Goal: Task Accomplishment & Management: Manage account settings

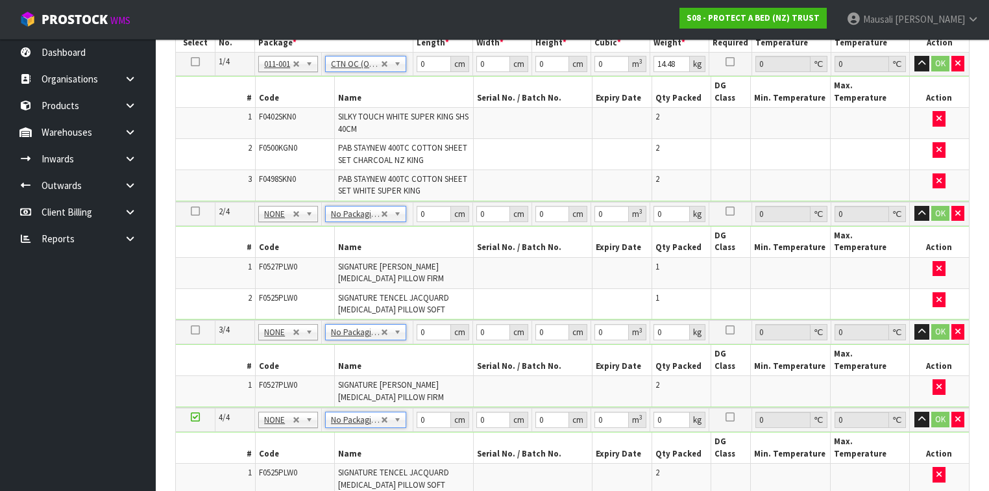
scroll to position [370, 0]
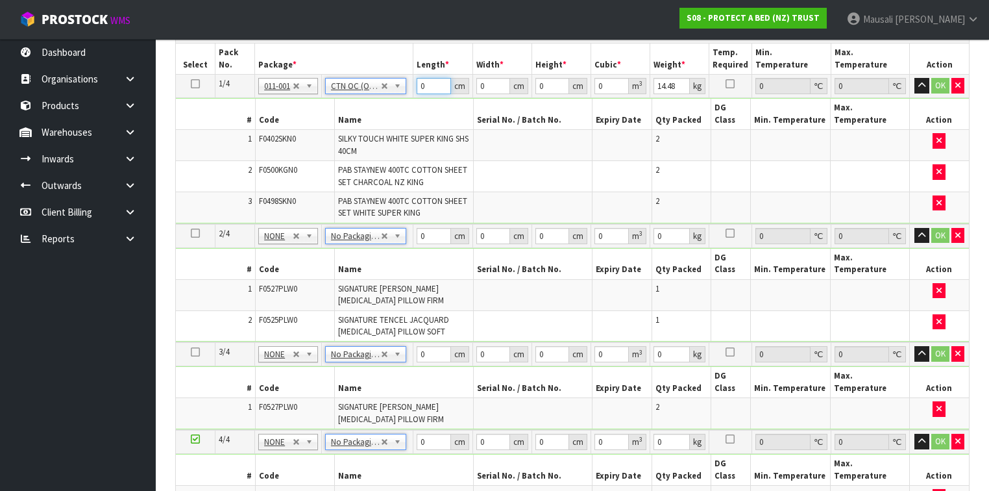
drag, startPoint x: 427, startPoint y: 83, endPoint x: 403, endPoint y: 96, distance: 27.3
click at [403, 95] on tbody "1/4 NONE 007-001 007-002 007-004 007-009 007-013 007-014 007-015 007-017 007-01…" at bounding box center [572, 149] width 793 height 149
type input "60"
type input "40"
type input "3"
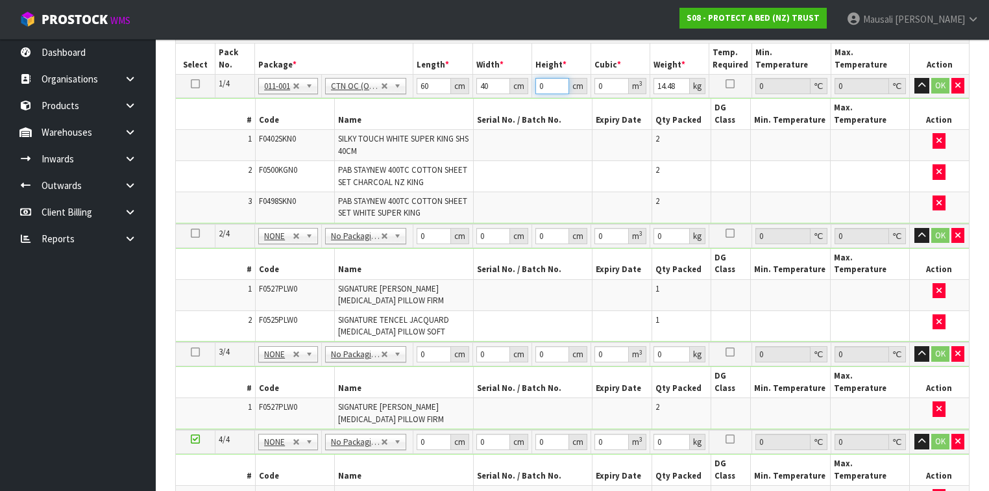
type input "0.0072"
type input "32"
type input "0.0768"
type input "32"
type input "16"
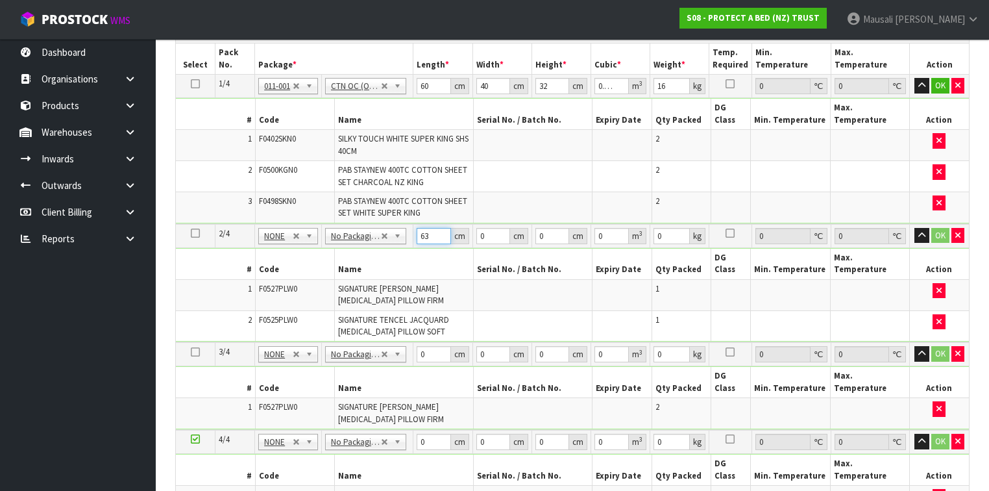
type input "63"
type input "42"
type input "3"
type input "0.007938"
type input "31"
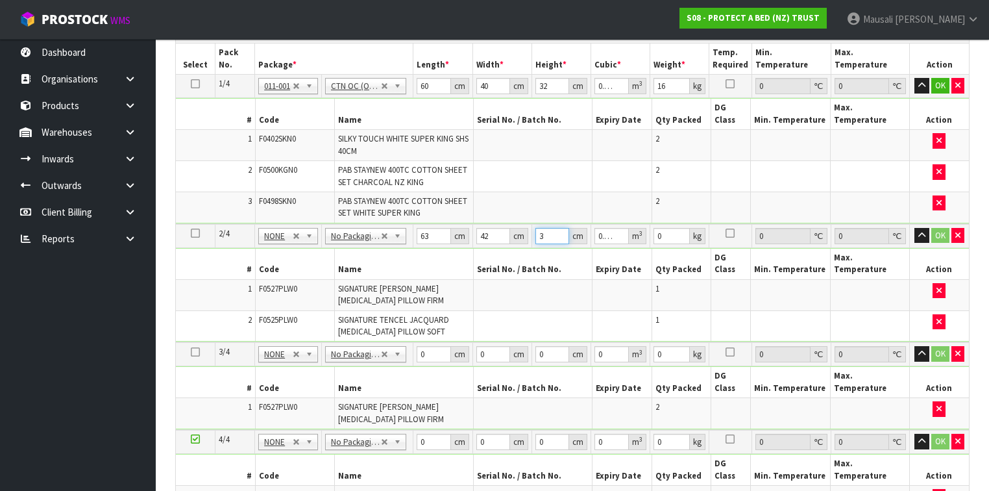
type input "0.082026"
type input "31"
type input "5"
type input "64"
type input "43"
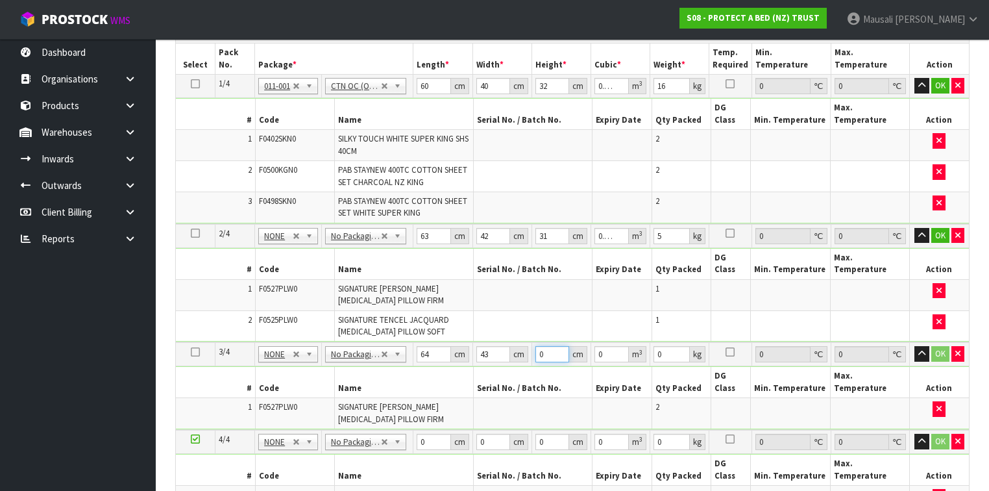
type input "3"
type input "0.008256"
type input "30"
type input "0.08256"
type input "30"
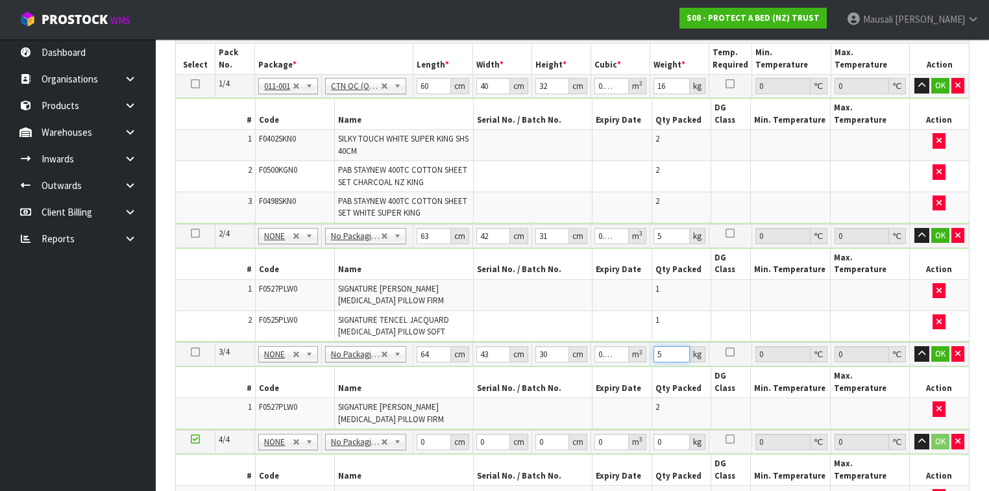
type input "5"
type input "63"
type input "43"
type input "3"
type input "0.008127"
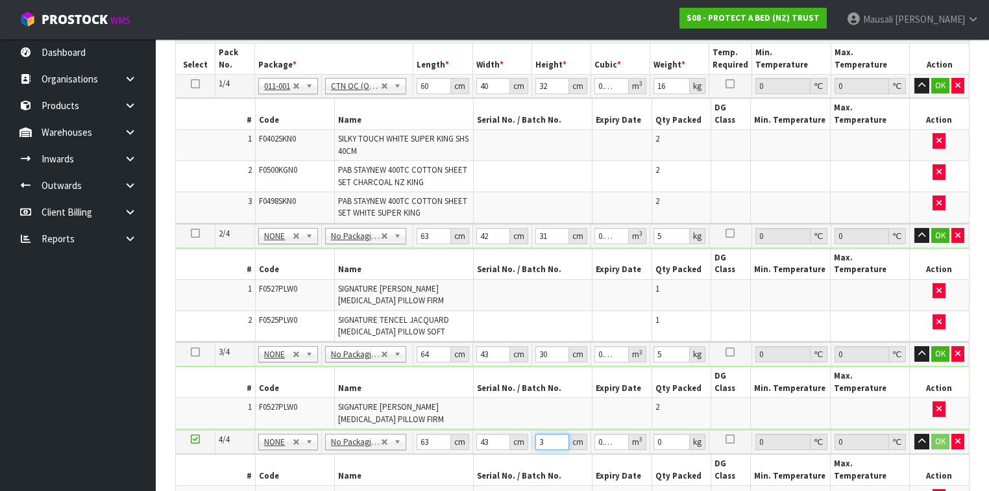
type input "30"
type input "0.08127"
type input "30"
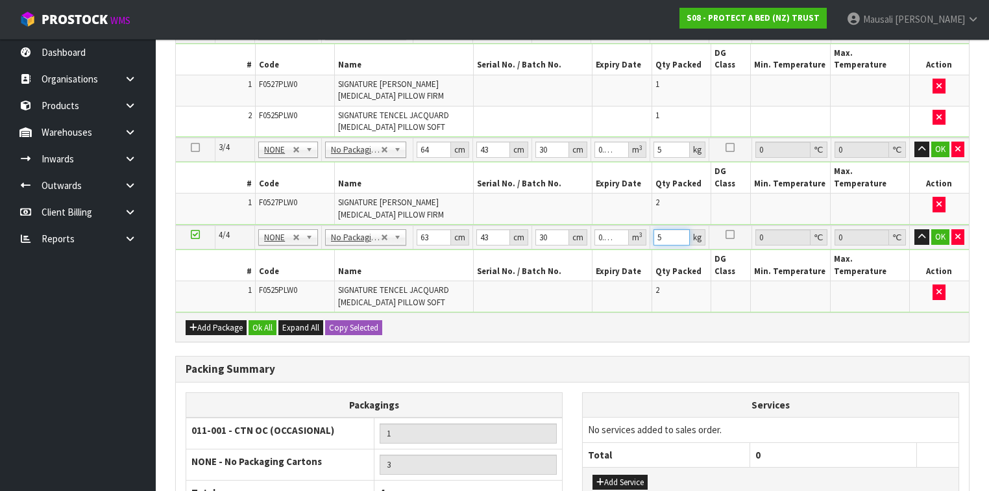
scroll to position [647, 0]
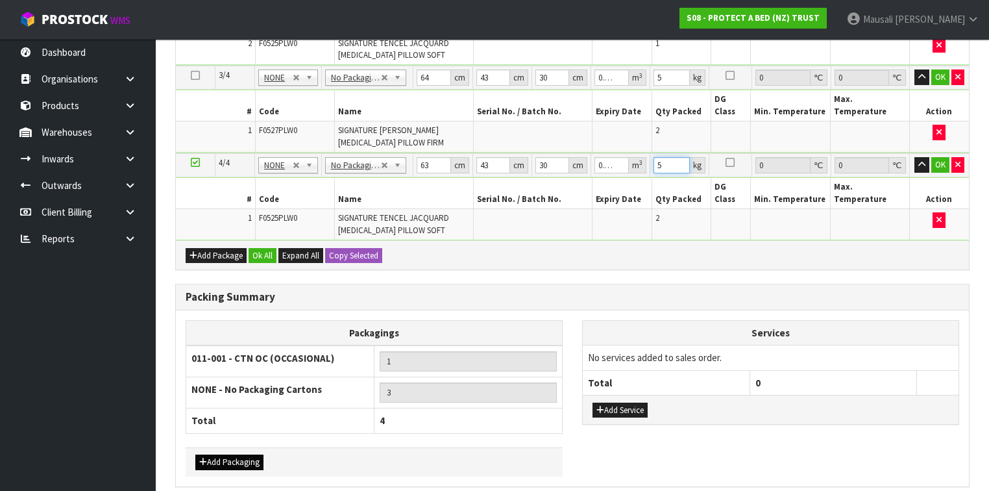
type input "5"
click at [224, 454] on button "Add Packaging" at bounding box center [229, 462] width 68 height 16
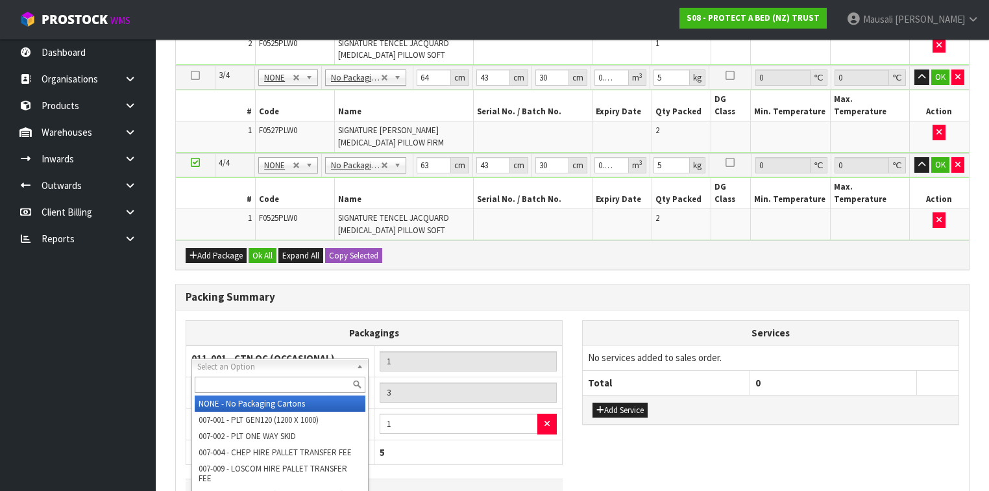
click at [219, 379] on input "text" at bounding box center [280, 384] width 171 height 16
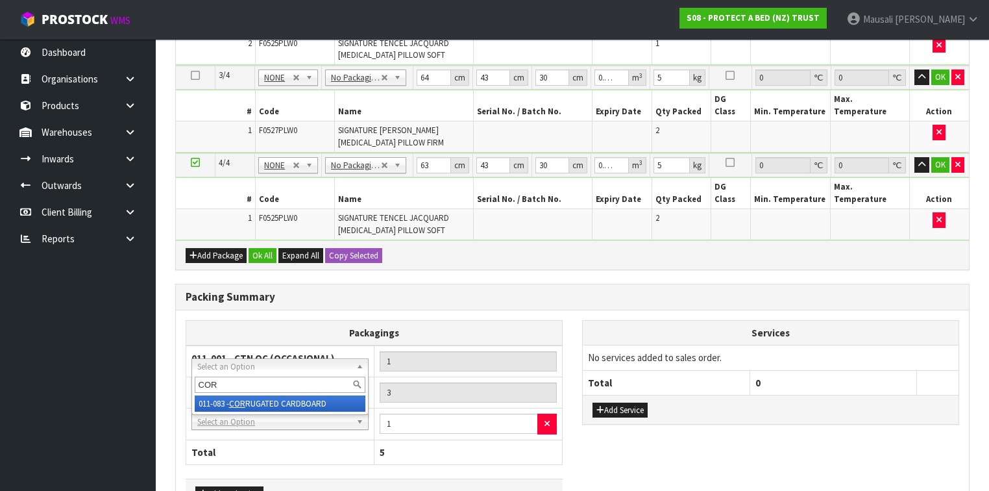
type input "CORR"
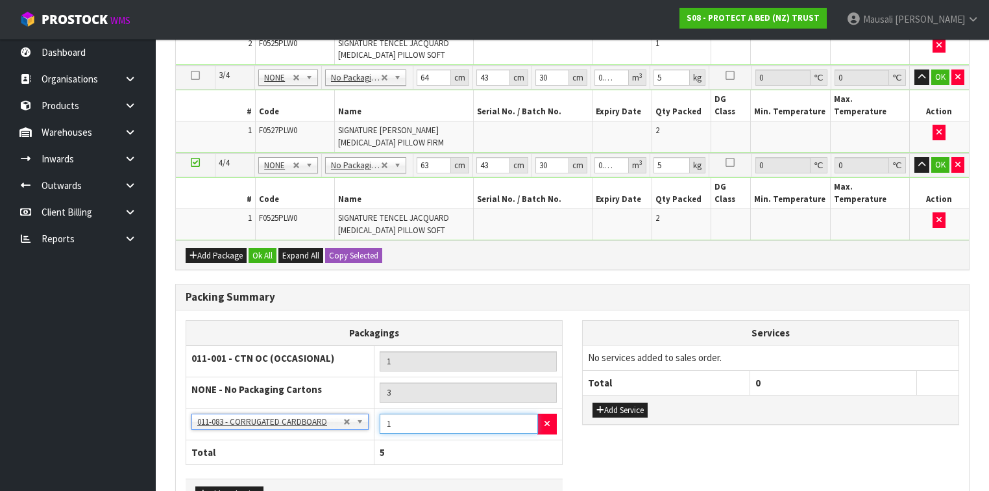
drag, startPoint x: 402, startPoint y: 375, endPoint x: 384, endPoint y: 379, distance: 18.1
click at [384, 408] on td "1" at bounding box center [469, 424] width 188 height 32
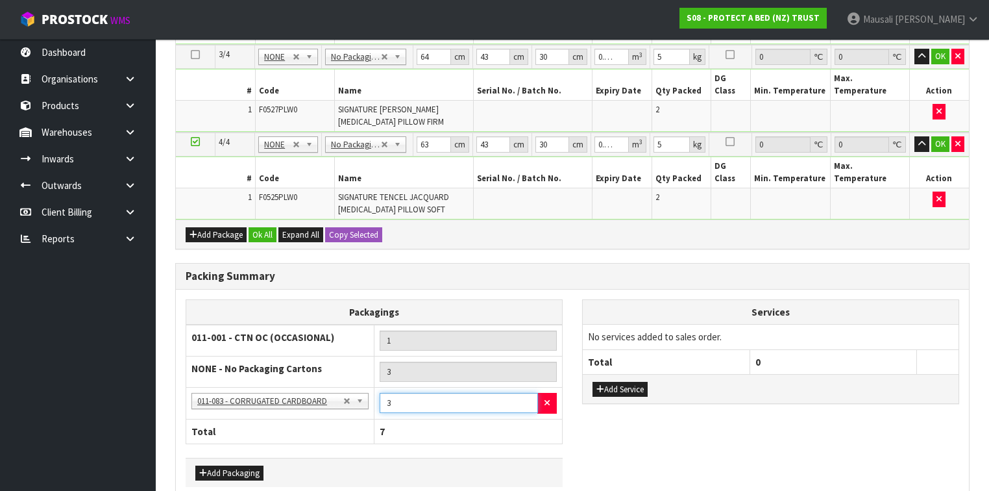
scroll to position [678, 0]
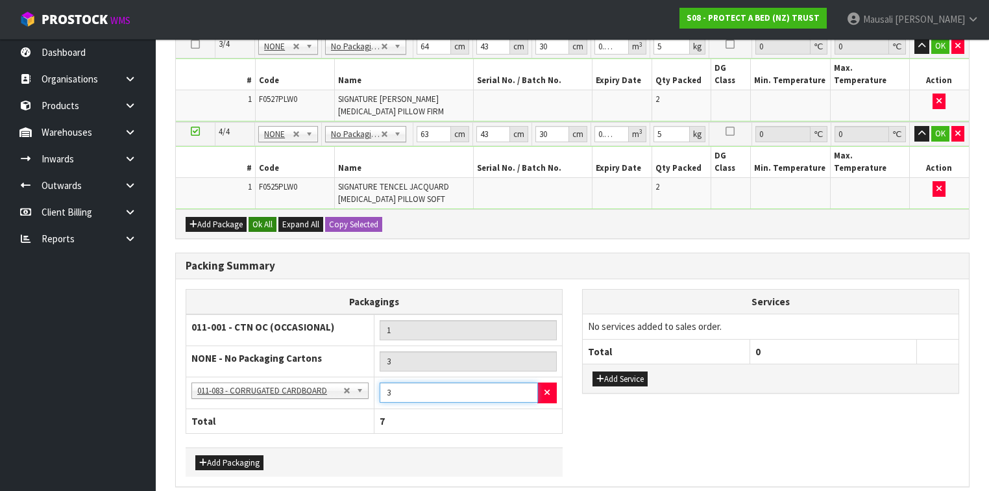
type input "3"
click at [260, 217] on button "Ok All" at bounding box center [263, 225] width 28 height 16
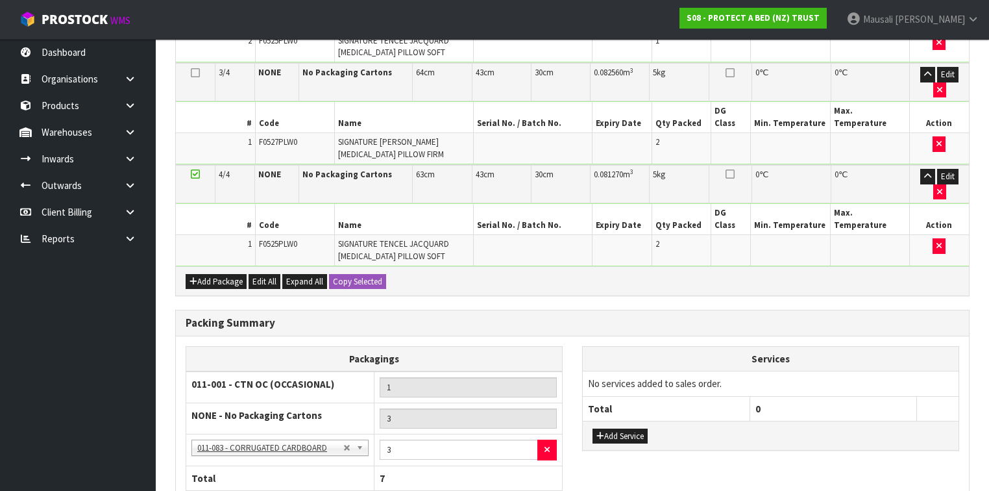
scroll to position [674, 0]
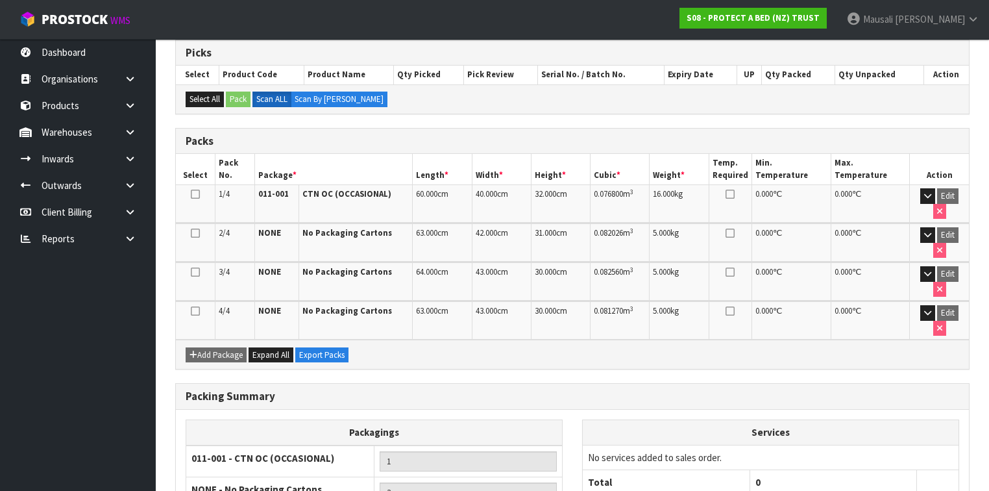
scroll to position [351, 0]
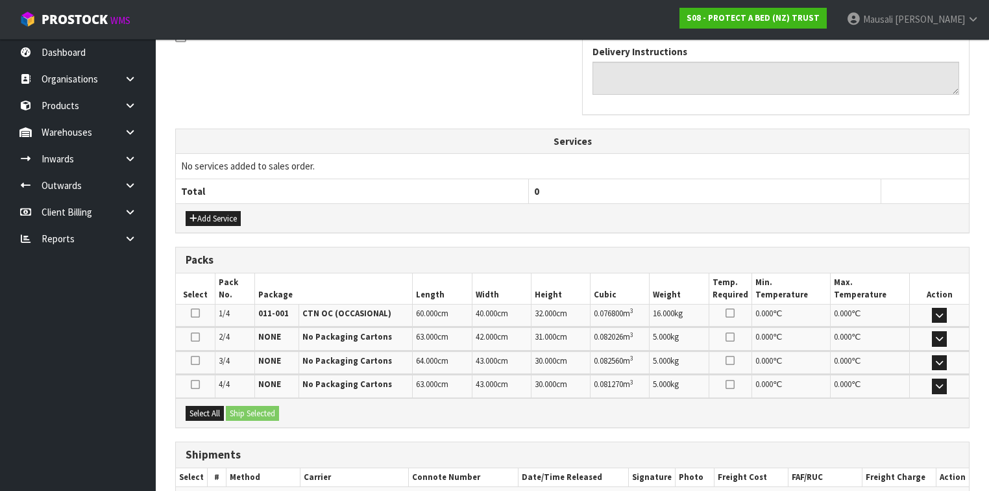
scroll to position [467, 0]
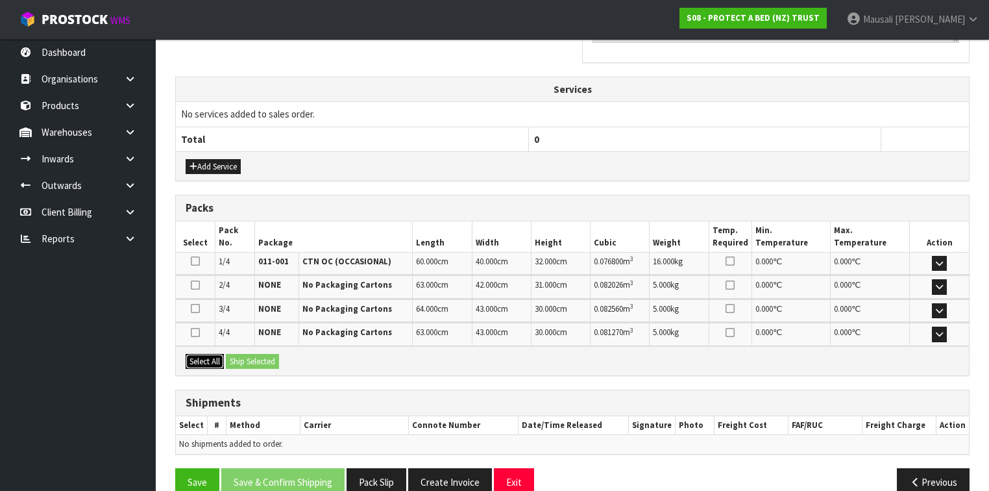
click at [210, 354] on button "Select All" at bounding box center [205, 362] width 38 height 16
click at [234, 346] on div "Select All Ship Selected" at bounding box center [572, 360] width 793 height 29
click at [243, 354] on button "Ship Selected" at bounding box center [252, 362] width 53 height 16
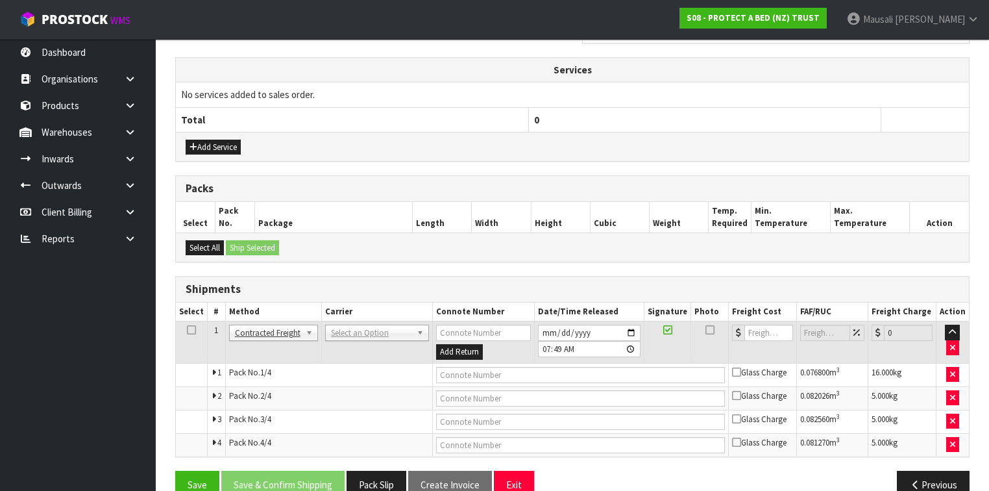
scroll to position [495, 0]
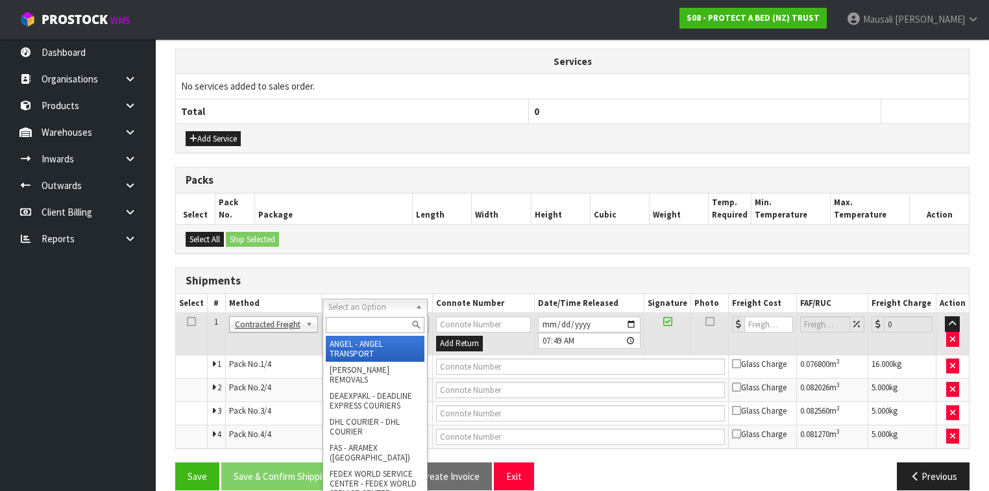
click at [369, 325] on input "text" at bounding box center [375, 325] width 99 height 16
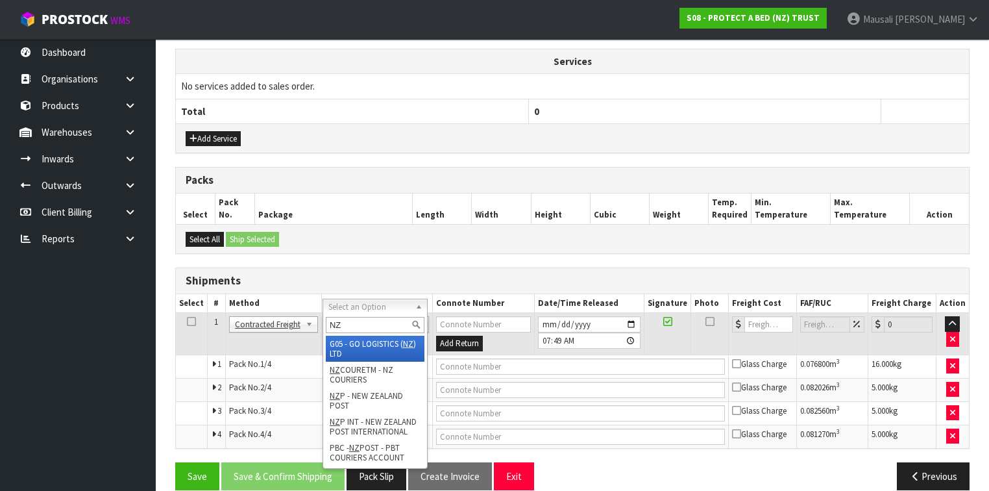
type input "NZP"
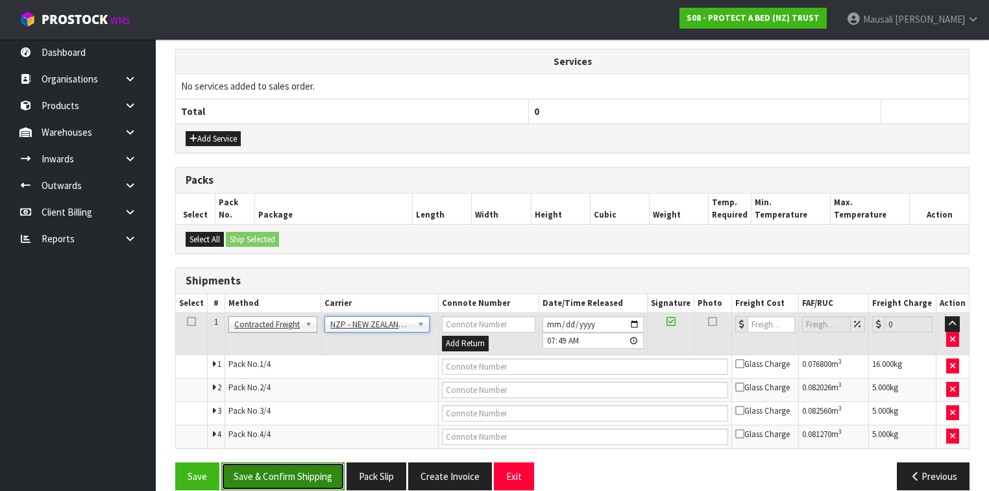
click at [308, 462] on button "Save & Confirm Shipping" at bounding box center [282, 476] width 123 height 28
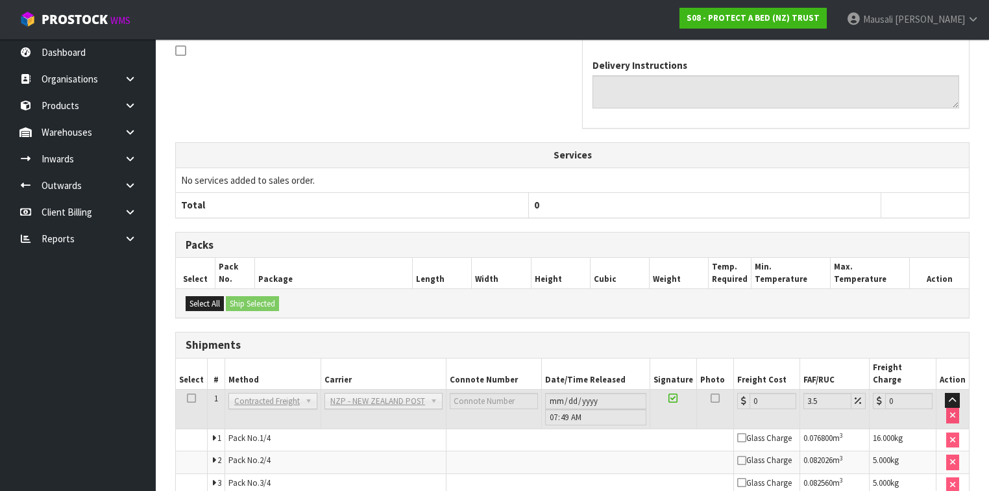
scroll to position [473, 0]
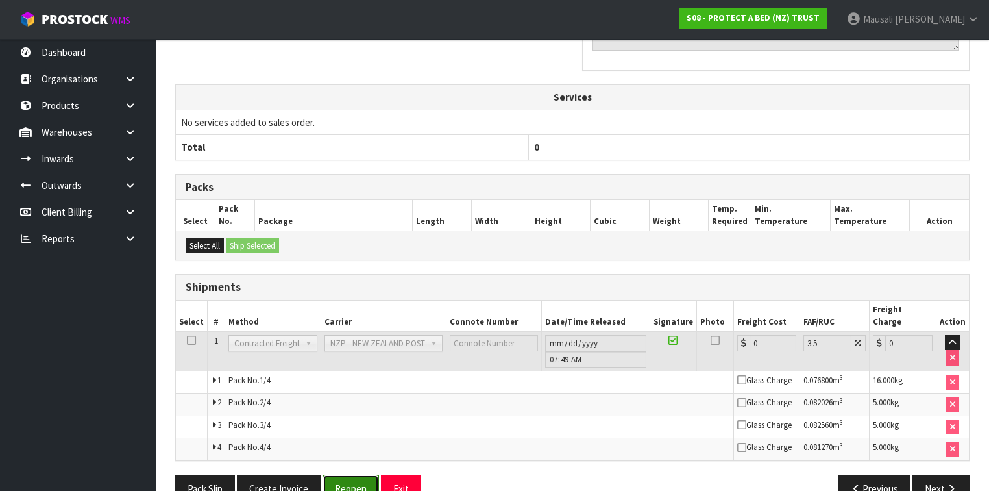
drag, startPoint x: 338, startPoint y: 446, endPoint x: 345, endPoint y: 445, distance: 7.2
click at [338, 475] on button "Reopen" at bounding box center [351, 489] width 56 height 28
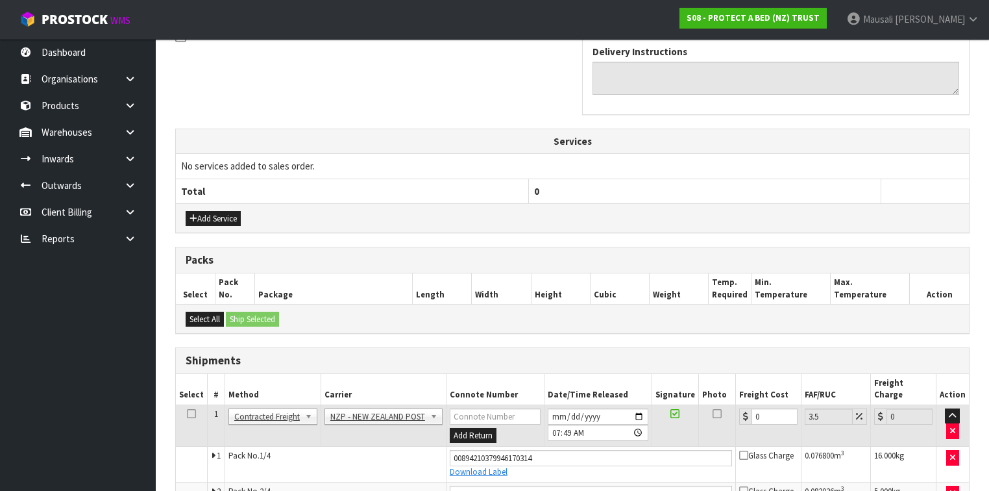
scroll to position [507, 0]
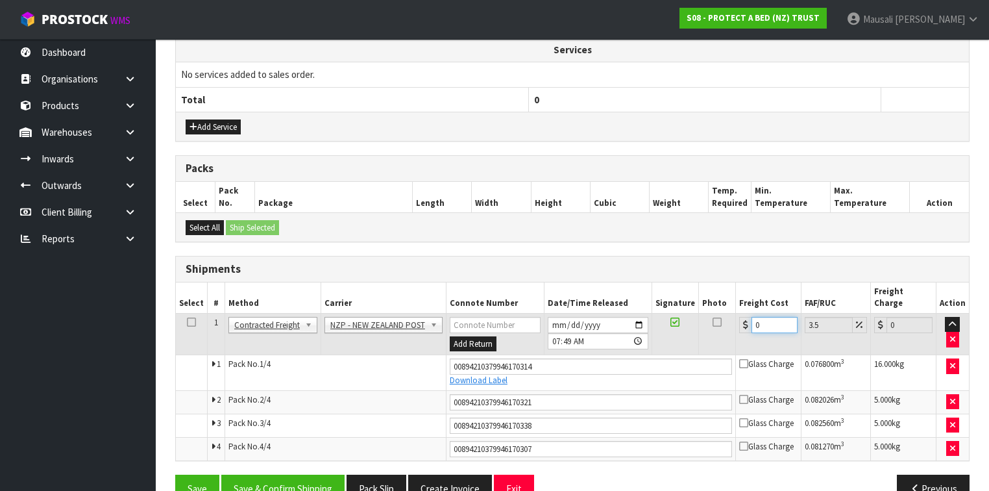
drag, startPoint x: 769, startPoint y: 291, endPoint x: 746, endPoint y: 297, distance: 23.5
click at [746, 317] on div "0" at bounding box center [768, 325] width 58 height 16
type input "1"
type input "1.03"
type input "17"
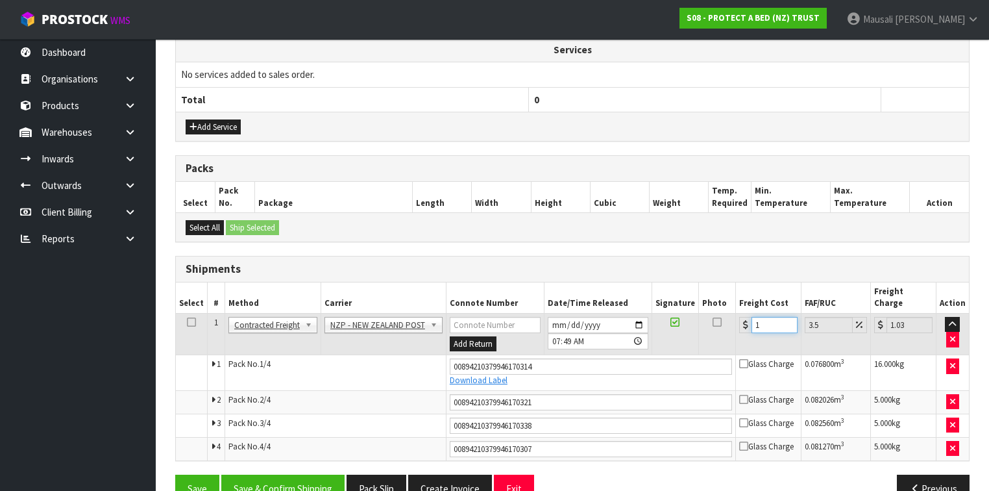
type input "17.59"
type input "17.3"
type input "17.91"
type input "17.32"
type input "17.93"
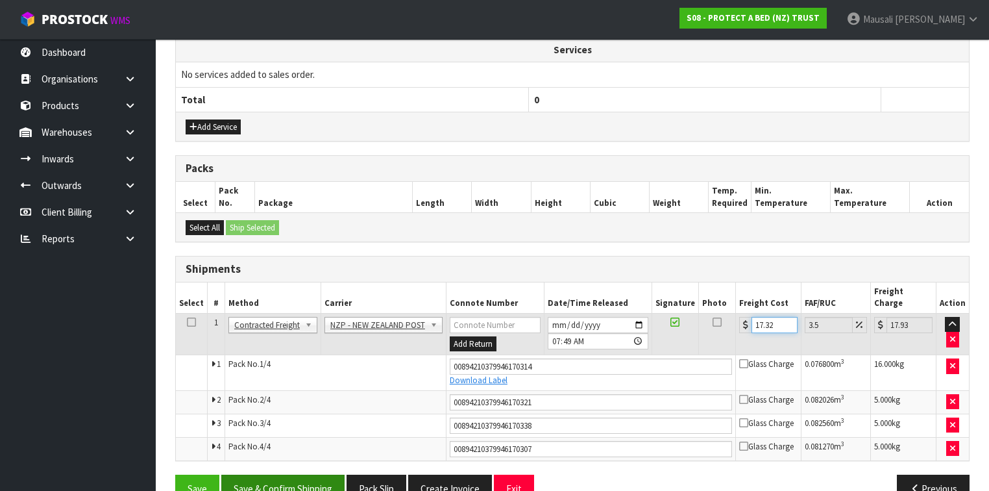
type input "17.32"
click at [302, 475] on button "Save & Confirm Shipping" at bounding box center [282, 489] width 123 height 28
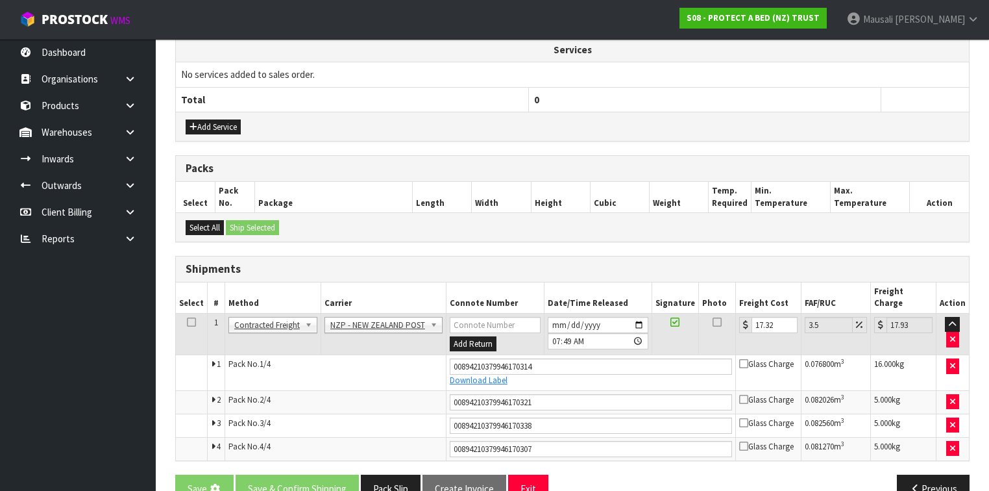
scroll to position [0, 0]
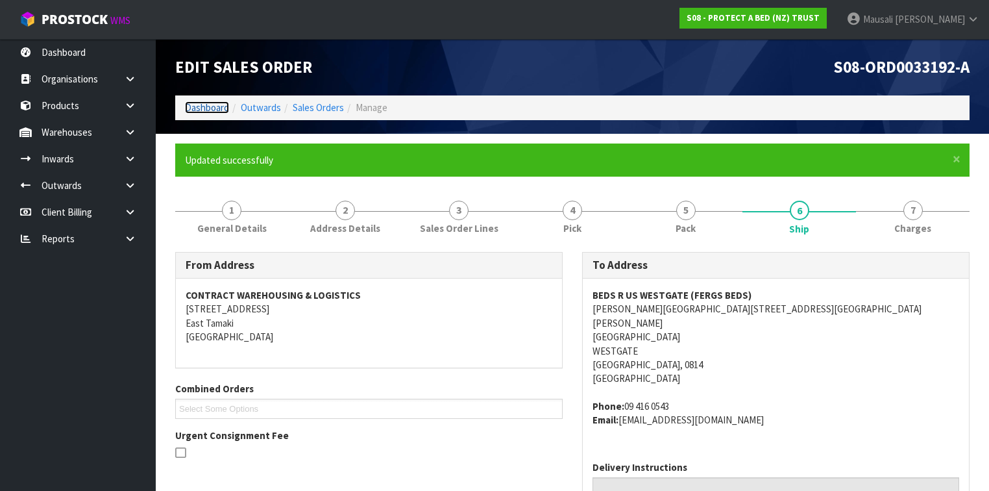
click at [191, 110] on link "Dashboard" at bounding box center [207, 107] width 44 height 12
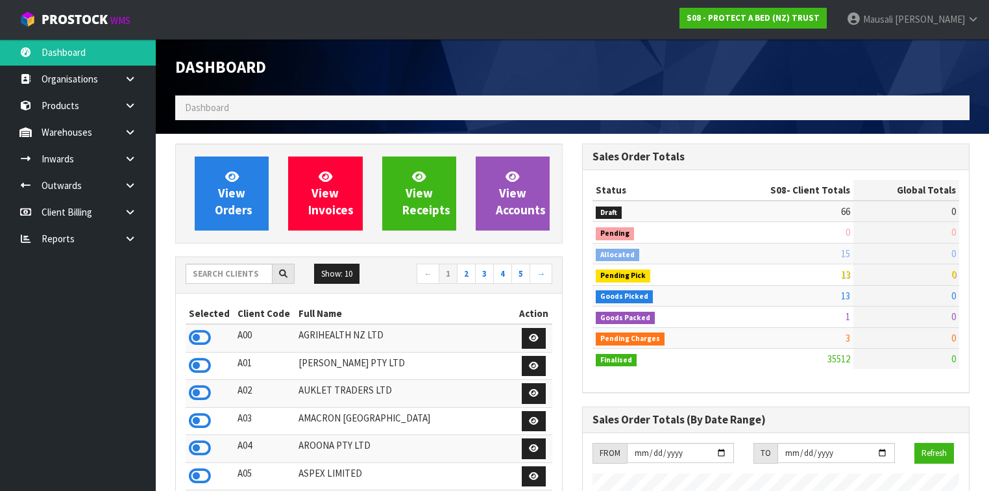
scroll to position [979, 407]
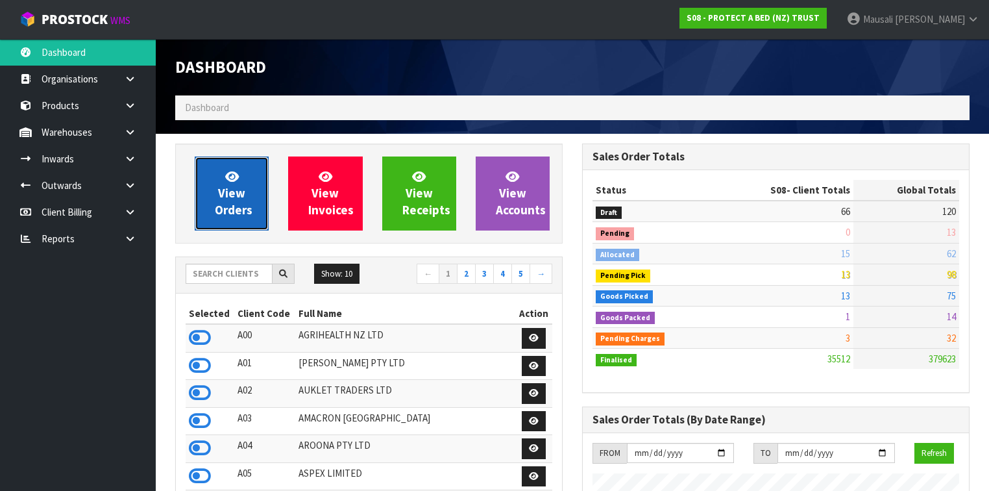
click at [246, 190] on link "View Orders" at bounding box center [232, 193] width 74 height 74
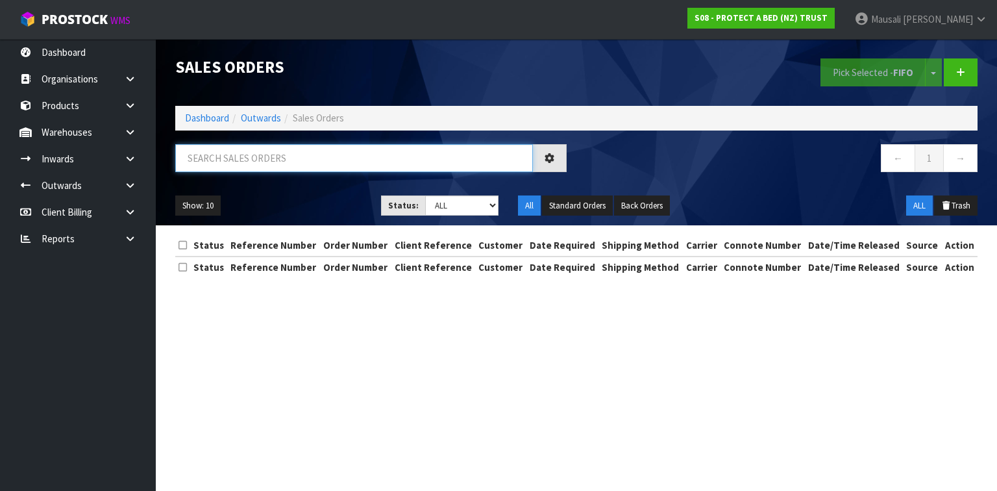
click at [200, 161] on input "text" at bounding box center [354, 158] width 358 height 28
type input "JOB-0410714"
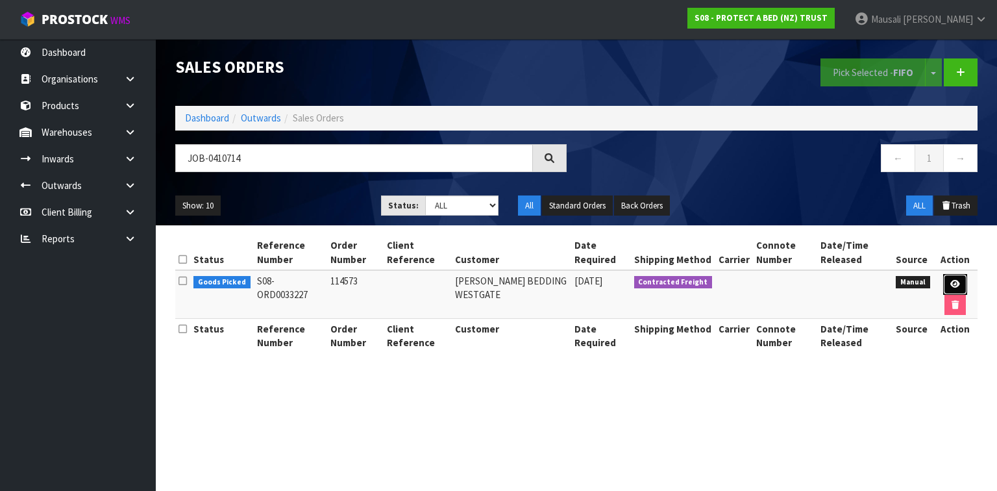
click at [955, 280] on icon at bounding box center [955, 284] width 10 height 8
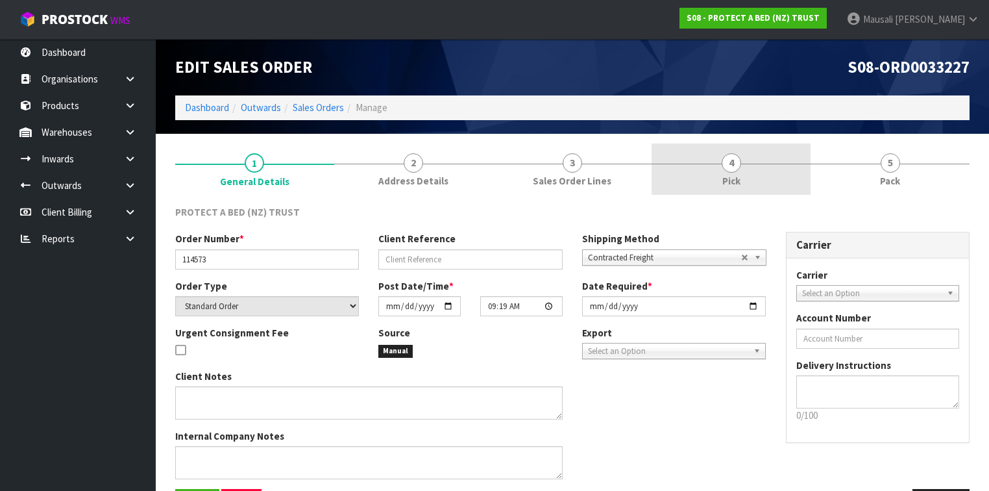
click at [758, 169] on link "4 Pick" at bounding box center [731, 168] width 159 height 51
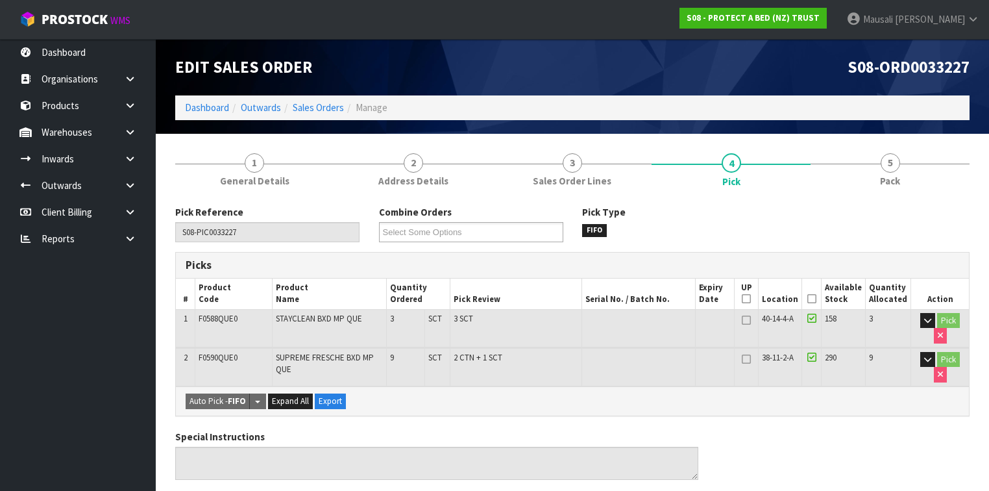
click at [817, 299] on icon at bounding box center [812, 299] width 9 height 1
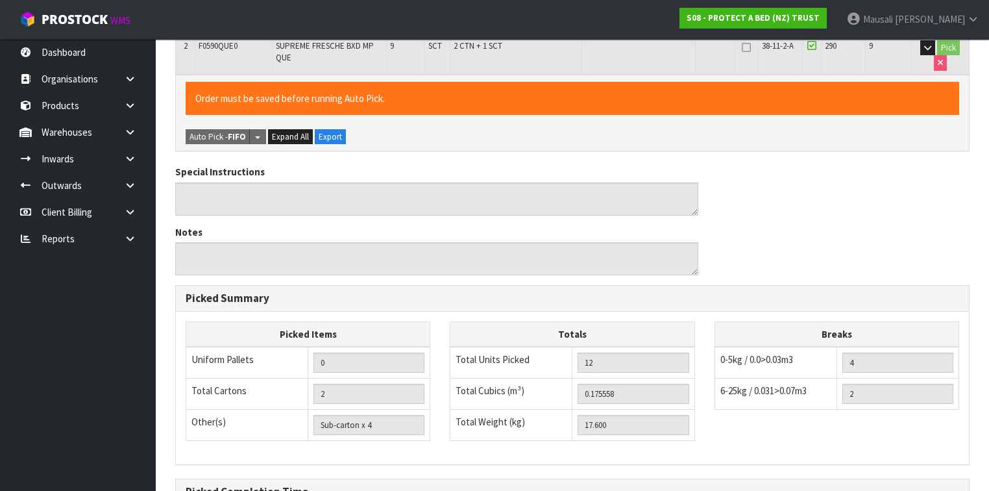
scroll to position [458, 0]
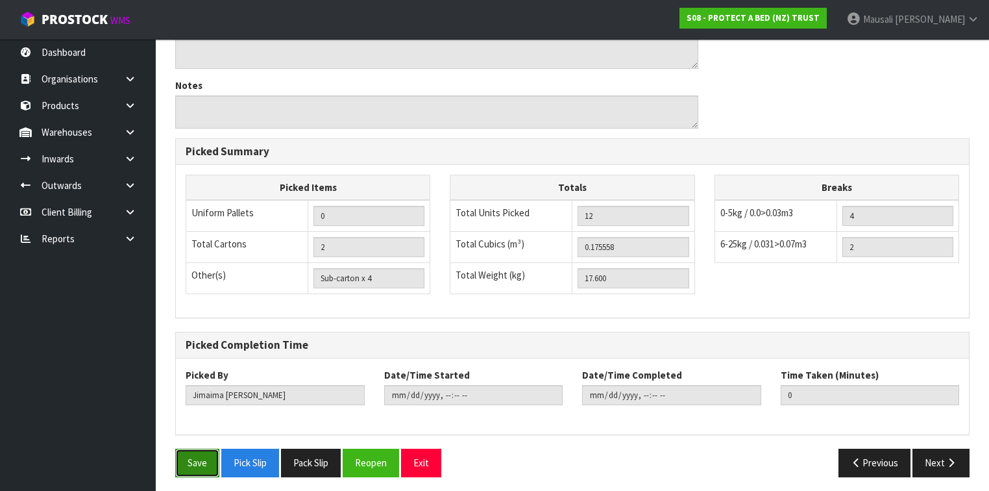
click at [204, 450] on button "Save" at bounding box center [197, 463] width 44 height 28
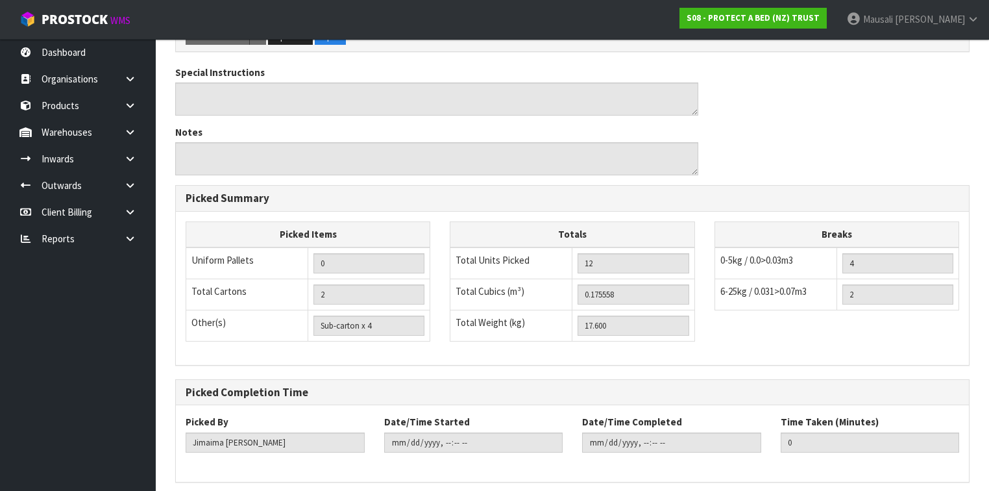
scroll to position [0, 0]
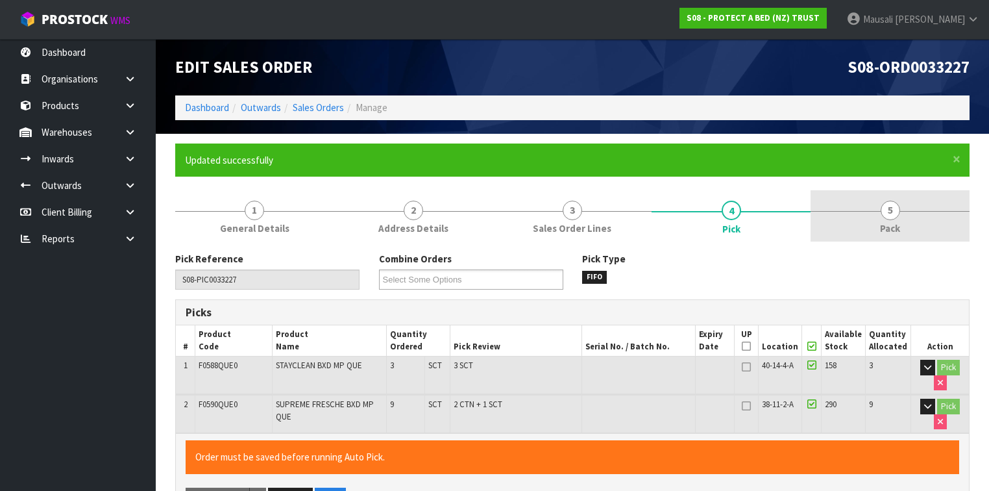
type input "[PERSON_NAME]"
type input "[DATE]T07:58:11"
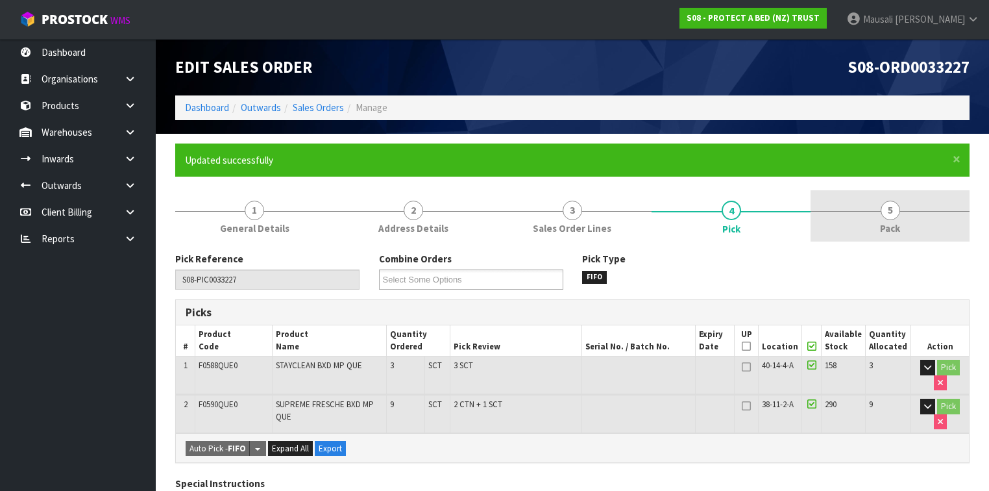
click at [919, 218] on link "5 Pack" at bounding box center [890, 215] width 159 height 51
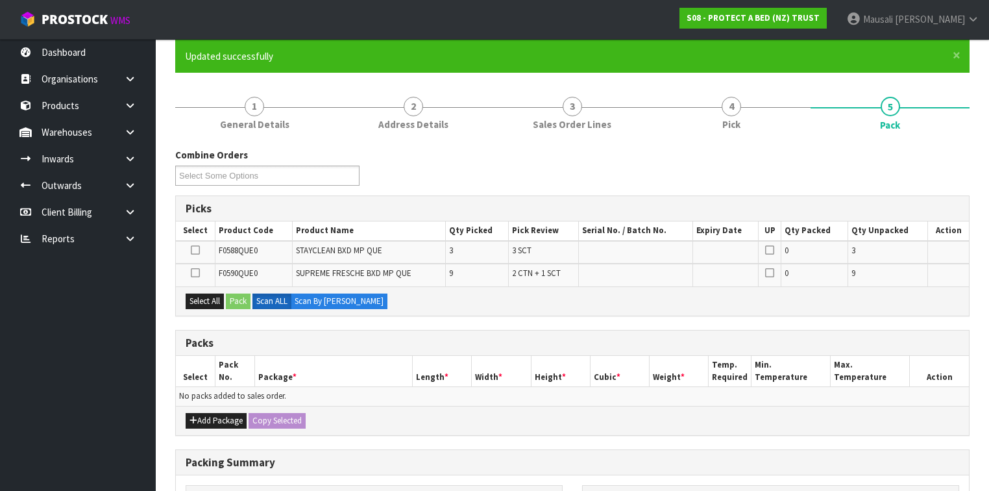
scroll to position [156, 0]
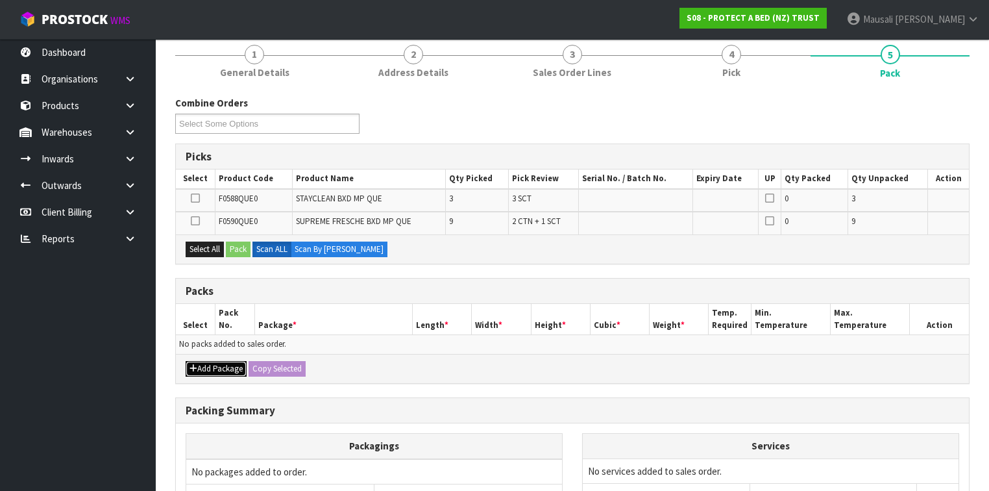
click at [227, 369] on button "Add Package" at bounding box center [216, 369] width 61 height 16
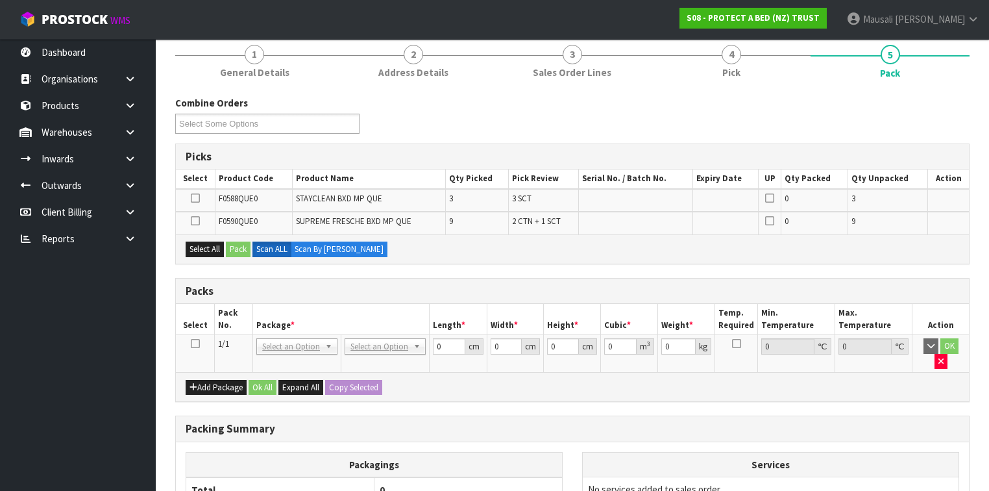
click at [199, 343] on icon at bounding box center [195, 343] width 9 height 1
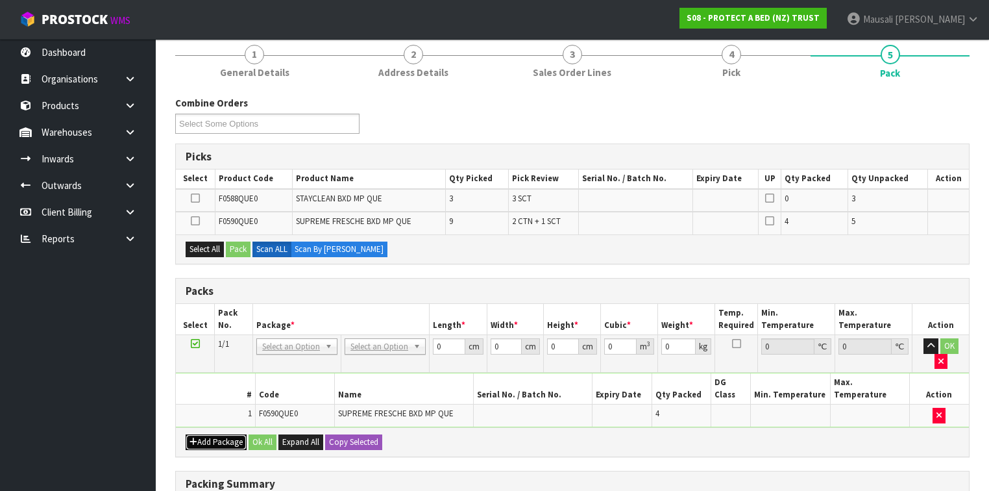
click at [214, 434] on button "Add Package" at bounding box center [216, 442] width 61 height 16
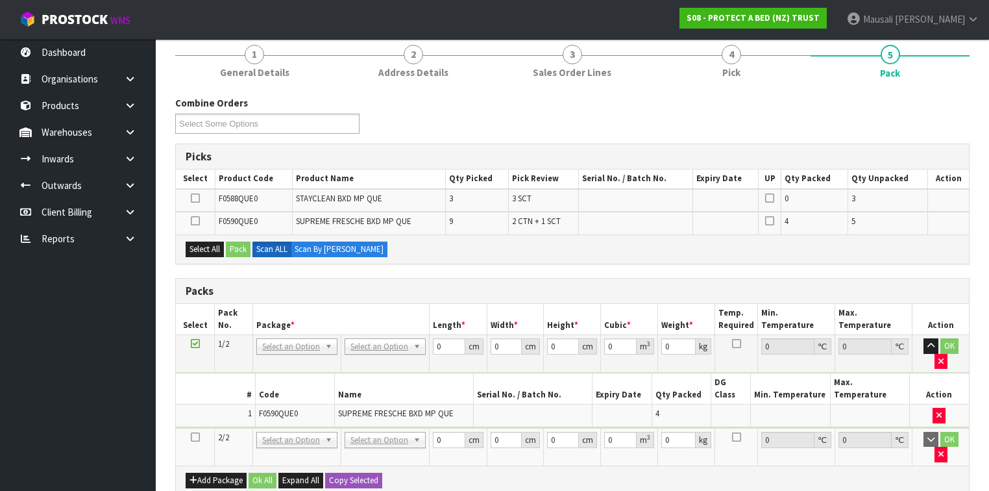
click at [193, 437] on icon at bounding box center [195, 437] width 9 height 1
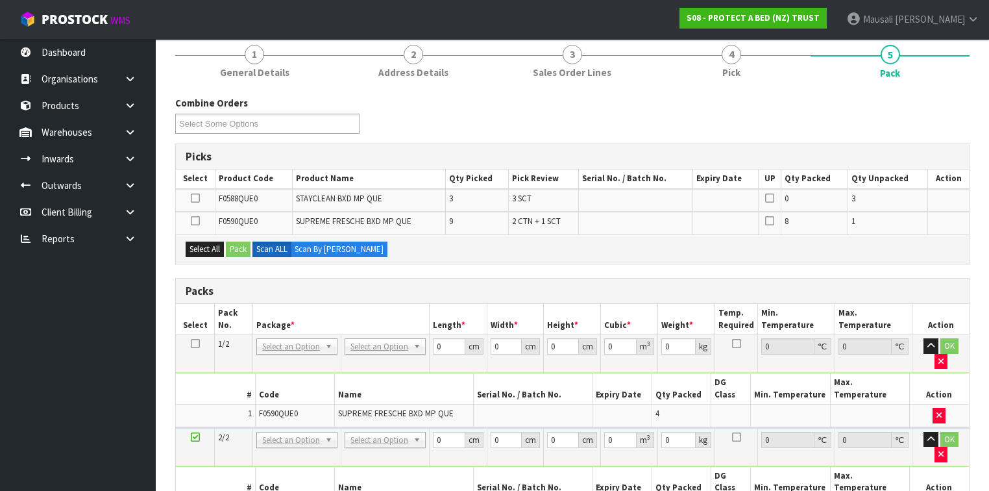
scroll to position [312, 0]
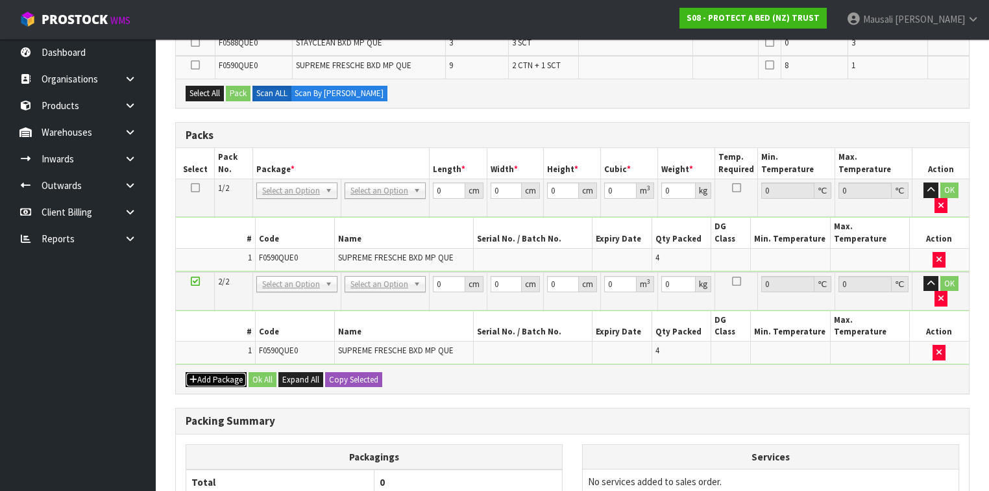
click at [224, 372] on button "Add Package" at bounding box center [216, 380] width 61 height 16
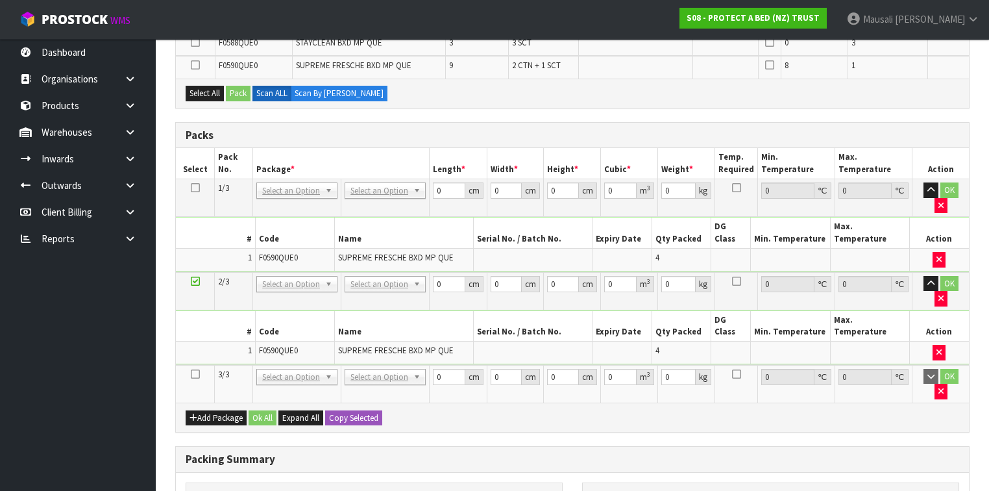
click at [197, 374] on icon at bounding box center [195, 374] width 9 height 1
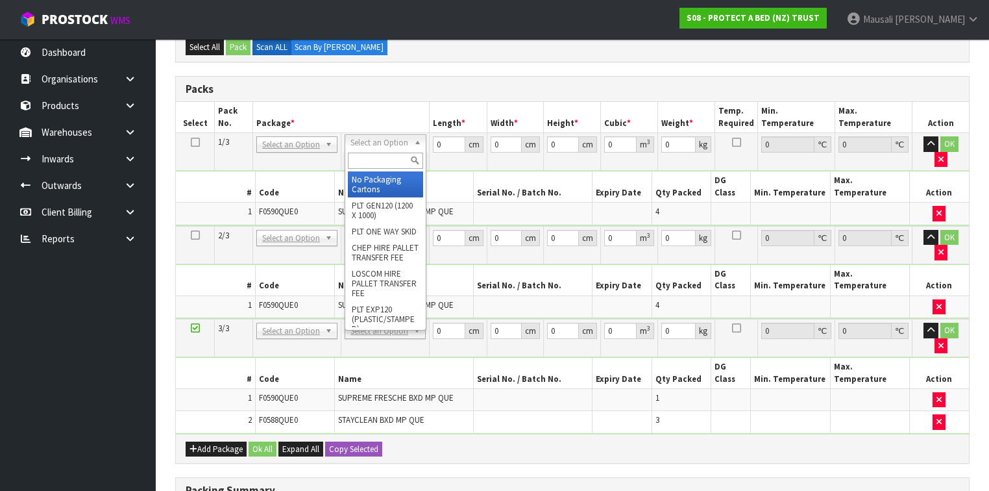
drag, startPoint x: 382, startPoint y: 147, endPoint x: 397, endPoint y: 174, distance: 30.8
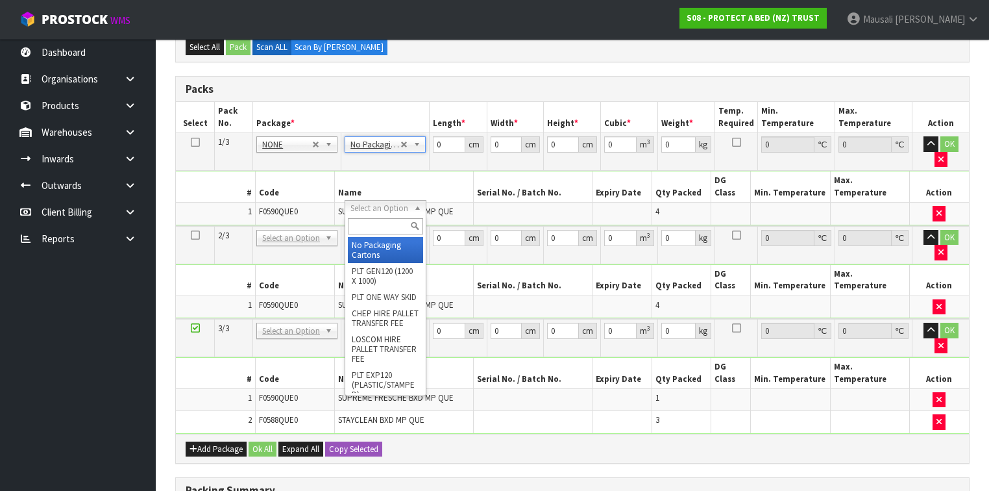
type input "2"
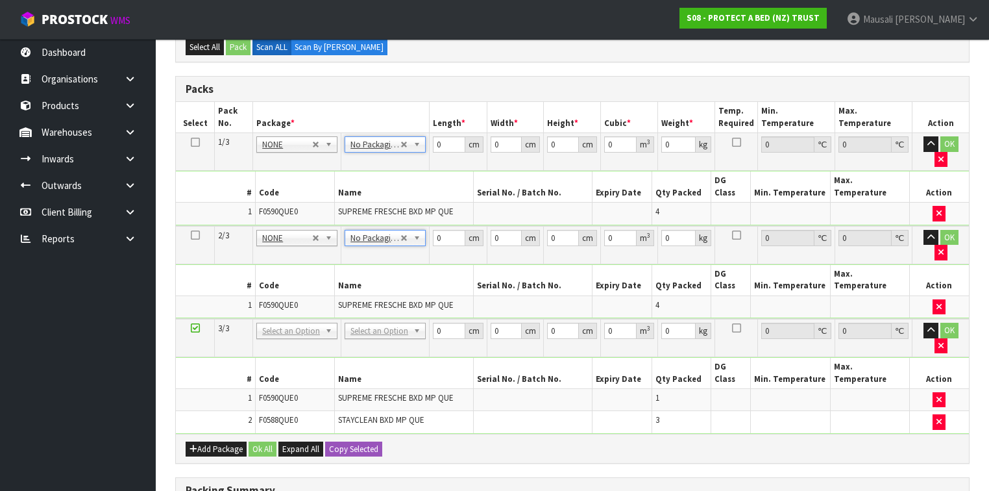
drag, startPoint x: 384, startPoint y: 278, endPoint x: 385, endPoint y: 286, distance: 7.8
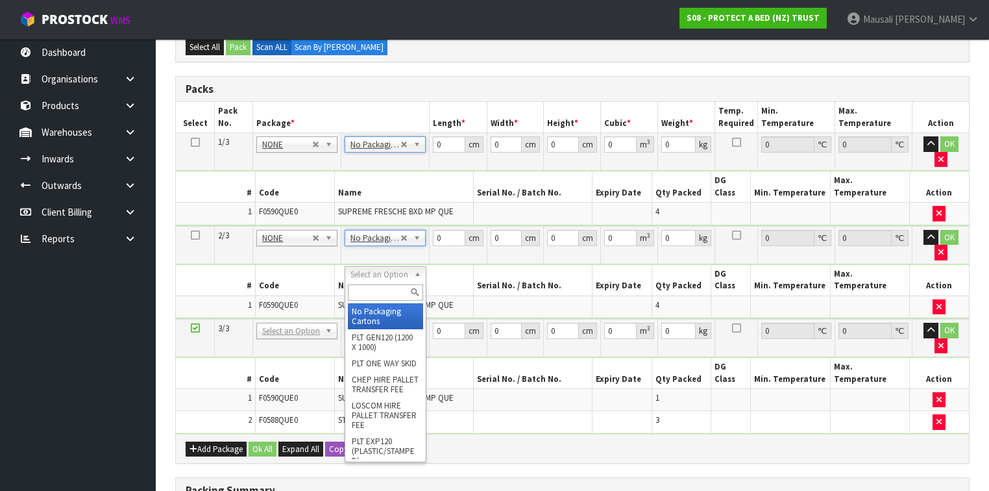
click at [382, 291] on input "text" at bounding box center [385, 292] width 75 height 16
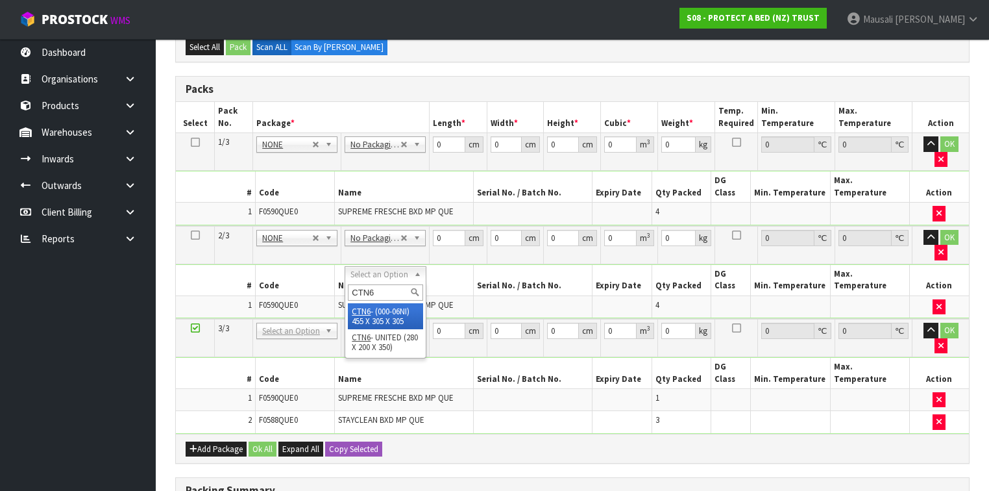
type input "CTN6"
type input "45.5"
type input "30.5"
type input "0.042326"
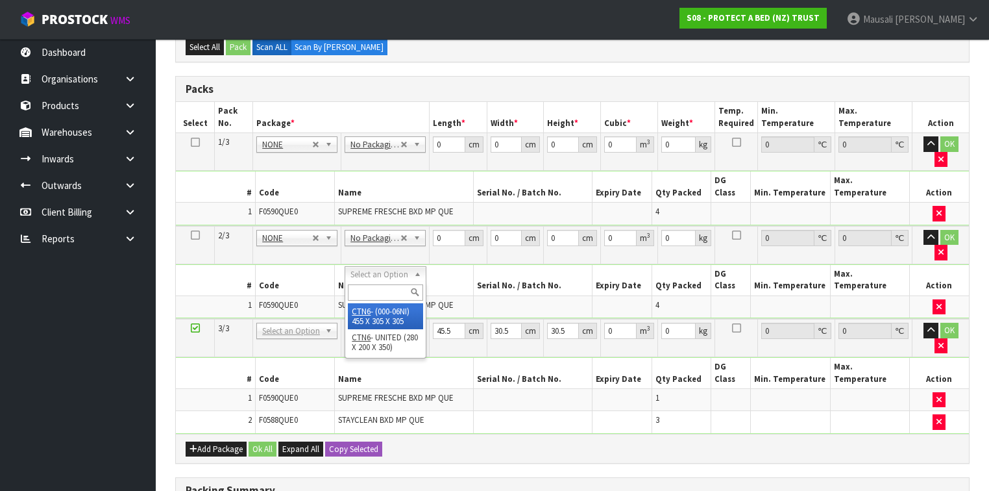
type input "4.4"
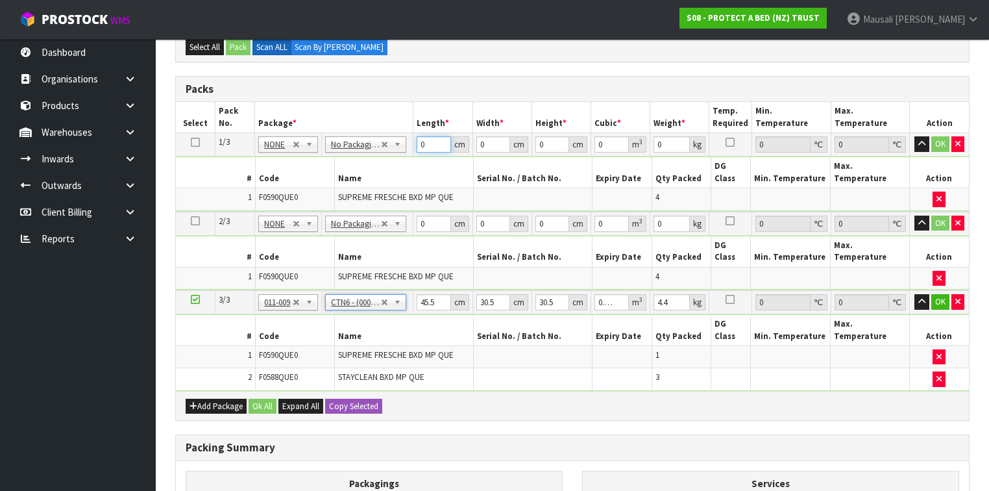
drag, startPoint x: 431, startPoint y: 147, endPoint x: 412, endPoint y: 150, distance: 19.1
click at [412, 150] on tr "1/3 NONE 007-001 007-002 007-004 007-009 007-013 007-014 007-015 007-017 007-01…" at bounding box center [572, 144] width 793 height 23
type input "59"
type input "40"
type input "3"
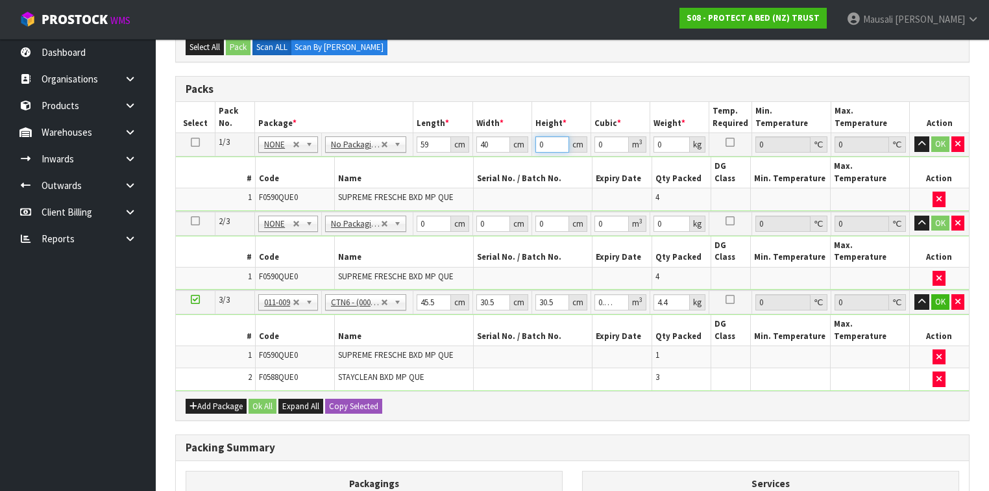
type input "0.00708"
type input "32"
type input "0.07552"
type input "32"
type input "7"
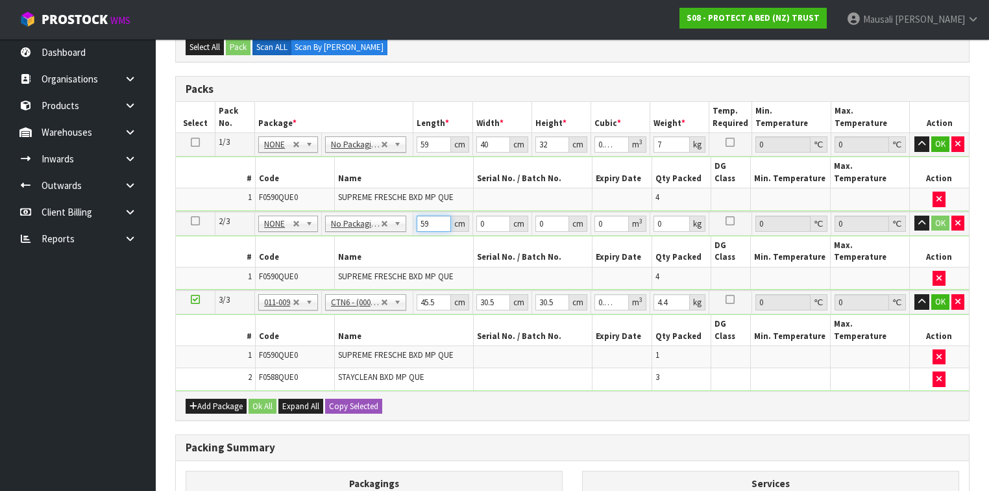
type input "59"
type input "40"
type input "3"
type input "0.00708"
type input "32"
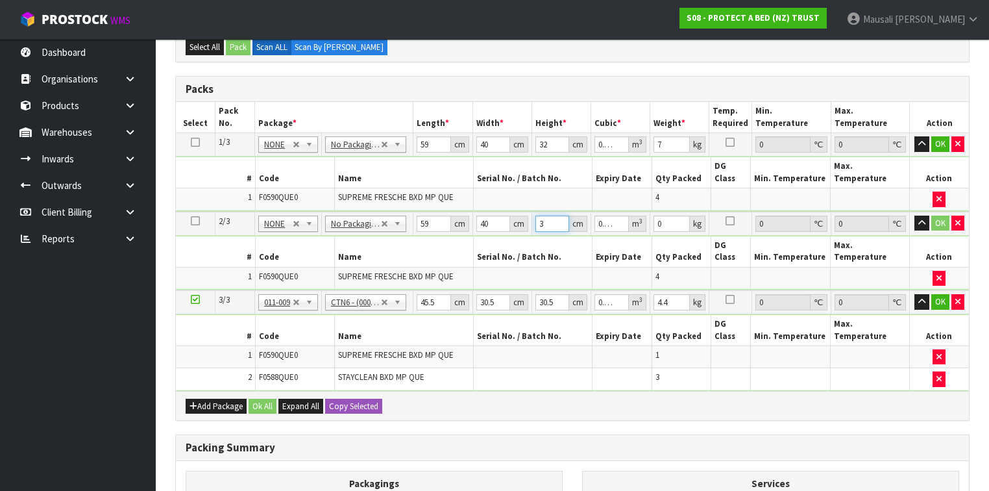
type input "0.07552"
type input "32"
type input "7"
type input "4"
type input "0.003721"
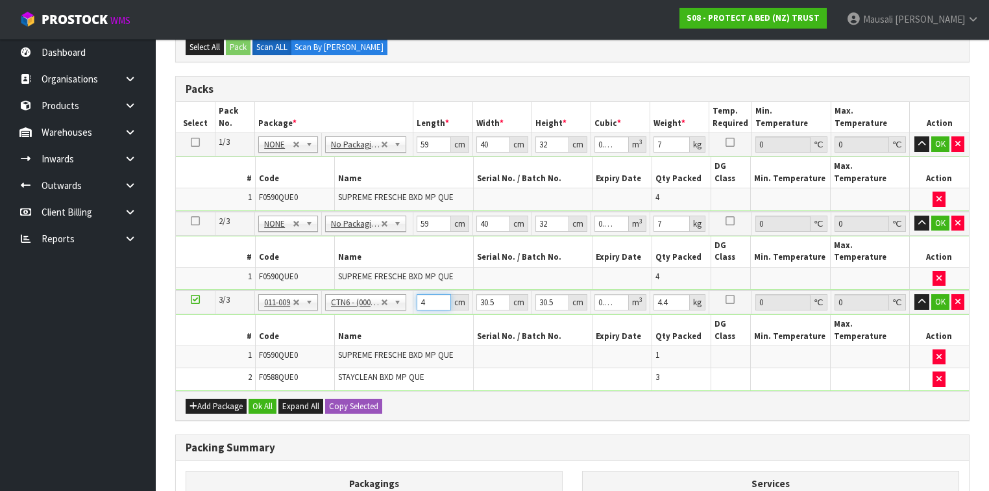
type input "46"
type input "0.042792"
type input "46"
type input "3"
type input "0.004209"
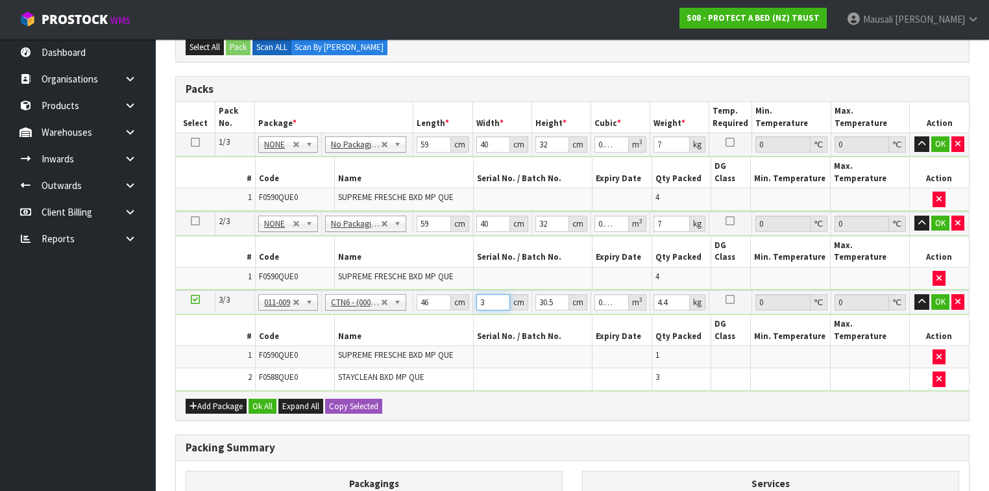
type input "32"
type input "0.044896"
type input "32"
type input "3"
type input "0.004416"
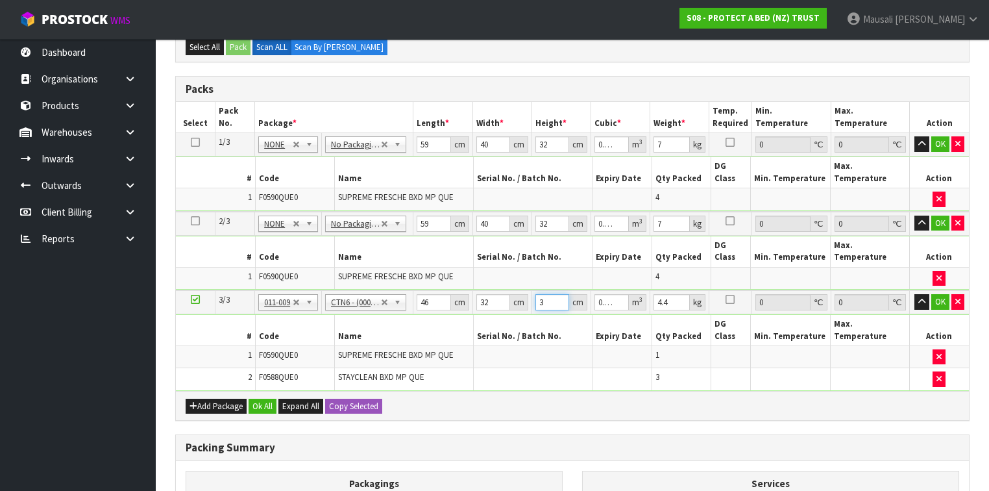
type input "32"
type input "0.047104"
type input "32"
type input "5"
click at [265, 399] on button "Ok All" at bounding box center [263, 407] width 28 height 16
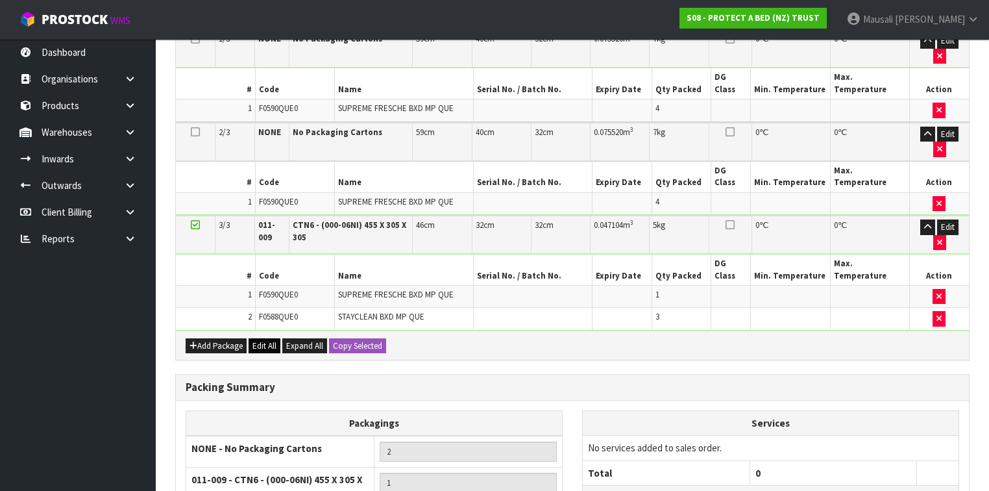
scroll to position [488, 0]
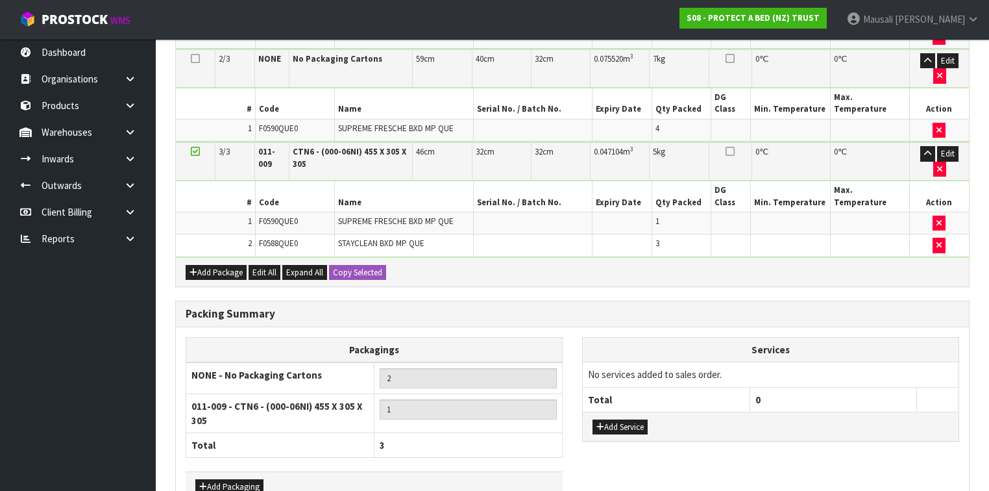
drag, startPoint x: 290, startPoint y: 455, endPoint x: 413, endPoint y: 437, distance: 124.7
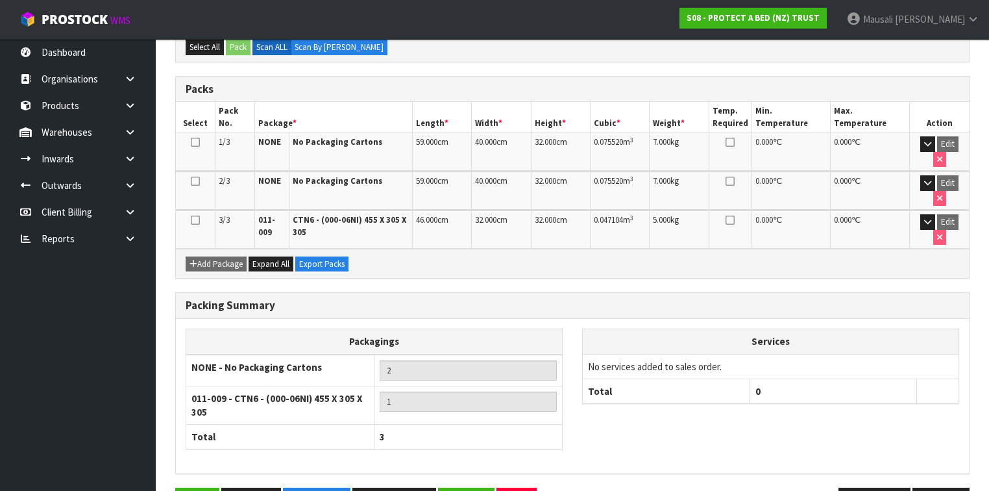
scroll to position [313, 0]
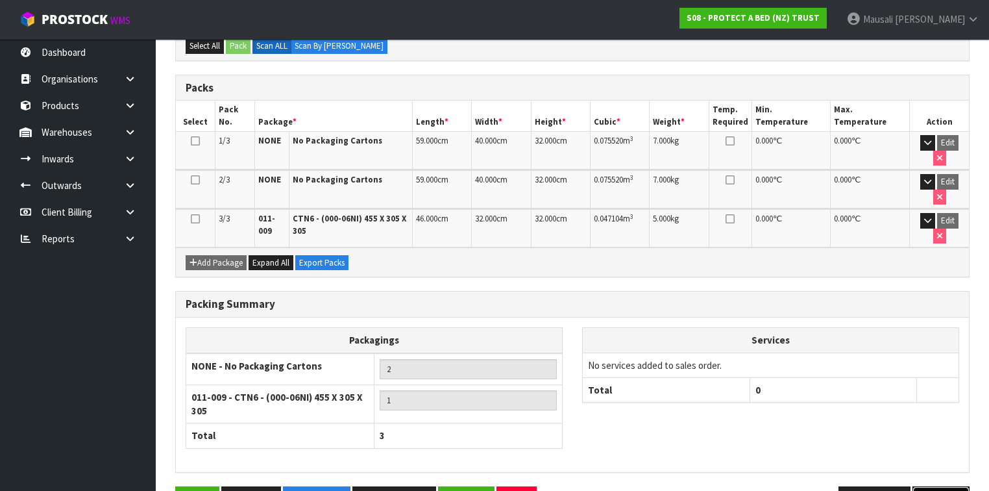
drag, startPoint x: 943, startPoint y: 456, endPoint x: 893, endPoint y: 439, distance: 52.8
click at [943, 486] on button "Next" at bounding box center [941, 500] width 57 height 28
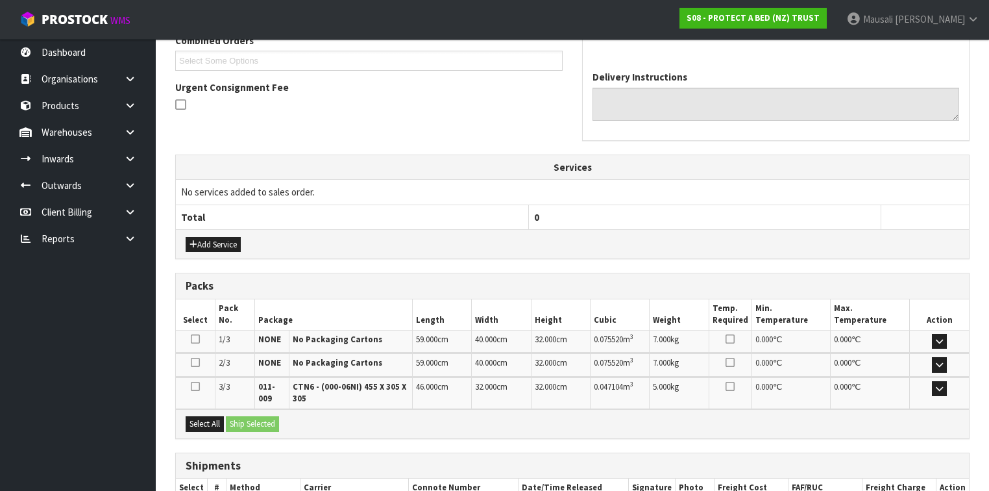
scroll to position [430, 0]
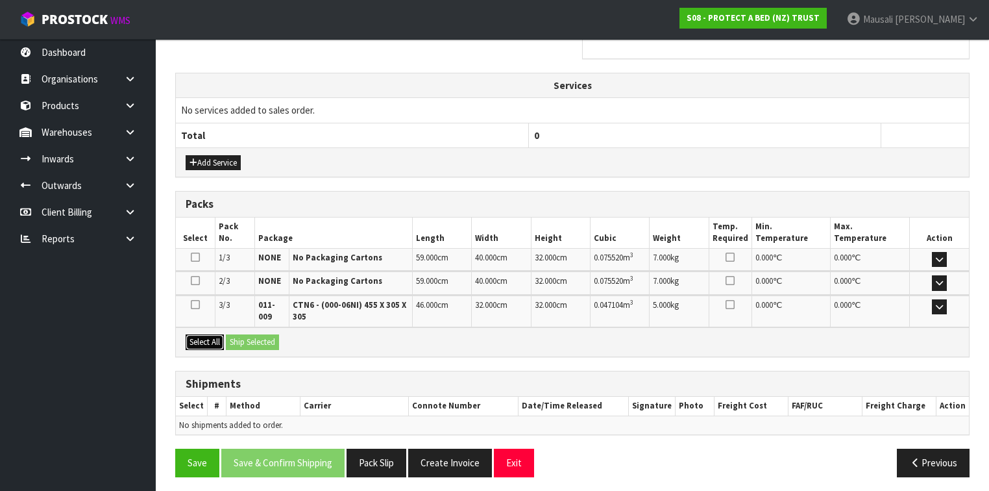
drag, startPoint x: 197, startPoint y: 338, endPoint x: 238, endPoint y: 336, distance: 41.6
click at [199, 338] on button "Select All" at bounding box center [205, 342] width 38 height 16
click at [238, 336] on button "Ship Selected" at bounding box center [252, 342] width 53 height 16
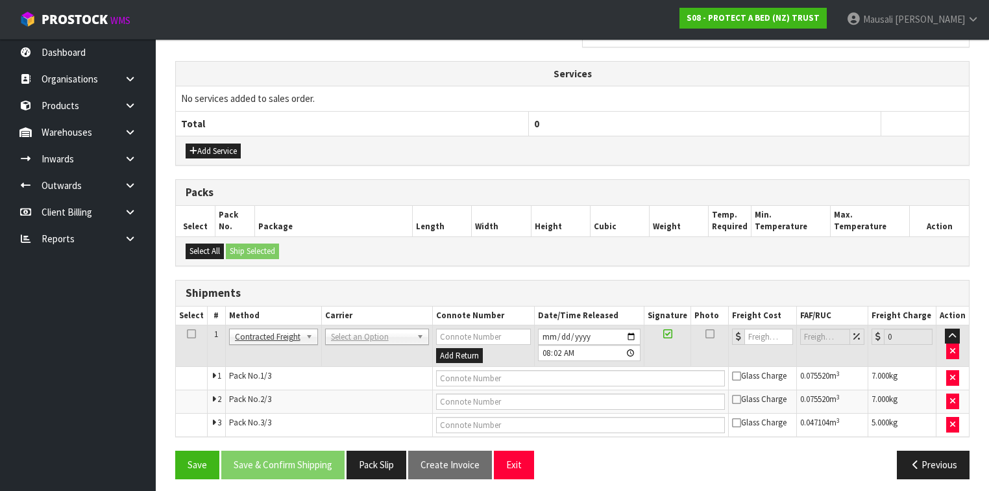
scroll to position [444, 0]
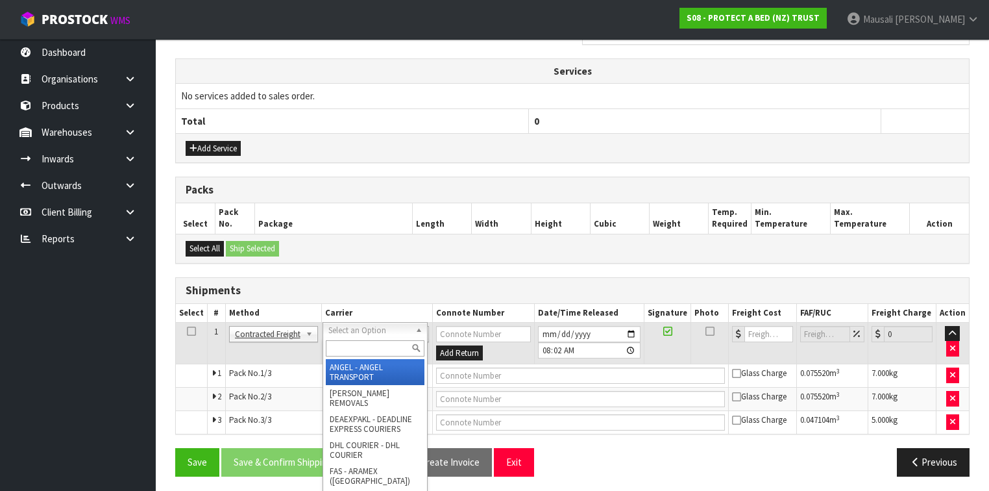
click at [342, 351] on input "text" at bounding box center [375, 348] width 99 height 16
type input "NZP"
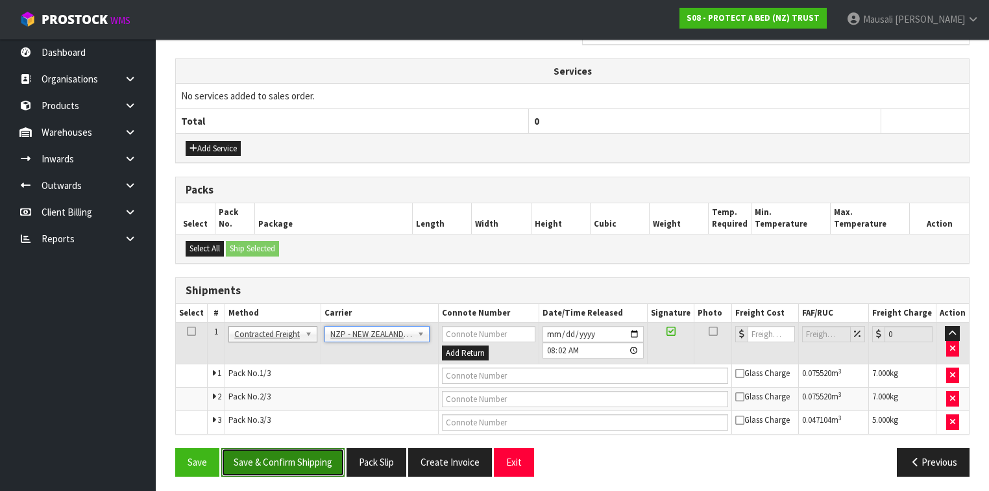
click at [299, 460] on button "Save & Confirm Shipping" at bounding box center [282, 462] width 123 height 28
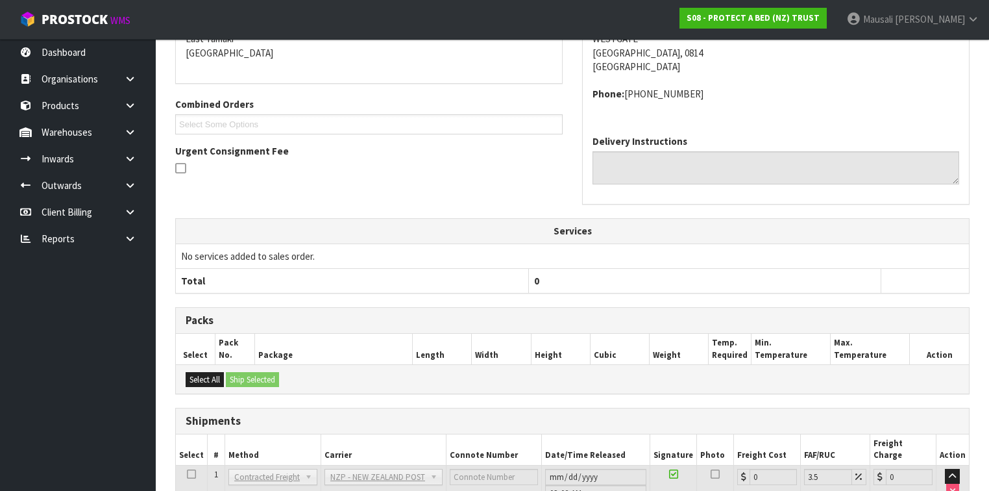
scroll to position [424, 0]
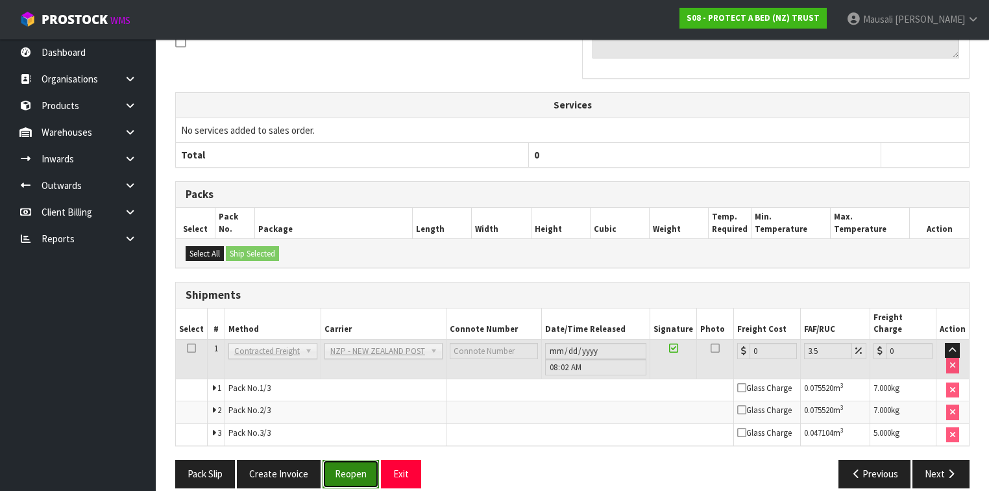
click at [341, 460] on button "Reopen" at bounding box center [351, 474] width 56 height 28
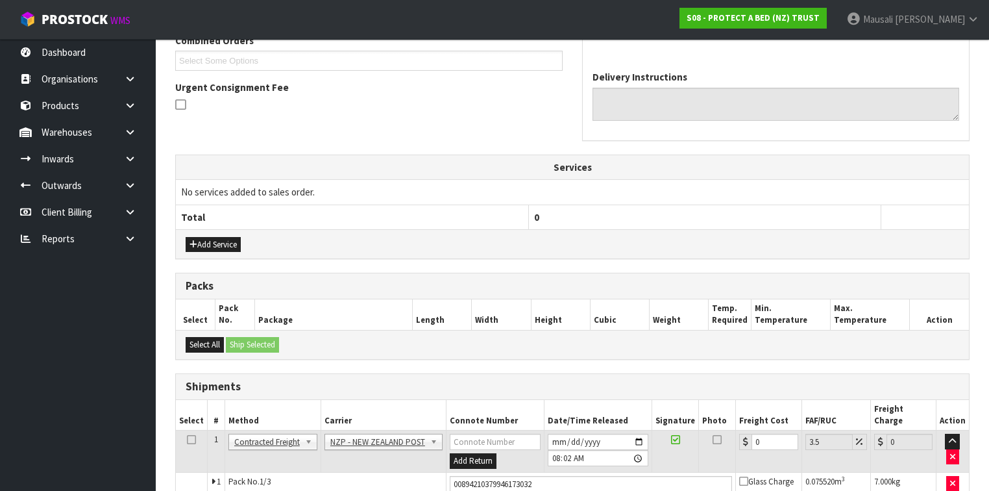
scroll to position [456, 0]
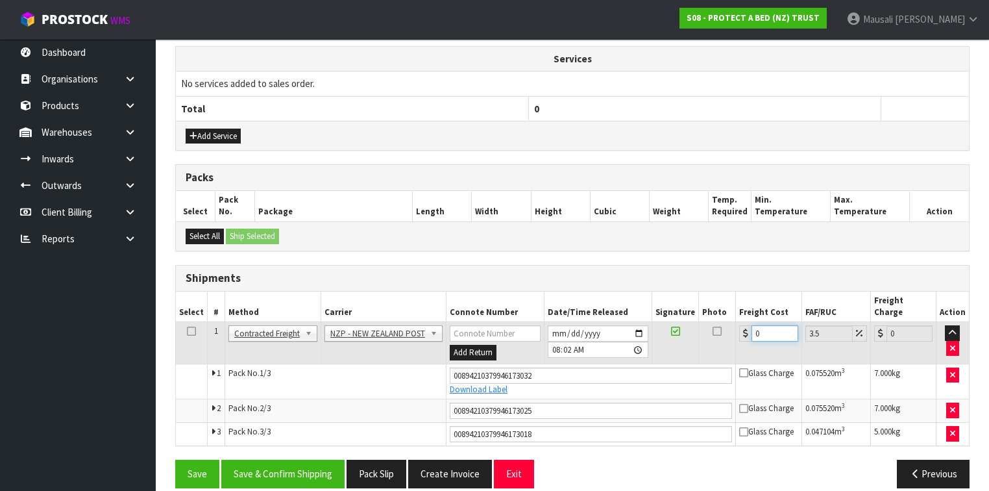
drag, startPoint x: 772, startPoint y: 314, endPoint x: 729, endPoint y: 321, distance: 43.3
click at [729, 322] on tr "1 Client Local Pickup Customer Local Pickup Company Freight Contracted Freight …" at bounding box center [572, 343] width 793 height 42
type input "1"
type input "1.03"
type input "12"
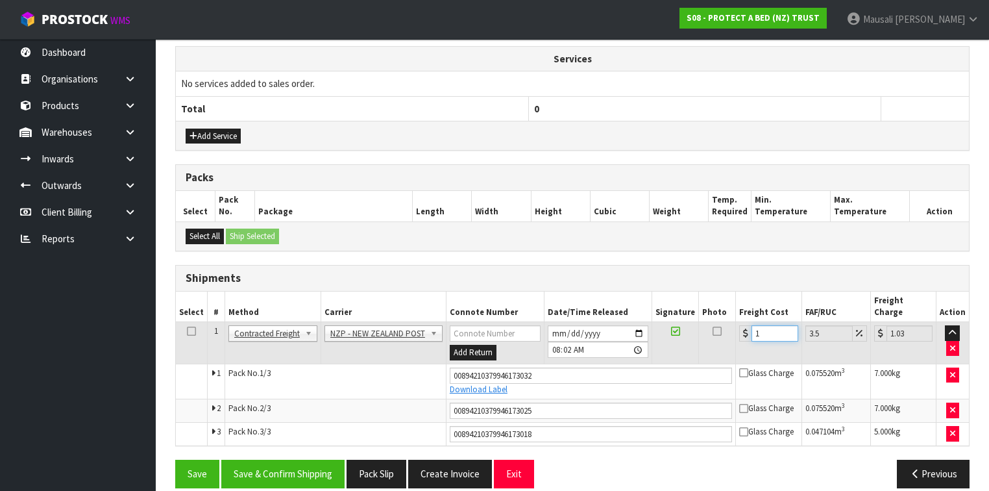
type input "12.42"
type input "12.9"
type input "13.35"
type input "12.99"
type input "13.44"
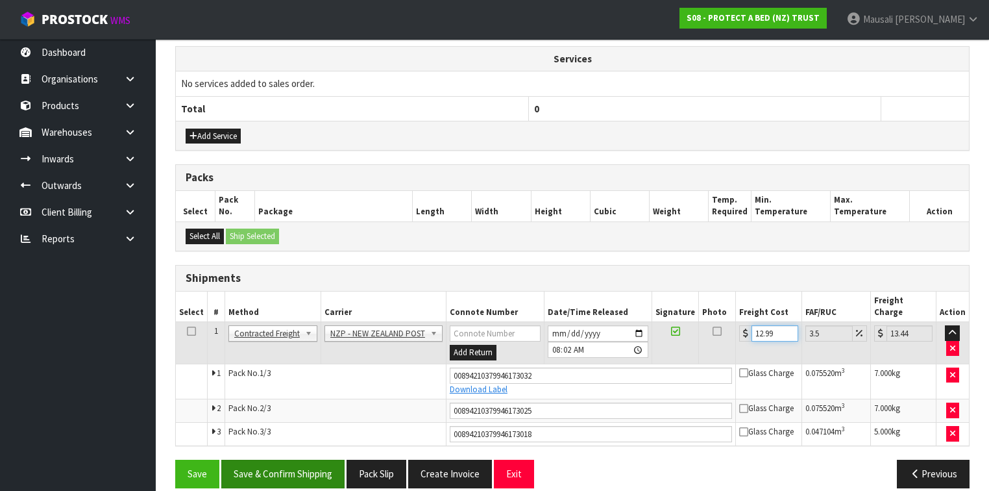
type input "12.99"
click at [305, 460] on button "Save & Confirm Shipping" at bounding box center [282, 474] width 123 height 28
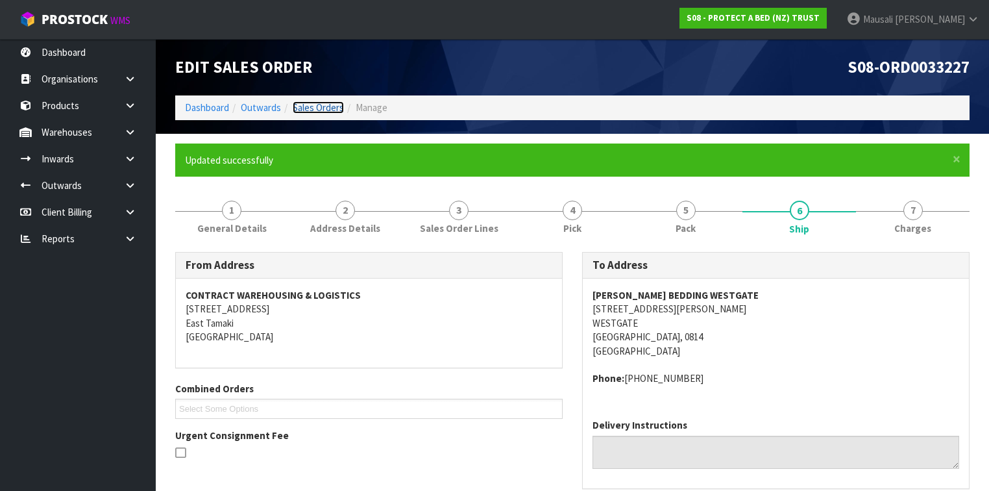
click at [307, 103] on link "Sales Orders" at bounding box center [318, 107] width 51 height 12
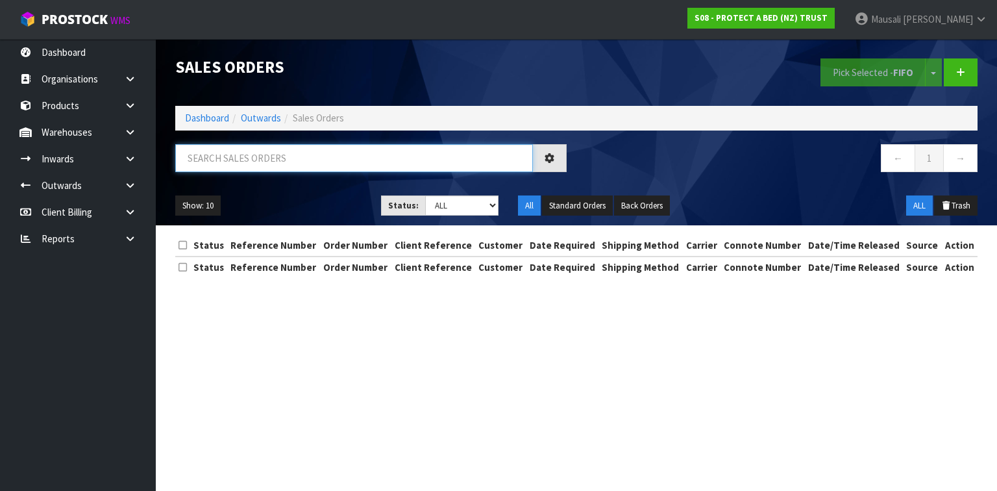
click at [206, 161] on input "text" at bounding box center [354, 158] width 358 height 28
type input "JOB-0410713"
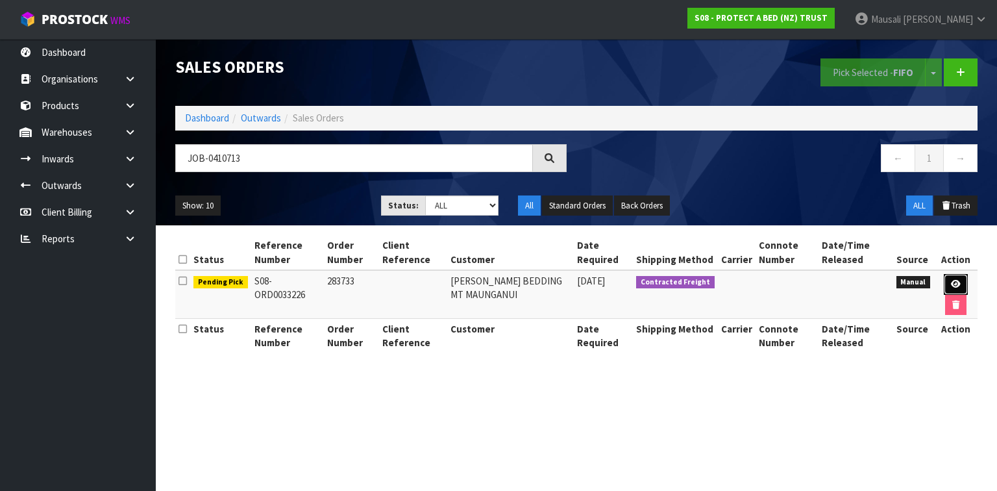
click at [951, 282] on icon at bounding box center [956, 284] width 10 height 8
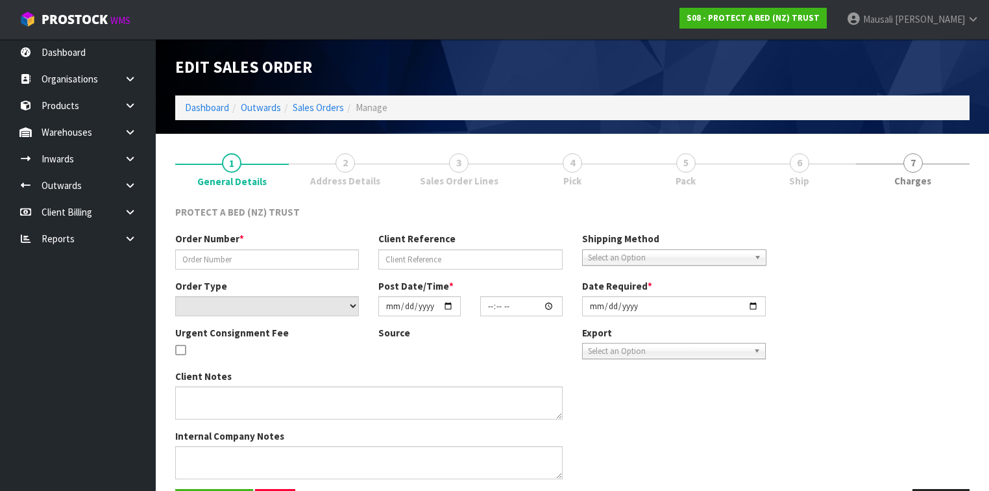
type input "283733"
select select "number:0"
type input "[DATE]"
type input "09:16:00.000"
type input "[DATE]"
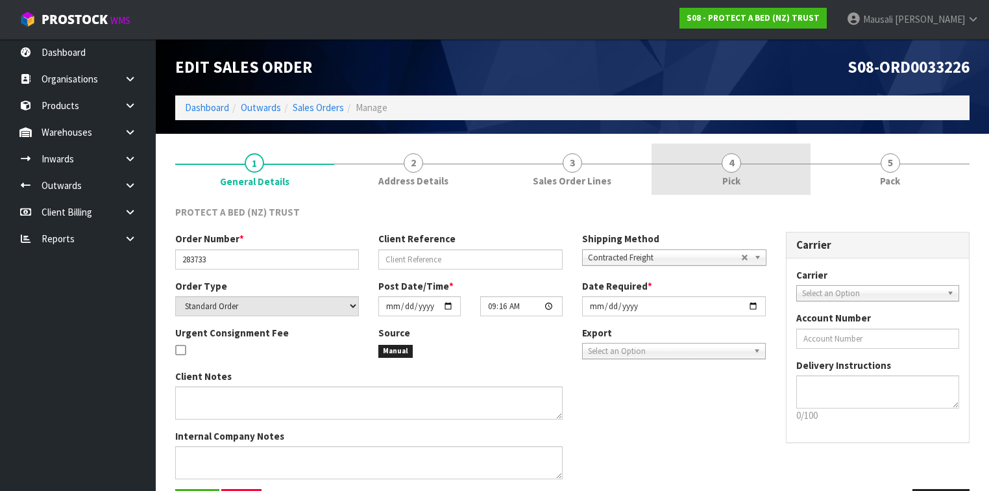
click at [743, 176] on link "4 Pick" at bounding box center [731, 168] width 159 height 51
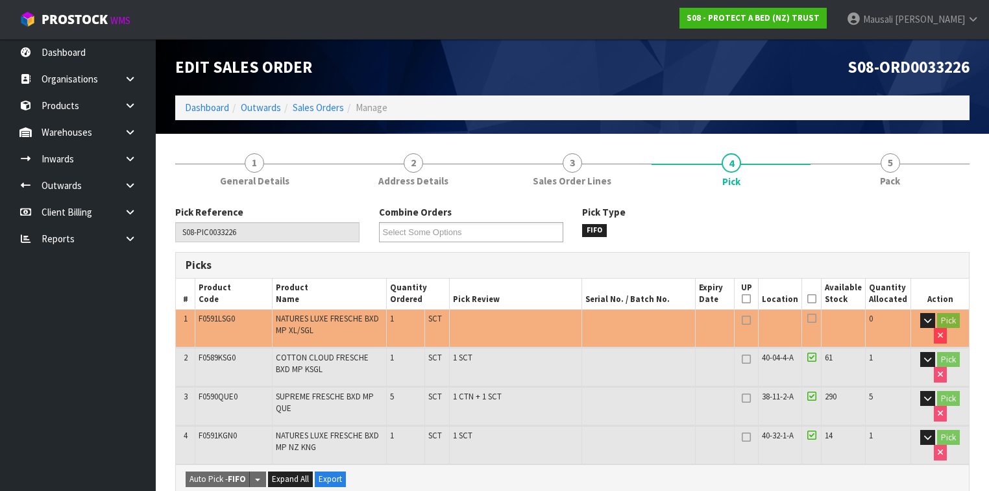
click at [816, 299] on icon at bounding box center [812, 299] width 9 height 1
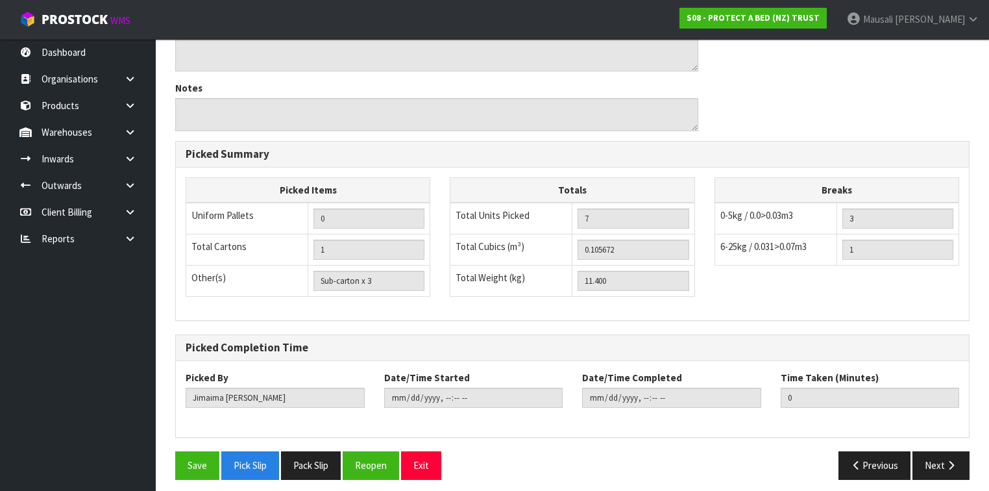
scroll to position [535, 0]
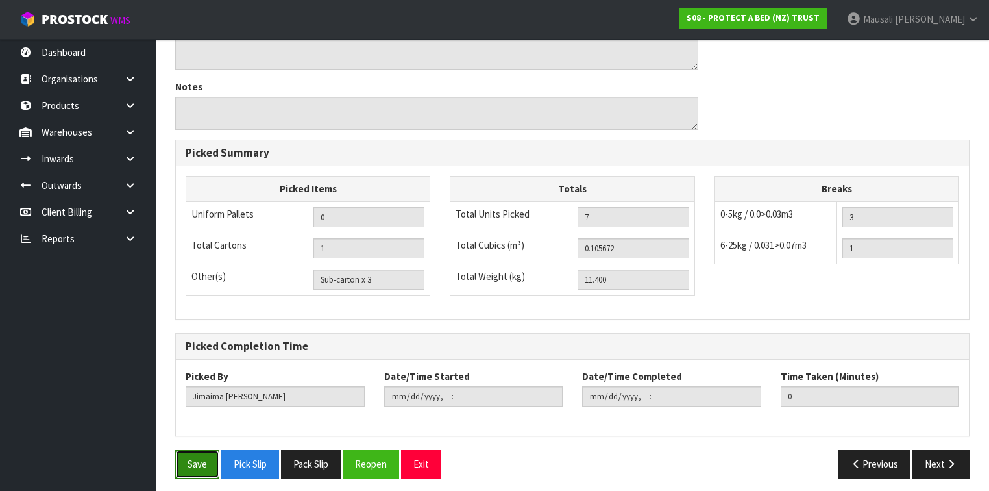
click at [199, 452] on button "Save" at bounding box center [197, 464] width 44 height 28
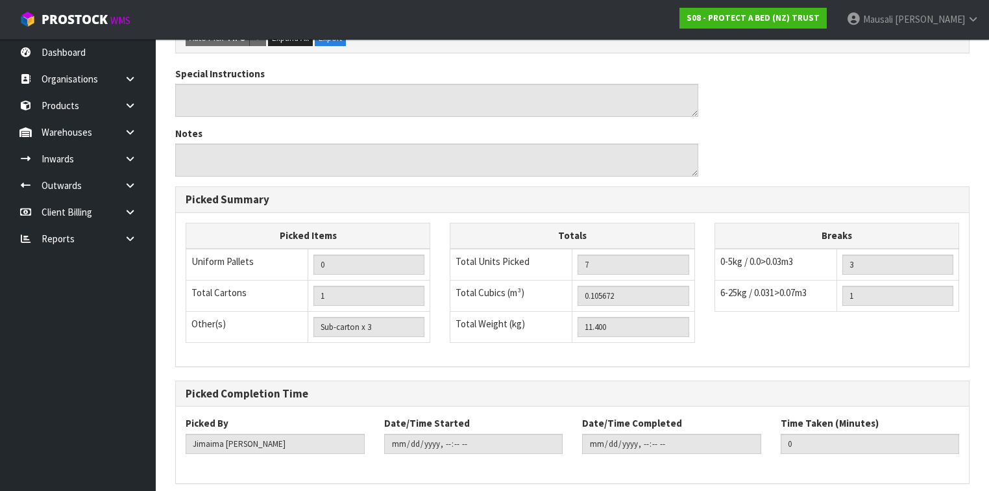
scroll to position [0, 0]
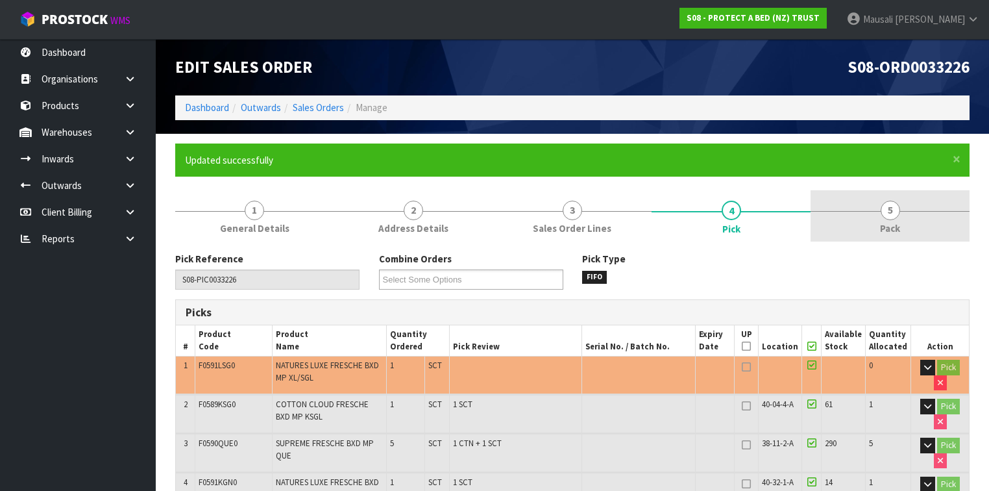
type input "[PERSON_NAME]"
type input "[DATE]T08:04:16"
click at [893, 206] on span "5" at bounding box center [890, 210] width 19 height 19
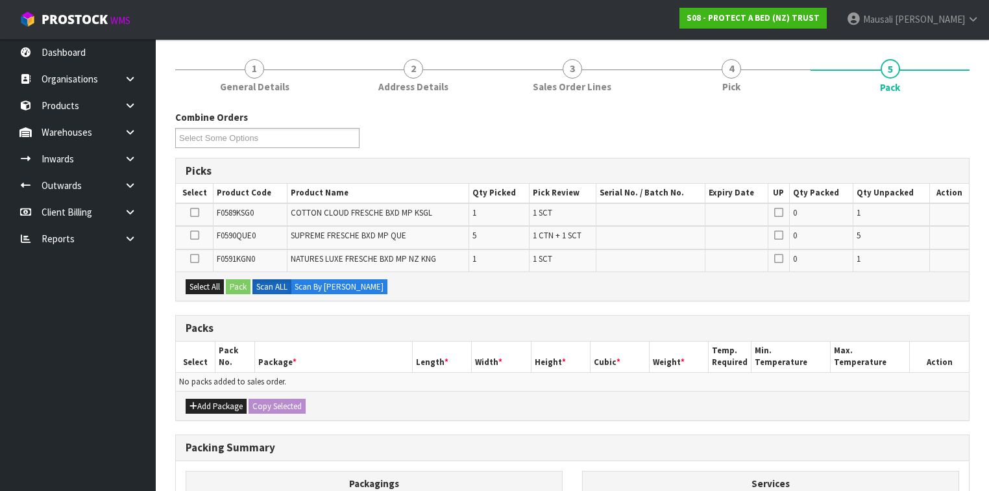
scroll to position [260, 0]
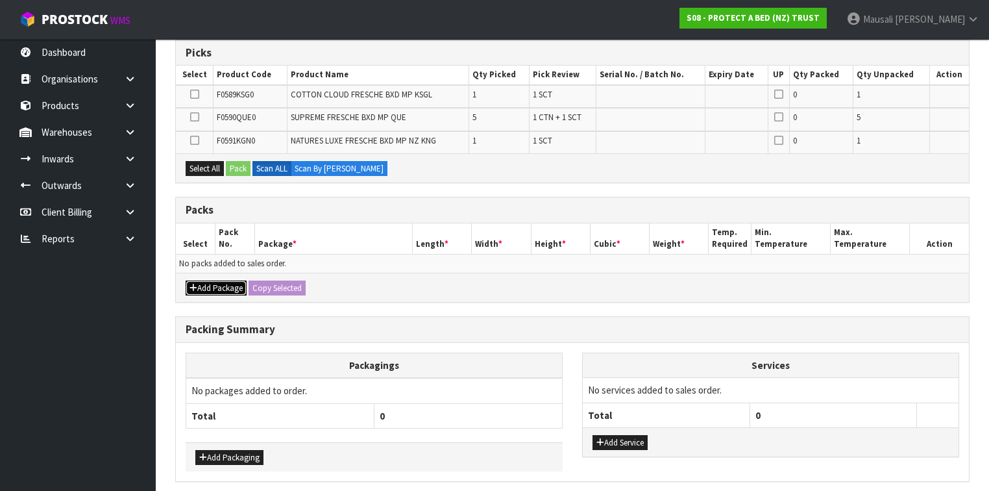
click at [232, 282] on button "Add Package" at bounding box center [216, 288] width 61 height 16
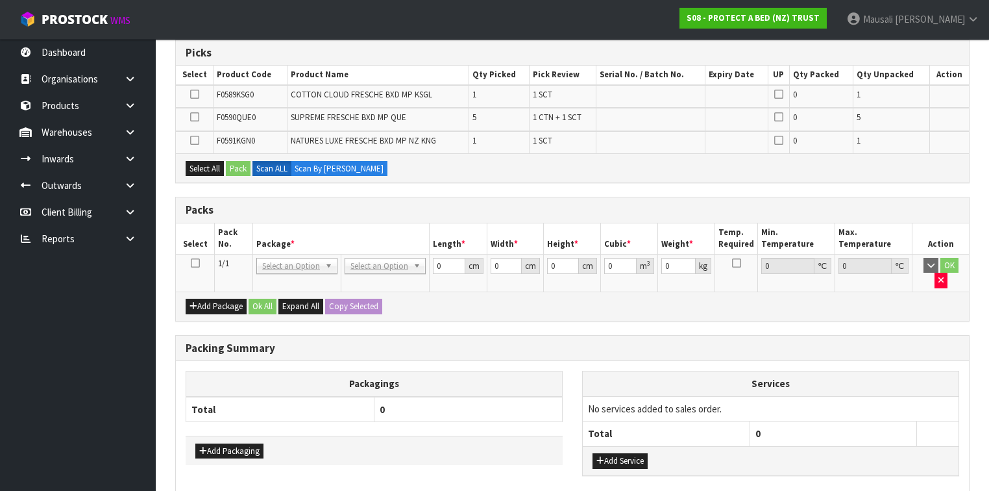
click at [191, 263] on icon at bounding box center [195, 263] width 9 height 1
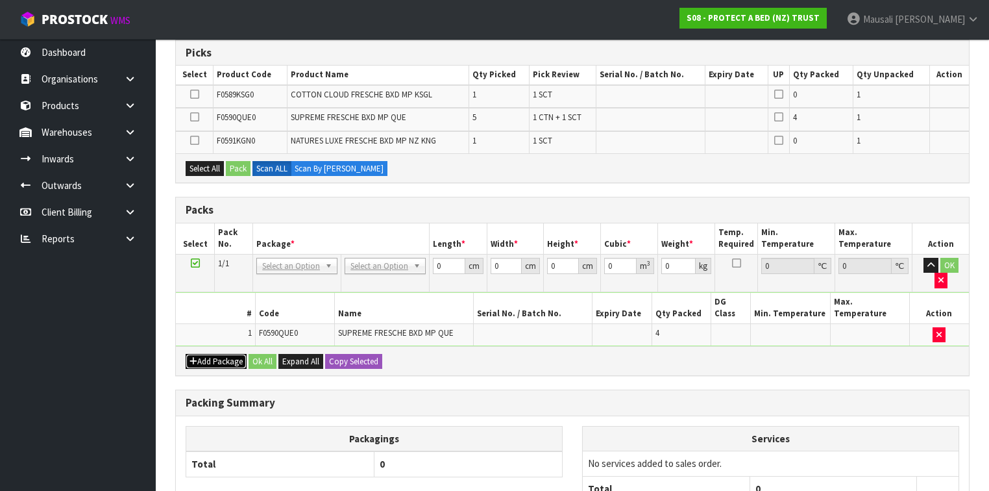
click at [213, 354] on button "Add Package" at bounding box center [216, 362] width 61 height 16
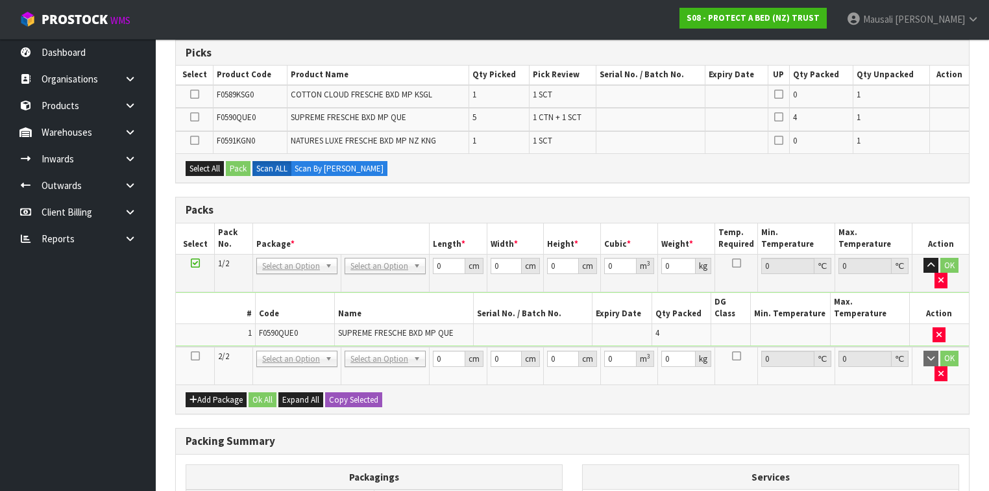
click at [196, 356] on icon at bounding box center [195, 356] width 9 height 1
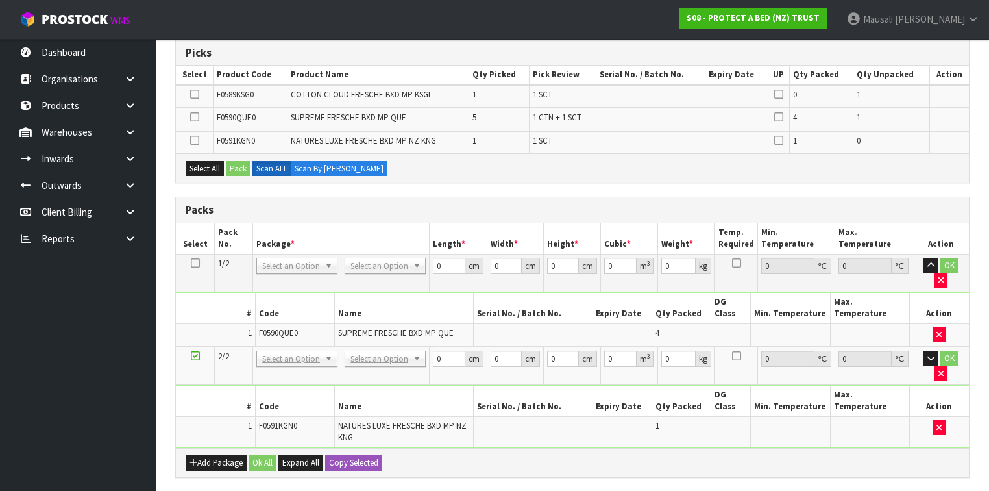
scroll to position [0, 0]
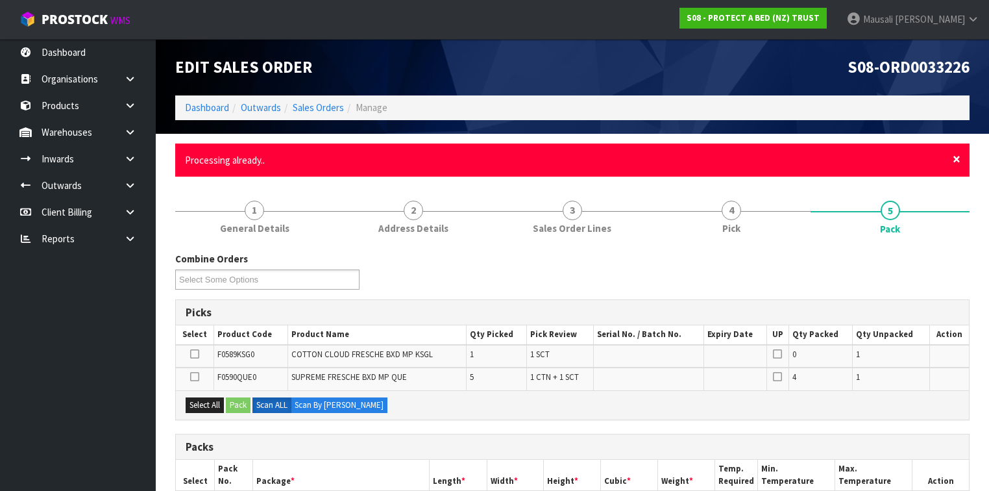
click at [954, 156] on span "×" at bounding box center [957, 159] width 8 height 18
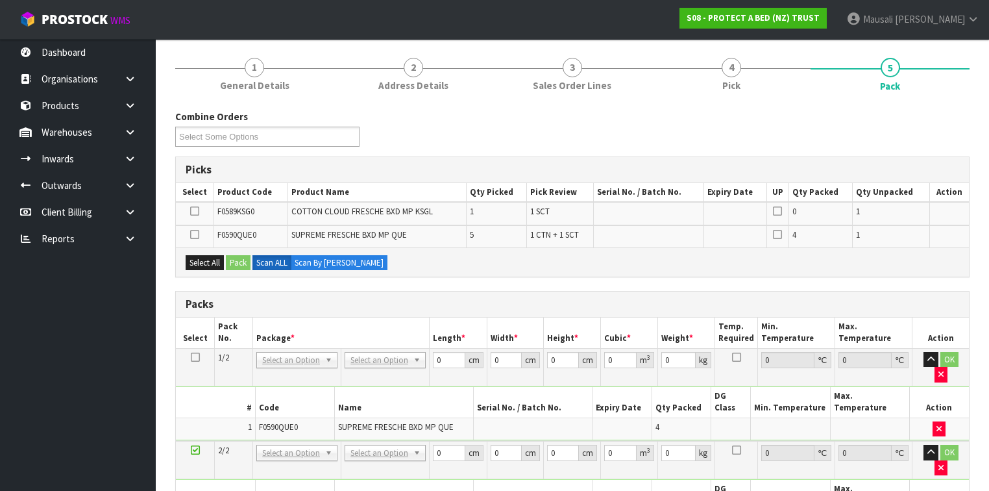
scroll to position [208, 0]
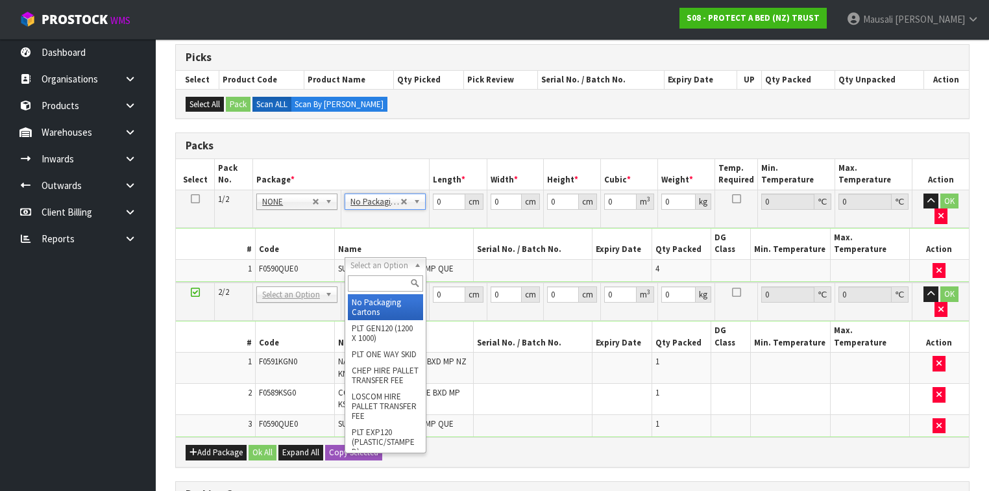
click at [373, 280] on input "text" at bounding box center [385, 283] width 75 height 16
type input "OC"
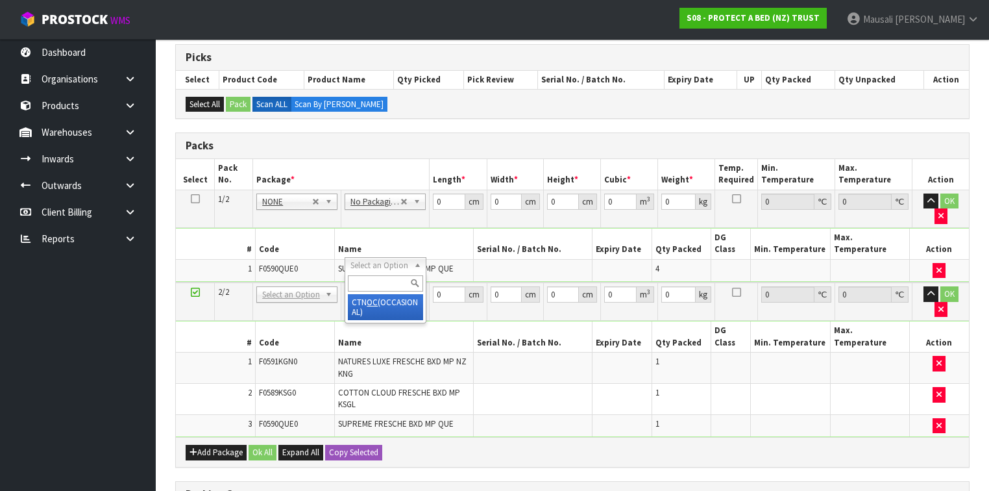
type input "4.7"
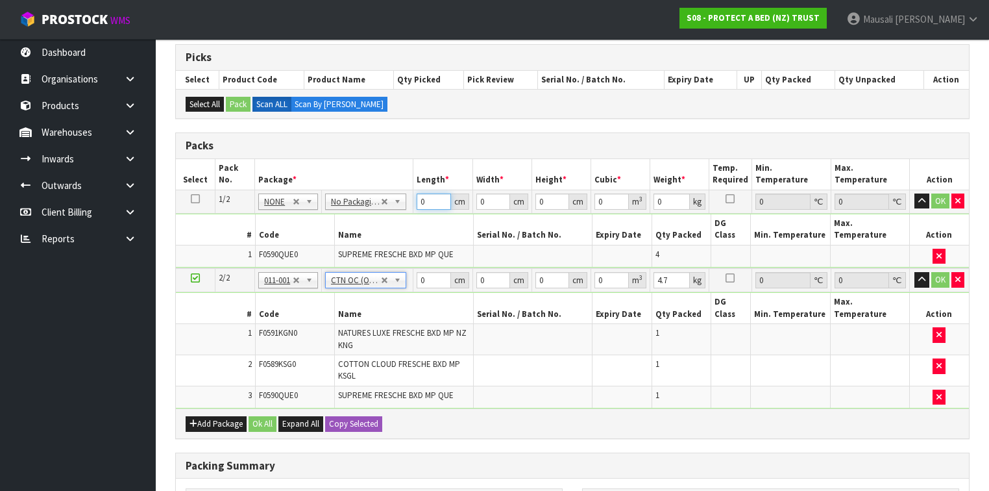
drag, startPoint x: 430, startPoint y: 203, endPoint x: 407, endPoint y: 210, distance: 23.8
click at [407, 210] on tr "1/2 NONE 007-001 007-002 007-004 007-009 007-013 007-014 007-015 007-017 007-01…" at bounding box center [572, 201] width 793 height 23
type input "59"
type input "40"
type input "3"
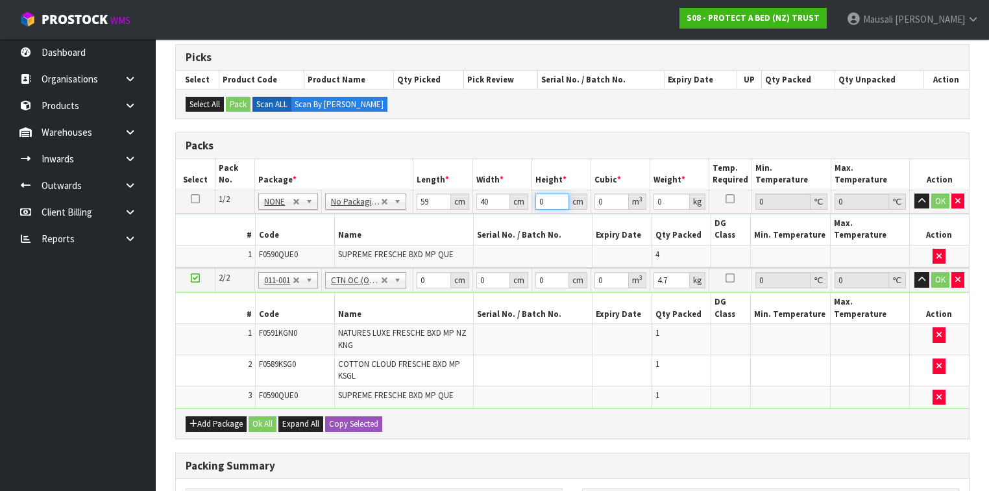
type input "0.00708"
type input "32"
type input "0.07552"
type input "32"
type input "7"
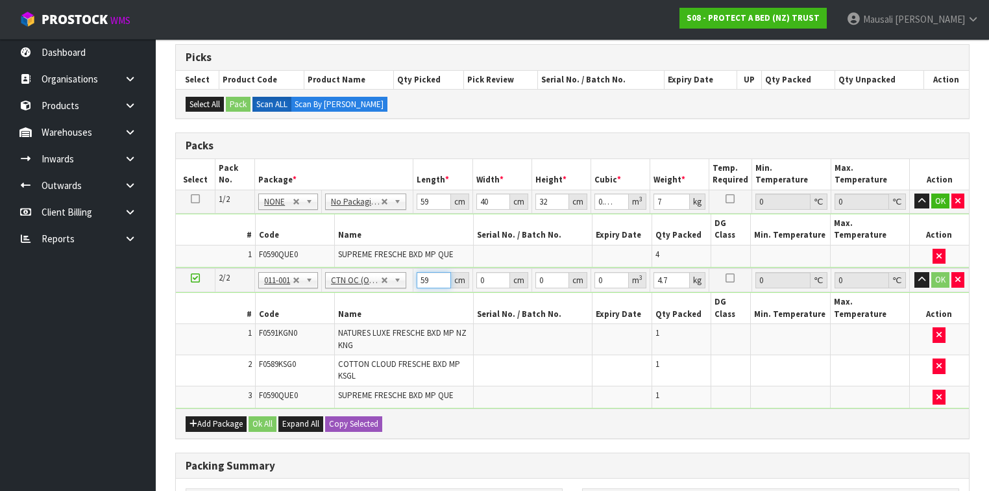
type input "59"
type input "34"
type input "3"
type input "0.006018"
type input "32"
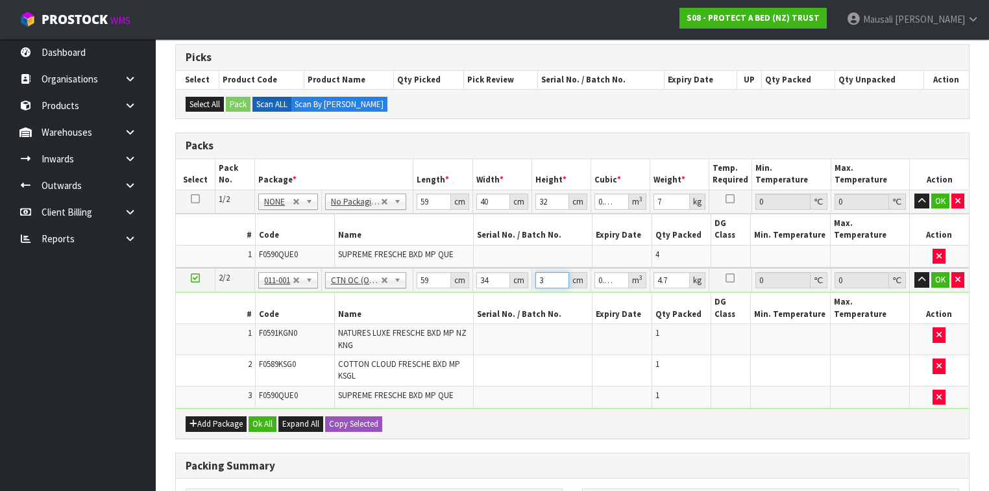
type input "0.064192"
type input "32"
type input "6"
click at [265, 416] on button "Ok All" at bounding box center [263, 424] width 28 height 16
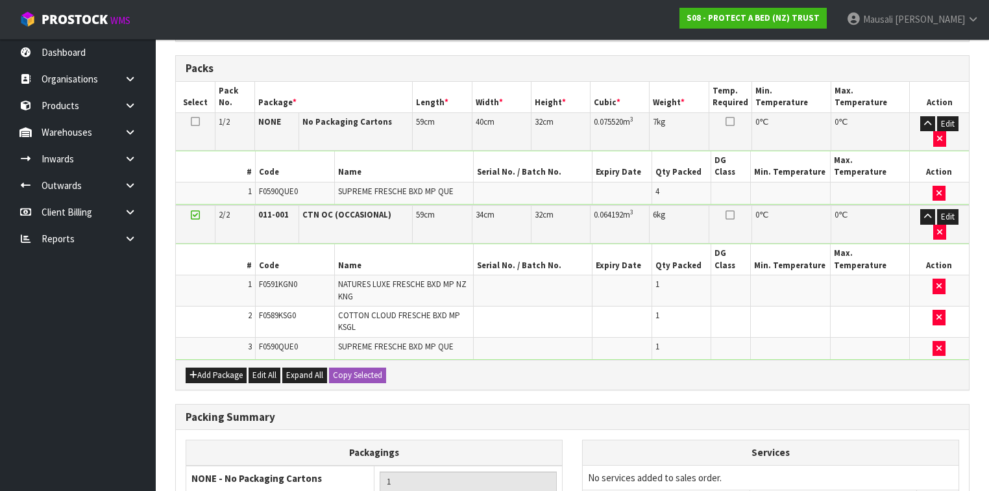
scroll to position [400, 0]
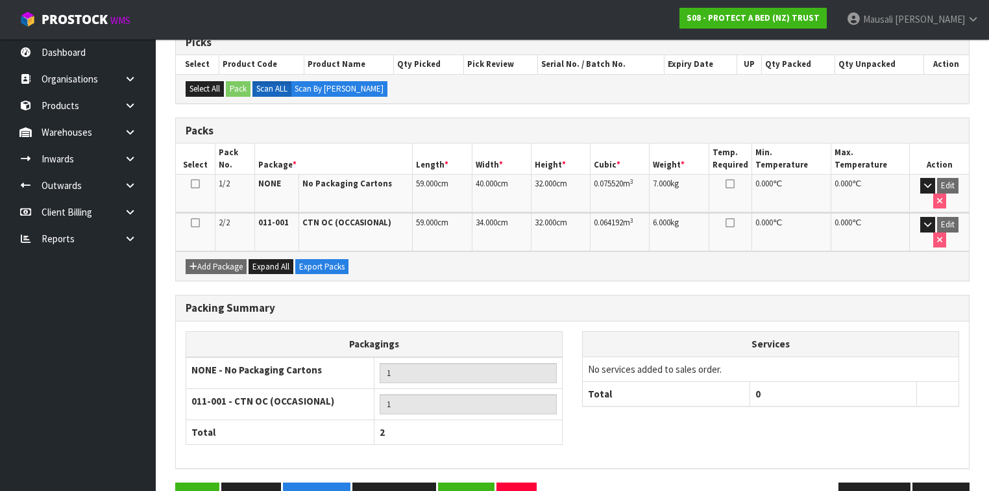
scroll to position [273, 0]
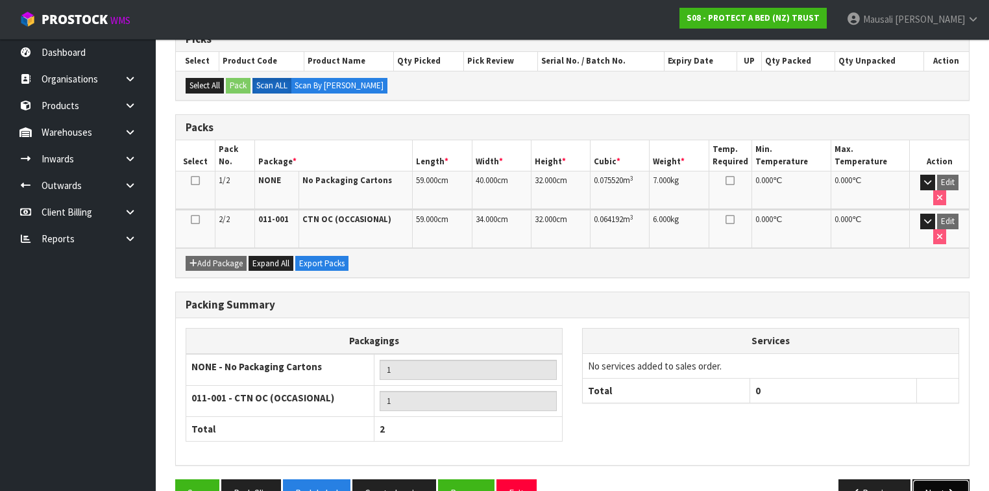
click at [931, 479] on button "Next" at bounding box center [941, 493] width 57 height 28
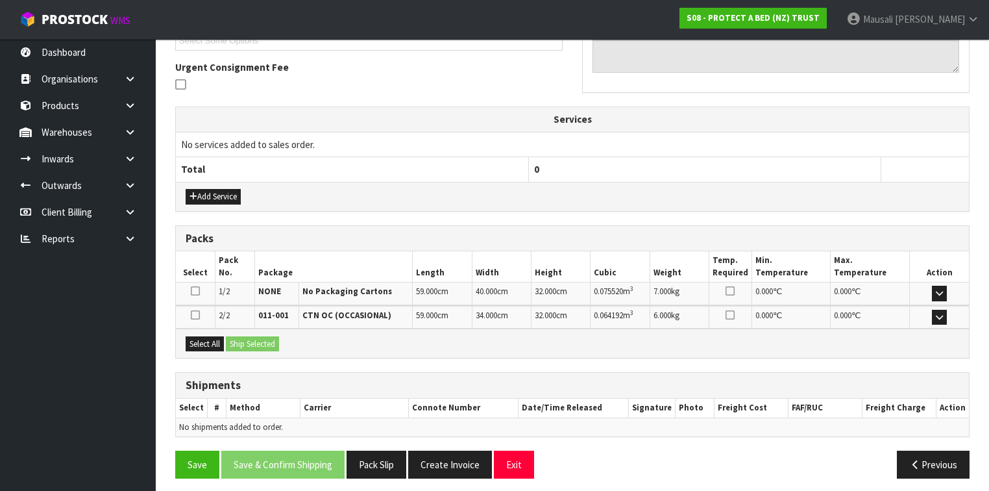
scroll to position [371, 0]
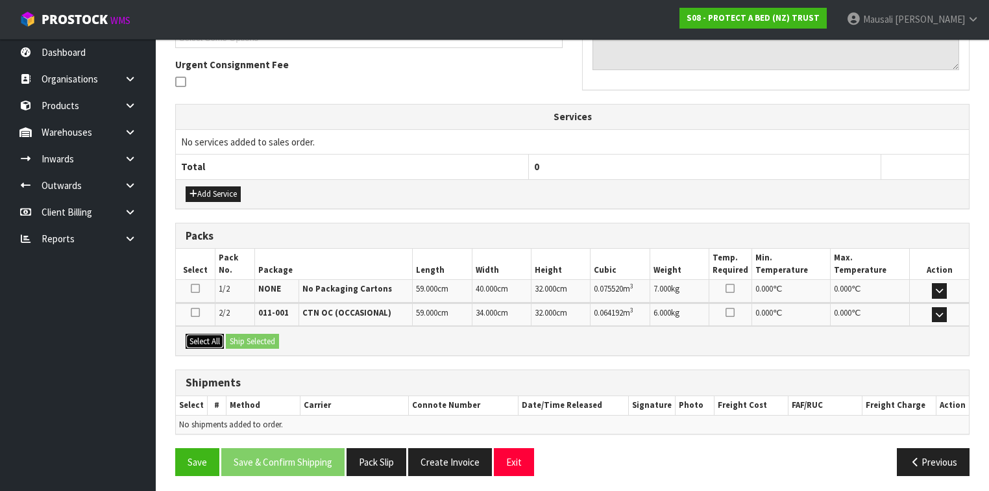
click at [208, 334] on button "Select All" at bounding box center [205, 342] width 38 height 16
click at [231, 337] on button "Ship Selected" at bounding box center [252, 342] width 53 height 16
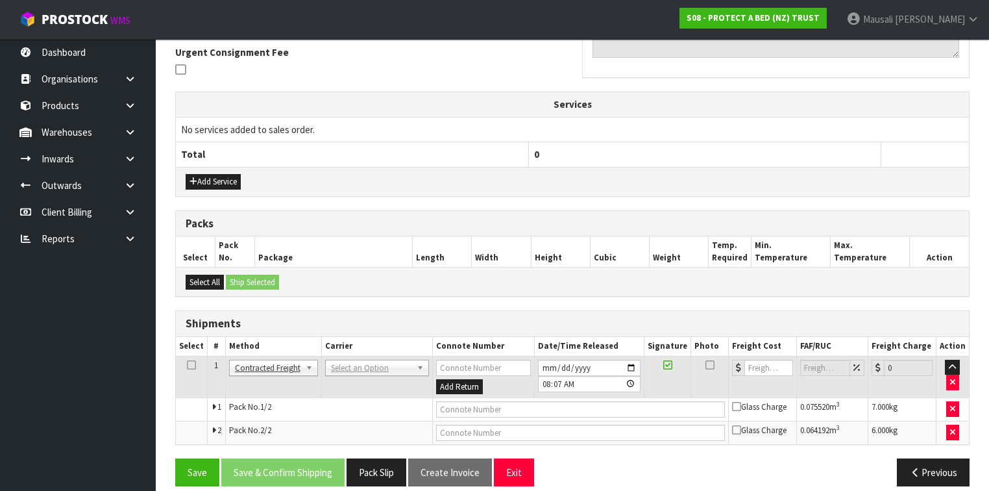
scroll to position [393, 0]
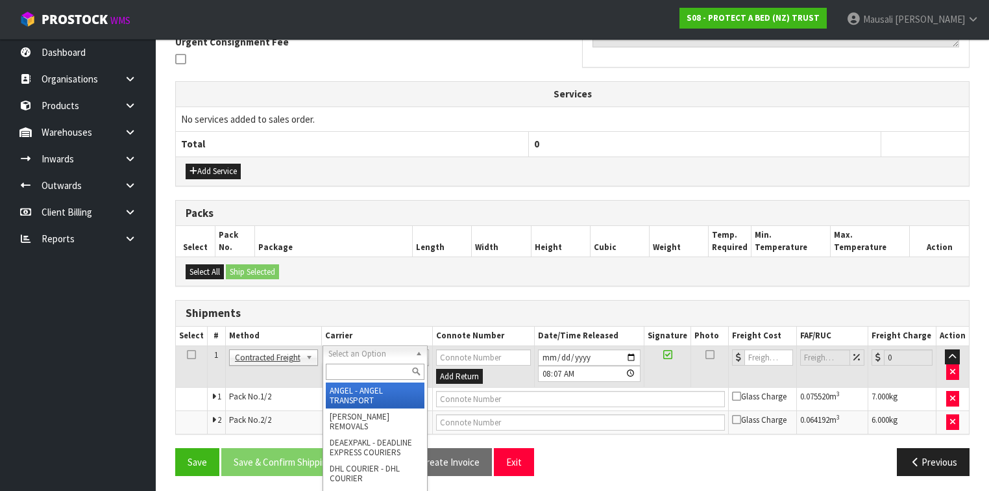
click at [343, 377] on input "text" at bounding box center [375, 372] width 99 height 16
type input "NZP"
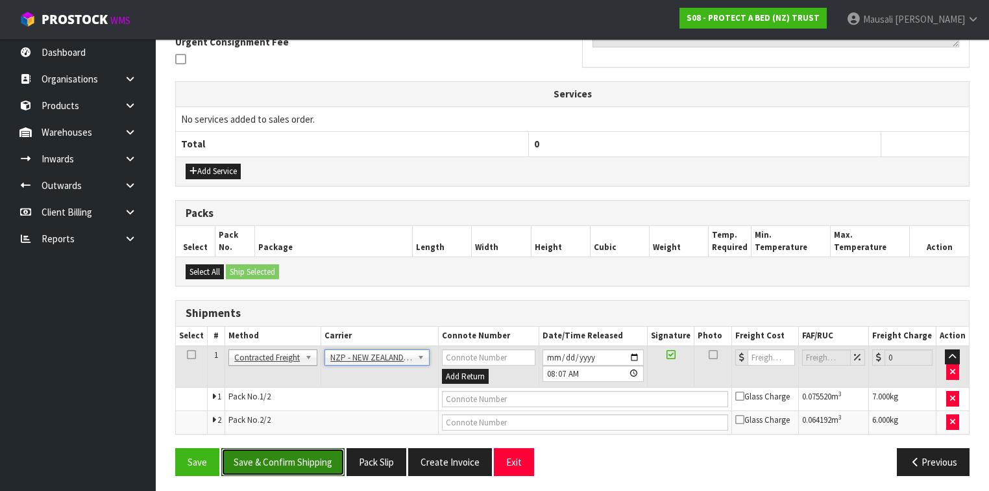
drag, startPoint x: 309, startPoint y: 447, endPoint x: 550, endPoint y: 383, distance: 249.9
click at [309, 448] on button "Save & Confirm Shipping" at bounding box center [282, 462] width 123 height 28
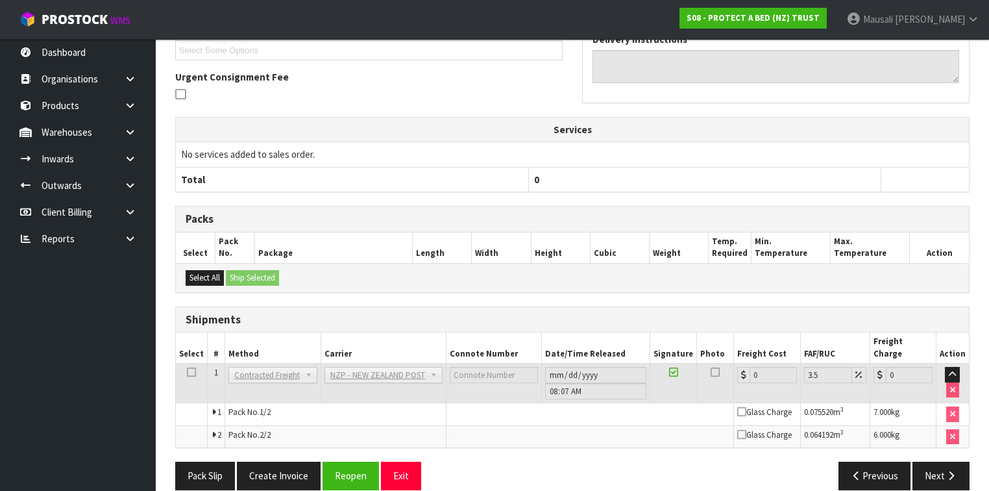
scroll to position [374, 0]
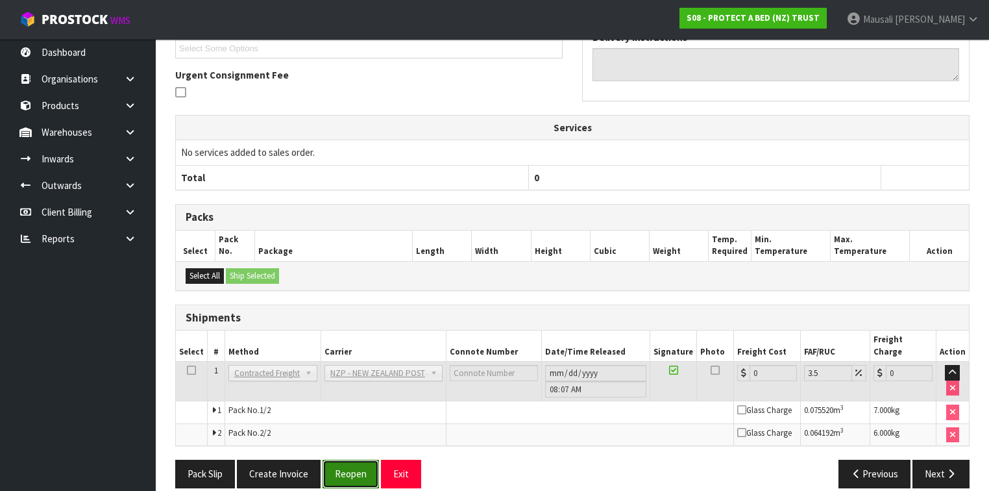
click at [353, 460] on button "Reopen" at bounding box center [351, 474] width 56 height 28
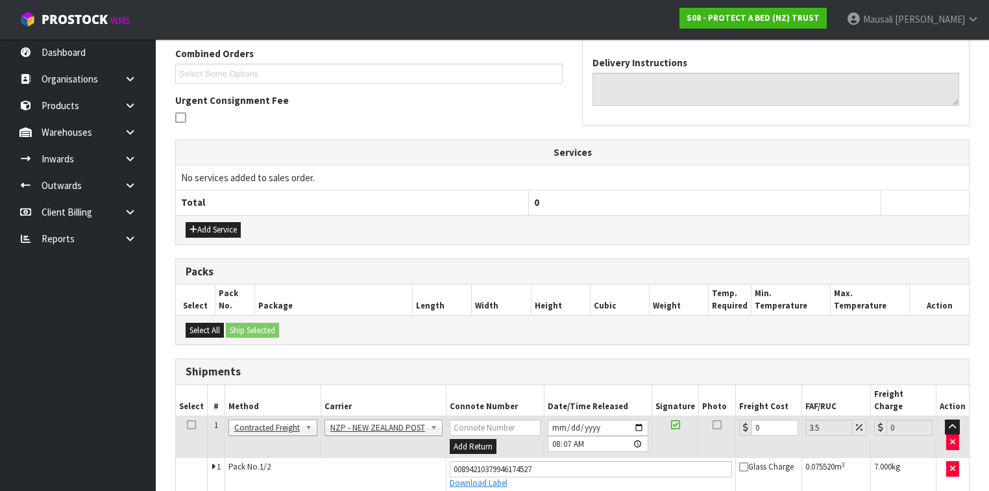
scroll to position [405, 0]
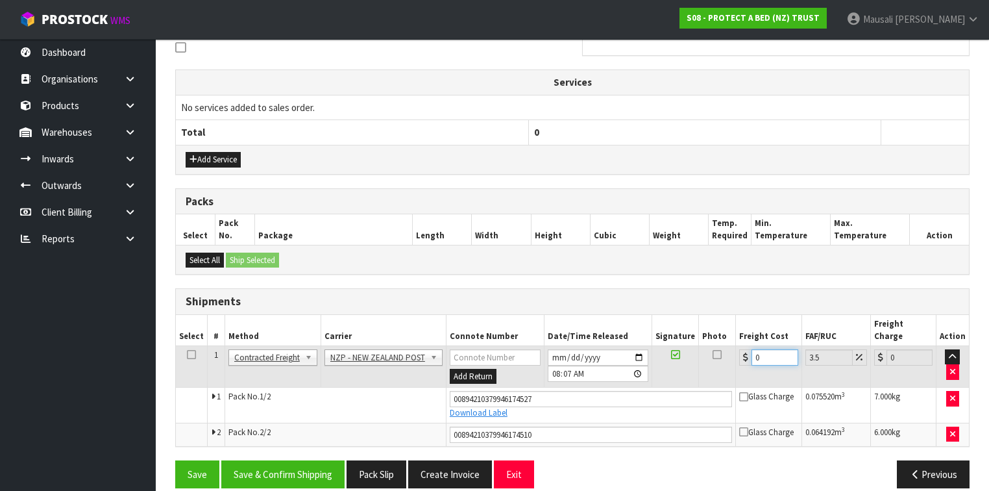
drag, startPoint x: 774, startPoint y: 342, endPoint x: 748, endPoint y: 355, distance: 28.5
click at [748, 355] on td "0" at bounding box center [769, 366] width 66 height 42
type input "2"
type input "2.07"
type input "24"
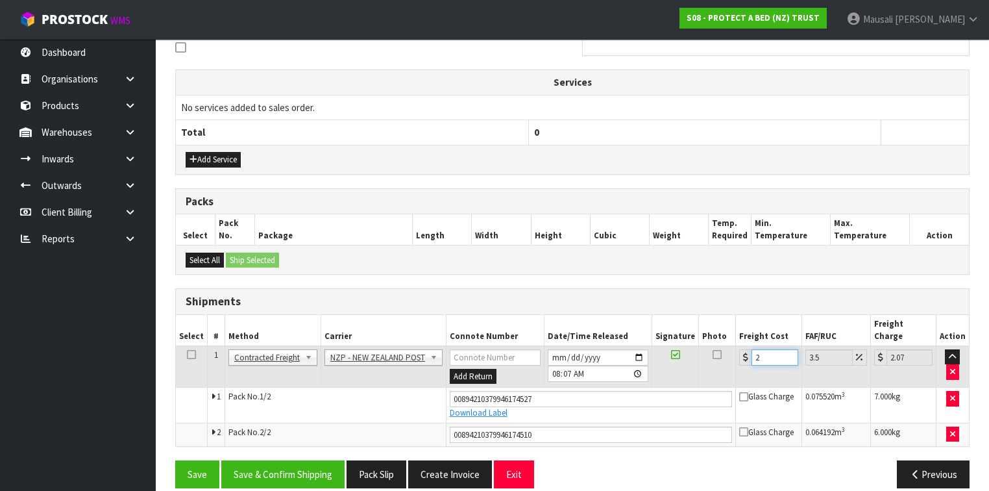
type input "24.84"
type input "24.2"
type input "25.05"
type input "24.22"
type input "25.07"
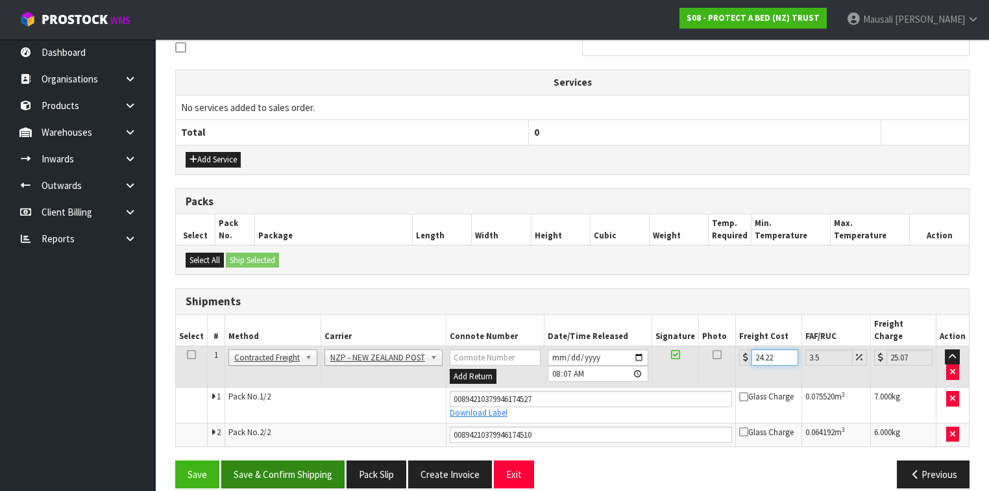
type input "24.22"
click at [265, 460] on button "Save & Confirm Shipping" at bounding box center [282, 474] width 123 height 28
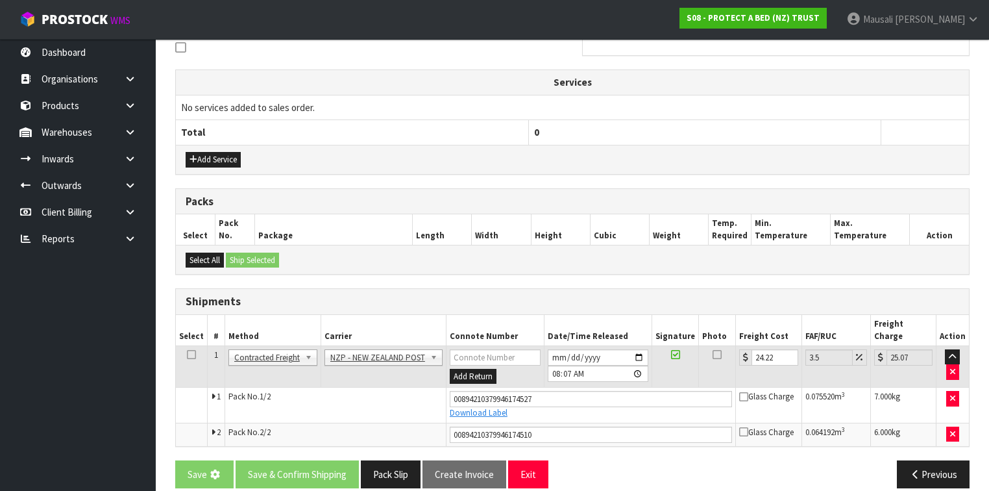
scroll to position [0, 0]
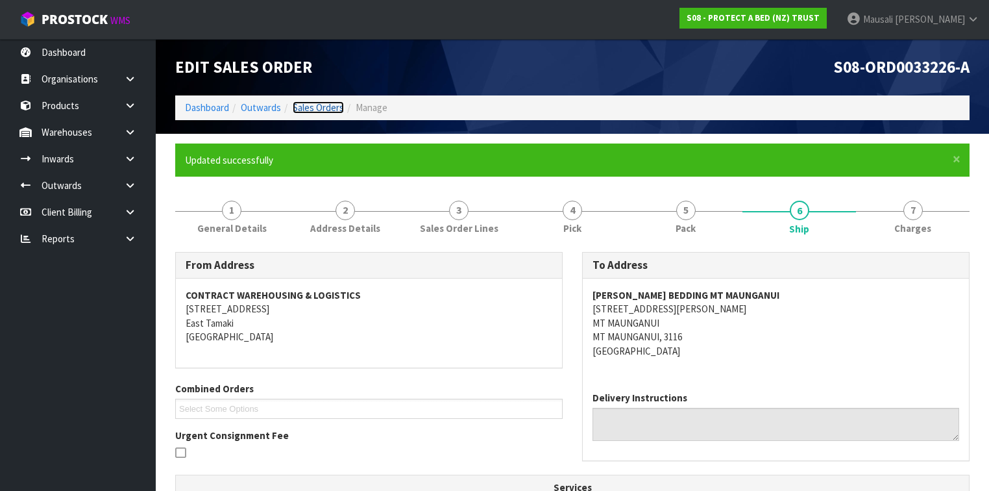
click at [314, 108] on link "Sales Orders" at bounding box center [318, 107] width 51 height 12
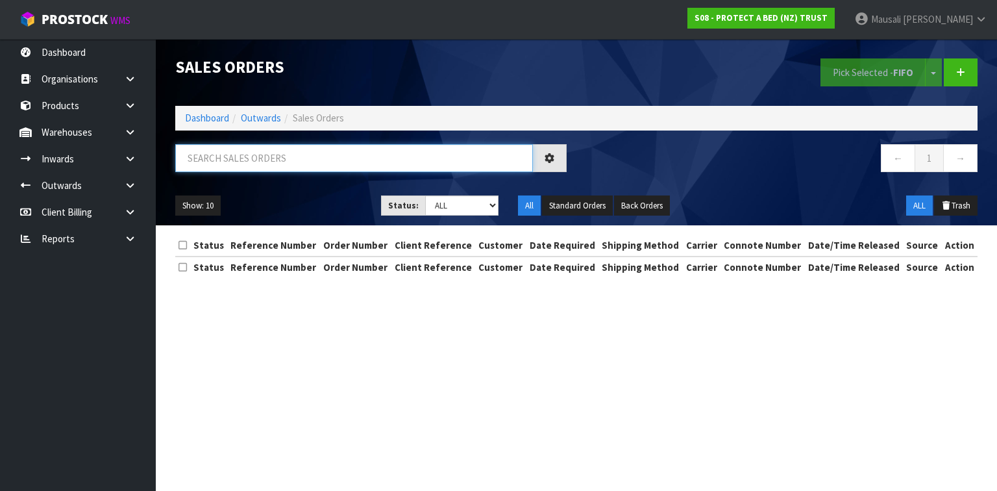
click at [209, 158] on input "text" at bounding box center [354, 158] width 358 height 28
type input "JOB-0410738"
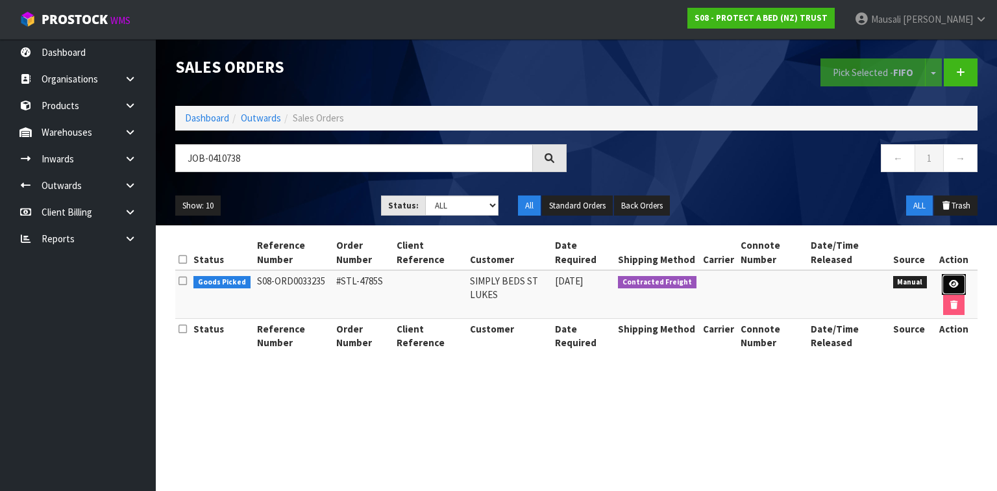
click at [949, 283] on icon at bounding box center [954, 284] width 10 height 8
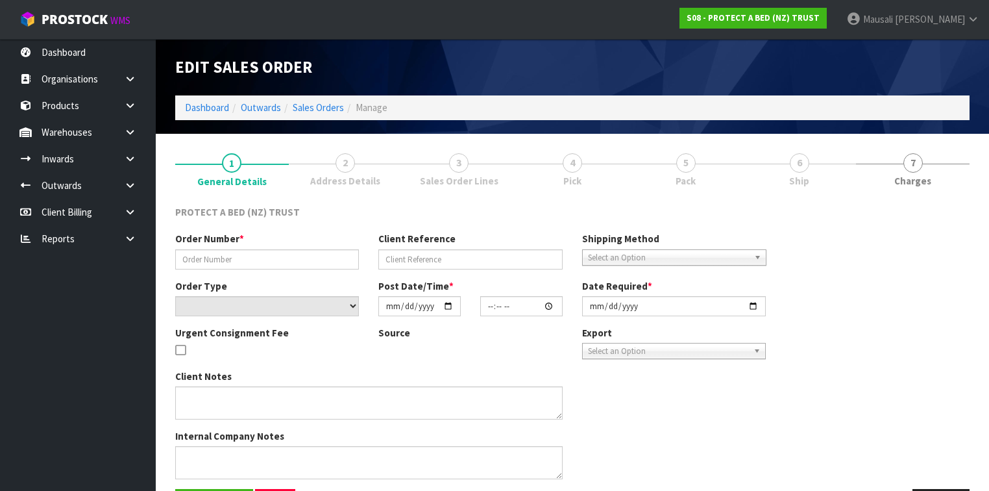
type input "#STL-4785S"
select select "number:0"
type input "[DATE]"
type input "10:06:00.000"
type input "[DATE]"
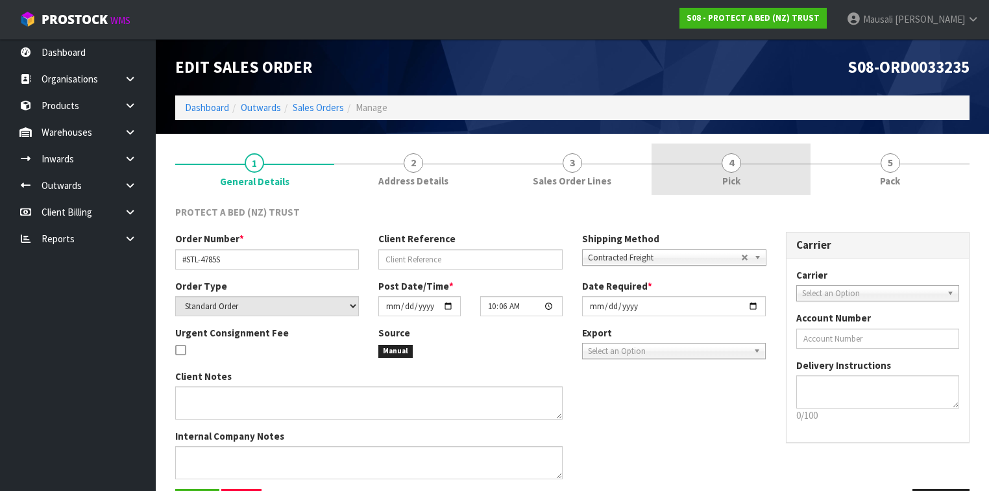
click at [726, 170] on span "4" at bounding box center [731, 162] width 19 height 19
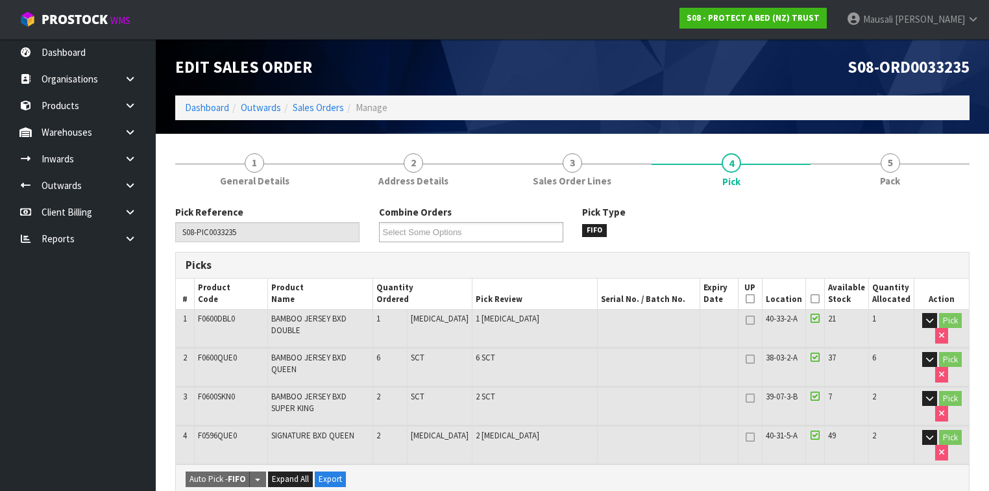
click at [818, 299] on icon at bounding box center [815, 299] width 9 height 1
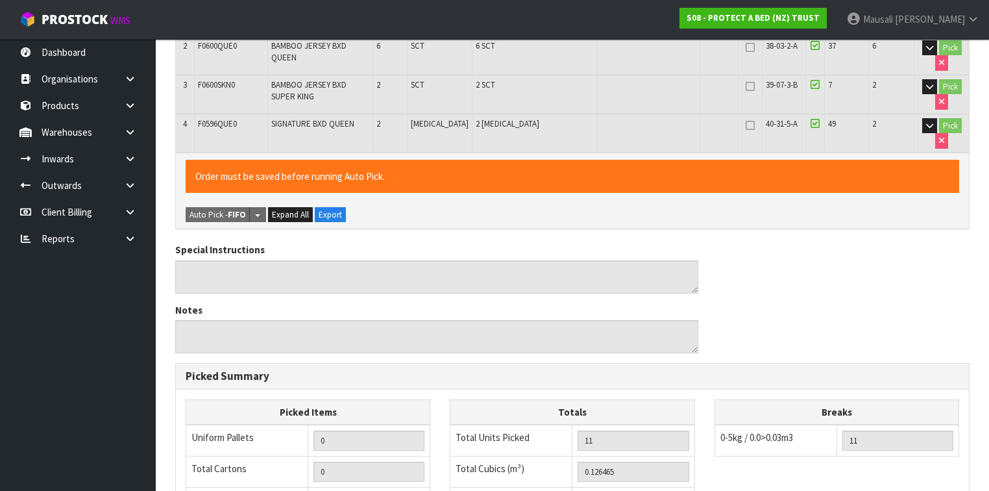
scroll to position [554, 0]
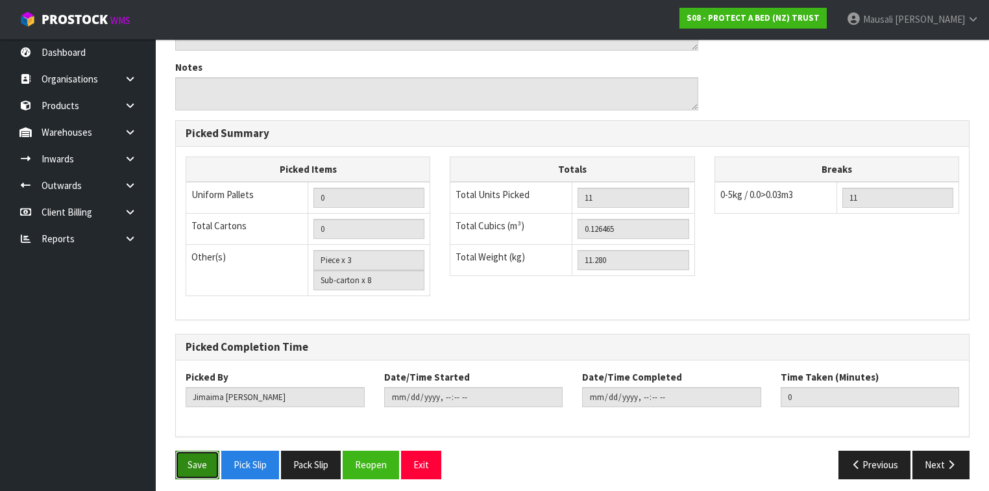
click at [202, 456] on button "Save" at bounding box center [197, 464] width 44 height 28
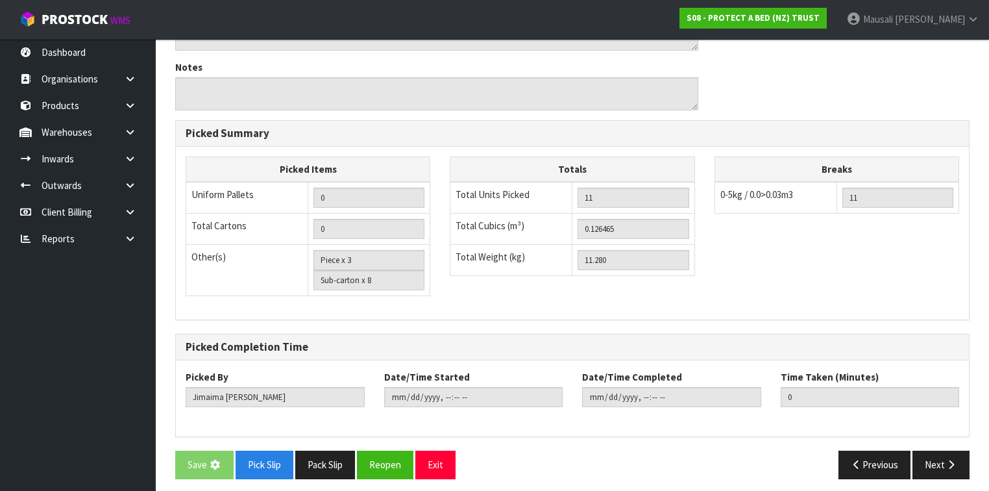
scroll to position [0, 0]
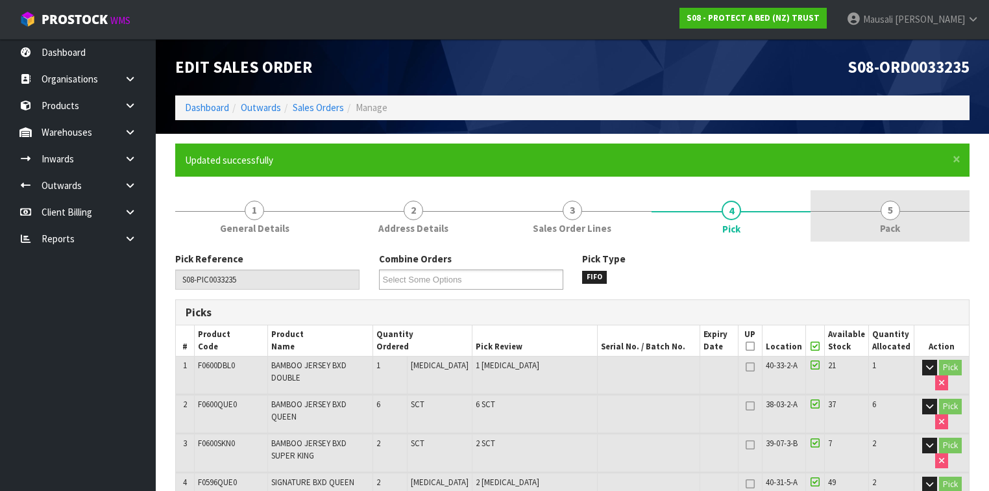
type input "[PERSON_NAME]"
type input "[DATE]T08:09:21"
click at [867, 234] on link "5 Pack" at bounding box center [890, 215] width 159 height 51
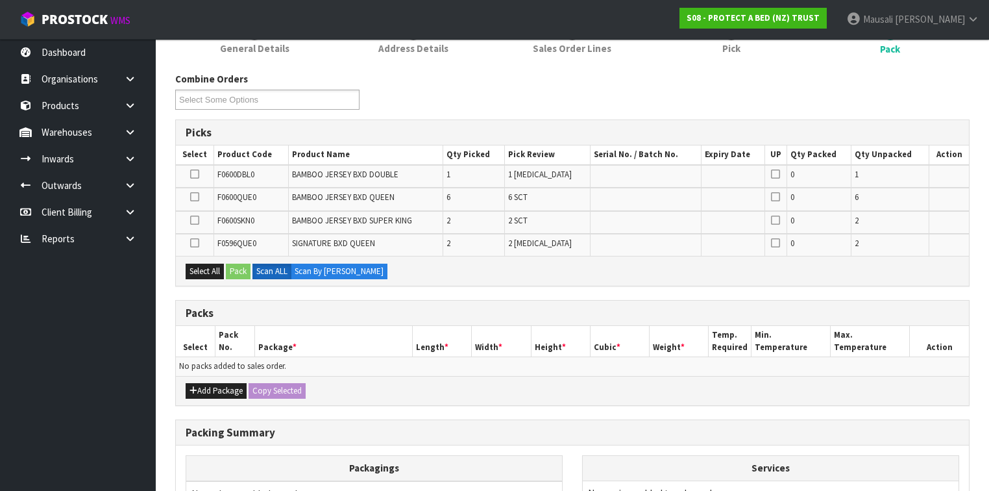
scroll to position [260, 0]
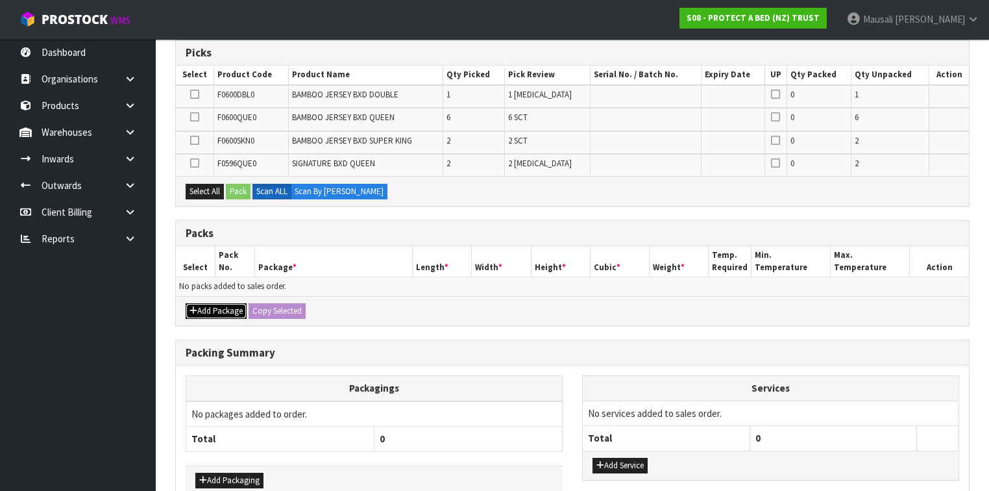
click at [216, 306] on button "Add Package" at bounding box center [216, 311] width 61 height 16
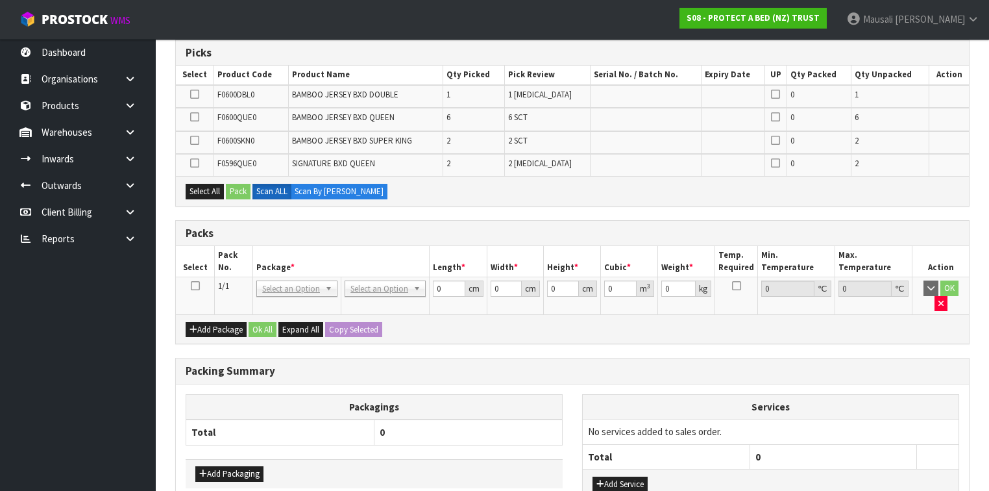
drag, startPoint x: 195, startPoint y: 282, endPoint x: 269, endPoint y: 271, distance: 74.8
click at [195, 286] on icon at bounding box center [195, 286] width 9 height 1
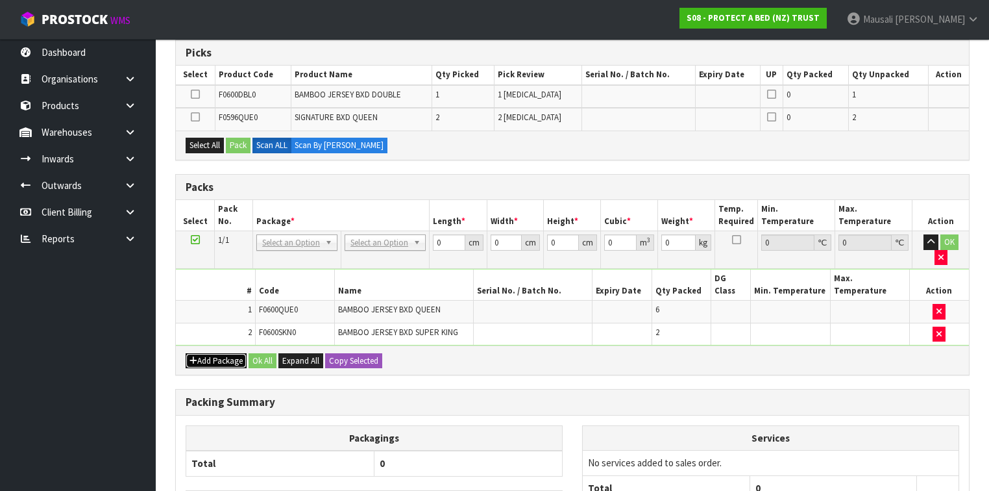
click at [212, 353] on button "Add Package" at bounding box center [216, 361] width 61 height 16
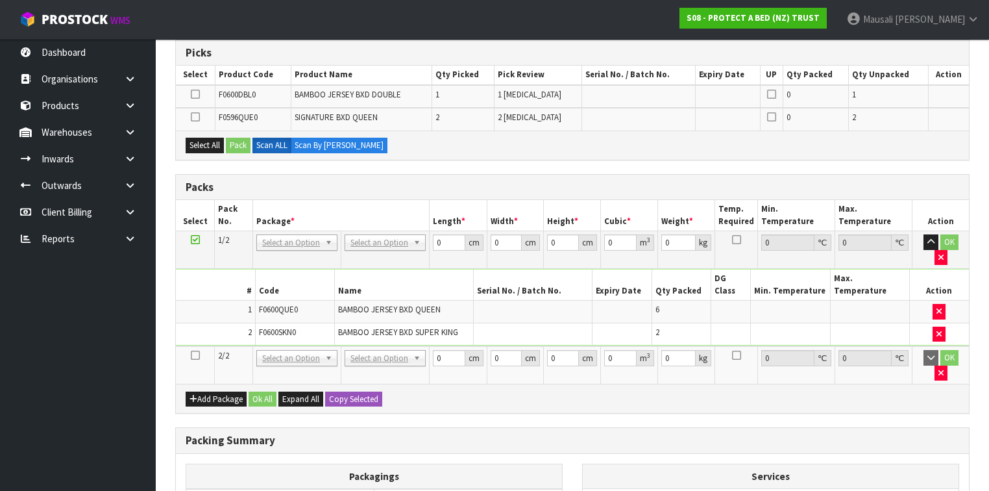
click at [192, 355] on icon at bounding box center [195, 355] width 9 height 1
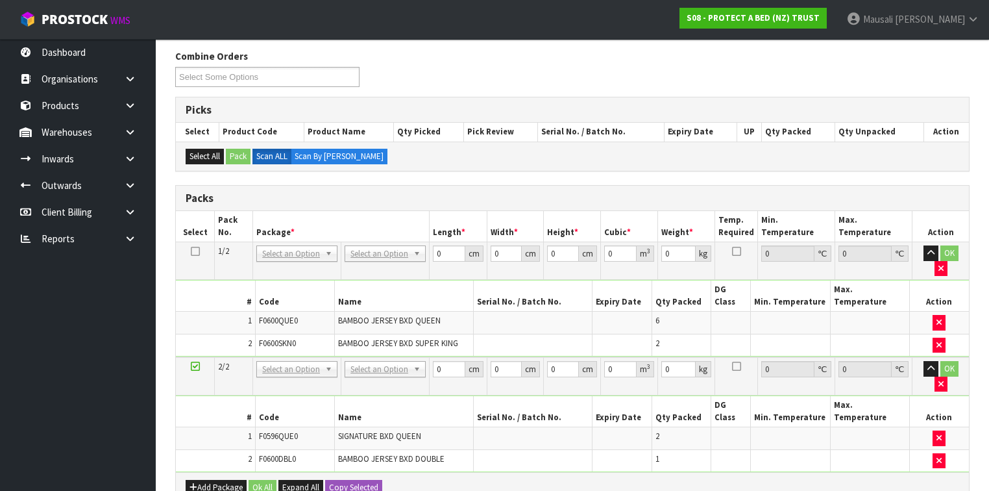
scroll to position [208, 0]
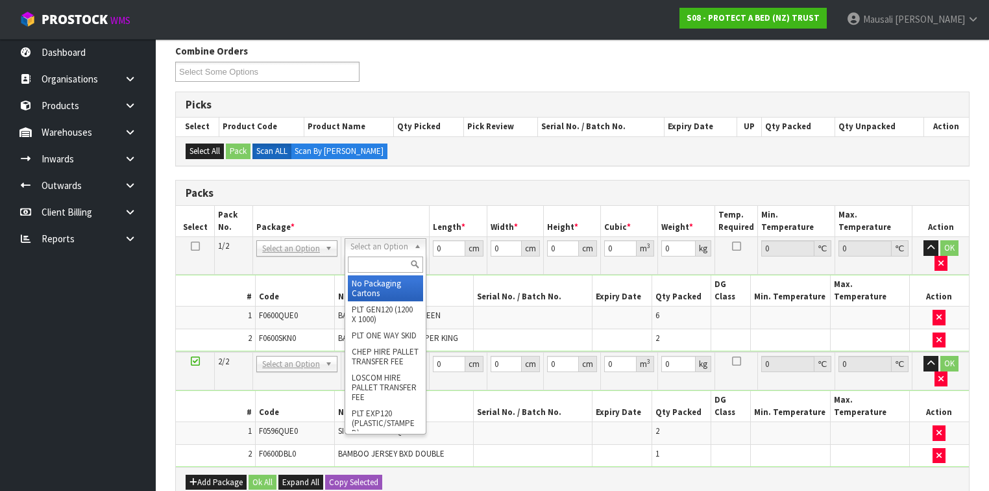
click at [376, 267] on input "text" at bounding box center [385, 264] width 75 height 16
type input "OC"
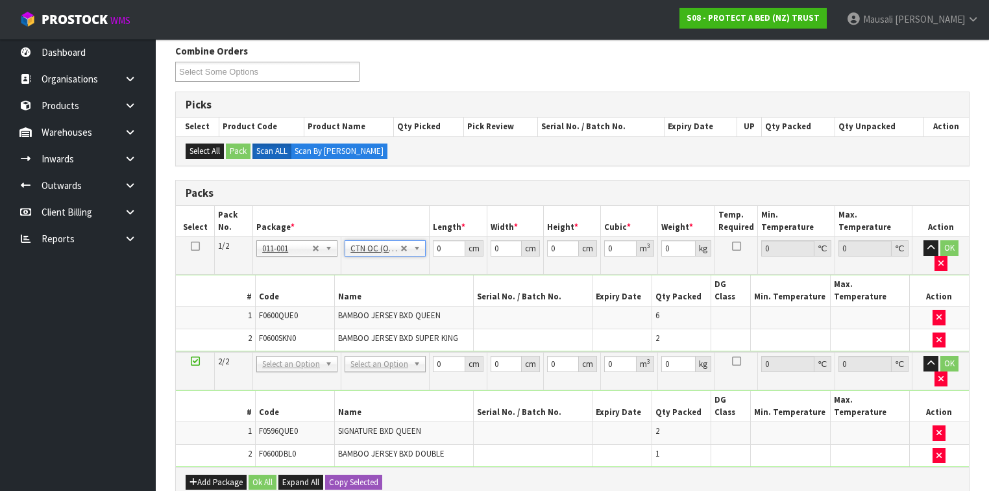
type input "7.52"
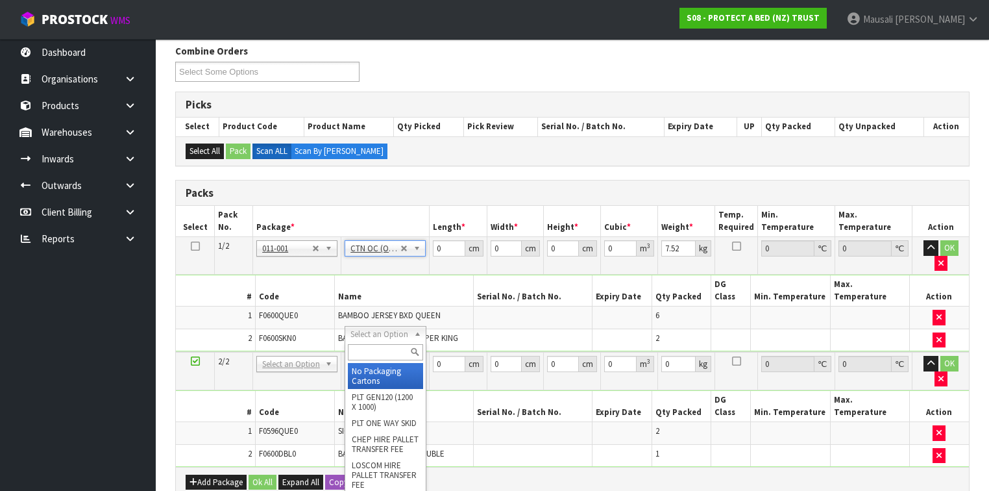
click at [358, 356] on input "text" at bounding box center [385, 352] width 75 height 16
type input "CTN6"
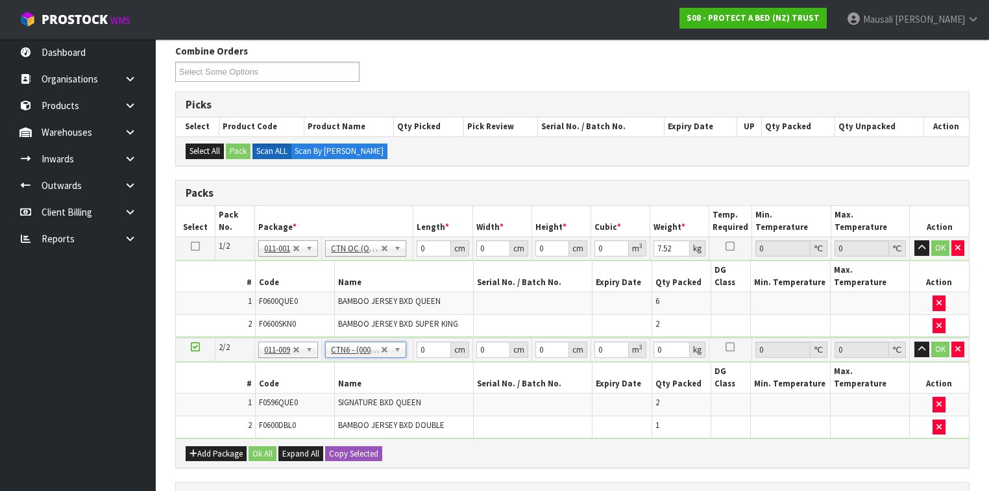
type input "45.5"
type input "30.5"
type input "0.042326"
type input "3.96"
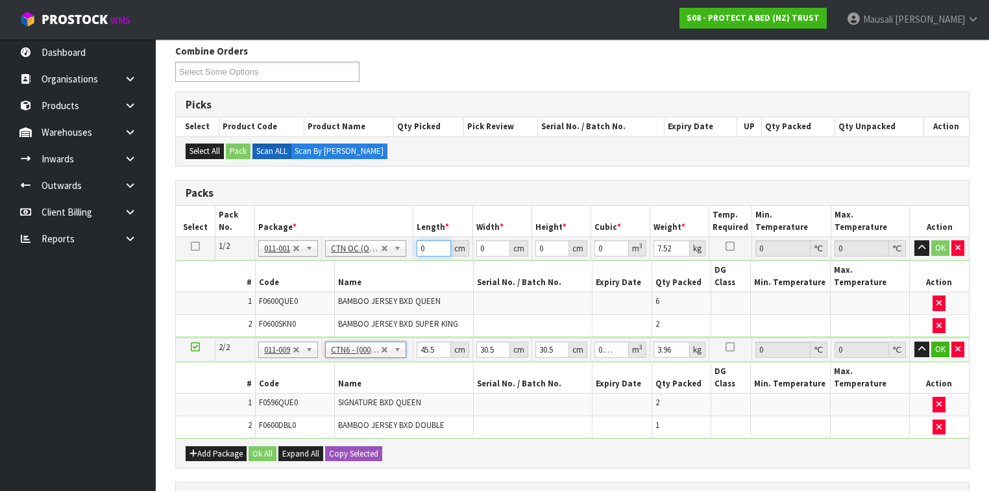
drag, startPoint x: 431, startPoint y: 247, endPoint x: 415, endPoint y: 252, distance: 16.4
click at [415, 252] on td "0 cm" at bounding box center [442, 248] width 59 height 23
type input "59"
type input "40"
type input "3"
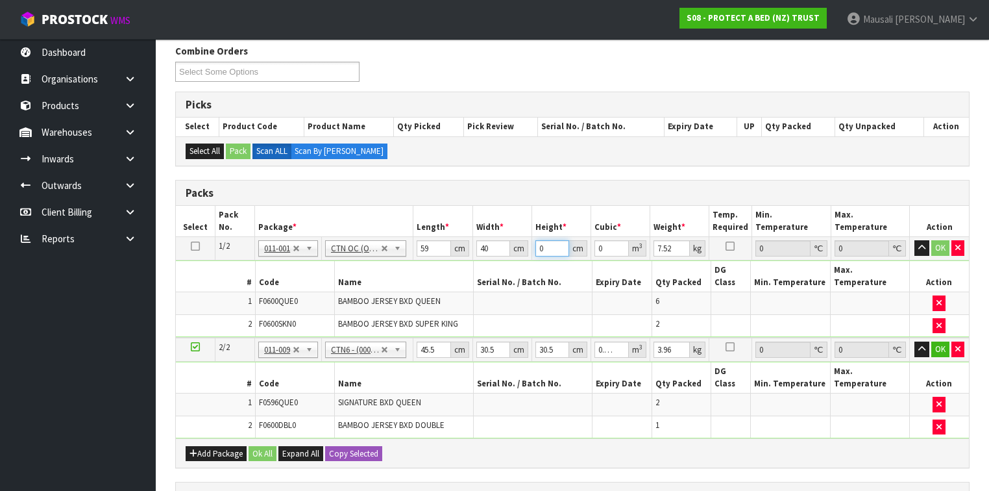
type input "0.00708"
type input "32"
type input "0.07552"
type input "32"
type input "9"
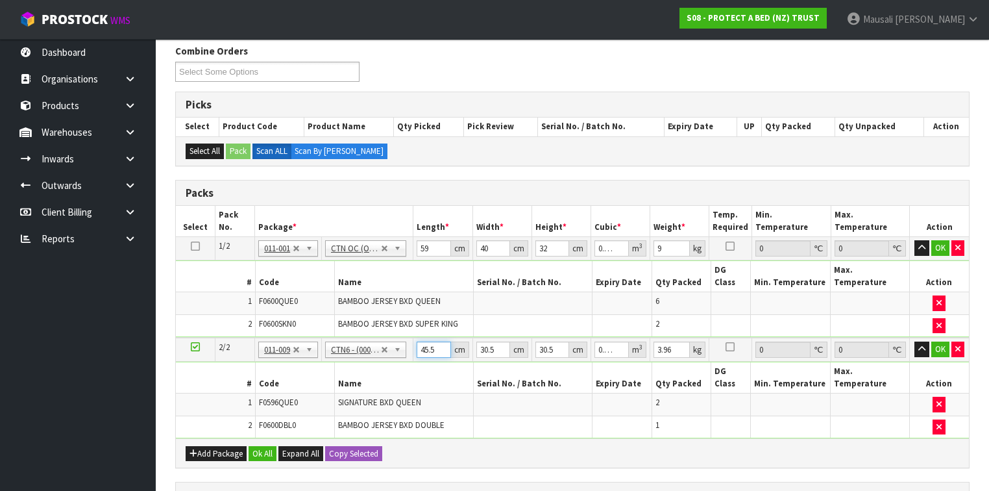
type input "4"
type input "0.003721"
type input "47"
type input "0.043722"
type input "47"
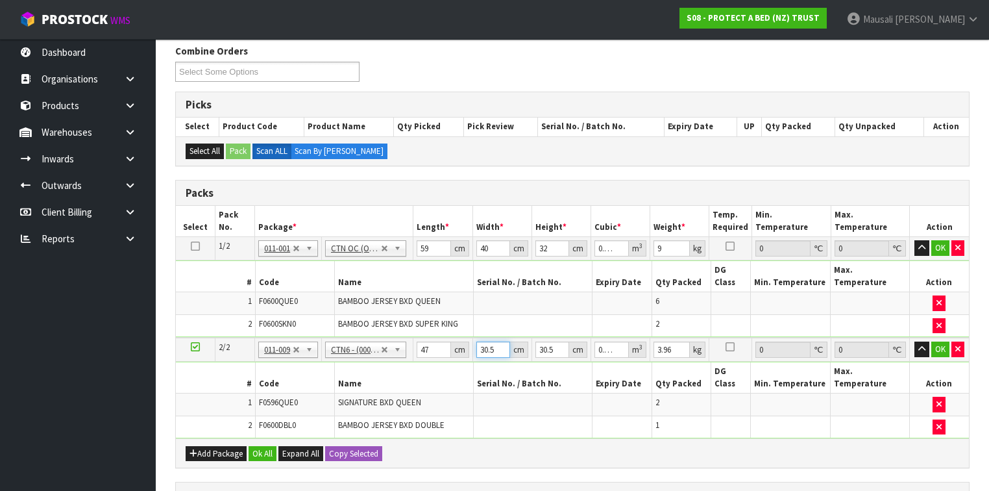
type input "3"
type input "0.0043"
type input "32"
type input "0.045872"
type input "32"
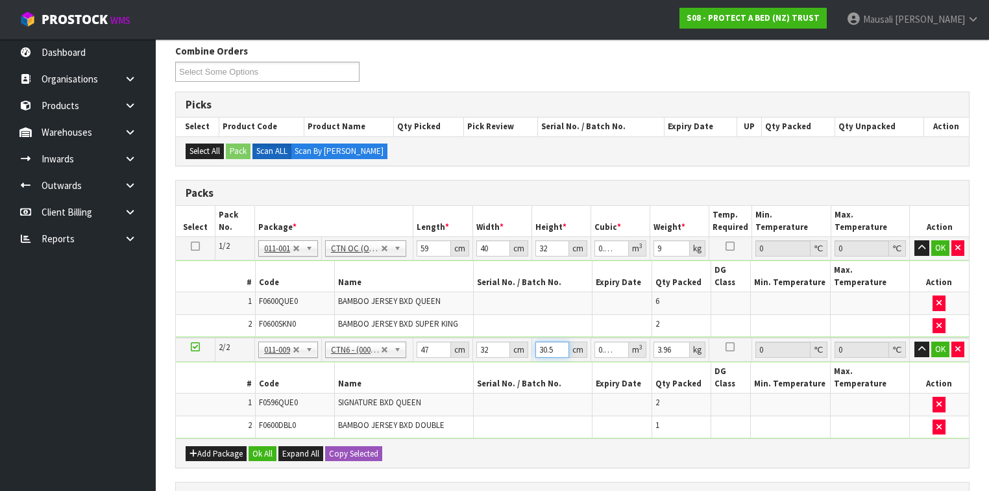
type input "3"
type input "0.004512"
type input "32"
type input "0.048128"
type input "32"
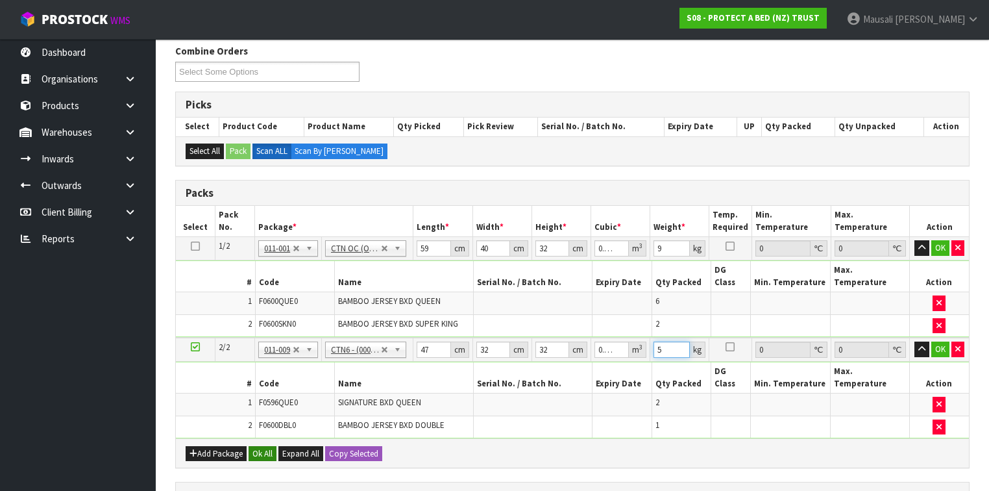
type input "5"
click at [258, 446] on button "Ok All" at bounding box center [263, 454] width 28 height 16
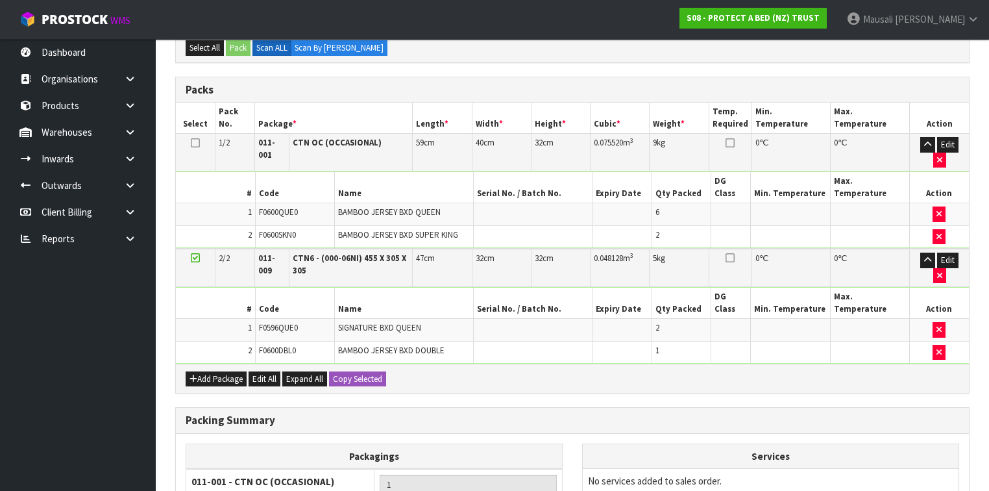
scroll to position [454, 0]
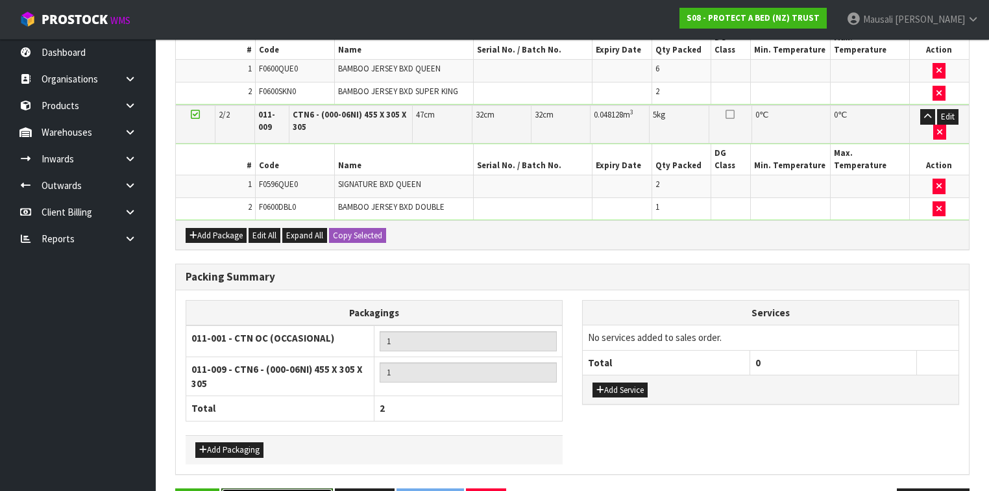
drag, startPoint x: 288, startPoint y: 450, endPoint x: 370, endPoint y: 434, distance: 83.4
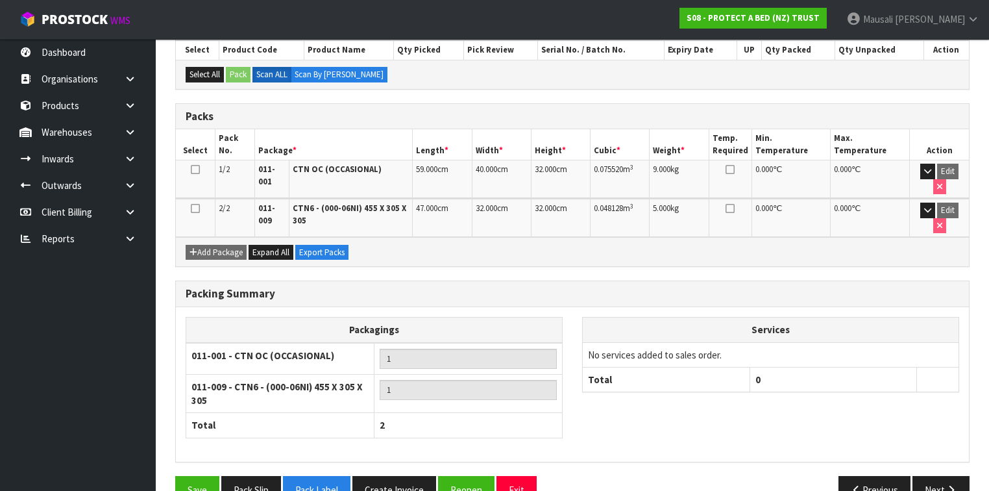
scroll to position [299, 0]
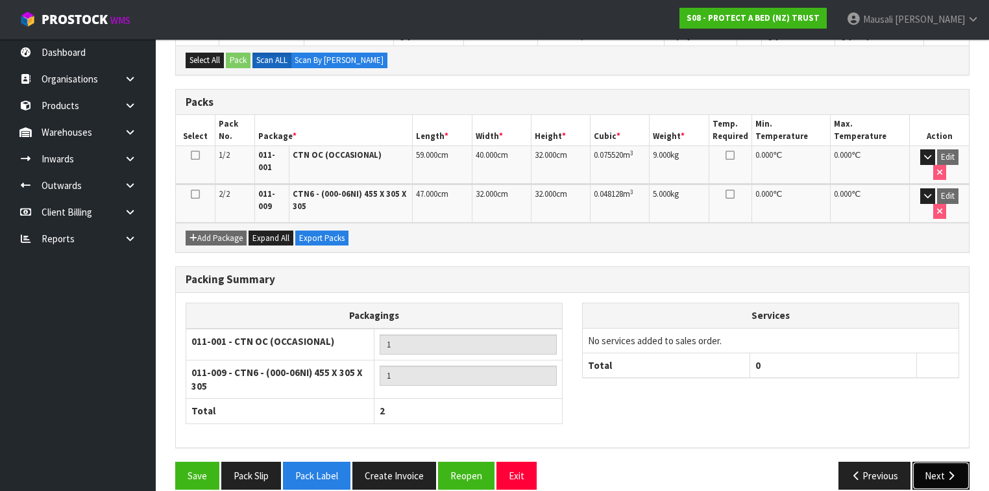
click at [936, 462] on button "Next" at bounding box center [941, 476] width 57 height 28
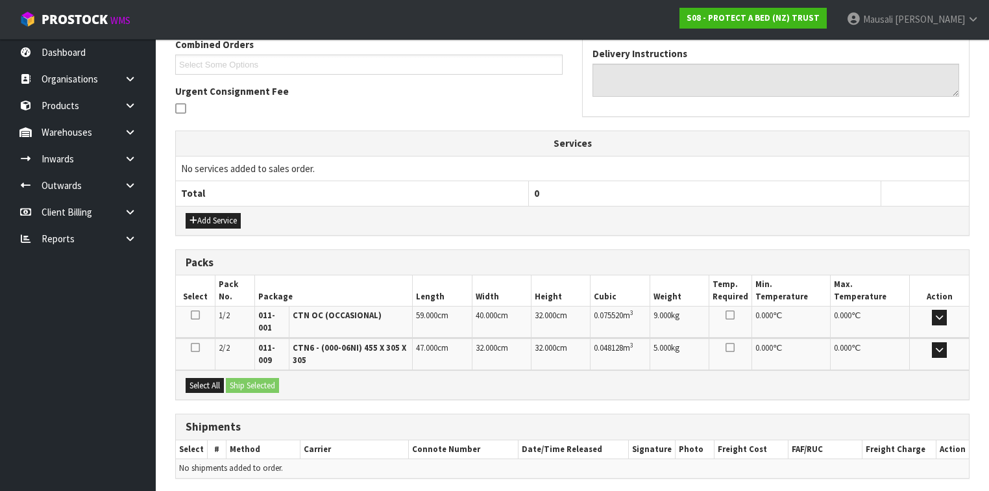
scroll to position [388, 0]
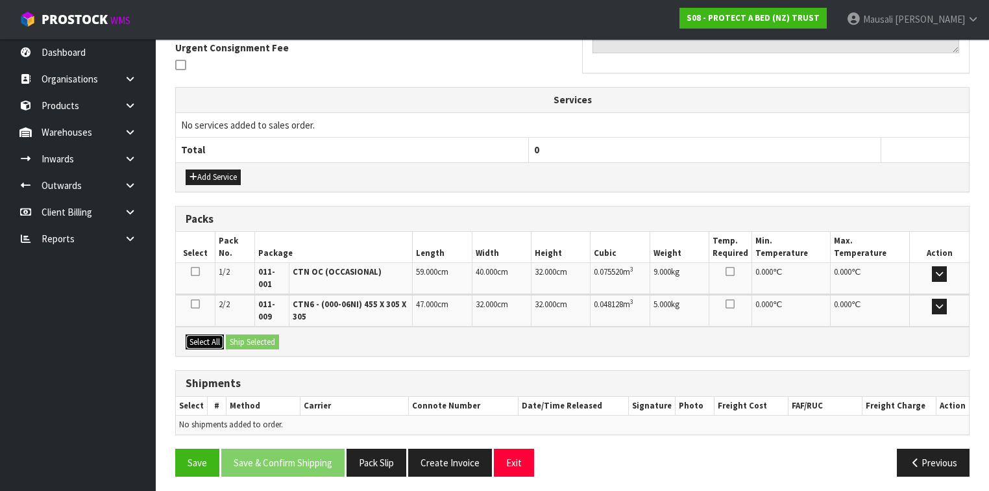
click at [207, 337] on button "Select All" at bounding box center [205, 342] width 38 height 16
click at [233, 339] on button "Ship Selected" at bounding box center [252, 342] width 53 height 16
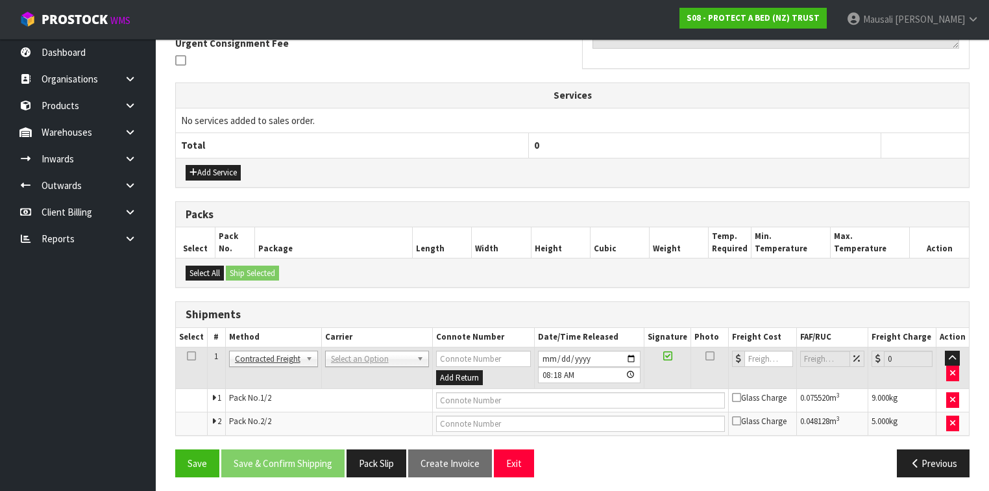
scroll to position [393, 0]
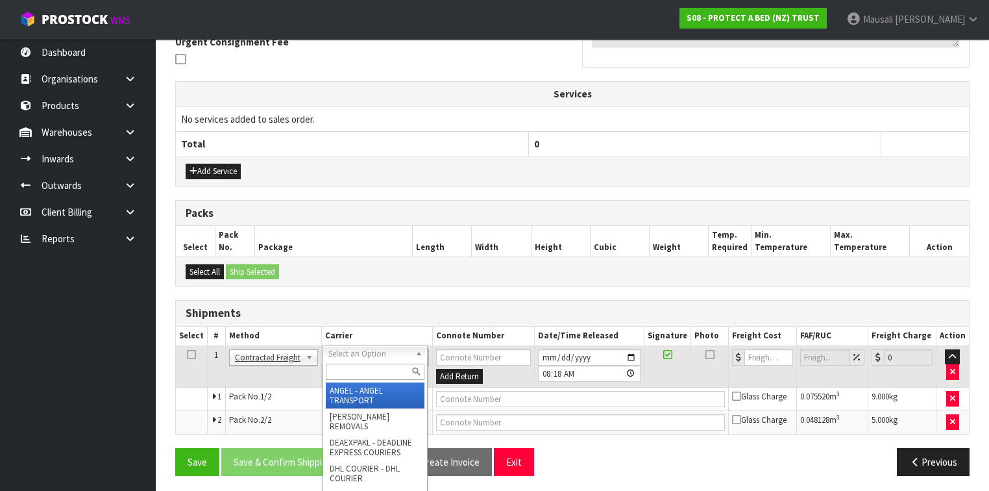
click at [342, 371] on input "text" at bounding box center [375, 372] width 99 height 16
type input "NZP"
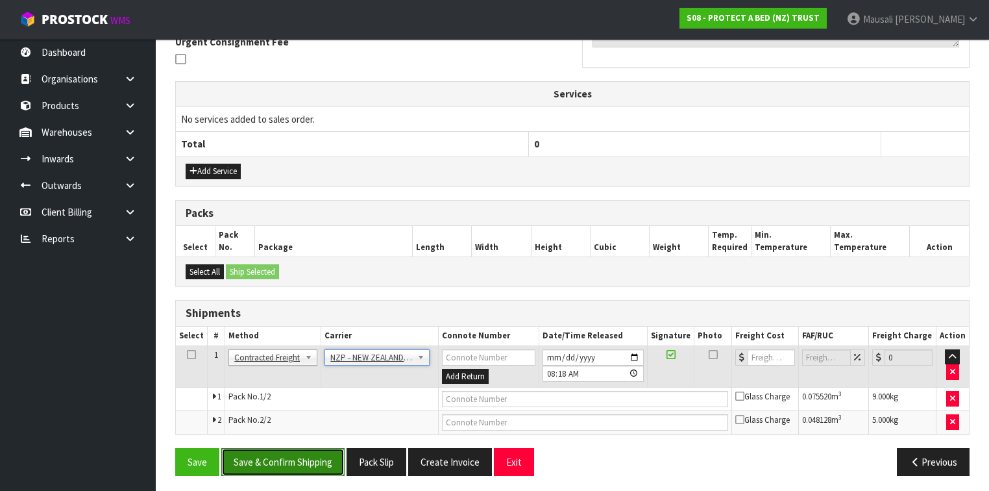
click at [268, 462] on button "Save & Confirm Shipping" at bounding box center [282, 462] width 123 height 28
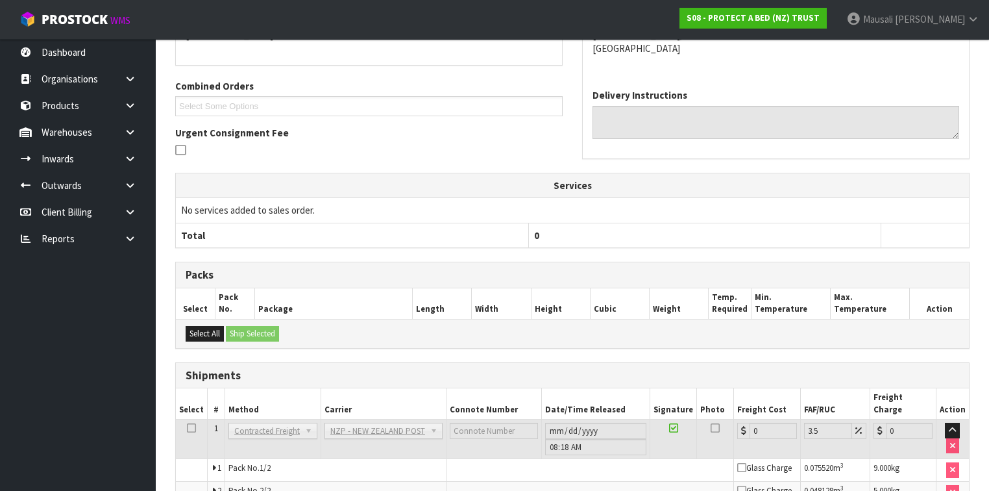
scroll to position [374, 0]
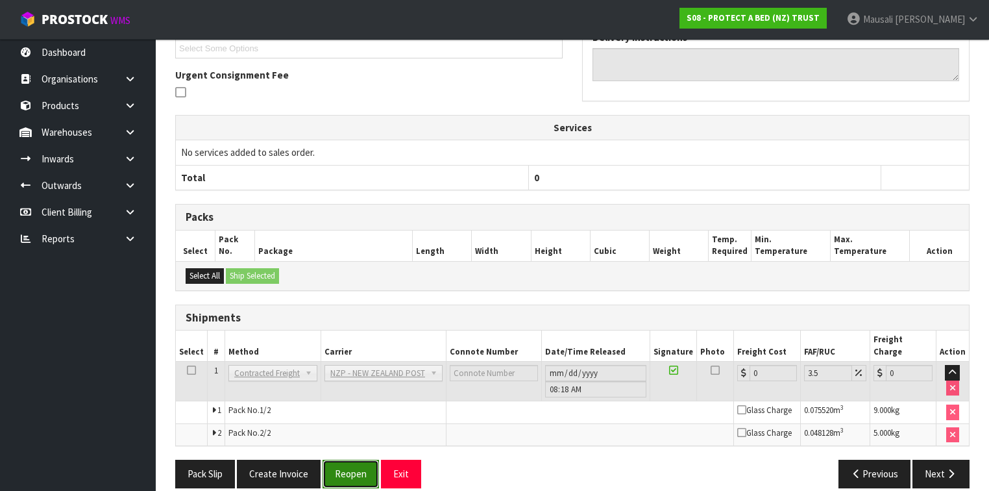
click at [343, 460] on button "Reopen" at bounding box center [351, 474] width 56 height 28
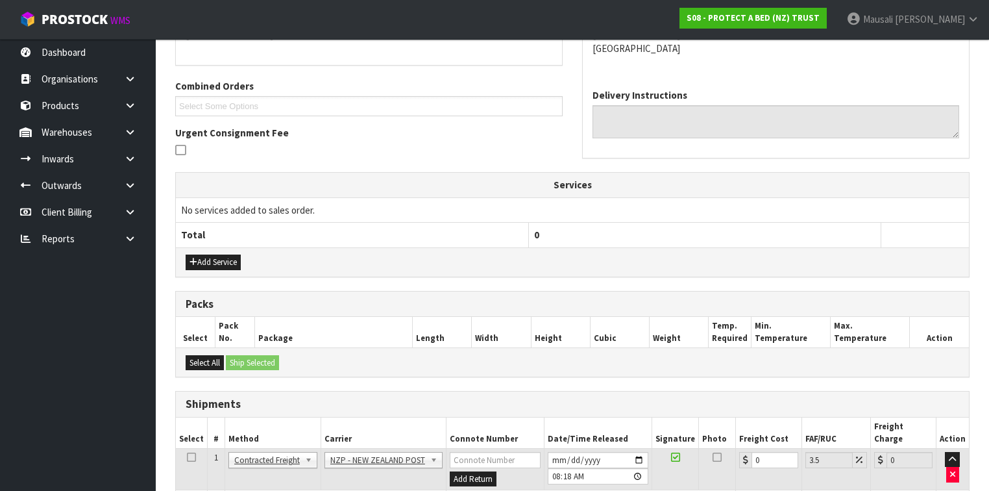
scroll to position [405, 0]
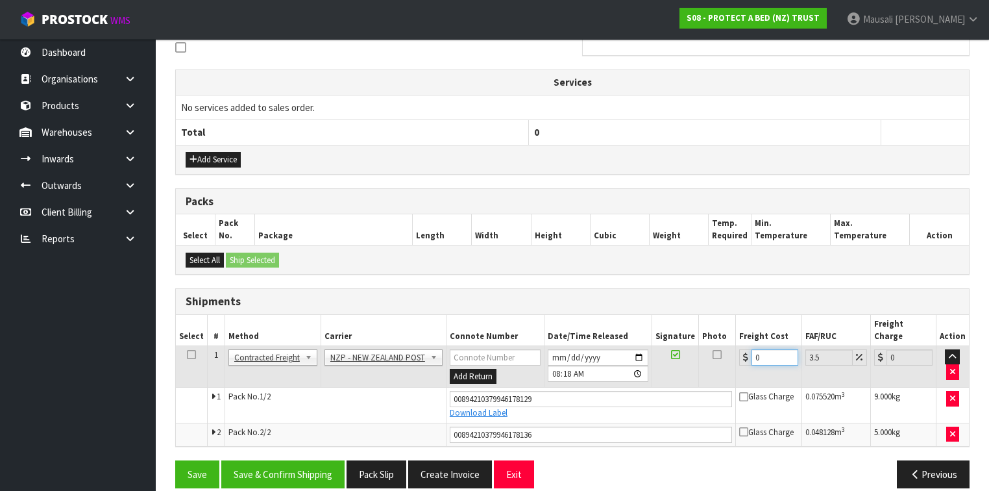
drag, startPoint x: 771, startPoint y: 340, endPoint x: 752, endPoint y: 353, distance: 22.9
click at [752, 353] on td "0" at bounding box center [769, 366] width 66 height 42
type input "8"
type input "8.28"
type input "8.6"
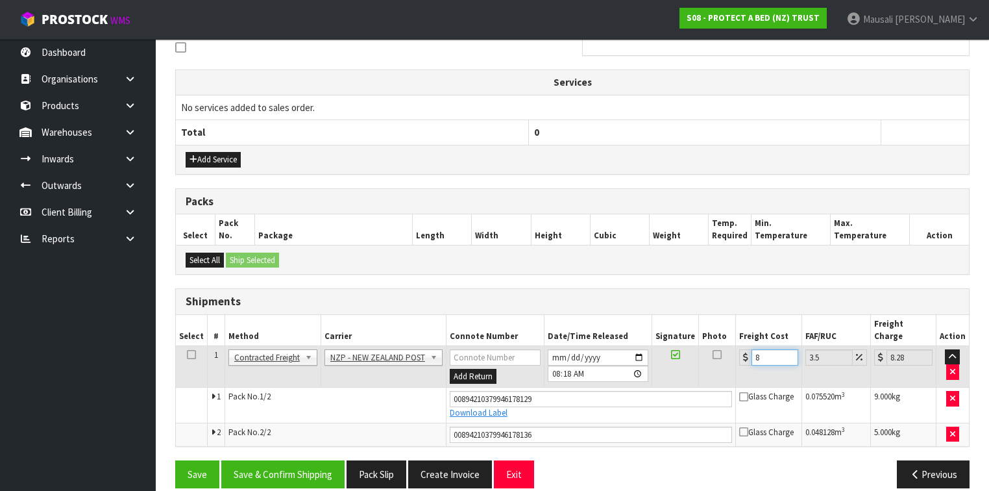
type input "8.9"
type input "8.66"
type input "8.96"
type input "8.66"
click at [314, 460] on button "Save & Confirm Shipping" at bounding box center [282, 474] width 123 height 28
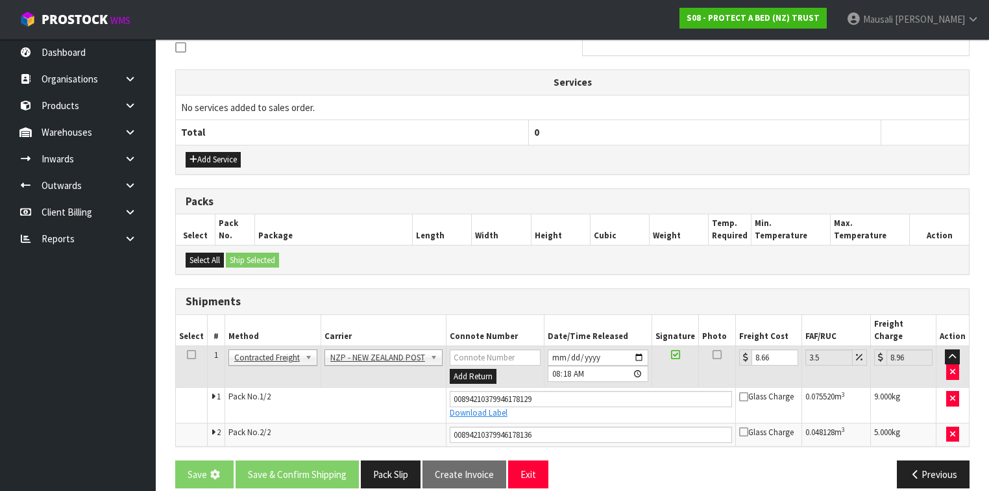
scroll to position [0, 0]
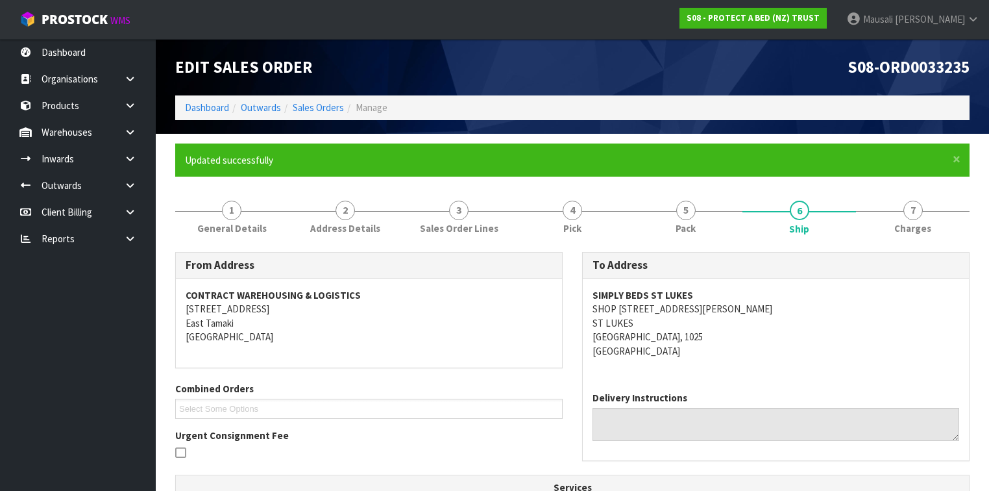
drag, startPoint x: 127, startPoint y: 389, endPoint x: 0, endPoint y: 401, distance: 127.1
drag, startPoint x: 0, startPoint y: 401, endPoint x: 314, endPoint y: 101, distance: 433.9
click at [314, 101] on link "Sales Orders" at bounding box center [318, 107] width 51 height 12
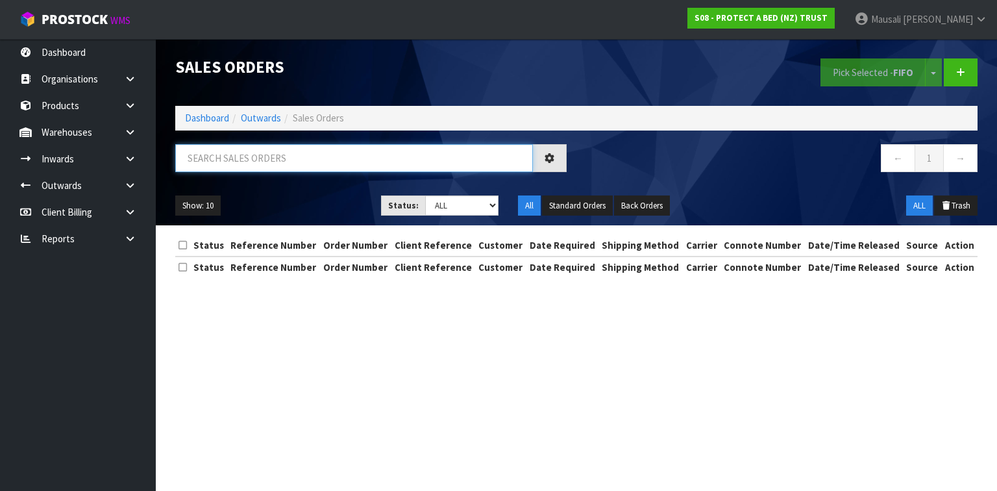
click at [203, 154] on input "text" at bounding box center [354, 158] width 358 height 28
type input "JOB-0410706"
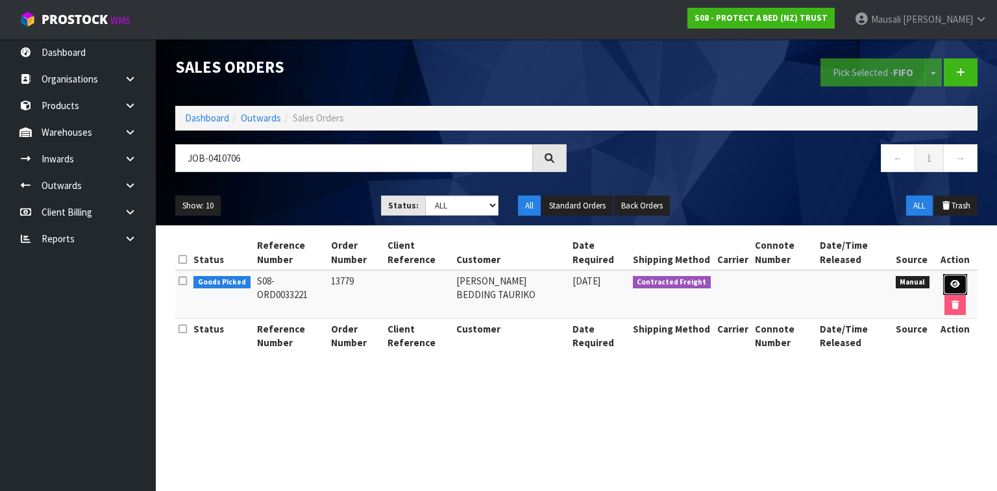
click at [955, 280] on icon at bounding box center [955, 284] width 10 height 8
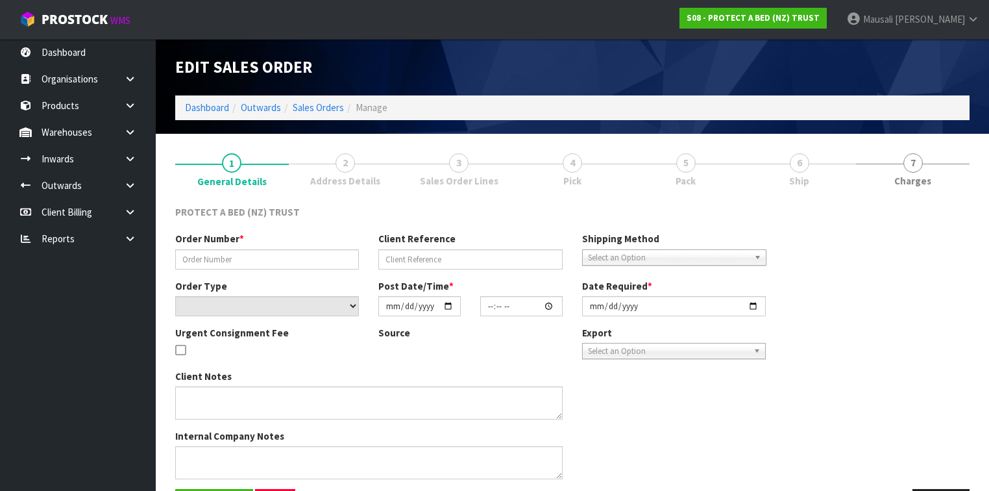
type input "13779"
select select "number:0"
type input "[DATE]"
type input "09:09:00.000"
type input "[DATE]"
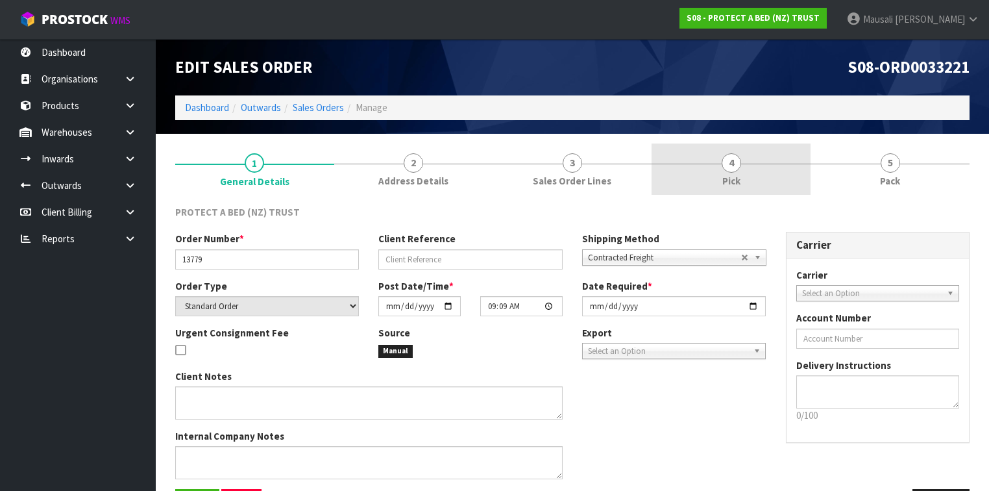
click at [749, 171] on link "4 Pick" at bounding box center [731, 168] width 159 height 51
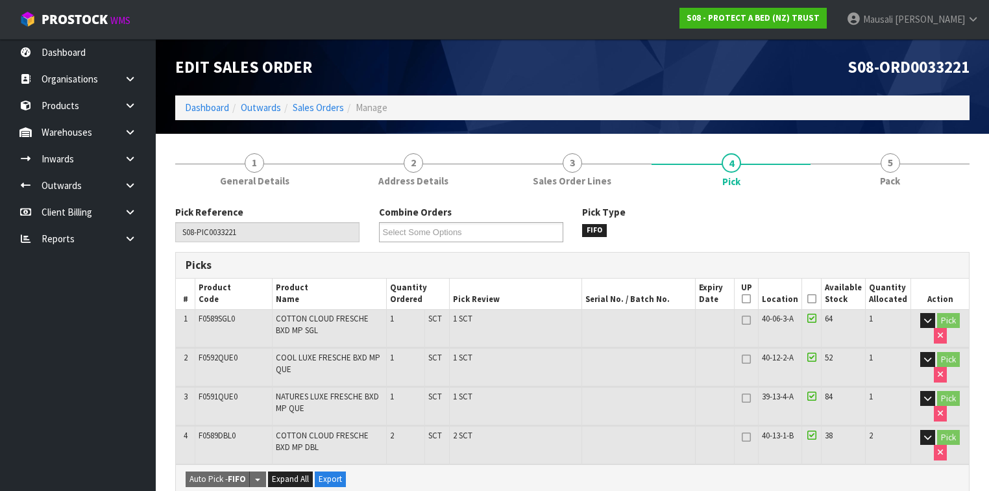
click at [809, 297] on th "Picked" at bounding box center [811, 293] width 19 height 31
click at [817, 299] on icon at bounding box center [812, 299] width 9 height 1
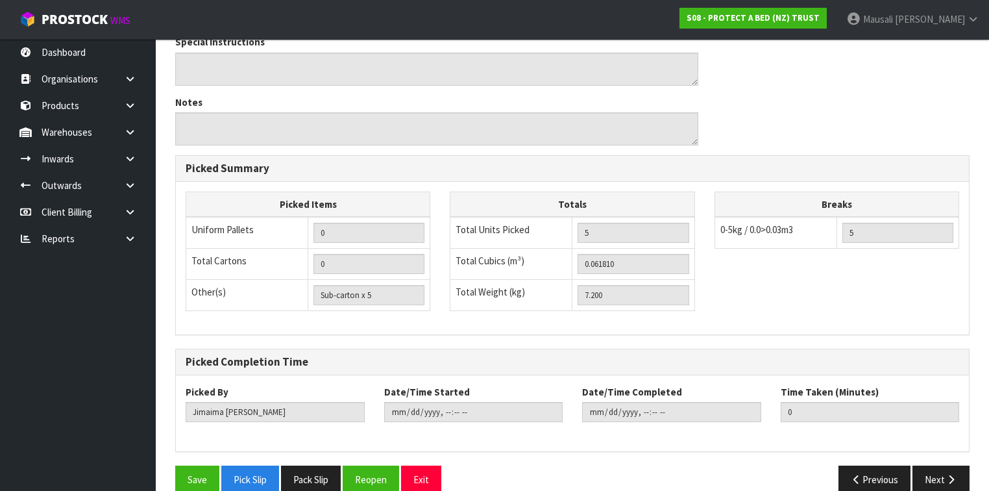
scroll to position [535, 0]
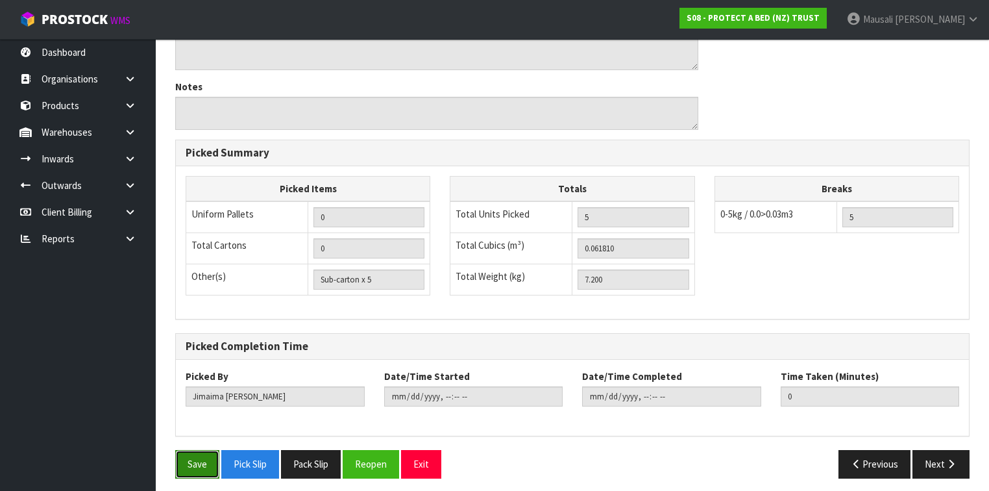
click at [196, 459] on button "Save" at bounding box center [197, 464] width 44 height 28
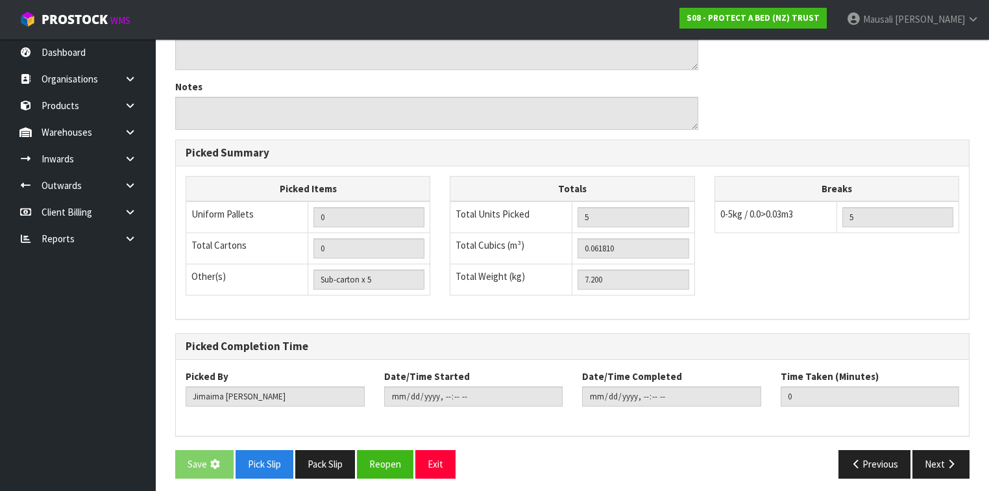
scroll to position [0, 0]
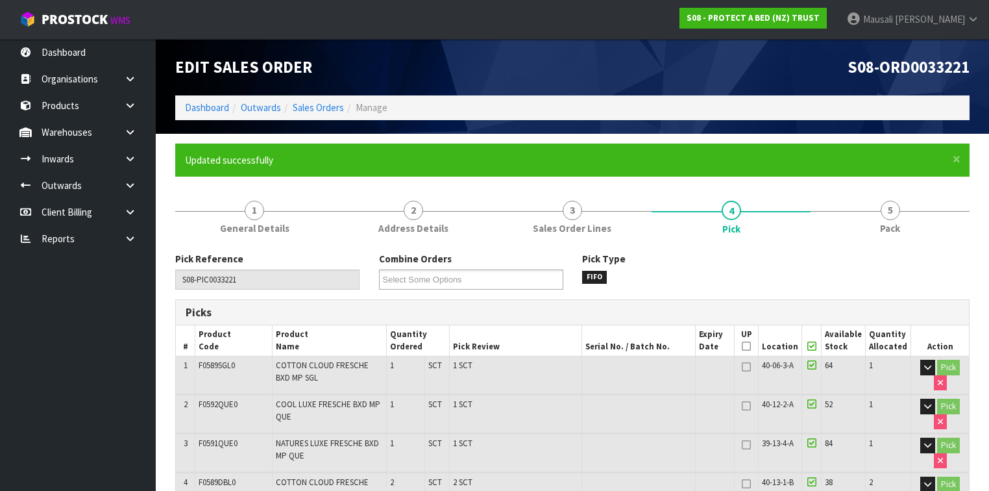
type input "[PERSON_NAME]"
type input "[DATE]T08:20:10"
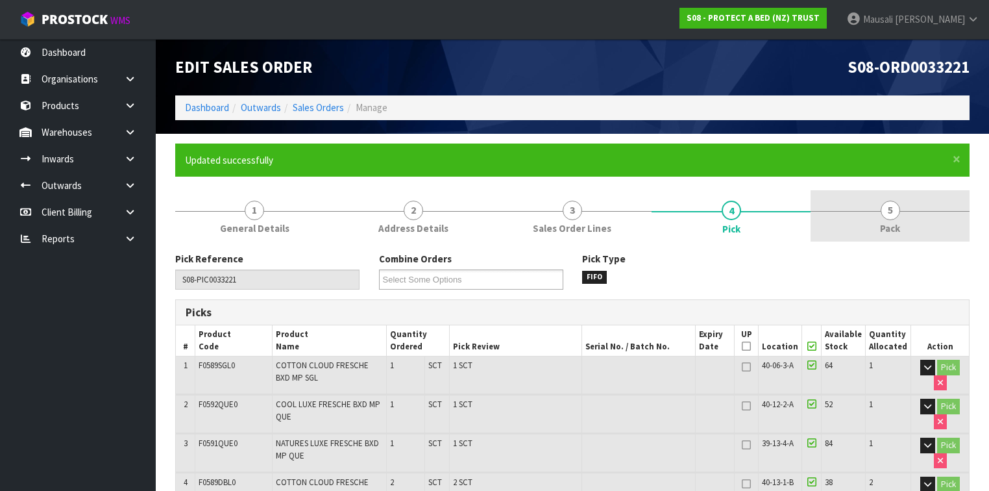
click at [877, 229] on link "5 Pack" at bounding box center [890, 215] width 159 height 51
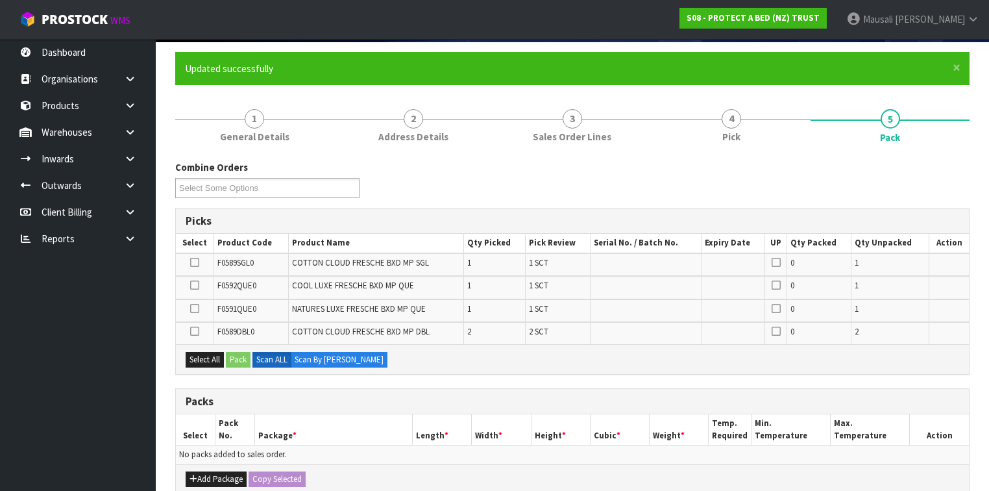
scroll to position [260, 0]
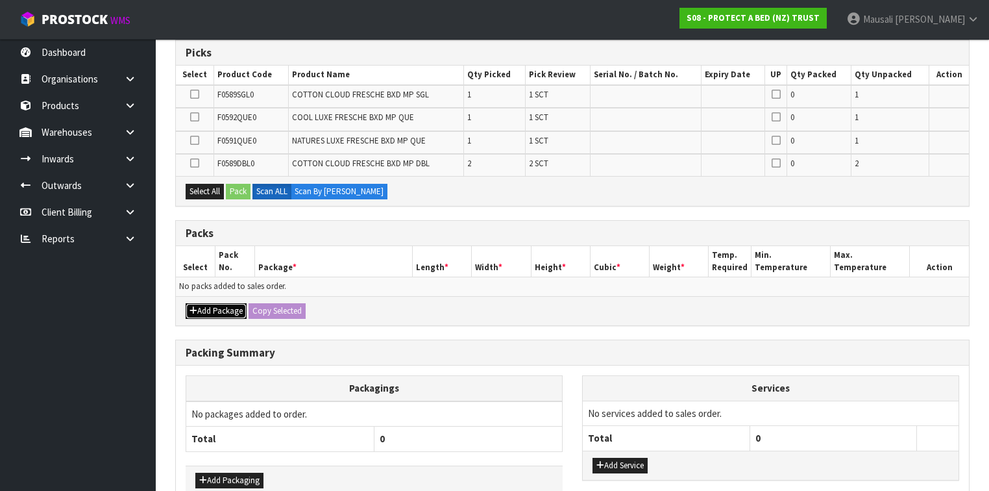
click at [212, 307] on button "Add Package" at bounding box center [216, 311] width 61 height 16
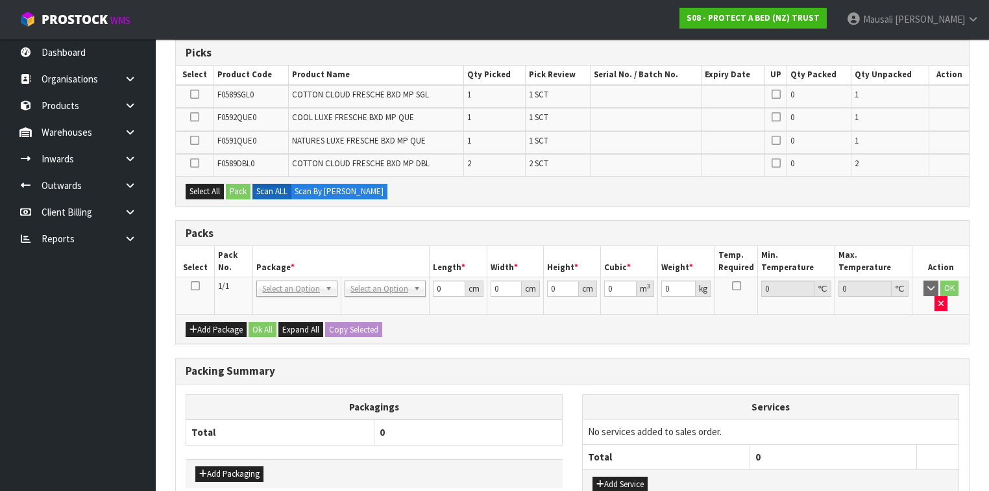
click at [198, 286] on icon at bounding box center [195, 286] width 9 height 1
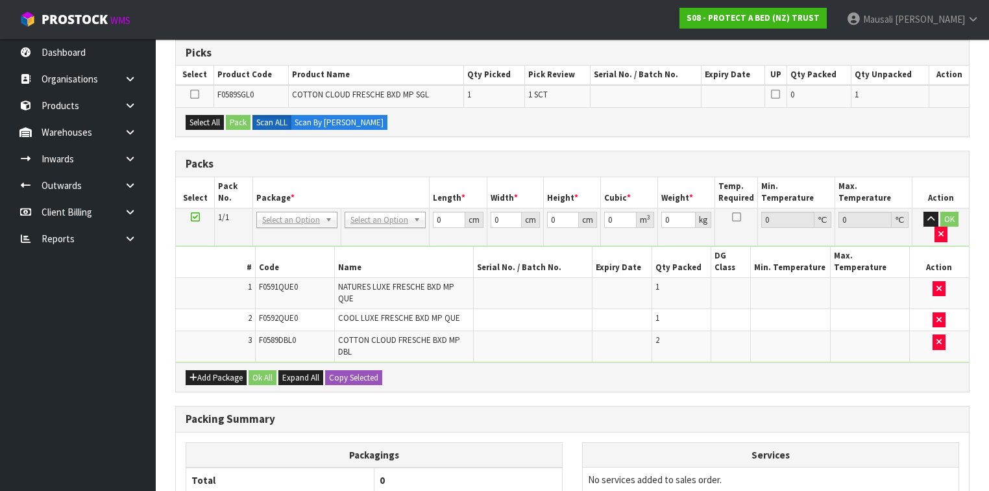
click at [192, 217] on icon at bounding box center [195, 217] width 9 height 1
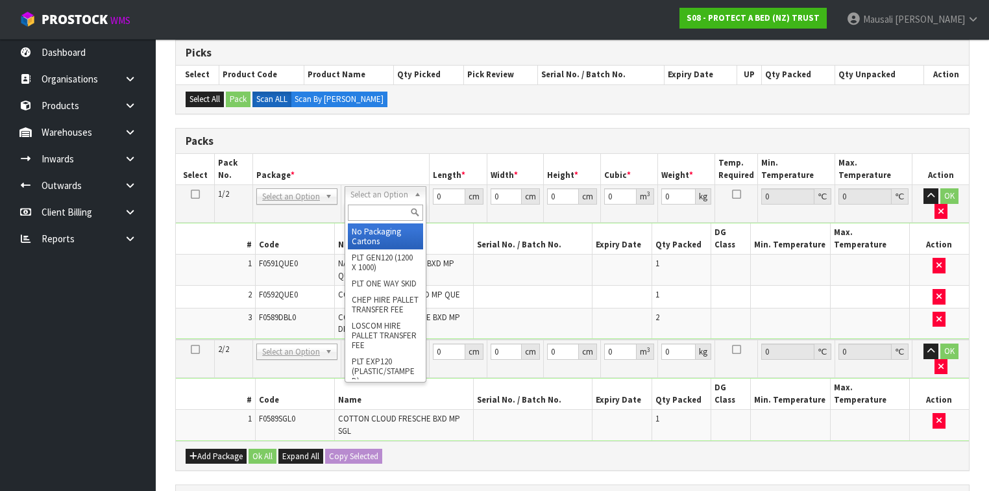
click at [378, 210] on input "text" at bounding box center [385, 212] width 75 height 16
type input "OC"
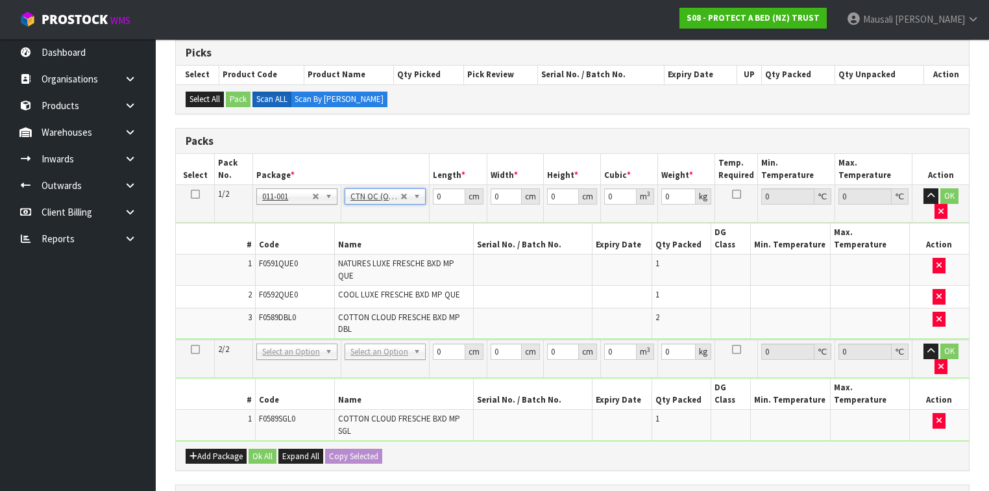
type input "6.2"
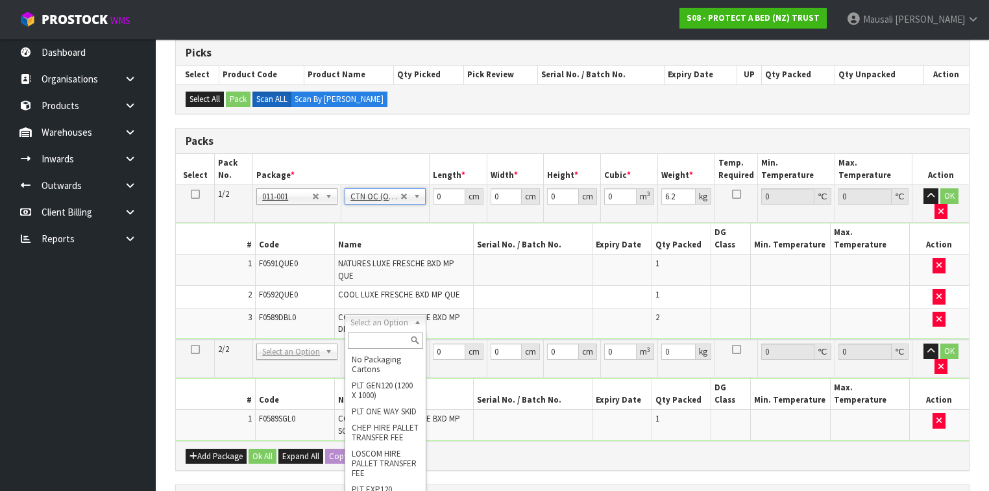
click at [365, 338] on input "text" at bounding box center [385, 340] width 75 height 16
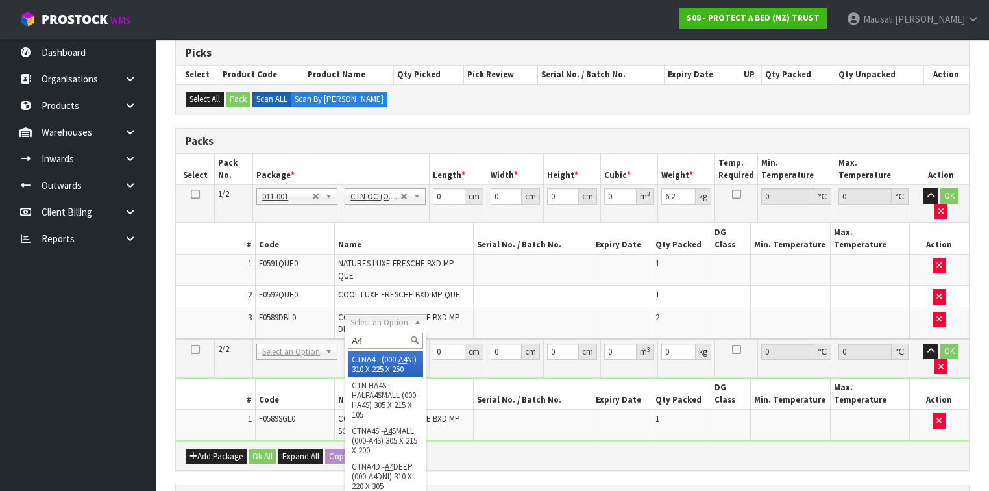
type input "A4"
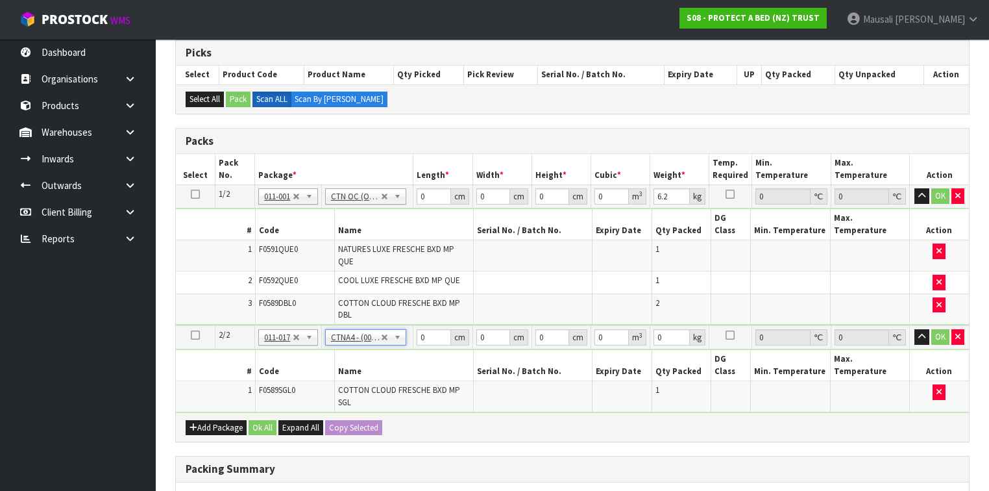
type input "31"
type input "22.5"
type input "25"
type input "0.017438"
type input "1.2"
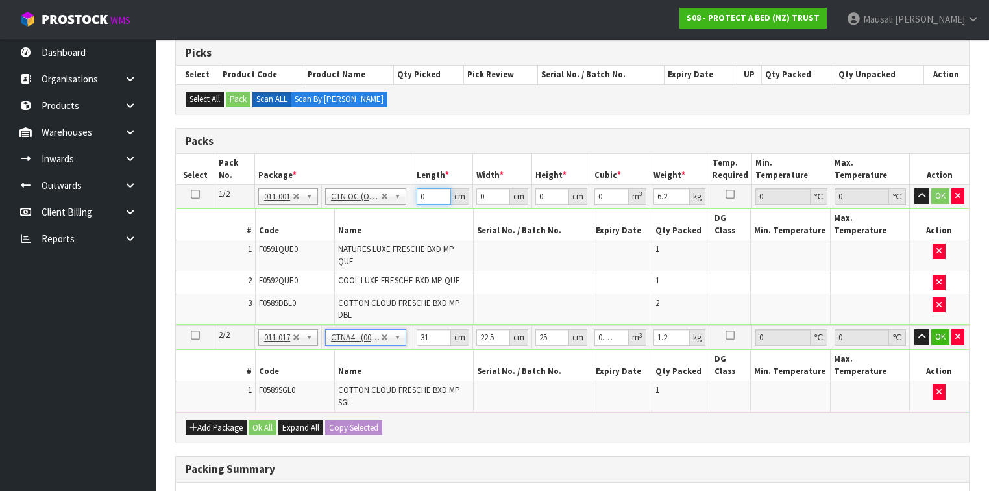
drag, startPoint x: 431, startPoint y: 195, endPoint x: 410, endPoint y: 202, distance: 22.0
click at [413, 204] on td "0 cm" at bounding box center [442, 196] width 59 height 23
type input "59"
type input "40"
type input "3"
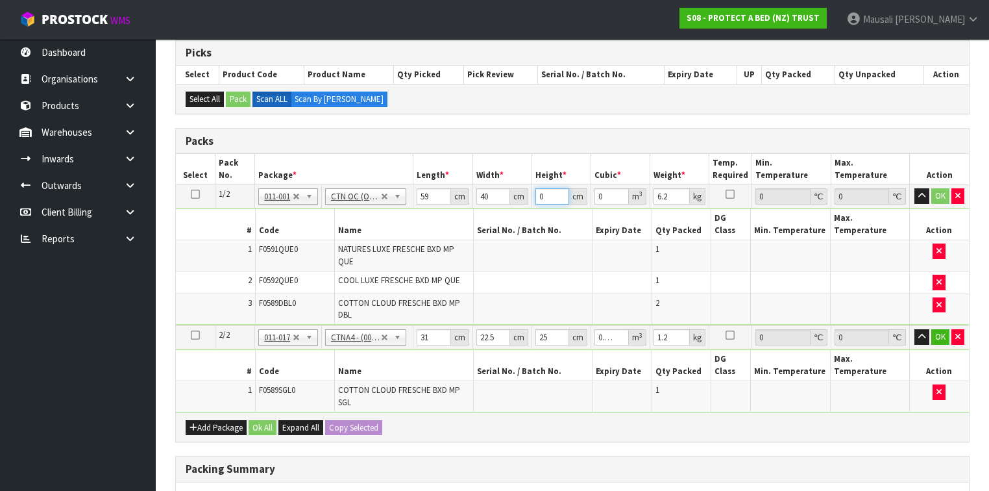
type input "0.00708"
type input "32"
type input "0.07552"
type input "32"
type input "7"
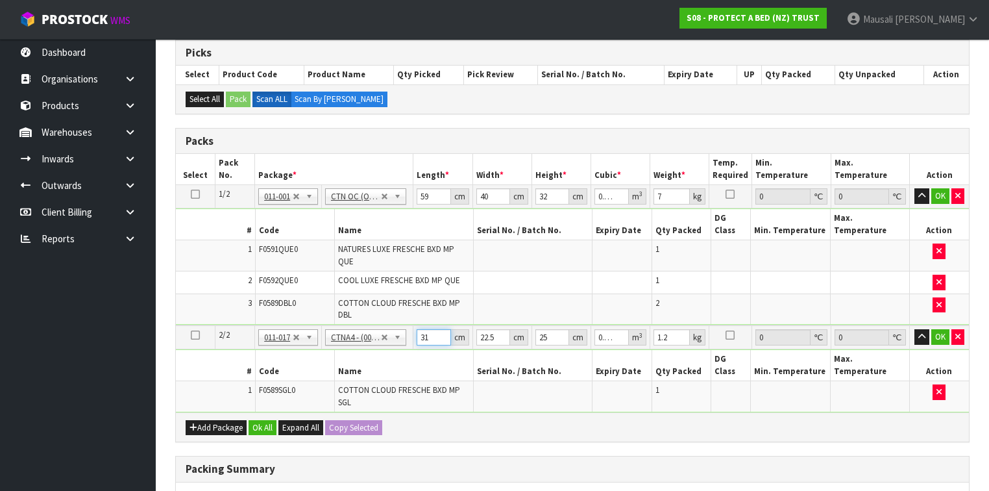
type input "3"
type input "0.001687"
type input "32"
type input "0.018"
type input "32"
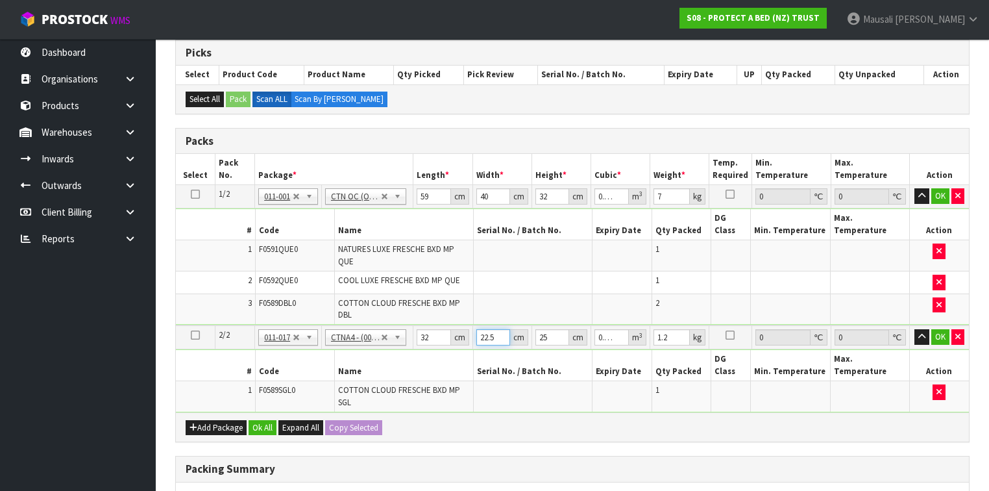
type input "2"
type input "0.0016"
type input "24"
type input "0.0192"
type input "24"
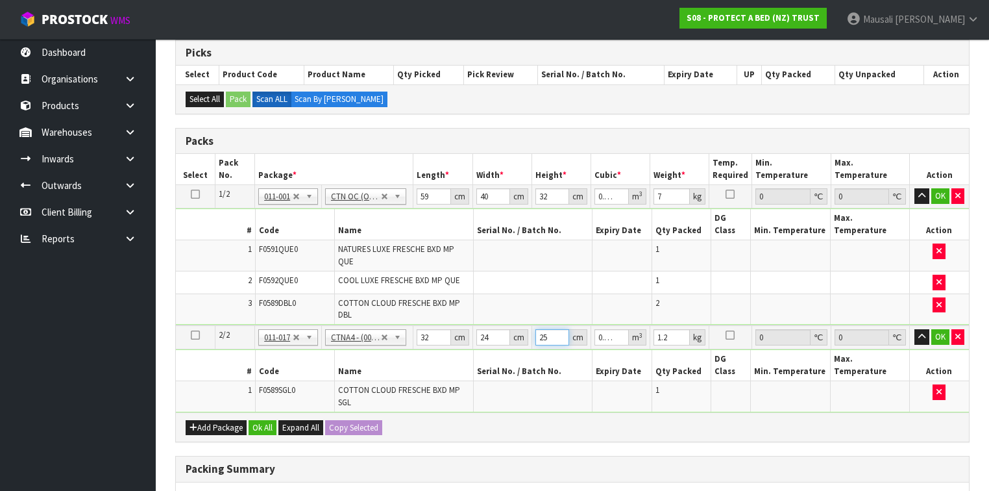
type input "3"
type input "0.002304"
type input "31"
type input "0.023808"
type input "31"
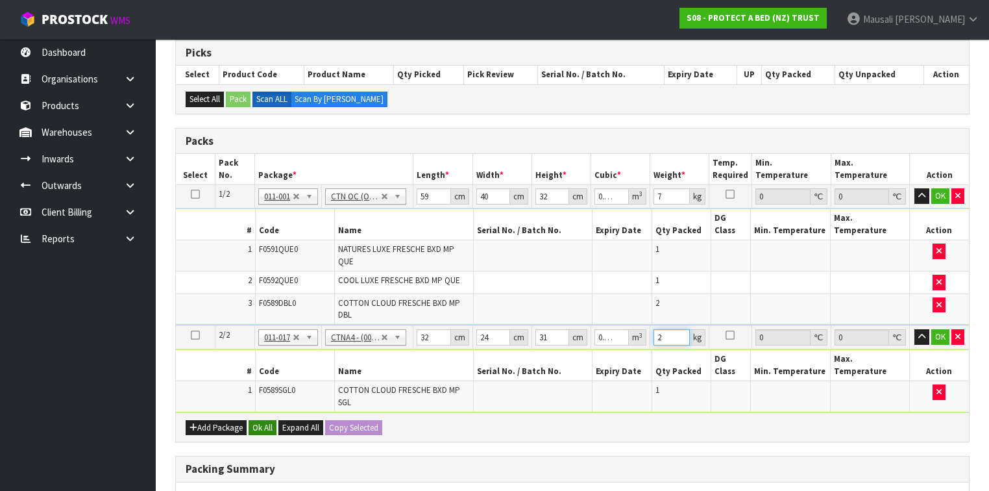
type input "2"
click at [260, 420] on button "Ok All" at bounding box center [263, 428] width 28 height 16
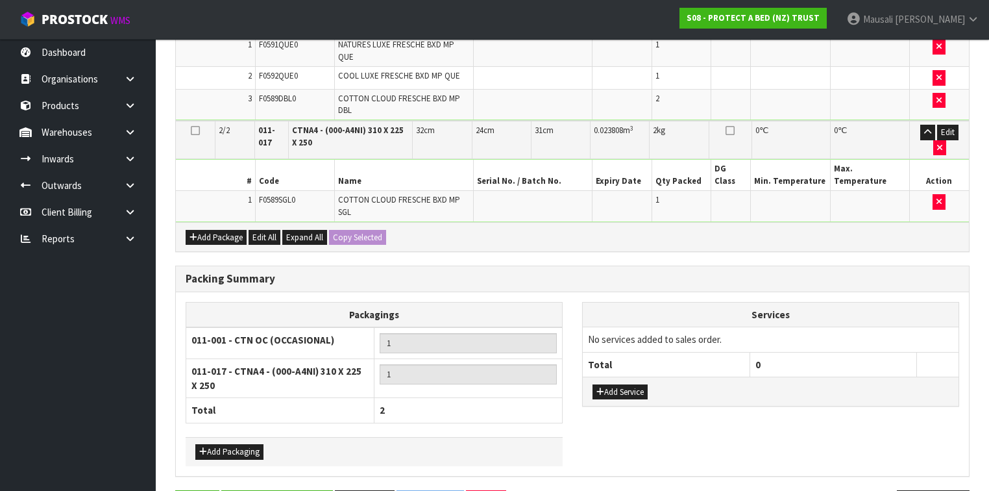
scroll to position [480, 0]
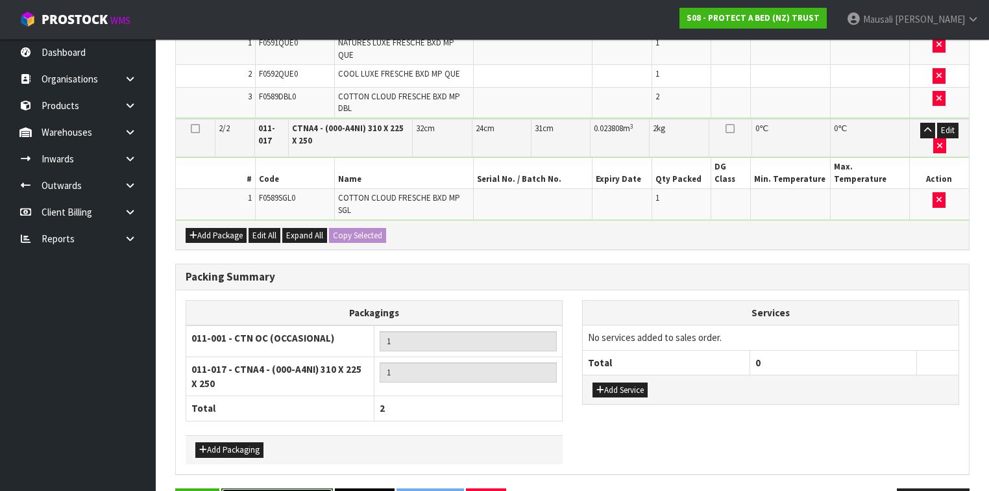
drag, startPoint x: 295, startPoint y: 456, endPoint x: 371, endPoint y: 445, distance: 76.8
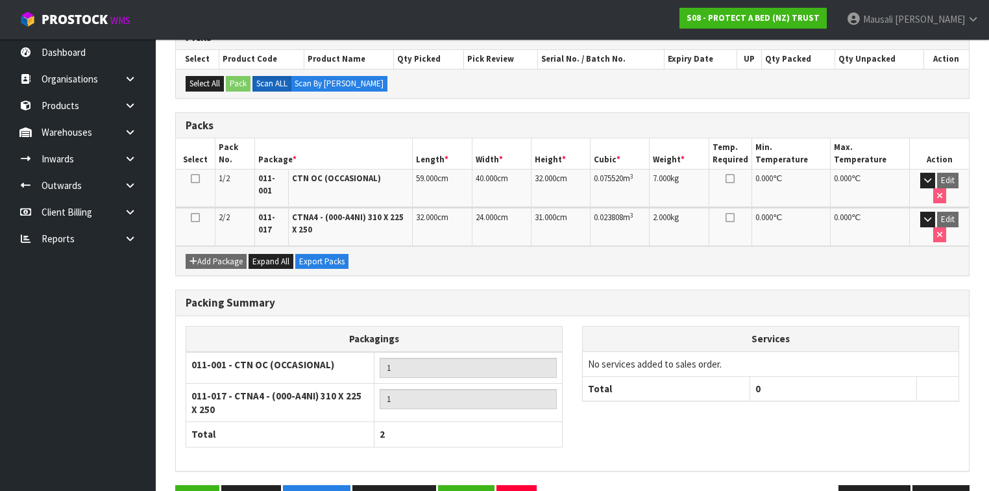
scroll to position [299, 0]
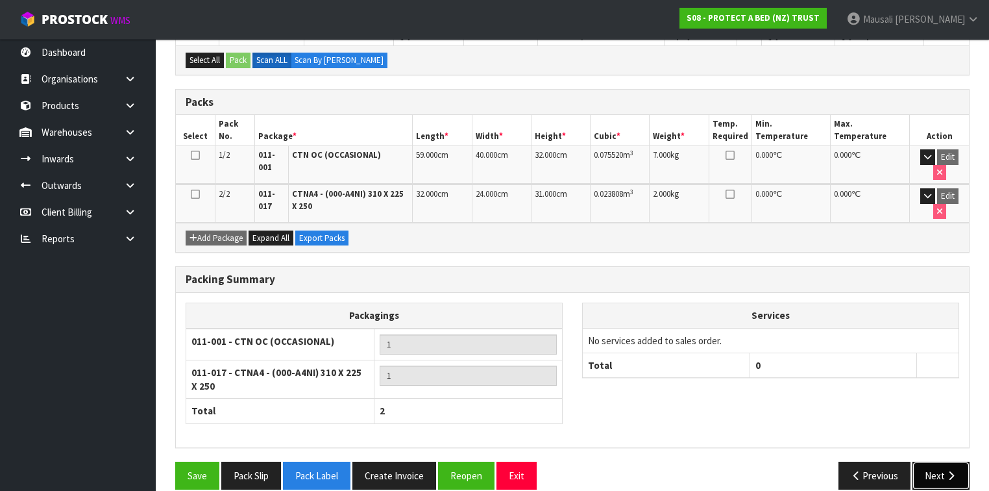
click at [941, 462] on button "Next" at bounding box center [941, 476] width 57 height 28
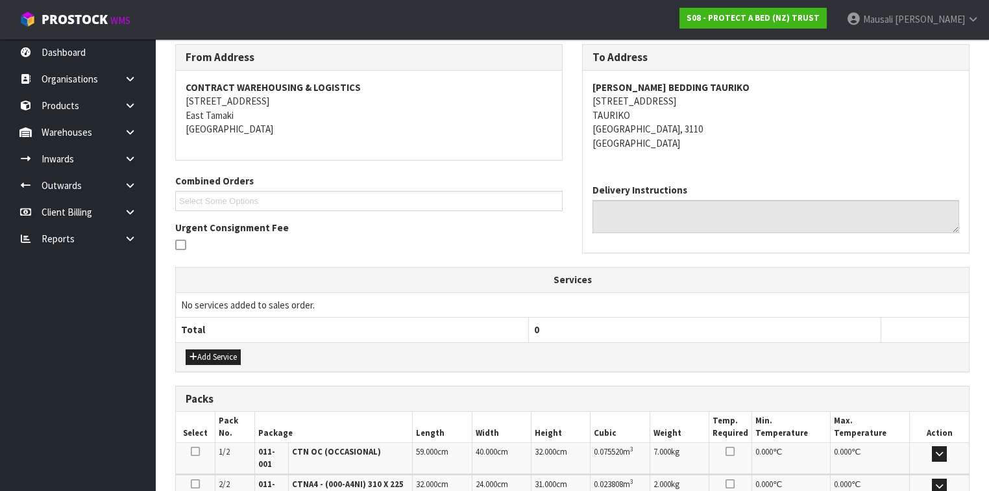
scroll to position [388, 0]
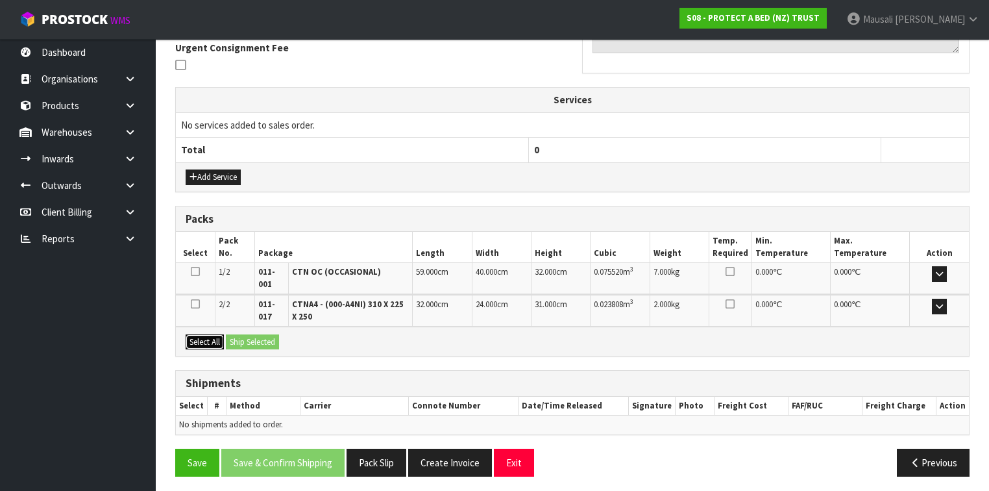
drag, startPoint x: 208, startPoint y: 338, endPoint x: 220, endPoint y: 338, distance: 12.4
click at [210, 338] on button "Select All" at bounding box center [205, 342] width 38 height 16
click at [247, 340] on button "Ship Selected" at bounding box center [252, 342] width 53 height 16
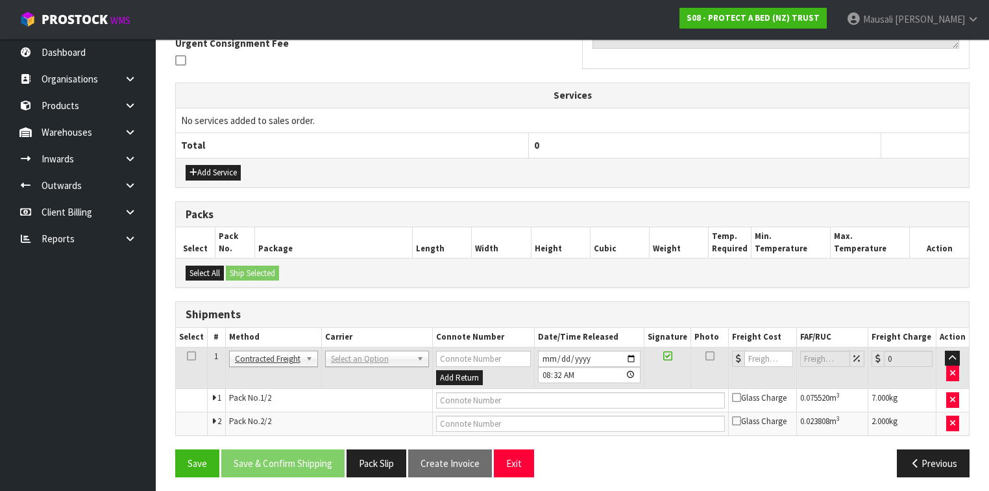
scroll to position [393, 0]
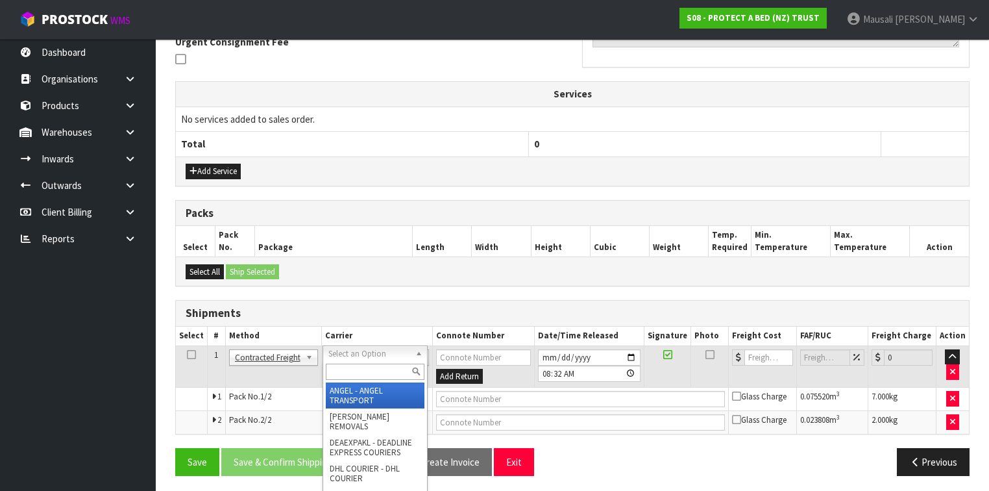
click at [347, 370] on input "text" at bounding box center [375, 372] width 99 height 16
type input "NZP"
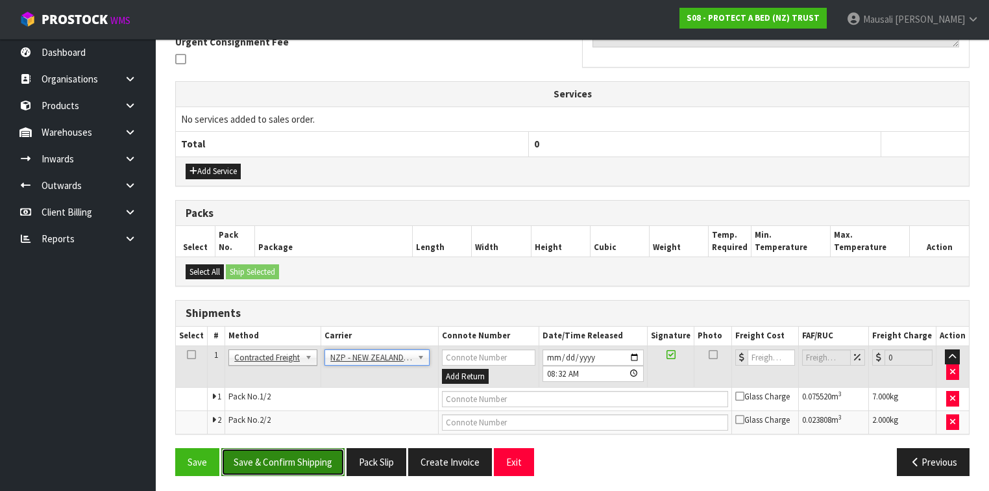
click at [278, 461] on button "Save & Confirm Shipping" at bounding box center [282, 462] width 123 height 28
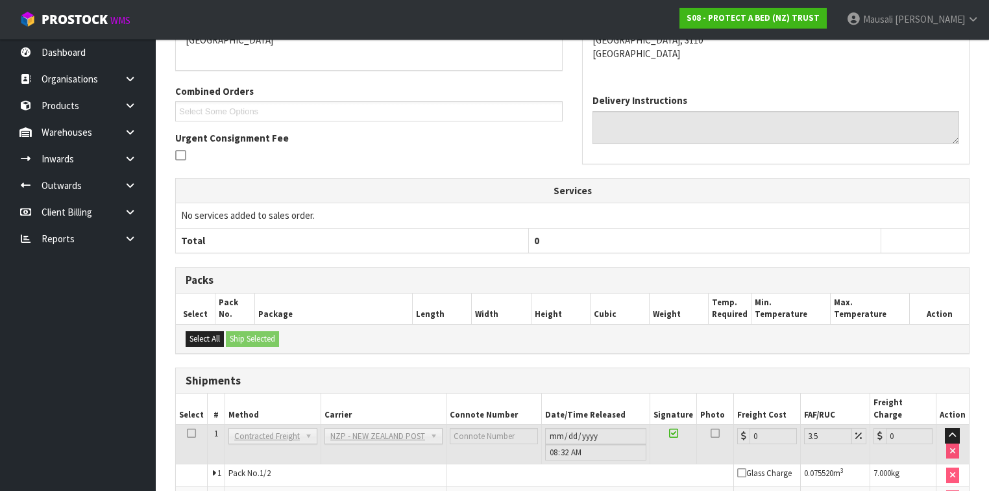
scroll to position [374, 0]
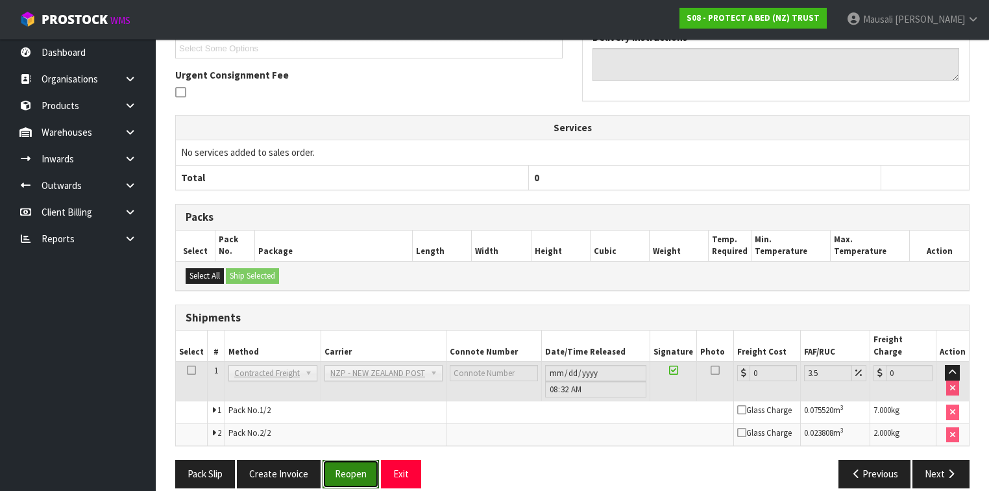
drag, startPoint x: 338, startPoint y: 456, endPoint x: 395, endPoint y: 439, distance: 58.9
click at [339, 460] on button "Reopen" at bounding box center [351, 474] width 56 height 28
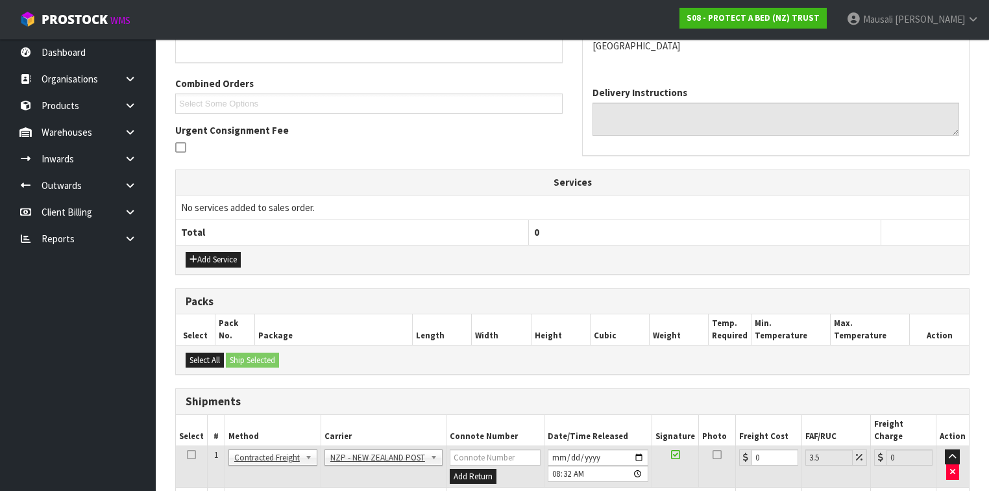
scroll to position [405, 0]
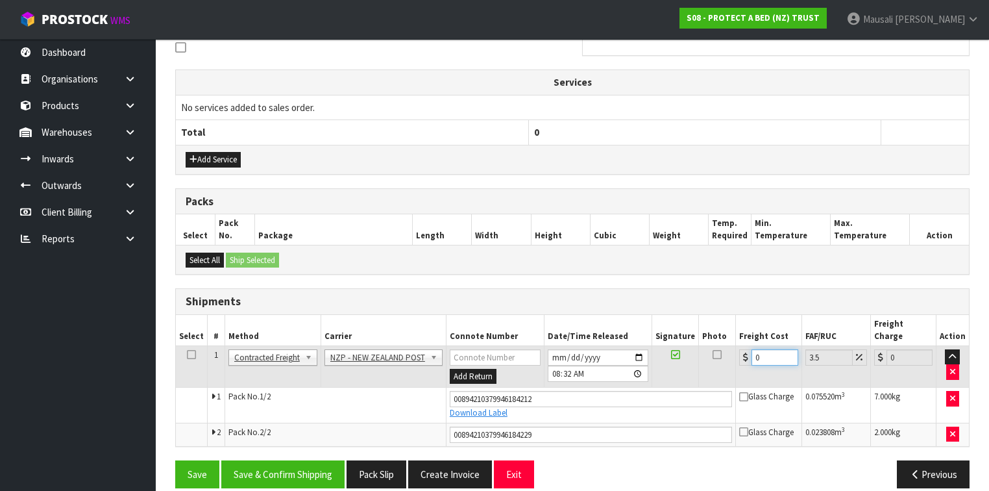
drag, startPoint x: 775, startPoint y: 343, endPoint x: 736, endPoint y: 356, distance: 41.3
click at [736, 356] on td "0" at bounding box center [769, 366] width 66 height 42
click at [319, 460] on button "Save & Confirm Shipping" at bounding box center [282, 474] width 123 height 28
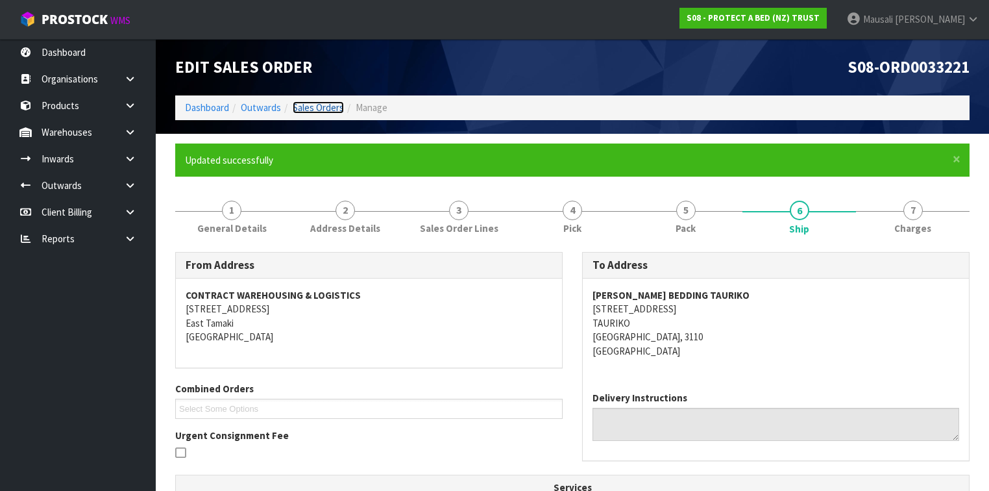
click at [307, 103] on link "Sales Orders" at bounding box center [318, 107] width 51 height 12
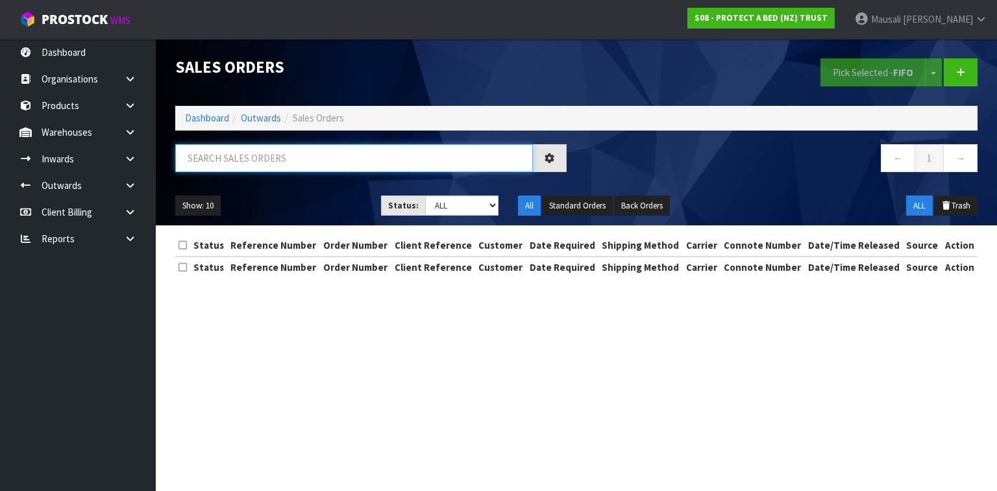
click at [205, 158] on input "text" at bounding box center [354, 158] width 358 height 28
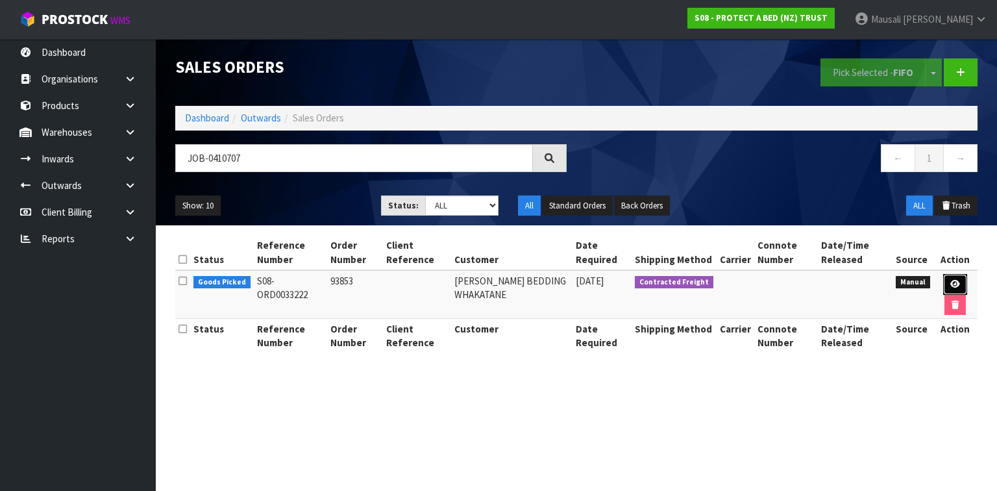
click at [953, 281] on icon at bounding box center [955, 284] width 10 height 8
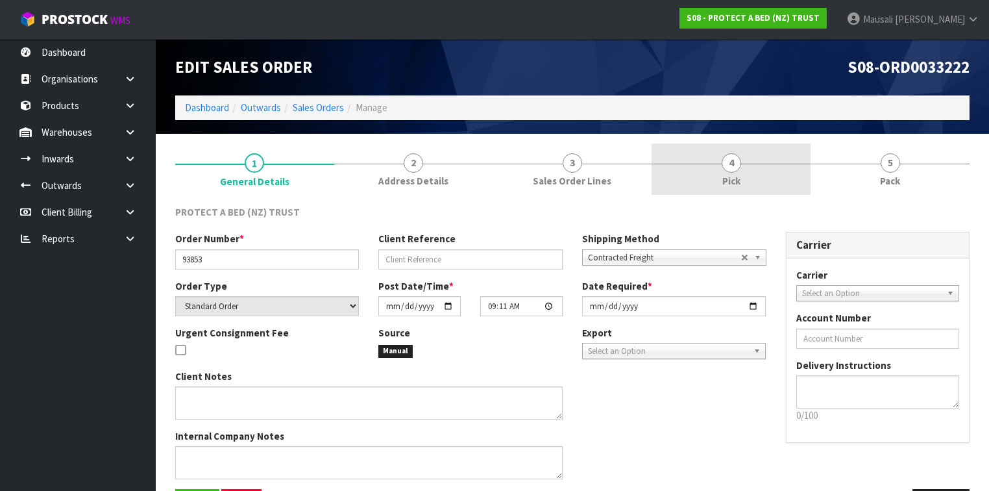
click at [758, 166] on link "4 Pick" at bounding box center [731, 168] width 159 height 51
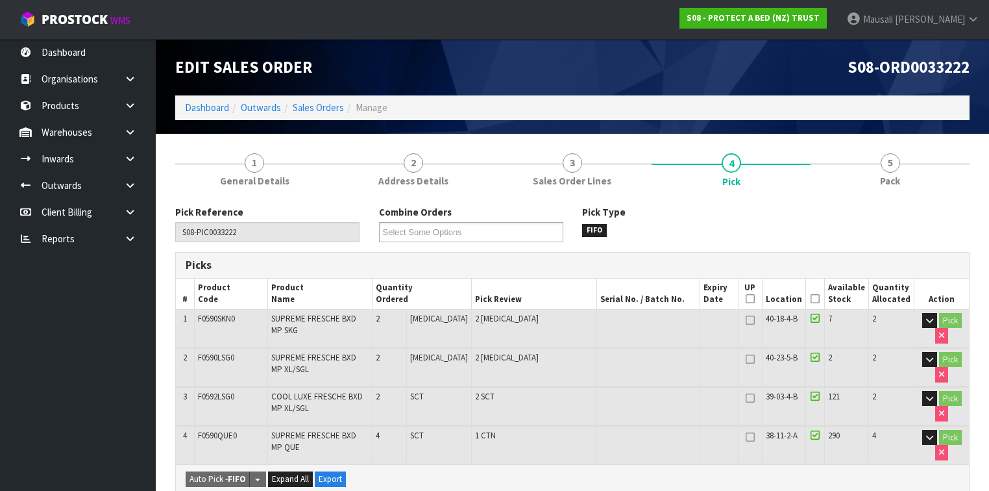
click at [818, 299] on icon at bounding box center [815, 299] width 9 height 1
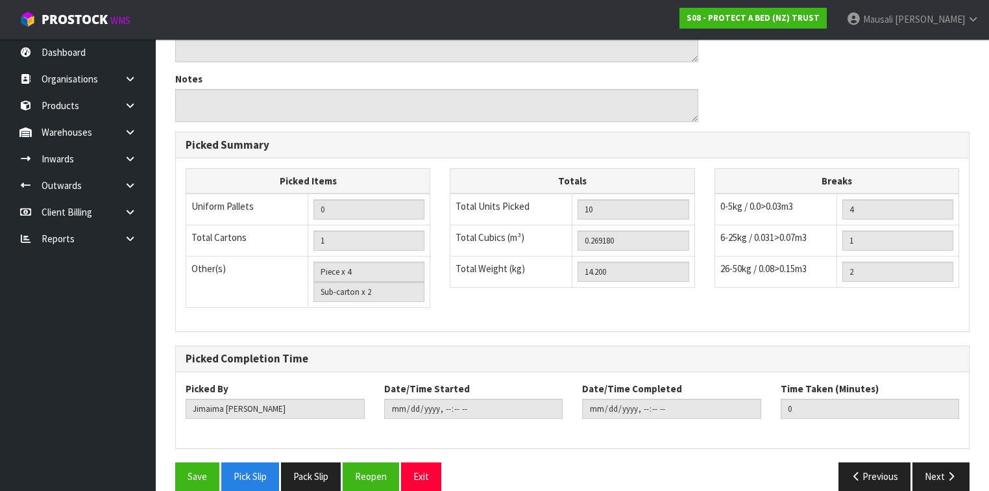
scroll to position [554, 0]
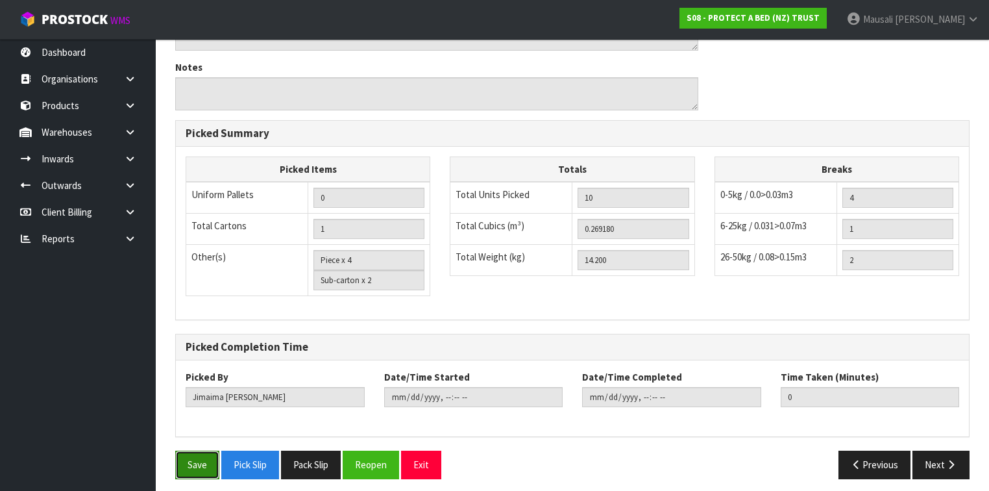
click at [205, 456] on button "Save" at bounding box center [197, 464] width 44 height 28
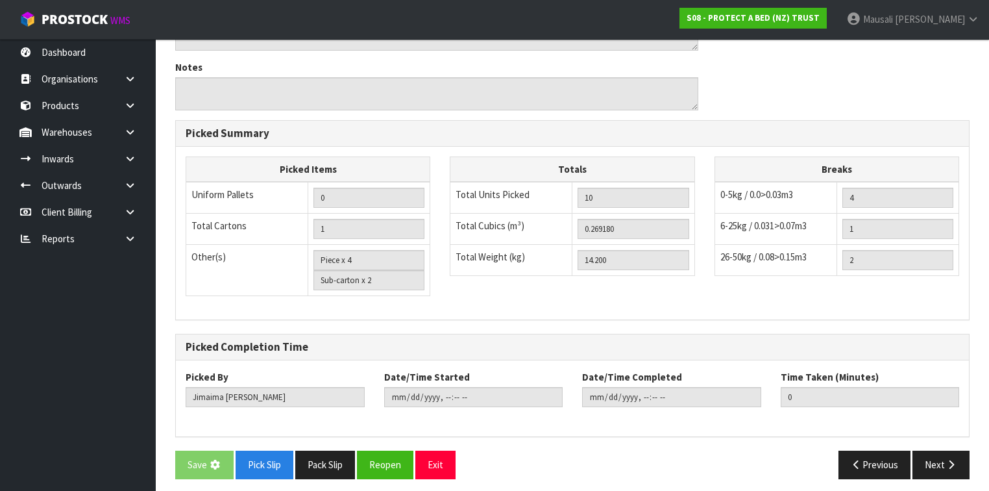
scroll to position [0, 0]
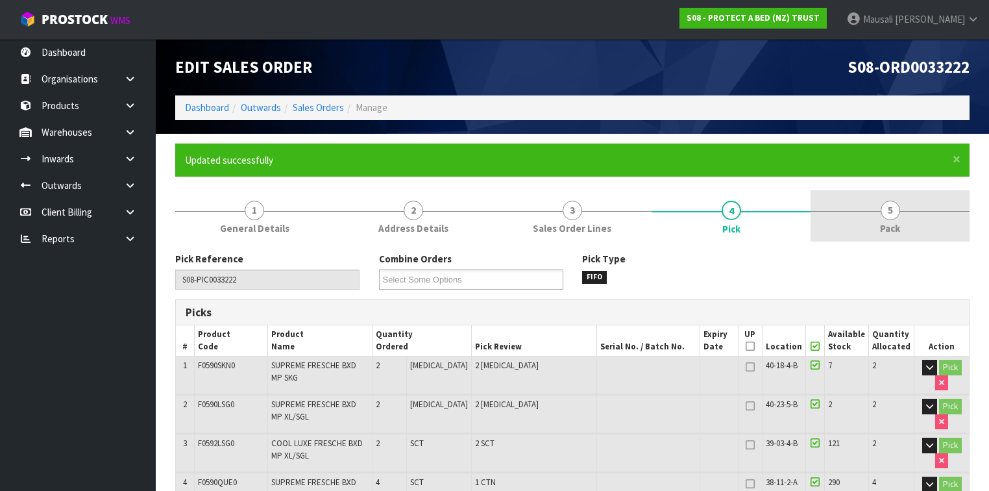
drag, startPoint x: 898, startPoint y: 215, endPoint x: 872, endPoint y: 215, distance: 25.3
click at [896, 215] on span "5" at bounding box center [890, 210] width 19 height 19
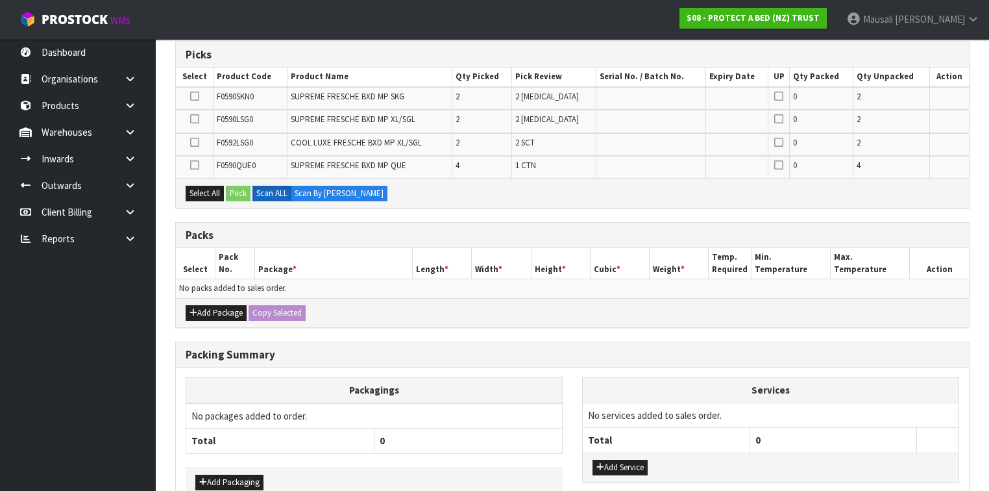
scroll to position [260, 0]
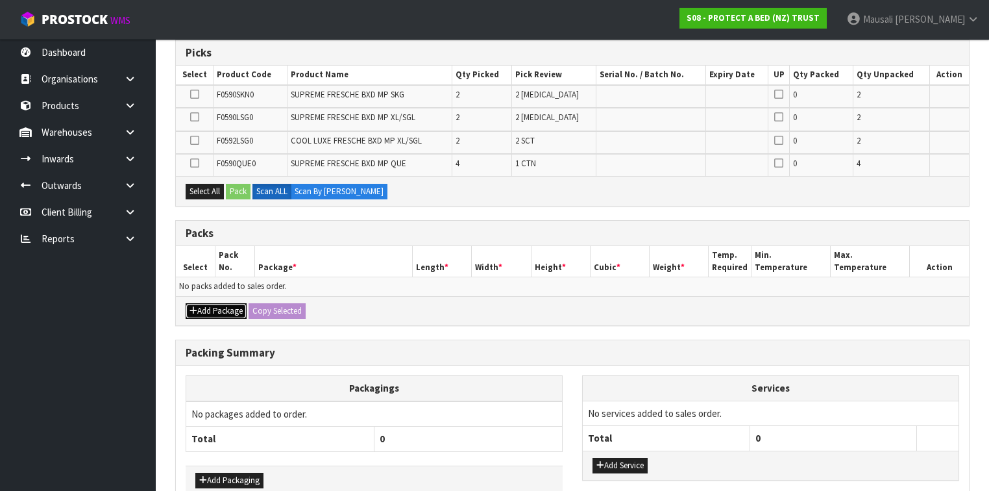
click at [226, 304] on button "Add Package" at bounding box center [216, 311] width 61 height 16
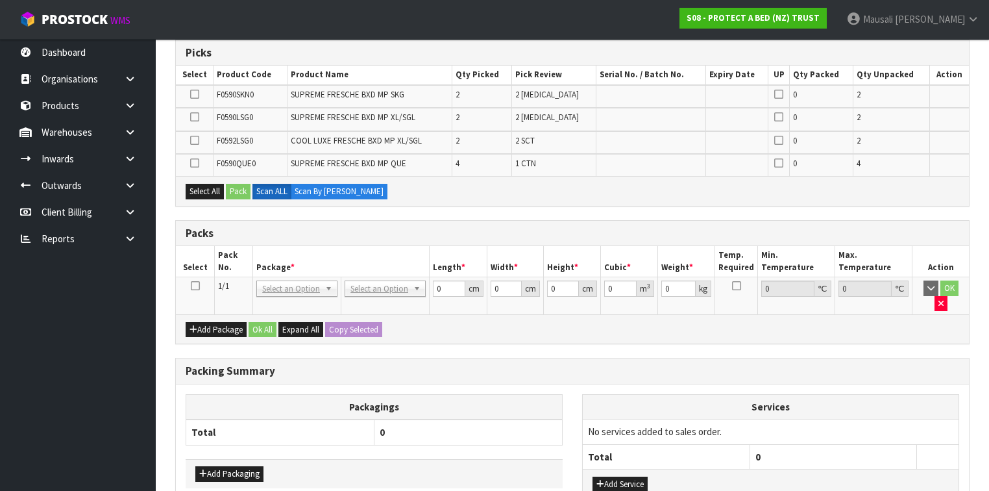
click at [196, 286] on icon at bounding box center [195, 286] width 9 height 1
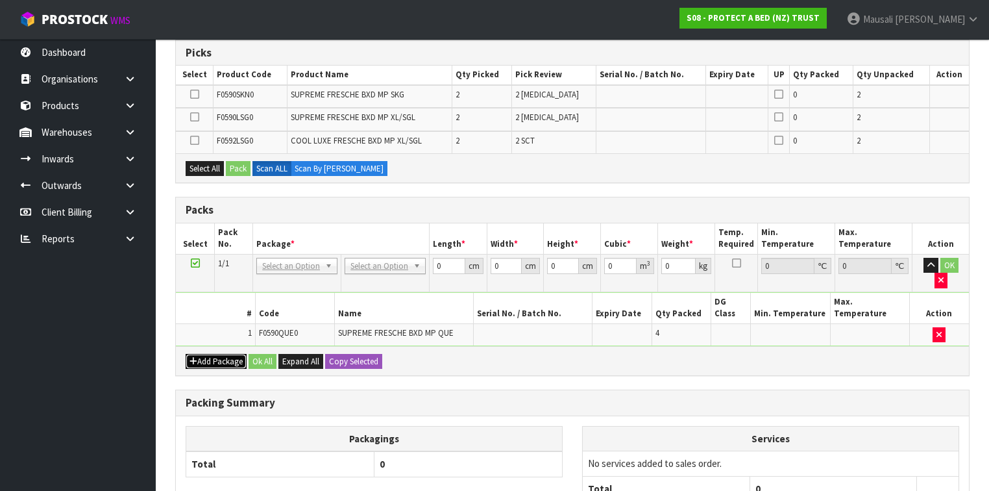
click at [218, 354] on button "Add Package" at bounding box center [216, 362] width 61 height 16
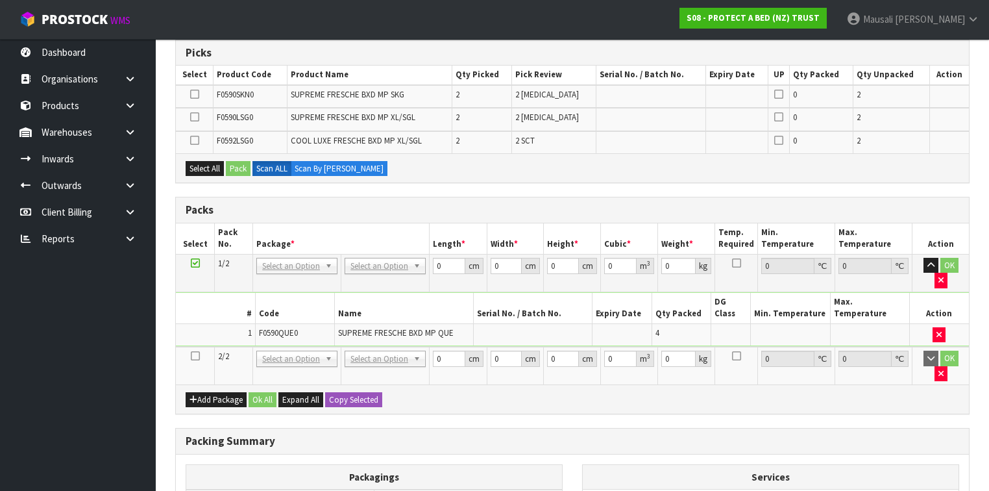
click at [202, 347] on td at bounding box center [195, 366] width 39 height 38
click at [192, 356] on icon at bounding box center [195, 356] width 9 height 1
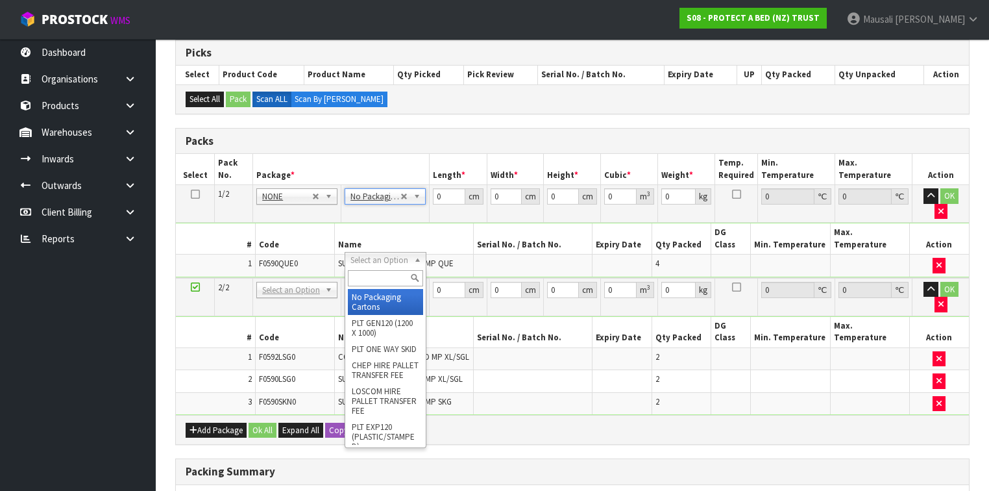
drag, startPoint x: 389, startPoint y: 262, endPoint x: 371, endPoint y: 275, distance: 22.9
click at [358, 282] on input "text" at bounding box center [385, 278] width 75 height 16
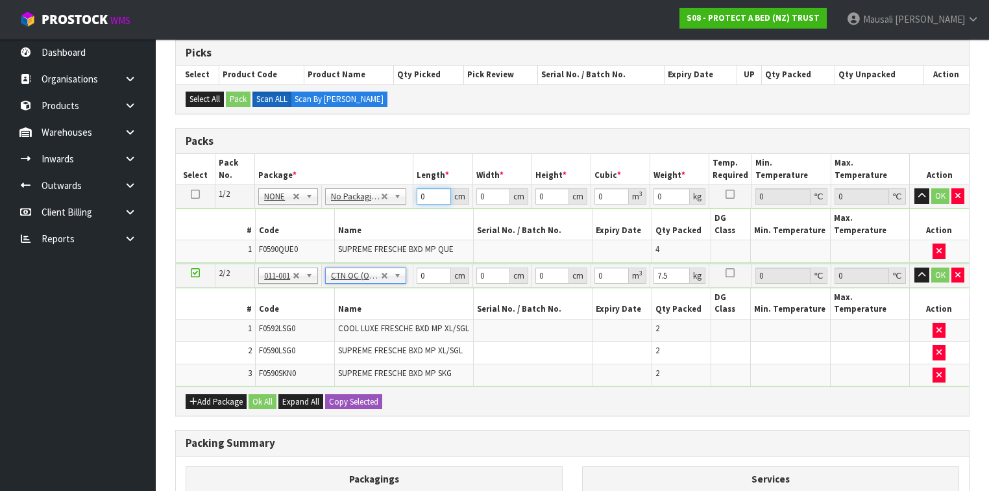
drag, startPoint x: 429, startPoint y: 193, endPoint x: 406, endPoint y: 201, distance: 24.6
click at [406, 201] on tr "1/2 NONE 007-001 007-002 007-004 007-009 007-013 007-014 007-015 007-017 007-01…" at bounding box center [572, 196] width 793 height 23
click at [261, 394] on button "Ok All" at bounding box center [263, 402] width 28 height 16
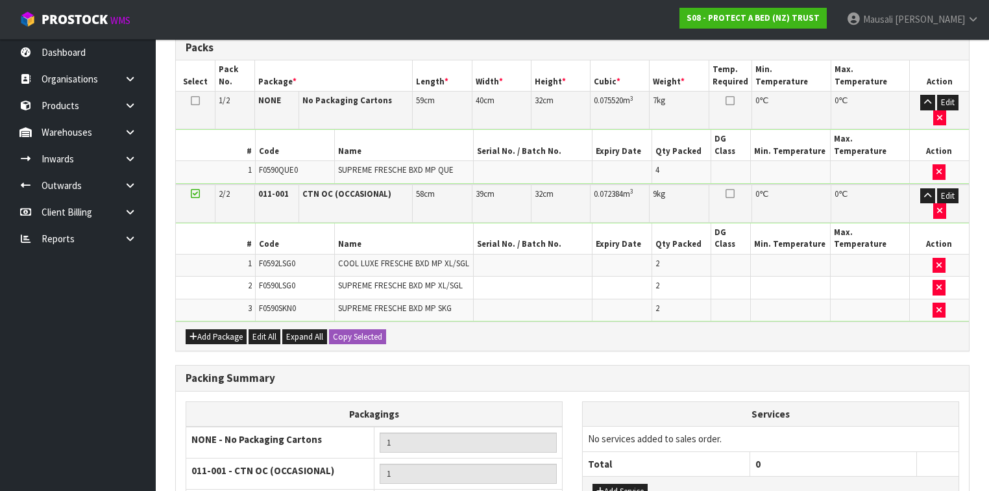
scroll to position [429, 0]
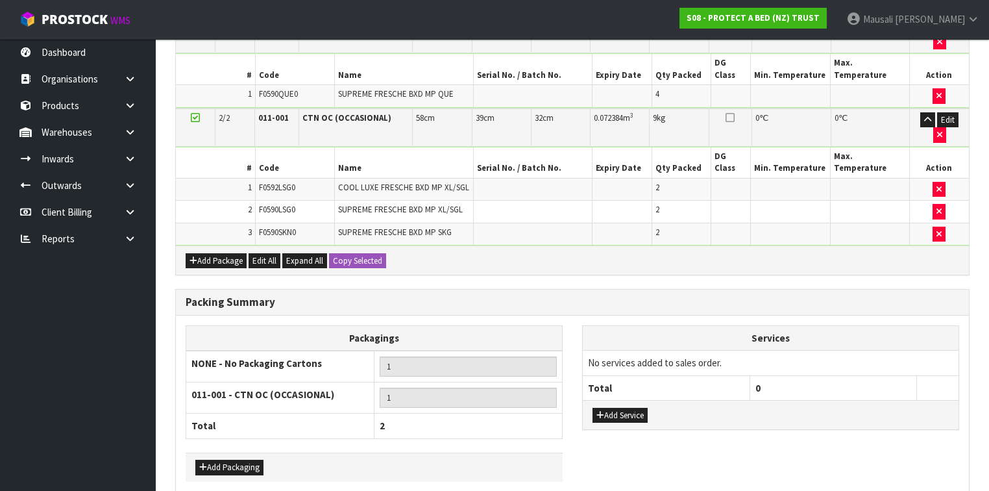
drag, startPoint x: 288, startPoint y: 453, endPoint x: 321, endPoint y: 447, distance: 33.1
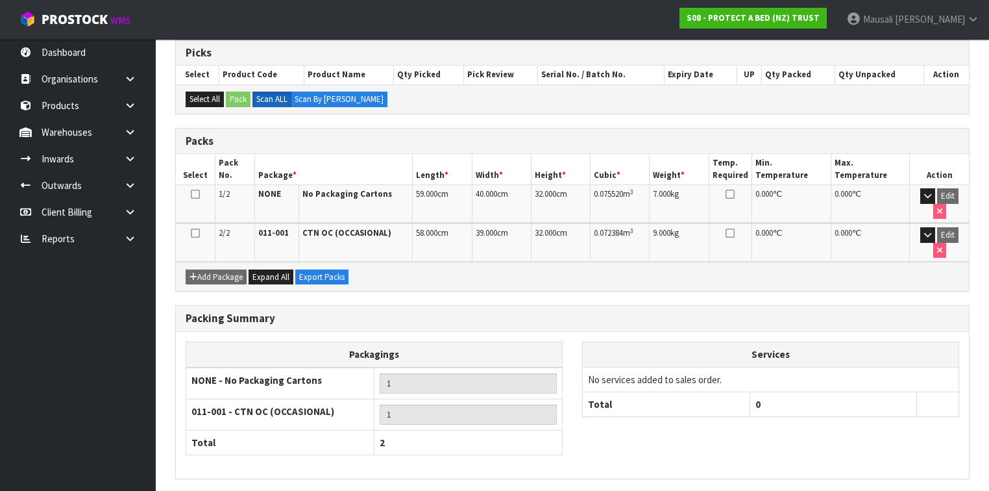
scroll to position [273, 0]
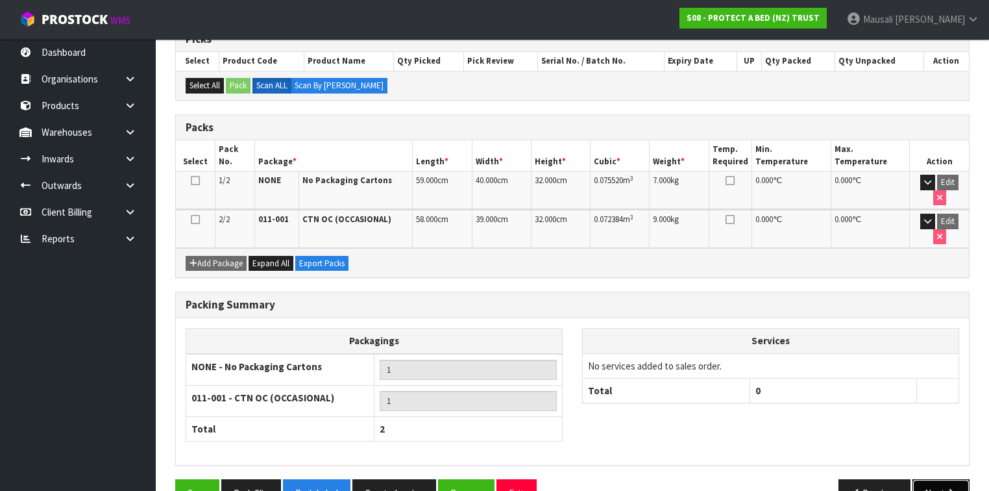
click at [924, 479] on button "Next" at bounding box center [941, 493] width 57 height 28
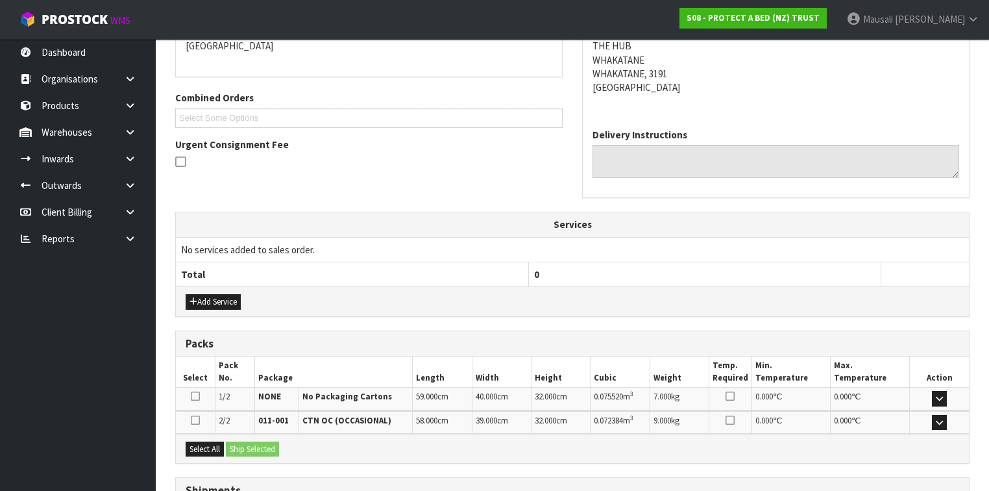
scroll to position [398, 0]
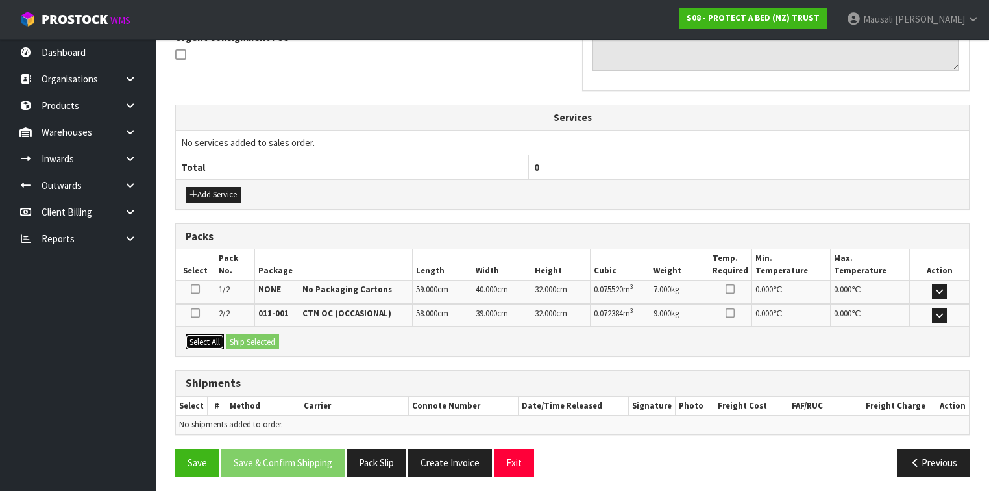
drag, startPoint x: 200, startPoint y: 340, endPoint x: 214, endPoint y: 340, distance: 13.6
click at [205, 340] on button "Select All" at bounding box center [205, 342] width 38 height 16
drag, startPoint x: 234, startPoint y: 337, endPoint x: 259, endPoint y: 352, distance: 29.4
click at [235, 336] on button "Ship Selected" at bounding box center [252, 342] width 53 height 16
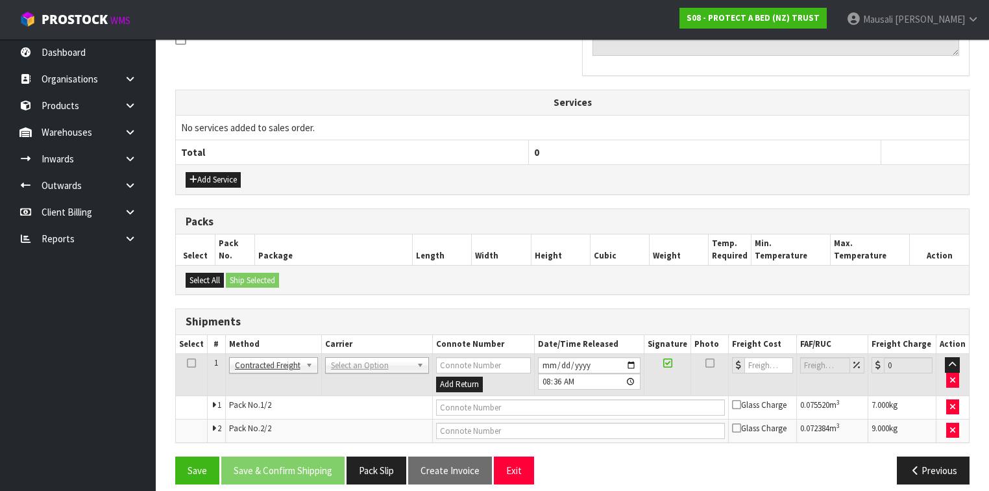
scroll to position [421, 0]
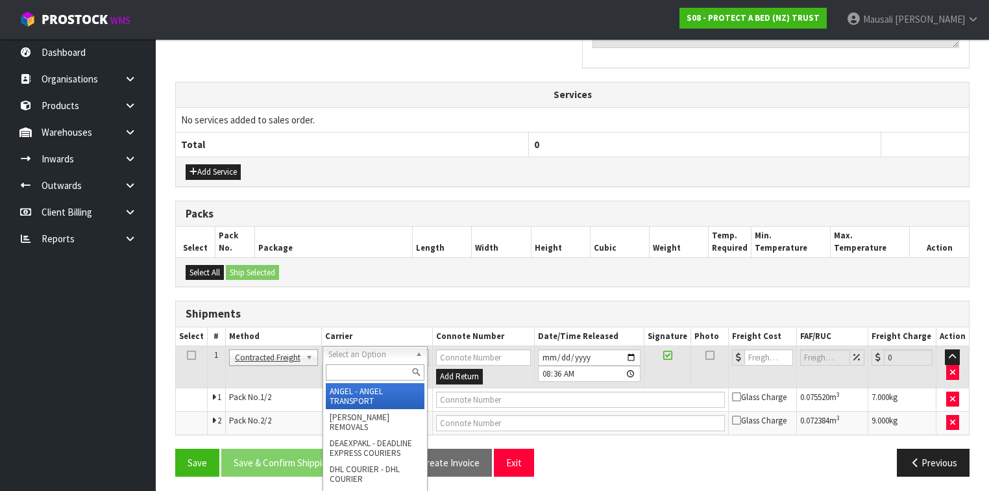
click at [345, 371] on input "text" at bounding box center [375, 372] width 99 height 16
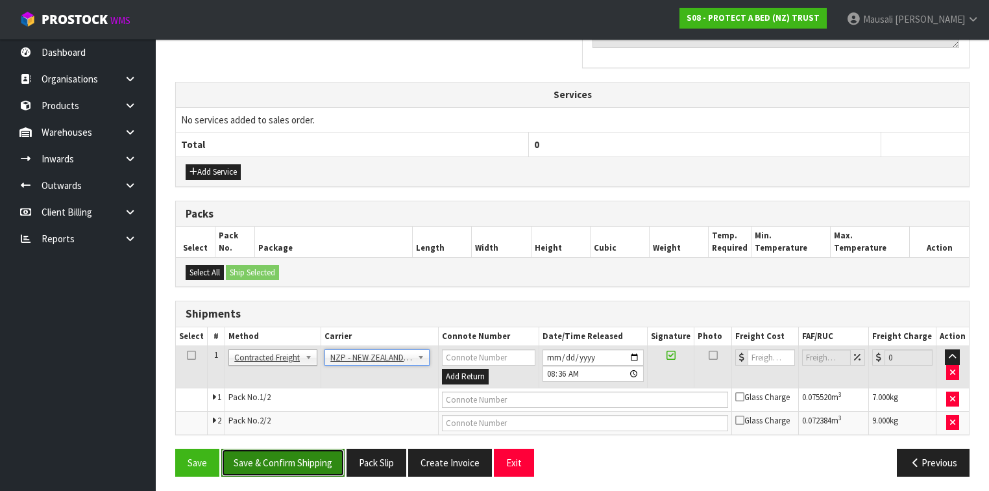
click at [297, 462] on button "Save & Confirm Shipping" at bounding box center [282, 463] width 123 height 28
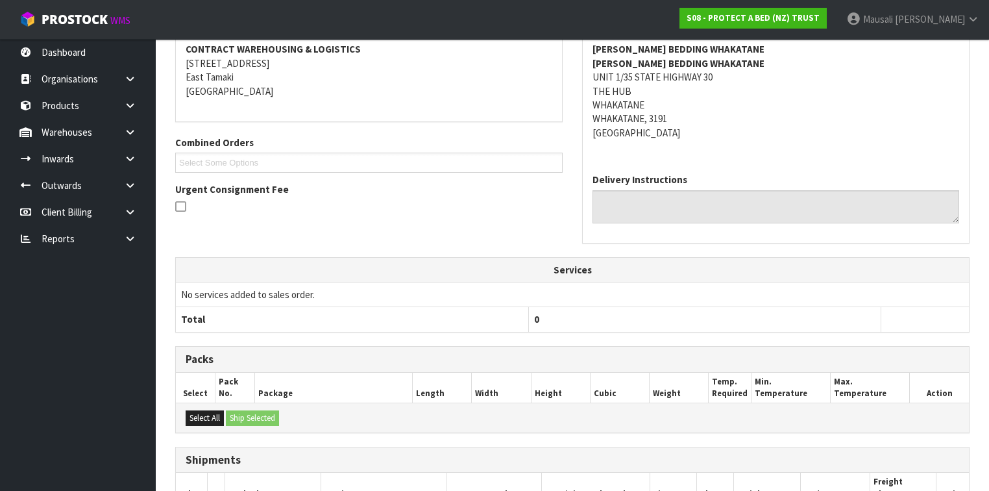
scroll to position [402, 0]
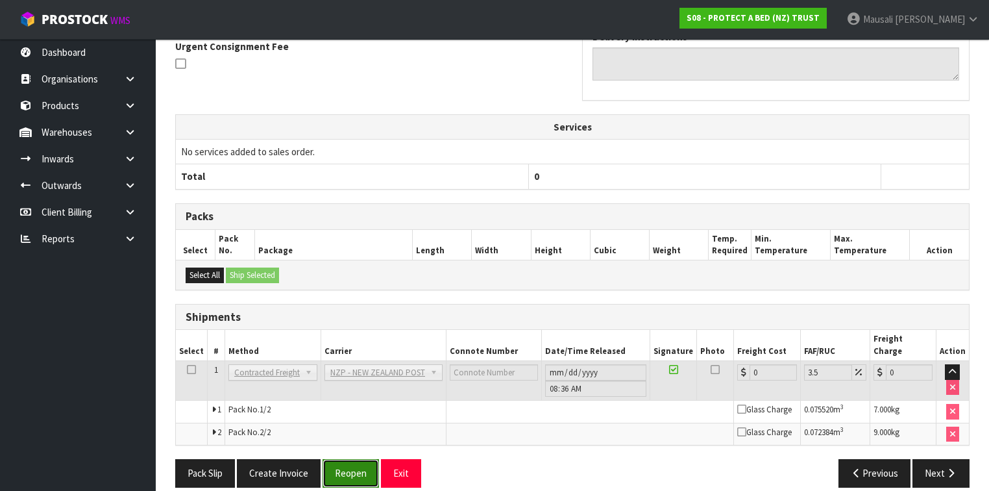
click at [338, 460] on button "Reopen" at bounding box center [351, 473] width 56 height 28
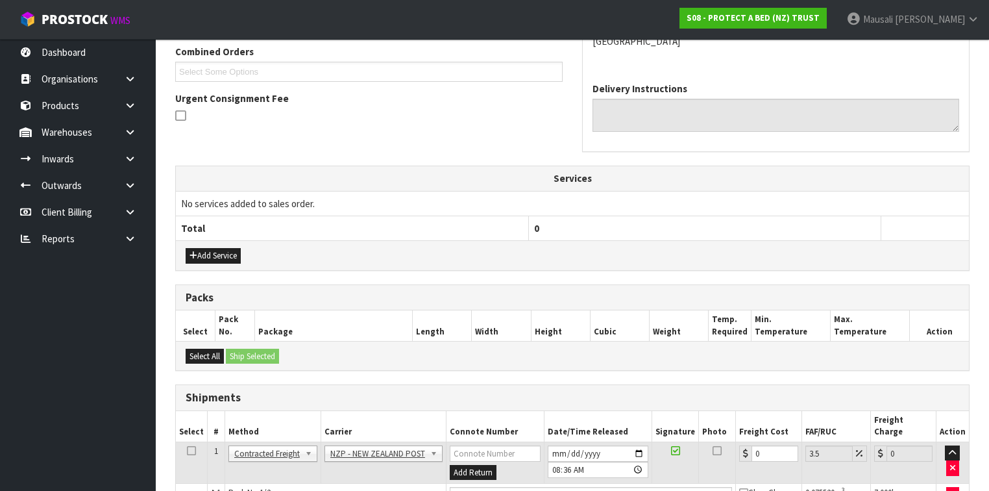
scroll to position [433, 0]
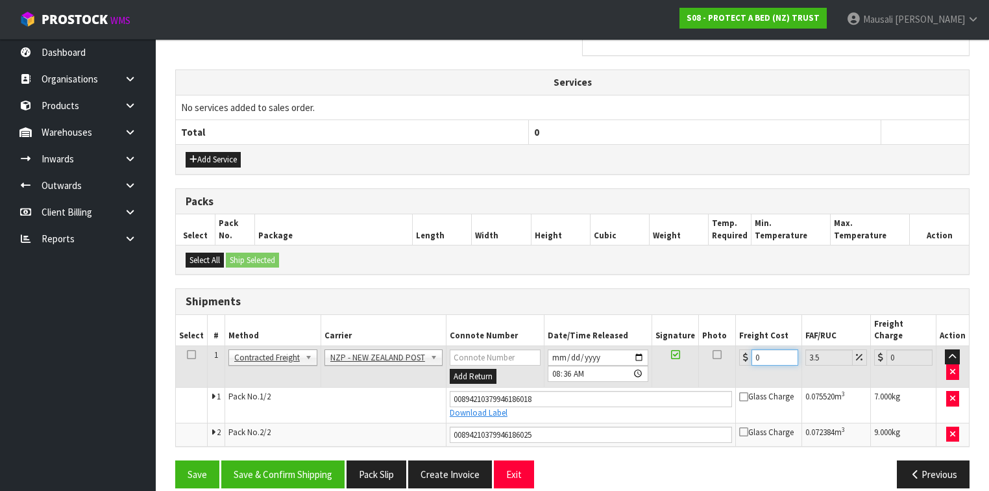
drag, startPoint x: 774, startPoint y: 343, endPoint x: 753, endPoint y: 351, distance: 22.4
click at [753, 351] on td "0" at bounding box center [769, 366] width 66 height 42
click at [302, 460] on button "Save & Confirm Shipping" at bounding box center [282, 474] width 123 height 28
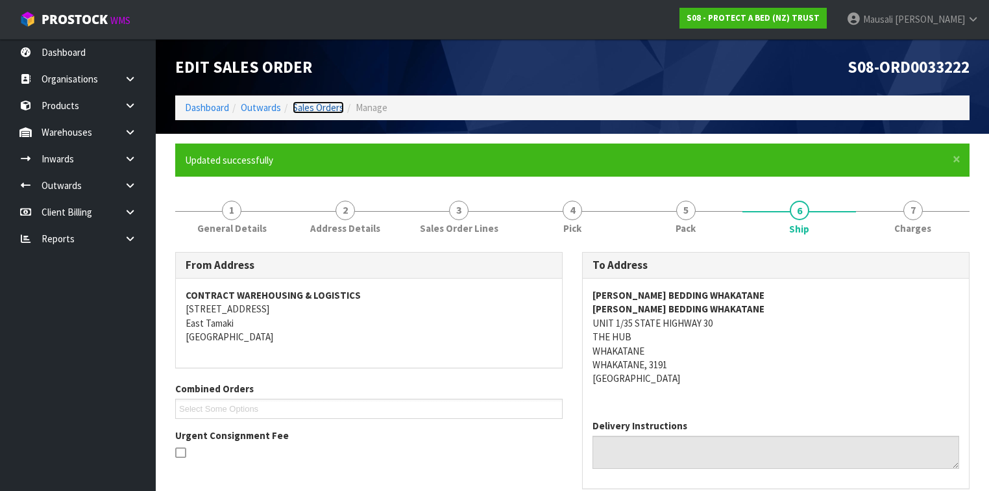
click at [311, 103] on link "Sales Orders" at bounding box center [318, 107] width 51 height 12
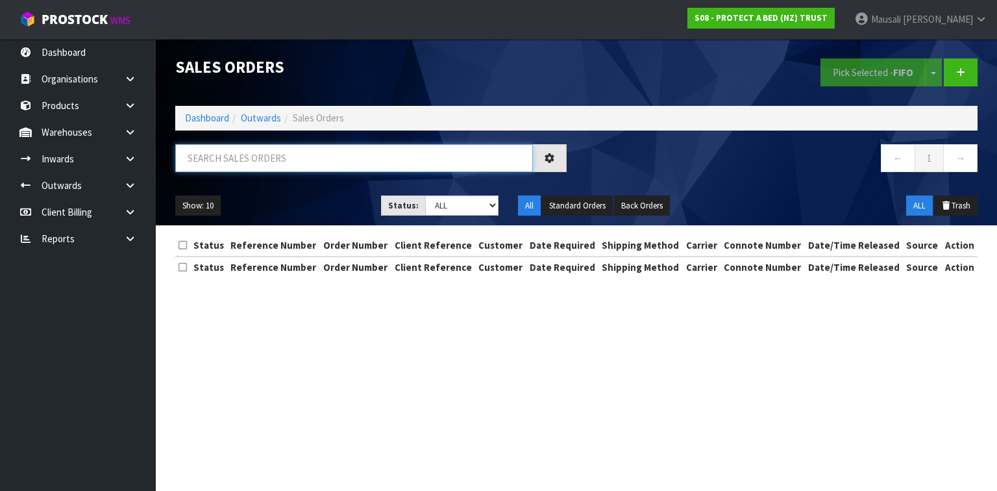
click at [208, 165] on input "text" at bounding box center [354, 158] width 358 height 28
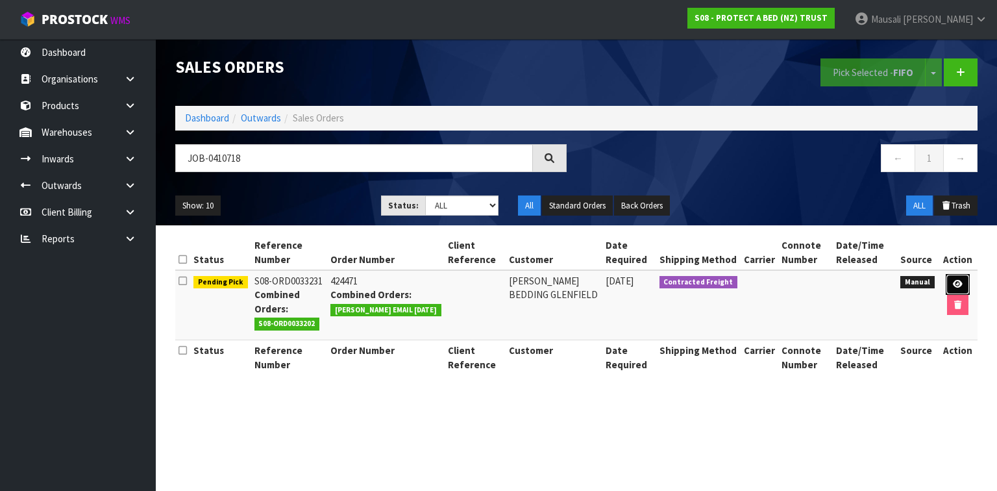
click at [959, 280] on icon at bounding box center [958, 284] width 10 height 8
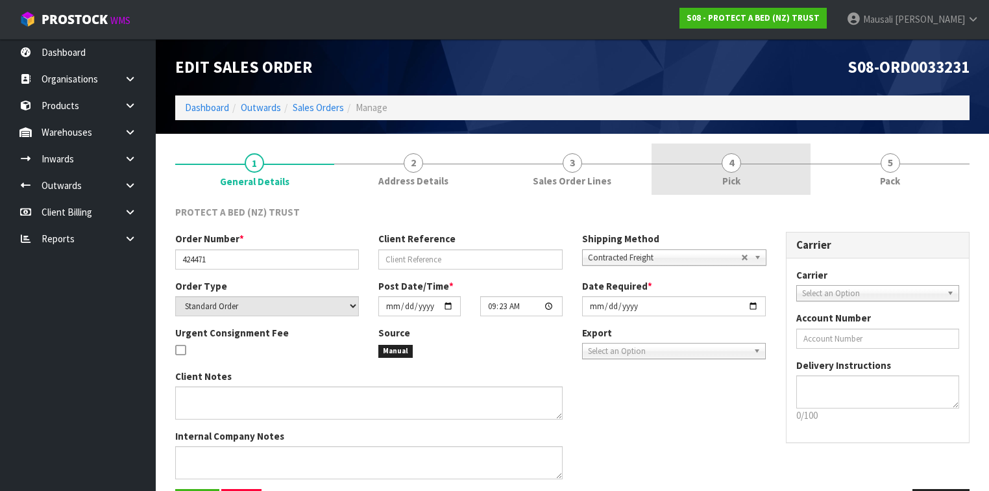
click at [746, 167] on link "4 Pick" at bounding box center [731, 168] width 159 height 51
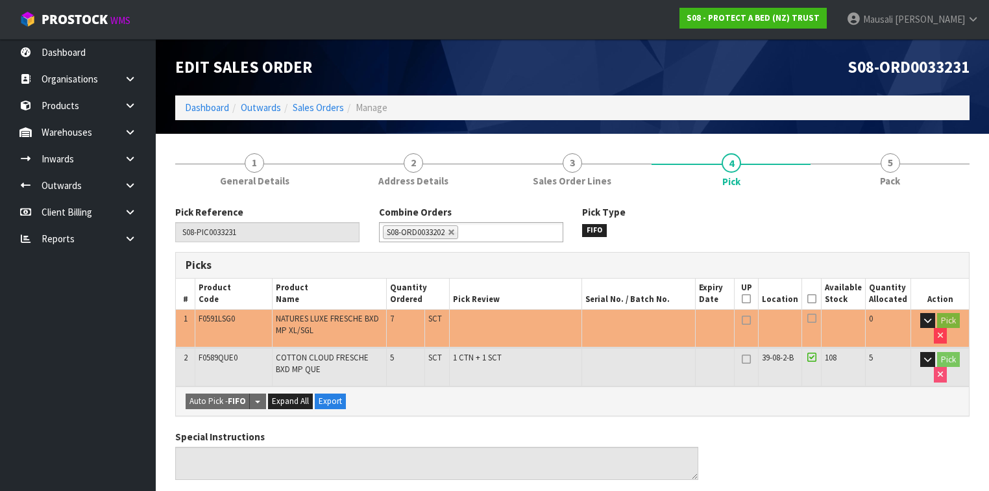
click at [817, 299] on icon at bounding box center [812, 299] width 9 height 1
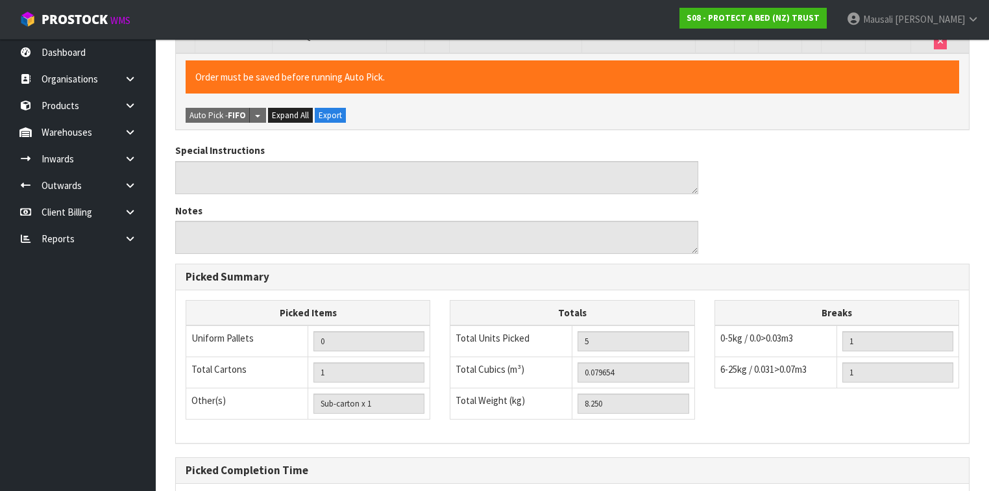
scroll to position [458, 0]
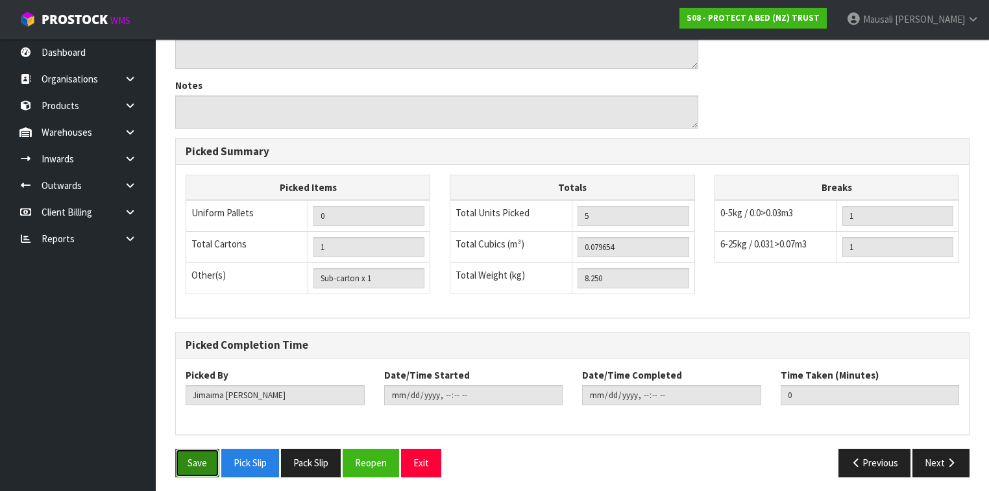
click at [179, 458] on button "Save" at bounding box center [197, 463] width 44 height 28
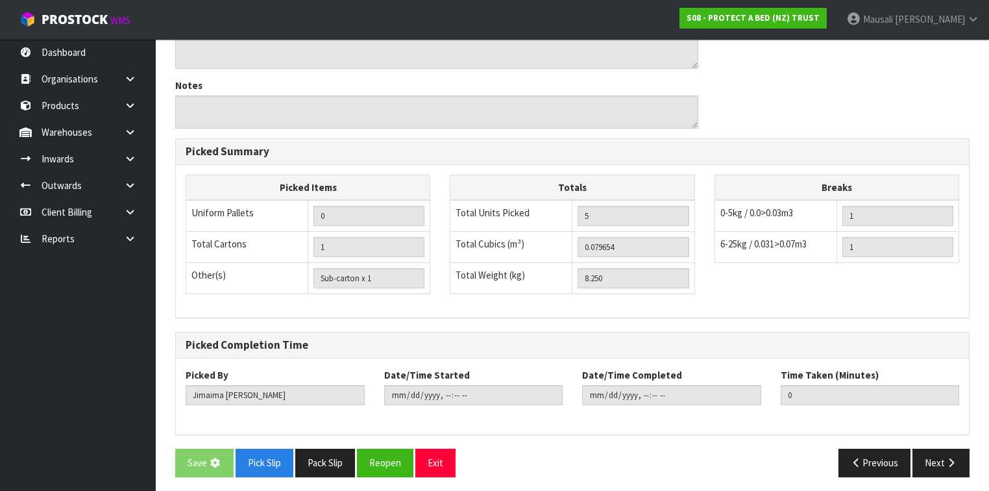
scroll to position [0, 0]
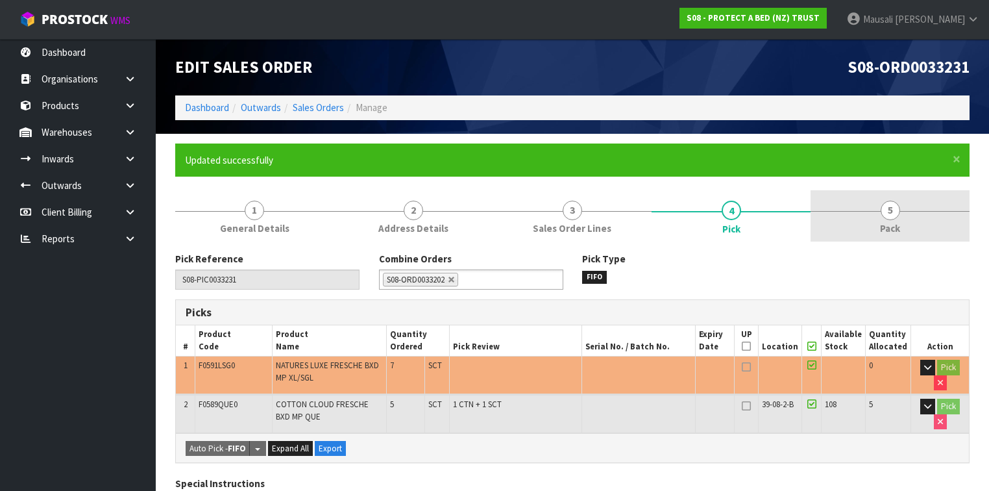
click at [888, 227] on span "Pack" at bounding box center [890, 228] width 20 height 14
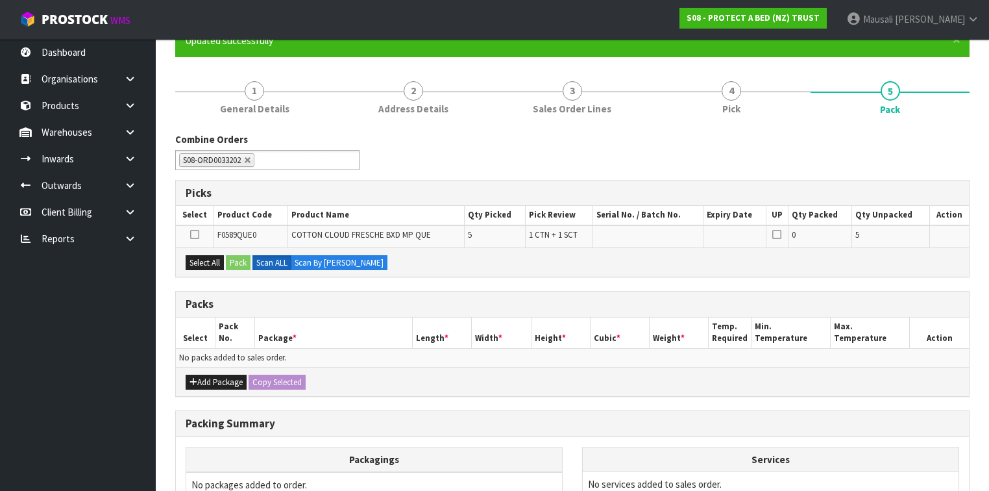
scroll to position [208, 0]
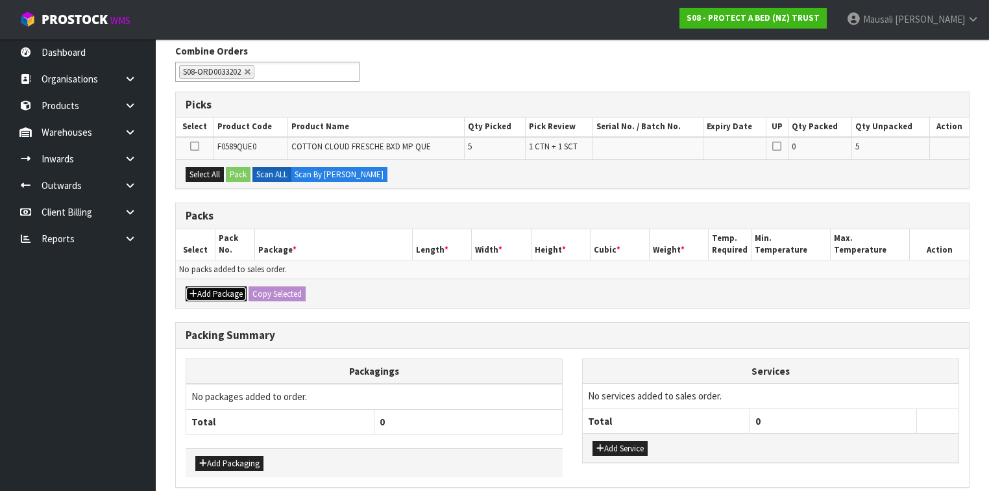
click at [228, 290] on button "Add Package" at bounding box center [216, 294] width 61 height 16
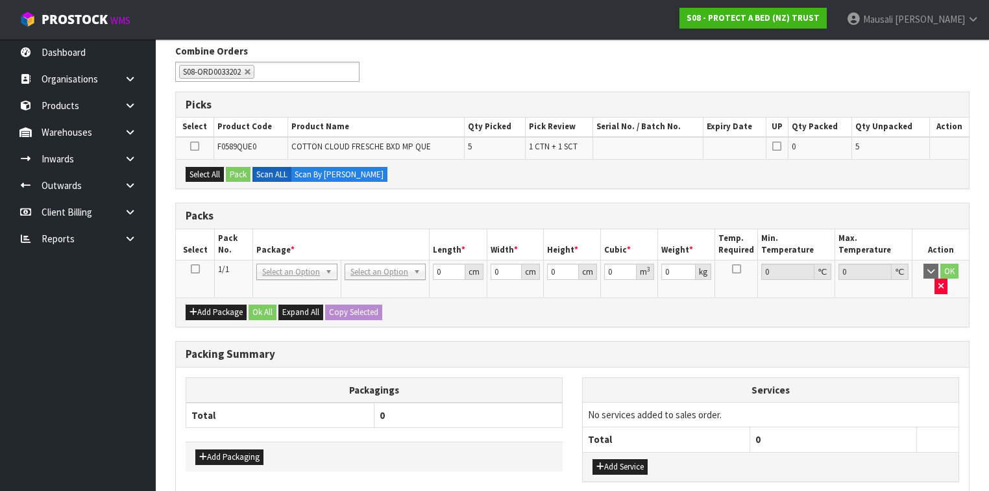
click at [197, 269] on icon at bounding box center [195, 269] width 9 height 1
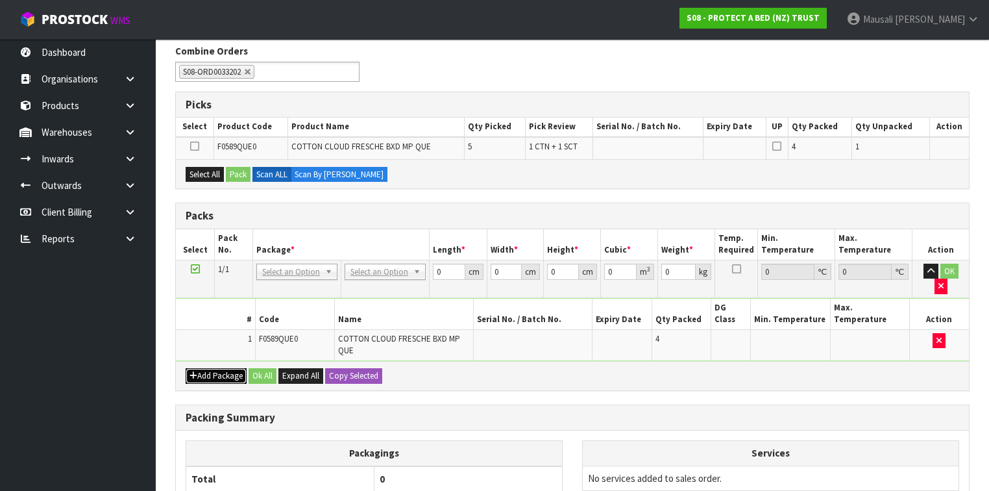
click at [215, 368] on button "Add Package" at bounding box center [216, 376] width 61 height 16
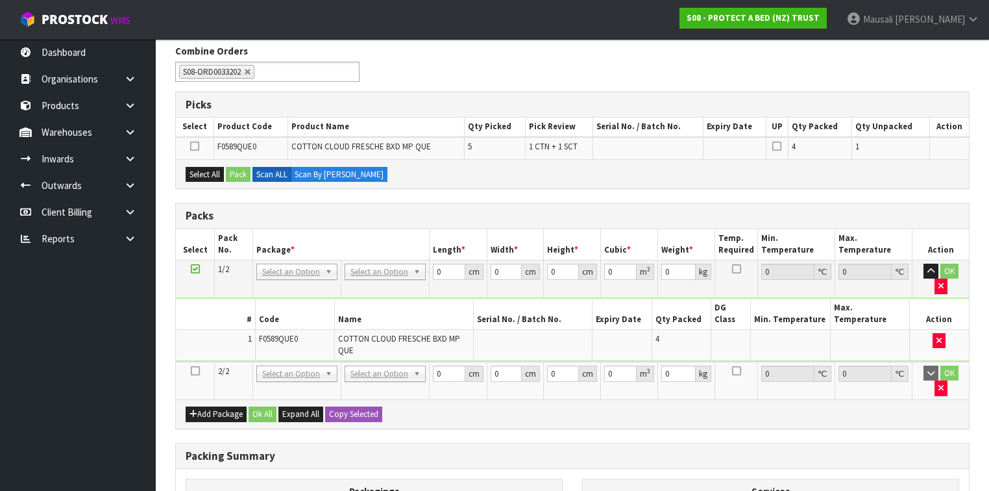
click at [191, 371] on icon at bounding box center [195, 371] width 9 height 1
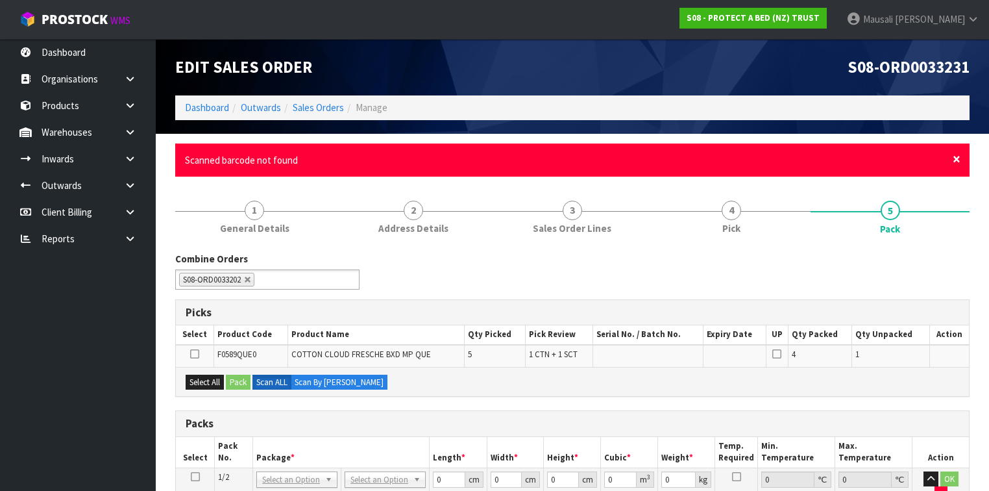
click at [953, 163] on span "×" at bounding box center [957, 159] width 8 height 18
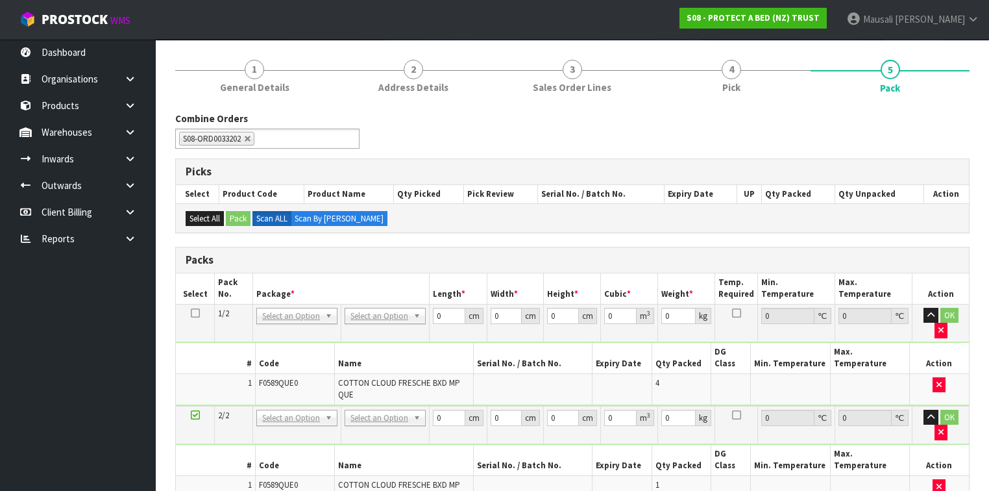
scroll to position [208, 0]
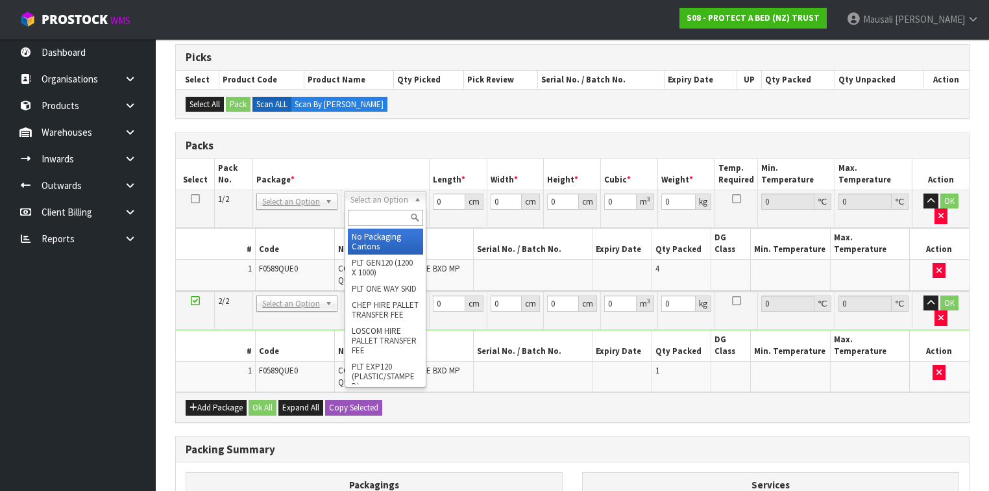
drag, startPoint x: 374, startPoint y: 241, endPoint x: 387, endPoint y: 276, distance: 37.4
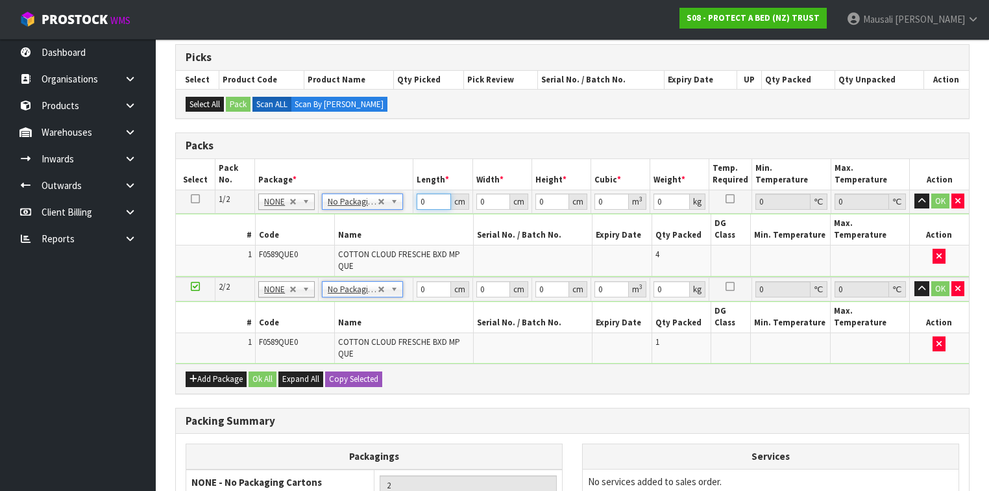
drag, startPoint x: 425, startPoint y: 204, endPoint x: 413, endPoint y: 214, distance: 15.2
click at [412, 212] on tbody "1/2 NONE 007-001 007-002 007-004 007-009 007-013 007-014 007-015 007-017 007-01…" at bounding box center [572, 233] width 793 height 87
click at [269, 371] on button "Ok All" at bounding box center [263, 379] width 28 height 16
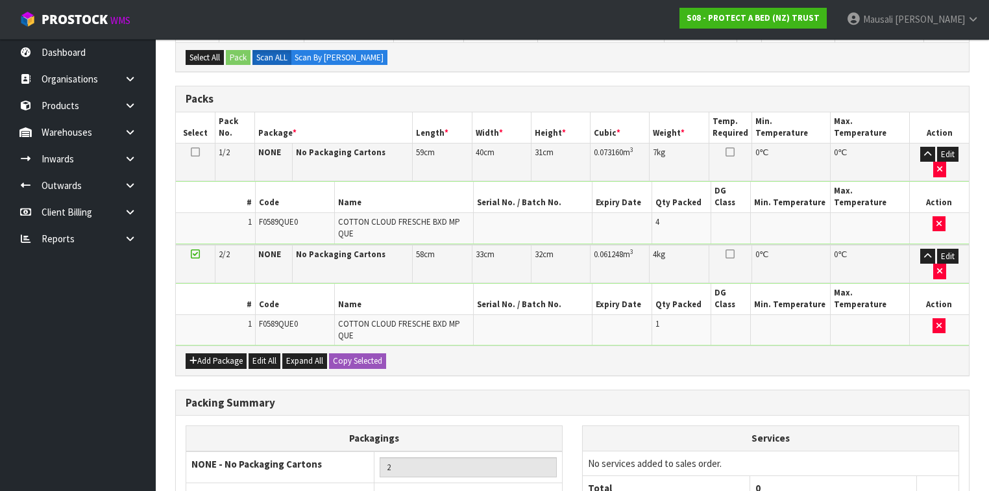
scroll to position [325, 0]
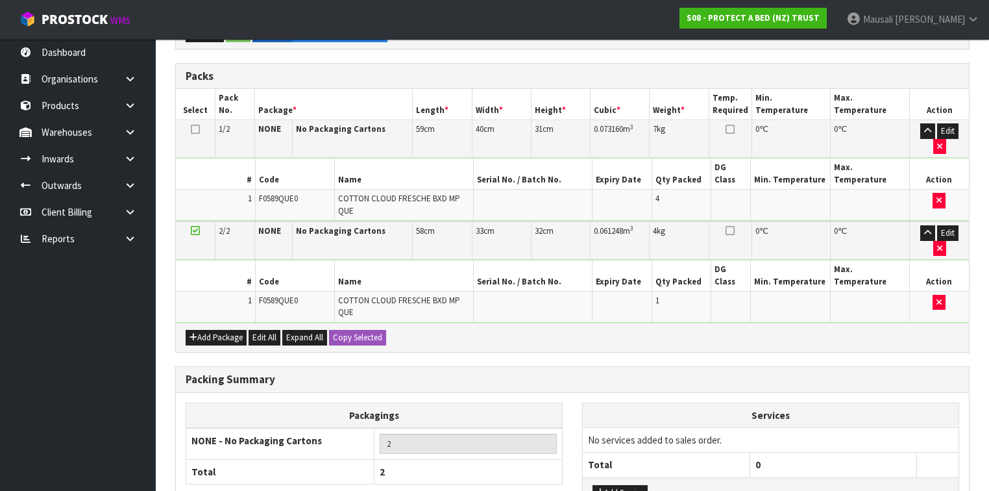
scroll to position [0, 0]
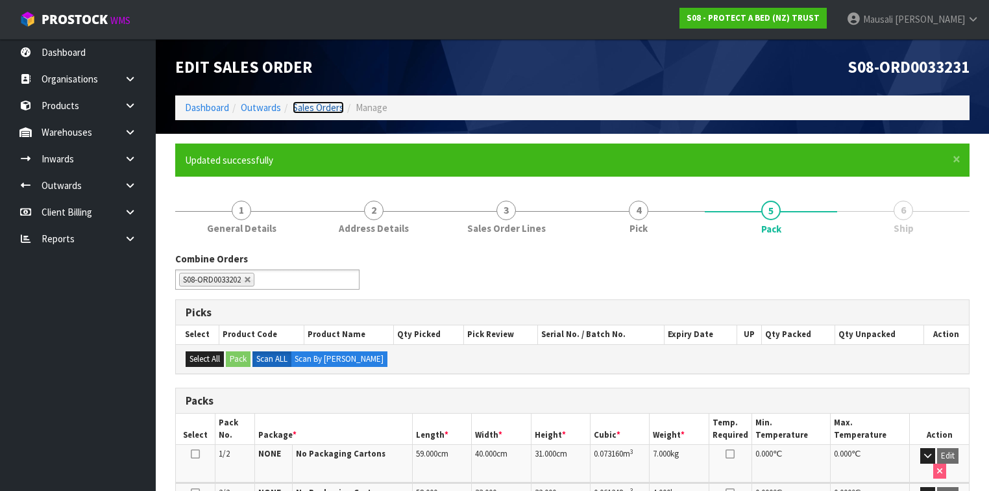
click at [327, 106] on link "Sales Orders" at bounding box center [318, 107] width 51 height 12
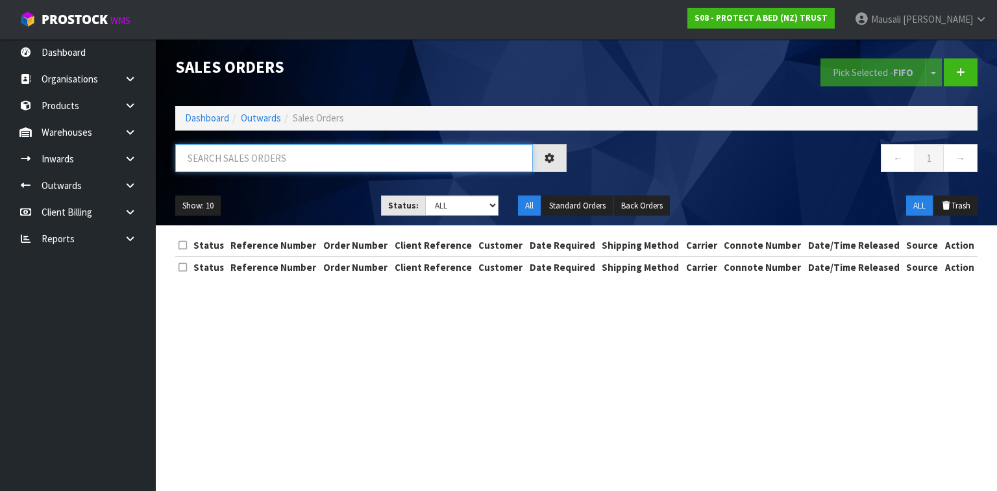
click at [219, 163] on input "text" at bounding box center [354, 158] width 358 height 28
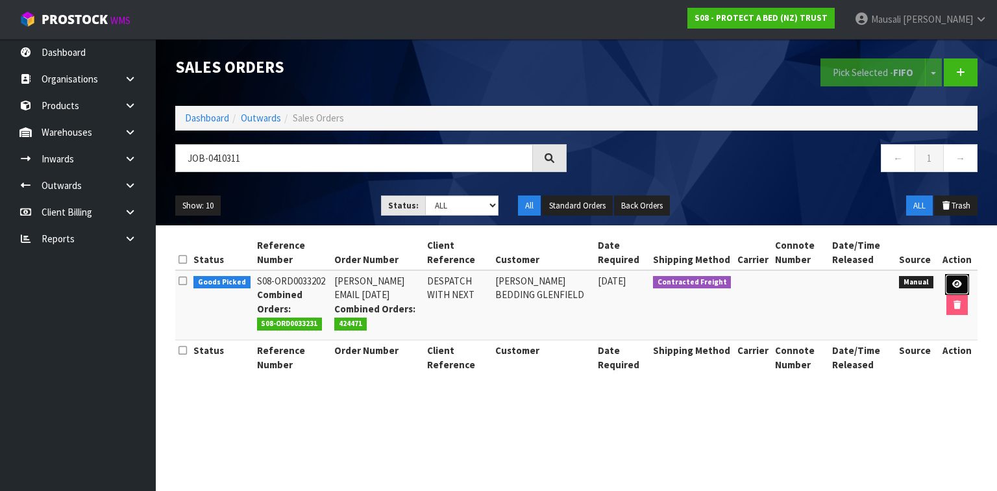
click at [957, 278] on link at bounding box center [957, 284] width 24 height 21
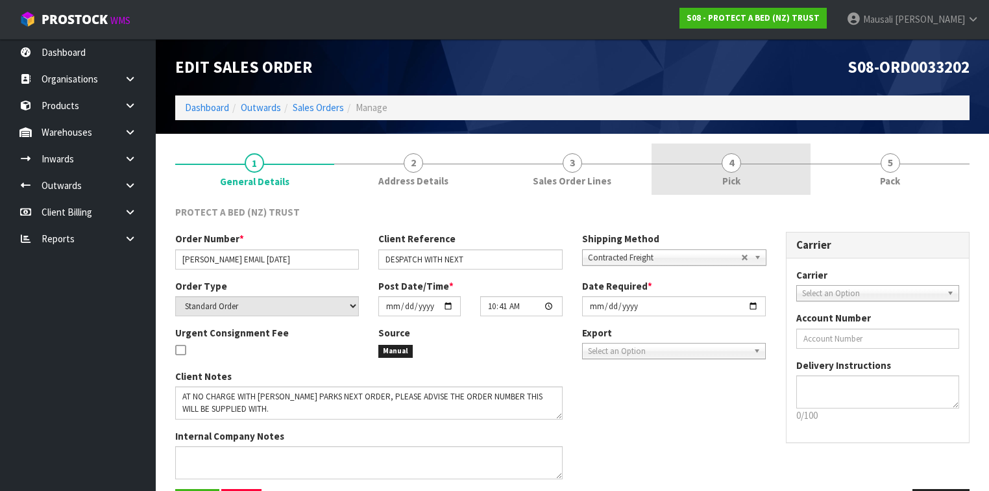
click at [739, 173] on link "4 Pick" at bounding box center [731, 168] width 159 height 51
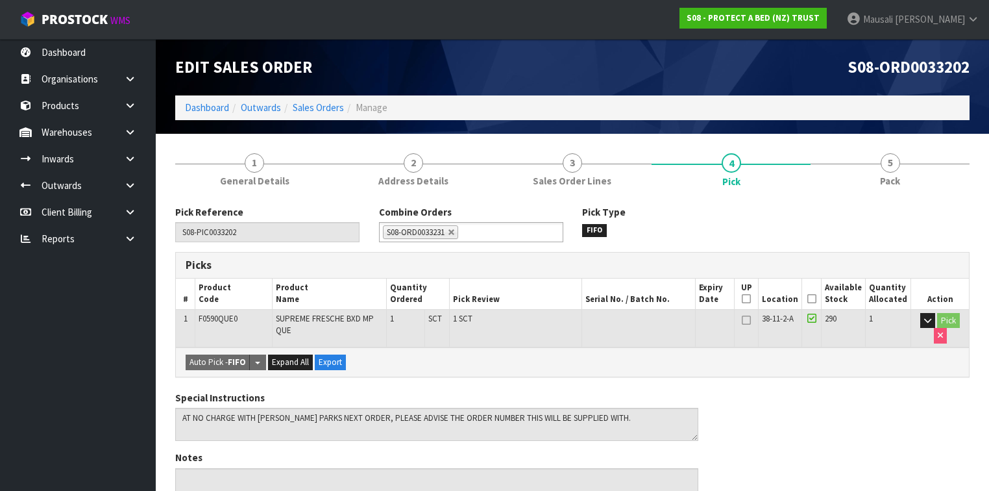
click at [817, 299] on icon at bounding box center [812, 299] width 9 height 1
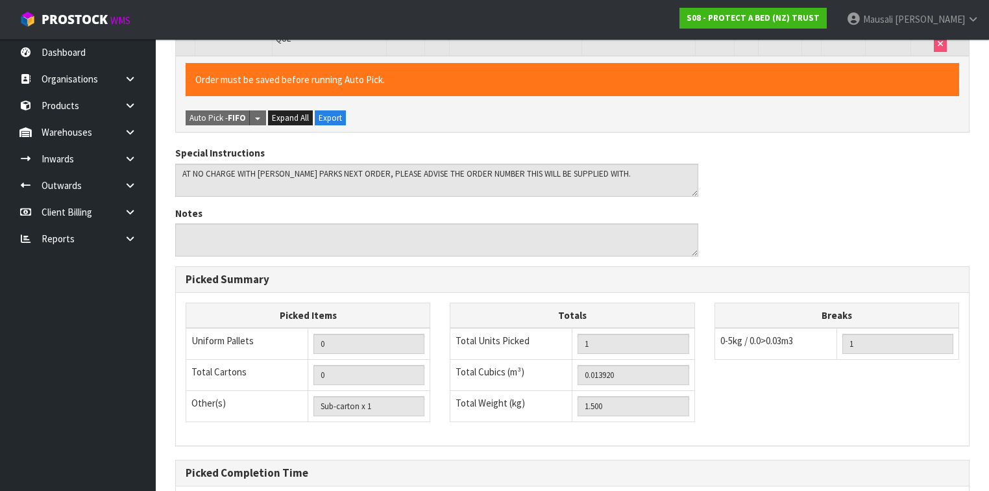
scroll to position [421, 0]
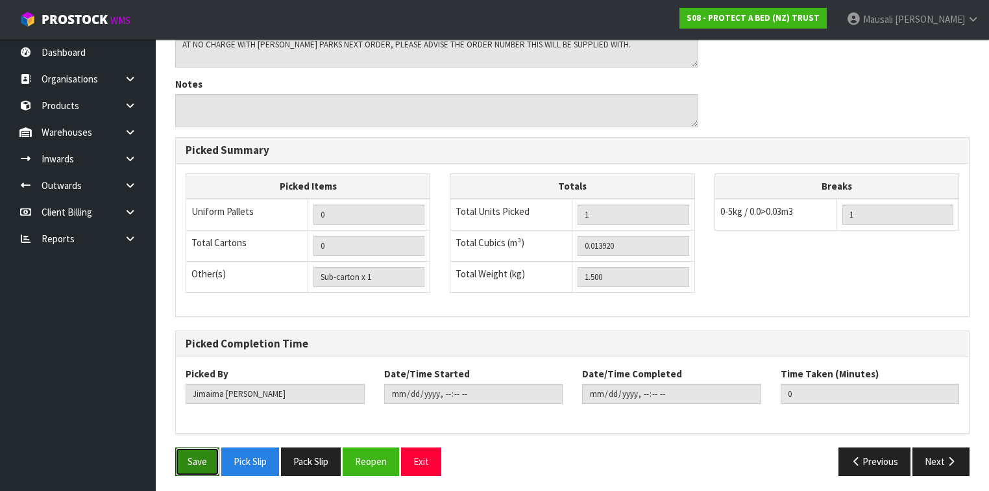
drag, startPoint x: 183, startPoint y: 449, endPoint x: 198, endPoint y: 439, distance: 17.8
click at [185, 447] on button "Save" at bounding box center [197, 461] width 44 height 28
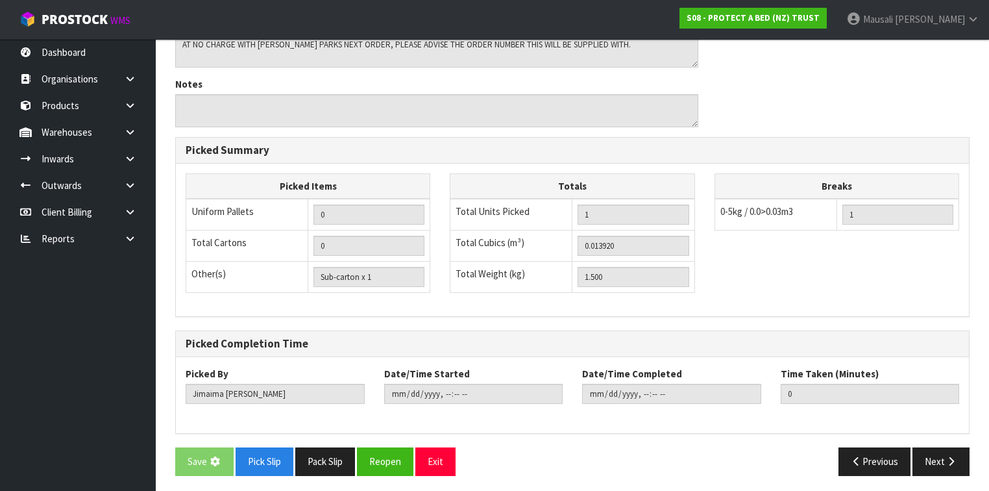
scroll to position [0, 0]
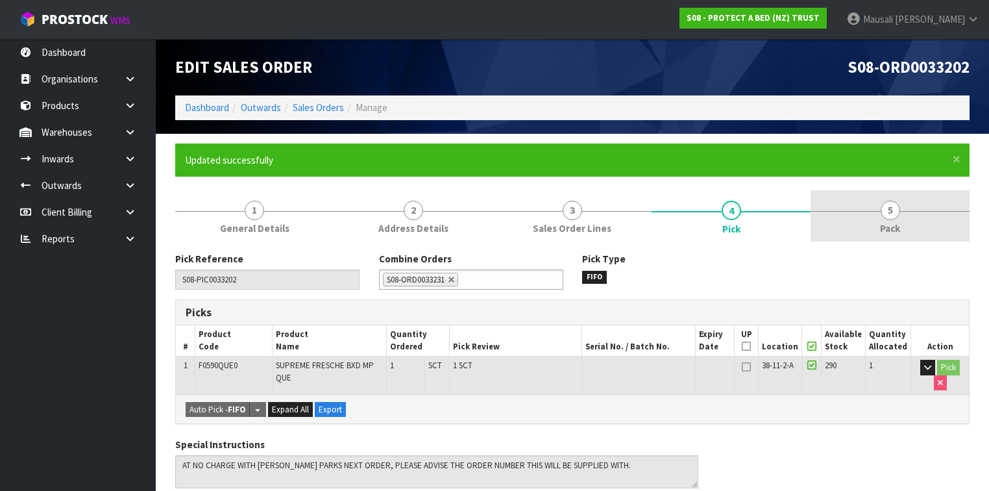
click at [875, 203] on link "5 Pack" at bounding box center [890, 215] width 159 height 51
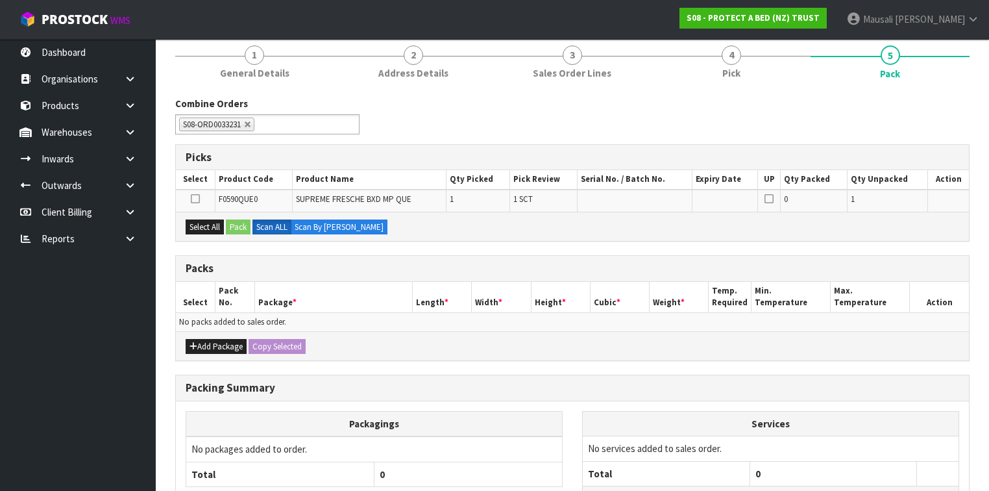
scroll to position [156, 0]
click at [212, 221] on button "Select All" at bounding box center [205, 227] width 38 height 16
click at [228, 221] on button "Pack" at bounding box center [238, 227] width 25 height 16
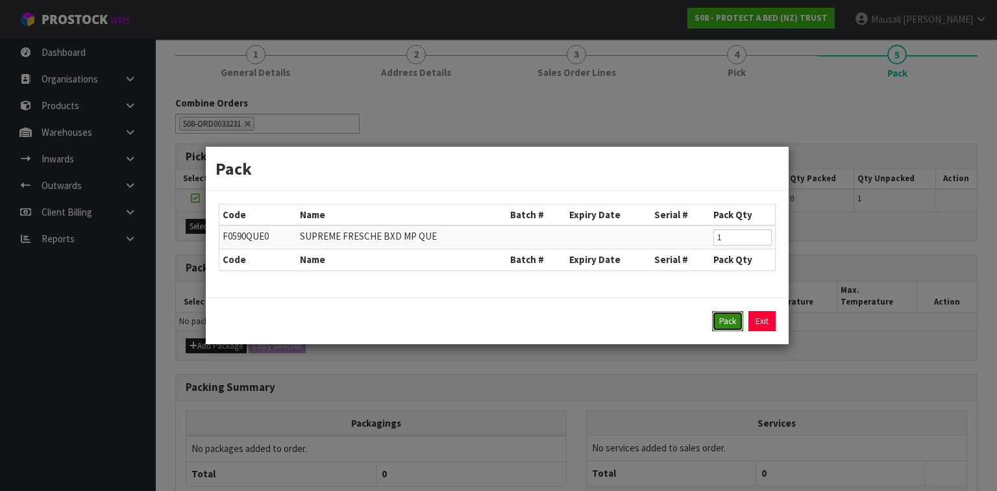
click at [721, 322] on button "Pack" at bounding box center [727, 321] width 31 height 21
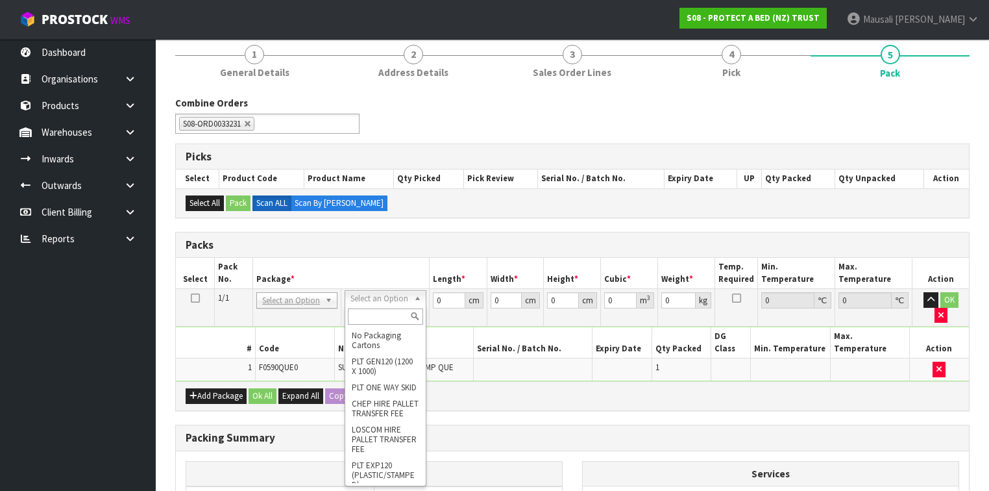
click at [374, 317] on input "text" at bounding box center [385, 316] width 75 height 16
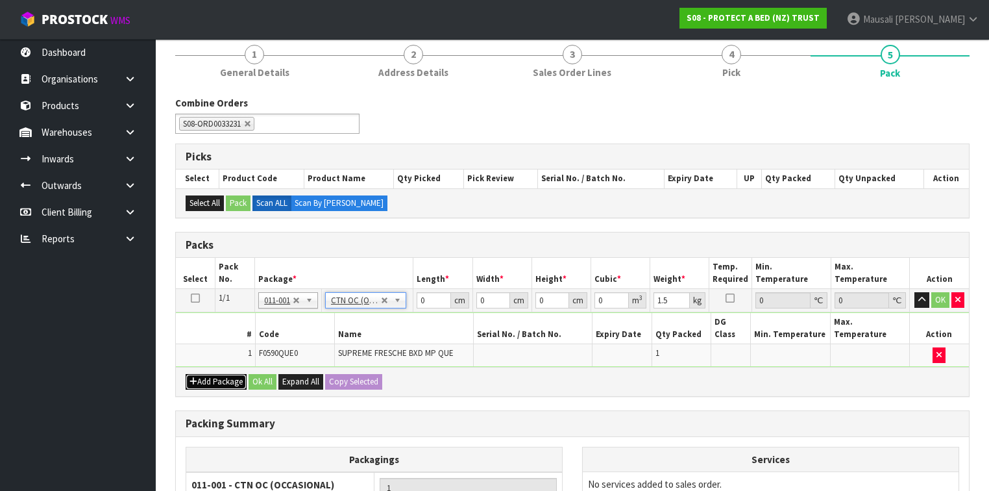
click at [196, 374] on button "Add Package" at bounding box center [216, 382] width 61 height 16
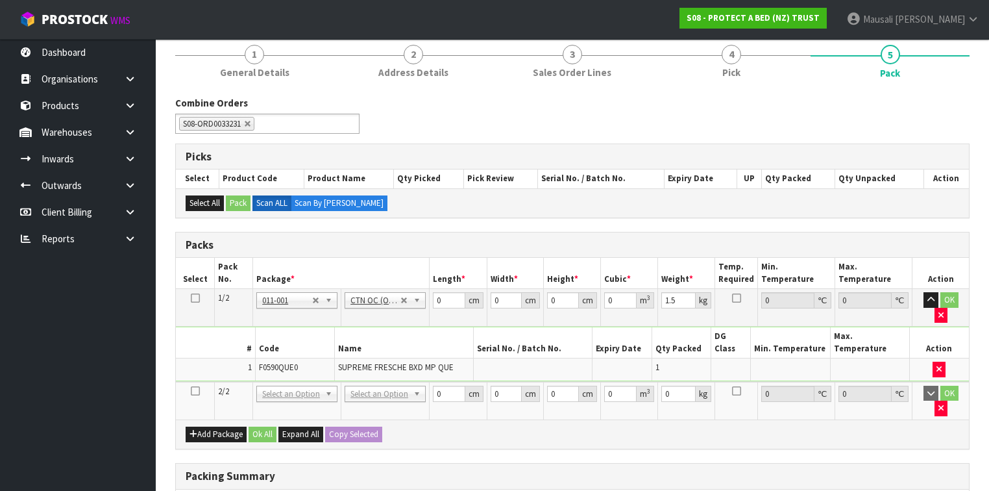
click at [195, 391] on icon at bounding box center [195, 391] width 9 height 1
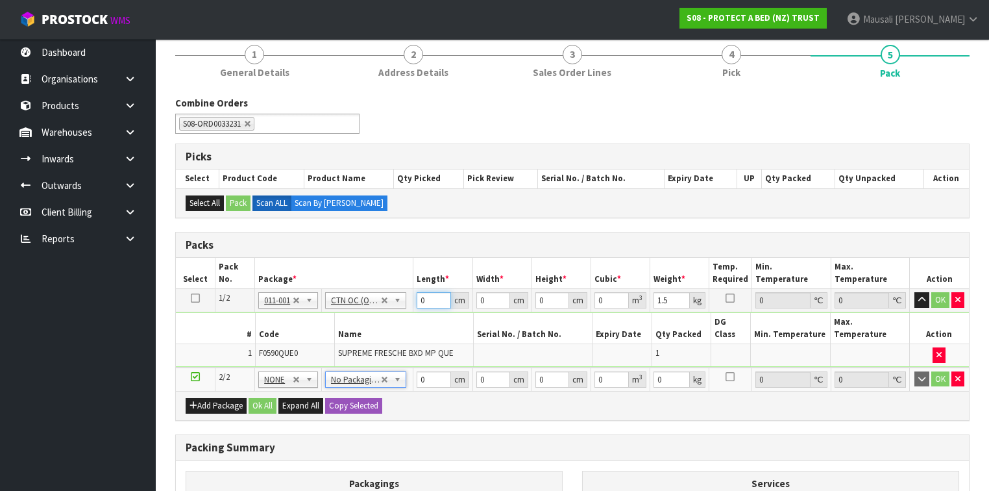
drag, startPoint x: 428, startPoint y: 299, endPoint x: 415, endPoint y: 310, distance: 17.0
click at [415, 308] on td "0 cm" at bounding box center [442, 300] width 59 height 23
click at [261, 398] on button "Ok All" at bounding box center [263, 406] width 28 height 16
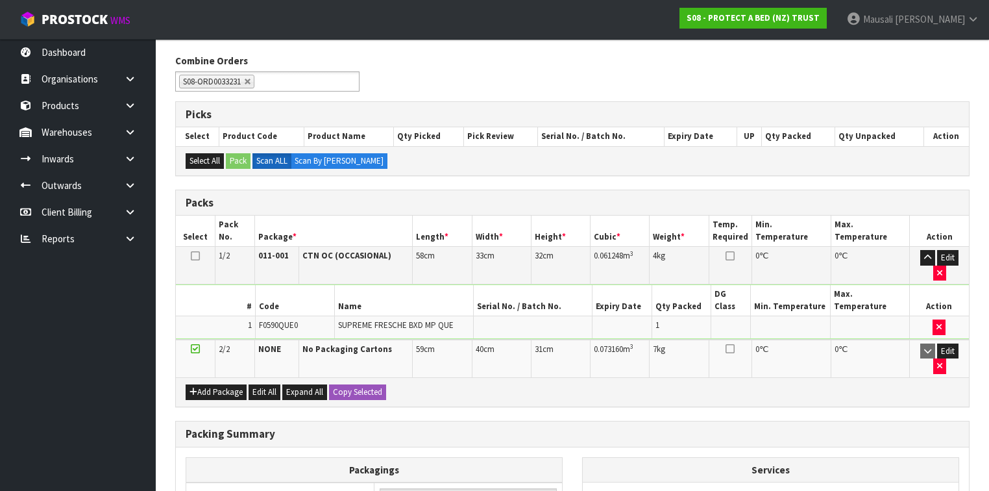
scroll to position [343, 0]
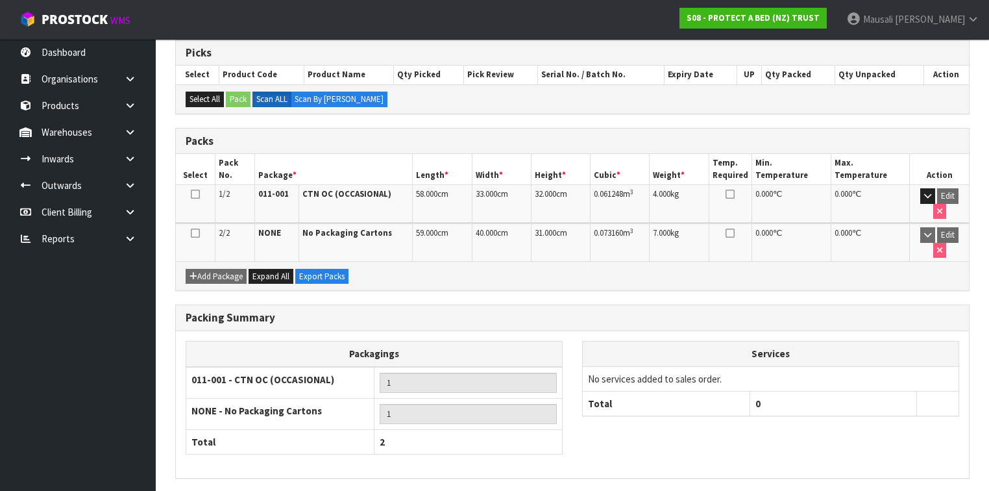
scroll to position [273, 0]
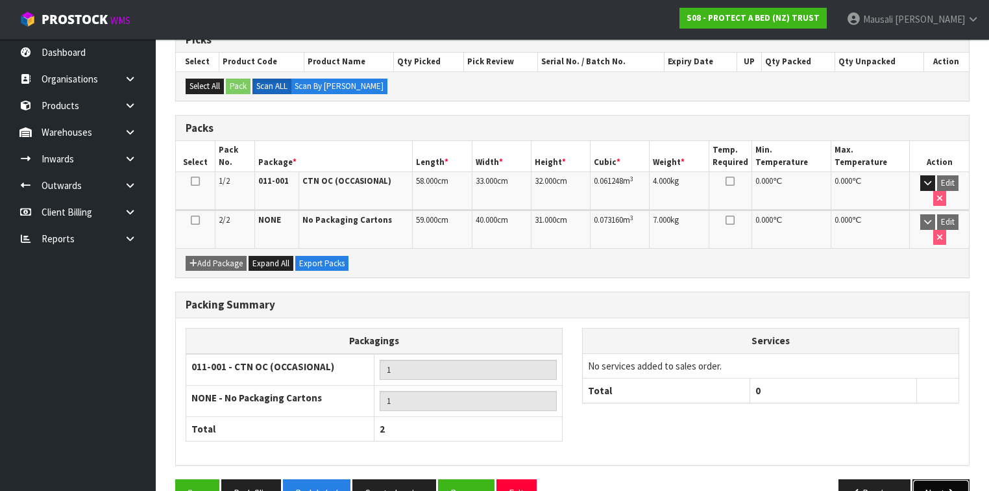
click at [944, 479] on button "Next" at bounding box center [941, 493] width 57 height 28
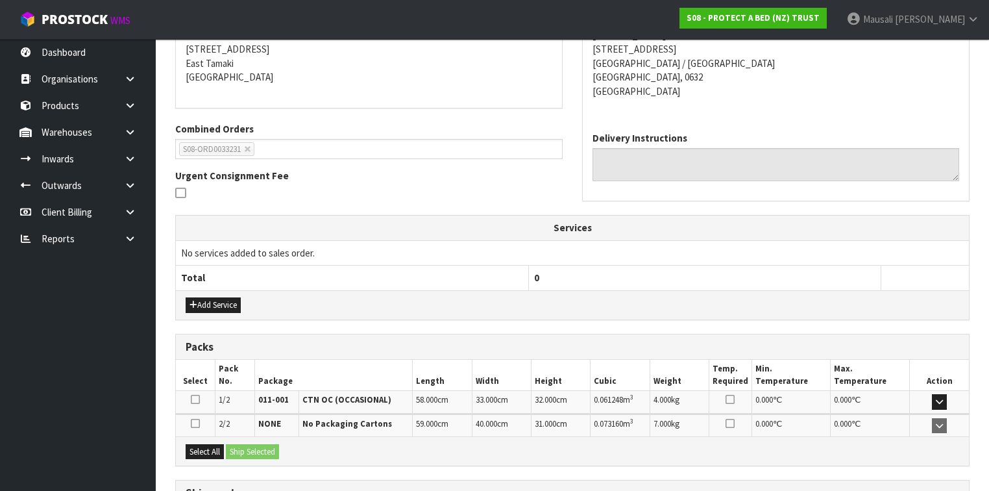
scroll to position [370, 0]
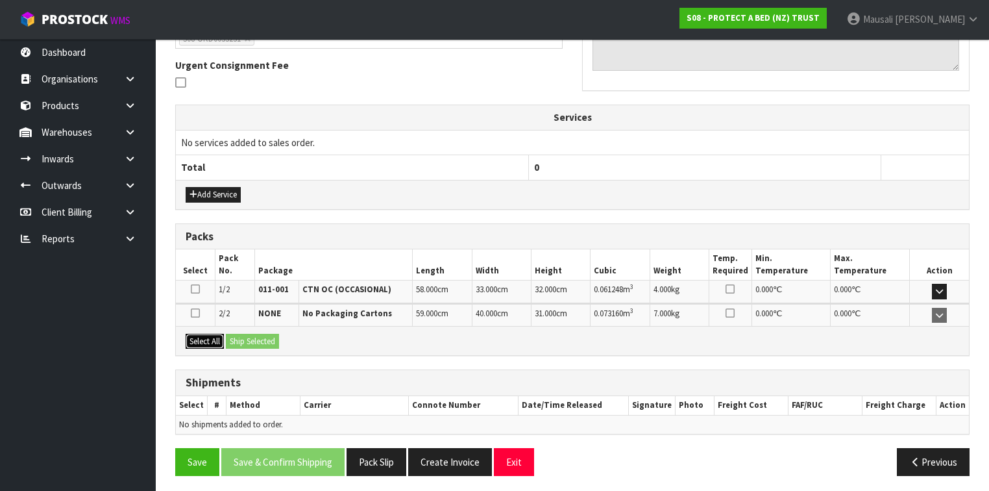
drag, startPoint x: 205, startPoint y: 342, endPoint x: 239, endPoint y: 335, distance: 34.5
click at [208, 341] on button "Select All" at bounding box center [205, 342] width 38 height 16
click at [244, 334] on button "Ship Selected" at bounding box center [252, 342] width 53 height 16
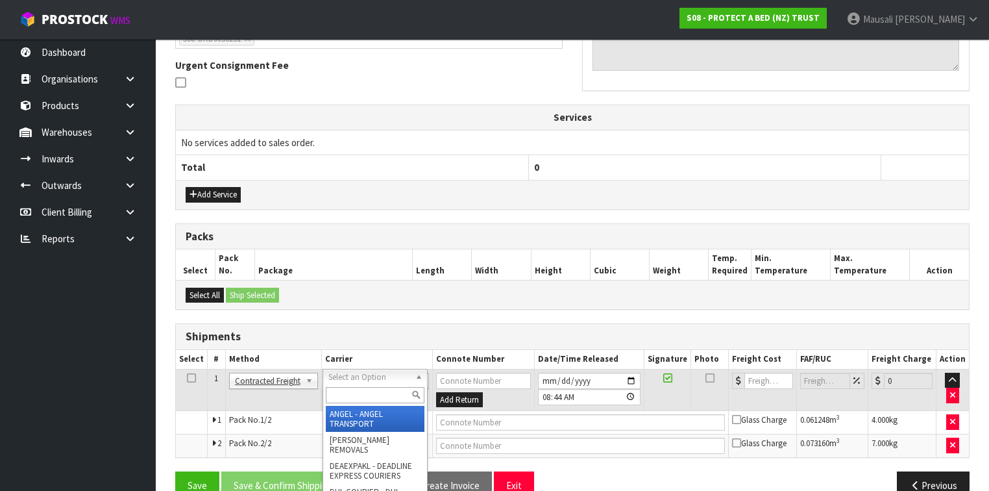
click at [356, 395] on input "text" at bounding box center [375, 395] width 99 height 16
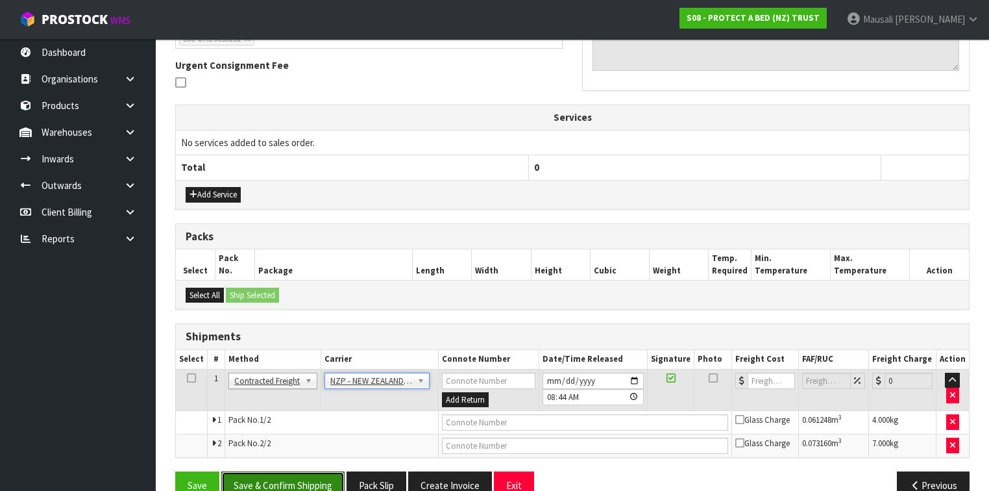
drag, startPoint x: 304, startPoint y: 473, endPoint x: 523, endPoint y: 402, distance: 229.9
click at [306, 471] on button "Save & Confirm Shipping" at bounding box center [282, 485] width 123 height 28
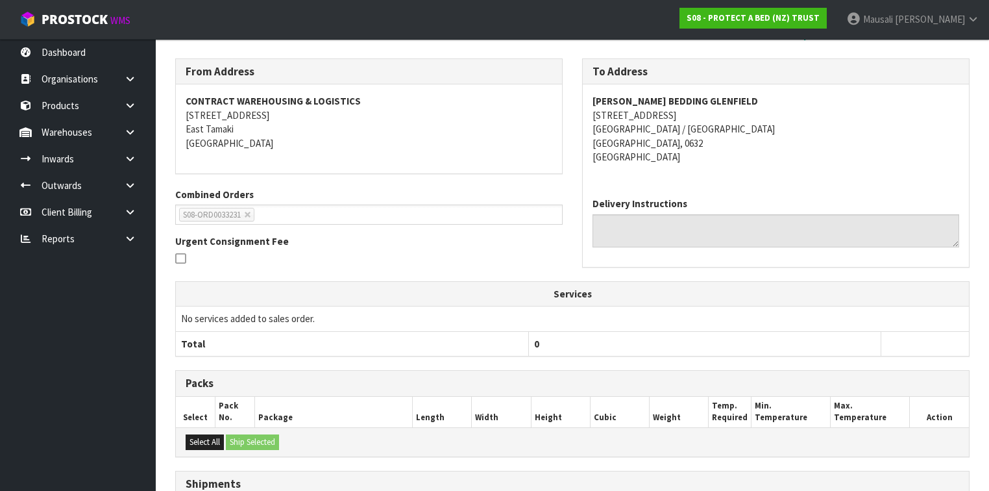
scroll to position [374, 0]
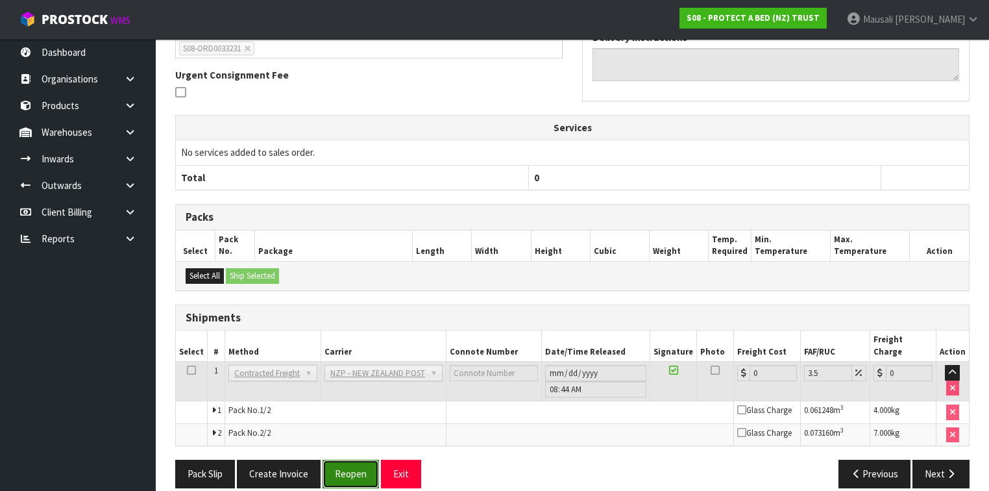
click at [352, 460] on button "Reopen" at bounding box center [351, 474] width 56 height 28
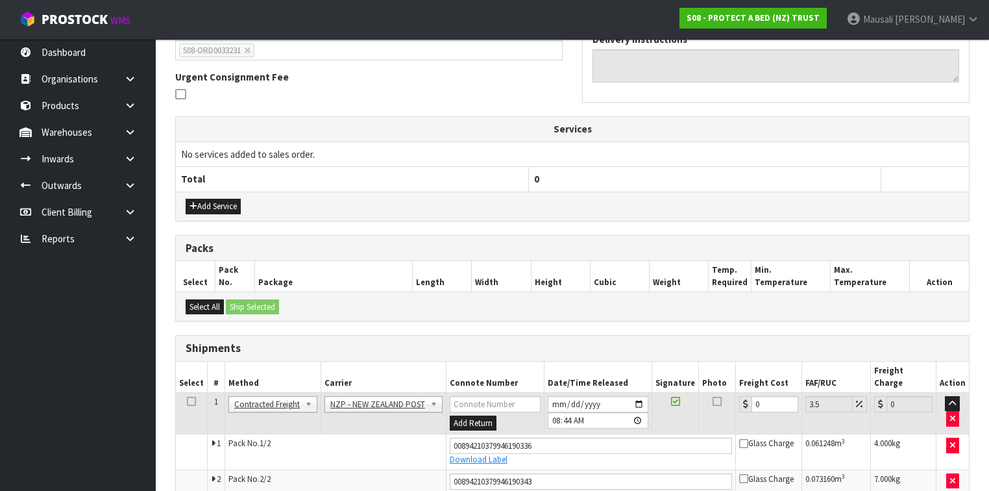
scroll to position [405, 0]
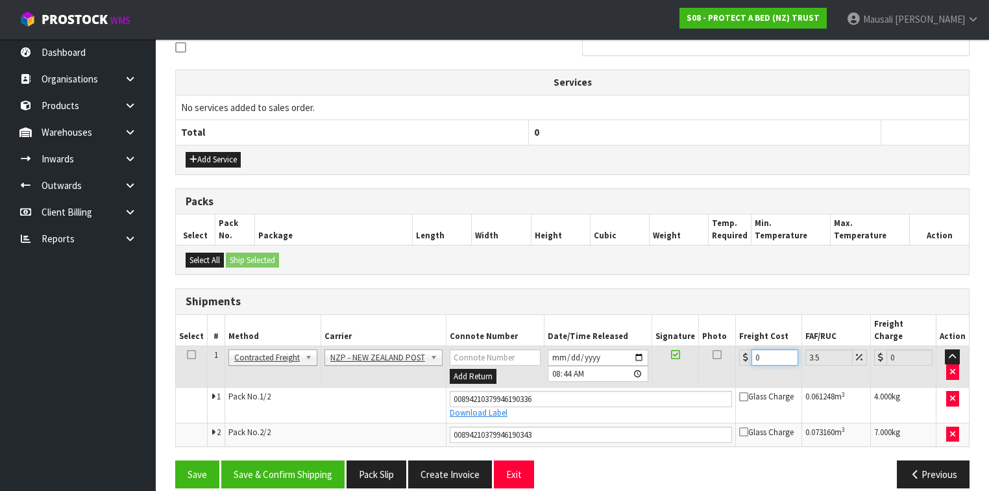
drag, startPoint x: 765, startPoint y: 345, endPoint x: 756, endPoint y: 349, distance: 9.9
click at [756, 349] on input "0" at bounding box center [775, 357] width 46 height 16
click at [290, 460] on button "Save & Confirm Shipping" at bounding box center [282, 474] width 123 height 28
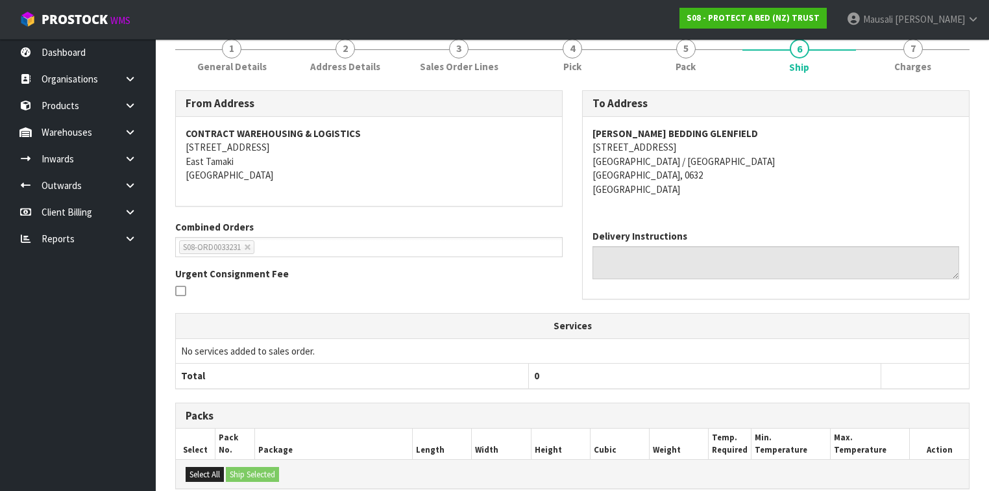
scroll to position [0, 0]
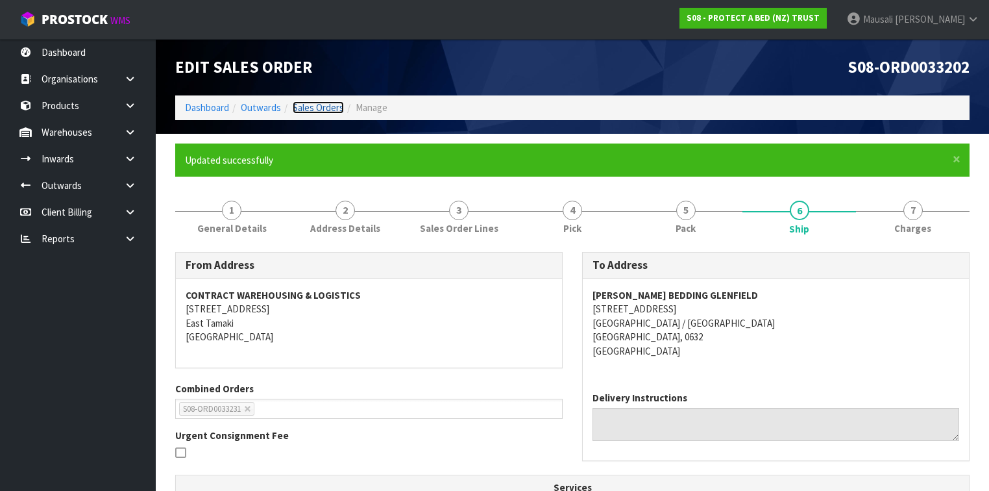
click at [328, 107] on link "Sales Orders" at bounding box center [318, 107] width 51 height 12
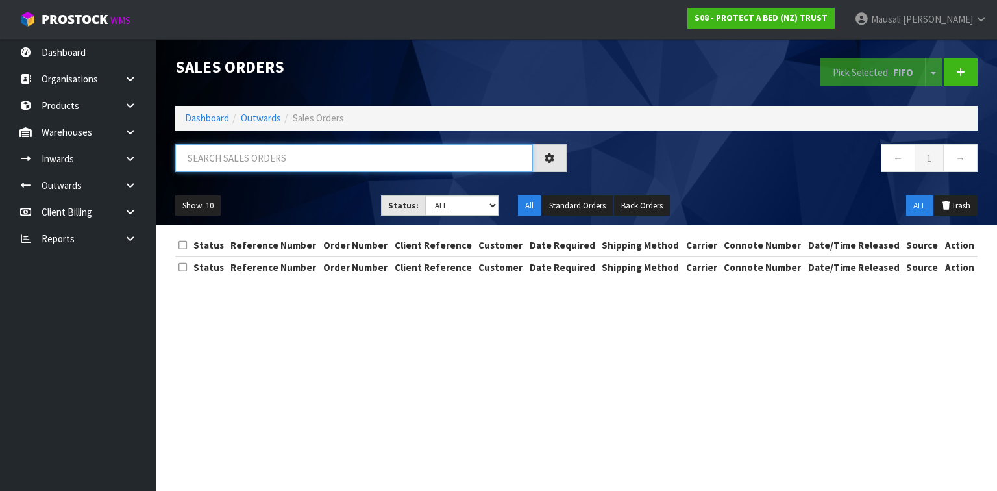
click at [218, 159] on input "text" at bounding box center [354, 158] width 358 height 28
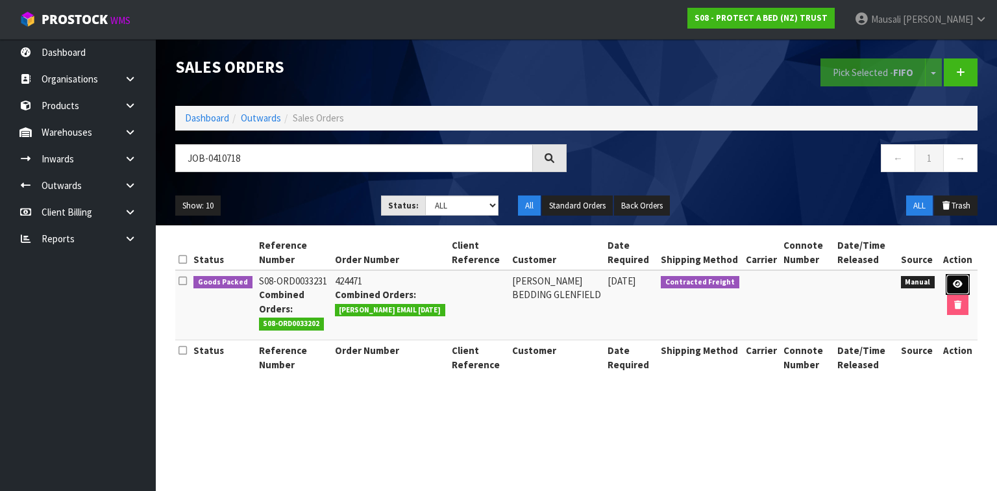
click at [963, 281] on link at bounding box center [958, 284] width 24 height 21
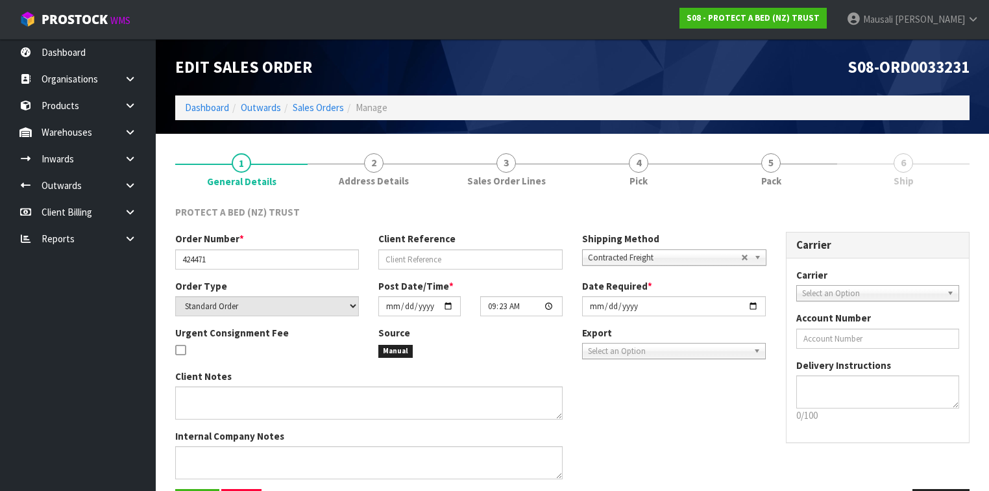
scroll to position [44, 0]
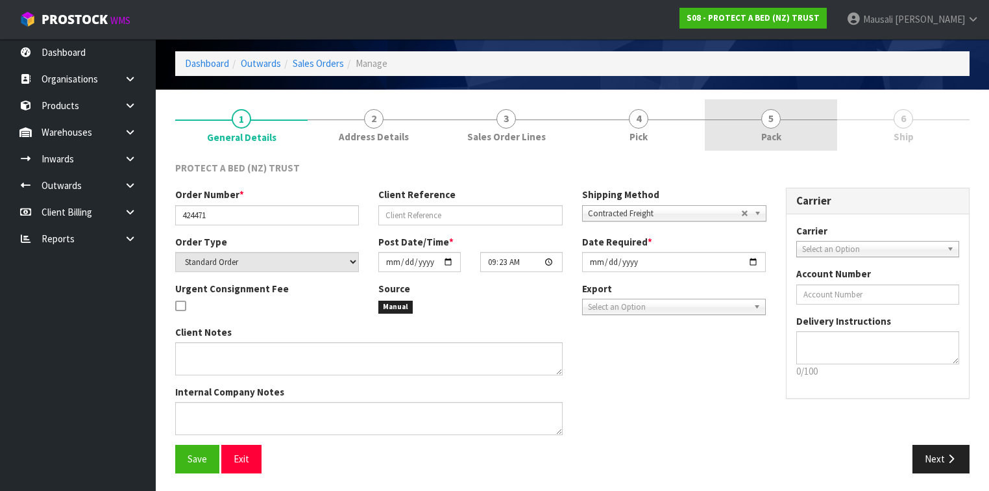
click at [801, 125] on link "5 Pack" at bounding box center [771, 124] width 132 height 51
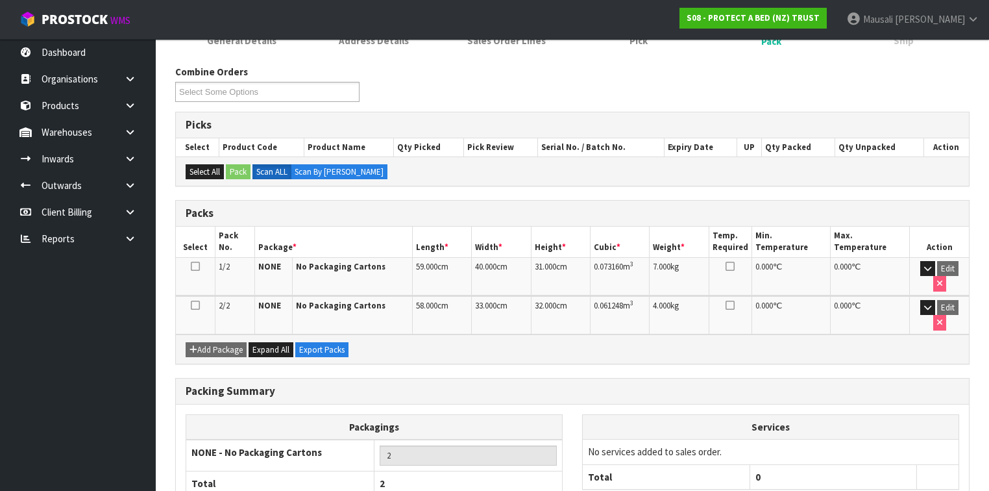
scroll to position [195, 0]
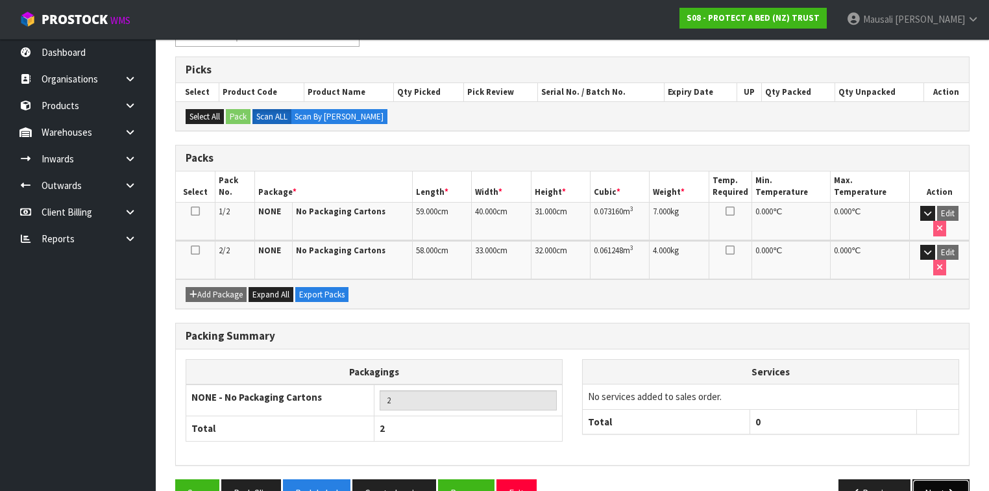
click at [932, 479] on button "Next" at bounding box center [941, 493] width 57 height 28
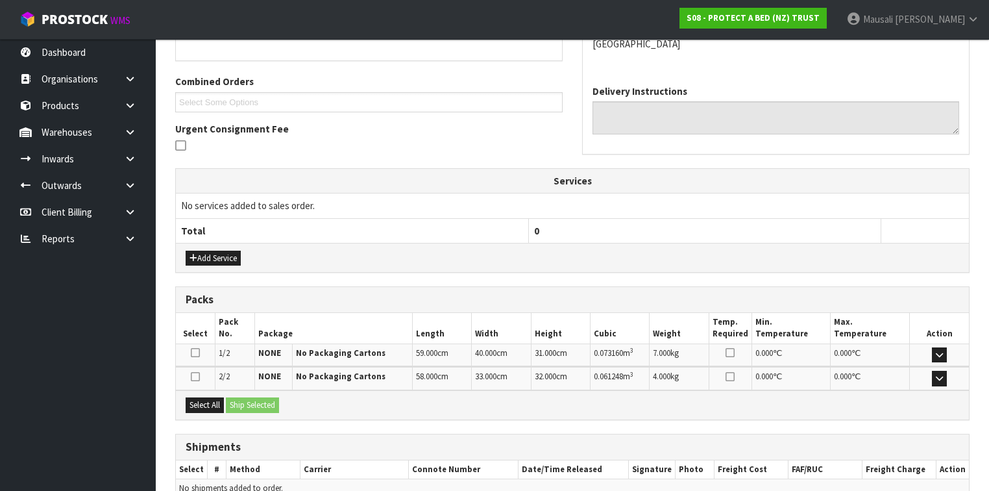
scroll to position [323, 0]
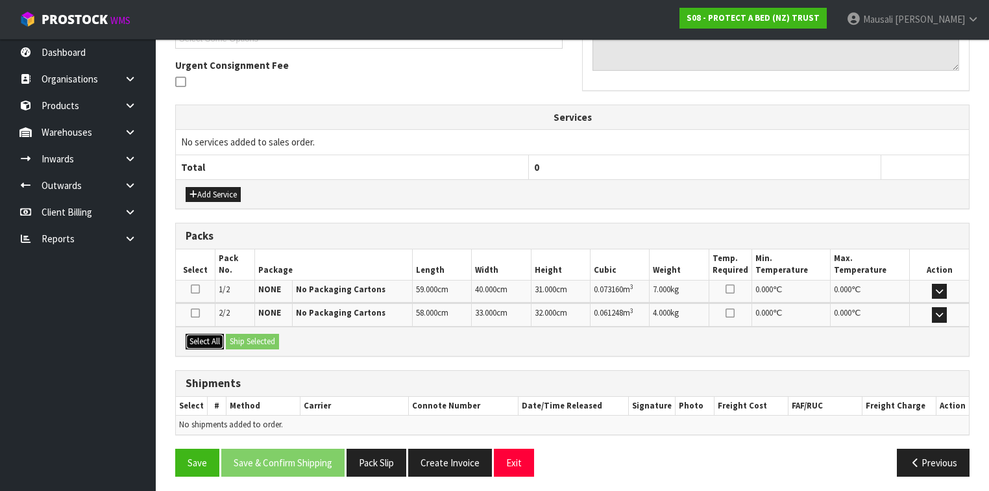
click at [208, 340] on button "Select All" at bounding box center [205, 342] width 38 height 16
click at [232, 337] on button "Ship Selected" at bounding box center [252, 342] width 53 height 16
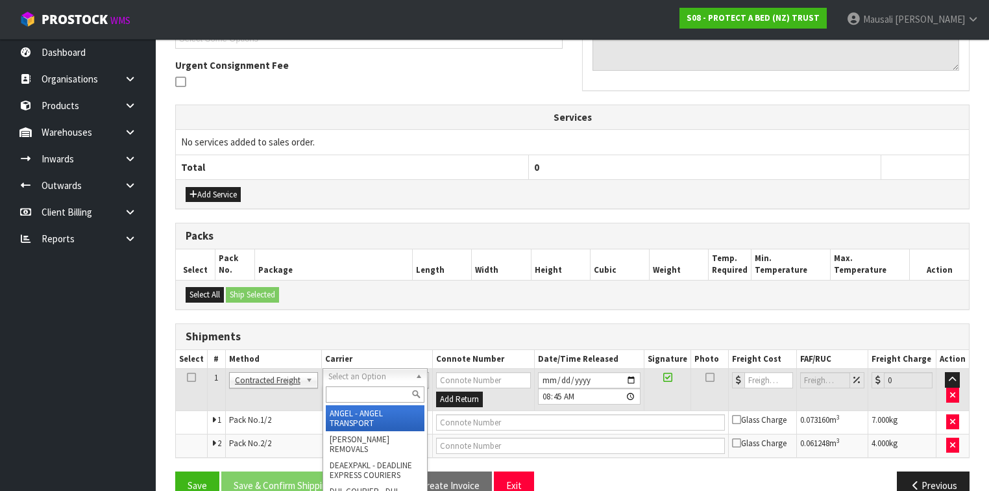
click at [339, 392] on input "text" at bounding box center [375, 394] width 99 height 16
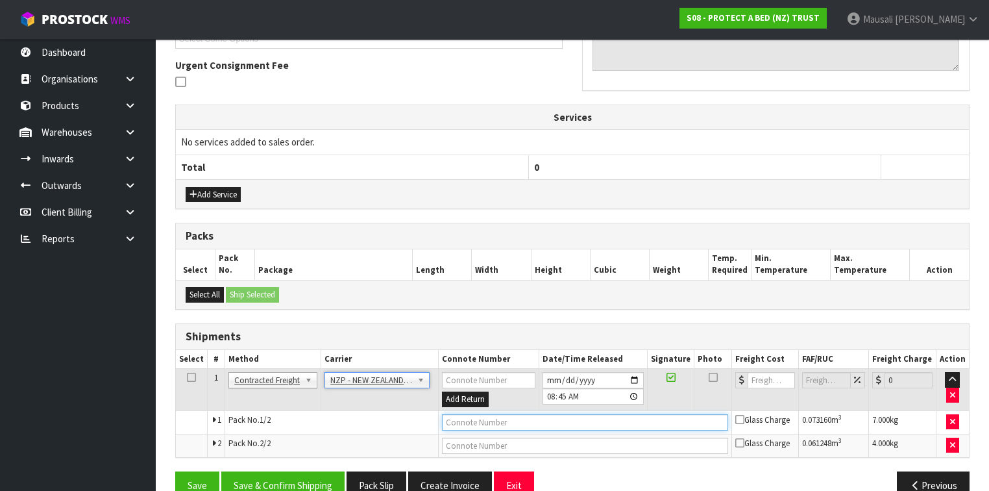
click at [473, 423] on input "text" at bounding box center [585, 422] width 286 height 16
click at [175, 471] on button "Save" at bounding box center [197, 485] width 44 height 28
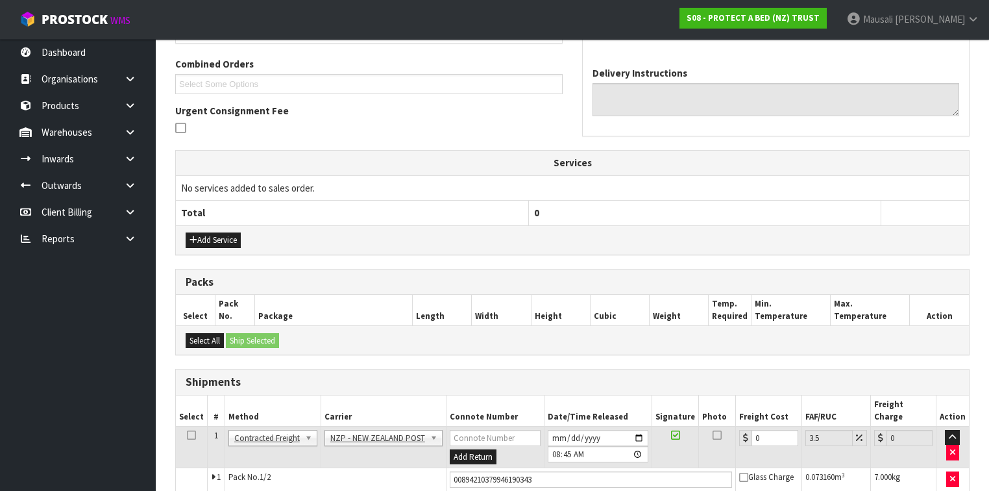
scroll to position [364, 0]
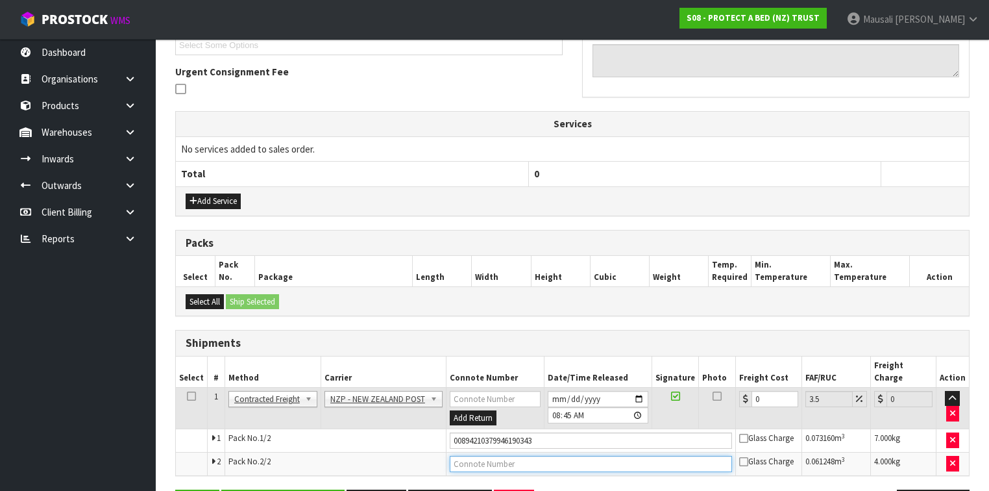
click at [493, 456] on input "text" at bounding box center [591, 464] width 282 height 16
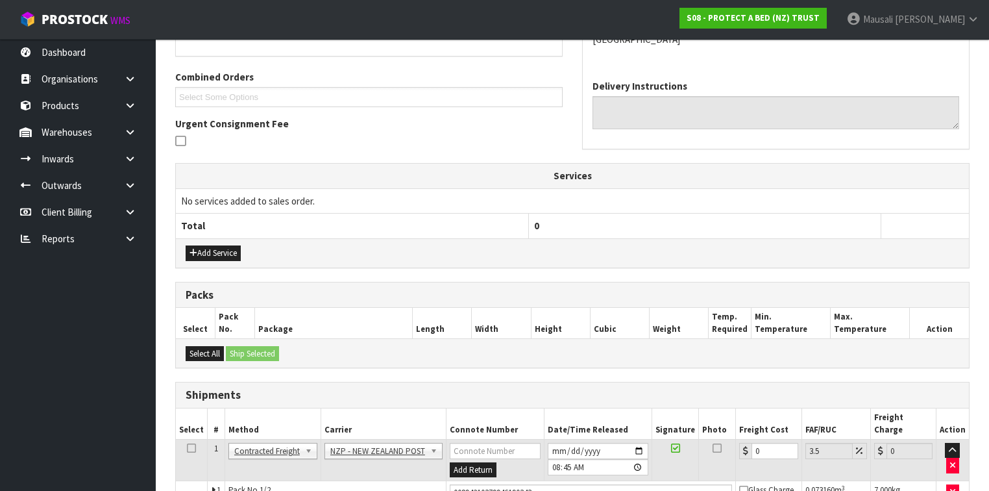
scroll to position [393, 0]
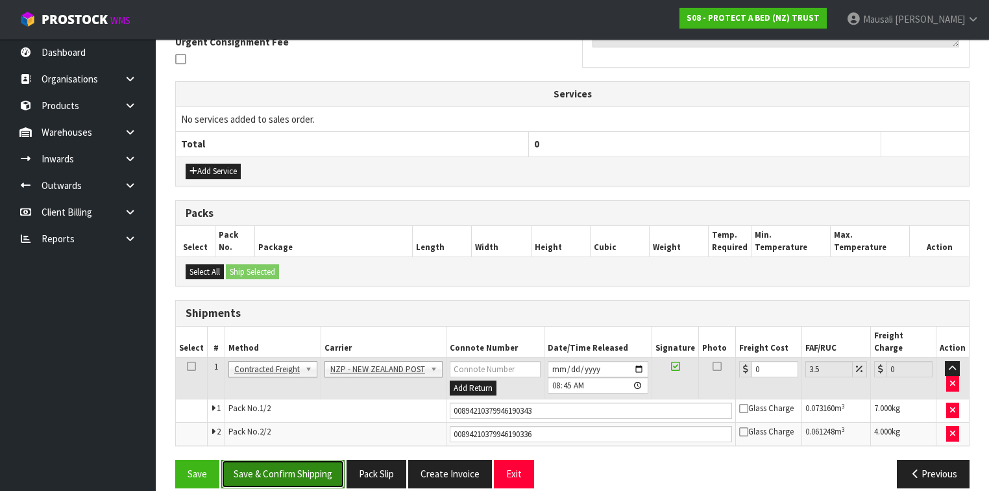
click at [270, 460] on button "Save & Confirm Shipping" at bounding box center [282, 474] width 123 height 28
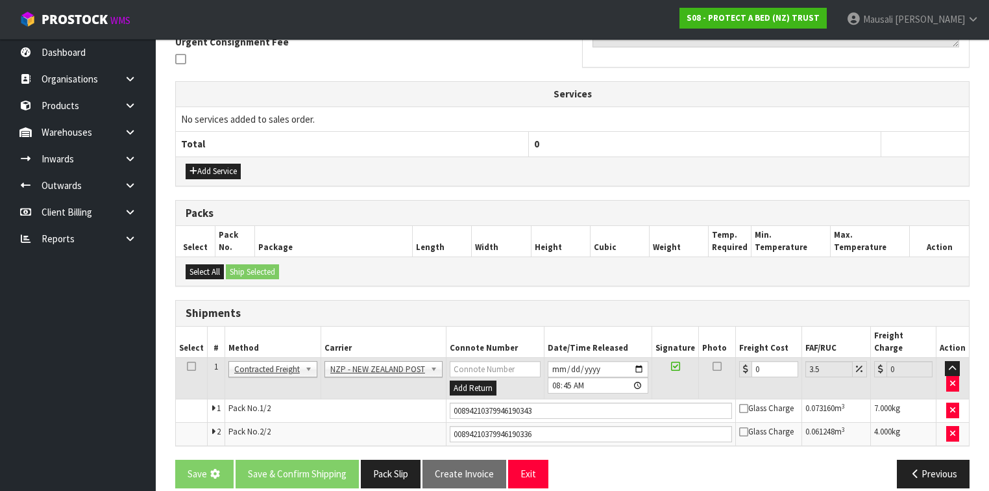
scroll to position [0, 0]
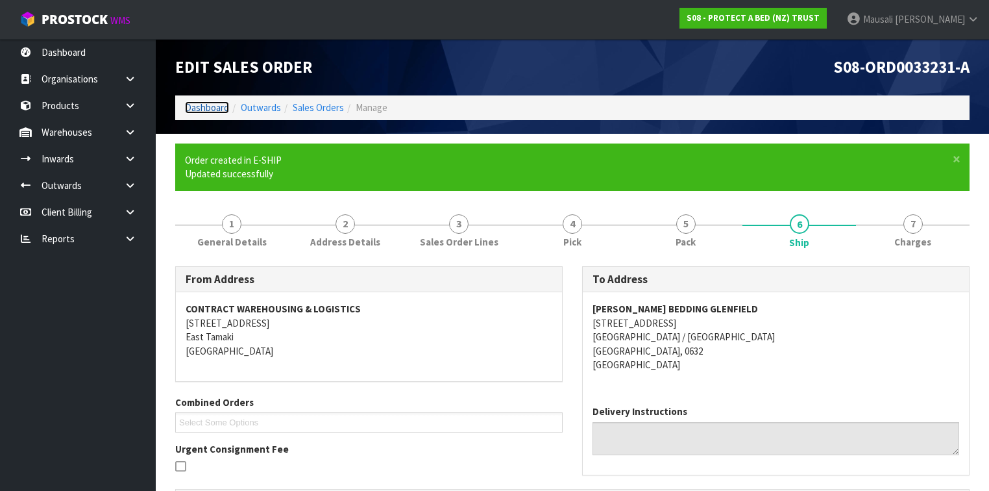
click at [200, 108] on link "Dashboard" at bounding box center [207, 107] width 44 height 12
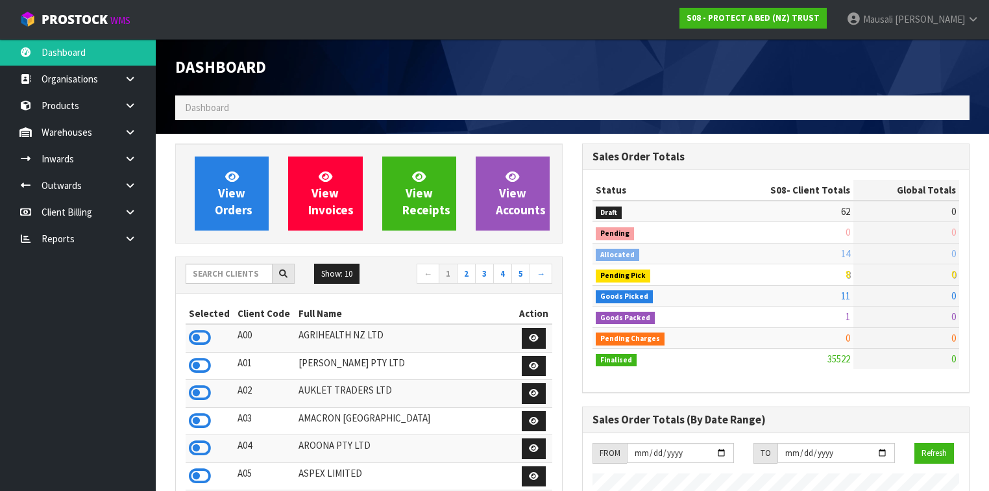
scroll to position [979, 407]
click at [199, 271] on input "text" at bounding box center [229, 274] width 87 height 20
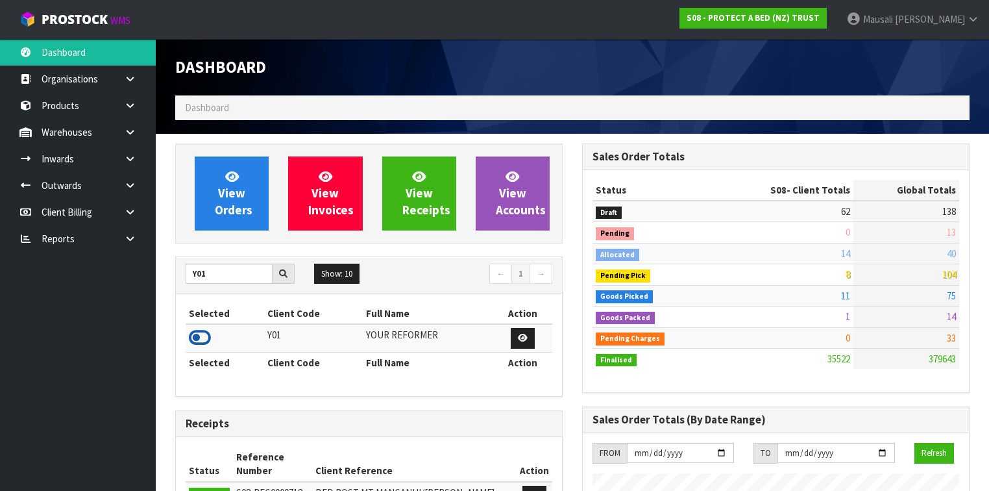
click at [206, 336] on icon at bounding box center [200, 337] width 22 height 19
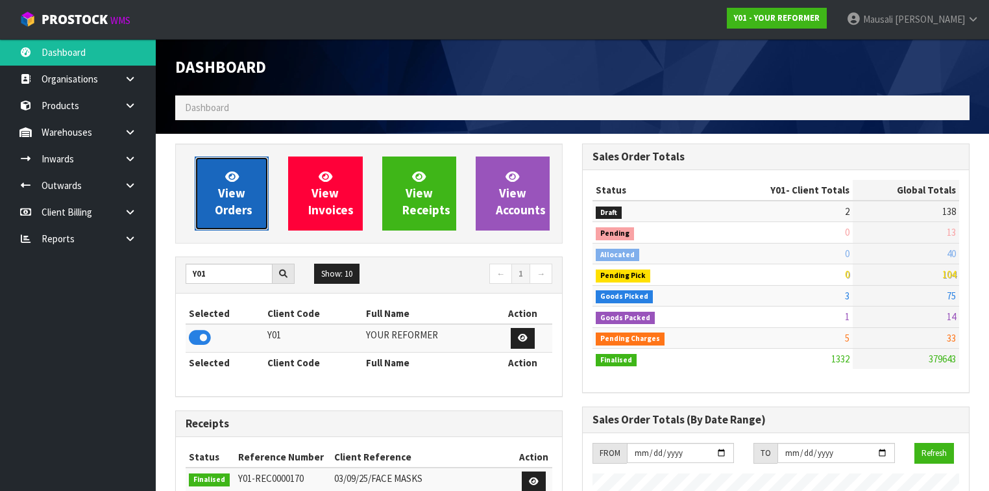
click at [231, 201] on link "View Orders" at bounding box center [232, 193] width 74 height 74
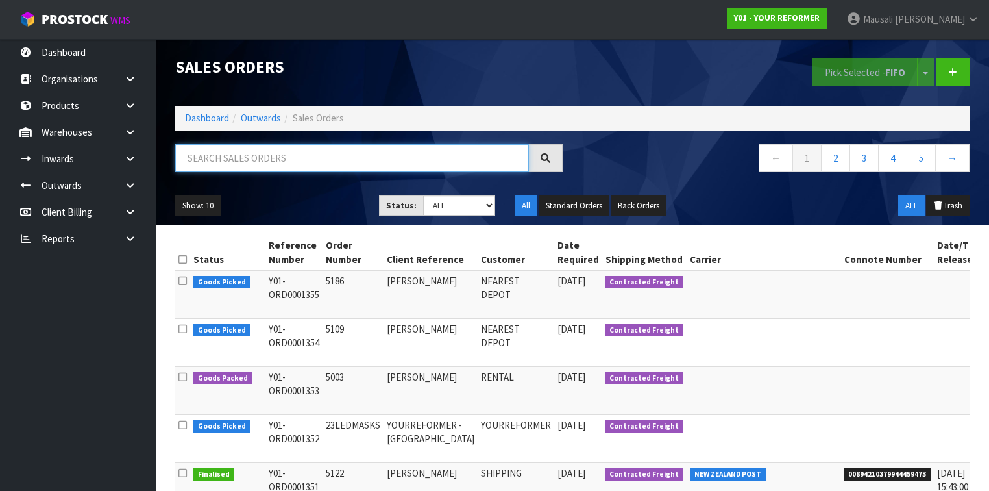
click at [210, 158] on input "text" at bounding box center [352, 158] width 354 height 28
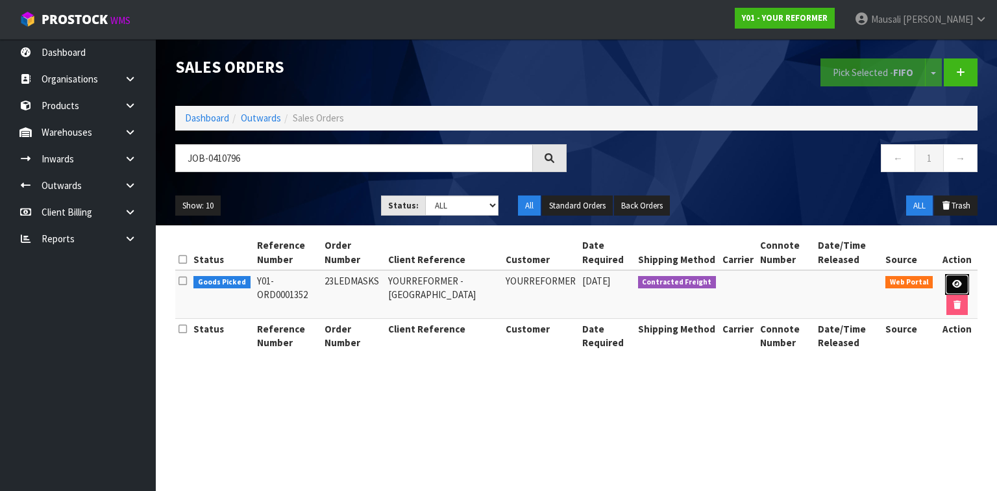
click at [952, 280] on icon at bounding box center [957, 284] width 10 height 8
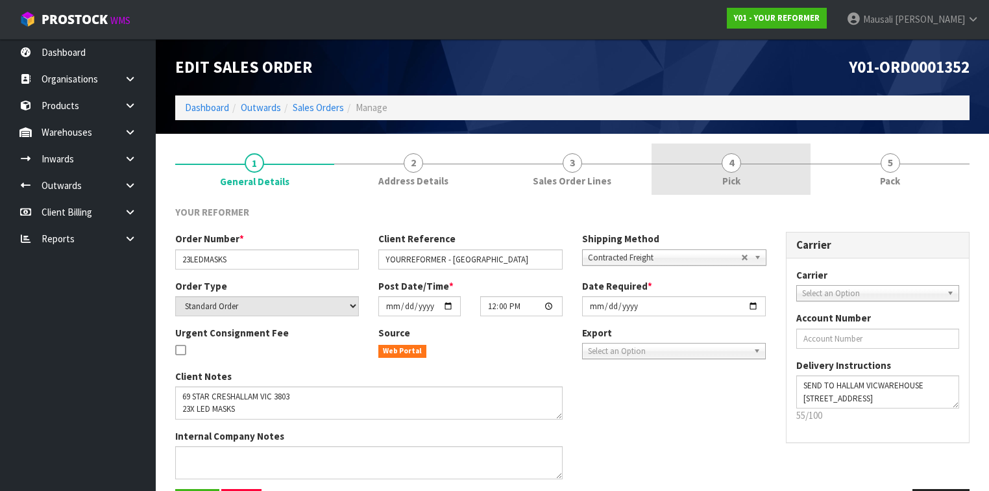
click at [761, 166] on link "4 Pick" at bounding box center [731, 168] width 159 height 51
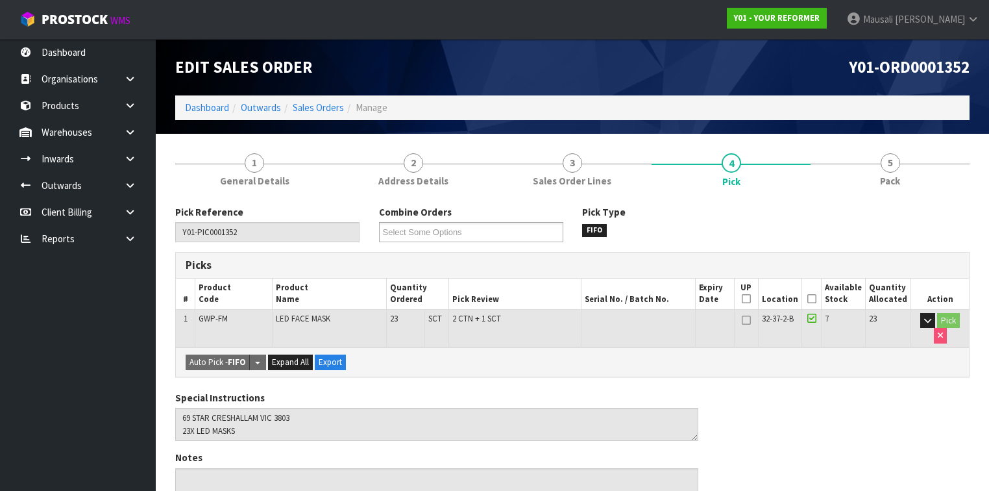
click at [817, 299] on icon at bounding box center [812, 299] width 9 height 1
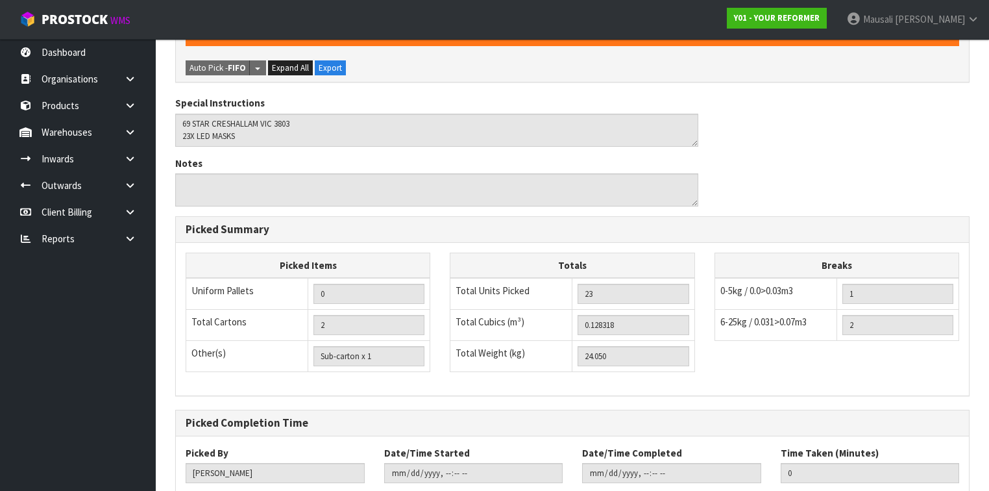
scroll to position [421, 0]
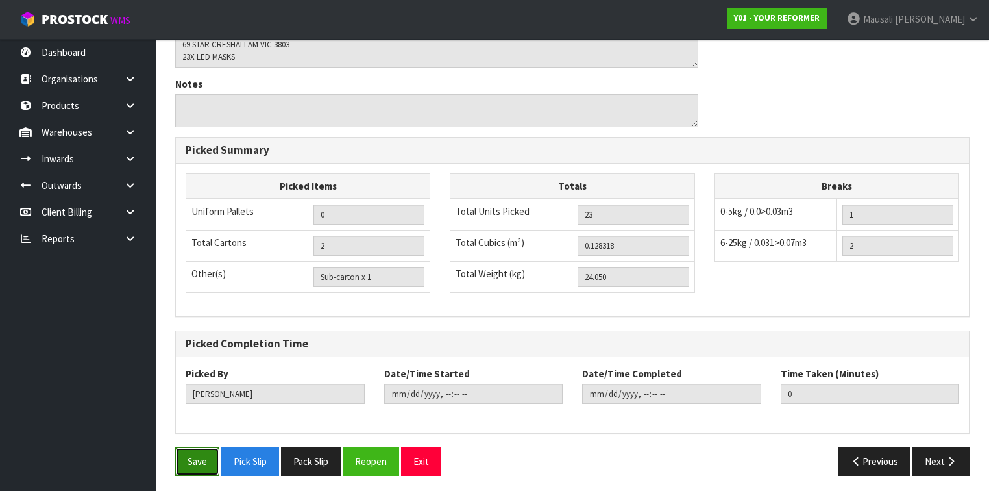
click at [195, 458] on button "Save" at bounding box center [197, 461] width 44 height 28
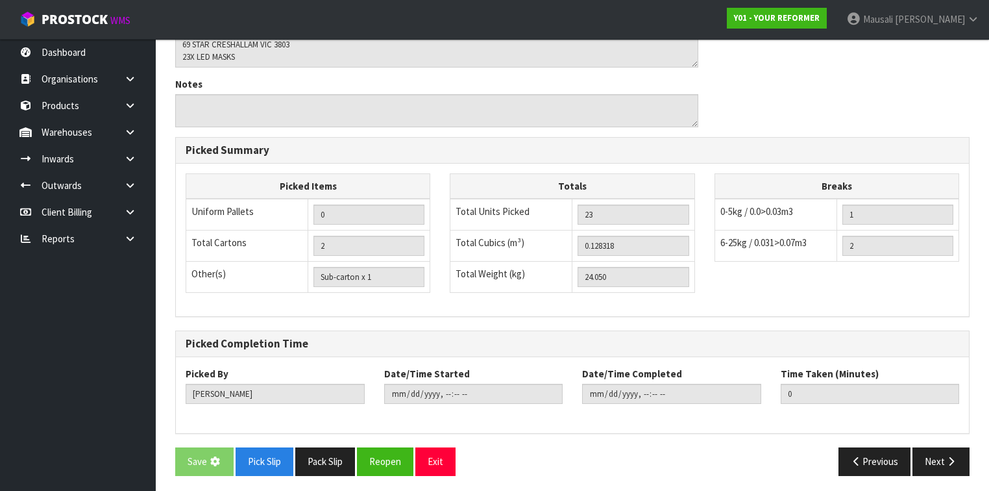
scroll to position [0, 0]
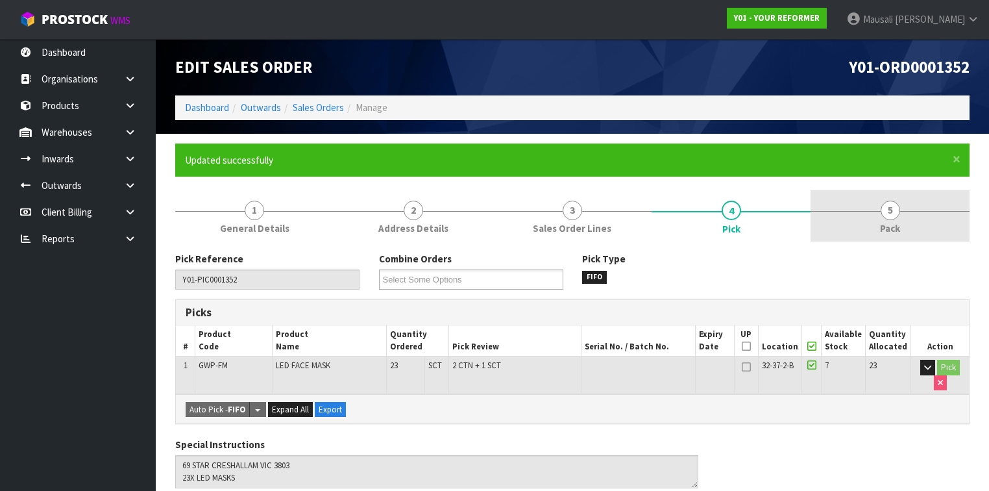
click at [851, 211] on link "5 Pack" at bounding box center [890, 215] width 159 height 51
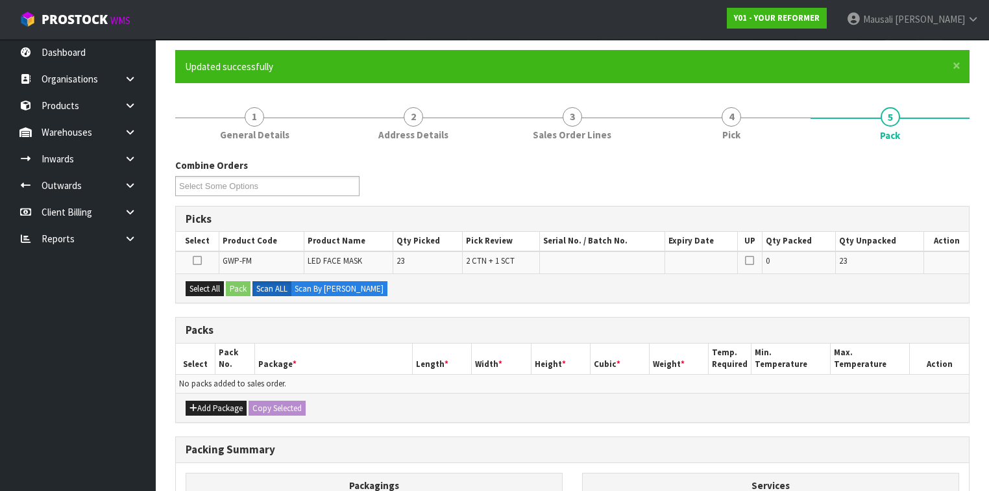
scroll to position [208, 0]
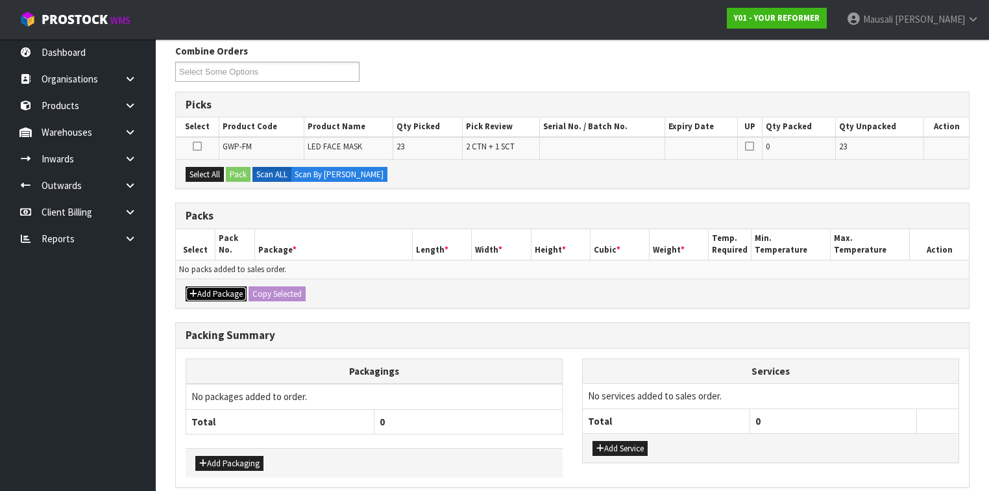
click at [215, 286] on button "Add Package" at bounding box center [216, 294] width 61 height 16
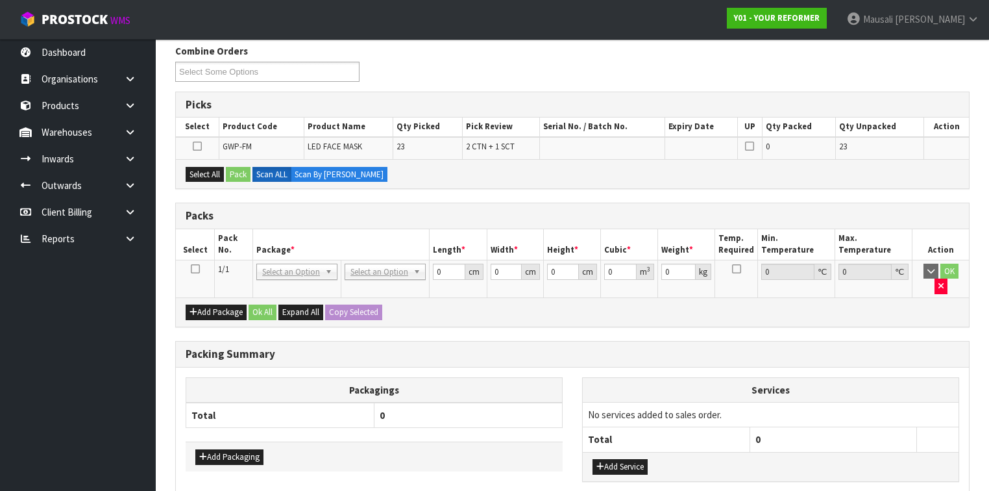
click at [195, 269] on icon at bounding box center [195, 269] width 9 height 1
click at [207, 173] on button "Select All" at bounding box center [205, 175] width 38 height 16
click at [244, 169] on button "Pack" at bounding box center [238, 175] width 25 height 16
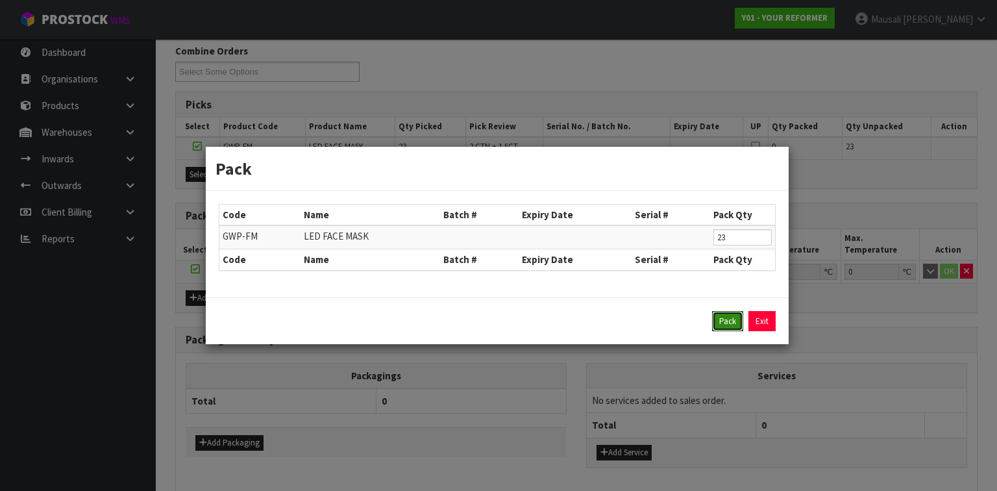
drag, startPoint x: 728, startPoint y: 312, endPoint x: 676, endPoint y: 300, distance: 53.2
click at [727, 311] on button "Pack" at bounding box center [727, 321] width 31 height 21
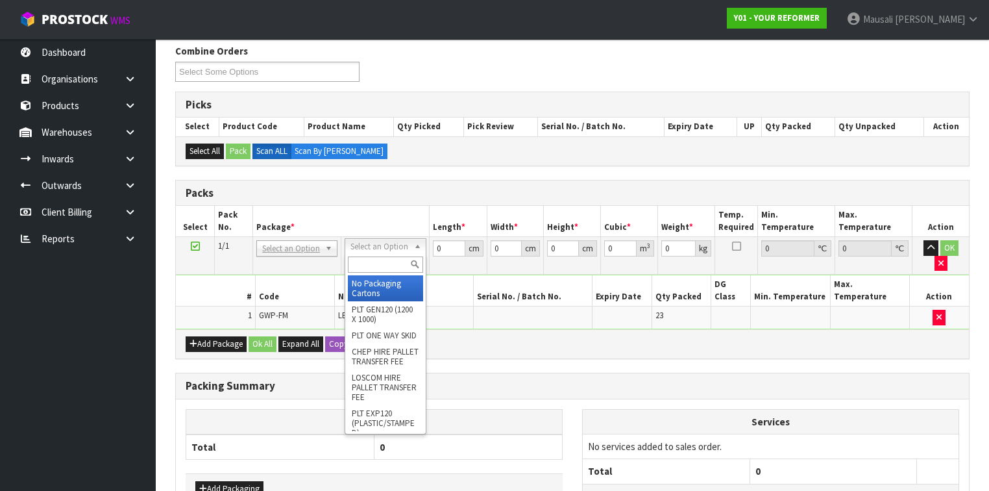
click at [358, 258] on input "text" at bounding box center [385, 264] width 75 height 16
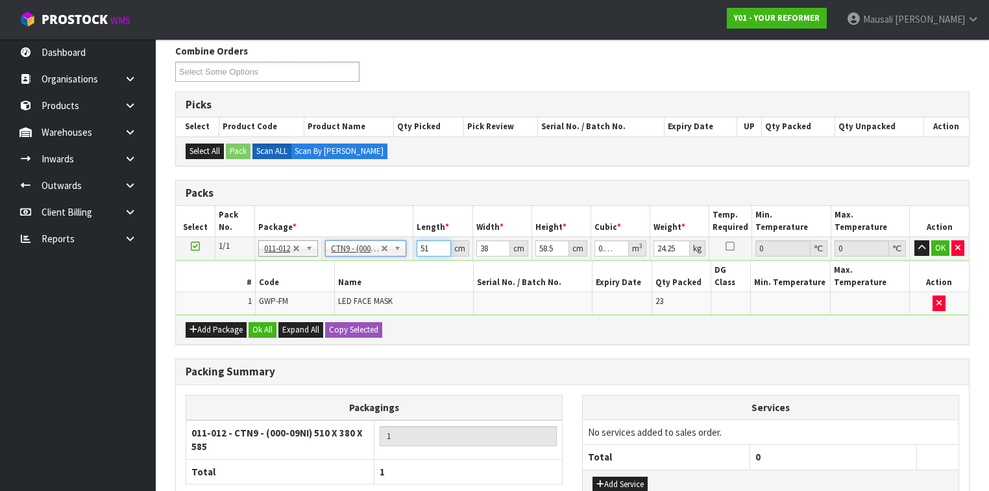
drag, startPoint x: 434, startPoint y: 248, endPoint x: 417, endPoint y: 257, distance: 18.6
click at [417, 257] on tbody "1/1 NONE 007-001 007-002 007-004 007-009 007-013 007-014 007-015 007-017 007-01…" at bounding box center [572, 276] width 793 height 78
click at [261, 322] on button "Ok All" at bounding box center [263, 330] width 28 height 16
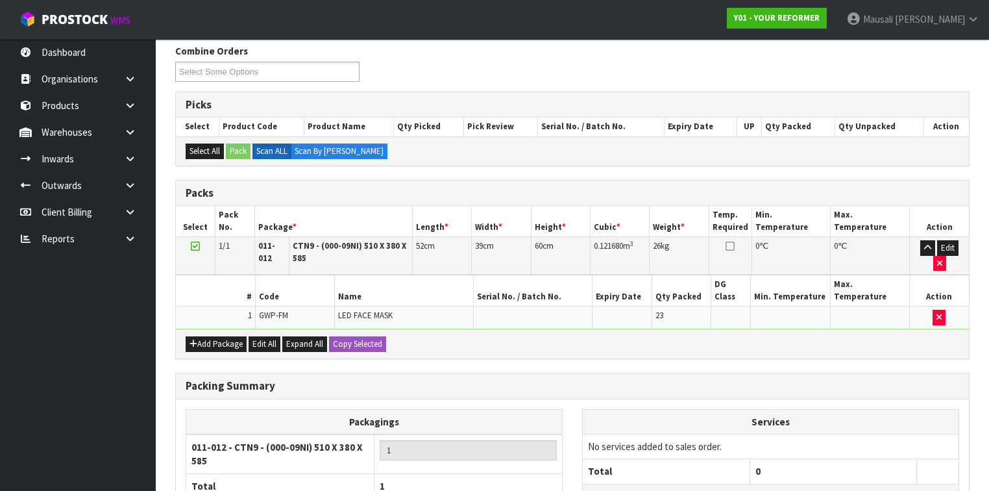
scroll to position [306, 0]
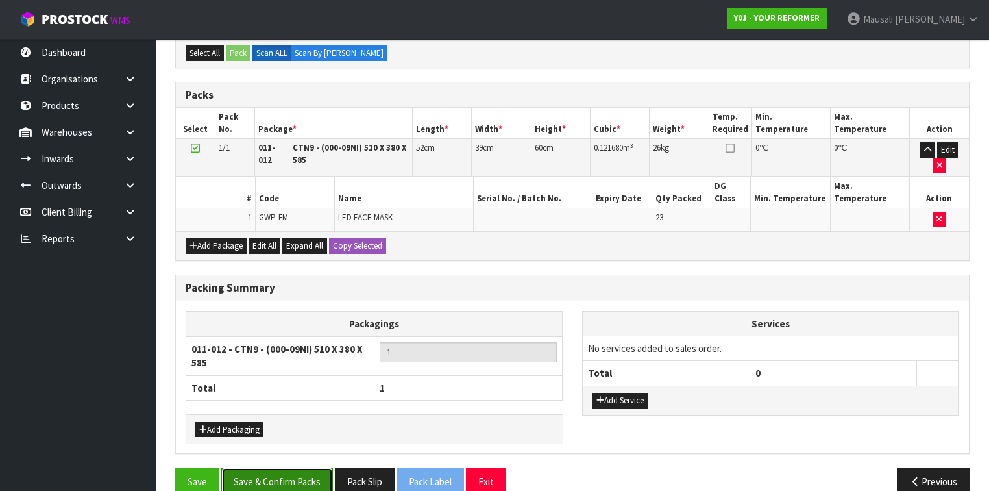
click at [293, 467] on button "Save & Confirm Packs" at bounding box center [277, 481] width 112 height 28
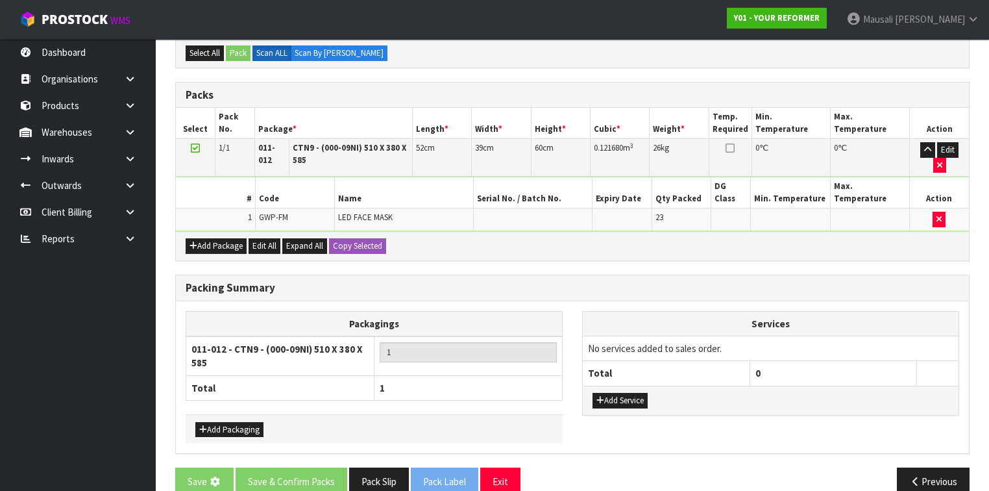
scroll to position [0, 0]
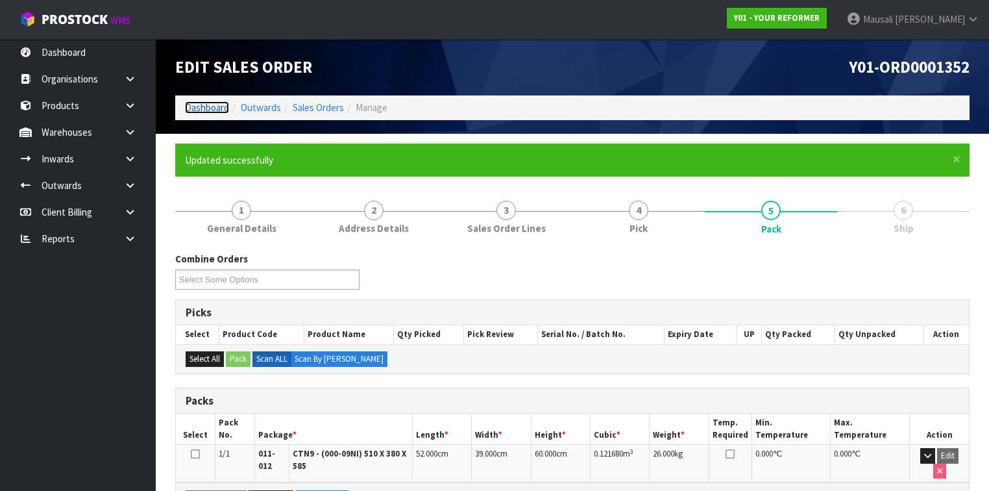
click at [203, 105] on link "Dashboard" at bounding box center [207, 107] width 44 height 12
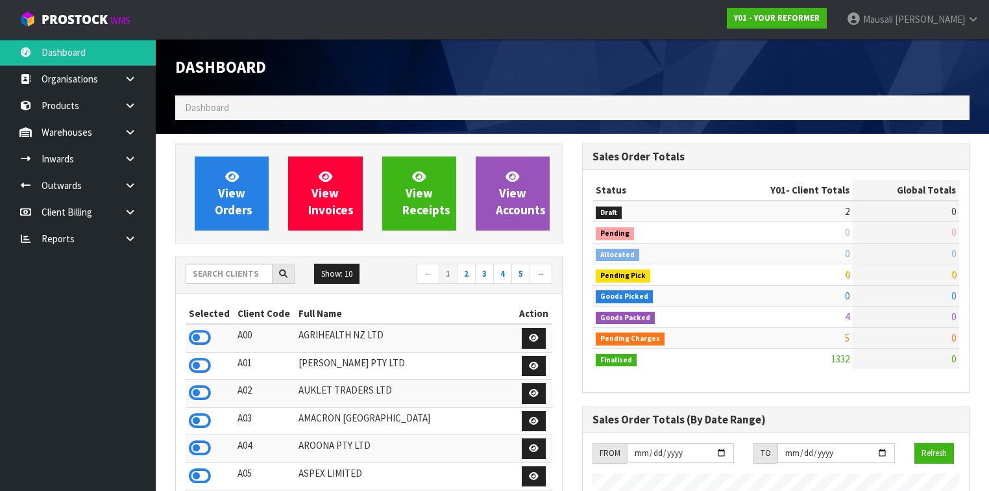
scroll to position [979, 407]
click at [214, 273] on input "text" at bounding box center [229, 274] width 87 height 20
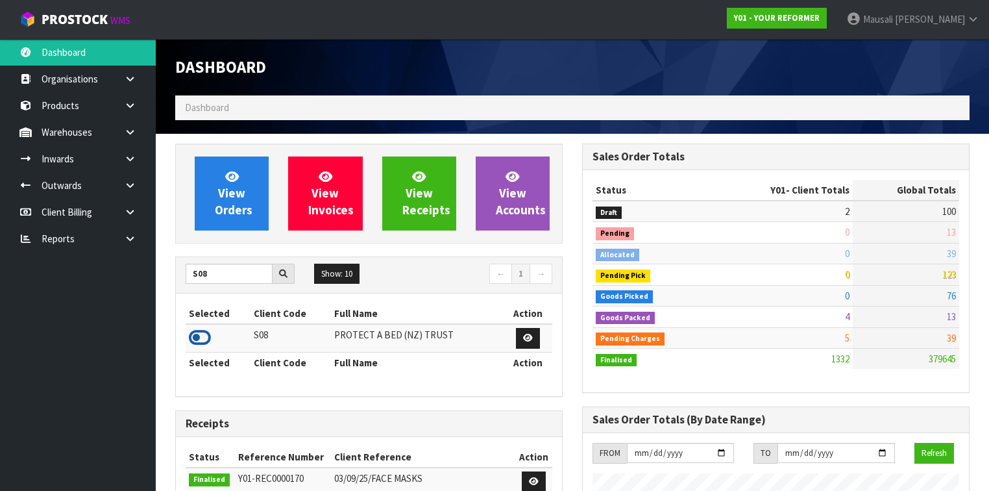
click at [208, 338] on icon at bounding box center [200, 337] width 22 height 19
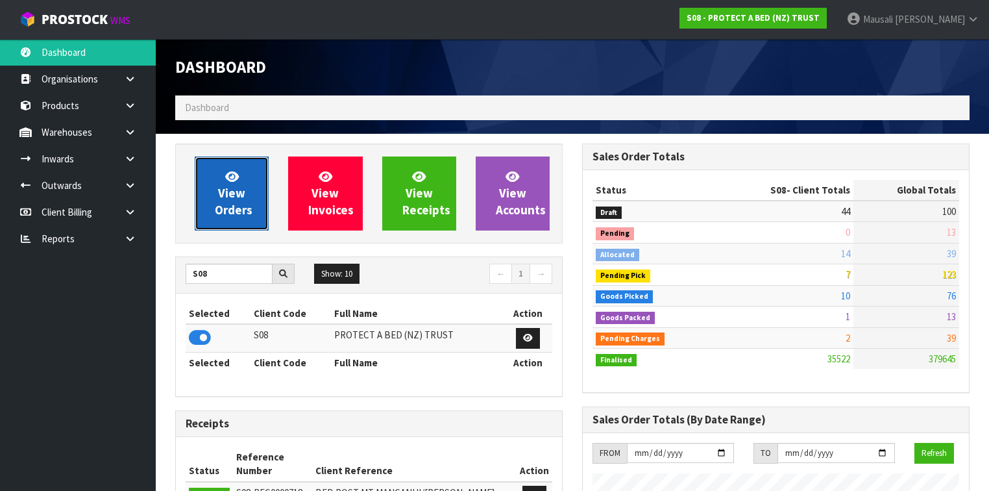
click at [243, 201] on link "View Orders" at bounding box center [232, 193] width 74 height 74
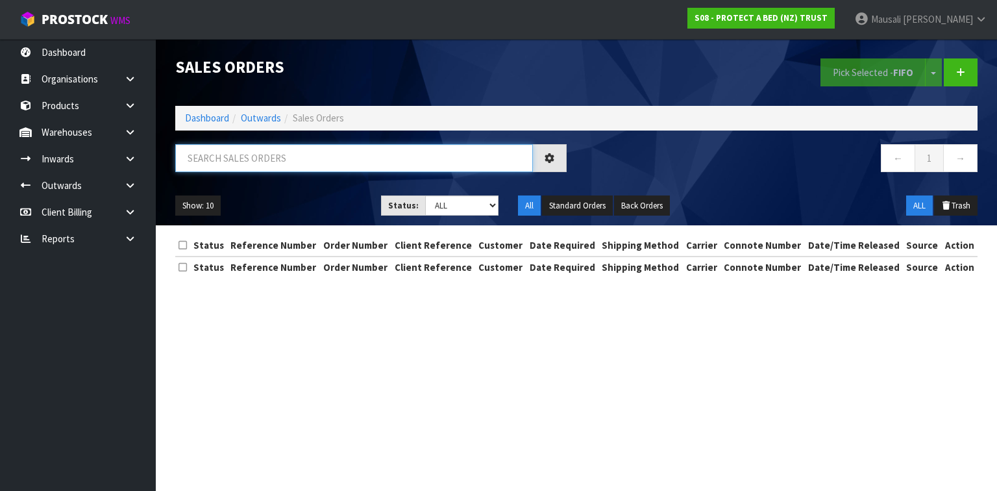
click at [222, 164] on input "text" at bounding box center [354, 158] width 358 height 28
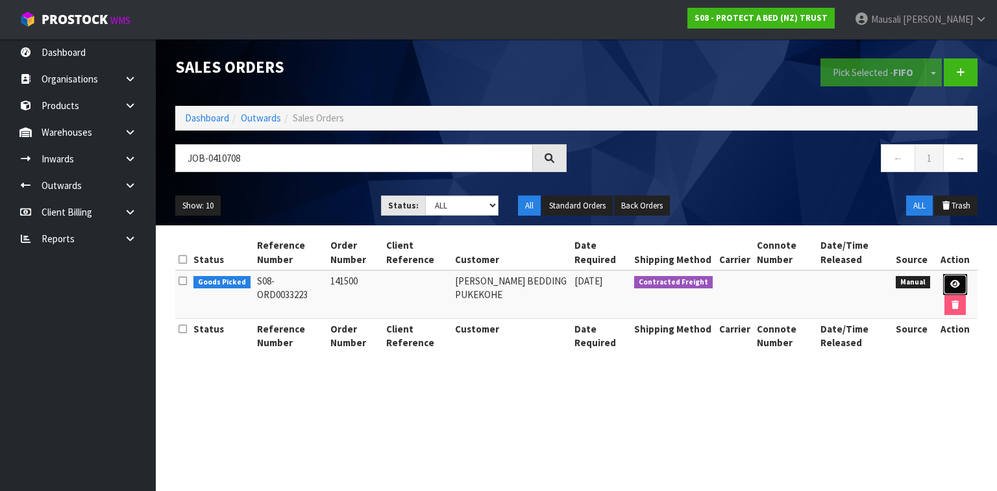
click at [950, 283] on icon at bounding box center [955, 284] width 10 height 8
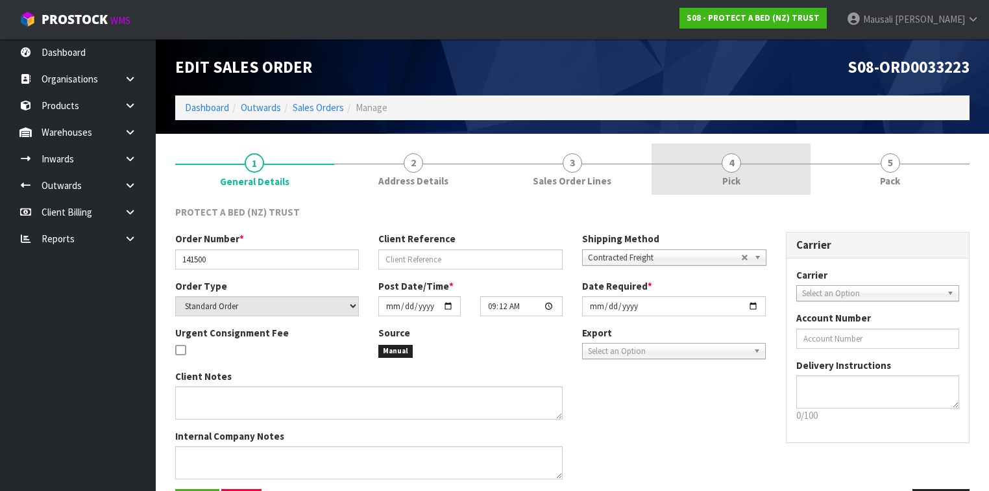
click at [743, 169] on link "4 Pick" at bounding box center [731, 168] width 159 height 51
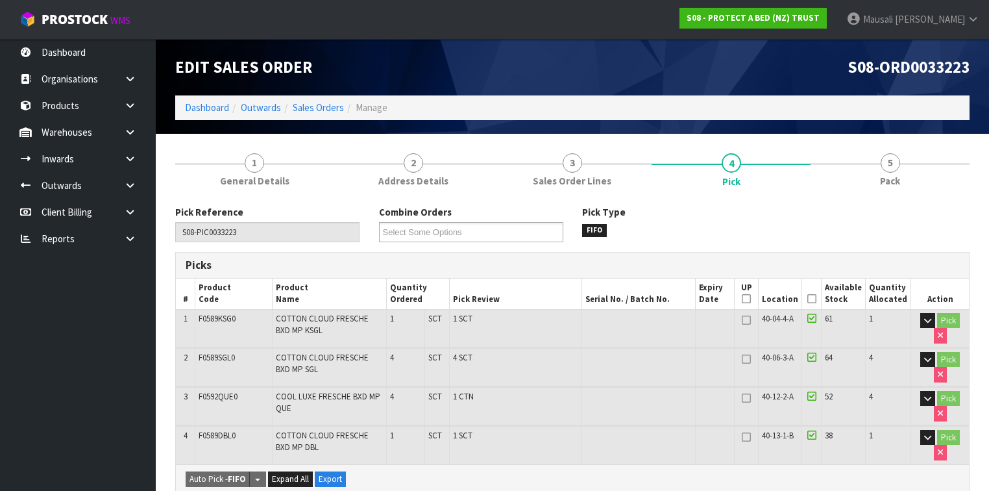
click at [817, 299] on icon at bounding box center [812, 299] width 9 height 1
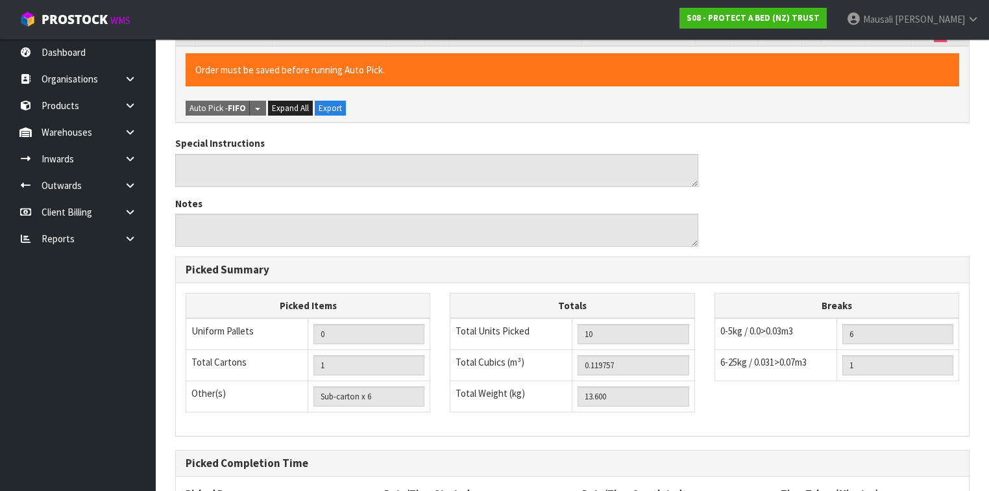
scroll to position [535, 0]
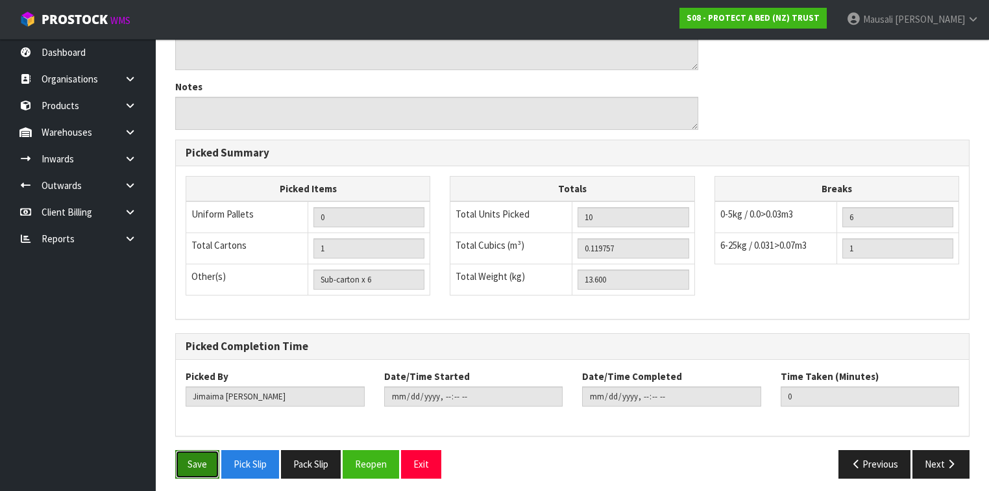
click at [195, 462] on button "Save" at bounding box center [197, 464] width 44 height 28
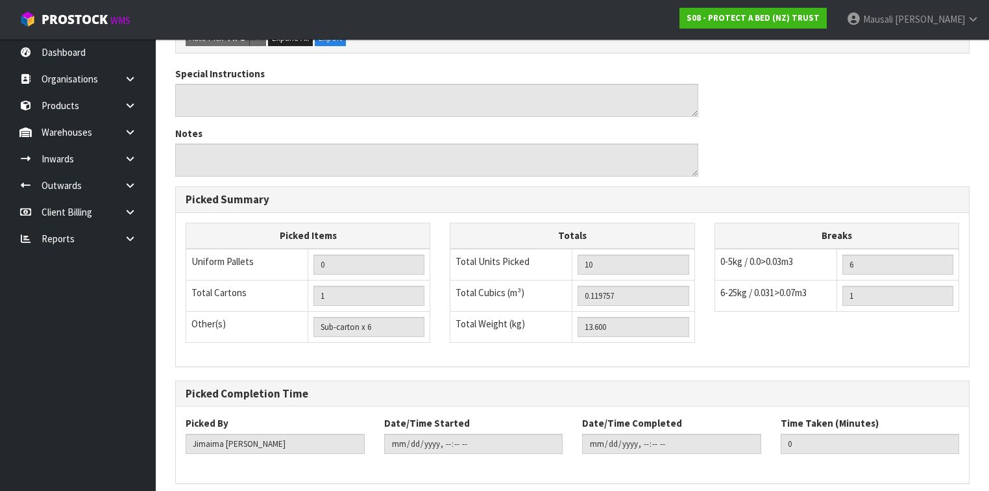
scroll to position [0, 0]
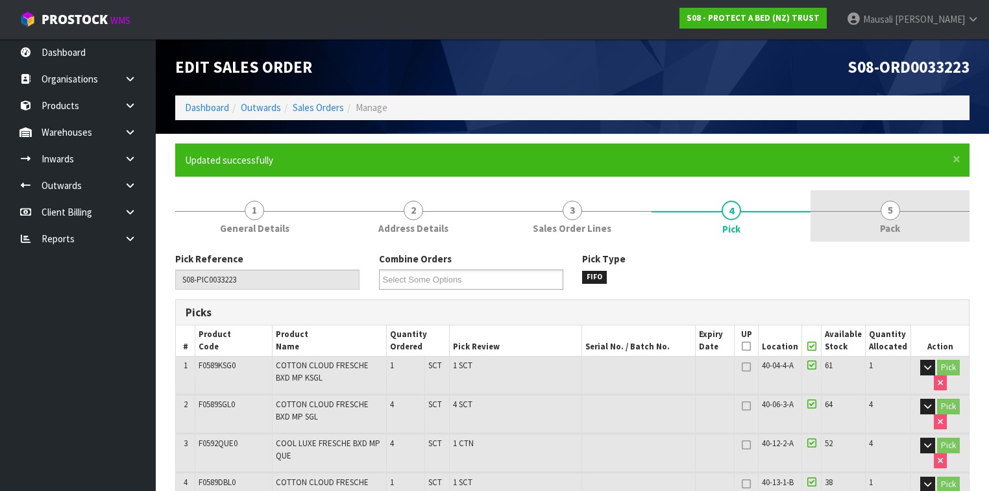
click at [882, 218] on link "5 Pack" at bounding box center [890, 215] width 159 height 51
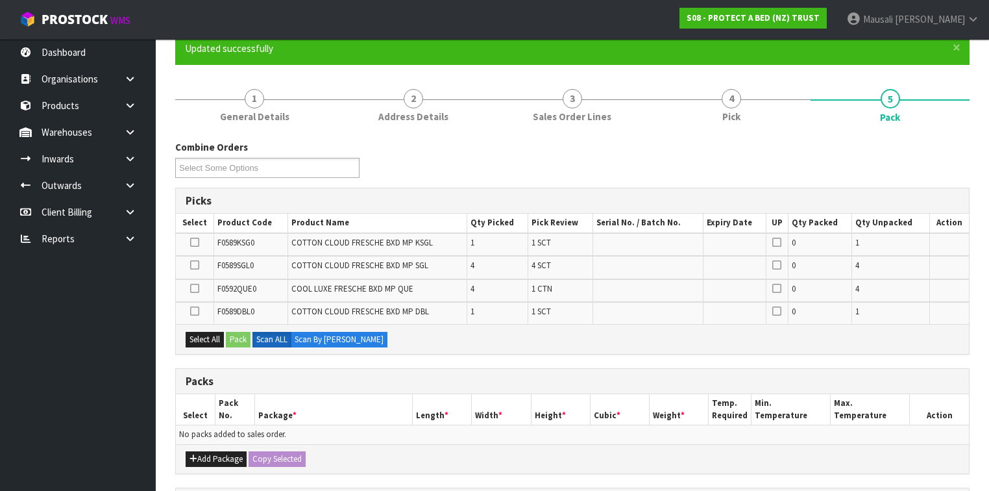
scroll to position [260, 0]
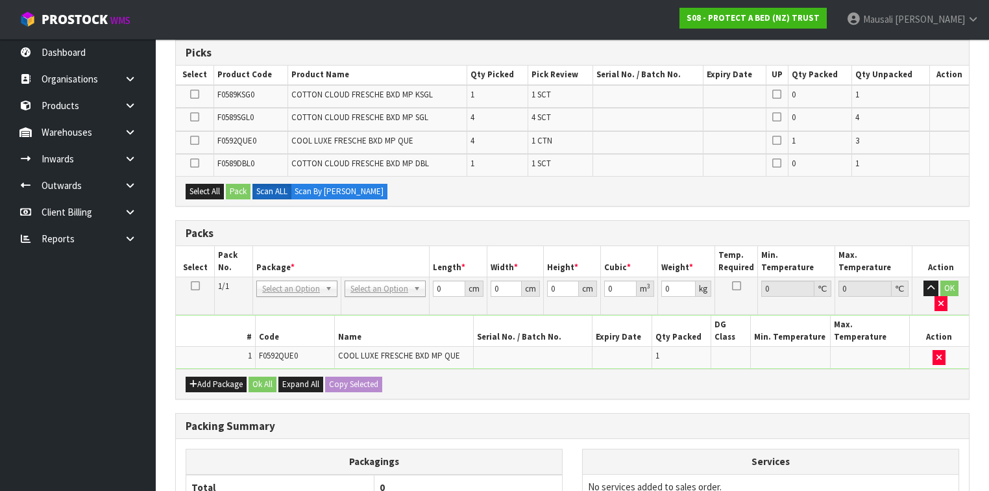
click at [195, 286] on icon at bounding box center [195, 286] width 9 height 1
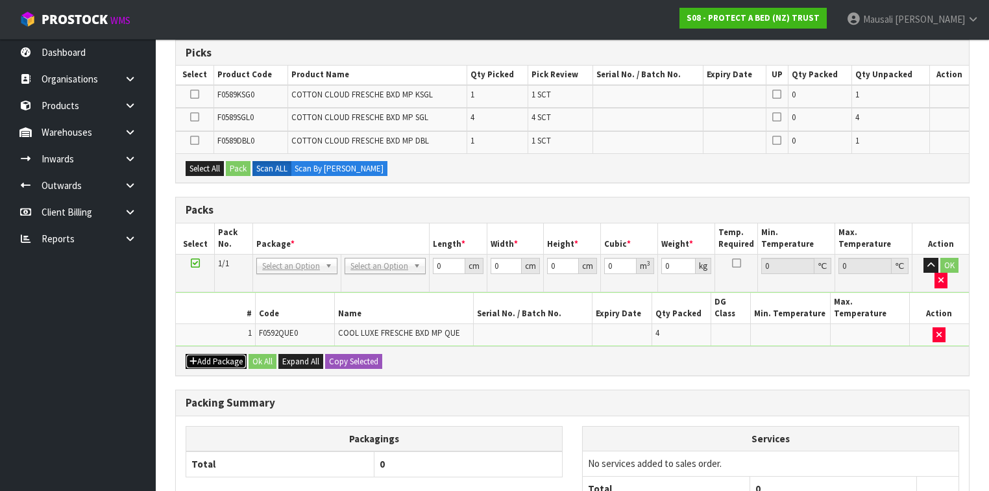
click at [226, 354] on button "Add Package" at bounding box center [216, 362] width 61 height 16
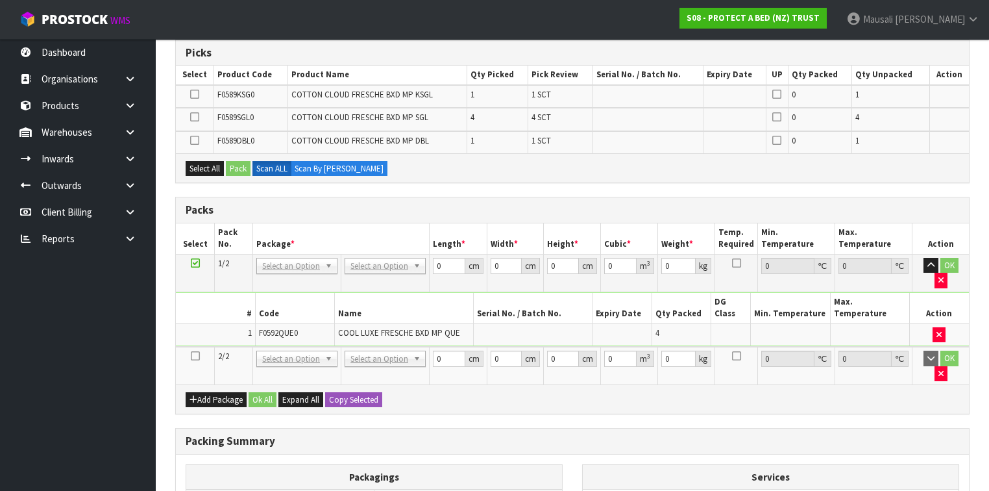
click at [197, 356] on icon at bounding box center [195, 356] width 9 height 1
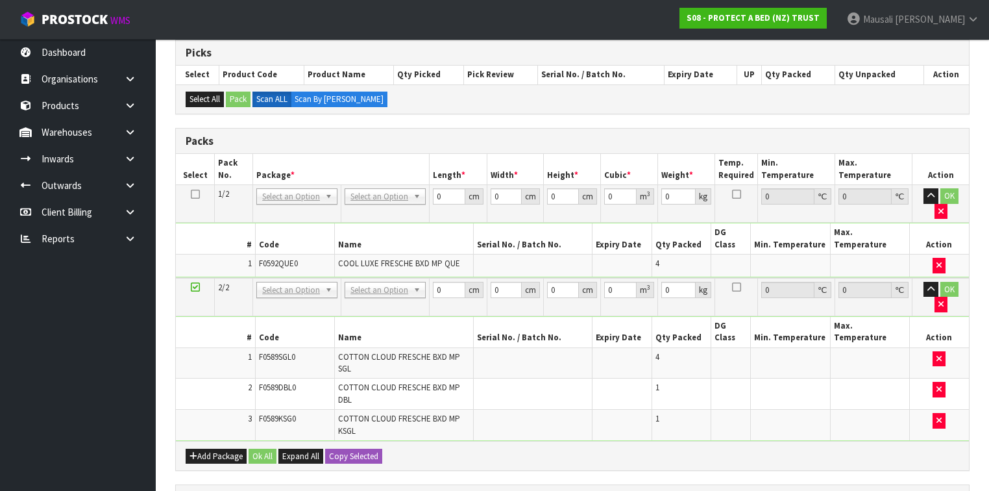
scroll to position [104, 0]
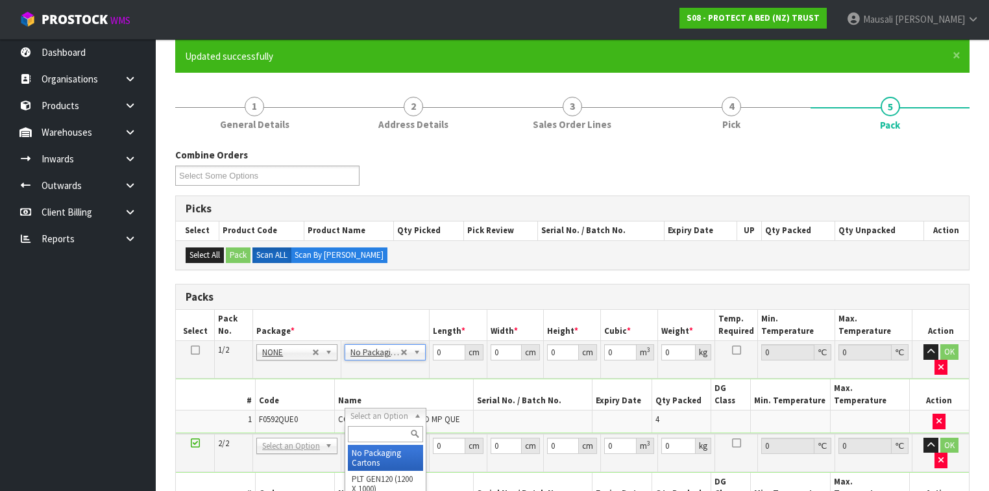
drag, startPoint x: 364, startPoint y: 436, endPoint x: 371, endPoint y: 434, distance: 7.6
click at [367, 434] on input "text" at bounding box center [385, 434] width 75 height 16
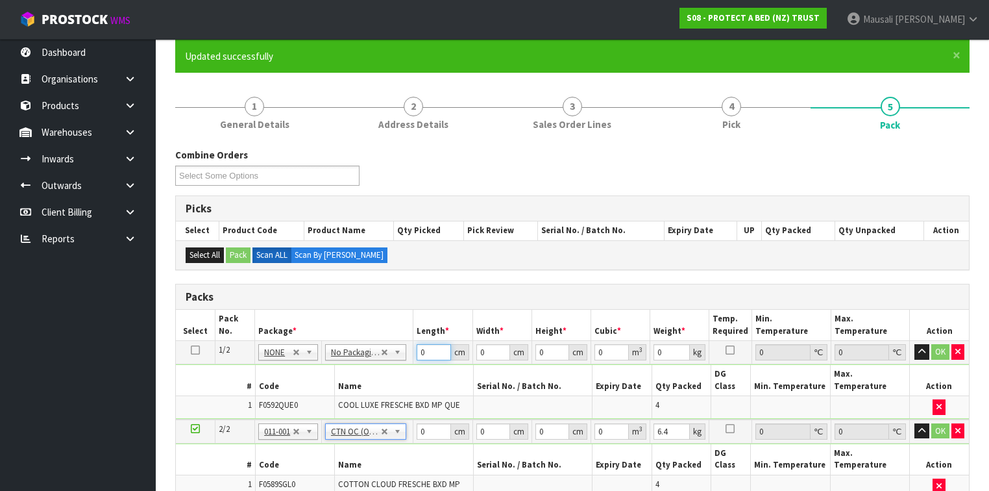
drag, startPoint x: 428, startPoint y: 351, endPoint x: 411, endPoint y: 372, distance: 27.2
click at [411, 371] on tbody "1/2 NONE 007-001 007-002 007-004 007-009 007-013 007-014 007-015 007-017 007-01…" at bounding box center [572, 380] width 793 height 79
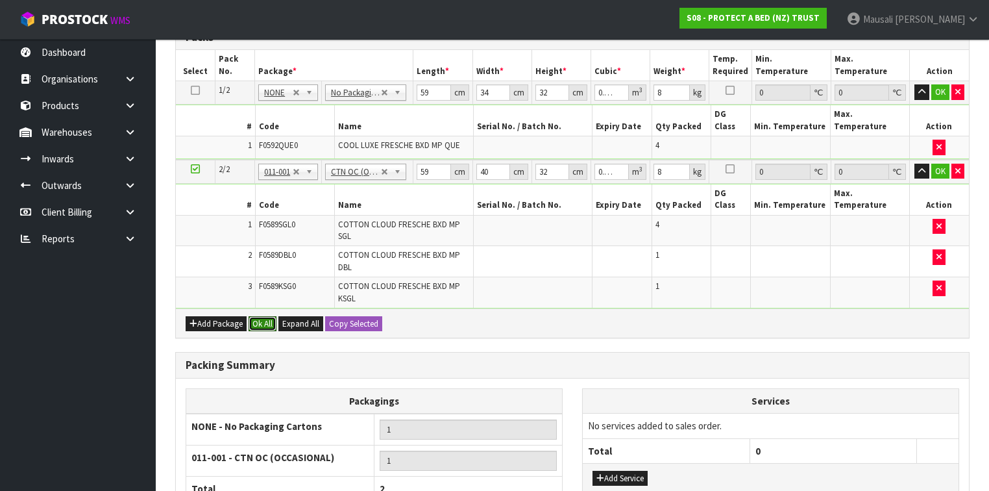
drag, startPoint x: 264, startPoint y: 295, endPoint x: 265, endPoint y: 310, distance: 15.1
click at [262, 316] on button "Ok All" at bounding box center [263, 324] width 28 height 16
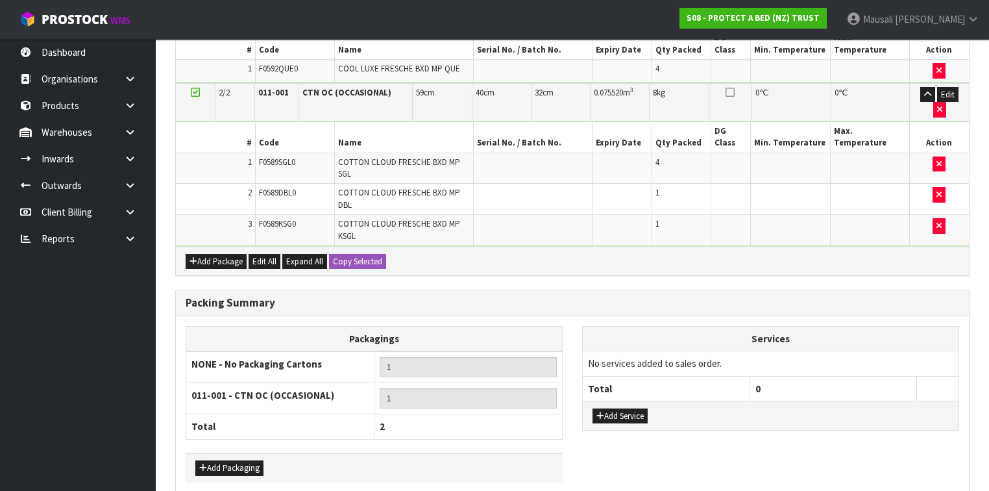
scroll to position [456, 0]
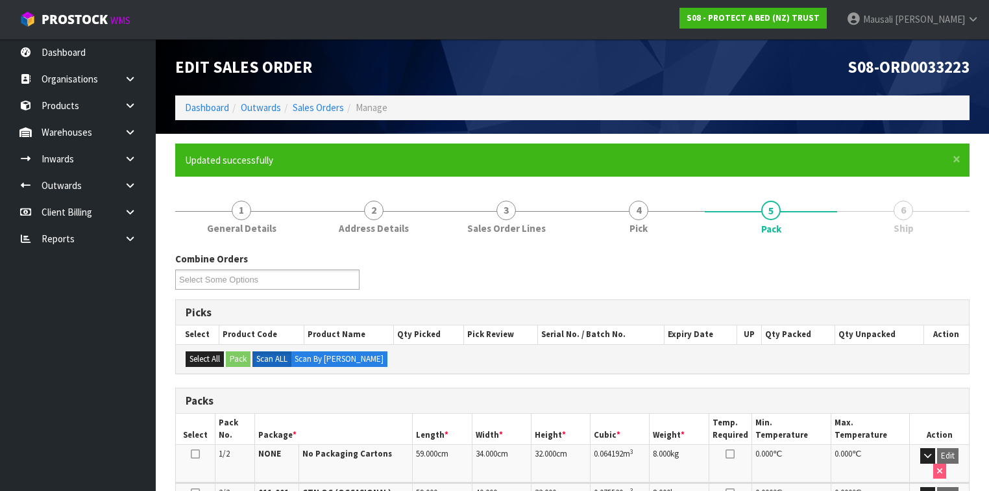
scroll to position [273, 0]
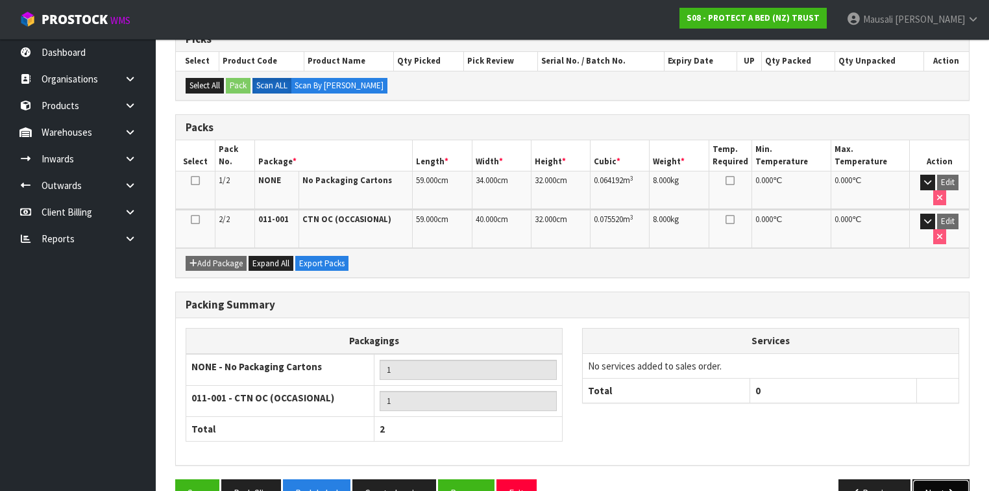
click at [946, 488] on icon "button" at bounding box center [951, 493] width 12 height 10
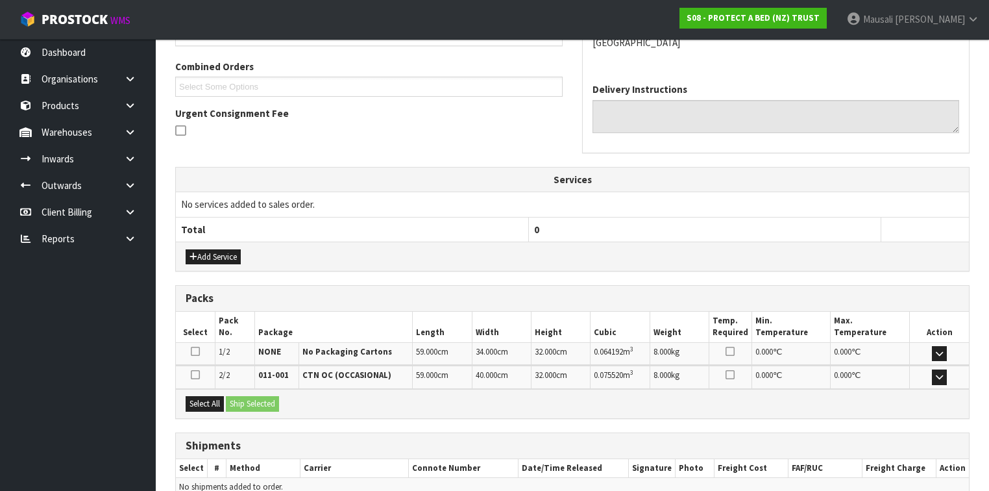
scroll to position [384, 0]
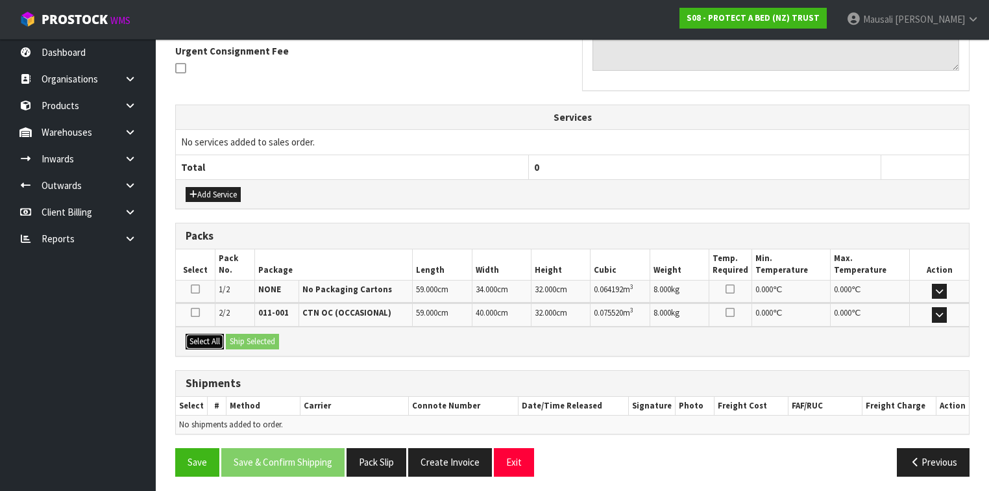
drag, startPoint x: 205, startPoint y: 334, endPoint x: 231, endPoint y: 342, distance: 27.3
click at [213, 339] on button "Select All" at bounding box center [205, 342] width 38 height 16
click at [237, 342] on button "Ship Selected" at bounding box center [252, 342] width 53 height 16
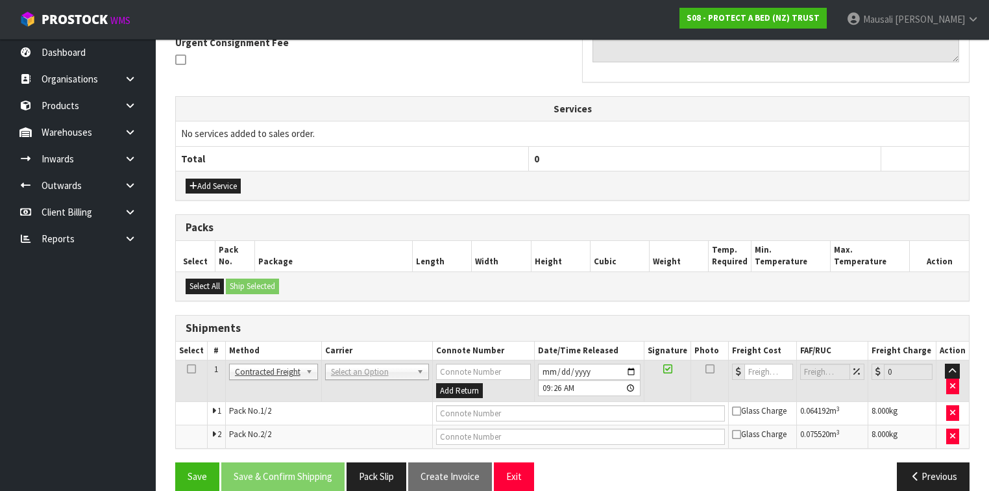
scroll to position [408, 0]
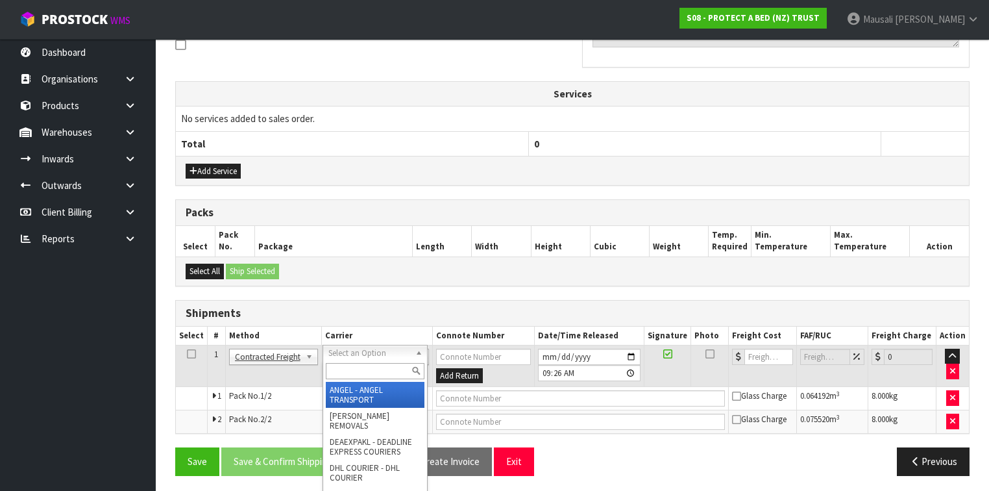
click at [358, 374] on input "text" at bounding box center [375, 371] width 99 height 16
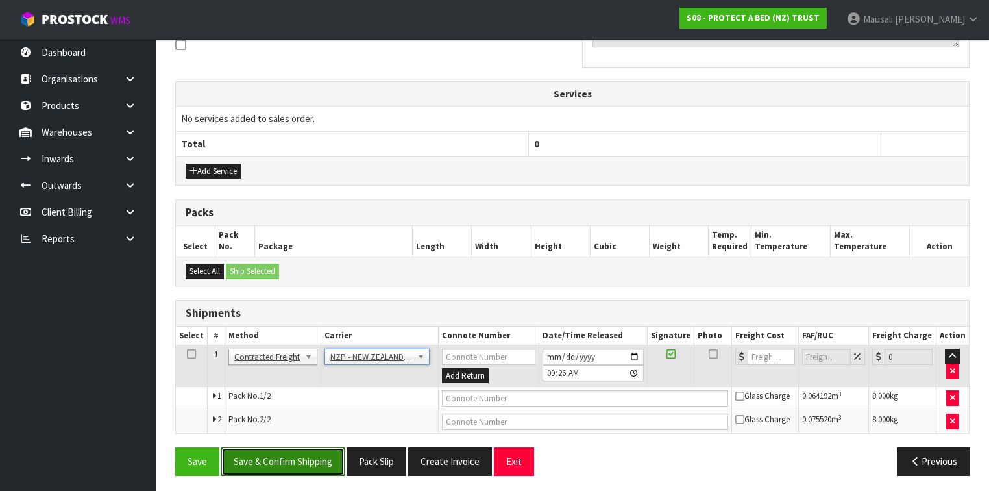
click at [287, 452] on button "Save & Confirm Shipping" at bounding box center [282, 461] width 123 height 28
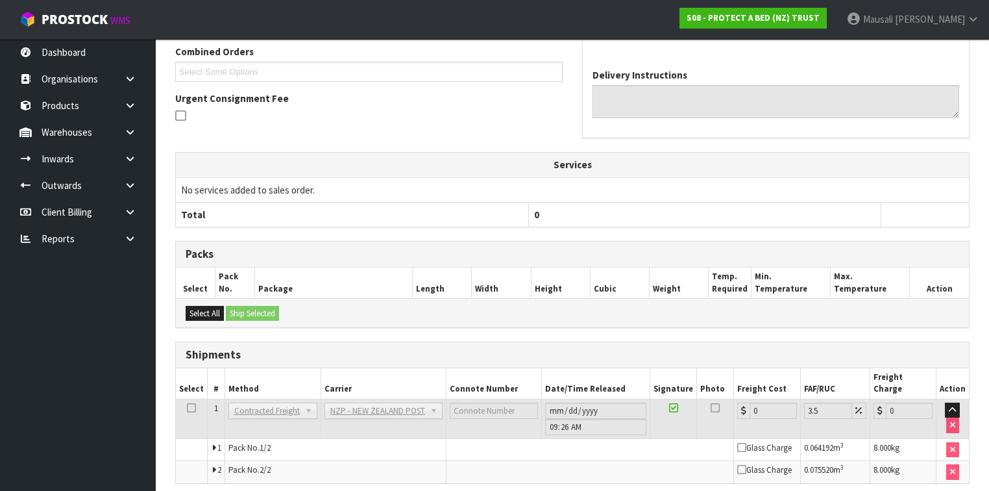
scroll to position [388, 0]
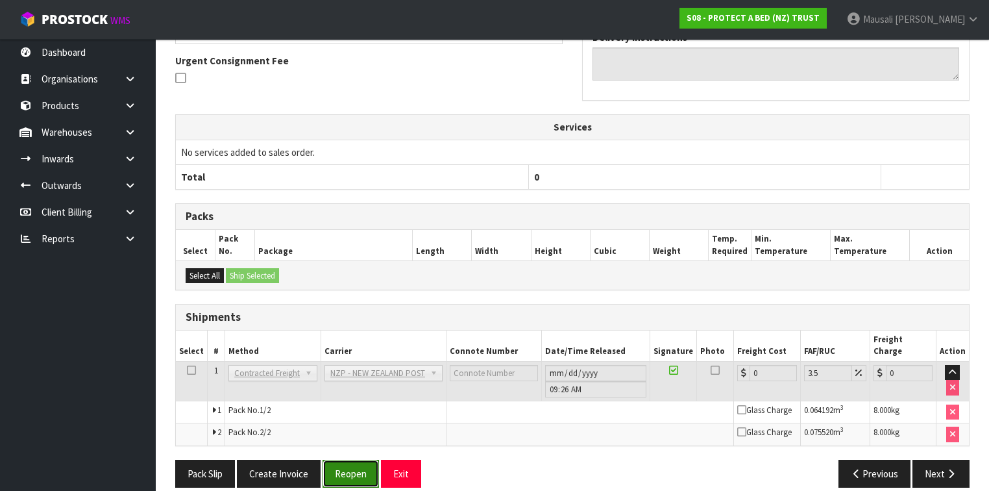
click at [357, 460] on button "Reopen" at bounding box center [351, 474] width 56 height 28
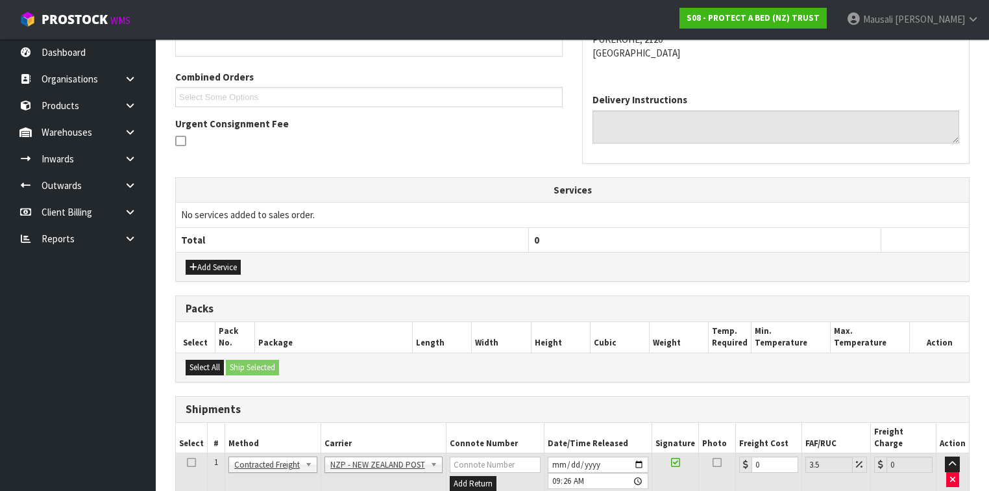
scroll to position [419, 0]
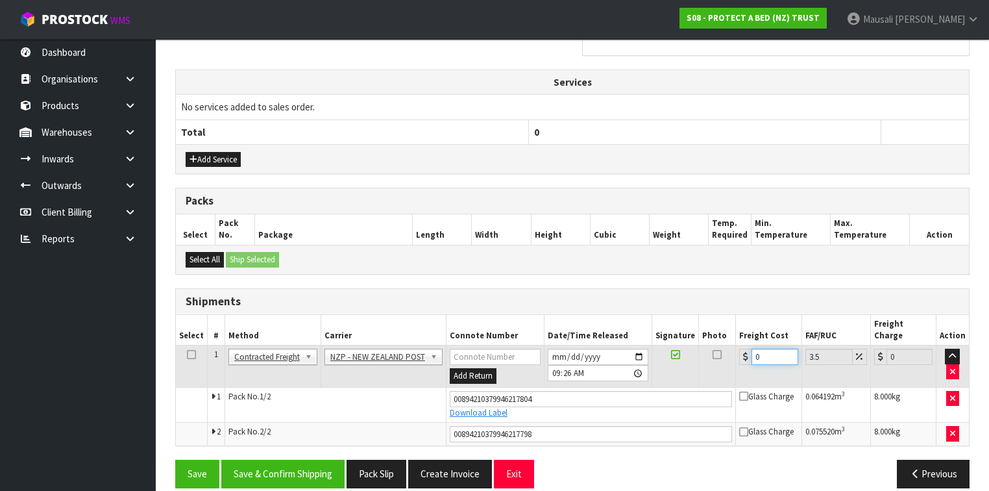
drag, startPoint x: 772, startPoint y: 344, endPoint x: 746, endPoint y: 353, distance: 27.5
click at [746, 353] on td "0" at bounding box center [769, 366] width 66 height 42
click at [270, 460] on button "Save & Confirm Shipping" at bounding box center [282, 474] width 123 height 28
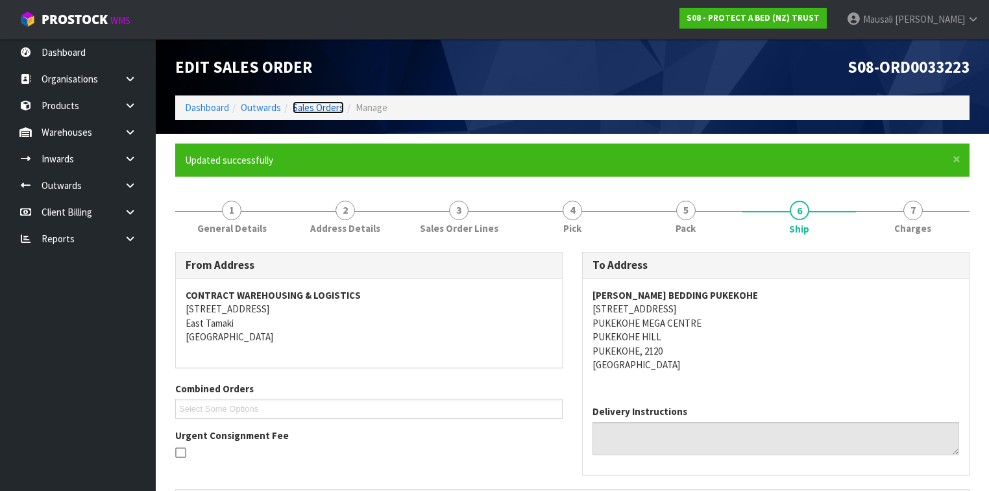
click at [327, 108] on link "Sales Orders" at bounding box center [318, 107] width 51 height 12
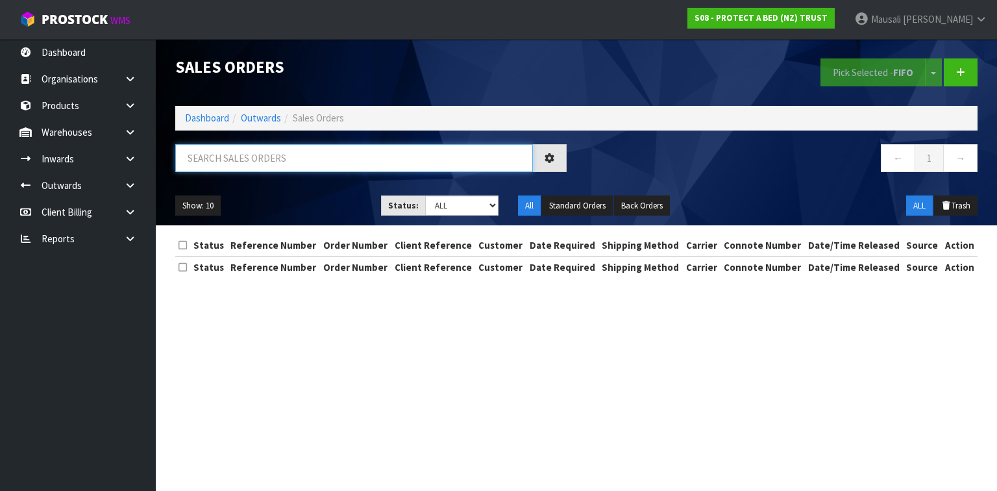
click at [222, 160] on input "text" at bounding box center [354, 158] width 358 height 28
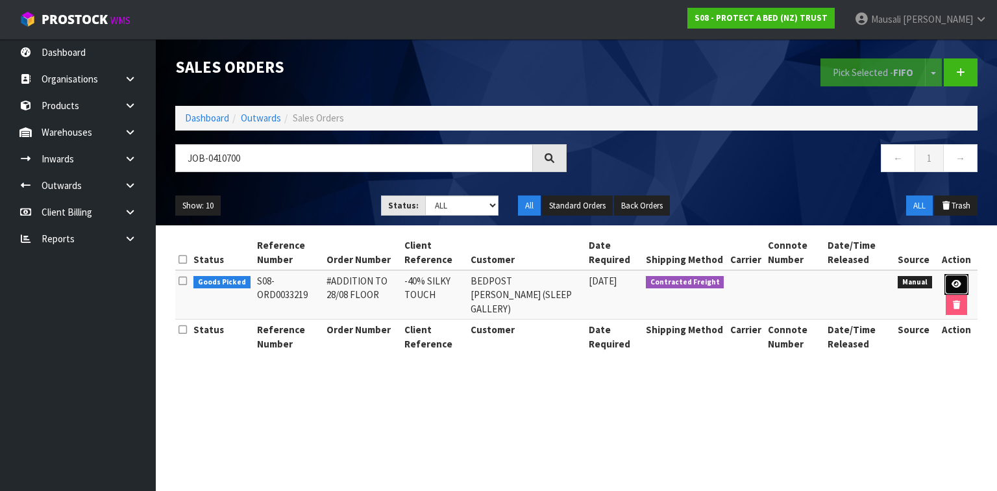
click at [959, 280] on icon at bounding box center [957, 284] width 10 height 8
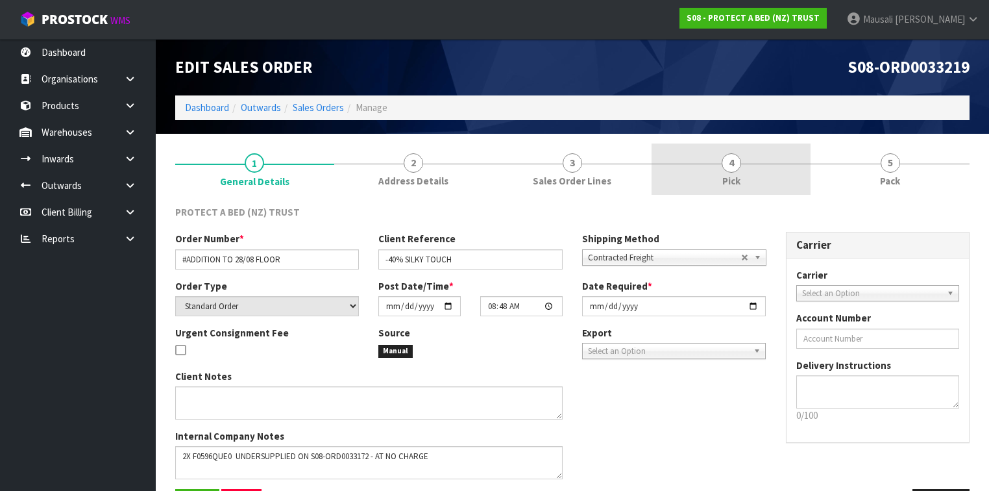
click at [709, 172] on link "4 Pick" at bounding box center [731, 168] width 159 height 51
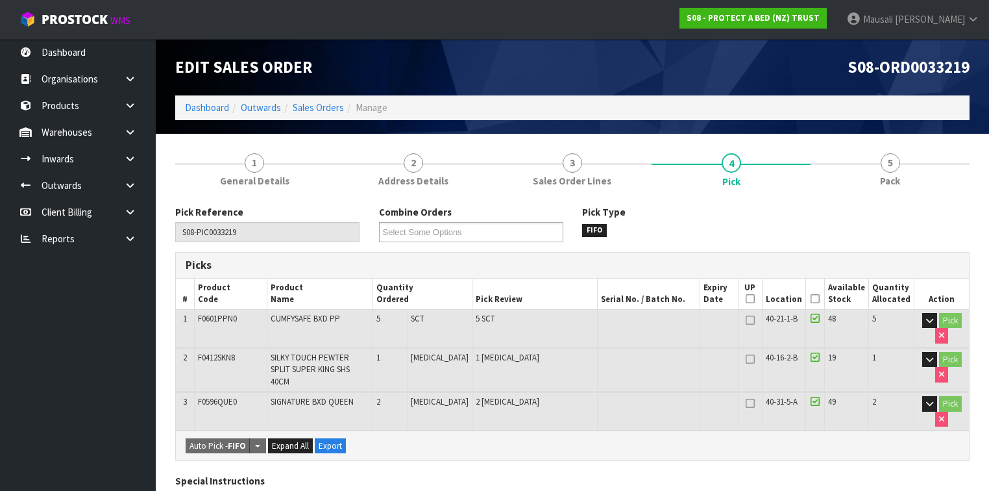
click at [816, 299] on icon at bounding box center [815, 299] width 9 height 1
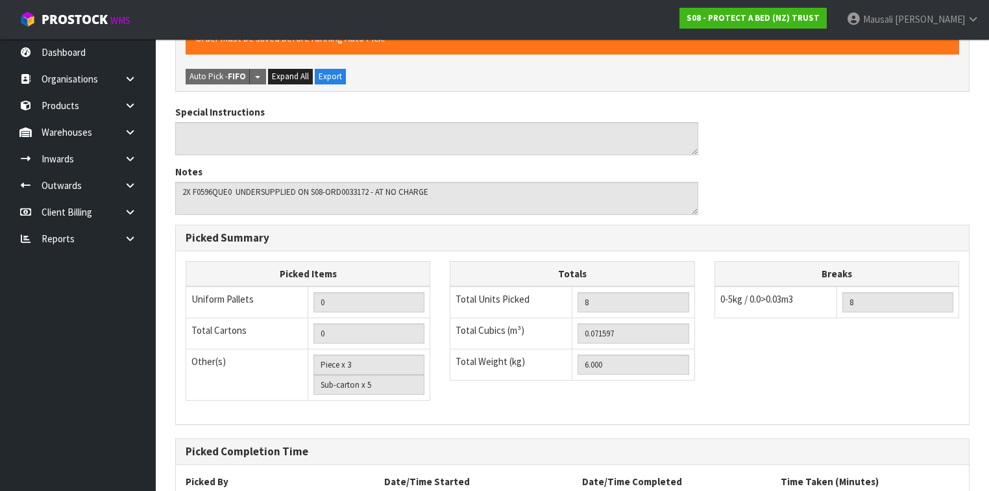
scroll to position [517, 0]
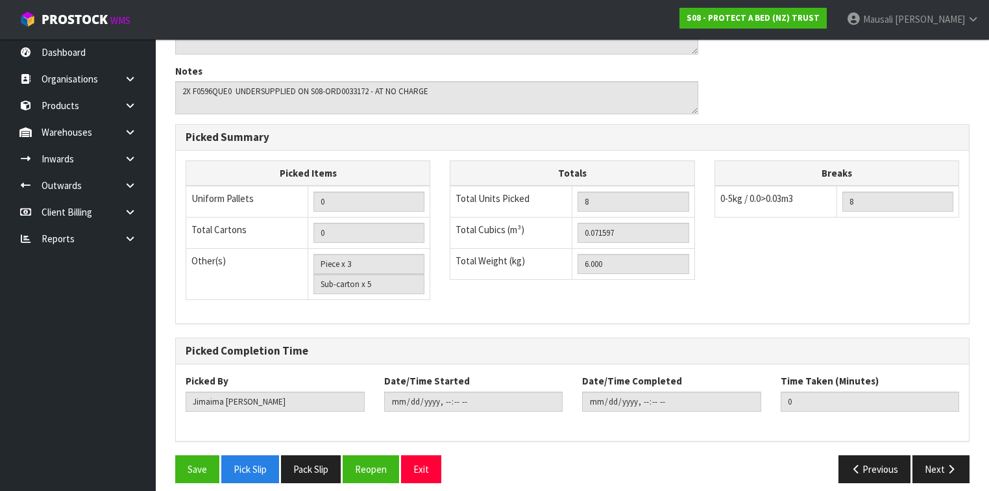
click at [169, 457] on div "Save Pick Slip Pack Slip Reopen Exit" at bounding box center [369, 469] width 407 height 28
click at [190, 455] on button "Save" at bounding box center [197, 469] width 44 height 28
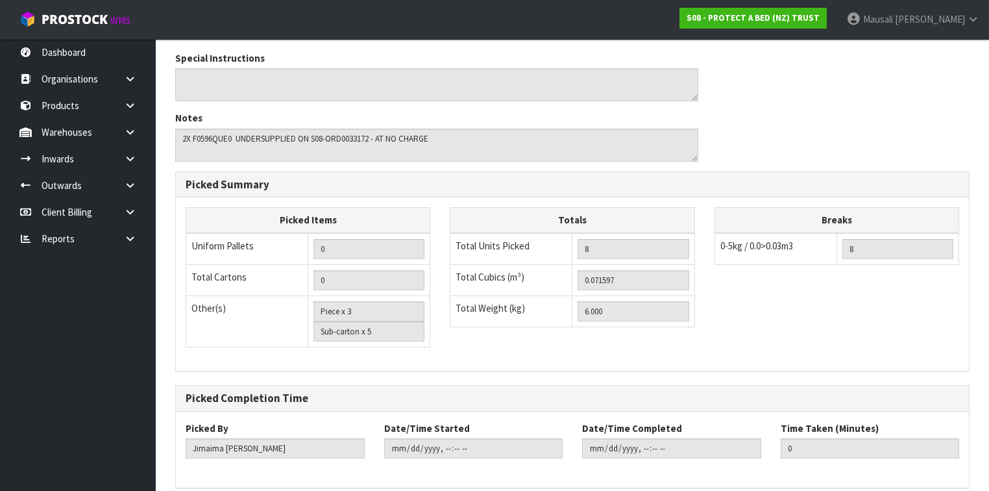
scroll to position [0, 0]
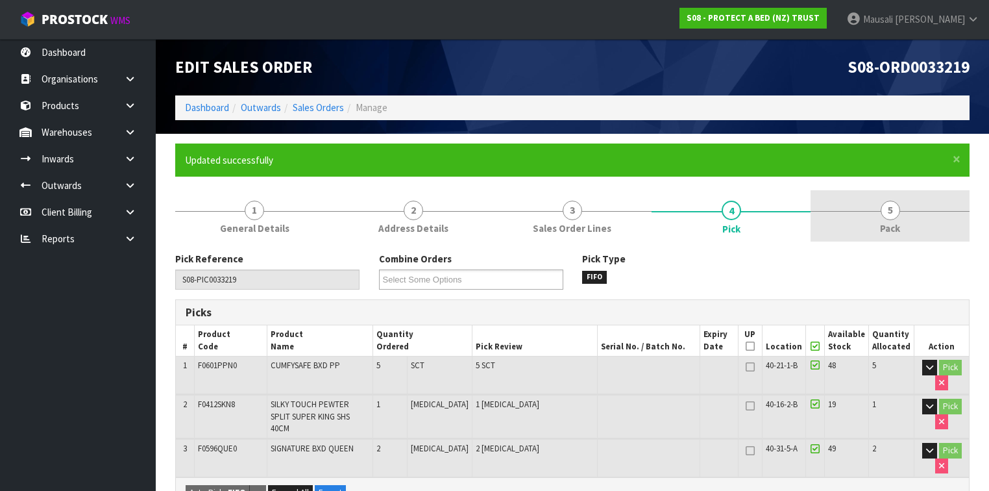
click at [890, 221] on span "Pack" at bounding box center [890, 228] width 20 height 14
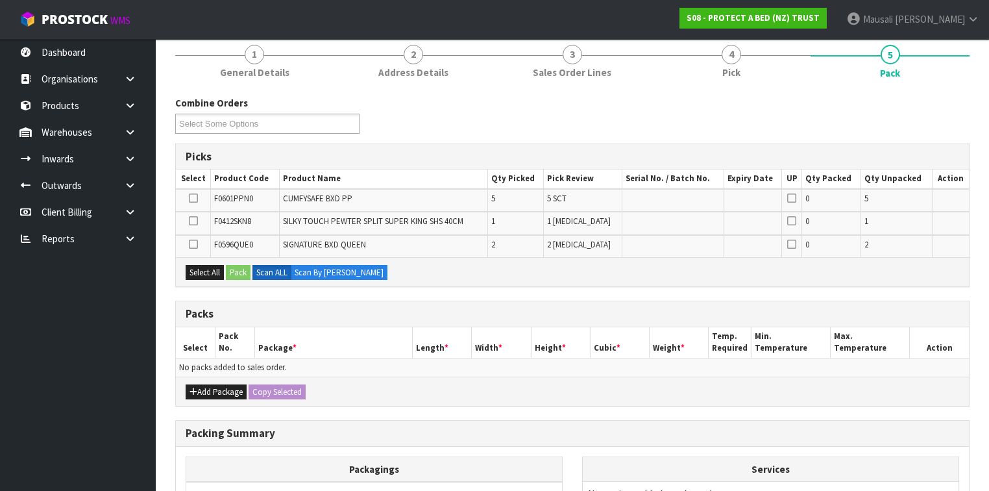
scroll to position [260, 0]
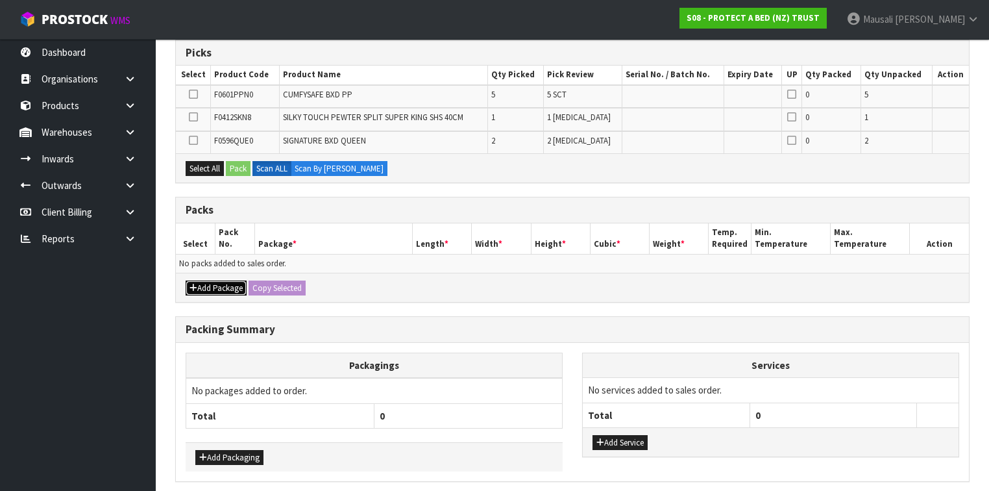
click at [221, 280] on button "Add Package" at bounding box center [216, 288] width 61 height 16
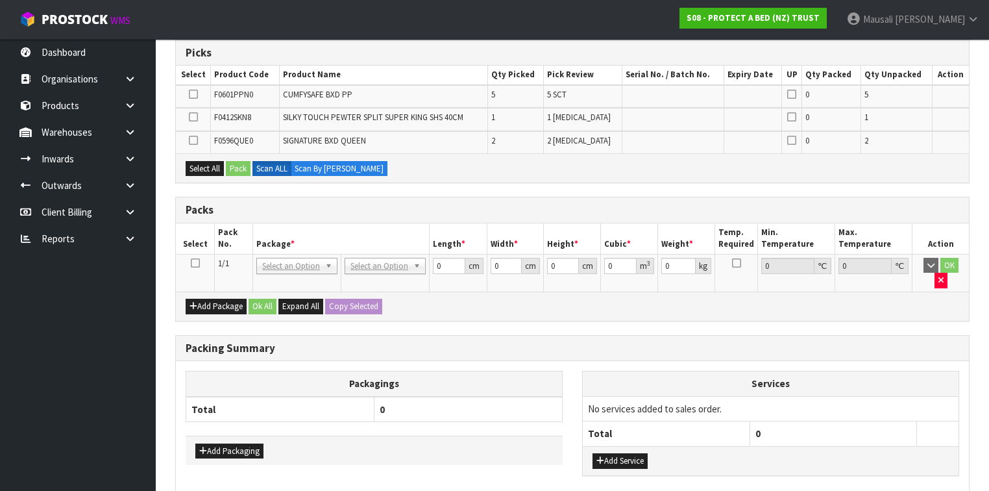
click at [193, 263] on icon at bounding box center [195, 263] width 9 height 1
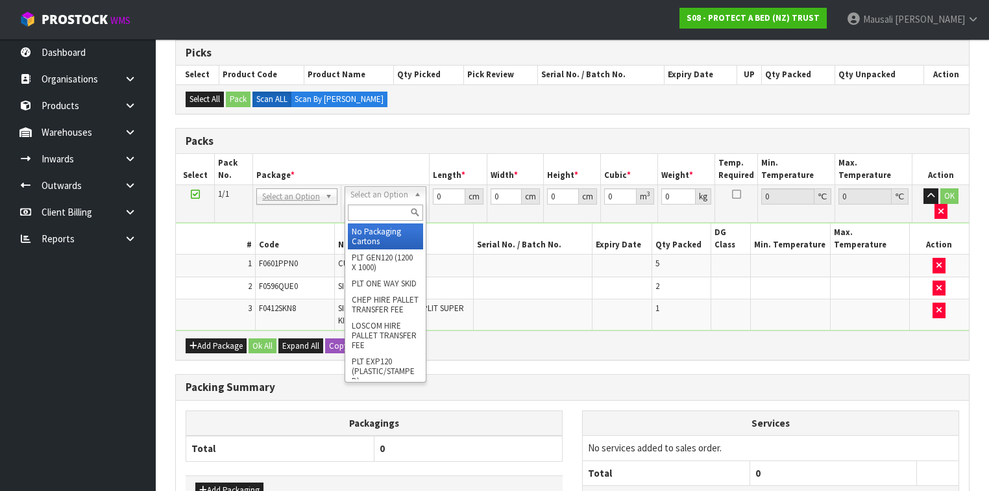
click at [368, 211] on input "text" at bounding box center [385, 212] width 75 height 16
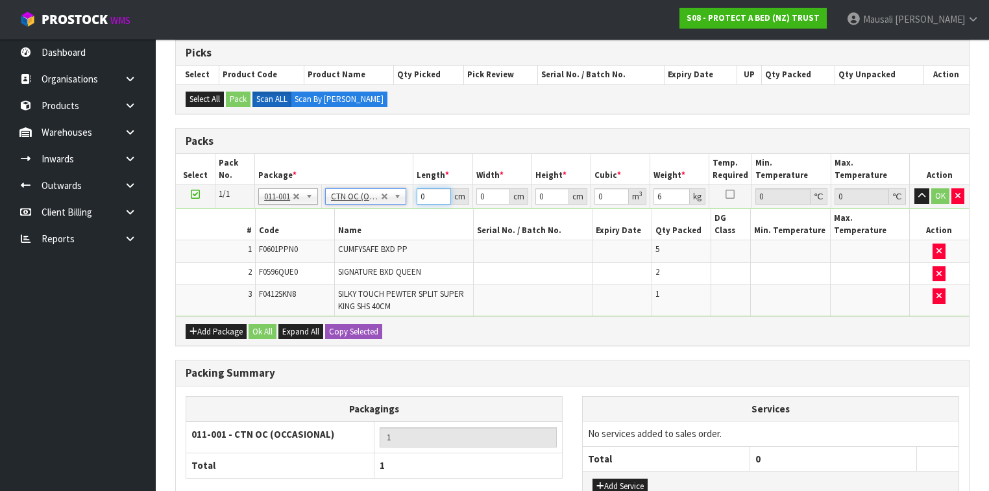
drag, startPoint x: 426, startPoint y: 196, endPoint x: 409, endPoint y: 200, distance: 17.3
click at [410, 200] on tr "1/1 NONE 007-001 007-002 007-004 007-009 007-013 007-014 007-015 007-017 007-01…" at bounding box center [572, 196] width 793 height 23
click at [255, 324] on button "Ok All" at bounding box center [263, 332] width 28 height 16
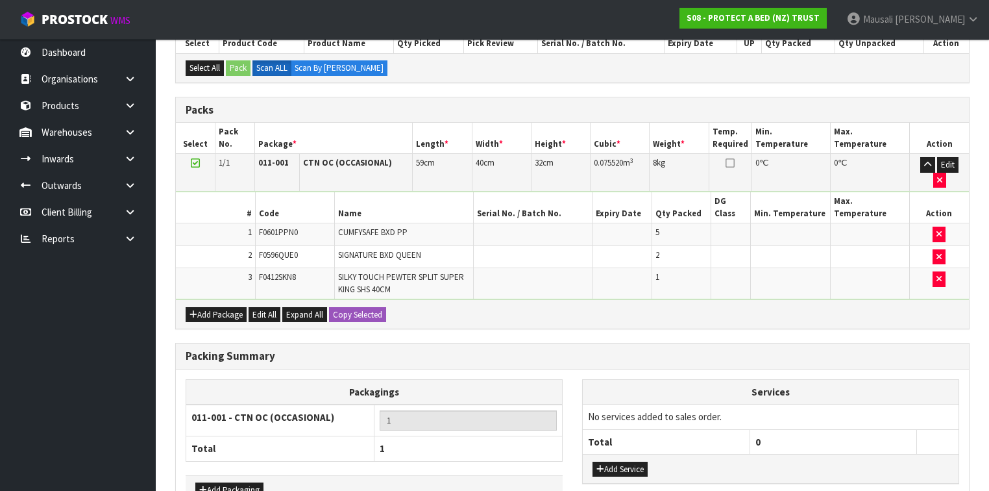
scroll to position [342, 0]
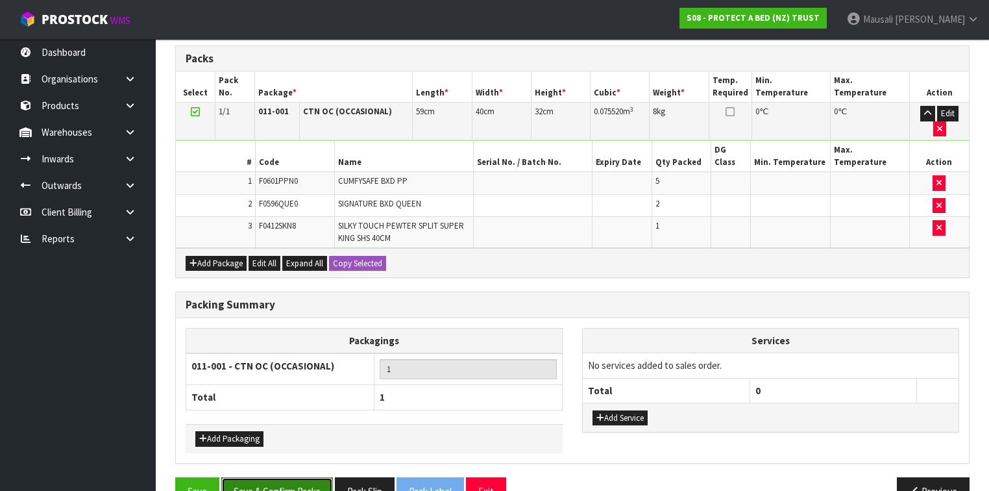
click at [295, 477] on button "Save & Confirm Packs" at bounding box center [277, 491] width 112 height 28
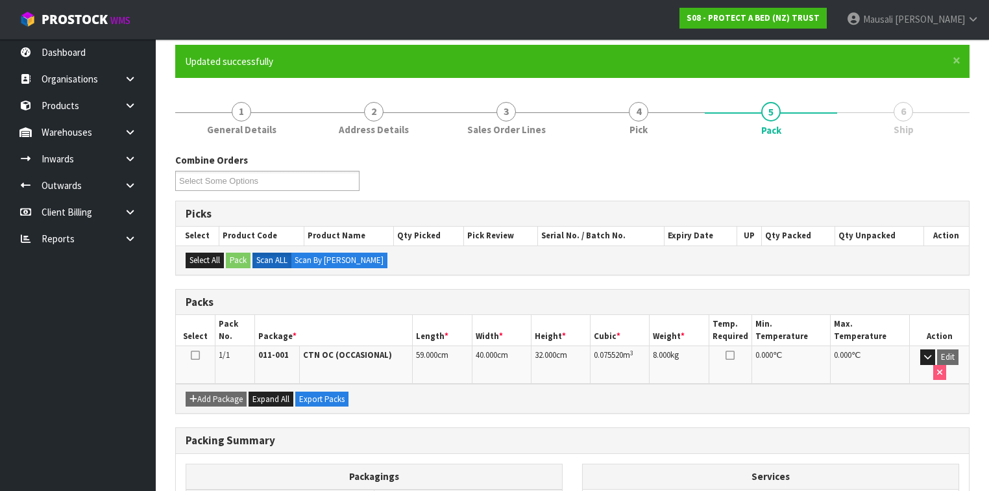
scroll to position [219, 0]
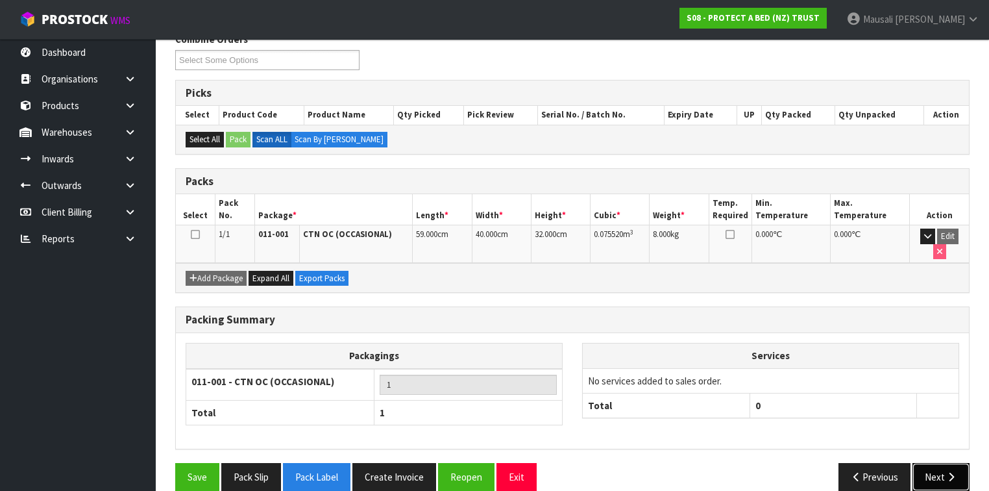
click at [941, 463] on button "Next" at bounding box center [941, 477] width 57 height 28
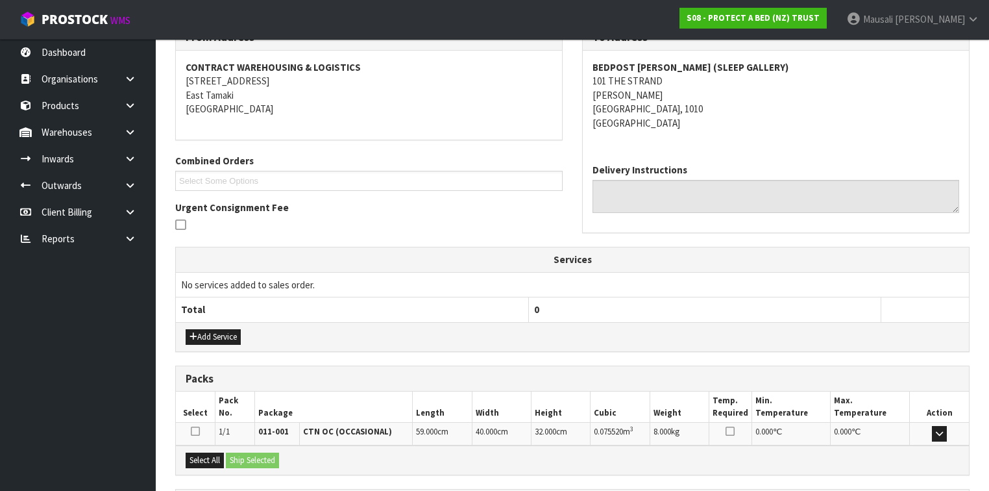
scroll to position [347, 0]
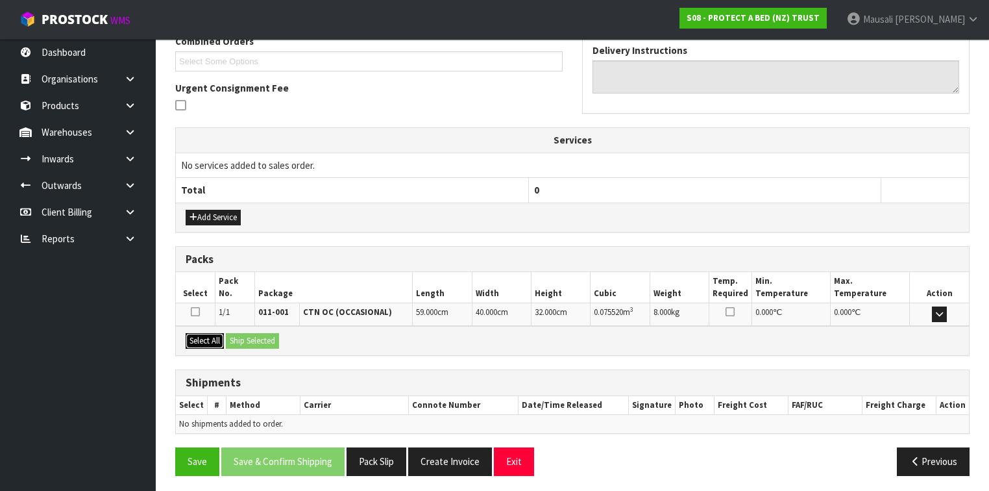
click at [208, 335] on button "Select All" at bounding box center [205, 341] width 38 height 16
click at [234, 335] on button "Ship Selected" at bounding box center [252, 341] width 53 height 16
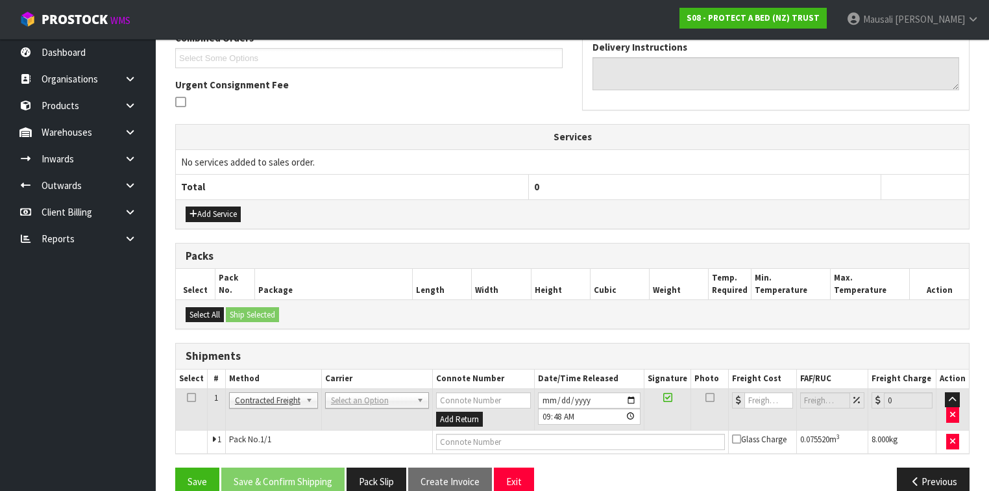
scroll to position [370, 0]
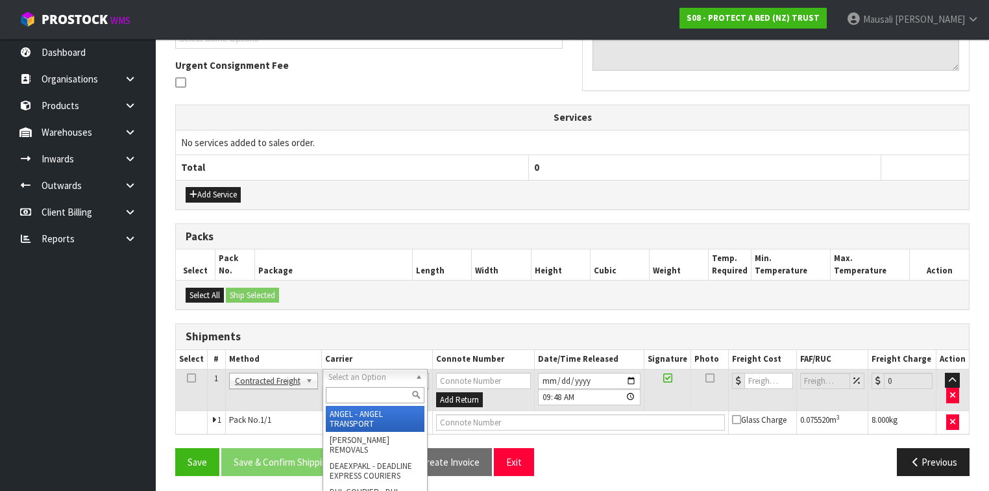
click at [343, 391] on input "text" at bounding box center [375, 395] width 99 height 16
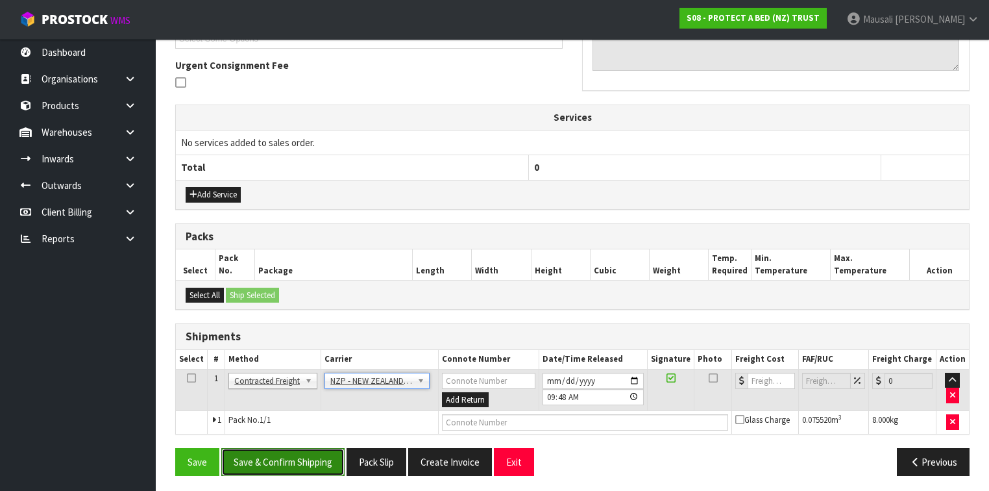
click at [271, 448] on button "Save & Confirm Shipping" at bounding box center [282, 462] width 123 height 28
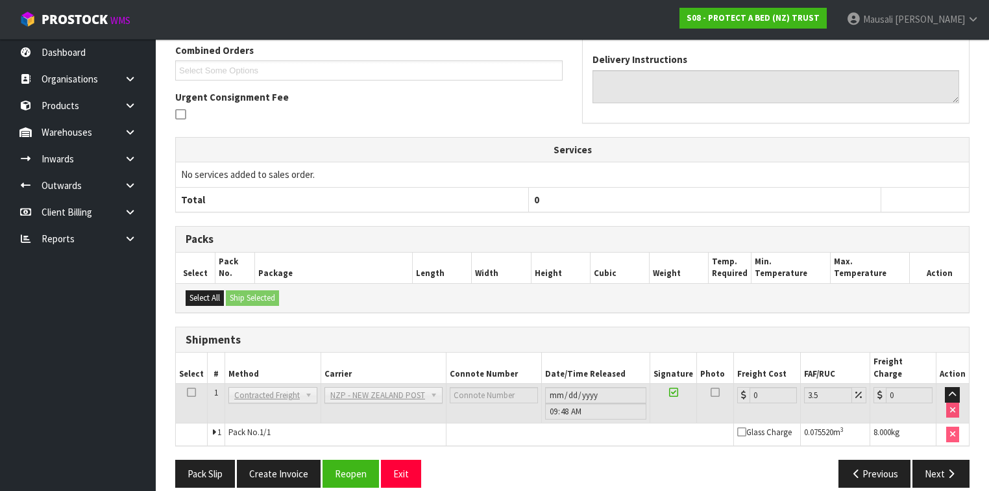
scroll to position [352, 0]
click at [328, 459] on button "Reopen" at bounding box center [351, 473] width 56 height 28
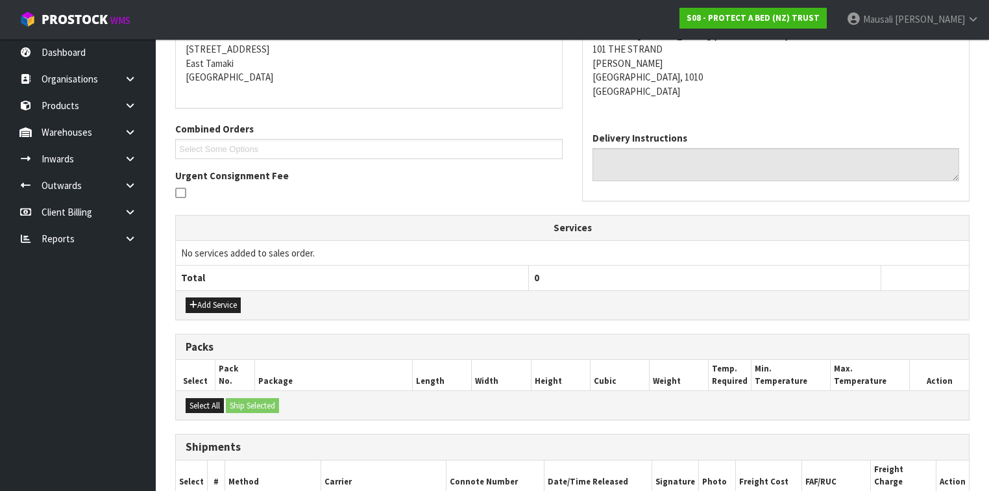
scroll to position [382, 0]
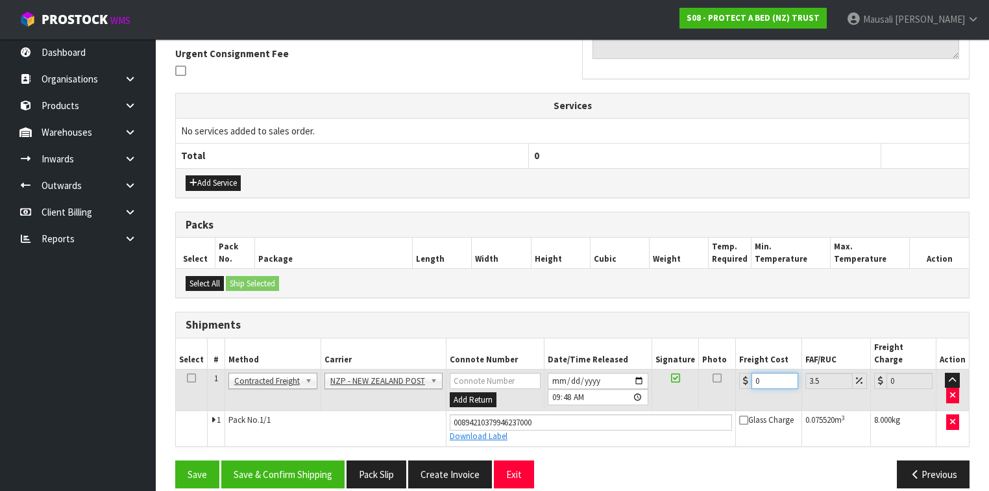
drag, startPoint x: 769, startPoint y: 366, endPoint x: 744, endPoint y: 378, distance: 27.3
click at [744, 378] on td "0" at bounding box center [769, 390] width 66 height 42
click at [317, 460] on button "Save & Confirm Shipping" at bounding box center [282, 474] width 123 height 28
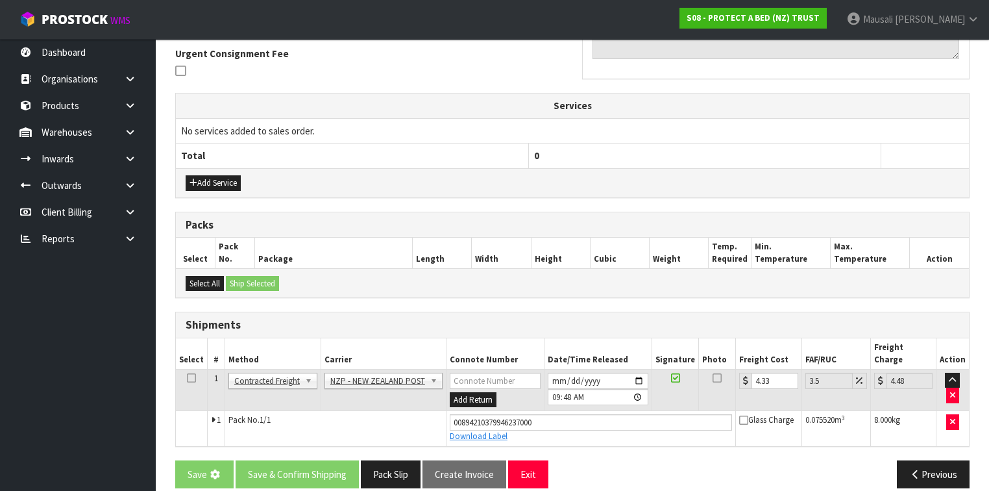
scroll to position [0, 0]
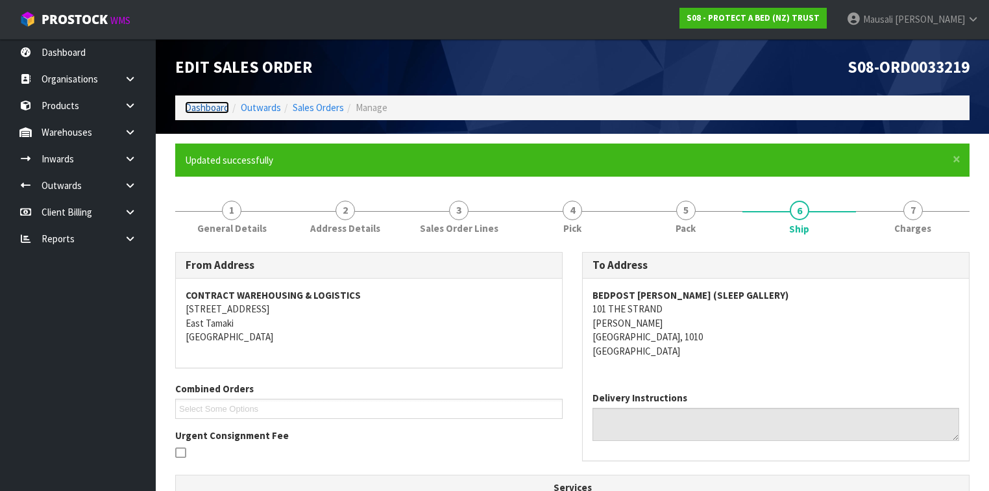
click at [208, 108] on link "Dashboard" at bounding box center [207, 107] width 44 height 12
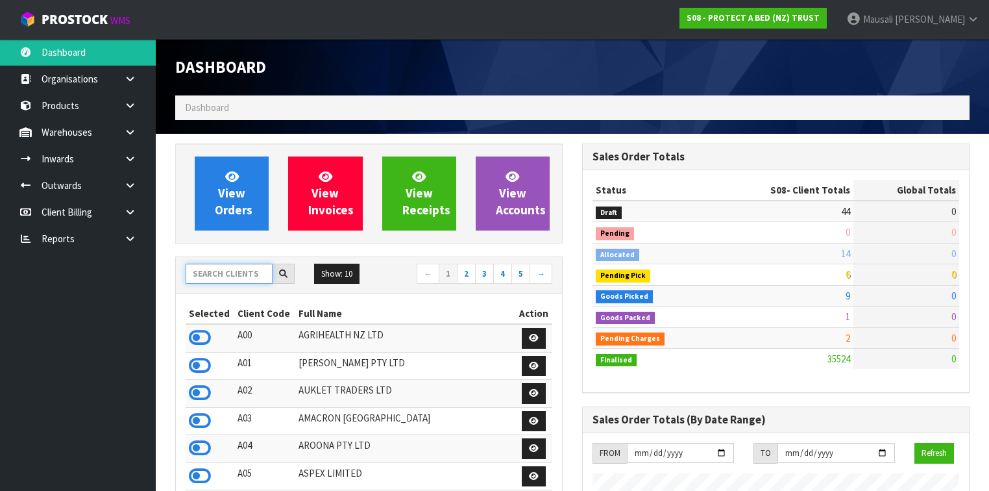
scroll to position [979, 407]
click at [210, 273] on input "text" at bounding box center [229, 274] width 87 height 20
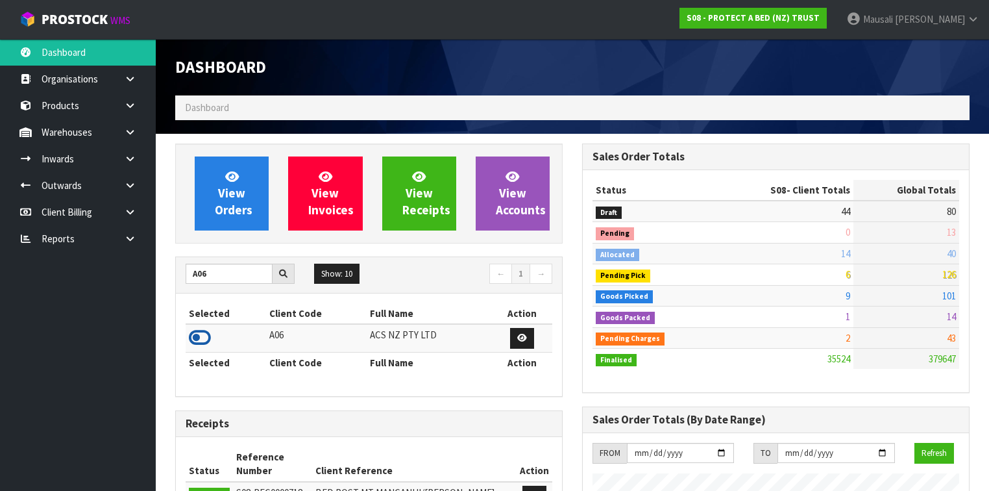
click at [208, 336] on icon at bounding box center [200, 337] width 22 height 19
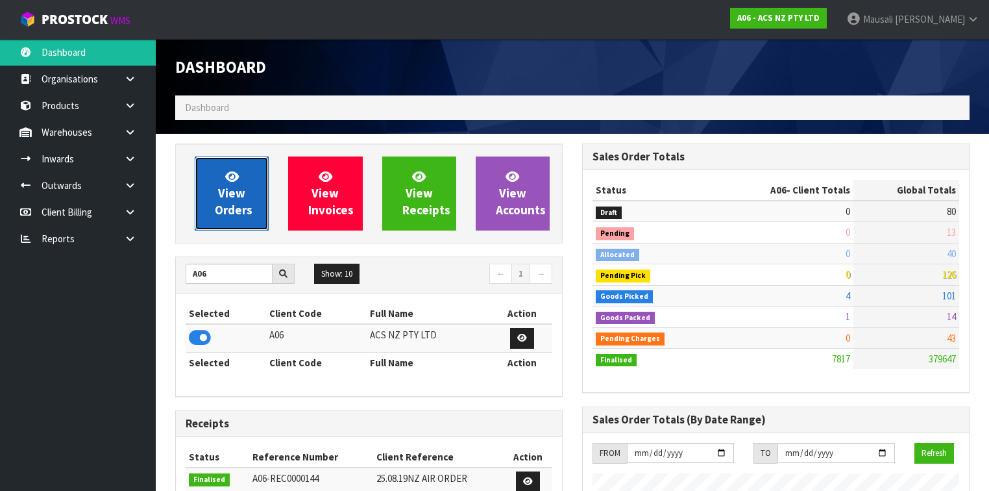
click at [249, 184] on link "View Orders" at bounding box center [232, 193] width 74 height 74
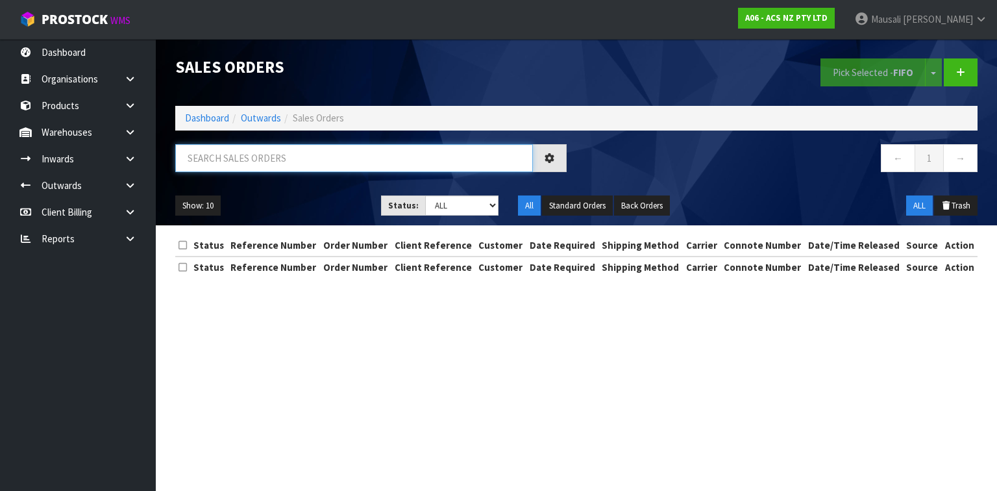
click at [223, 158] on input "text" at bounding box center [354, 158] width 358 height 28
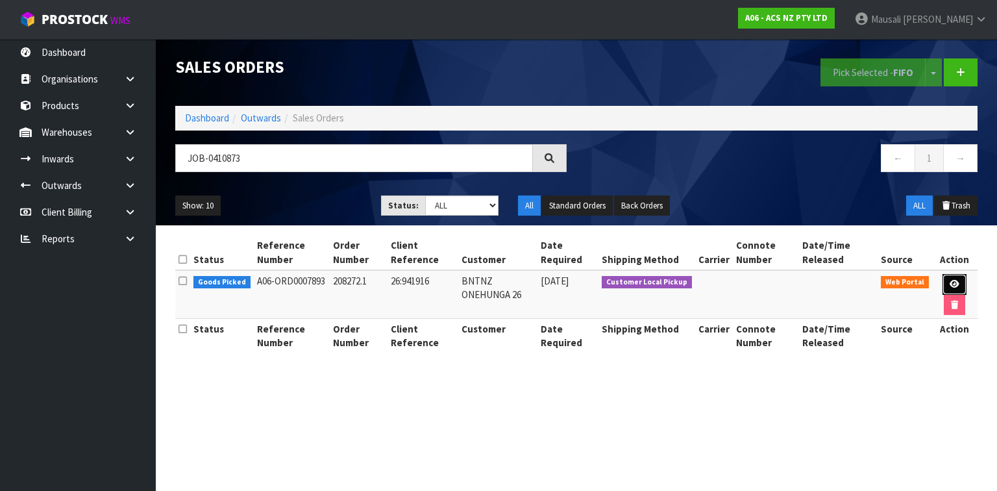
click at [955, 280] on icon at bounding box center [955, 284] width 10 height 8
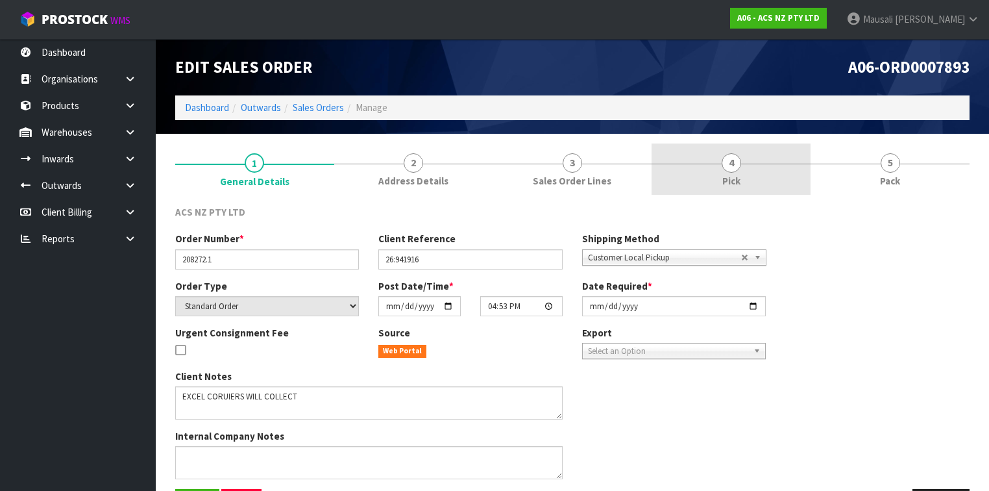
click at [745, 169] on link "4 Pick" at bounding box center [731, 168] width 159 height 51
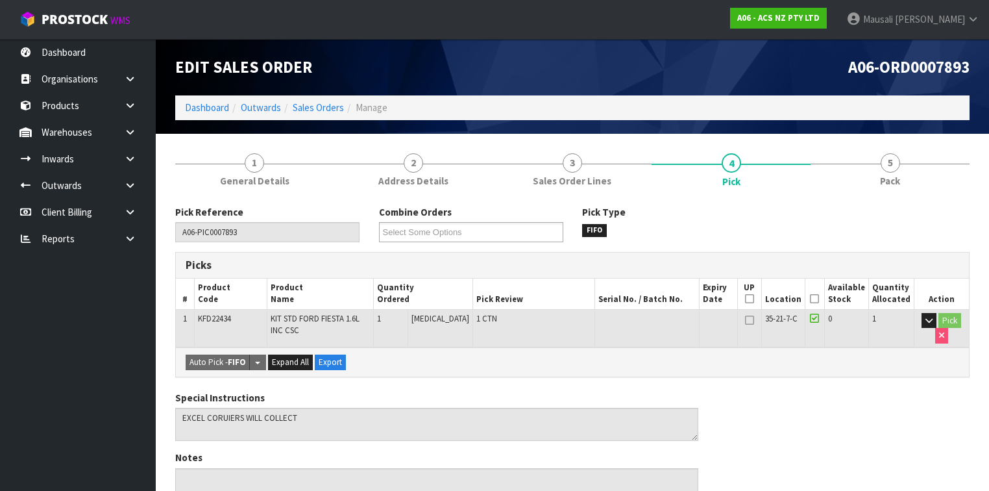
click at [816, 299] on icon at bounding box center [814, 299] width 9 height 1
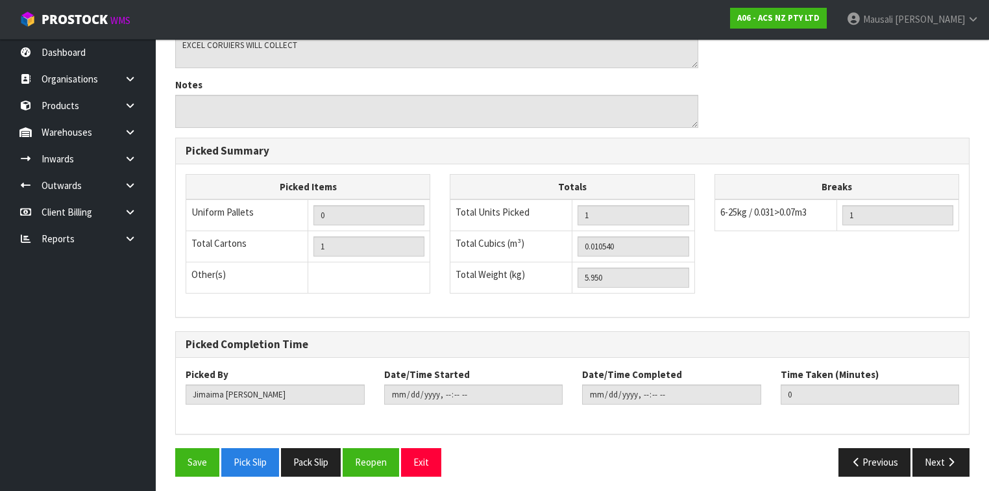
scroll to position [421, 0]
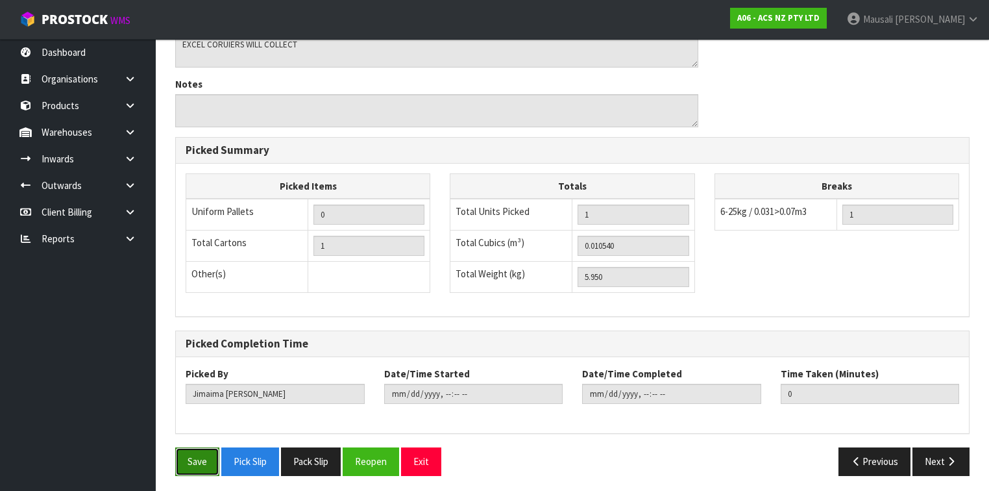
click at [190, 454] on button "Save" at bounding box center [197, 461] width 44 height 28
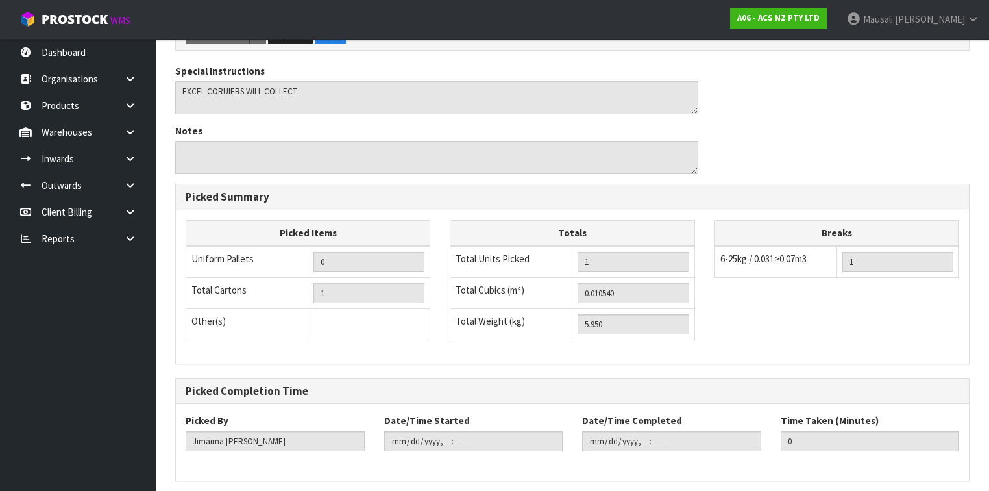
scroll to position [0, 0]
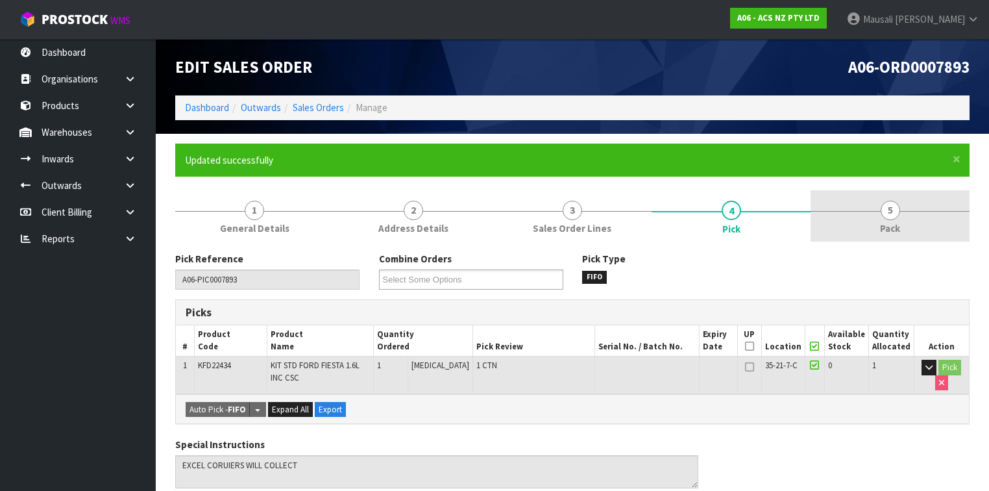
click at [865, 217] on link "5 Pack" at bounding box center [890, 215] width 159 height 51
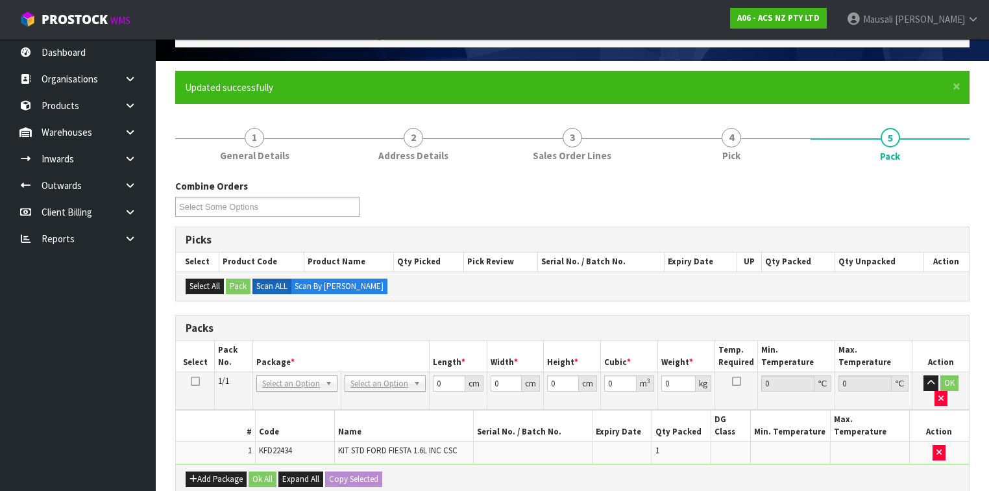
scroll to position [208, 0]
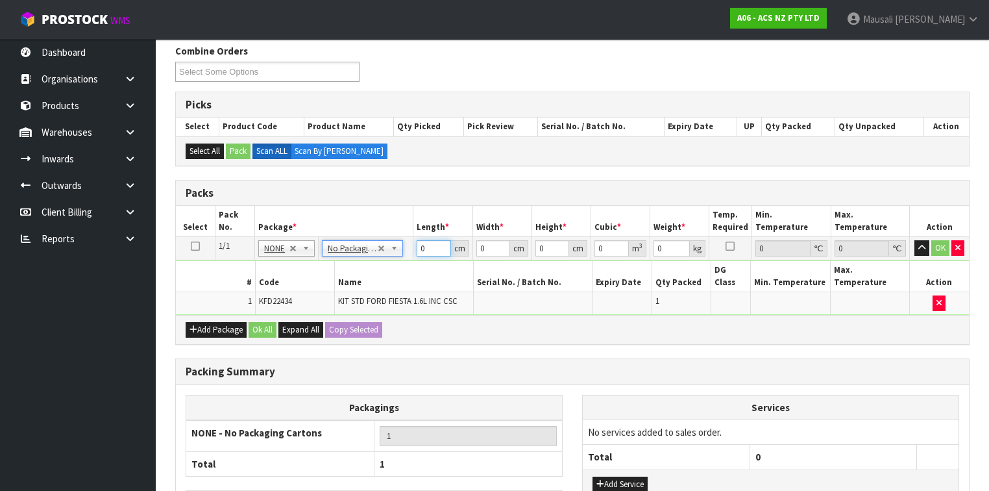
drag, startPoint x: 426, startPoint y: 247, endPoint x: 431, endPoint y: 253, distance: 7.8
click at [418, 252] on input "0" at bounding box center [434, 248] width 34 height 16
click at [265, 322] on button "Ok All" at bounding box center [263, 330] width 28 height 16
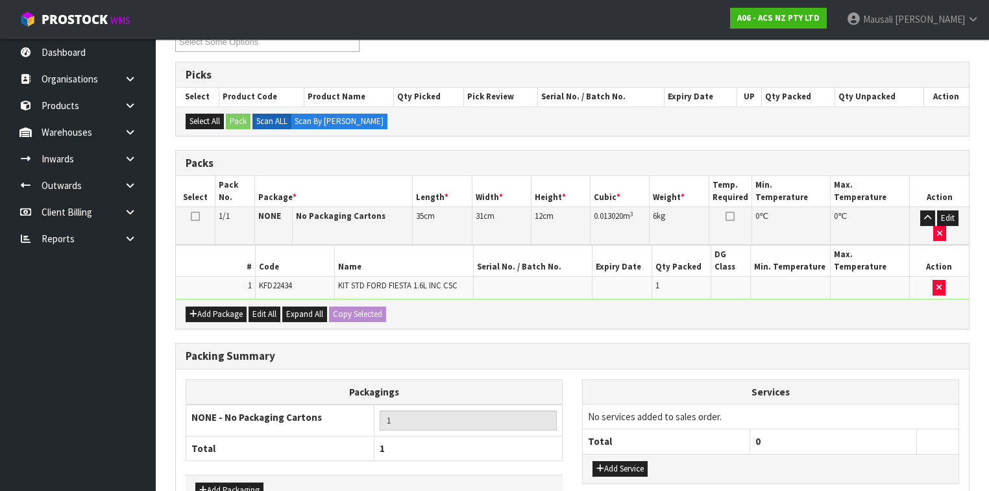
scroll to position [289, 0]
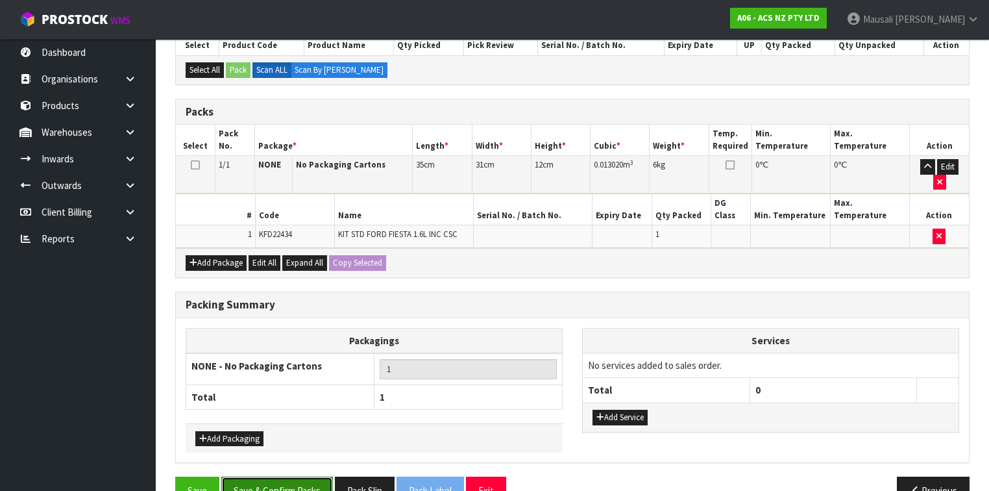
click at [302, 476] on button "Save & Confirm Packs" at bounding box center [277, 490] width 112 height 28
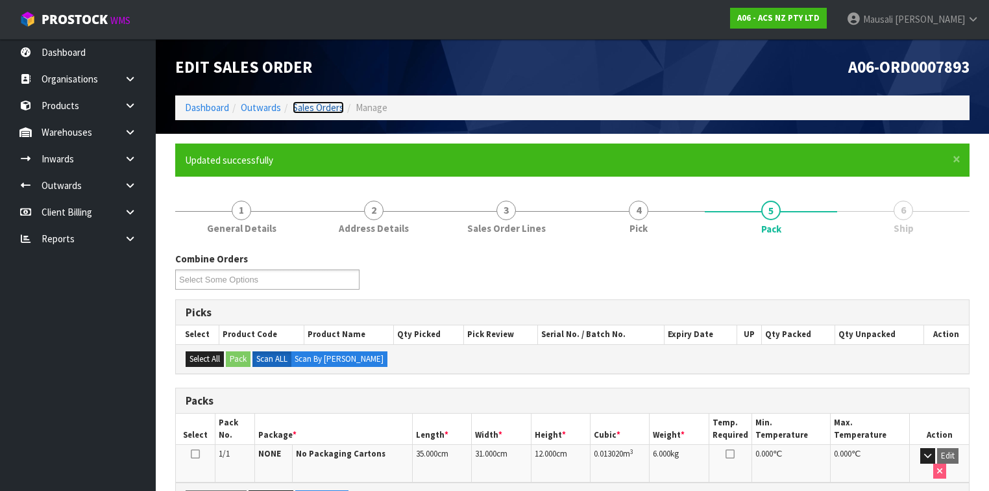
click at [306, 109] on link "Sales Orders" at bounding box center [318, 107] width 51 height 12
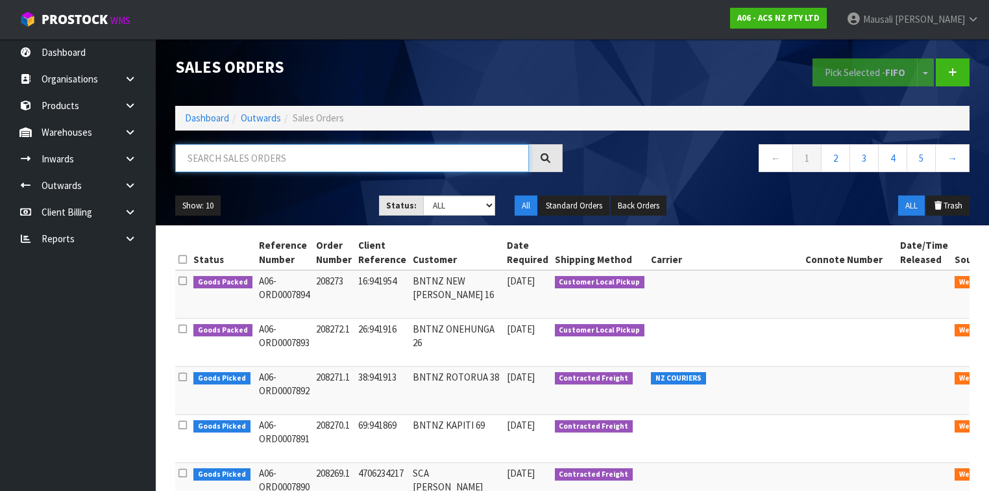
click at [227, 153] on input "text" at bounding box center [352, 158] width 354 height 28
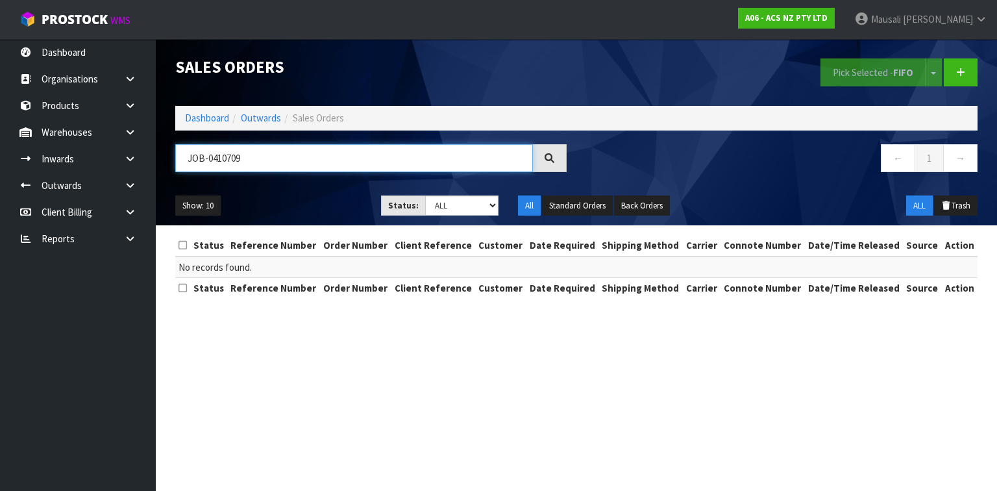
drag, startPoint x: 263, startPoint y: 159, endPoint x: 179, endPoint y: 160, distance: 83.7
click at [180, 160] on input "JOB-0410709" at bounding box center [354, 158] width 358 height 28
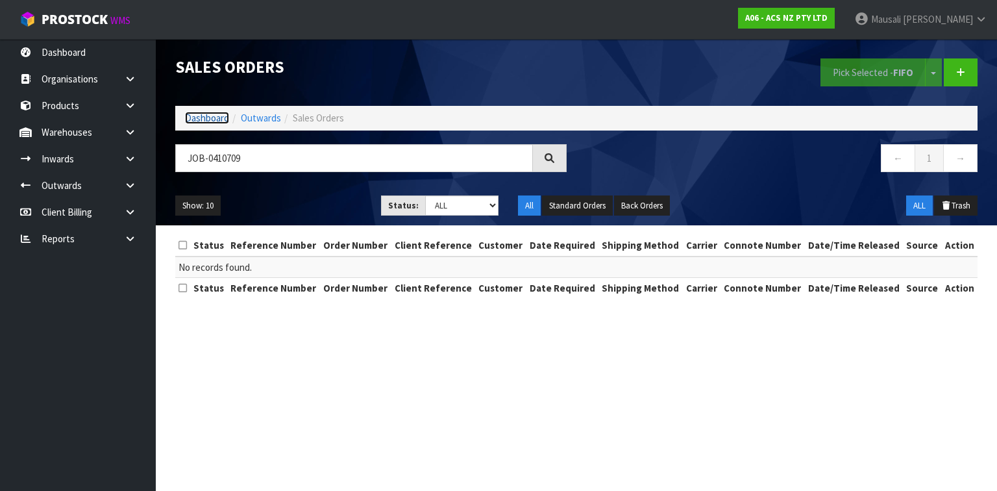
click at [218, 120] on link "Dashboard" at bounding box center [207, 118] width 44 height 12
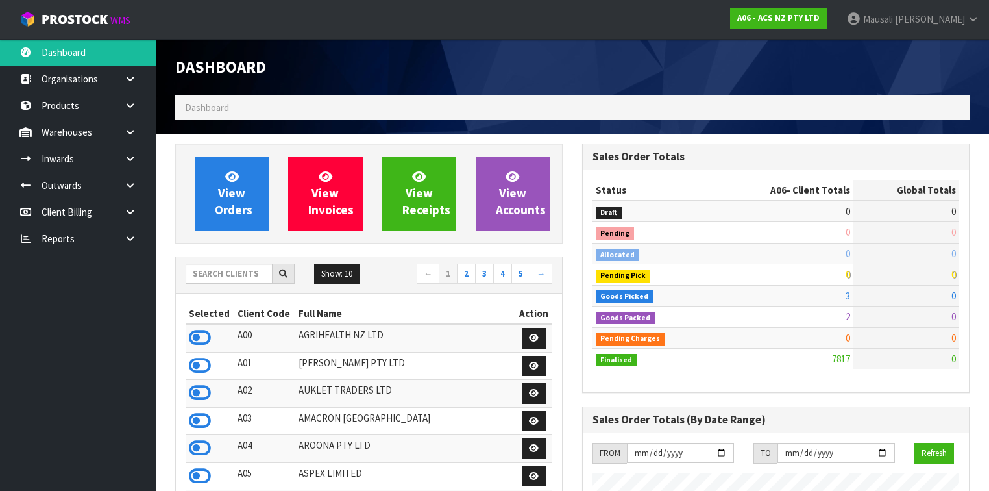
scroll to position [979, 407]
click at [208, 278] on input "text" at bounding box center [229, 274] width 87 height 20
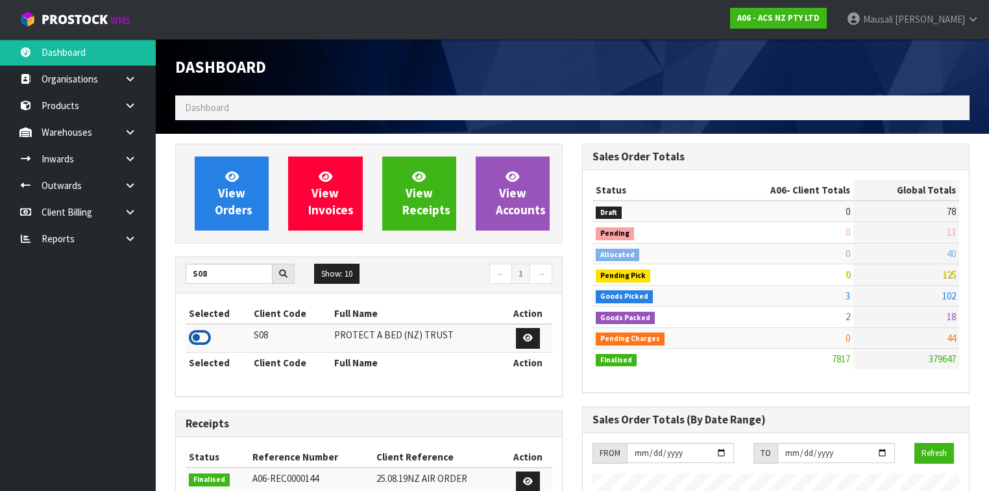
click at [203, 332] on icon at bounding box center [200, 337] width 22 height 19
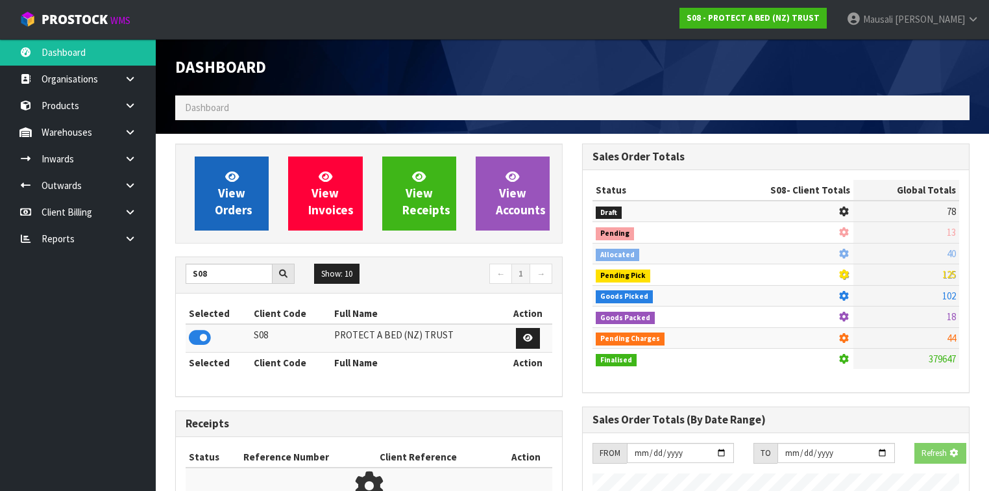
scroll to position [648322, 648722]
click at [223, 205] on span "View Orders" at bounding box center [234, 193] width 38 height 49
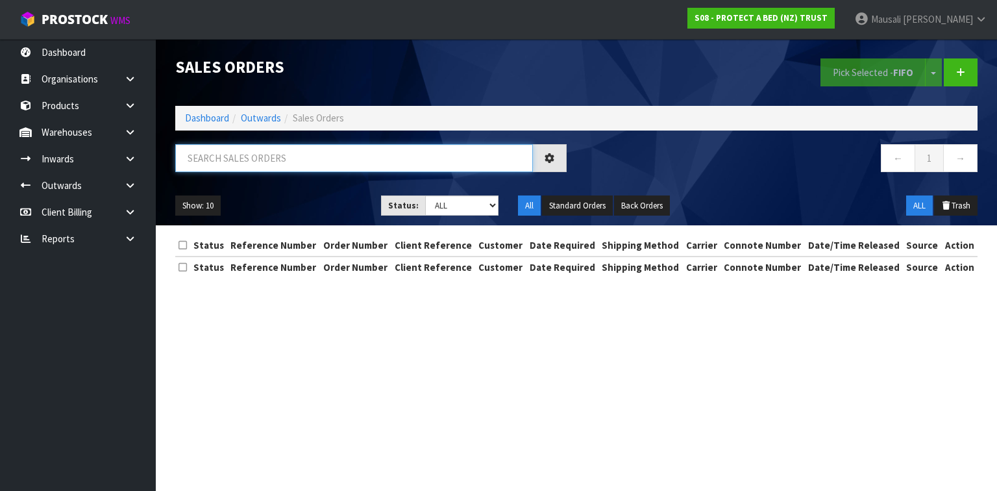
click at [213, 164] on input "text" at bounding box center [354, 158] width 358 height 28
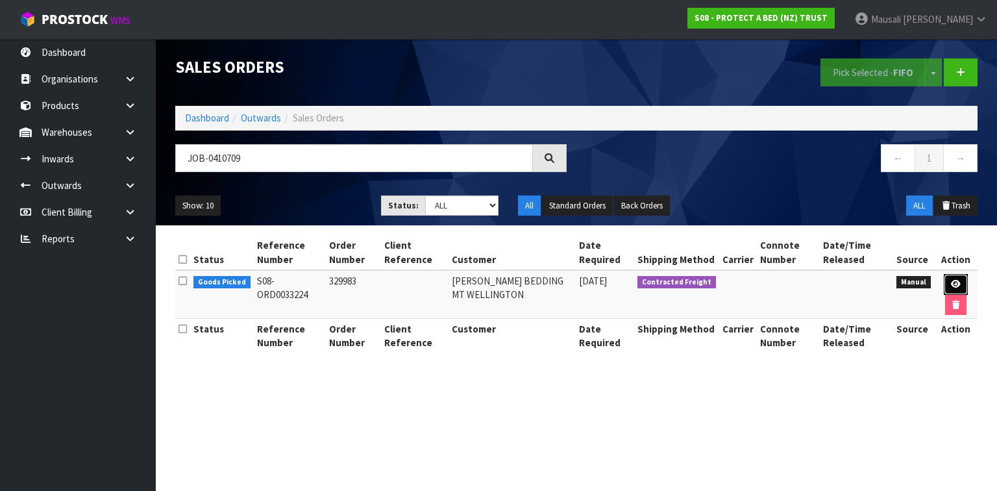
click at [957, 278] on link at bounding box center [956, 284] width 24 height 21
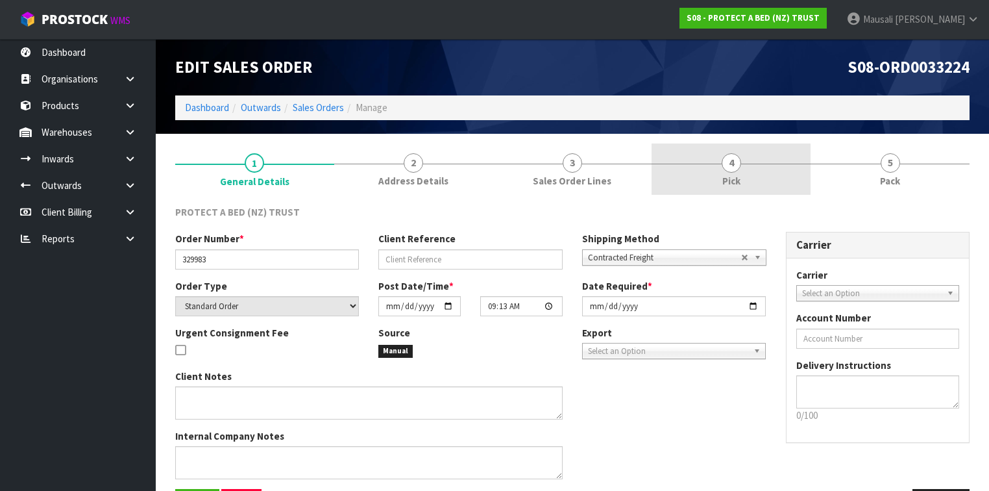
click at [726, 179] on span "Pick" at bounding box center [731, 181] width 18 height 14
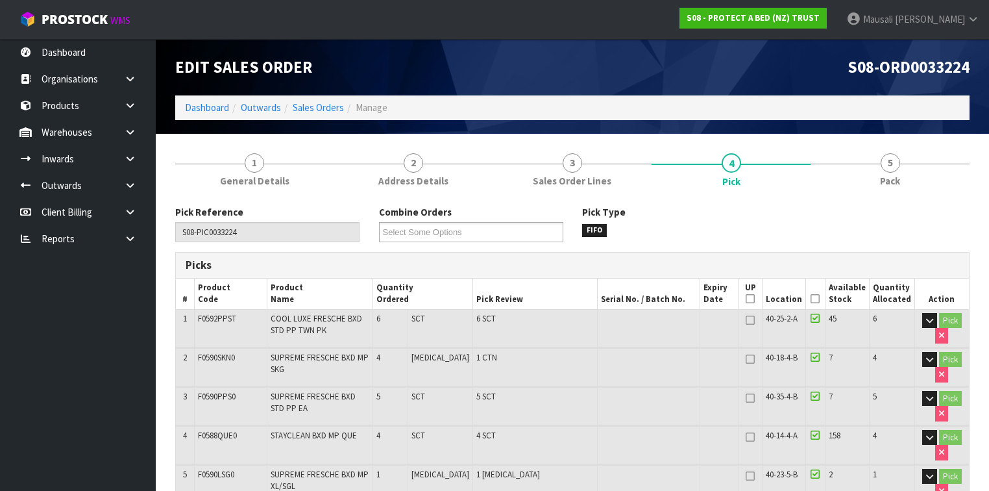
click at [818, 299] on icon at bounding box center [815, 299] width 9 height 1
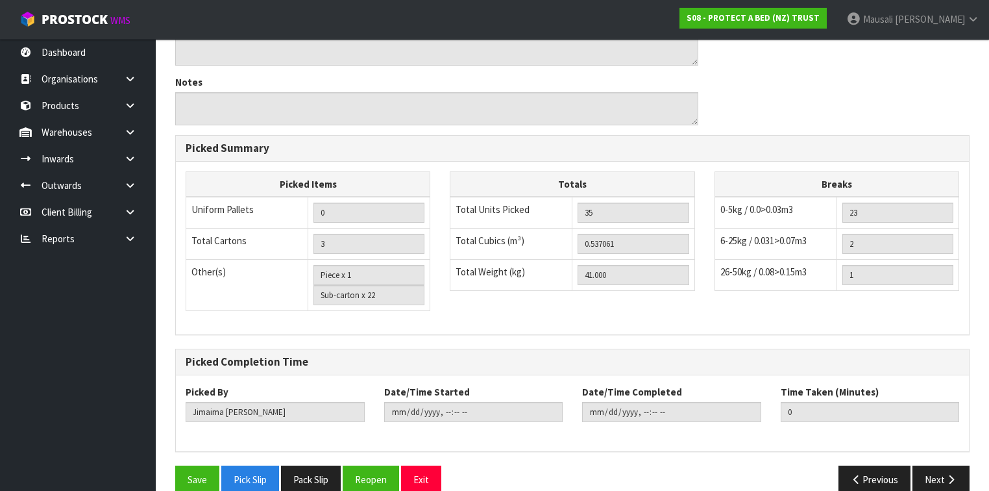
scroll to position [706, 0]
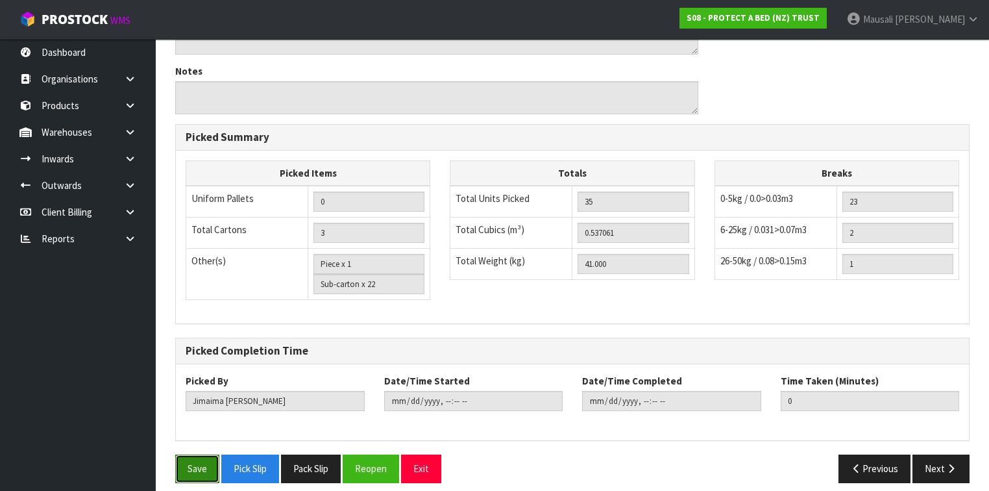
click at [200, 456] on button "Save" at bounding box center [197, 468] width 44 height 28
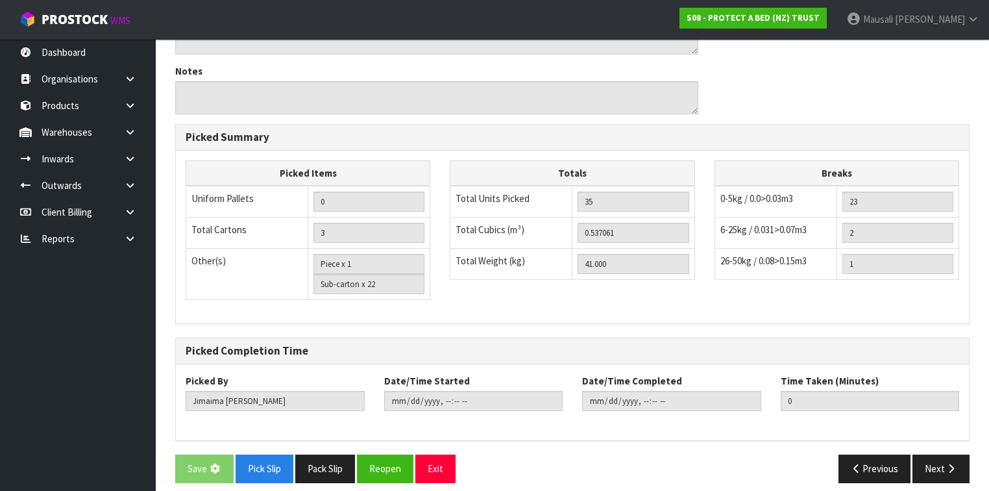
scroll to position [0, 0]
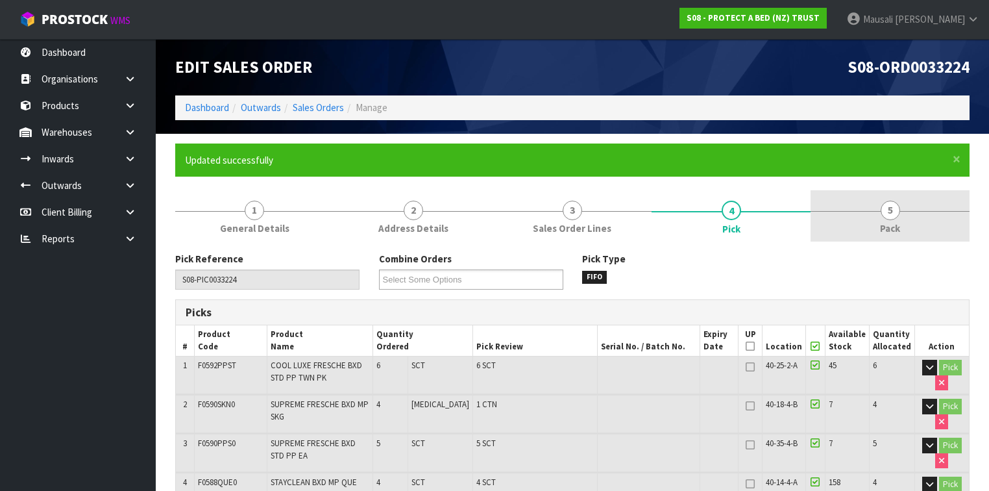
click at [878, 214] on link "5 Pack" at bounding box center [890, 215] width 159 height 51
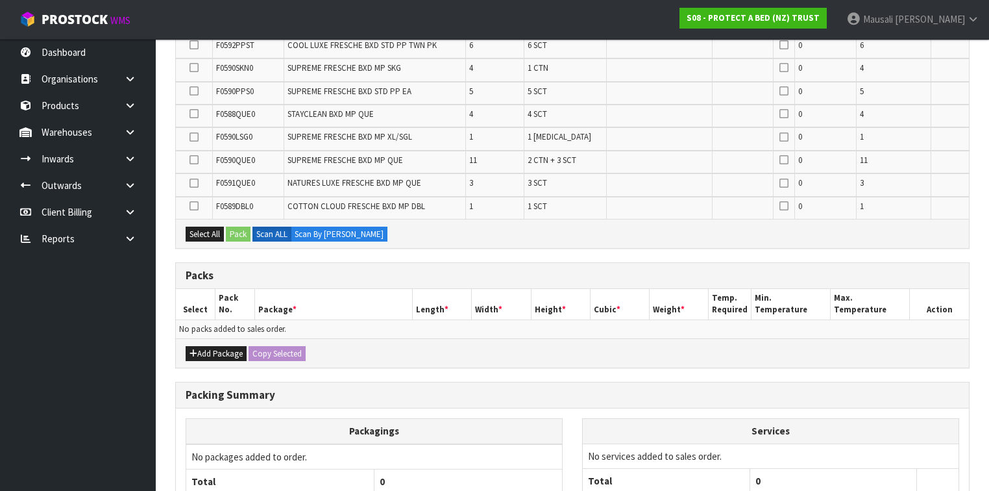
scroll to position [312, 0]
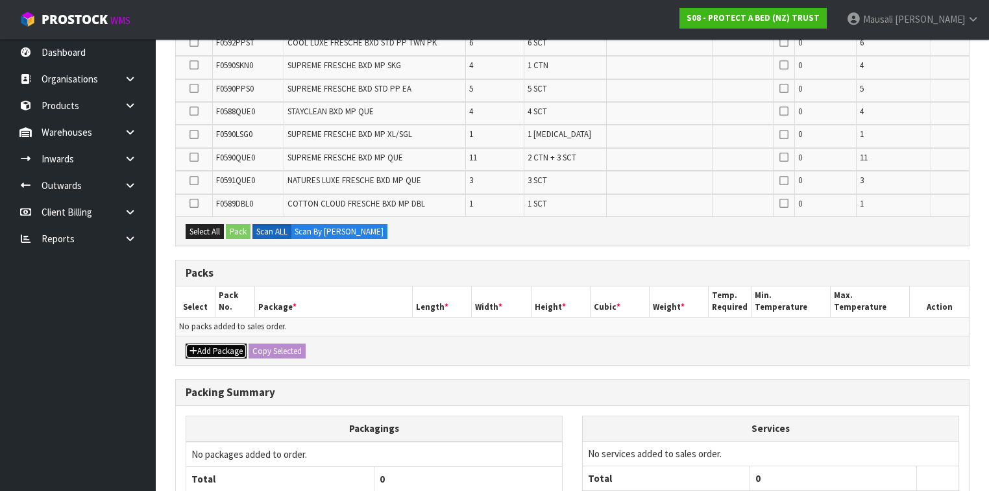
click at [216, 343] on button "Add Package" at bounding box center [216, 351] width 61 height 16
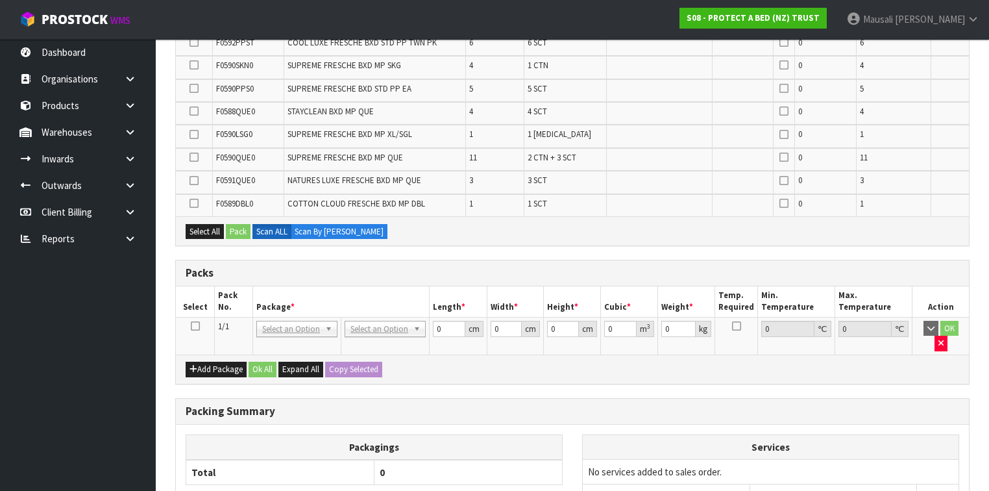
click at [192, 326] on icon at bounding box center [195, 326] width 9 height 1
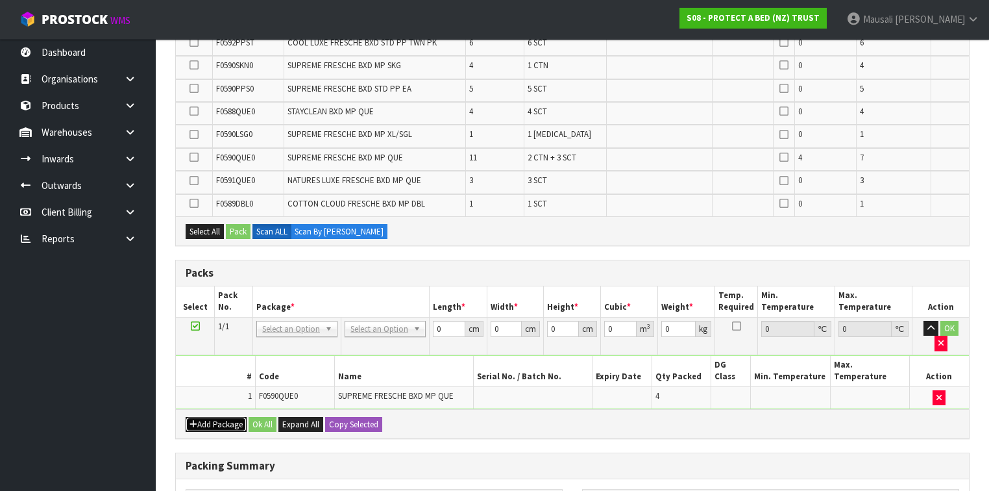
click at [218, 417] on button "Add Package" at bounding box center [216, 425] width 61 height 16
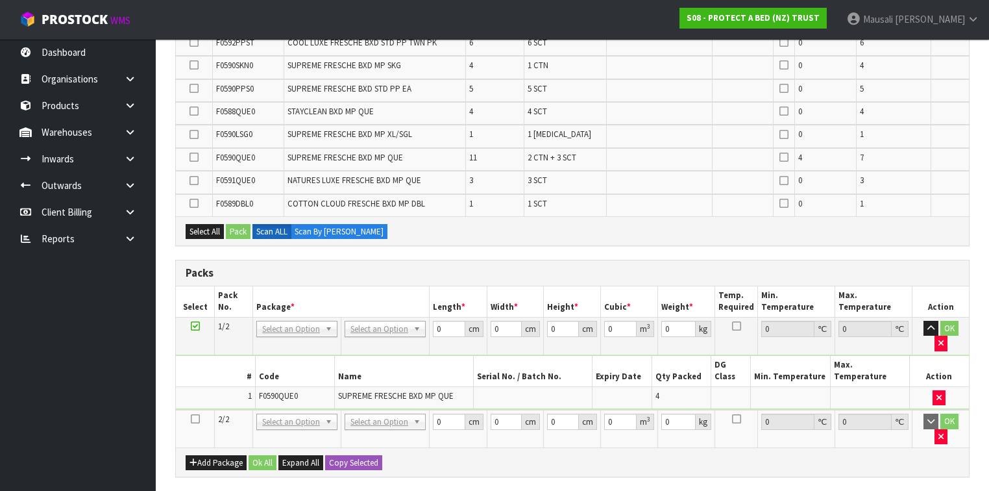
click at [193, 419] on icon at bounding box center [195, 419] width 9 height 1
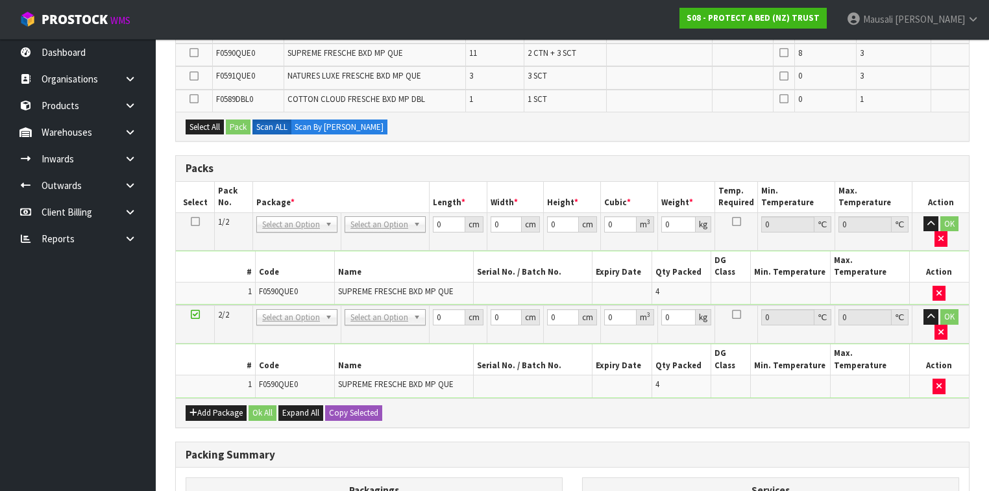
scroll to position [531, 0]
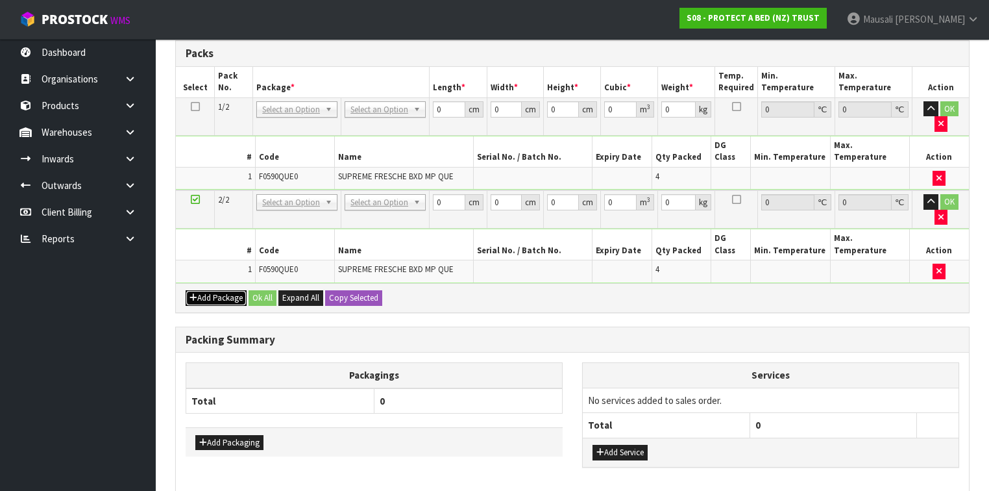
click at [217, 290] on button "Add Package" at bounding box center [216, 298] width 61 height 16
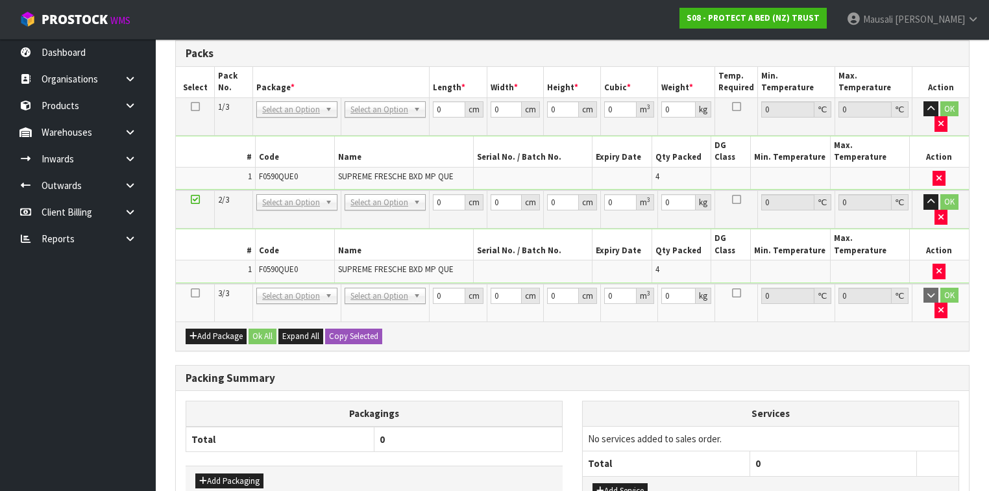
click at [193, 293] on icon at bounding box center [195, 293] width 9 height 1
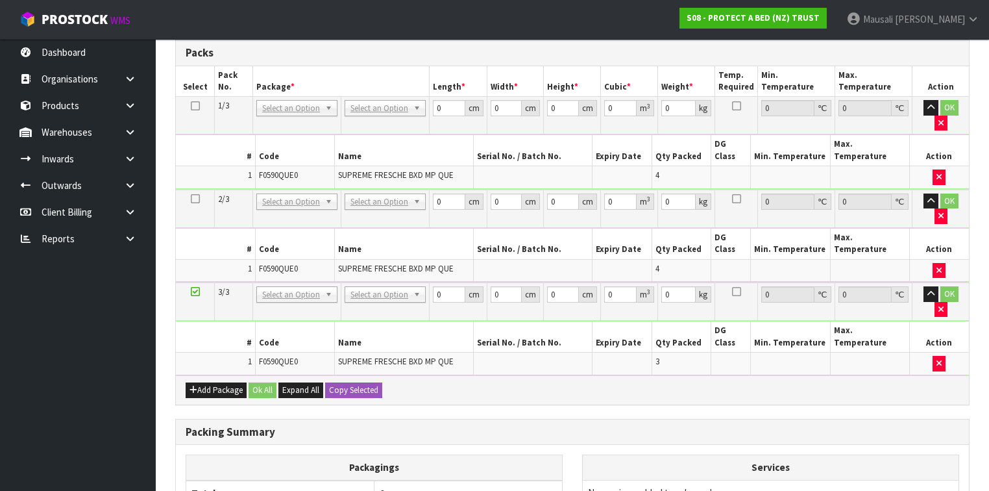
scroll to position [0, 0]
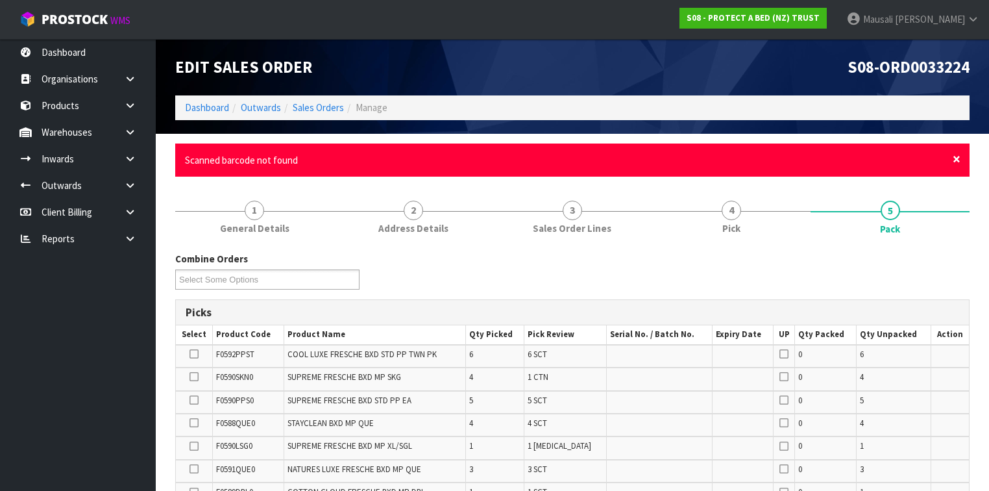
click at [959, 160] on span "×" at bounding box center [957, 159] width 8 height 18
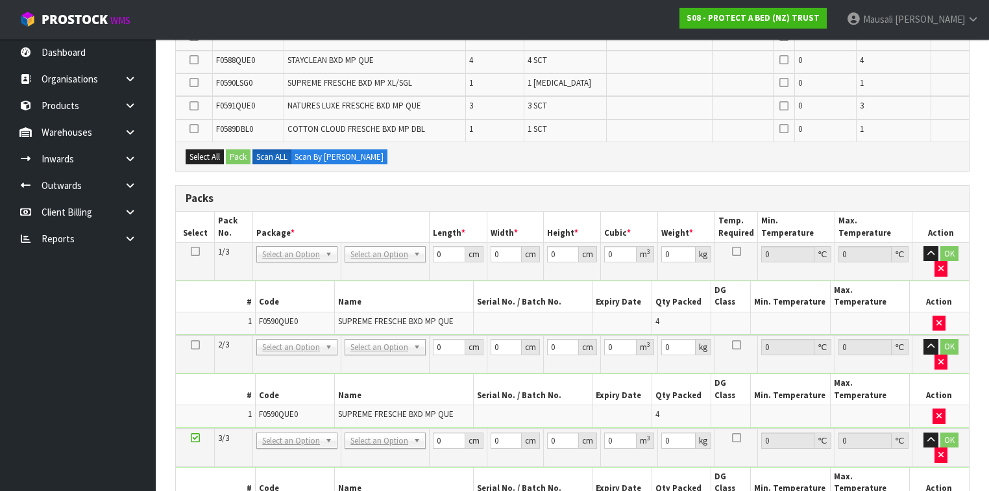
scroll to position [415, 0]
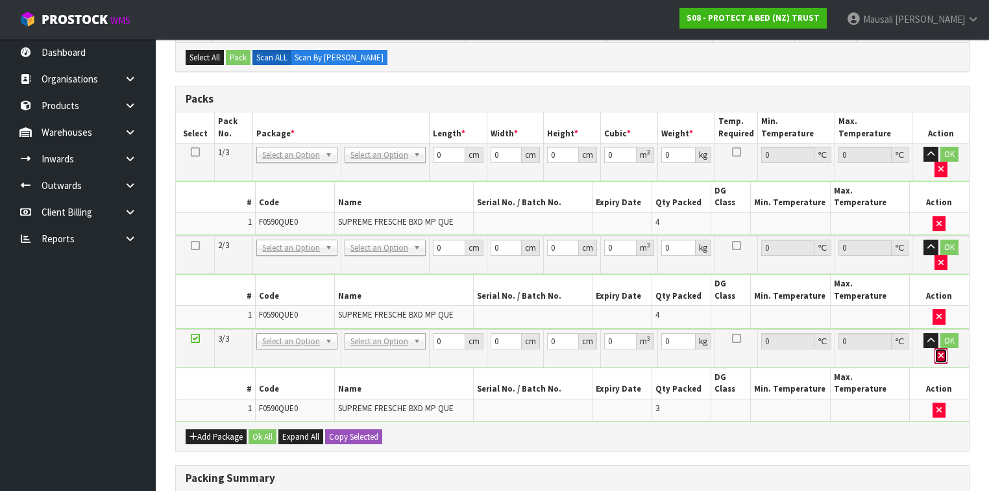
click at [944, 351] on icon "button" at bounding box center [941, 355] width 5 height 8
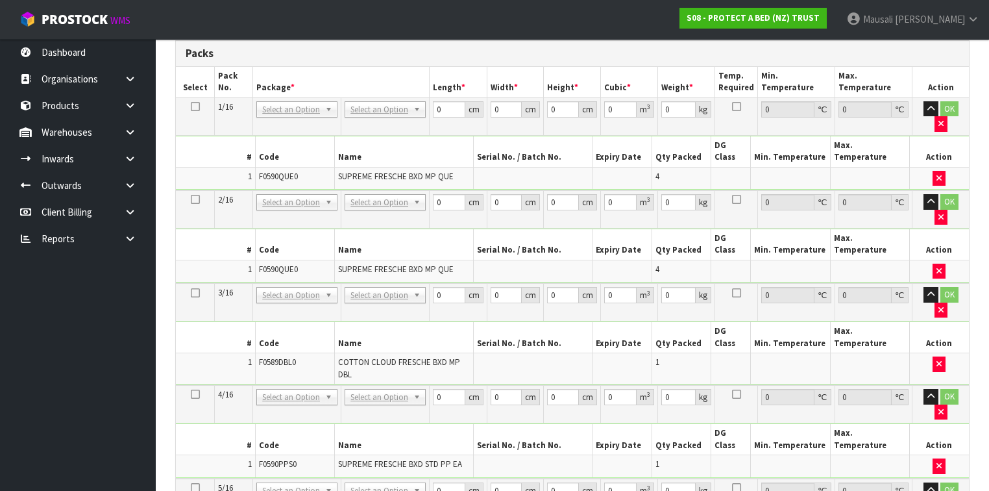
scroll to position [369, 0]
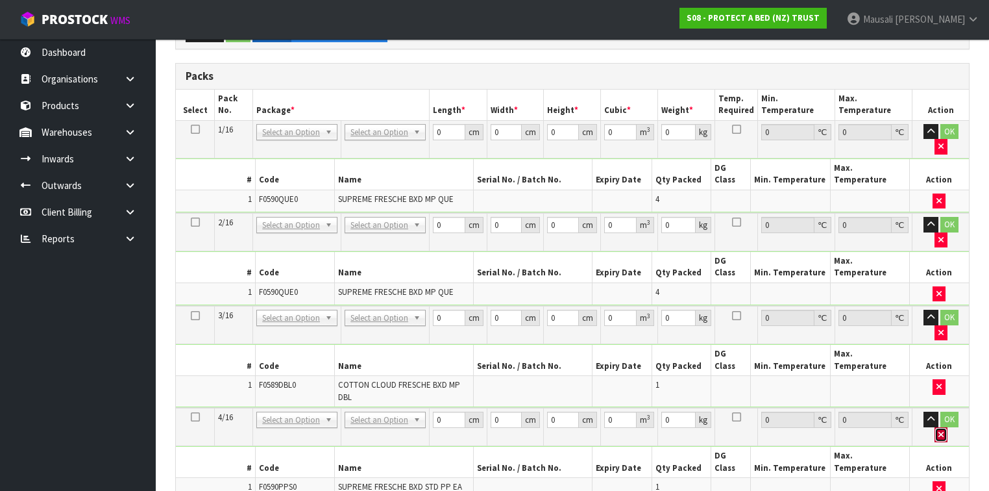
click at [948, 427] on button "button" at bounding box center [941, 435] width 13 height 16
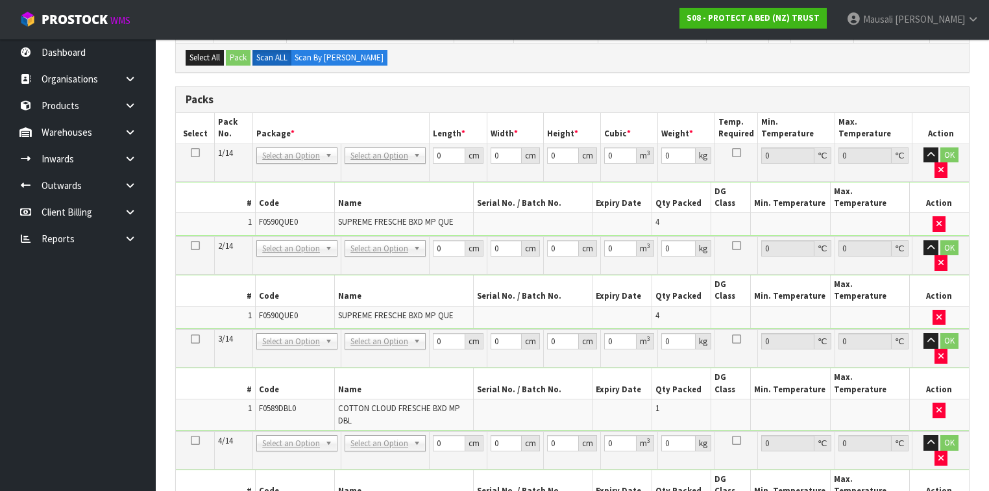
scroll to position [415, 0]
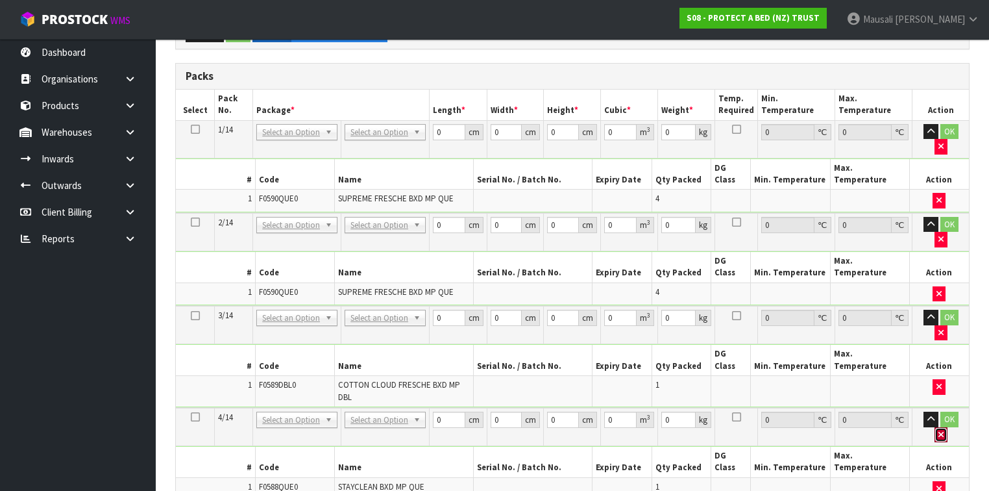
click at [948, 427] on button "button" at bounding box center [941, 435] width 13 height 16
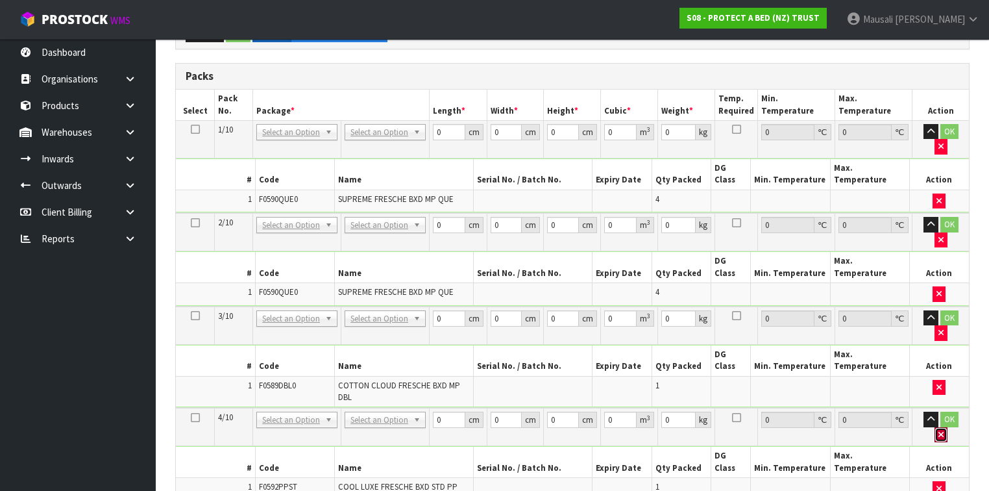
click at [948, 427] on button "button" at bounding box center [941, 435] width 13 height 16
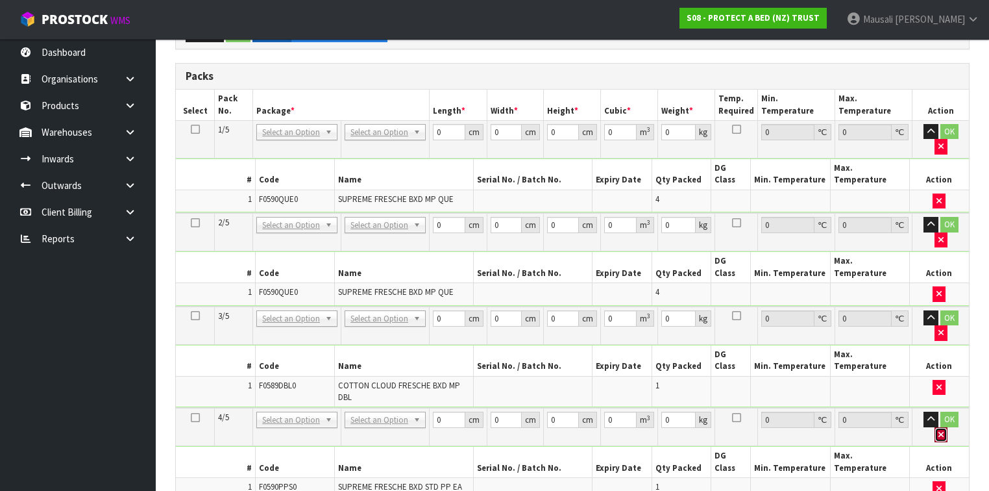
click at [948, 427] on button "button" at bounding box center [941, 435] width 13 height 16
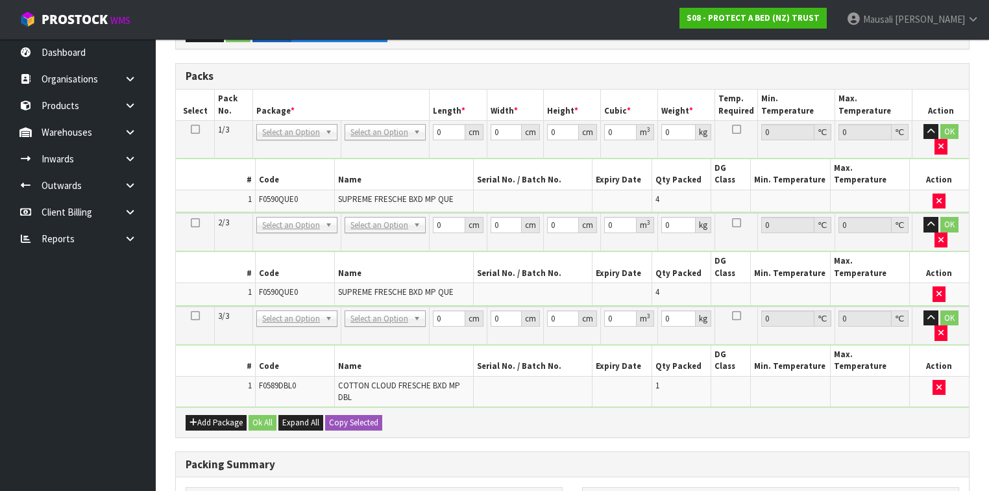
drag, startPoint x: 195, startPoint y: 257, endPoint x: 223, endPoint y: 260, distance: 28.1
click at [195, 315] on icon at bounding box center [195, 315] width 9 height 1
click at [948, 325] on button "button" at bounding box center [941, 333] width 13 height 16
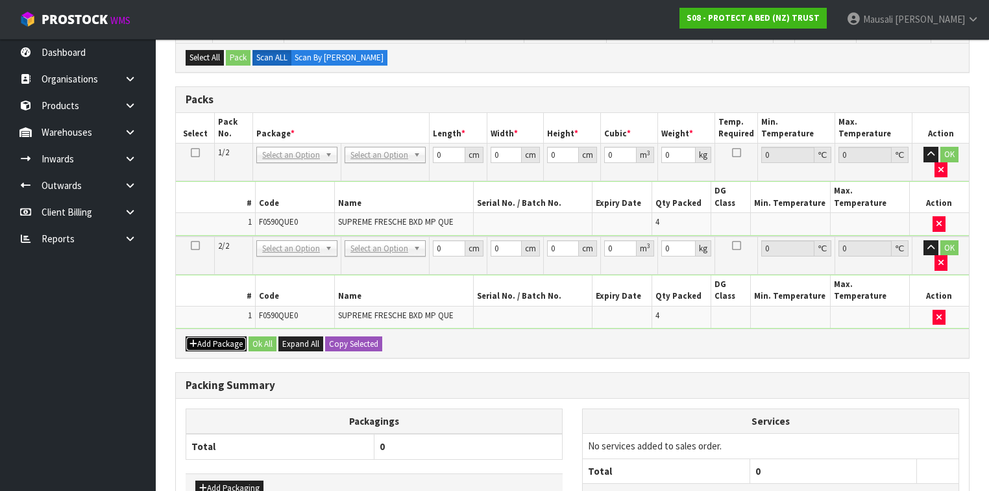
click at [226, 336] on button "Add Package" at bounding box center [216, 344] width 61 height 16
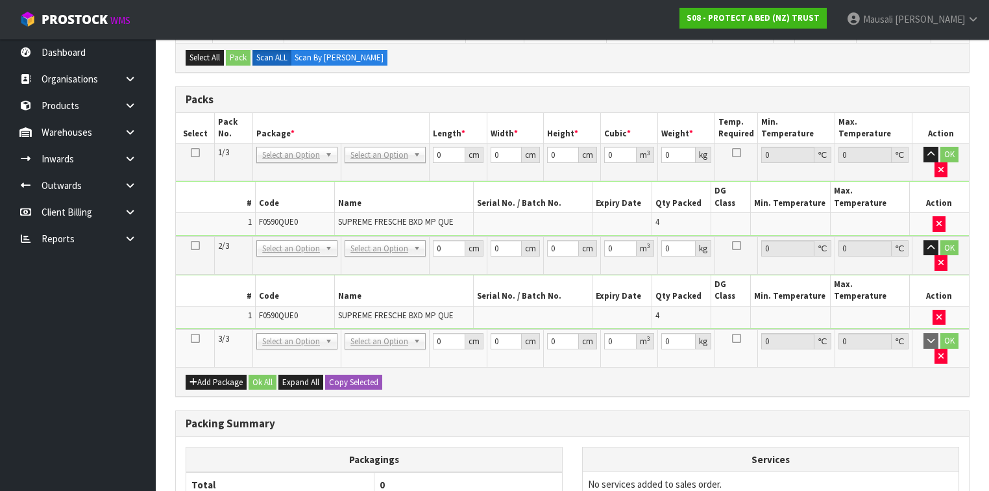
click at [193, 338] on icon at bounding box center [195, 338] width 9 height 1
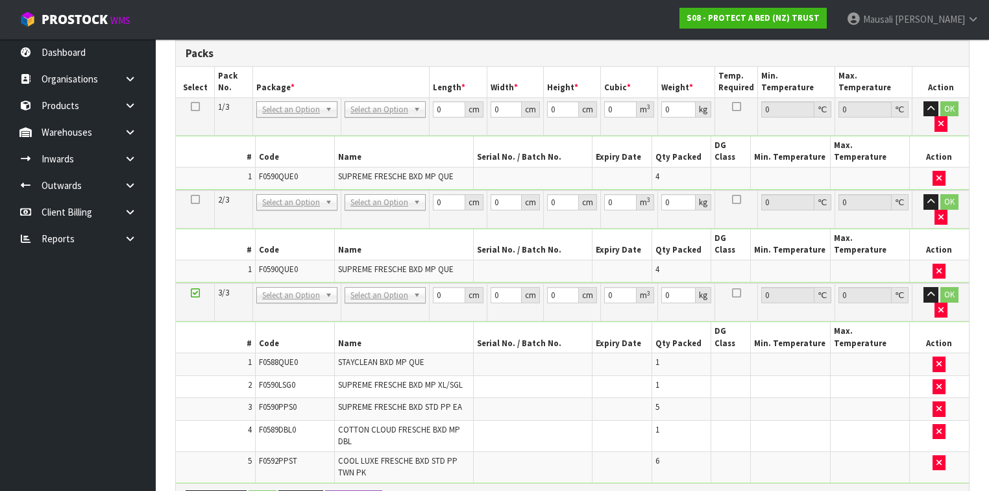
scroll to position [369, 0]
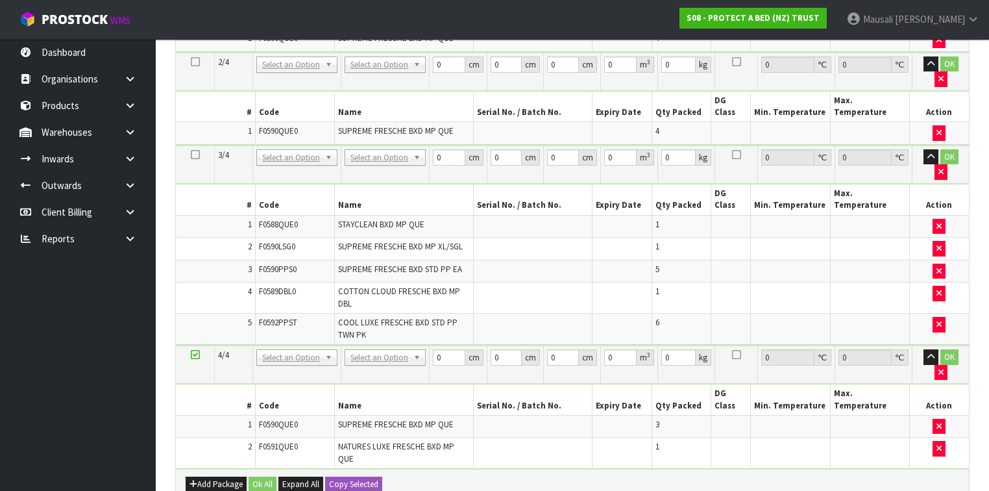
scroll to position [606, 0]
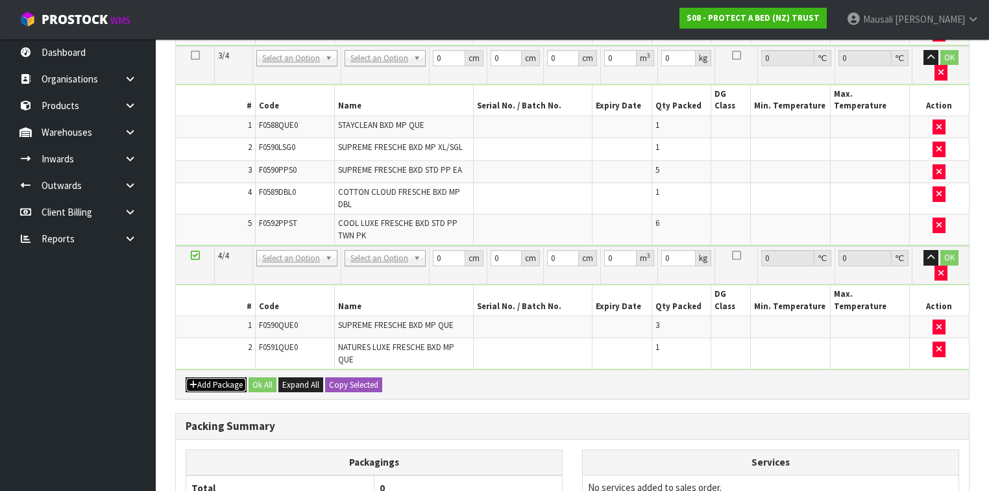
click at [219, 377] on button "Add Package" at bounding box center [216, 385] width 61 height 16
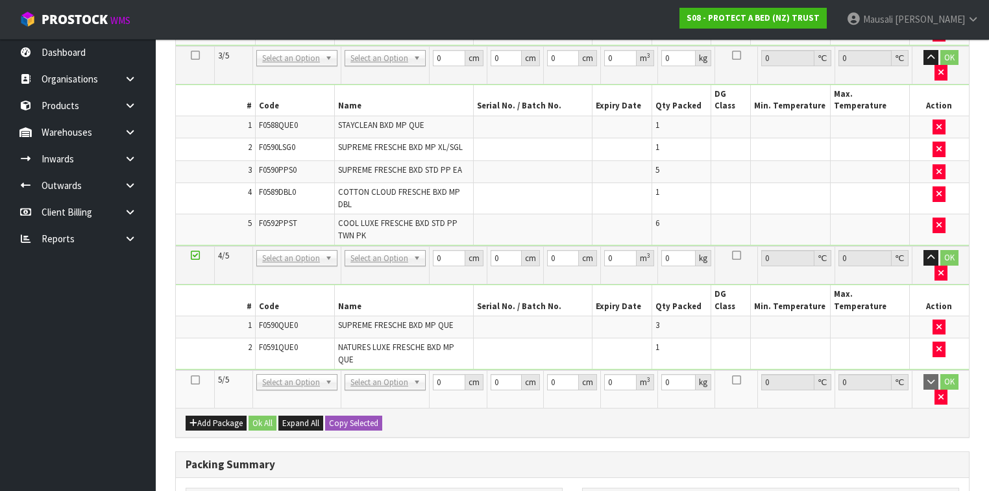
click at [191, 380] on icon at bounding box center [195, 380] width 9 height 1
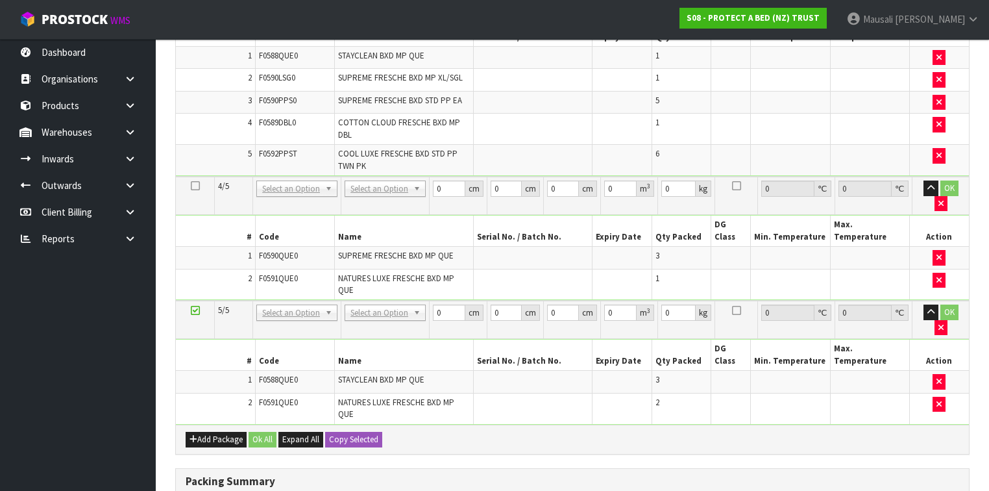
scroll to position [690, 0]
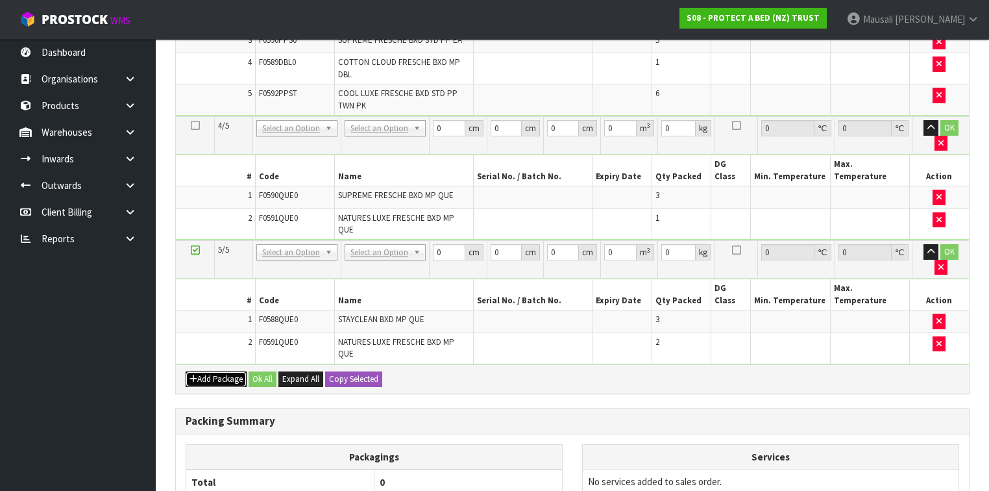
click at [213, 371] on button "Add Package" at bounding box center [216, 379] width 61 height 16
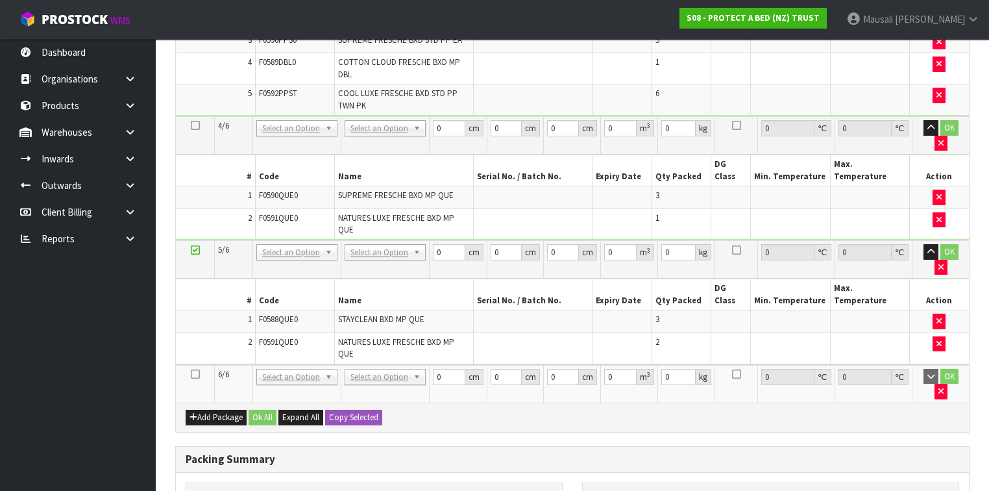
click at [193, 374] on icon at bounding box center [195, 374] width 9 height 1
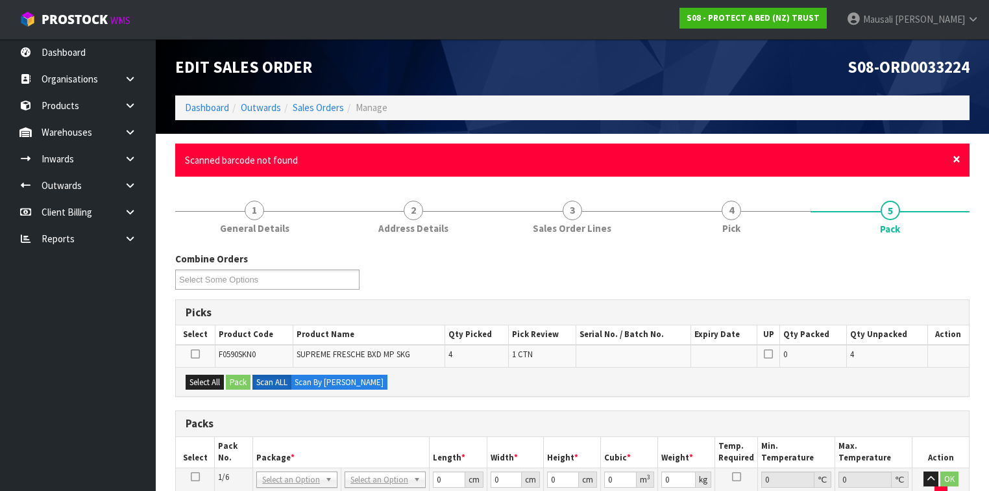
click at [953, 161] on span "×" at bounding box center [957, 159] width 8 height 18
click at [957, 161] on span "×" at bounding box center [957, 159] width 8 height 18
click at [952, 157] on div "× Close Processing already.." at bounding box center [572, 159] width 795 height 33
click at [950, 161] on div "× Close Processing already.." at bounding box center [572, 159] width 795 height 33
click at [954, 159] on span "×" at bounding box center [957, 159] width 8 height 18
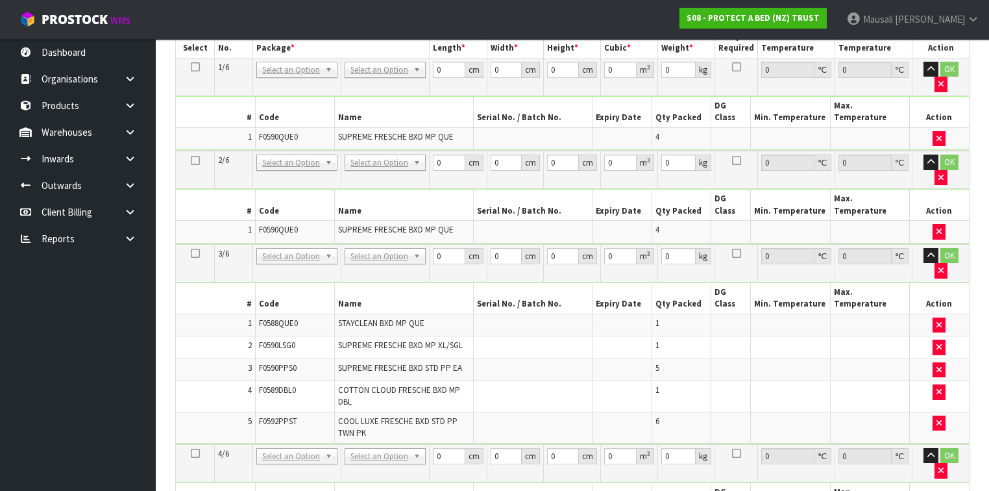
scroll to position [288, 0]
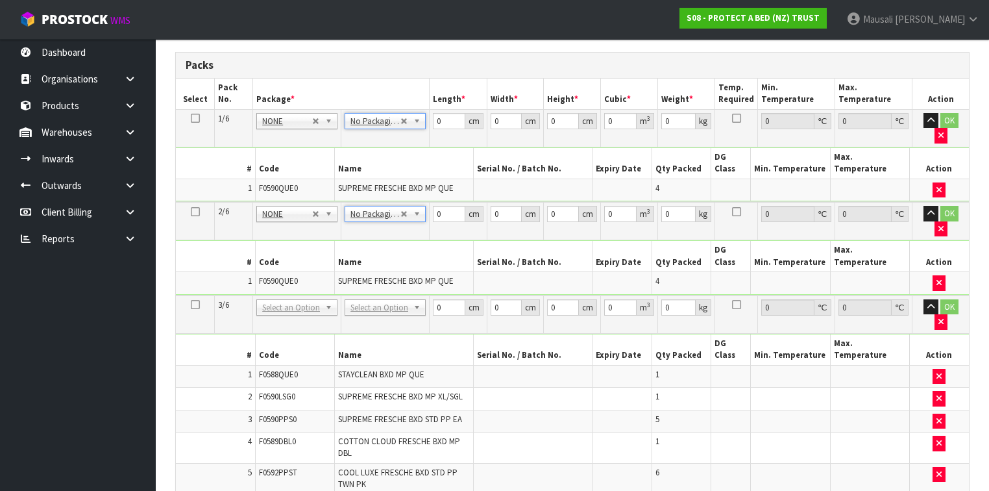
drag, startPoint x: 390, startPoint y: 249, endPoint x: 388, endPoint y: 258, distance: 9.5
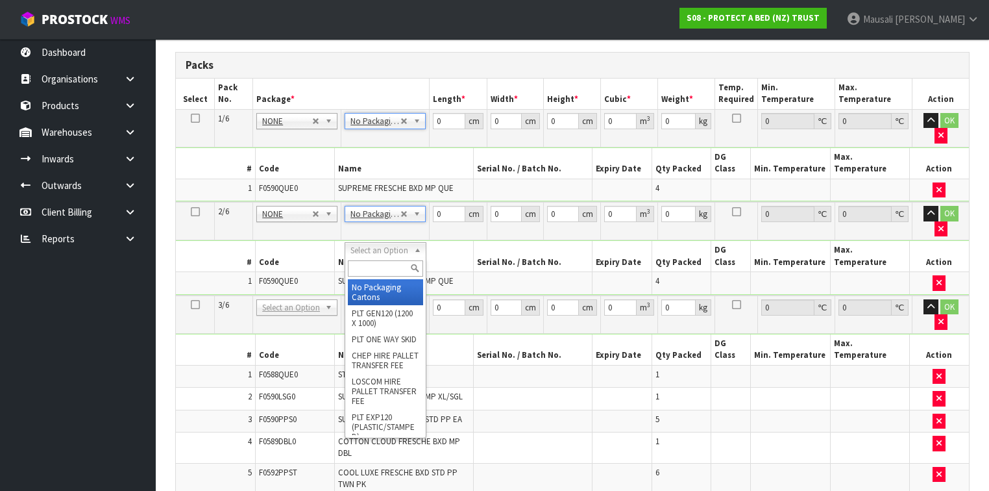
click at [383, 267] on input "text" at bounding box center [385, 268] width 75 height 16
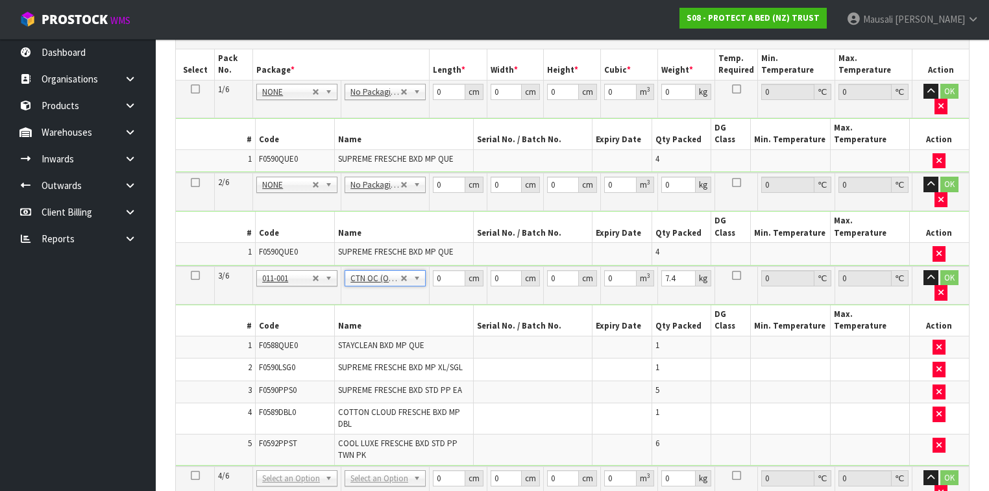
scroll to position [496, 0]
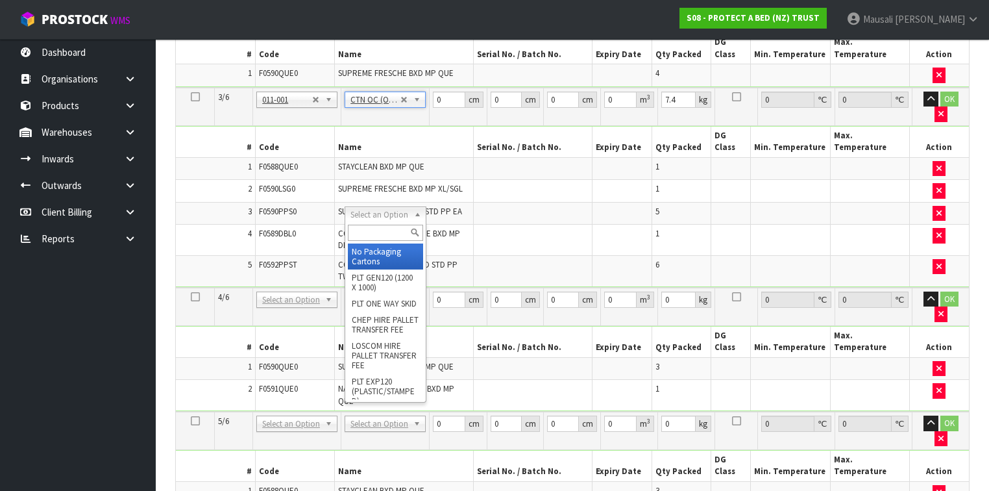
click at [358, 234] on input "text" at bounding box center [385, 233] width 75 height 16
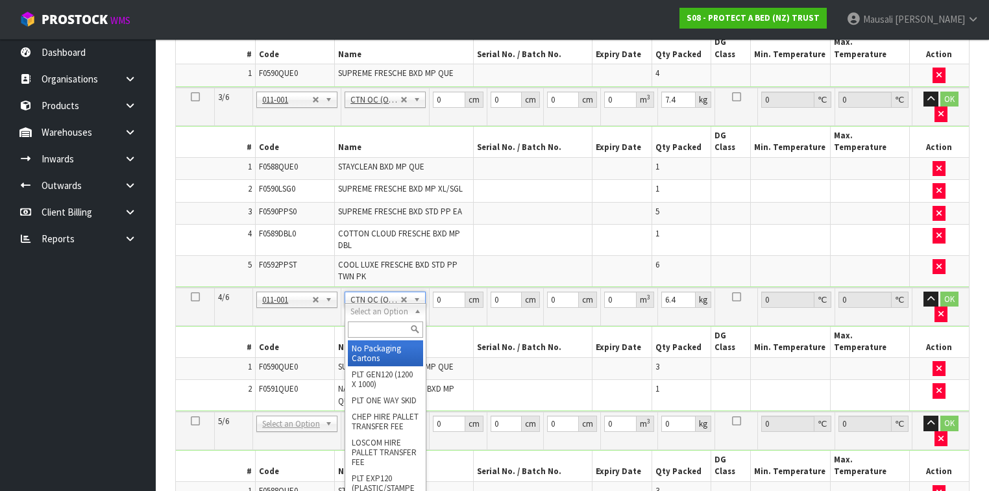
click at [361, 326] on input "text" at bounding box center [385, 329] width 75 height 16
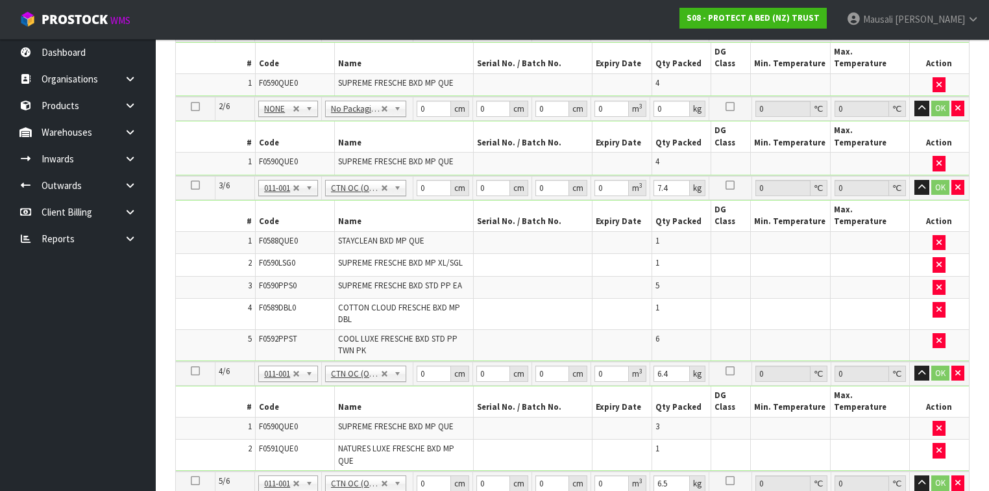
scroll to position [236, 0]
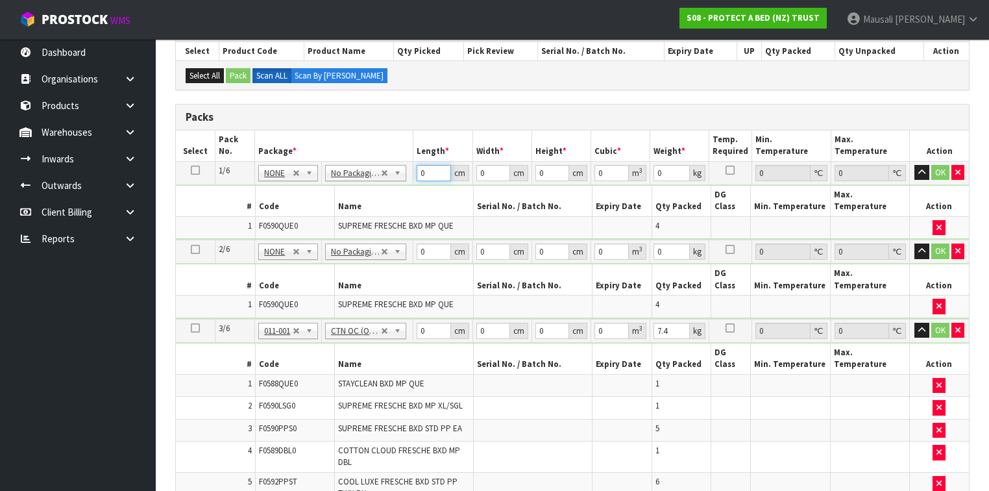
drag, startPoint x: 428, startPoint y: 170, endPoint x: 397, endPoint y: 180, distance: 32.6
click at [405, 180] on tr "1/6 NONE 007-001 007-002 007-004 007-009 007-013 007-014 007-015 007-017 007-01…" at bounding box center [572, 172] width 793 height 23
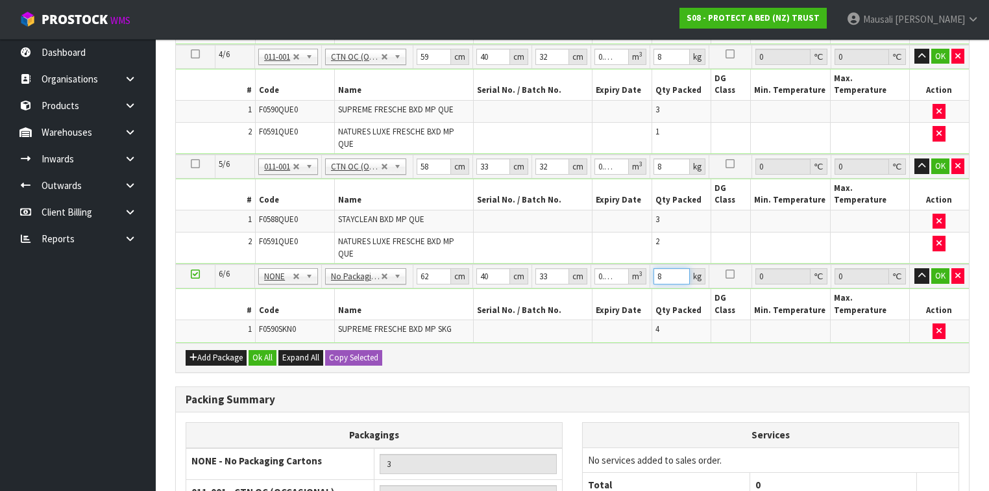
scroll to position [766, 0]
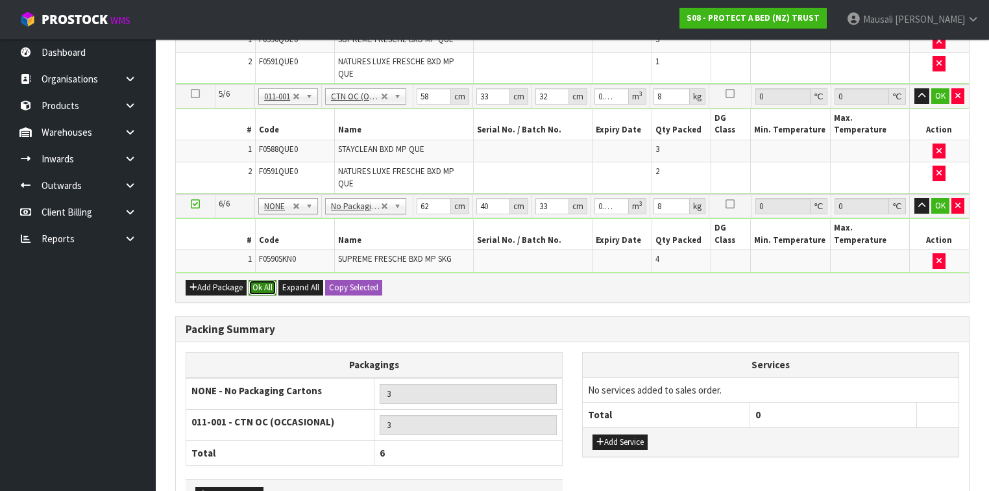
click at [264, 280] on button "Ok All" at bounding box center [263, 288] width 28 height 16
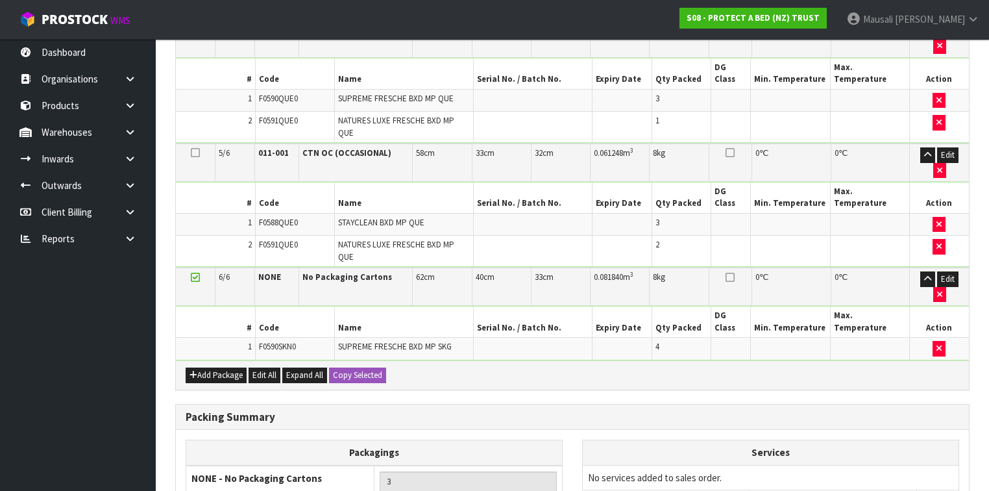
scroll to position [765, 0]
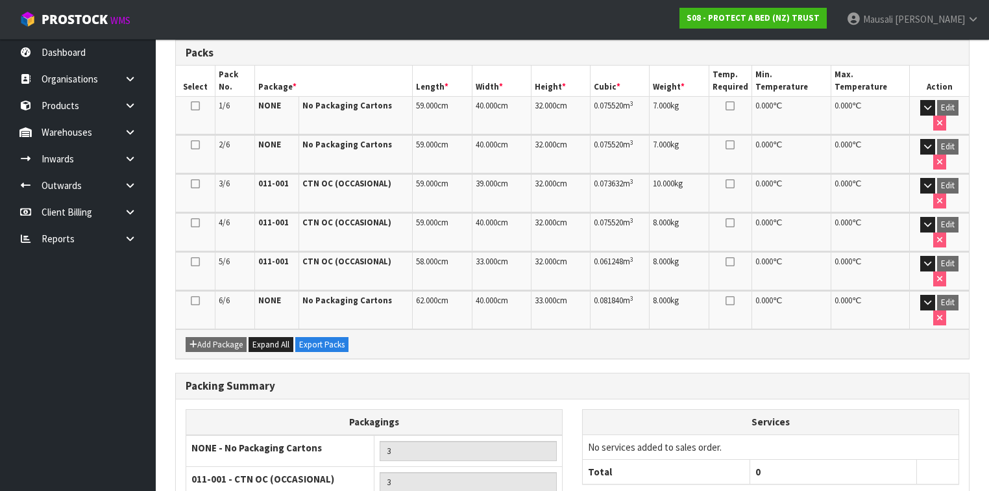
scroll to position [366, 0]
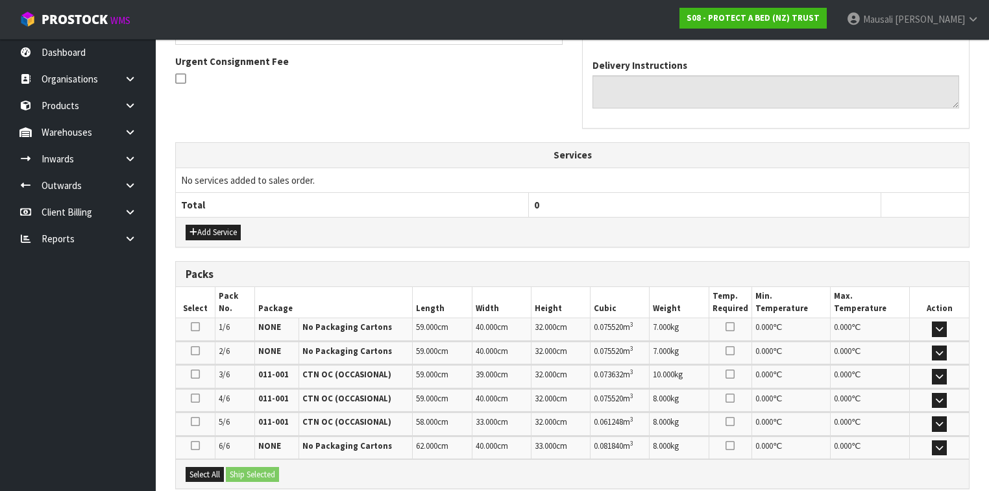
scroll to position [467, 0]
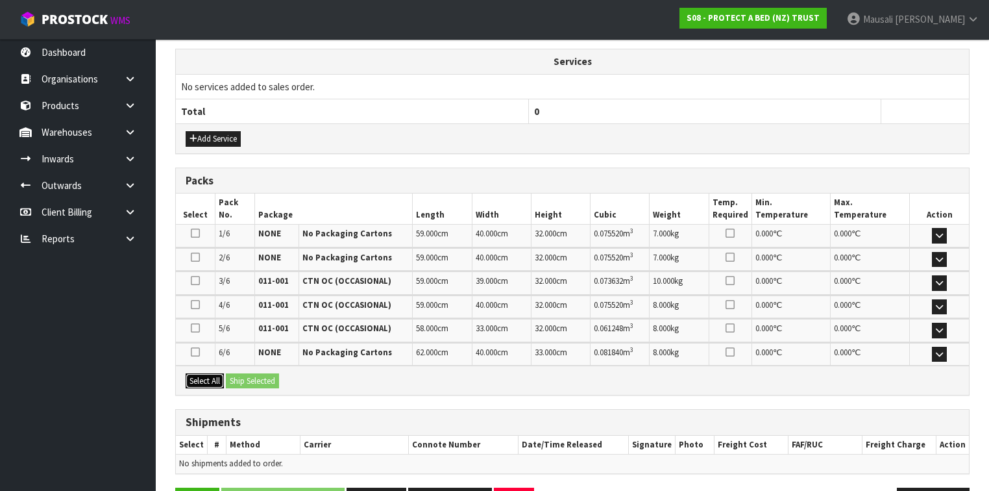
click at [208, 373] on button "Select All" at bounding box center [205, 381] width 38 height 16
click at [228, 375] on button "Ship Selected" at bounding box center [252, 381] width 53 height 16
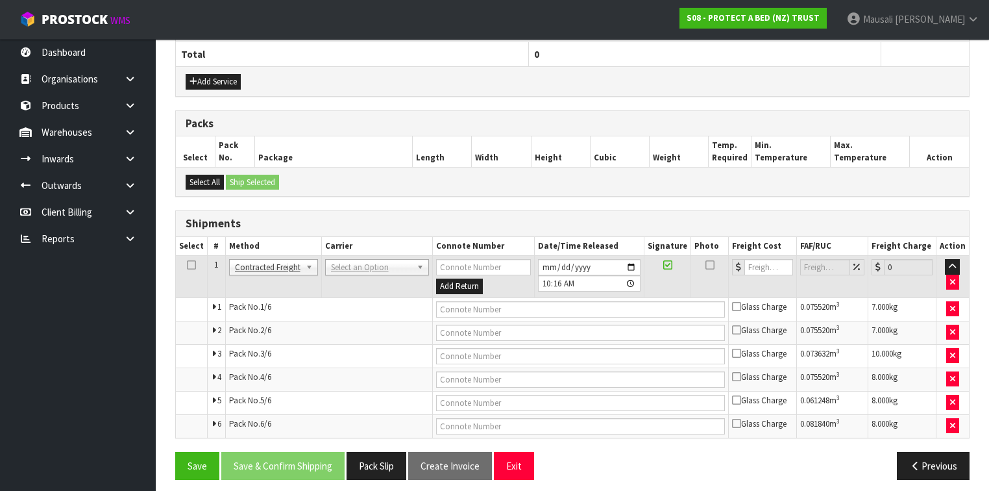
scroll to position [528, 0]
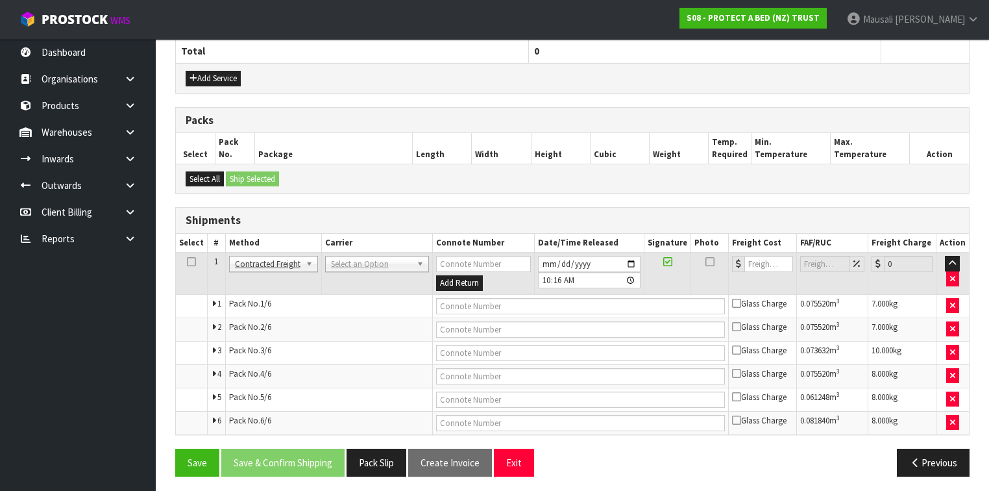
drag, startPoint x: 354, startPoint y: 259, endPoint x: 367, endPoint y: 282, distance: 25.9
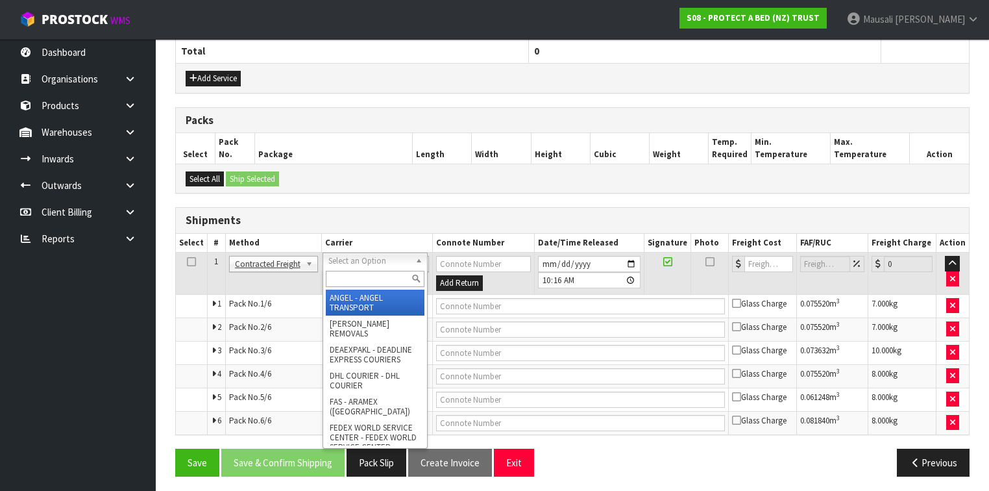
click at [367, 286] on input "text" at bounding box center [375, 279] width 99 height 16
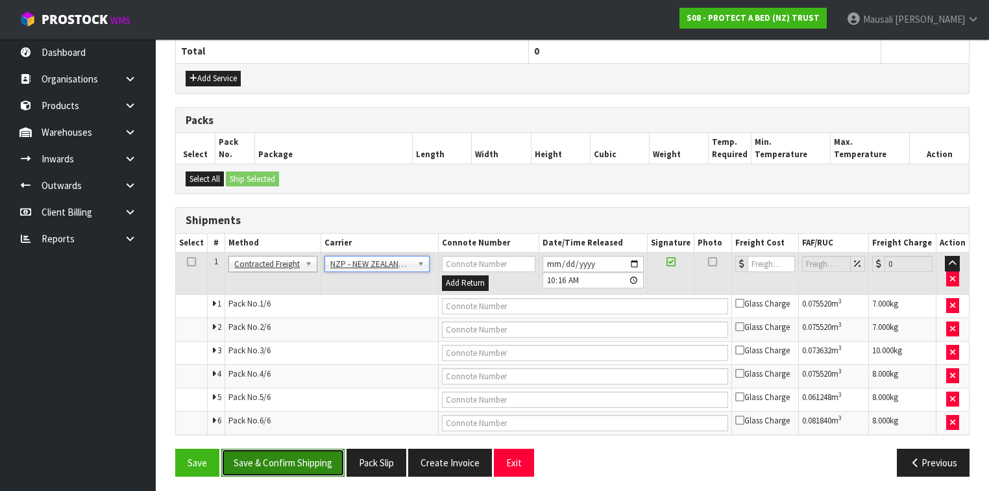
click at [310, 454] on button "Save & Confirm Shipping" at bounding box center [282, 463] width 123 height 28
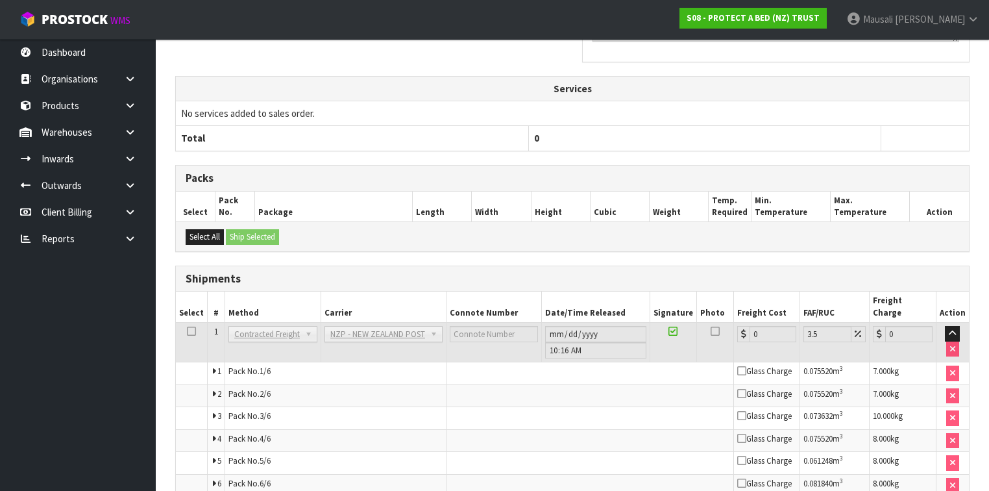
scroll to position [504, 0]
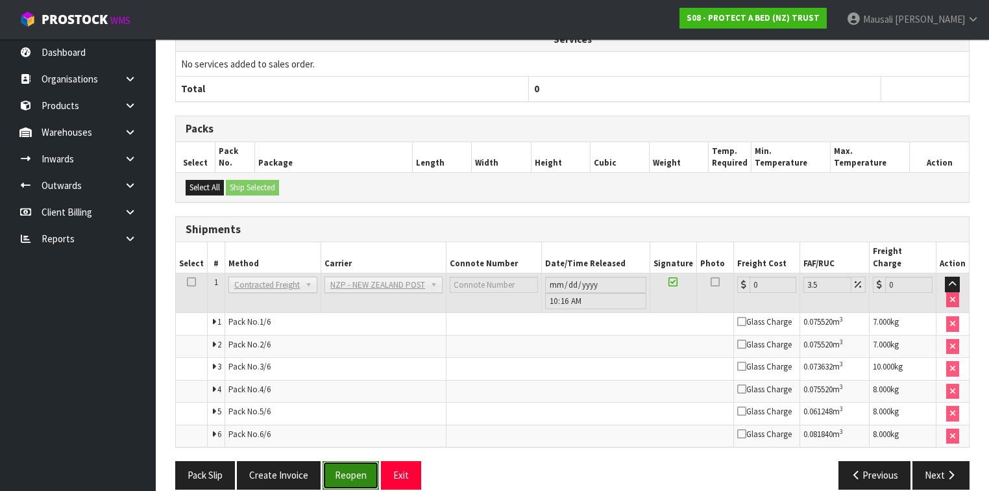
click at [339, 461] on button "Reopen" at bounding box center [351, 475] width 56 height 28
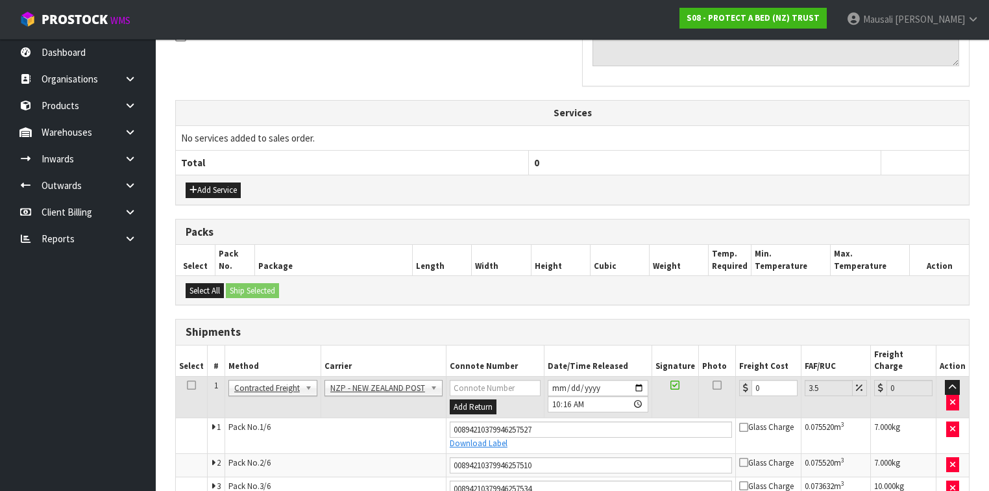
scroll to position [540, 0]
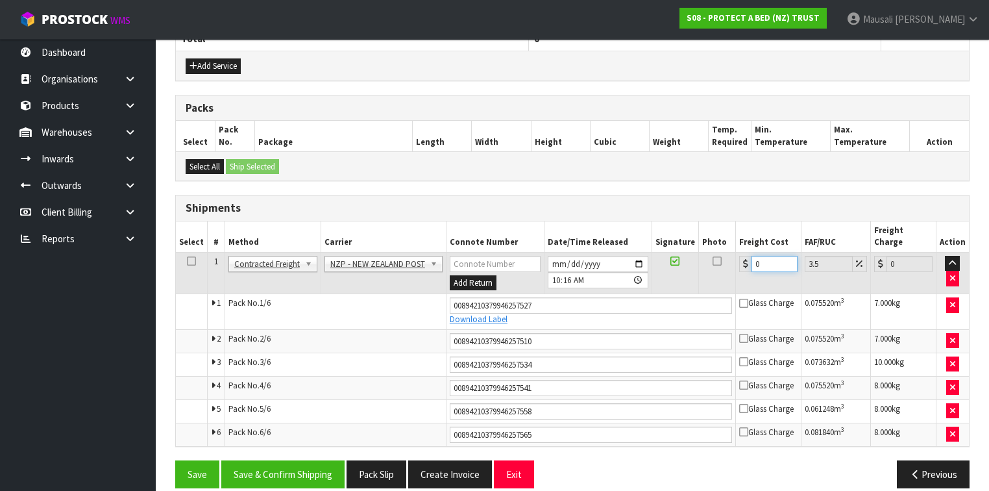
drag, startPoint x: 768, startPoint y: 249, endPoint x: 745, endPoint y: 258, distance: 25.3
click at [745, 258] on td "0" at bounding box center [769, 273] width 66 height 42
click at [316, 460] on button "Save & Confirm Shipping" at bounding box center [282, 474] width 123 height 28
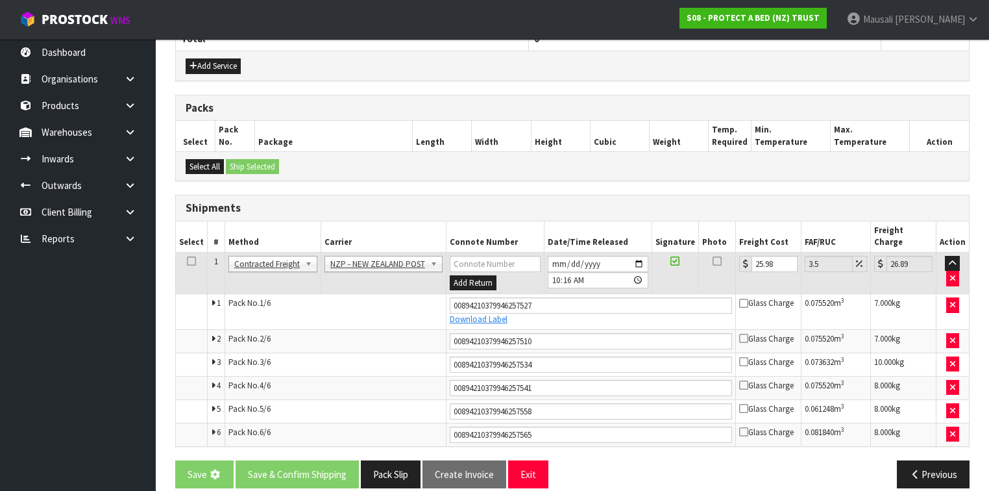
scroll to position [0, 0]
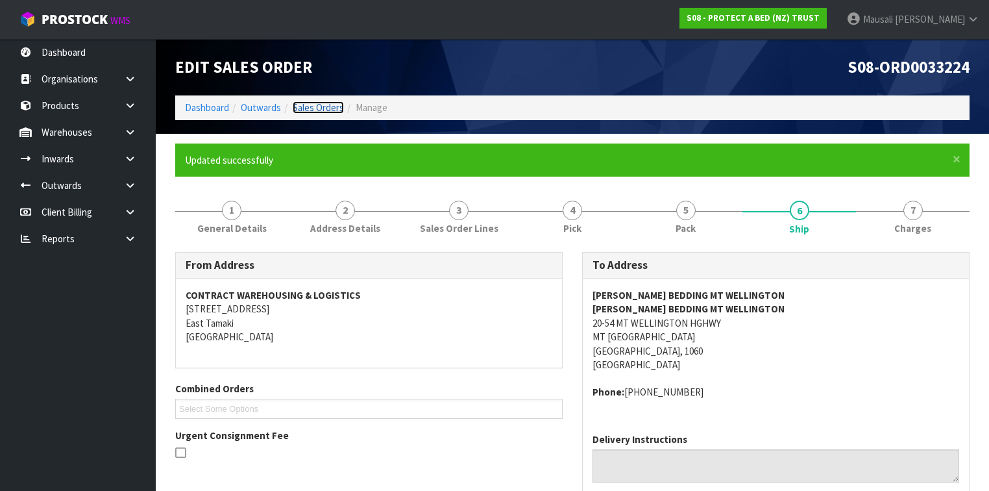
click at [304, 106] on link "Sales Orders" at bounding box center [318, 107] width 51 height 12
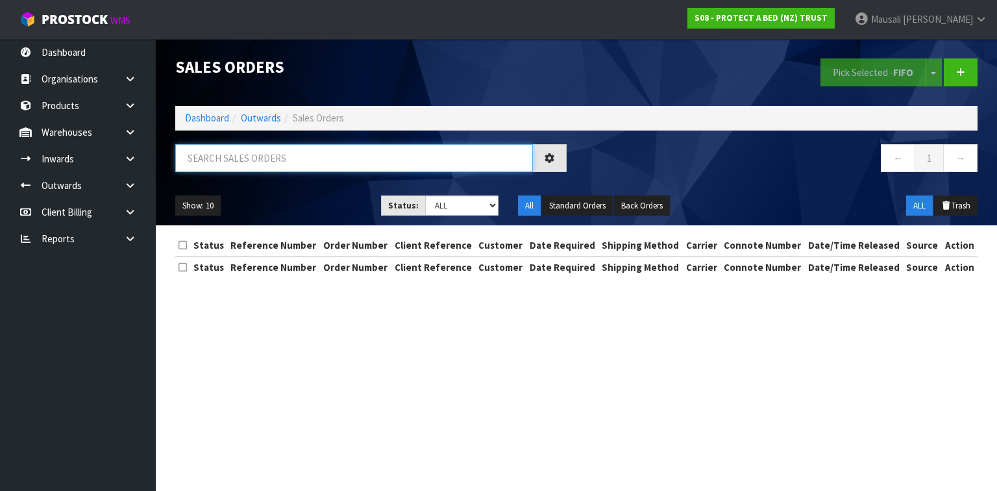
click at [223, 158] on input "text" at bounding box center [354, 158] width 358 height 28
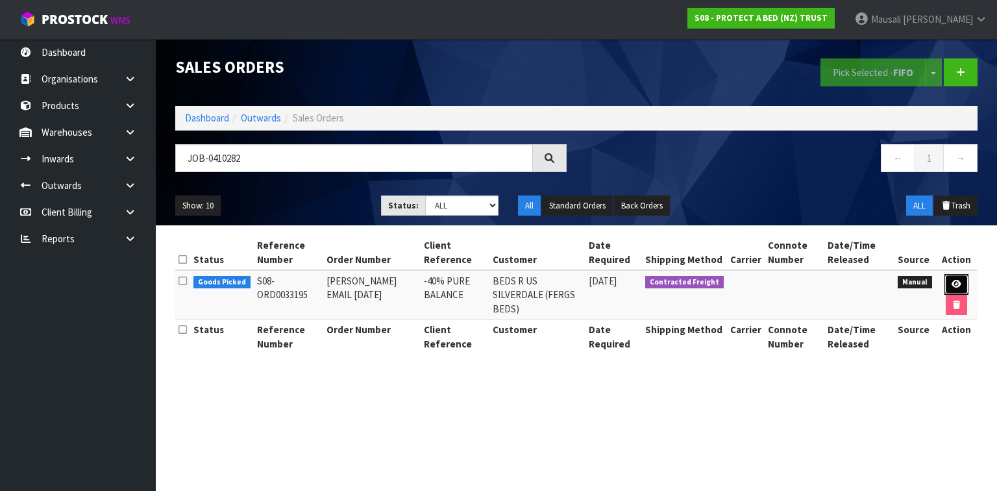
click at [959, 281] on icon at bounding box center [957, 284] width 10 height 8
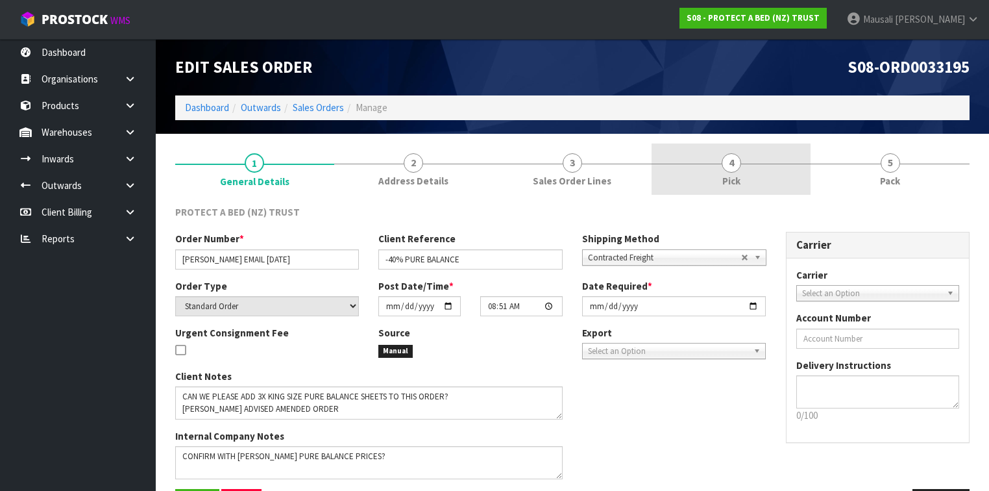
click at [760, 162] on link "4 Pick" at bounding box center [731, 168] width 159 height 51
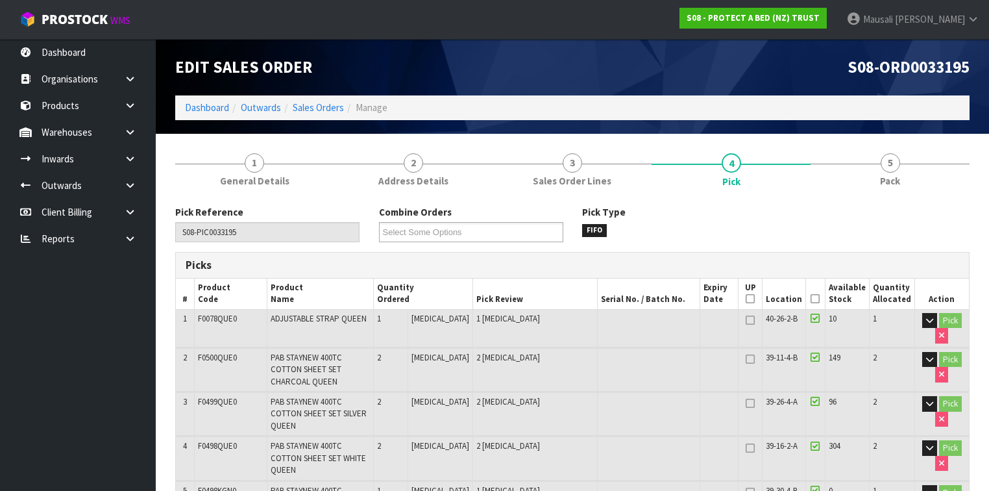
click at [815, 299] on icon at bounding box center [815, 299] width 9 height 1
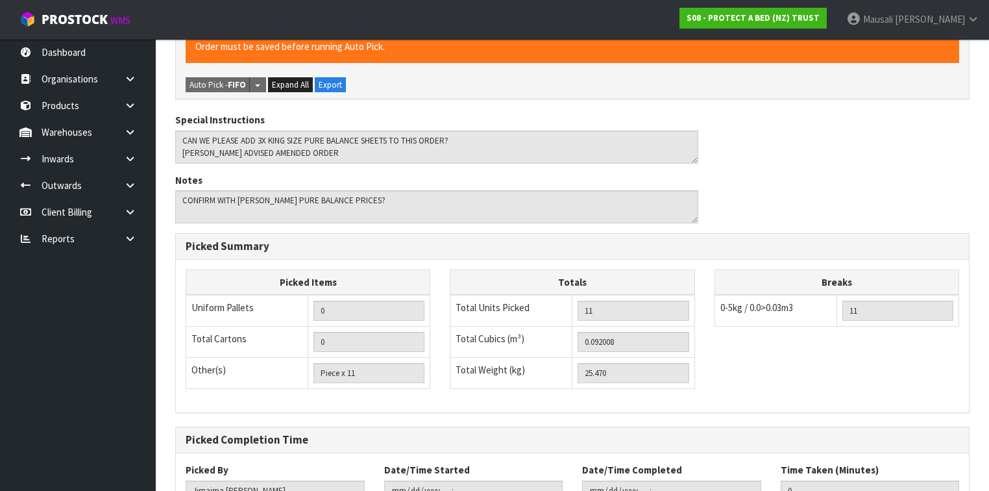
scroll to position [648, 0]
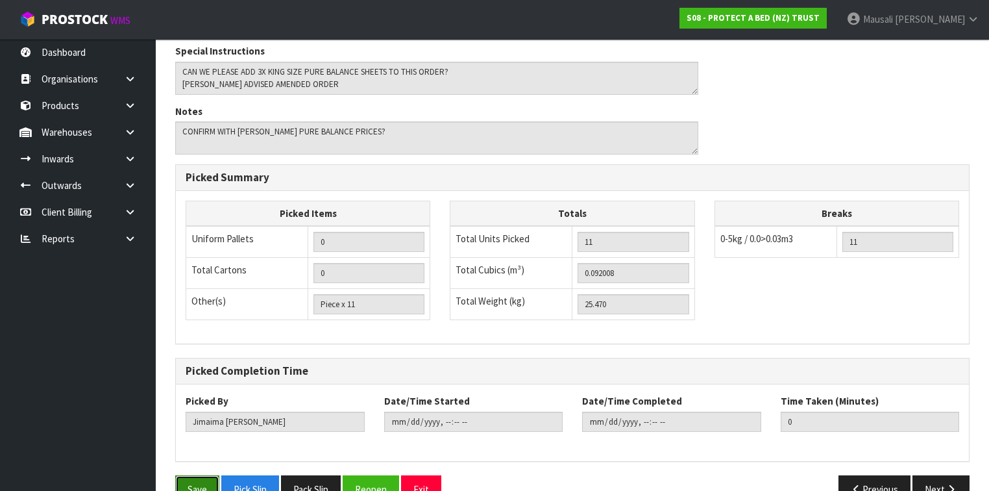
click at [186, 475] on button "Save" at bounding box center [197, 489] width 44 height 28
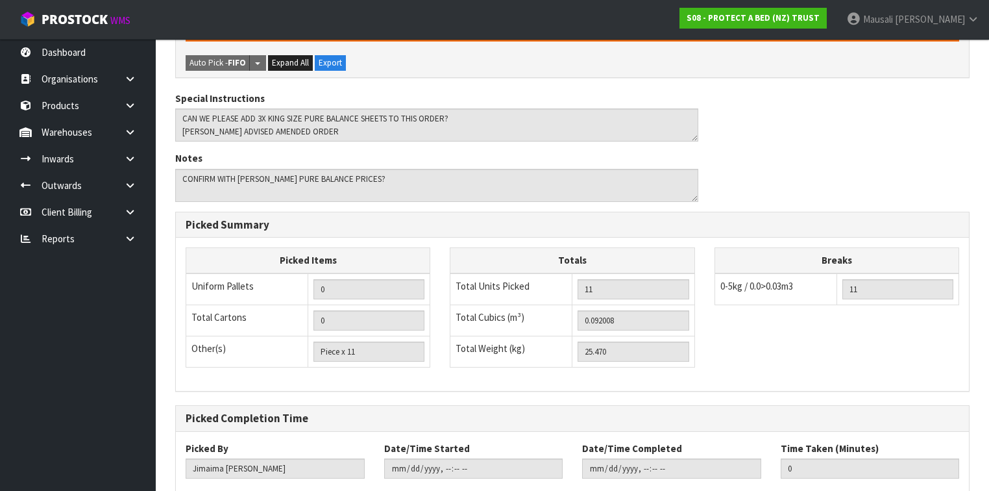
scroll to position [0, 0]
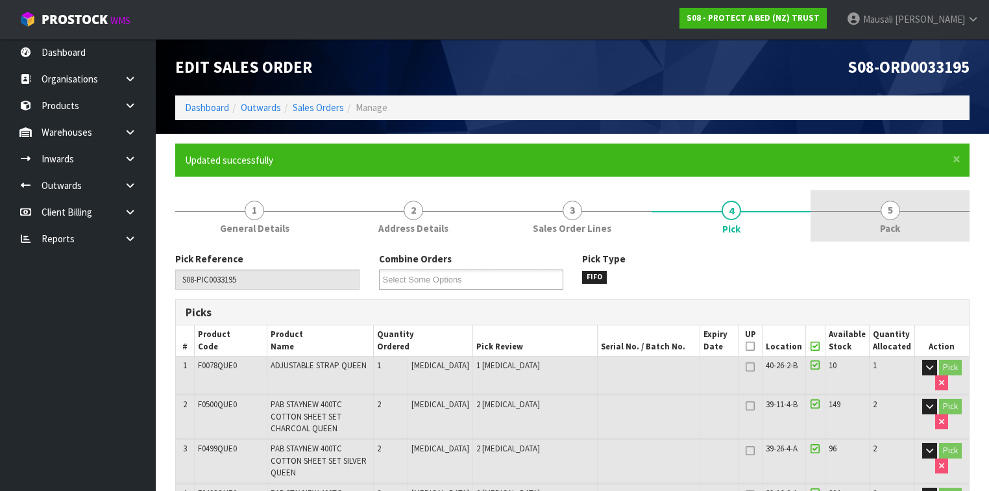
click at [872, 219] on link "5 Pack" at bounding box center [890, 215] width 159 height 51
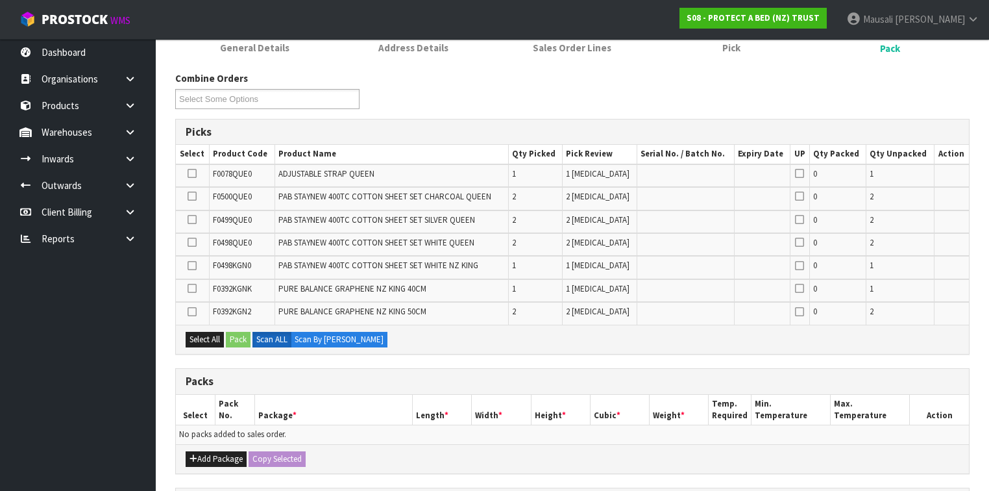
scroll to position [260, 0]
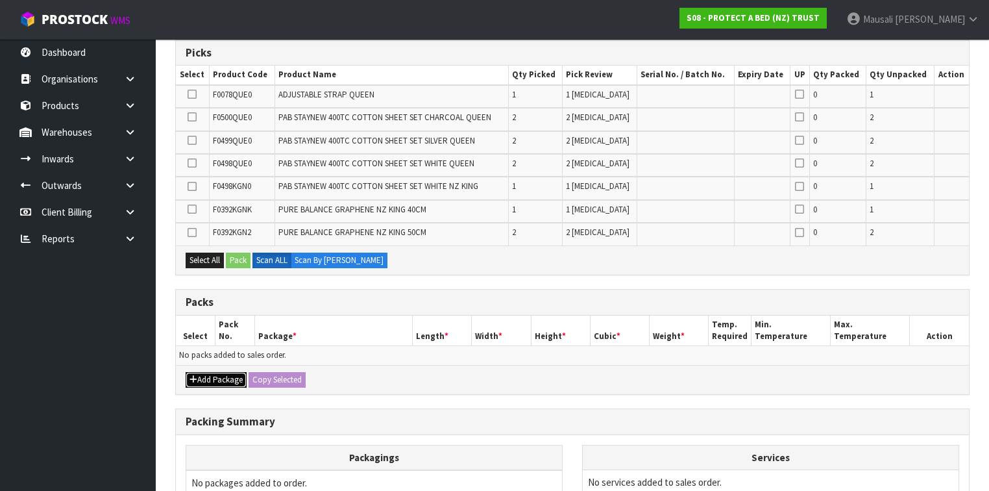
click at [210, 374] on button "Add Package" at bounding box center [216, 380] width 61 height 16
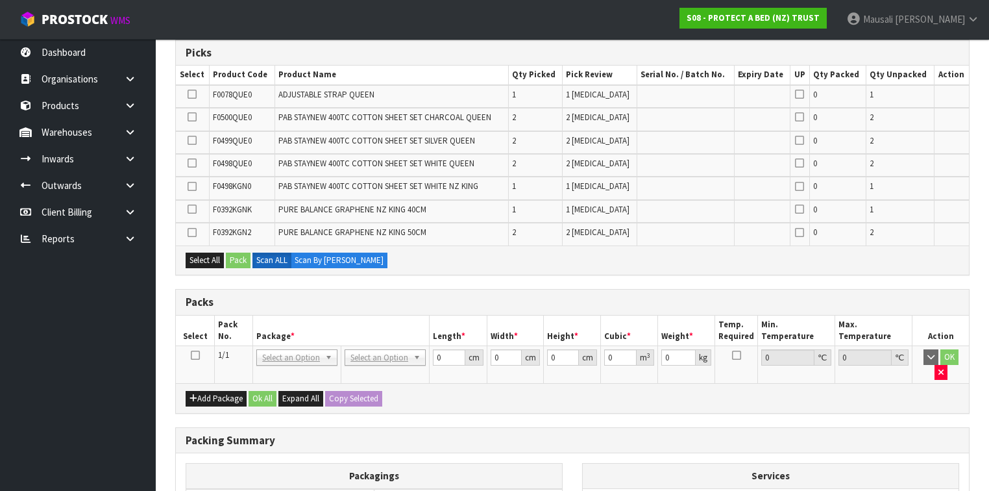
click at [193, 355] on icon at bounding box center [195, 355] width 9 height 1
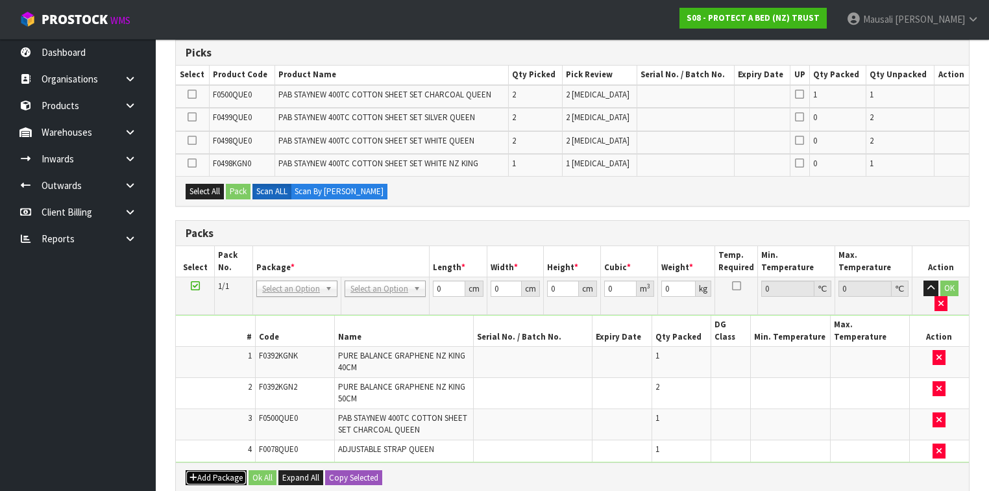
click at [219, 470] on button "Add Package" at bounding box center [216, 478] width 61 height 16
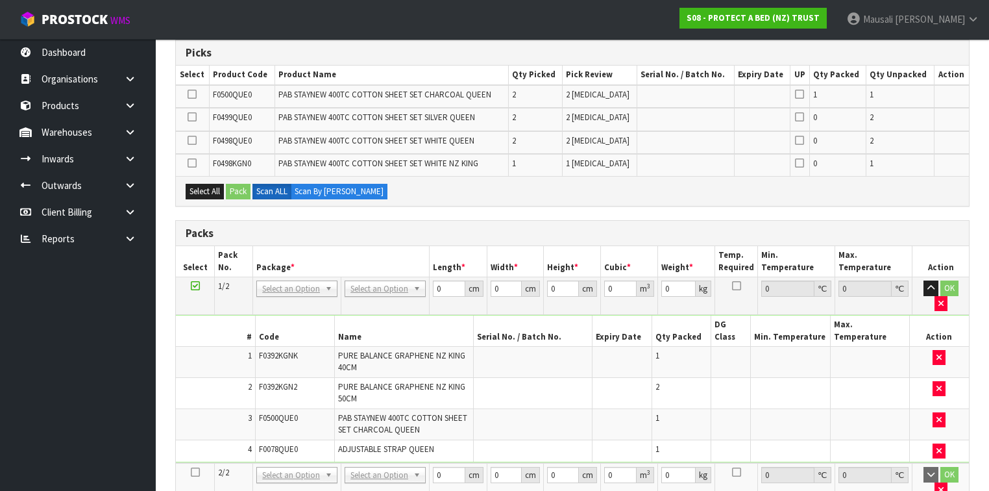
click at [191, 472] on icon at bounding box center [195, 472] width 9 height 1
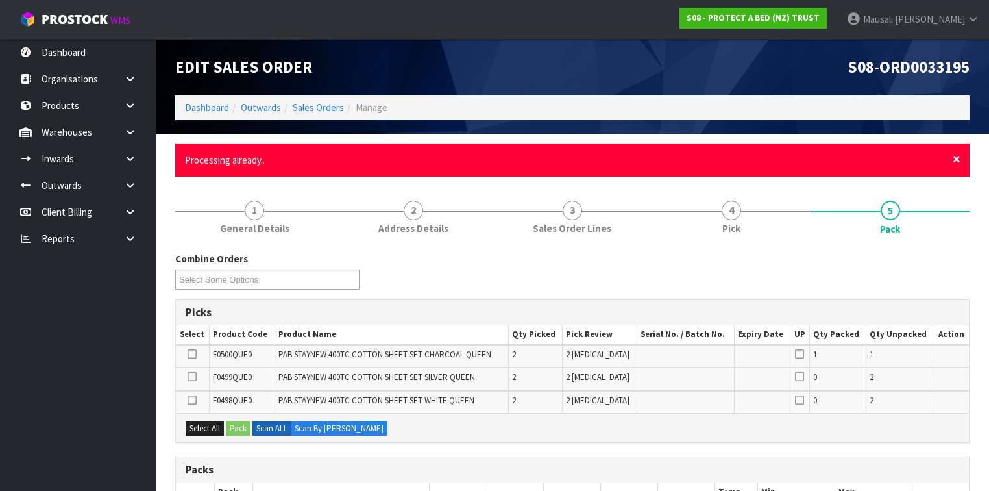
click at [953, 160] on span "×" at bounding box center [957, 159] width 8 height 18
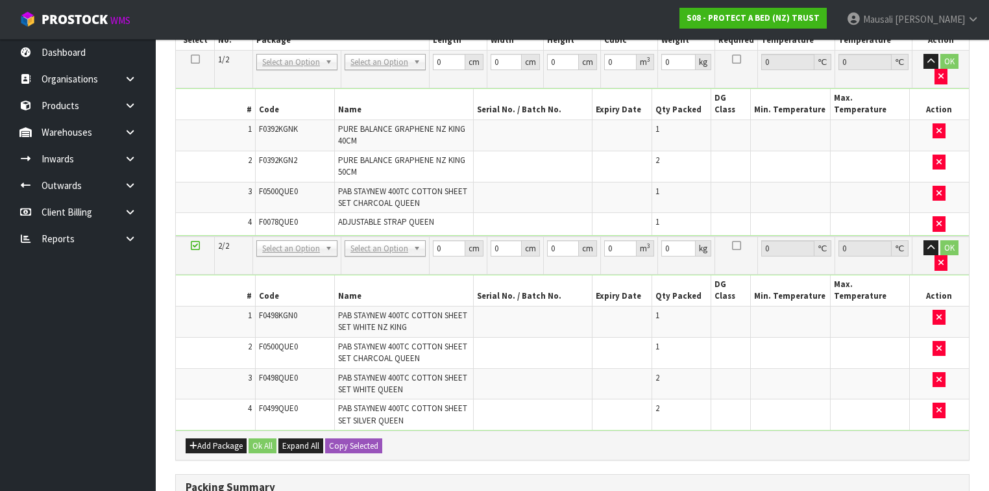
scroll to position [243, 0]
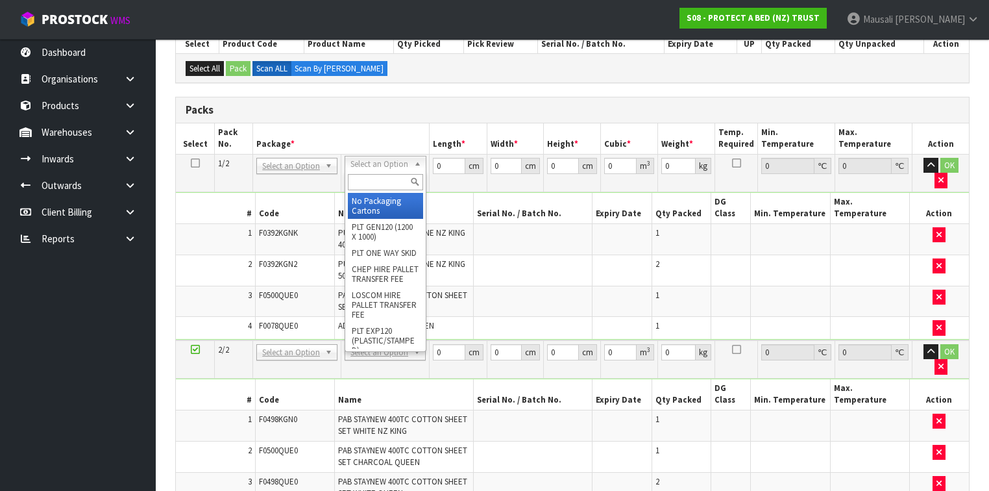
click at [368, 177] on input "text" at bounding box center [385, 182] width 75 height 16
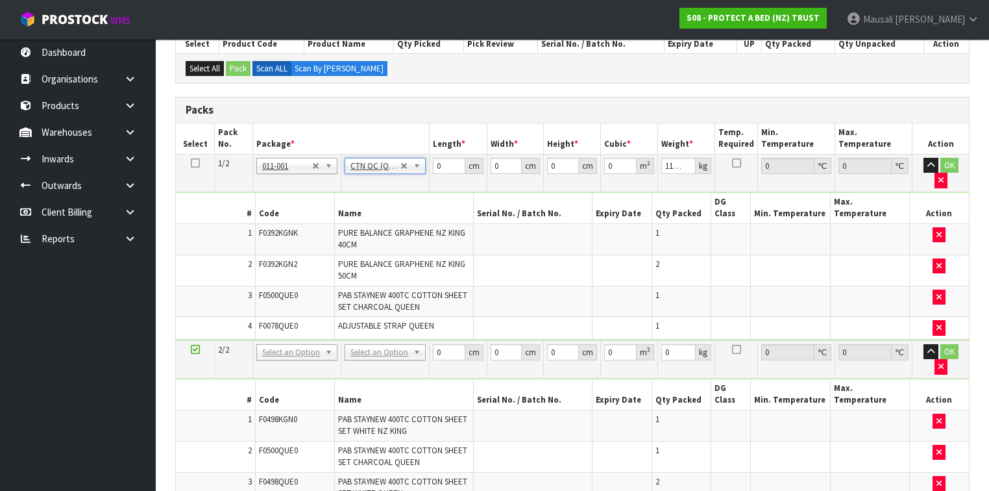
click at [375, 340] on td "No Packaging Cartons PLT GEN120 (1200 X 1000) PLT ONE WAY SKID CHEP HIRE PALLET…" at bounding box center [385, 359] width 88 height 38
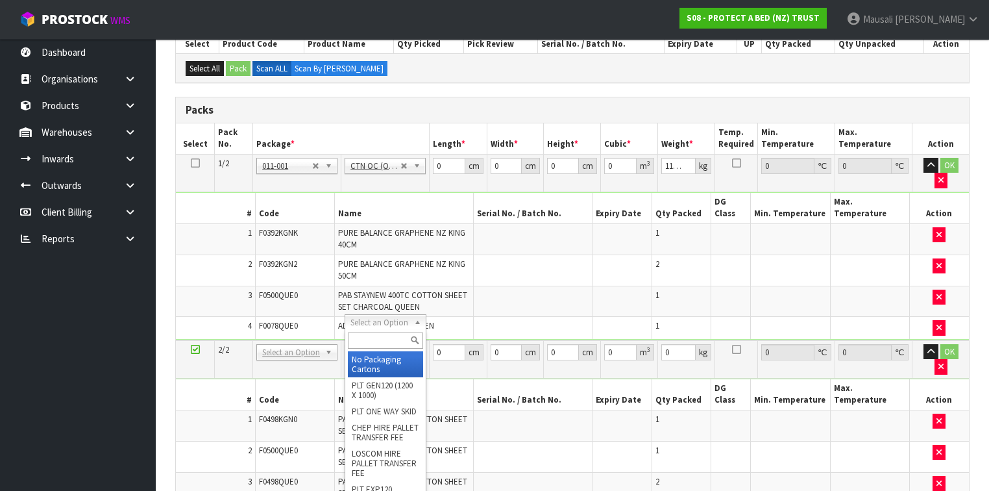
click at [360, 341] on input "text" at bounding box center [385, 340] width 75 height 16
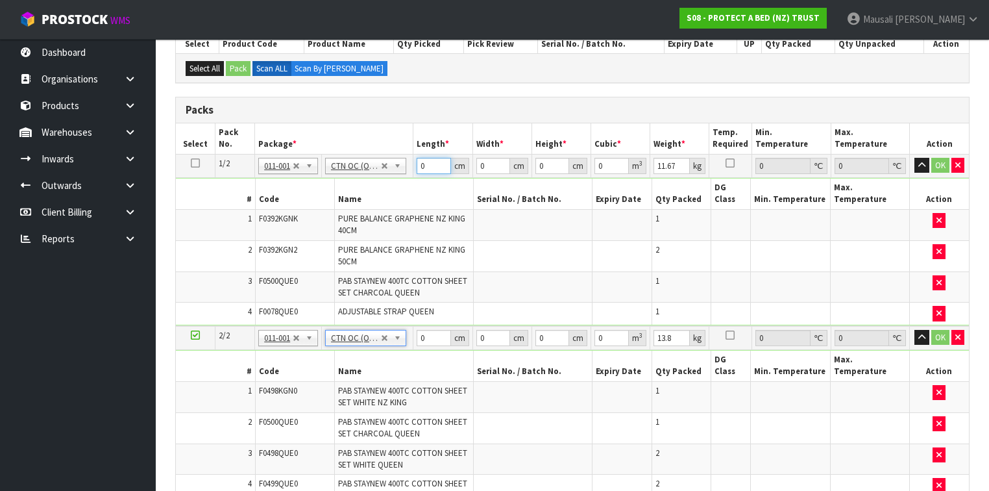
drag, startPoint x: 426, startPoint y: 164, endPoint x: 402, endPoint y: 173, distance: 24.8
click at [402, 173] on tr "1/2 NONE 007-001 007-002 007-004 007-009 007-013 007-014 007-015 007-017 007-01…" at bounding box center [572, 165] width 793 height 23
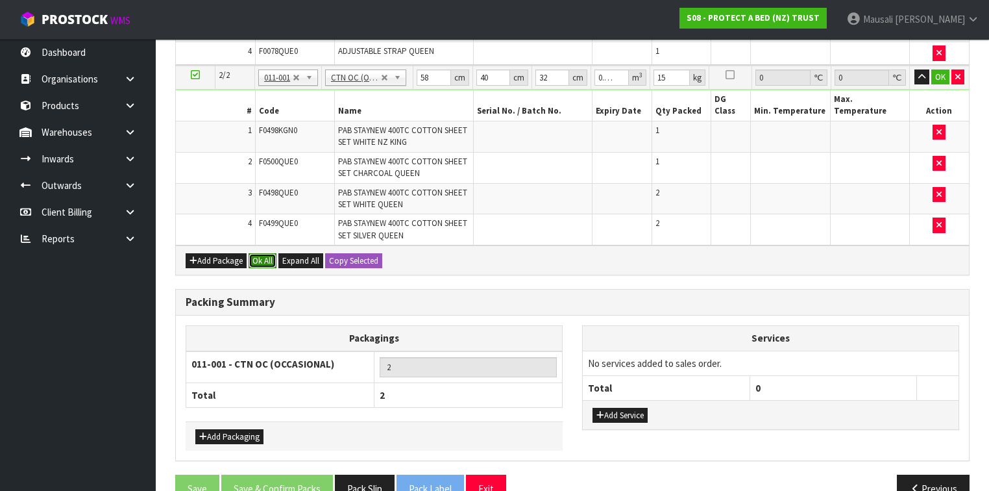
click at [262, 253] on button "Ok All" at bounding box center [263, 261] width 28 height 16
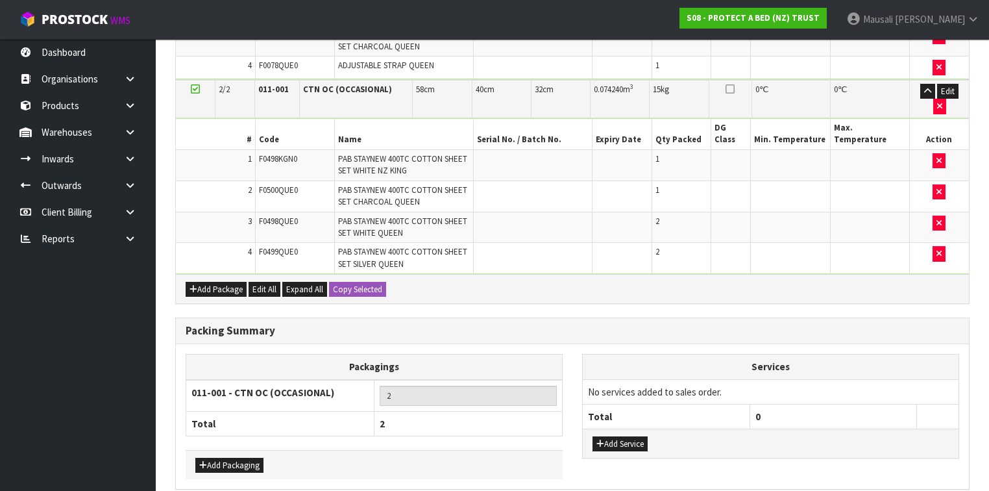
scroll to position [501, 0]
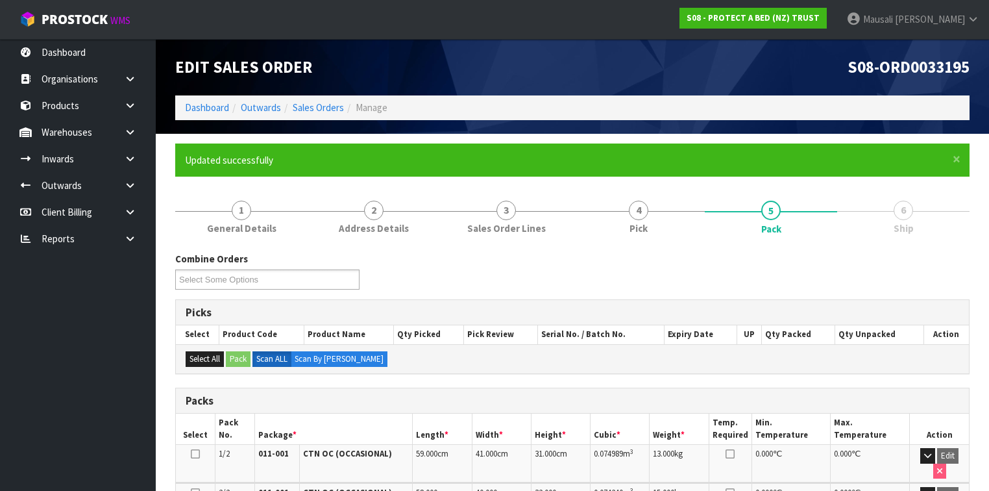
scroll to position [242, 0]
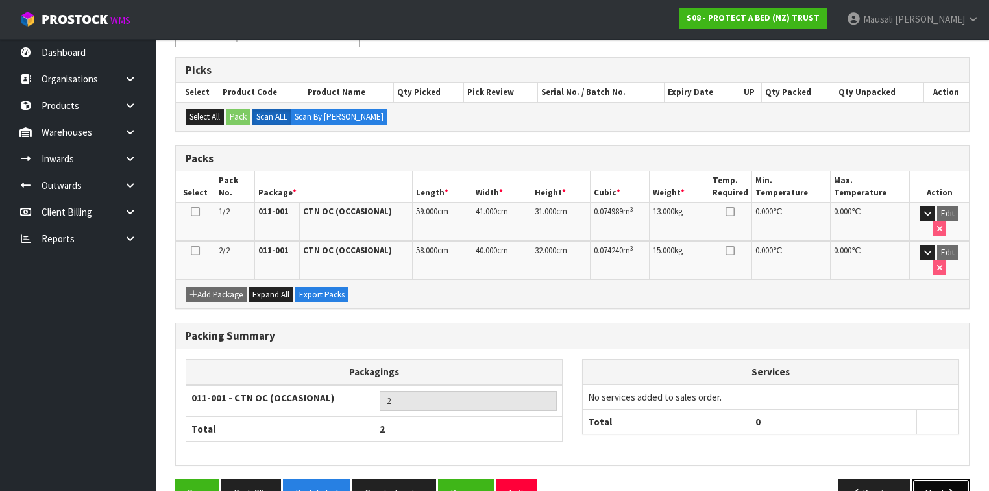
click at [939, 479] on button "Next" at bounding box center [941, 493] width 57 height 28
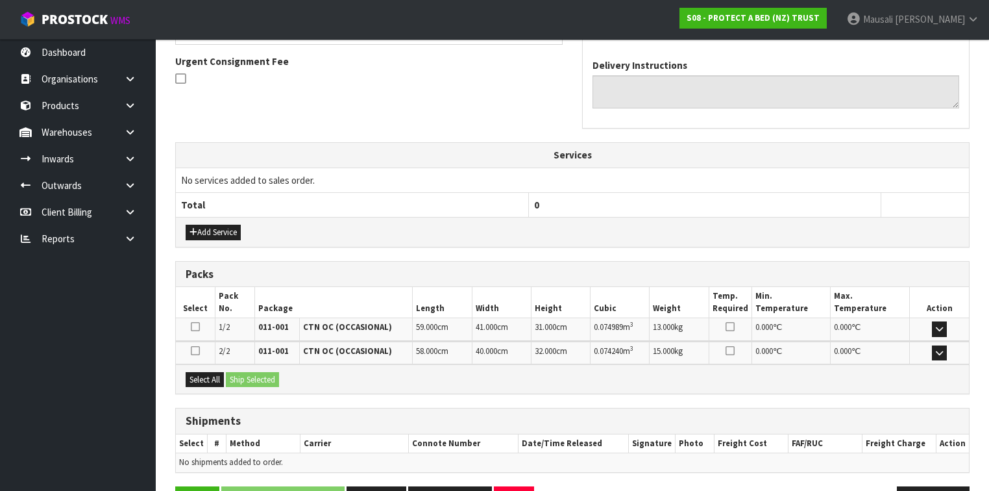
scroll to position [412, 0]
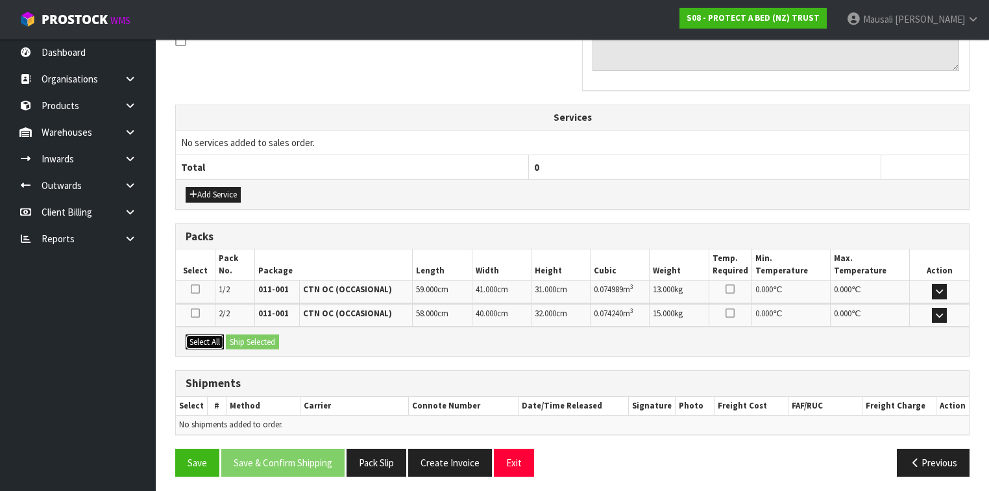
click at [215, 338] on button "Select All" at bounding box center [205, 342] width 38 height 16
click at [251, 336] on button "Ship Selected" at bounding box center [252, 342] width 53 height 16
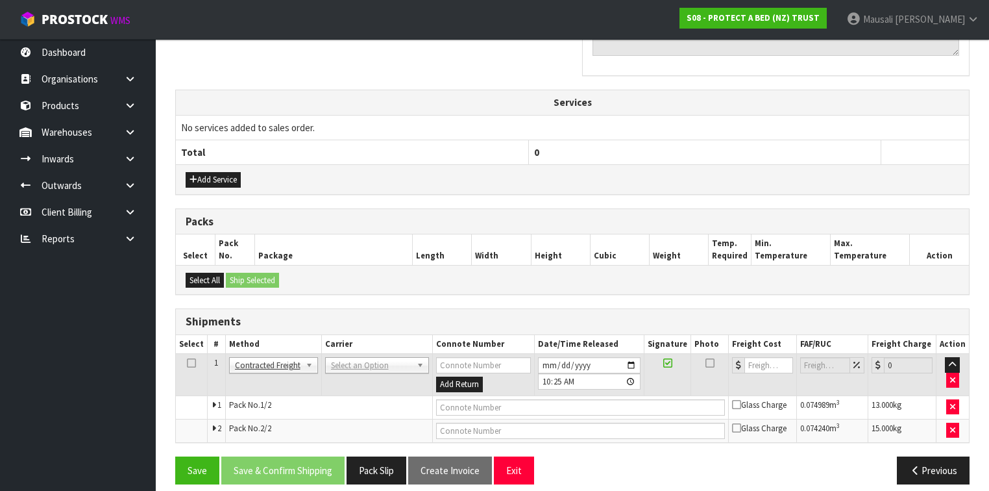
scroll to position [435, 0]
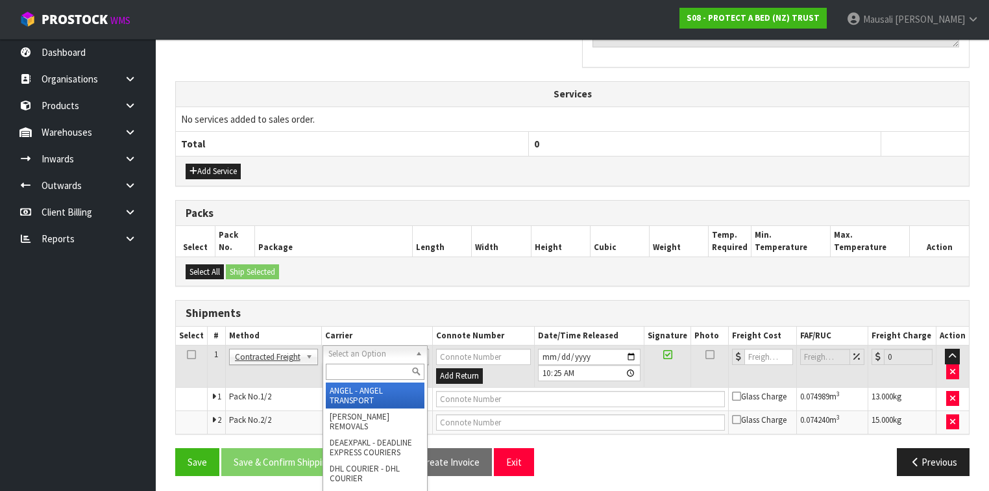
click at [364, 371] on input "text" at bounding box center [375, 372] width 99 height 16
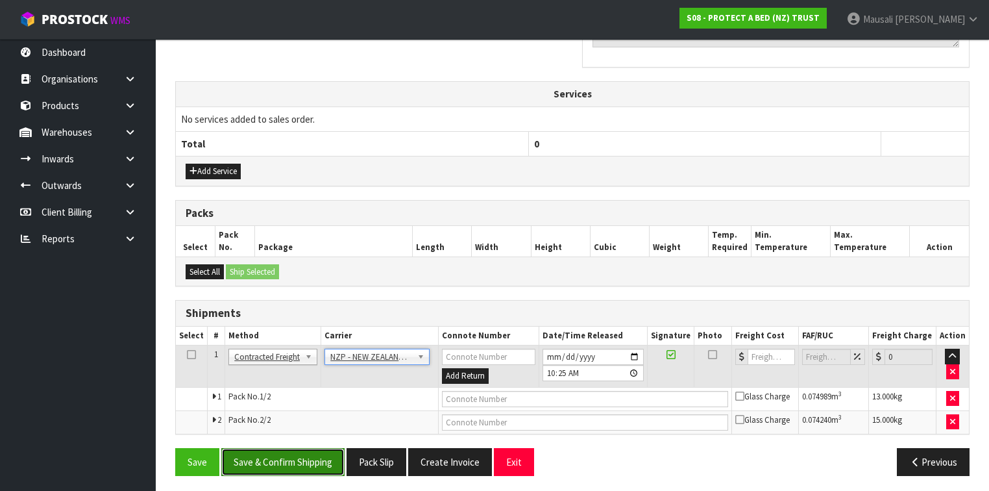
click at [302, 452] on button "Save & Confirm Shipping" at bounding box center [282, 462] width 123 height 28
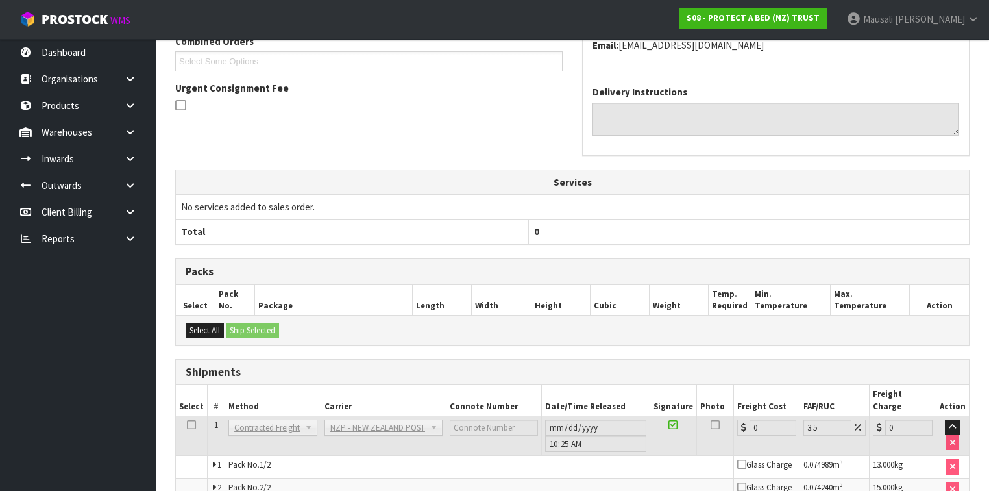
scroll to position [415, 0]
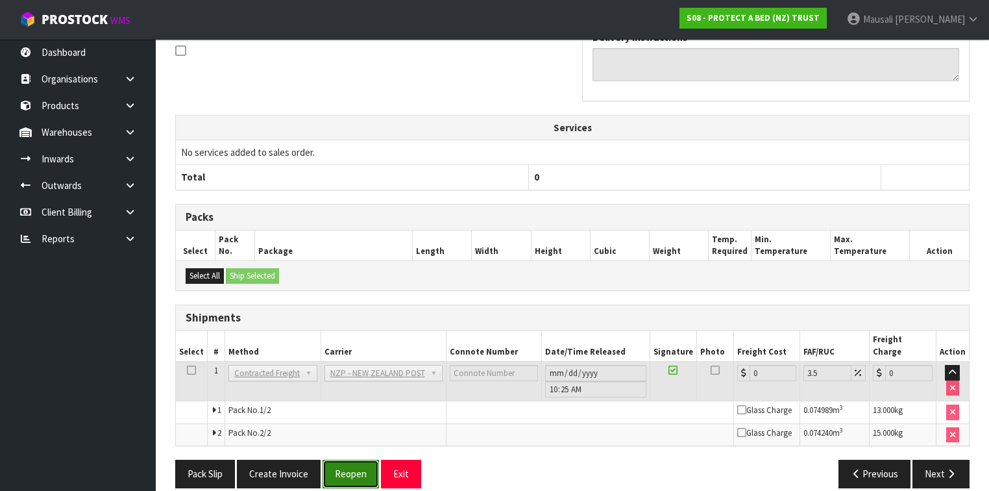
click at [358, 460] on button "Reopen" at bounding box center [351, 474] width 56 height 28
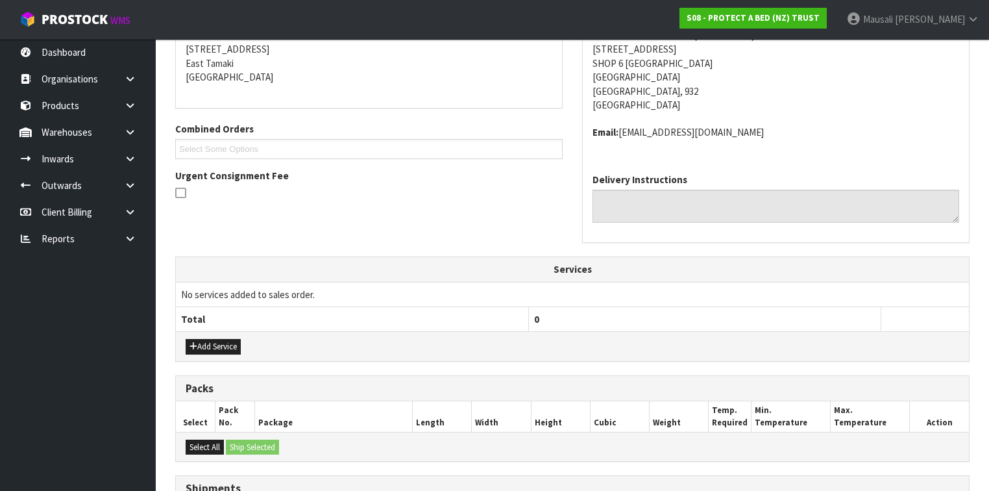
scroll to position [447, 0]
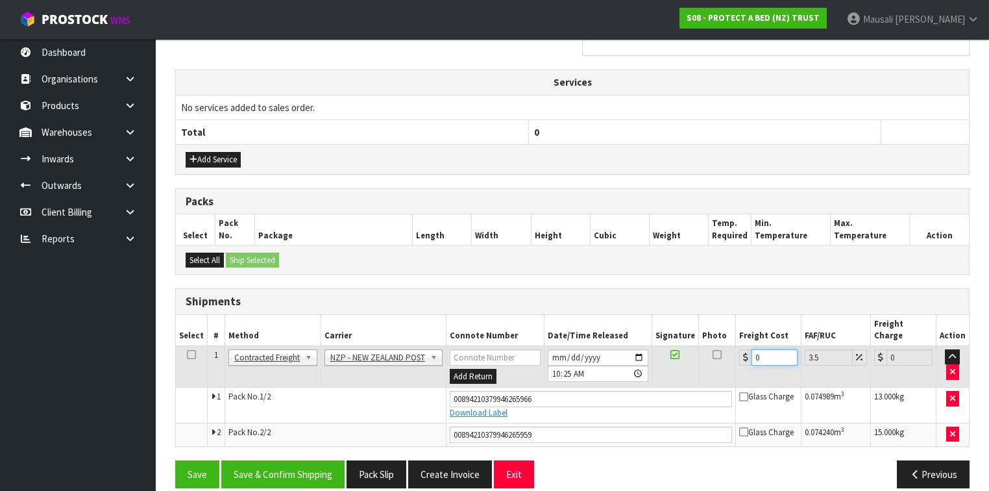
drag, startPoint x: 769, startPoint y: 344, endPoint x: 743, endPoint y: 356, distance: 29.1
click at [743, 356] on td "0" at bounding box center [769, 366] width 66 height 42
click at [301, 460] on button "Save & Confirm Shipping" at bounding box center [282, 474] width 123 height 28
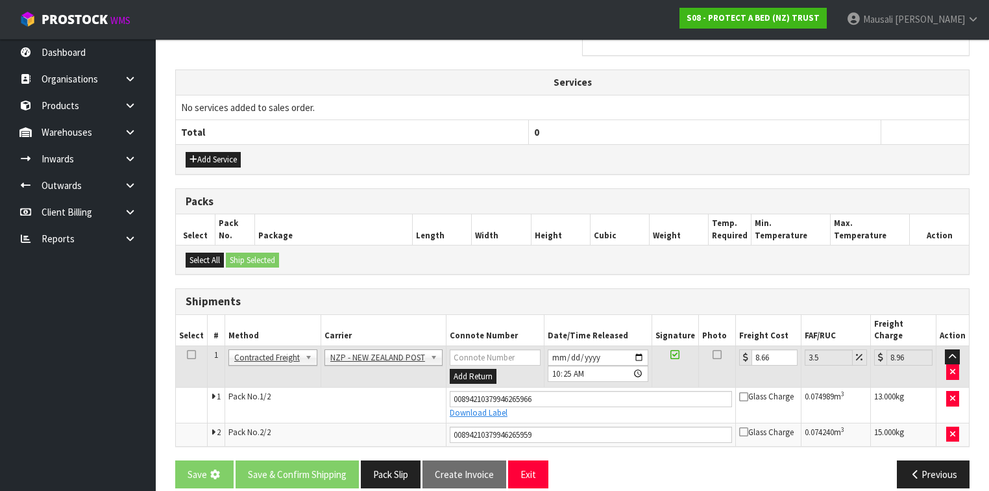
scroll to position [0, 0]
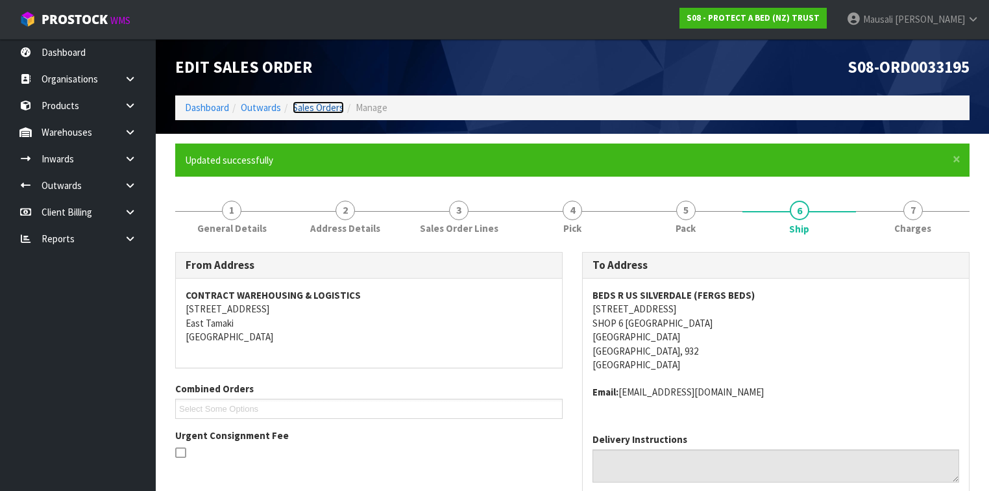
click at [315, 105] on link "Sales Orders" at bounding box center [318, 107] width 51 height 12
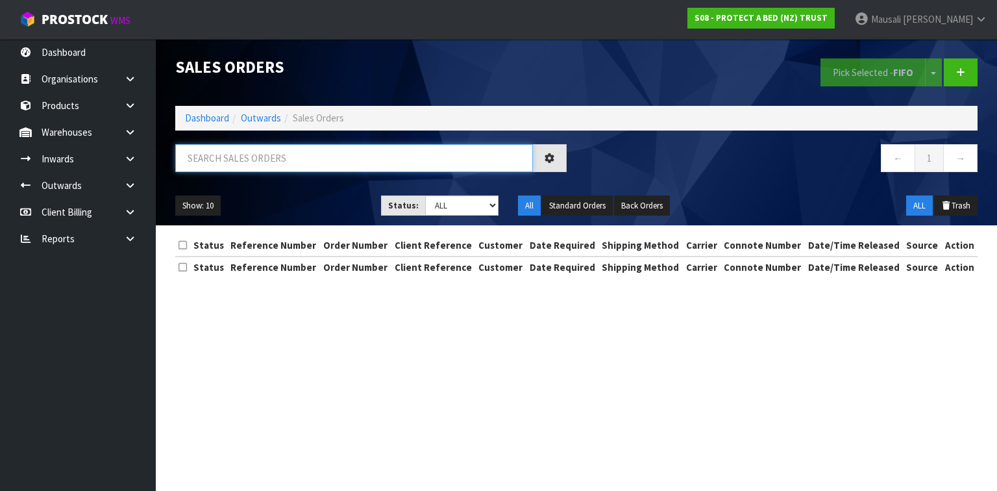
click at [234, 158] on input "text" at bounding box center [354, 158] width 358 height 28
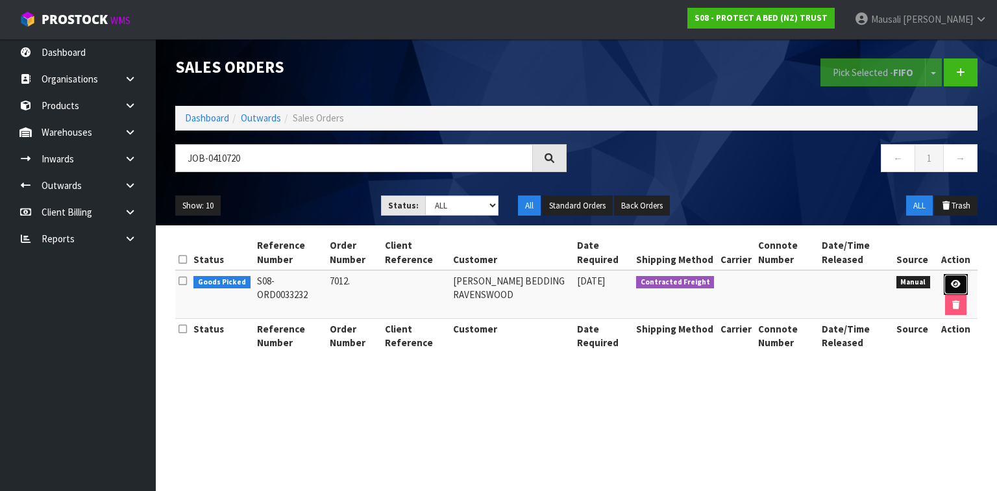
click at [959, 280] on icon at bounding box center [956, 284] width 10 height 8
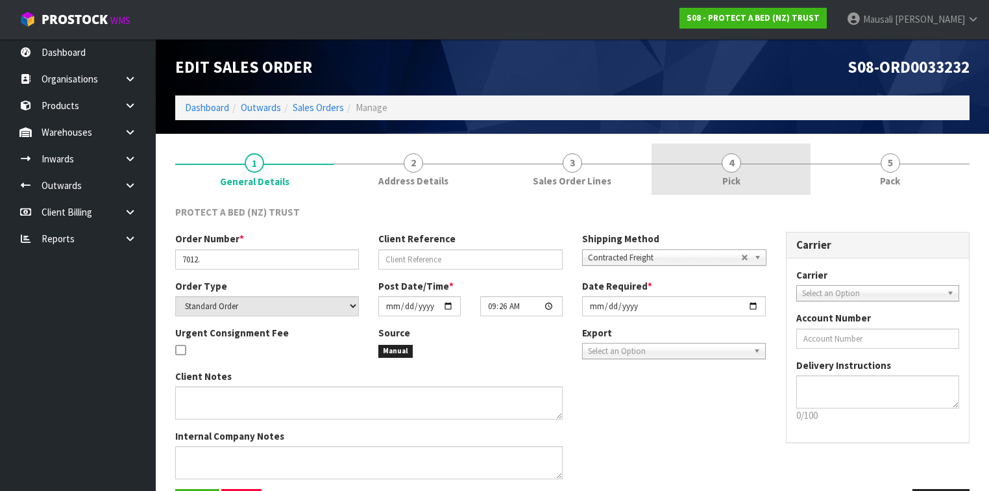
click at [745, 169] on link "4 Pick" at bounding box center [731, 168] width 159 height 51
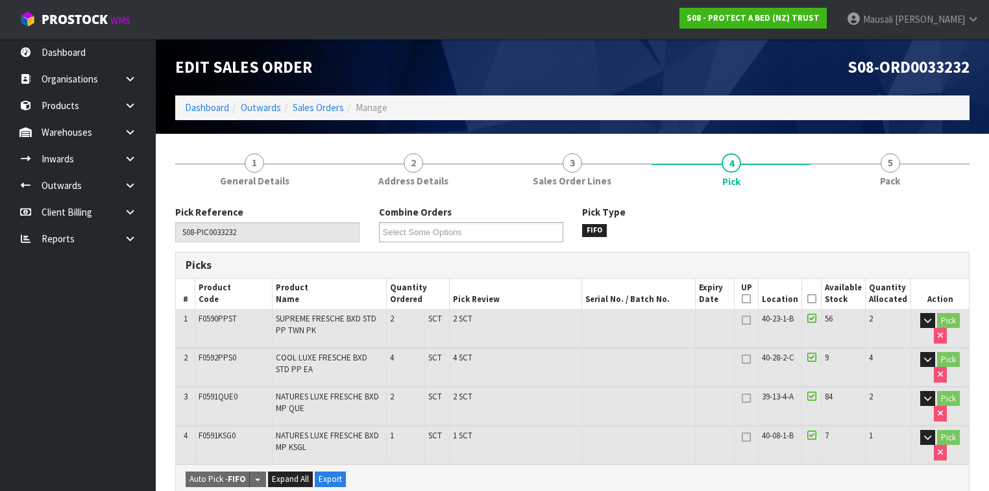
click at [817, 299] on icon at bounding box center [812, 299] width 9 height 1
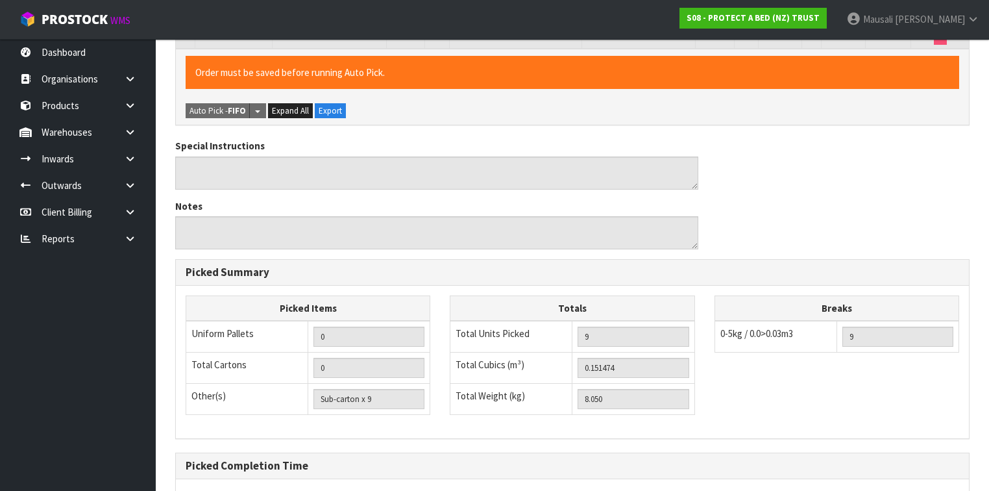
scroll to position [535, 0]
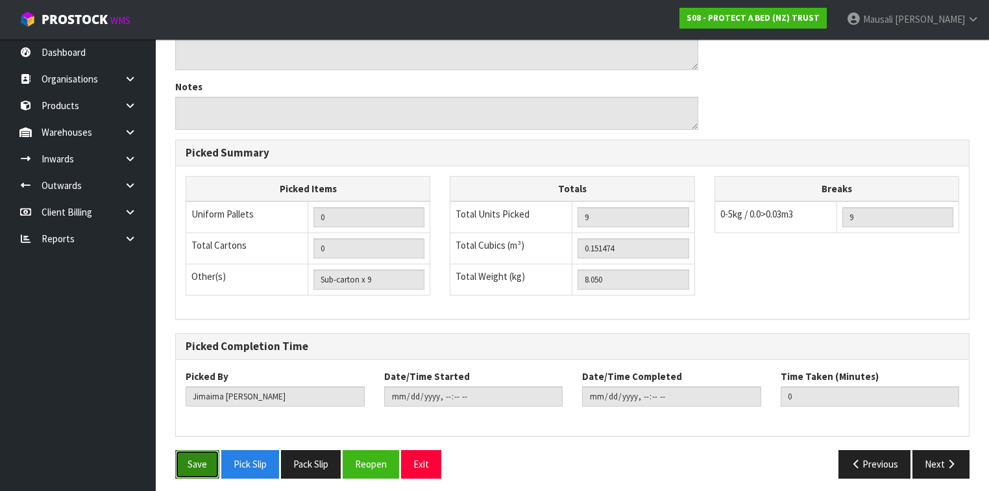
click at [195, 465] on button "Save" at bounding box center [197, 464] width 44 height 28
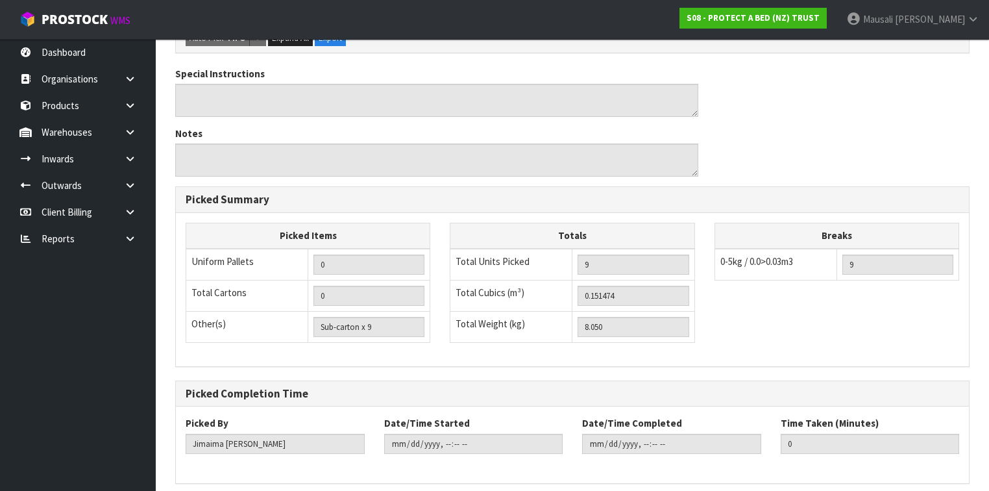
scroll to position [0, 0]
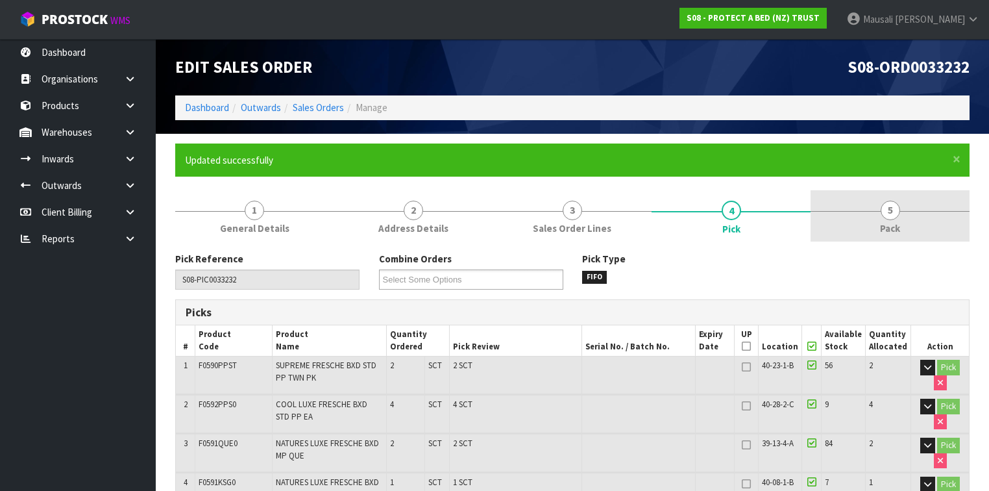
click at [881, 228] on span "Pack" at bounding box center [890, 228] width 20 height 14
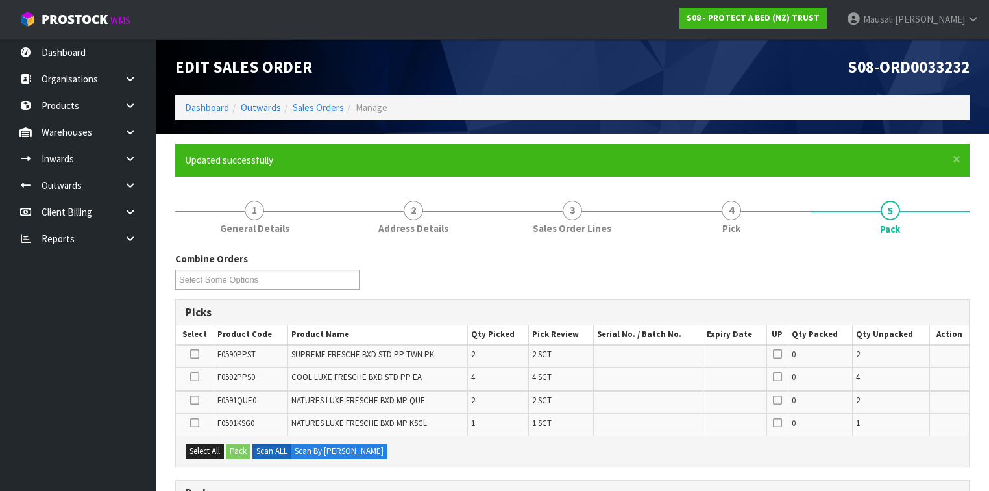
scroll to position [260, 0]
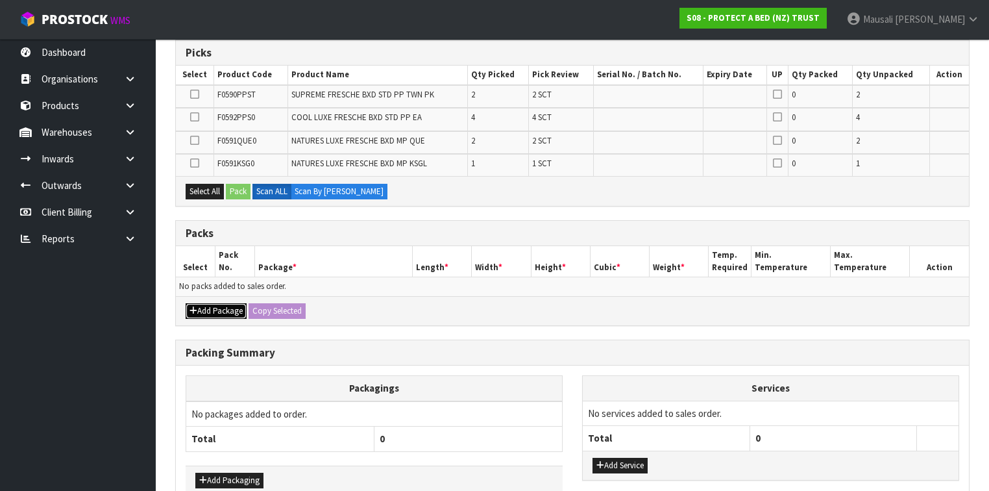
click at [216, 305] on button "Add Package" at bounding box center [216, 311] width 61 height 16
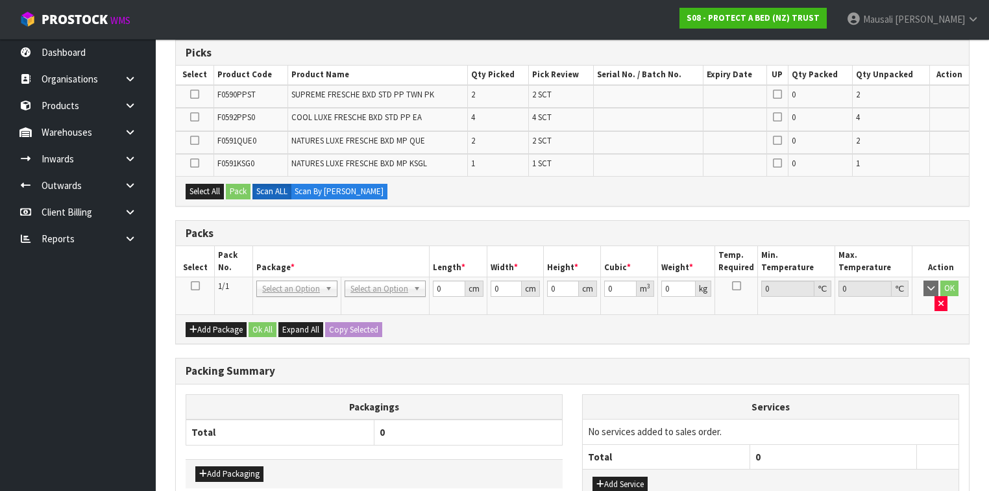
click at [197, 286] on icon at bounding box center [195, 286] width 9 height 1
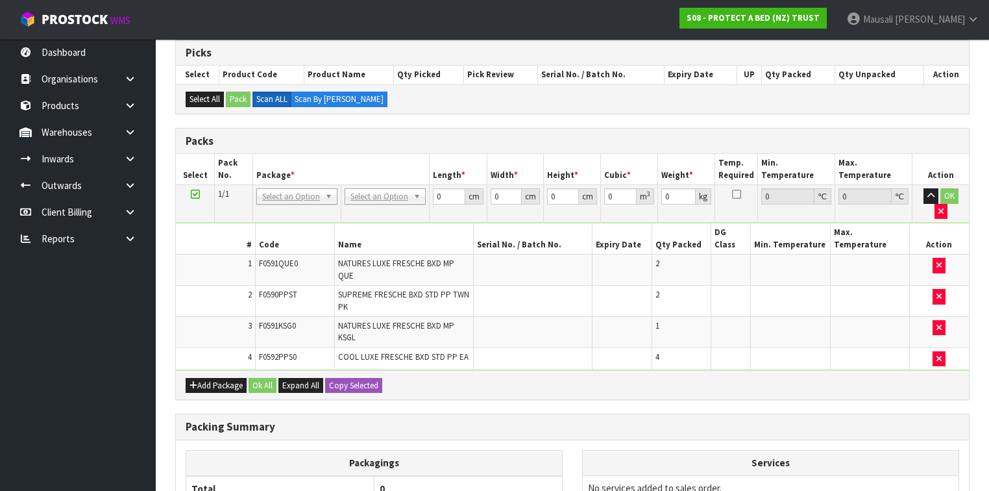
click at [369, 185] on td "No Packaging Cartons PLT GEN120 (1200 X 1000) PLT ONE WAY SKID CHEP HIRE PALLET…" at bounding box center [385, 204] width 88 height 38
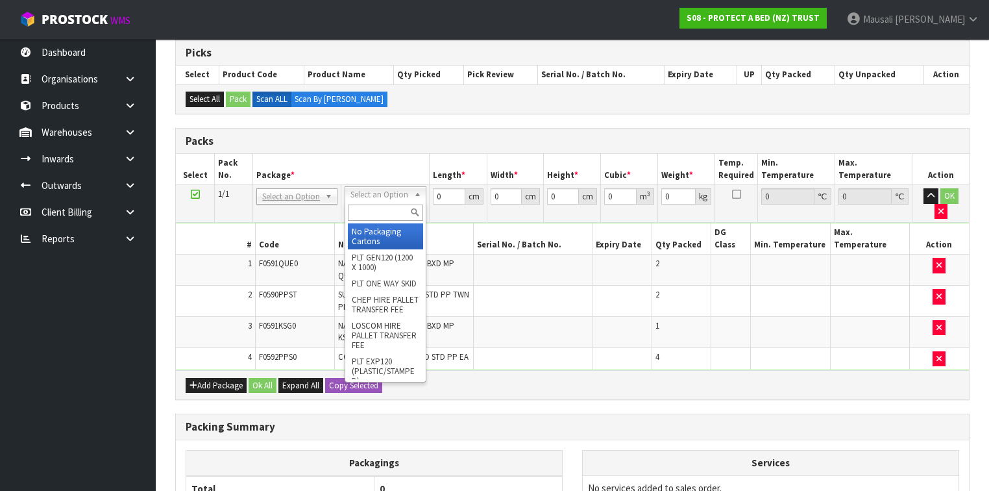
click at [363, 207] on input "text" at bounding box center [385, 212] width 75 height 16
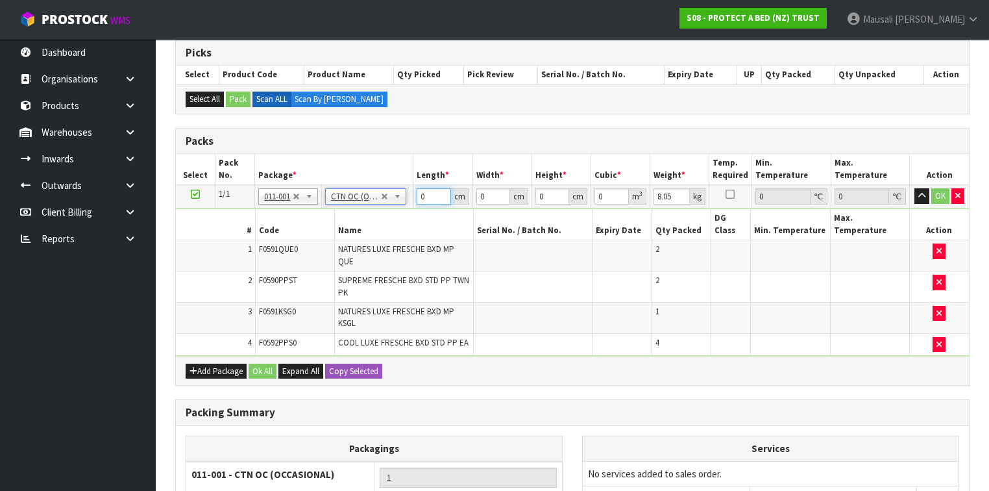
drag, startPoint x: 429, startPoint y: 193, endPoint x: 391, endPoint y: 208, distance: 41.1
click at [392, 208] on tbody "1/1 NONE 007-001 007-002 007-004 007-009 007-013 007-014 007-015 007-017 007-01…" at bounding box center [572, 270] width 793 height 171
click at [262, 364] on button "Ok All" at bounding box center [263, 372] width 28 height 16
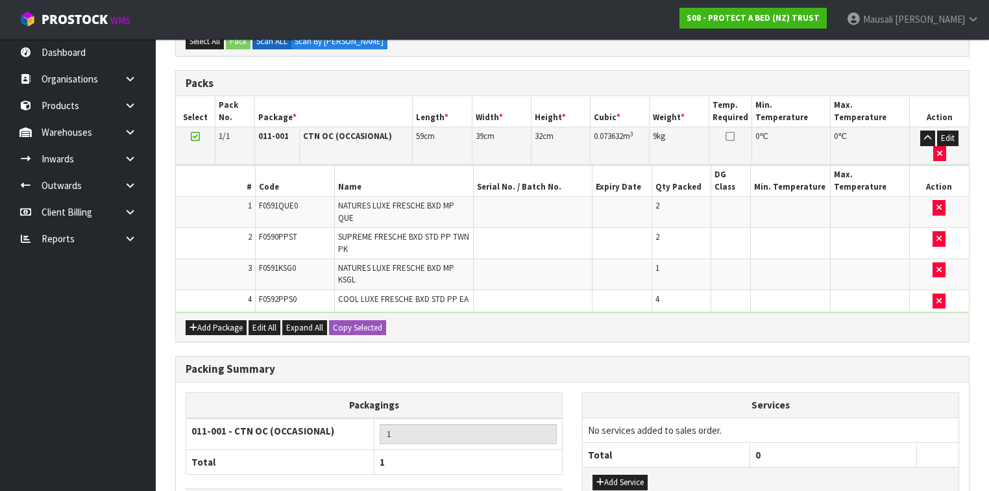
scroll to position [382, 0]
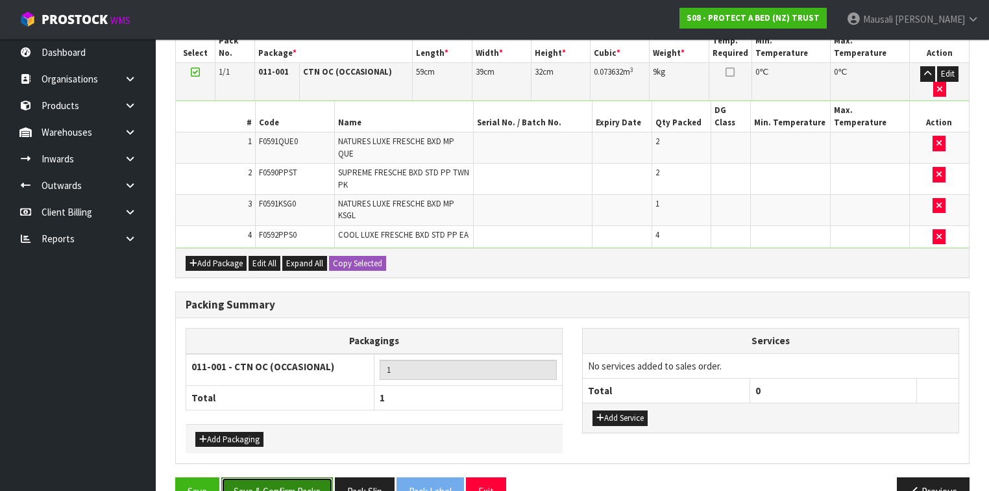
click at [293, 477] on button "Save & Confirm Packs" at bounding box center [277, 491] width 112 height 28
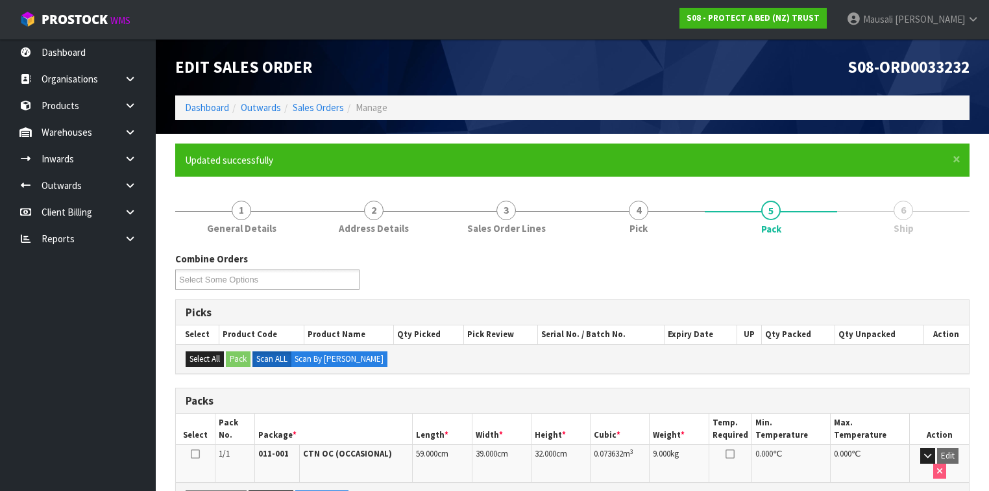
scroll to position [219, 0]
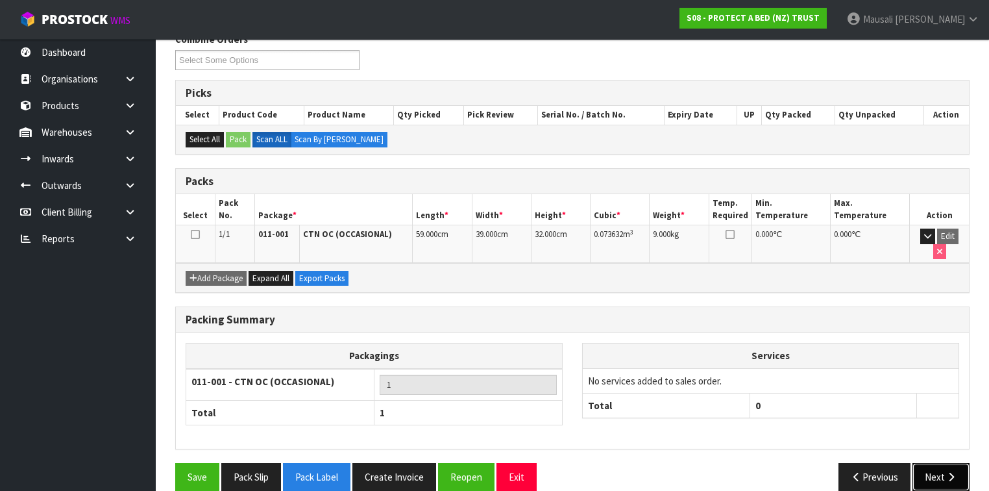
click at [939, 463] on button "Next" at bounding box center [941, 477] width 57 height 28
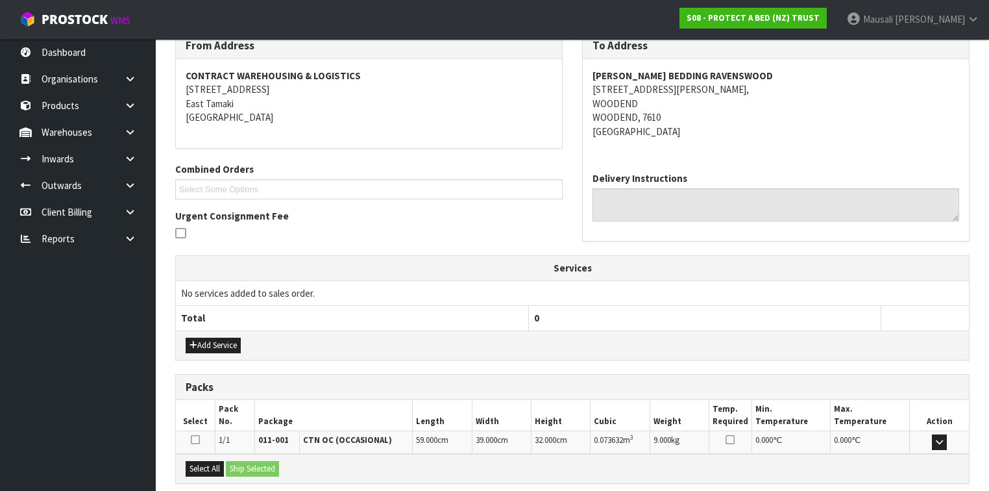
scroll to position [347, 0]
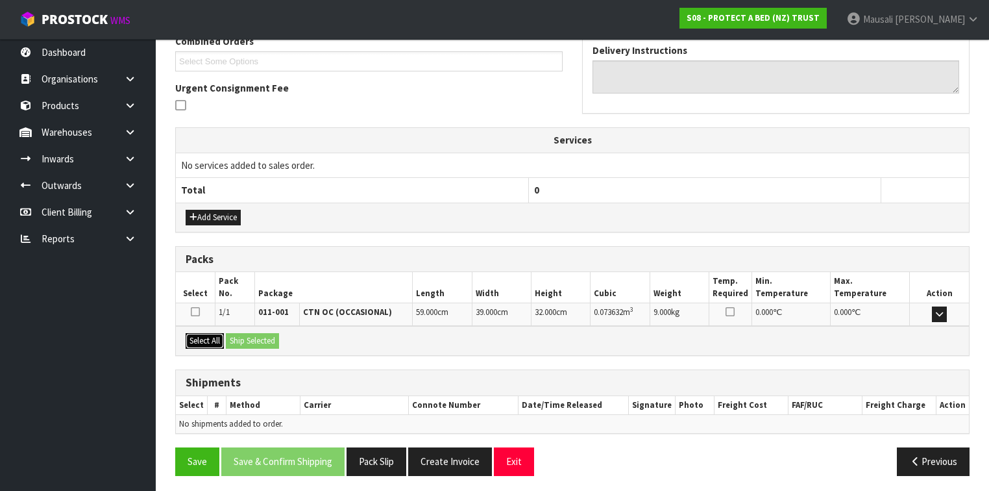
click at [200, 340] on button "Select All" at bounding box center [205, 341] width 38 height 16
click at [241, 334] on button "Ship Selected" at bounding box center [252, 341] width 53 height 16
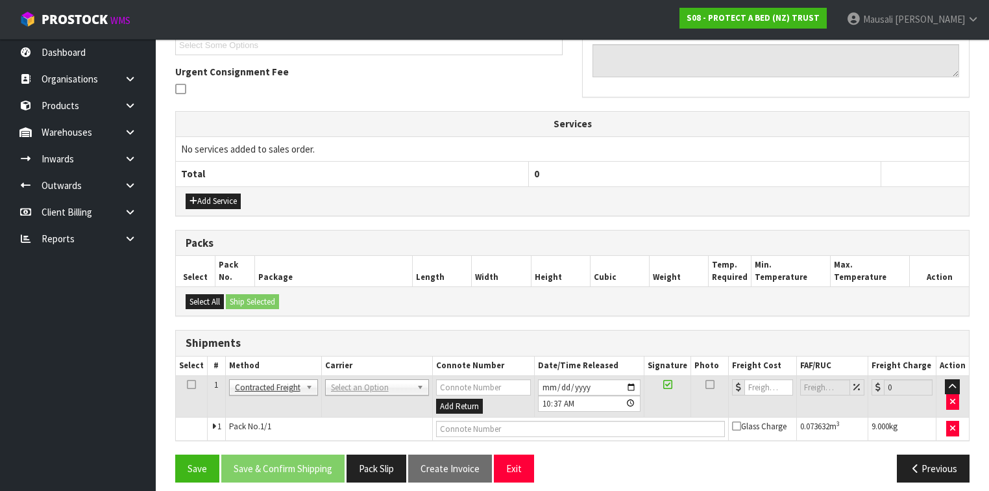
scroll to position [370, 0]
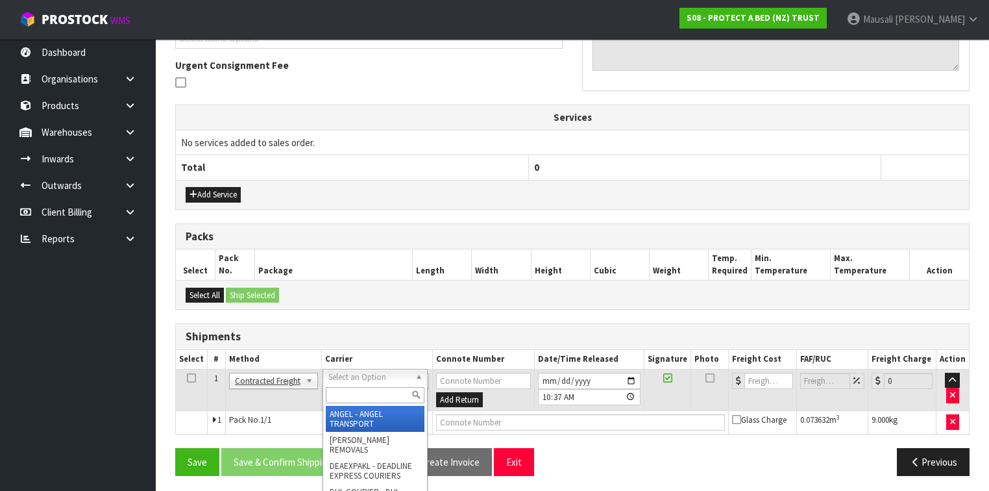
click at [352, 395] on input "text" at bounding box center [375, 395] width 99 height 16
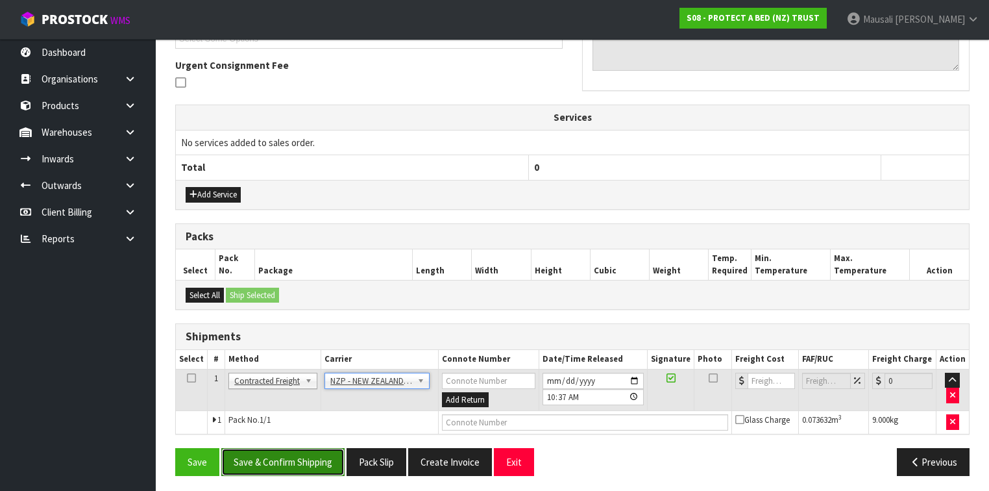
click at [299, 462] on button "Save & Confirm Shipping" at bounding box center [282, 462] width 123 height 28
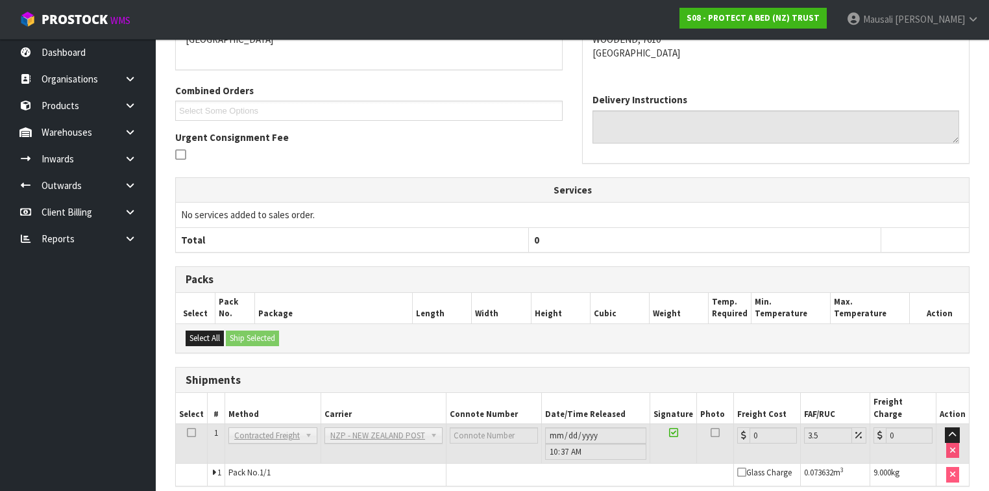
scroll to position [352, 0]
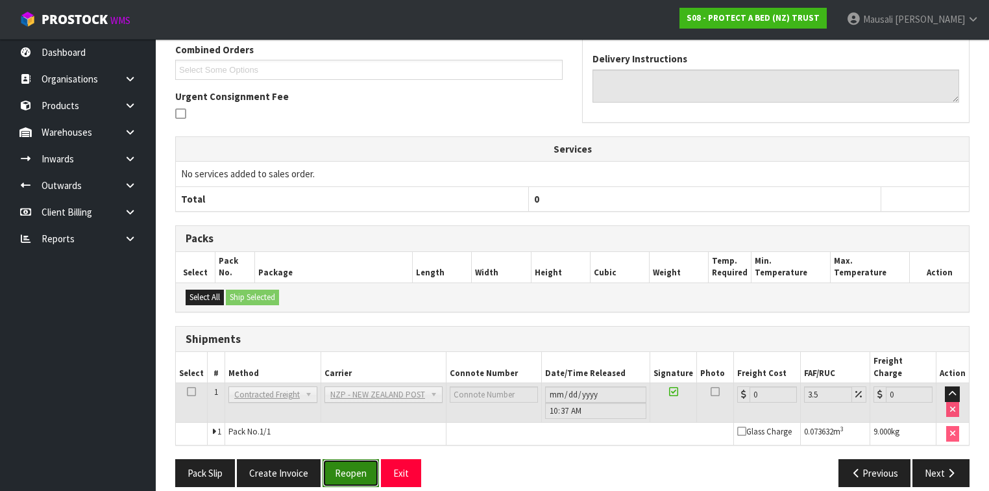
click at [339, 459] on button "Reopen" at bounding box center [351, 473] width 56 height 28
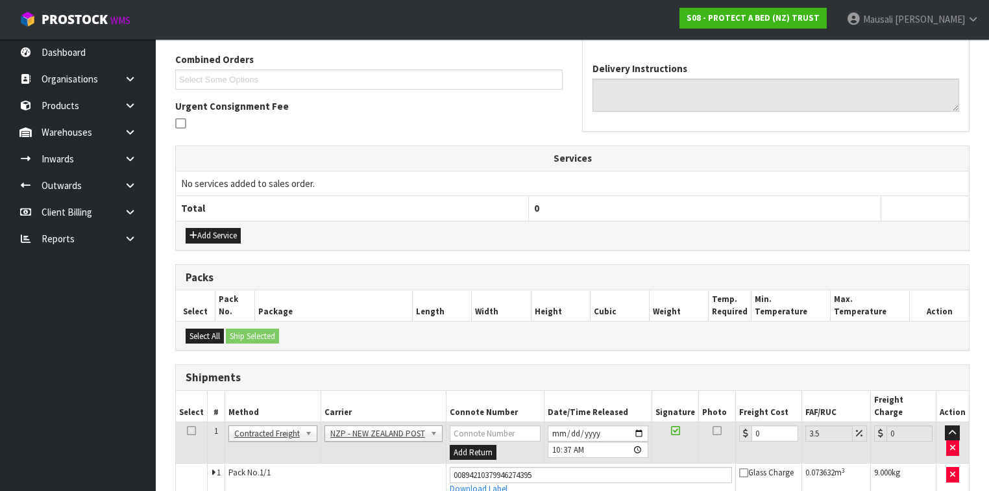
scroll to position [382, 0]
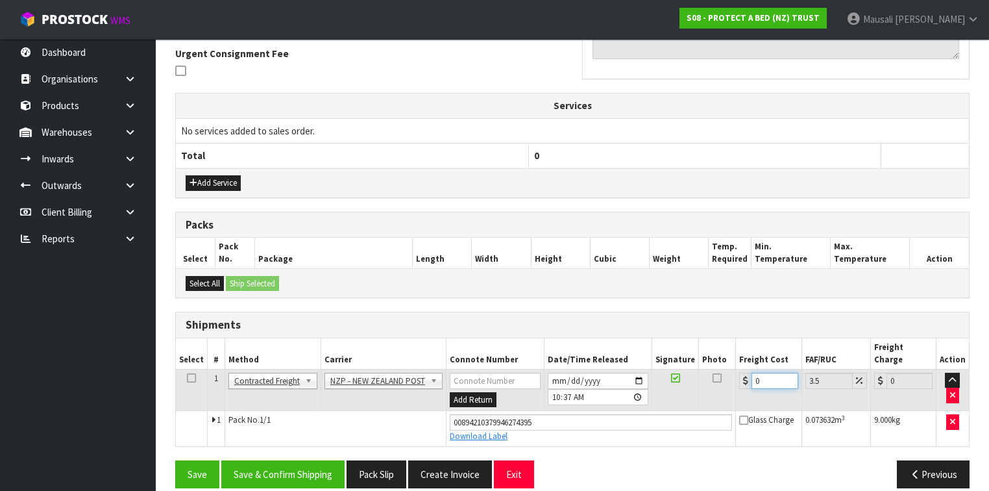
drag, startPoint x: 765, startPoint y: 364, endPoint x: 743, endPoint y: 391, distance: 35.5
click at [743, 378] on td "0" at bounding box center [769, 390] width 66 height 42
click at [314, 460] on button "Save & Confirm Shipping" at bounding box center [282, 474] width 123 height 28
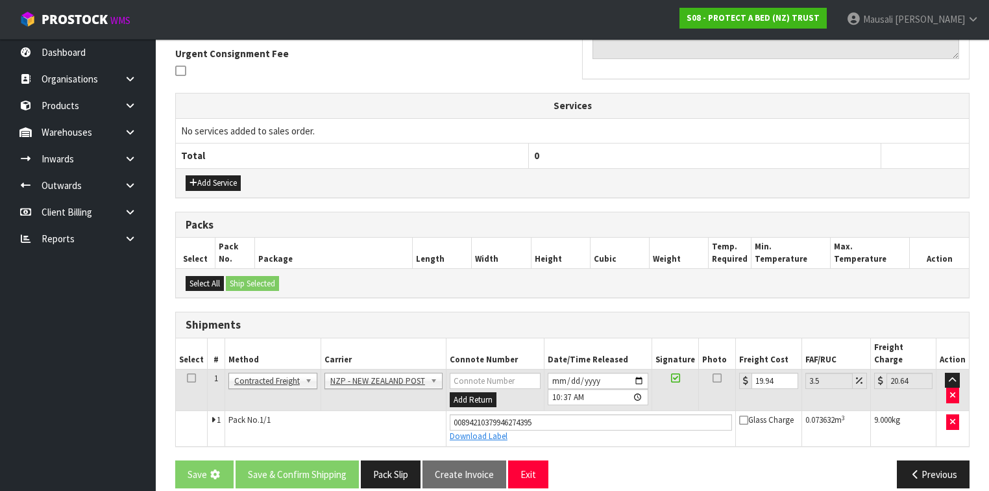
scroll to position [0, 0]
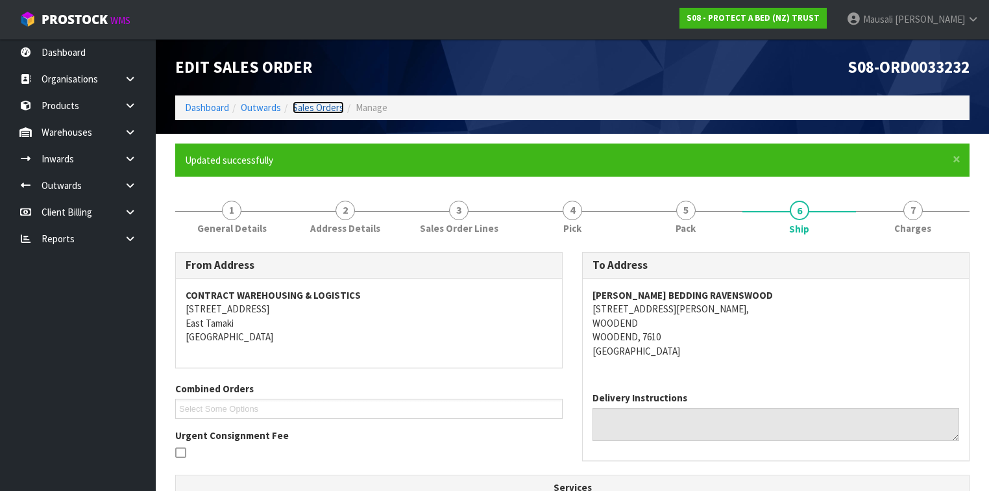
click at [312, 109] on link "Sales Orders" at bounding box center [318, 107] width 51 height 12
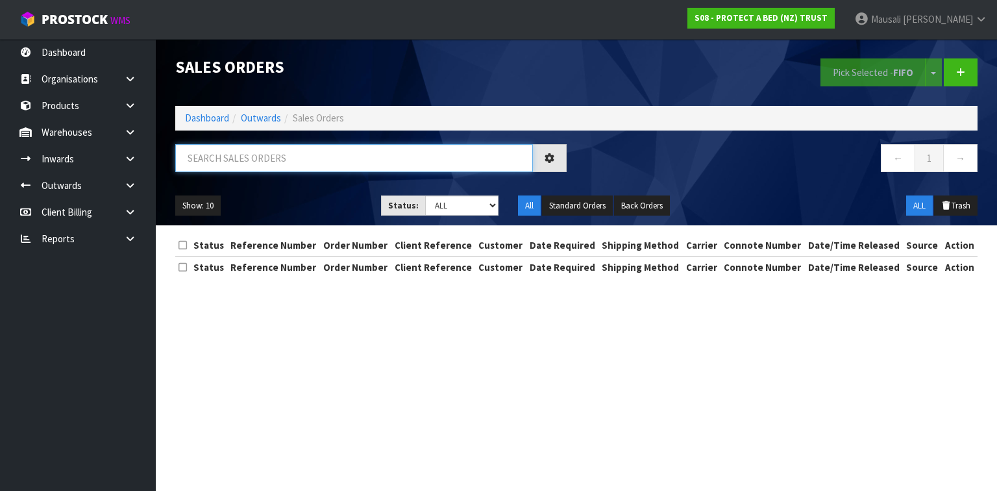
click at [215, 164] on input "text" at bounding box center [354, 158] width 358 height 28
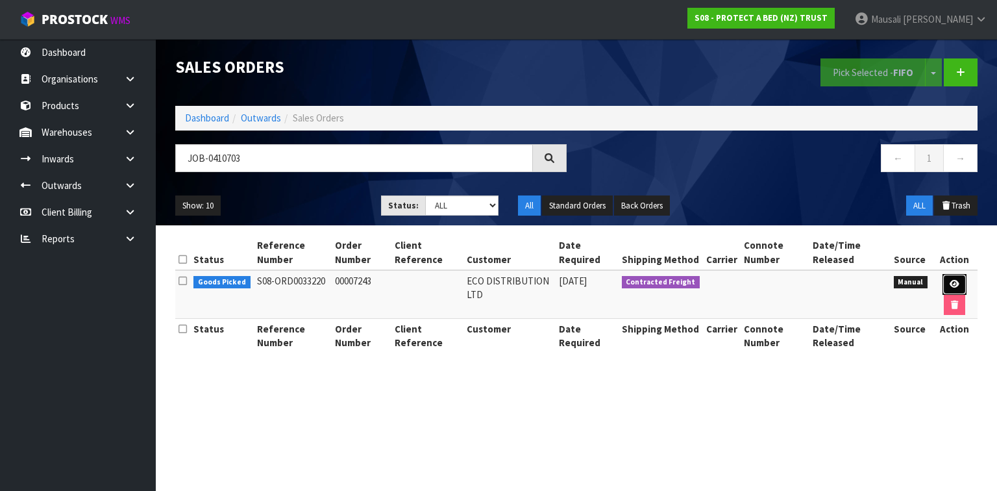
click at [945, 280] on link at bounding box center [955, 284] width 24 height 21
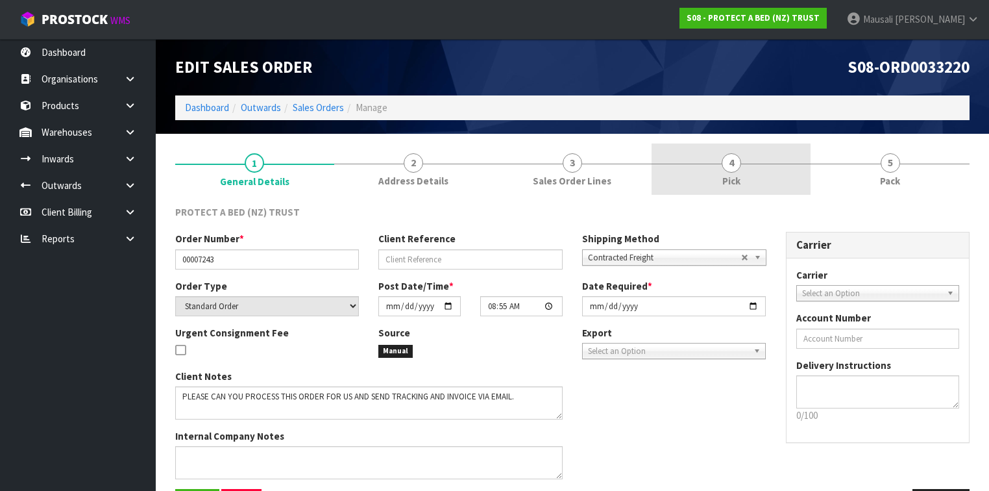
click at [771, 177] on link "4 Pick" at bounding box center [731, 168] width 159 height 51
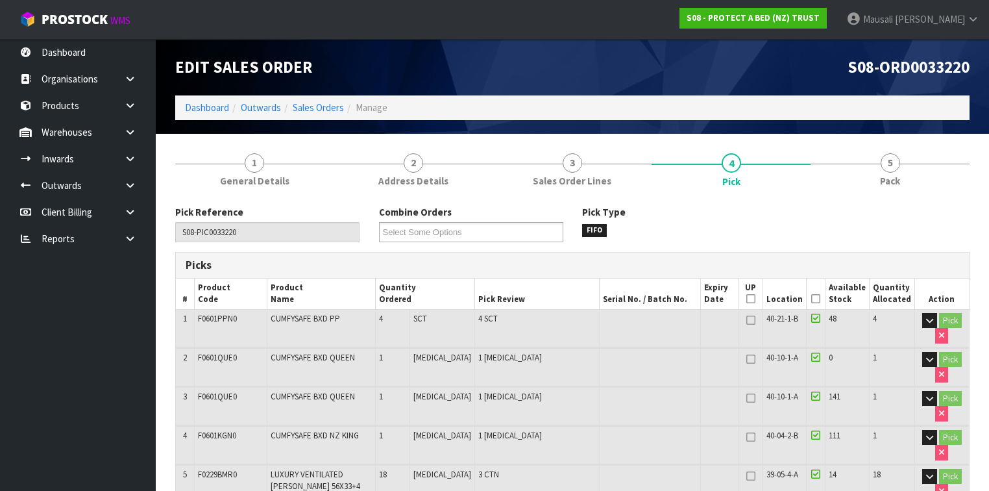
click at [818, 299] on icon at bounding box center [815, 299] width 9 height 1
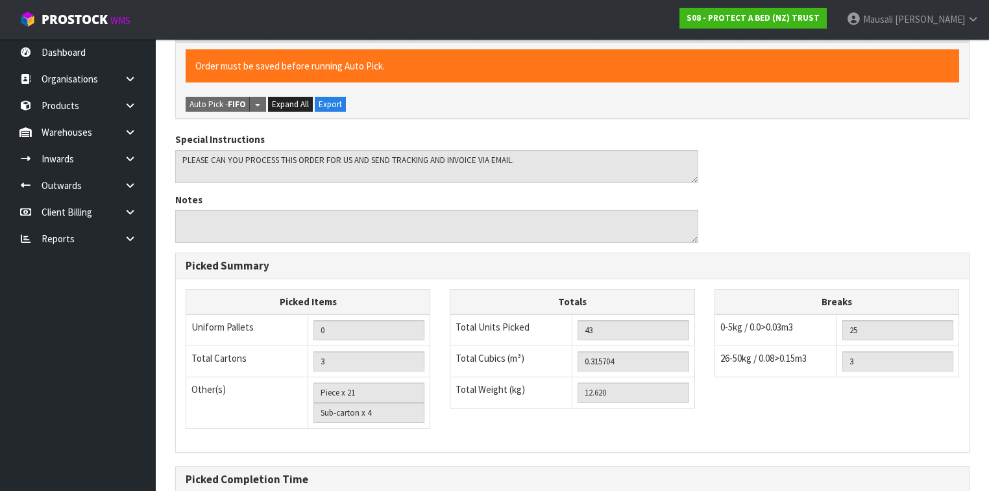
scroll to position [623, 0]
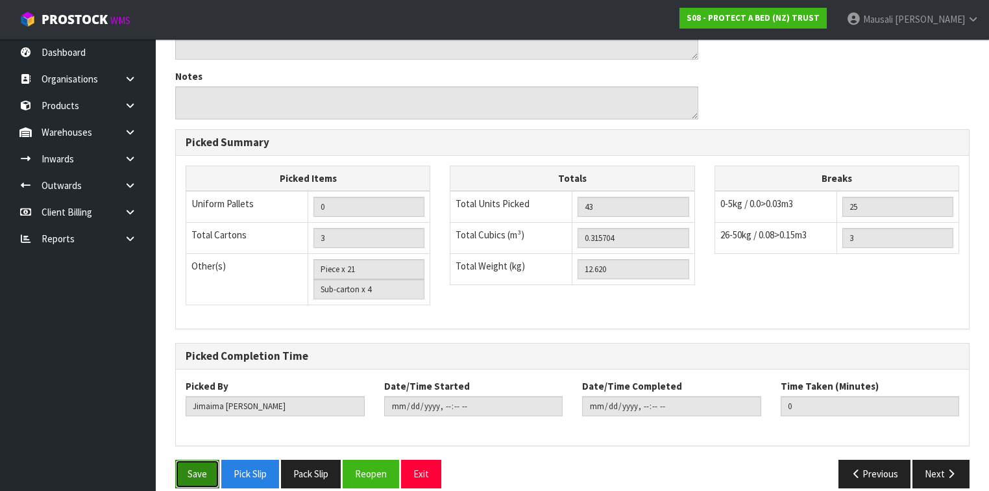
drag, startPoint x: 192, startPoint y: 465, endPoint x: 205, endPoint y: 463, distance: 13.1
click at [195, 465] on button "Save" at bounding box center [197, 474] width 44 height 28
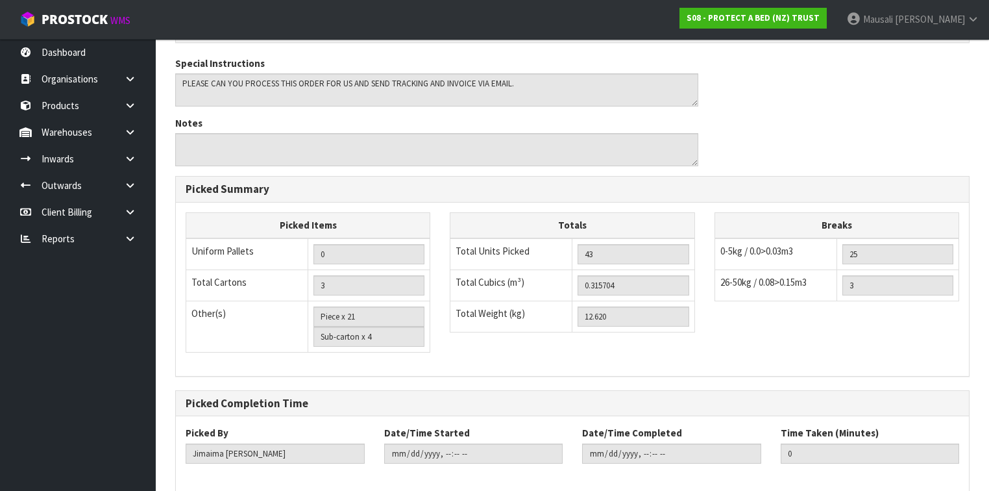
scroll to position [0, 0]
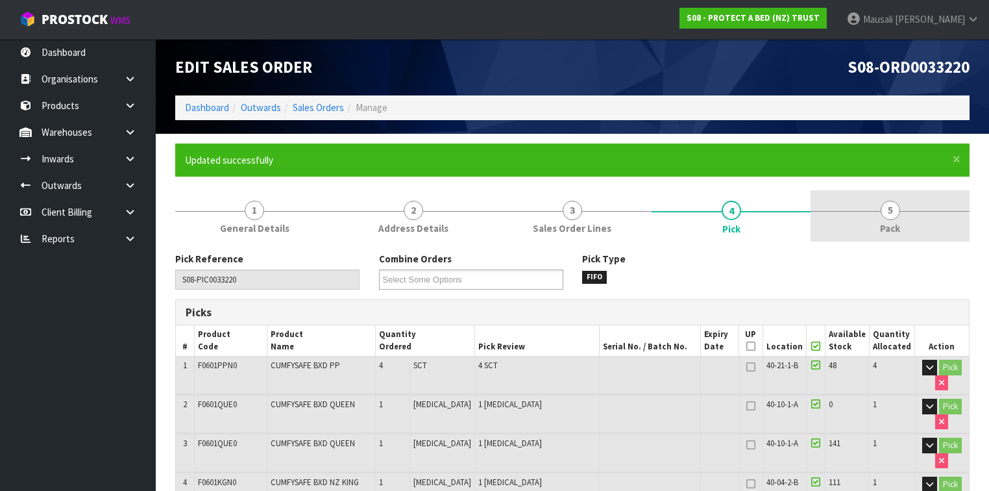
click at [875, 222] on link "5 Pack" at bounding box center [890, 215] width 159 height 51
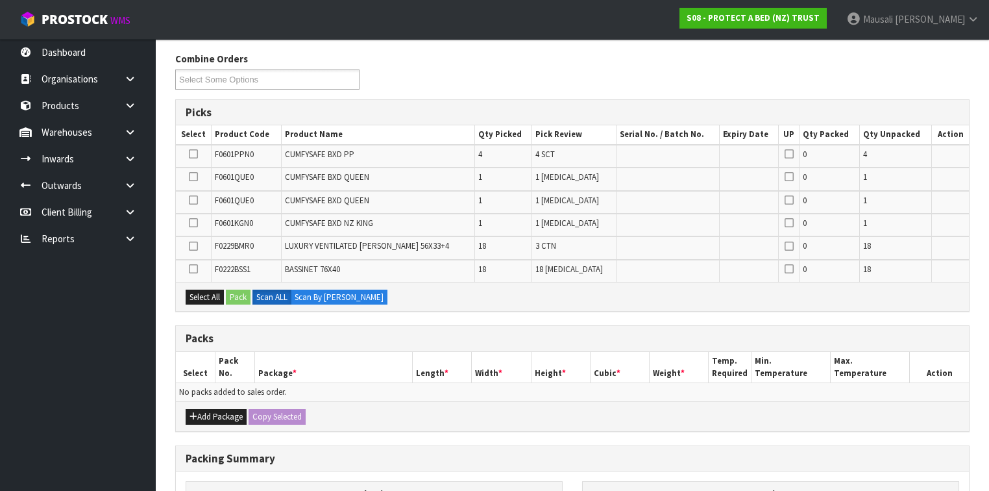
scroll to position [312, 0]
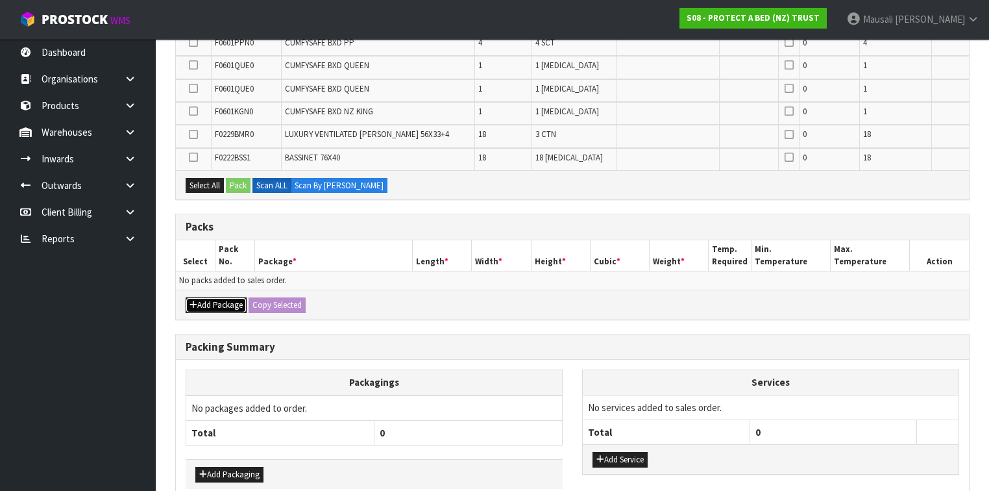
click at [219, 306] on button "Add Package" at bounding box center [216, 305] width 61 height 16
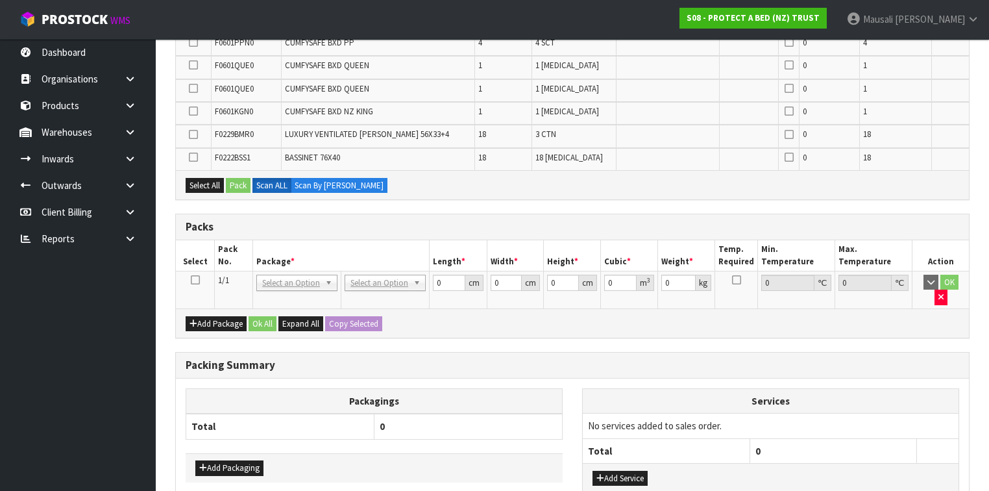
click at [195, 280] on icon at bounding box center [195, 280] width 9 height 1
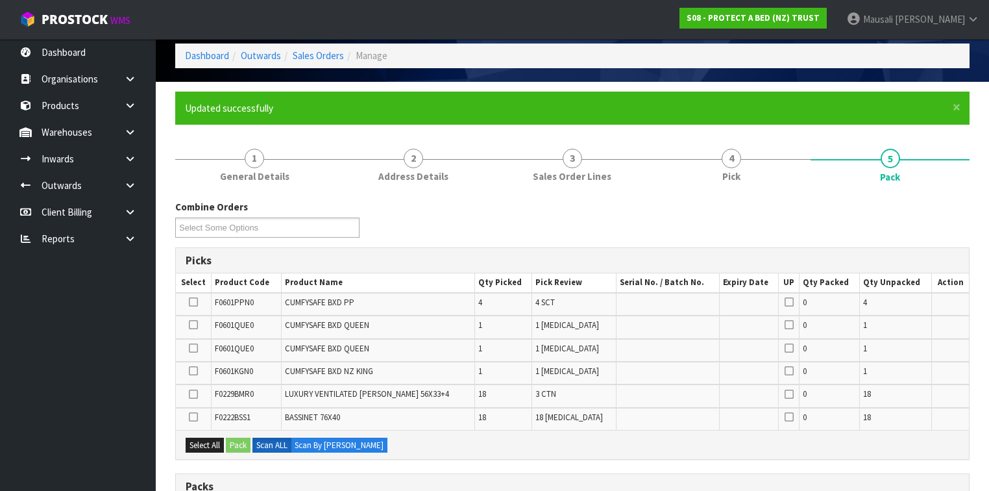
scroll to position [208, 0]
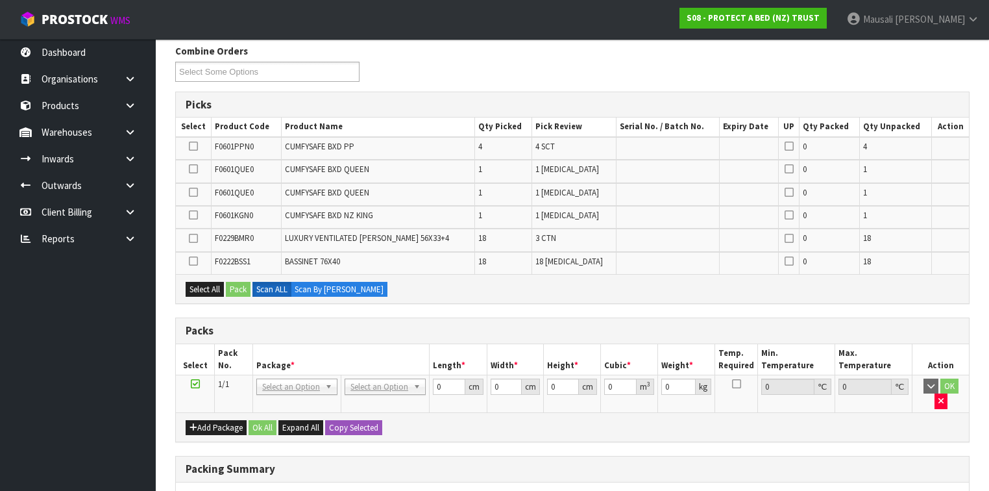
click at [195, 238] on icon at bounding box center [193, 238] width 9 height 1
click at [0, 0] on input "checkbox" at bounding box center [0, 0] width 0 height 0
click at [234, 282] on button "Pack" at bounding box center [238, 290] width 25 height 16
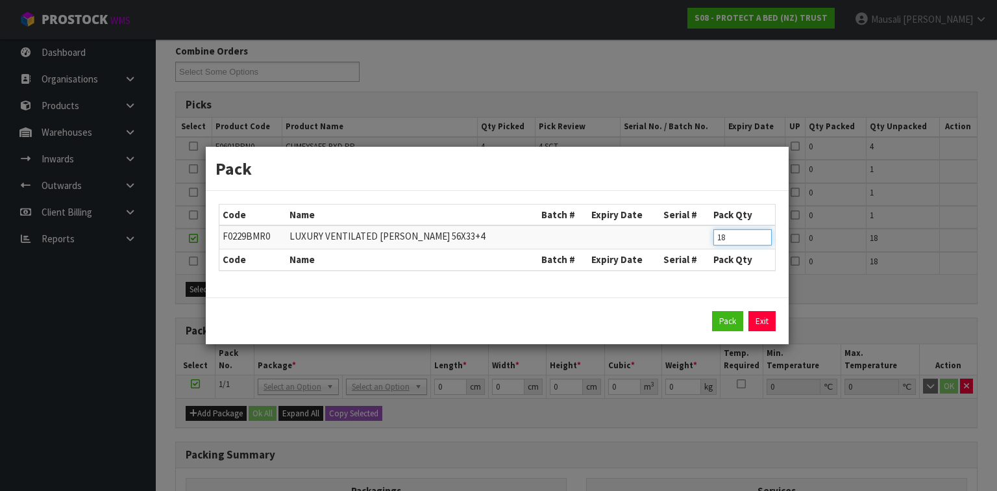
drag, startPoint x: 730, startPoint y: 240, endPoint x: 701, endPoint y: 245, distance: 29.0
click at [700, 247] on tr "F0229BMR0 LUXURY VENTILATED [PERSON_NAME] 56X33+4 18" at bounding box center [497, 237] width 556 height 24
click button "Pack" at bounding box center [727, 321] width 31 height 21
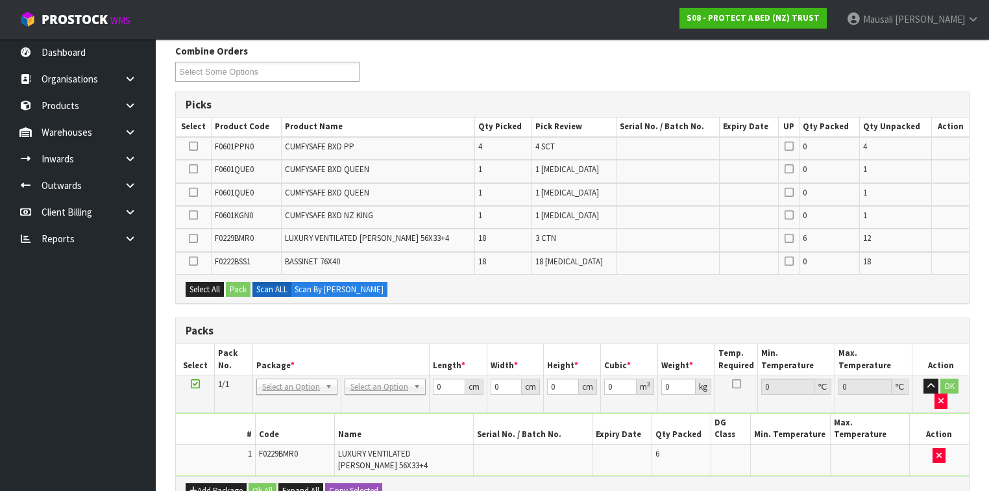
click at [191, 384] on icon at bounding box center [195, 384] width 9 height 1
click at [191, 239] on icon at bounding box center [193, 238] width 9 height 1
click at [0, 0] on input "checkbox" at bounding box center [0, 0] width 0 height 0
click at [234, 284] on button "Pack" at bounding box center [238, 290] width 25 height 16
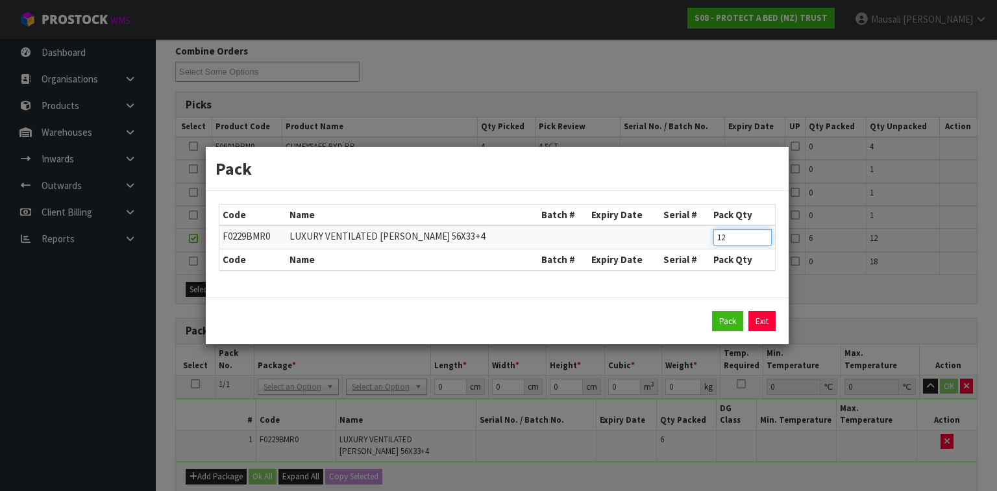
drag, startPoint x: 735, startPoint y: 236, endPoint x: 694, endPoint y: 249, distance: 42.7
click at [695, 248] on tr "F0229BMR0 LUXURY VENTILATED [PERSON_NAME] 56X33+4 12" at bounding box center [497, 237] width 556 height 24
click button "Pack" at bounding box center [727, 321] width 31 height 21
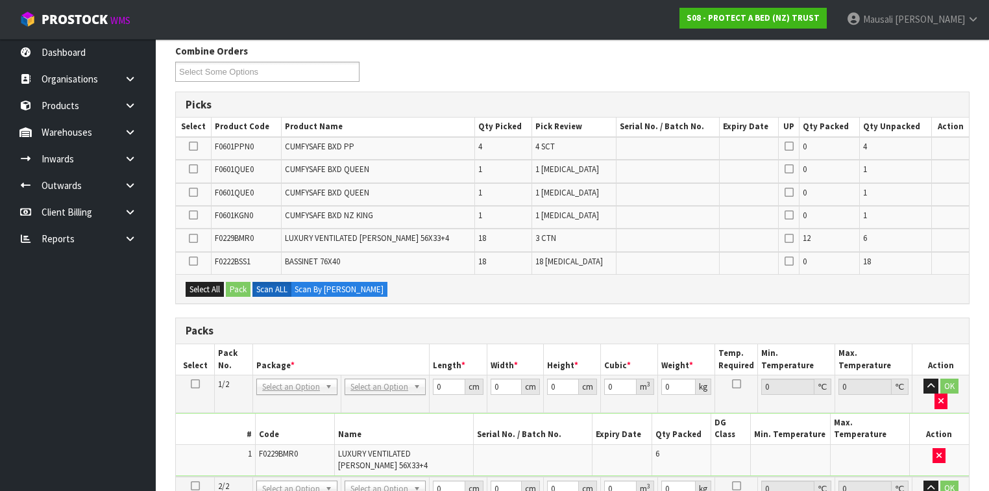
click at [195, 238] on icon at bounding box center [193, 238] width 9 height 1
click at [0, 0] on input "checkbox" at bounding box center [0, 0] width 0 height 0
click at [239, 288] on button "Pack" at bounding box center [238, 290] width 25 height 16
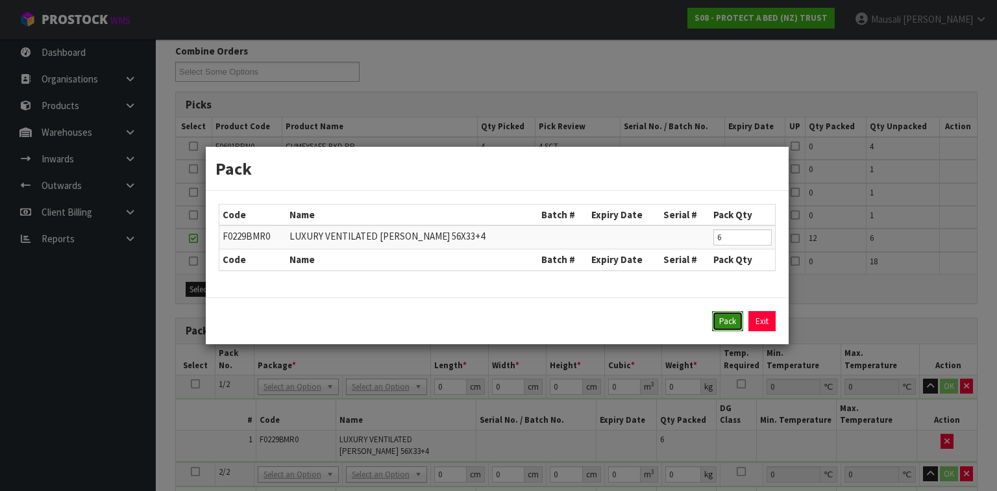
click at [714, 319] on button "Pack" at bounding box center [727, 321] width 31 height 21
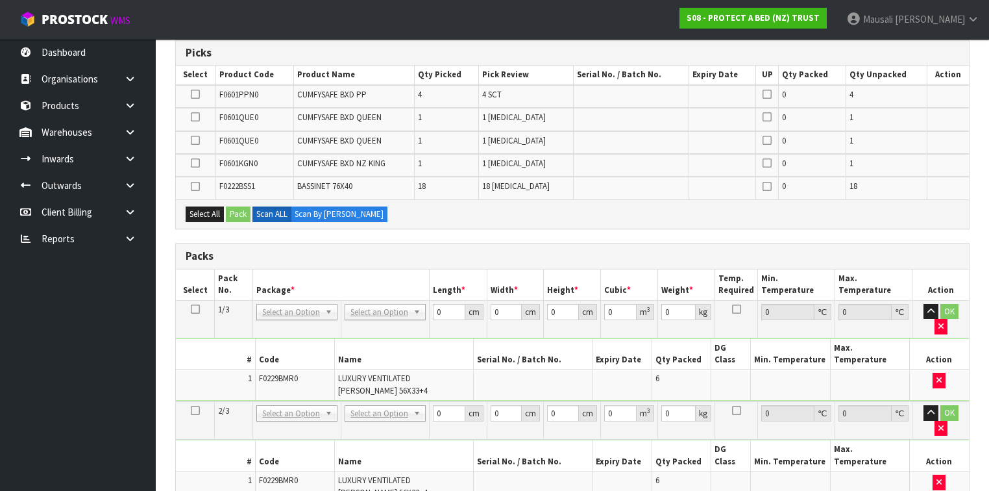
scroll to position [415, 0]
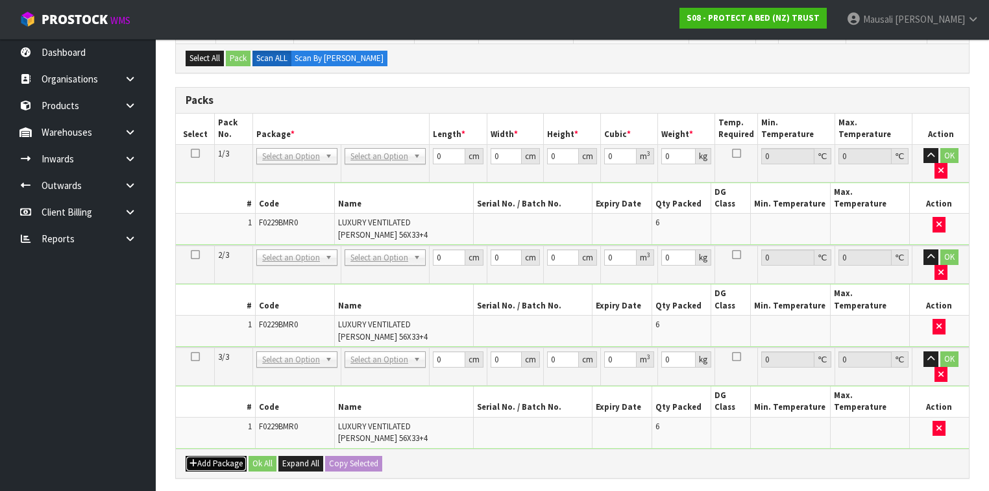
click at [210, 456] on button "Add Package" at bounding box center [216, 464] width 61 height 16
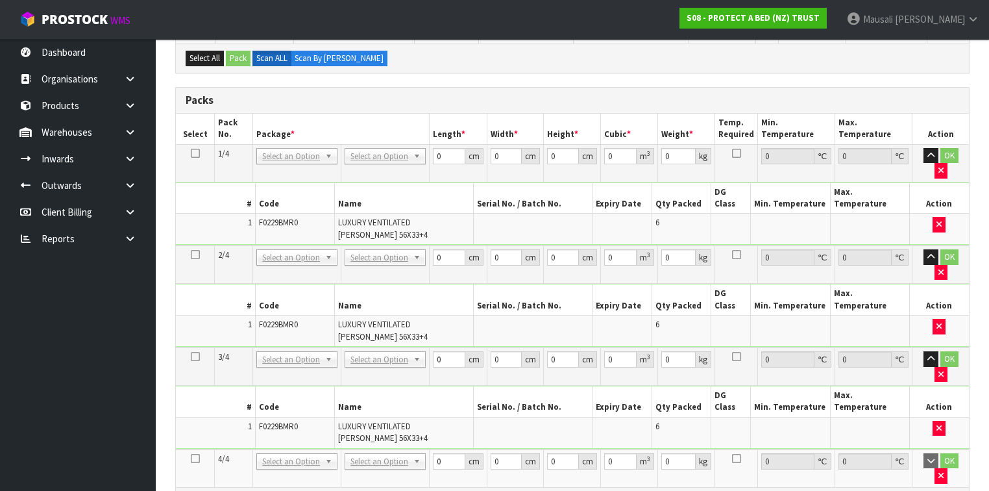
click at [196, 458] on icon at bounding box center [195, 458] width 9 height 1
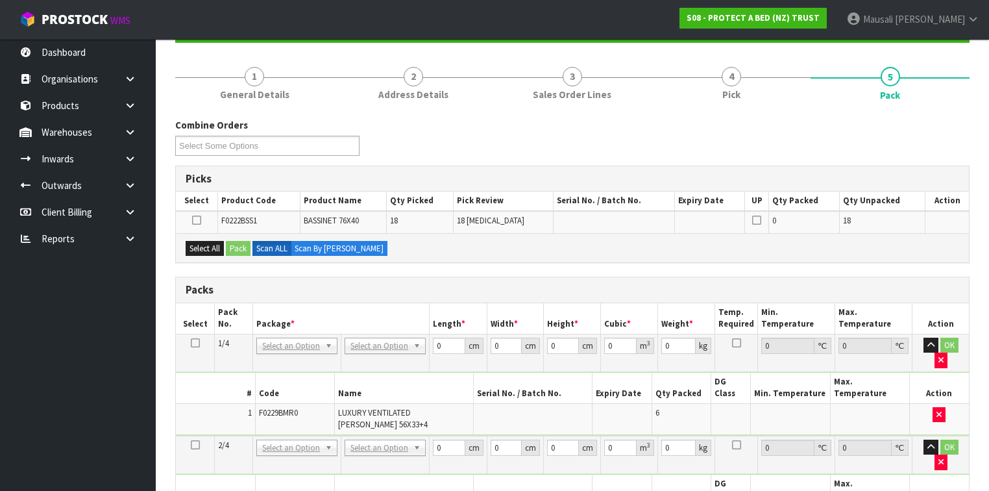
scroll to position [273, 0]
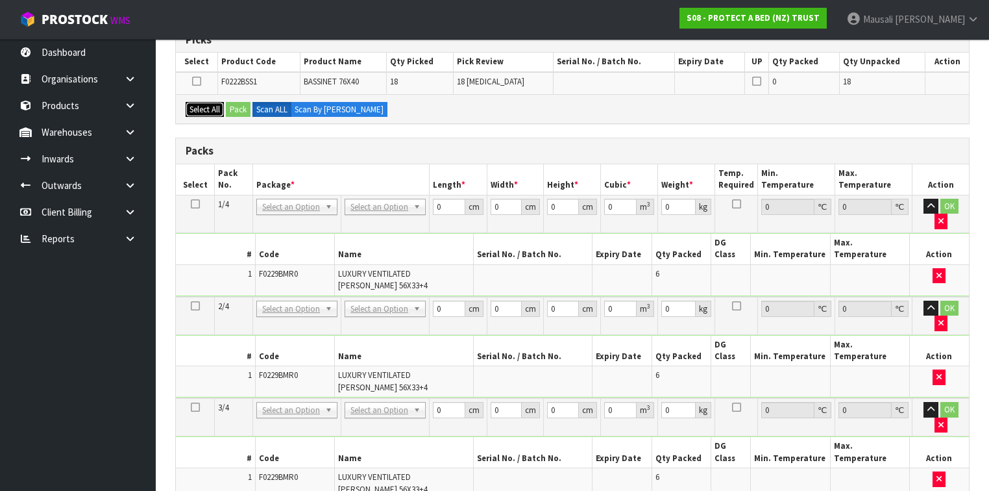
click at [201, 109] on button "Select All" at bounding box center [205, 110] width 38 height 16
click at [231, 102] on button "Pack" at bounding box center [238, 110] width 25 height 16
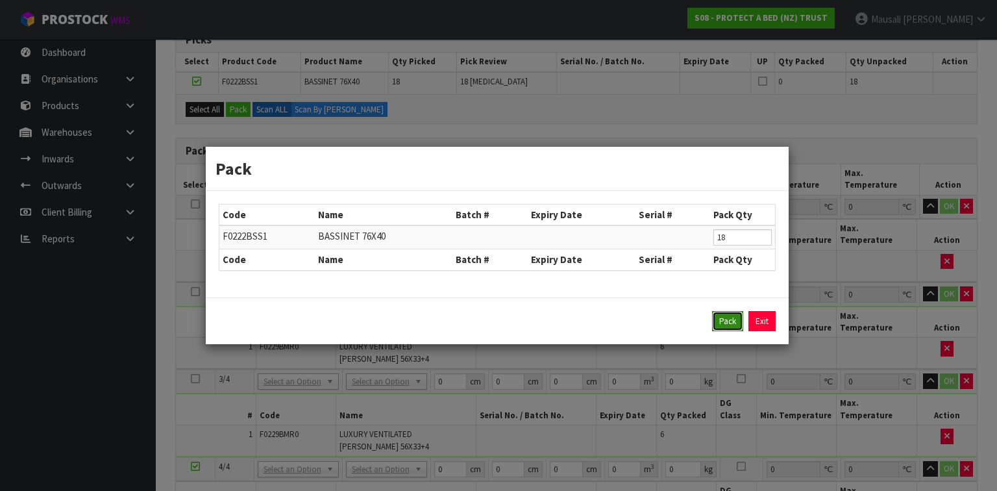
click at [727, 319] on button "Pack" at bounding box center [727, 321] width 31 height 21
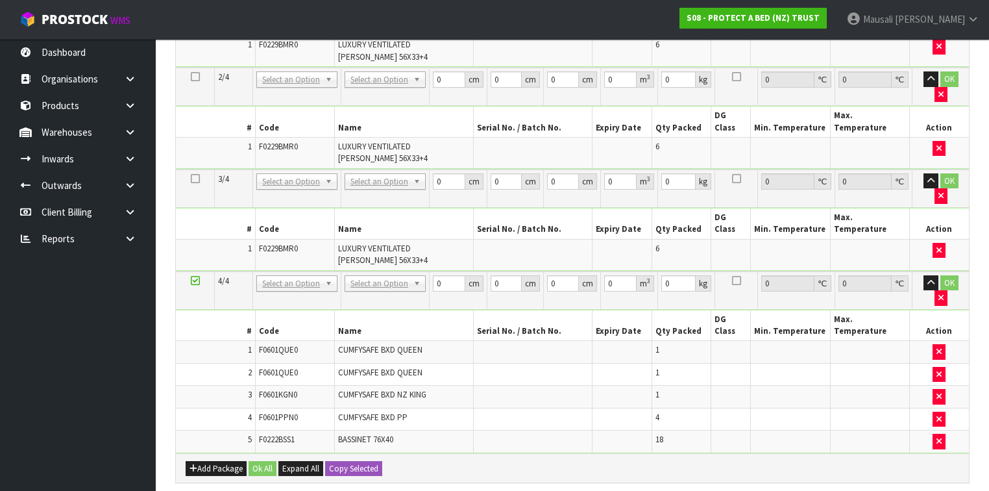
scroll to position [325, 0]
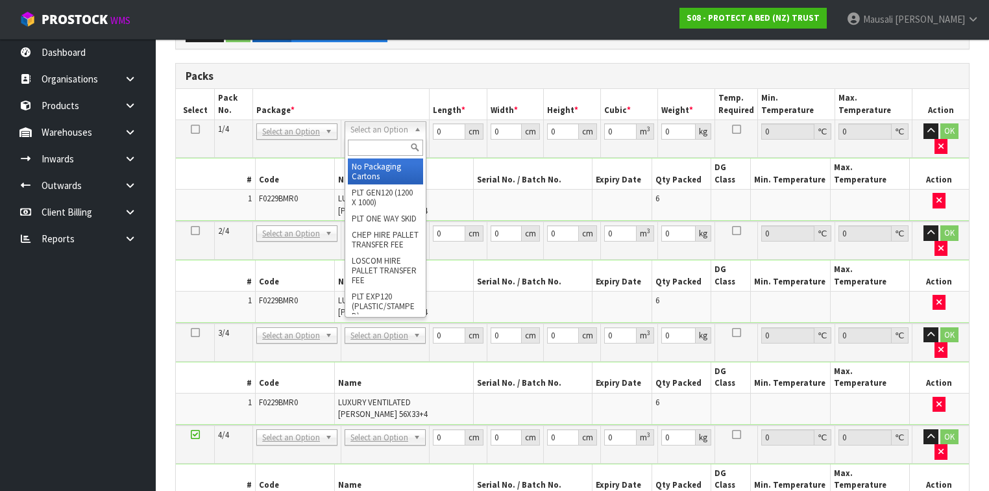
click at [193, 129] on icon at bounding box center [195, 129] width 9 height 1
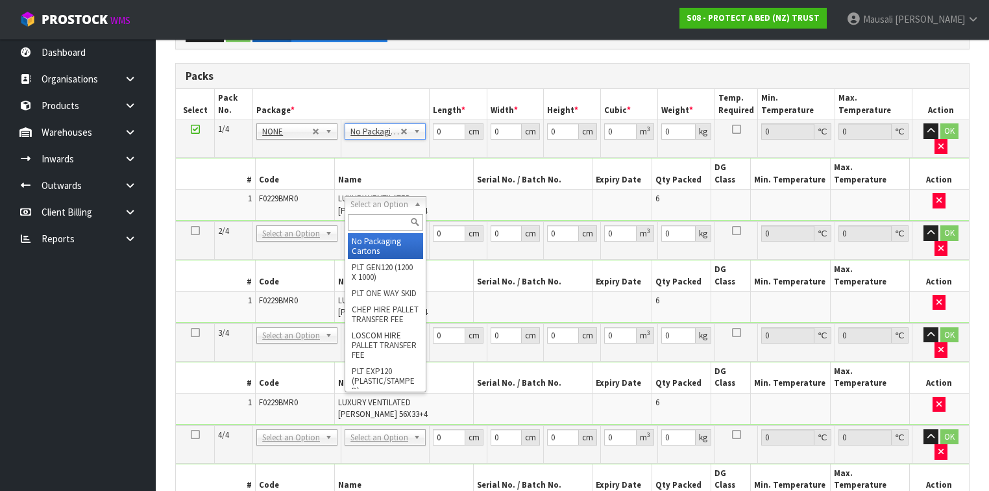
drag, startPoint x: 376, startPoint y: 200, endPoint x: 391, endPoint y: 244, distance: 46.4
drag, startPoint x: 391, startPoint y: 245, endPoint x: 389, endPoint y: 256, distance: 10.6
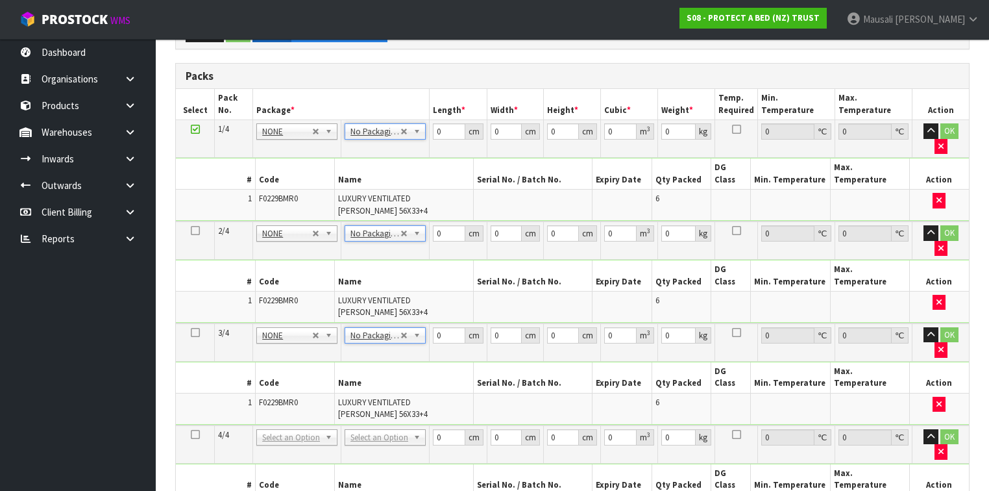
scroll to position [532, 0]
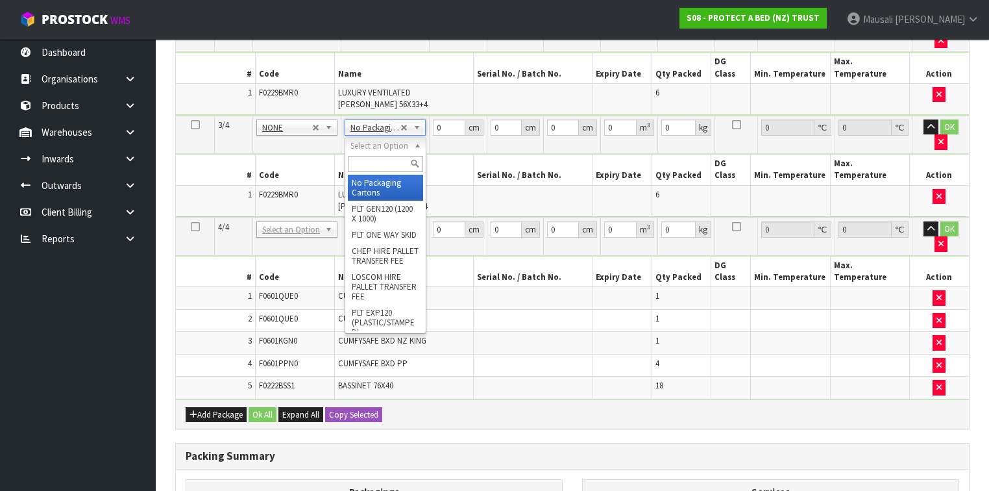
click at [379, 166] on input "text" at bounding box center [385, 164] width 75 height 16
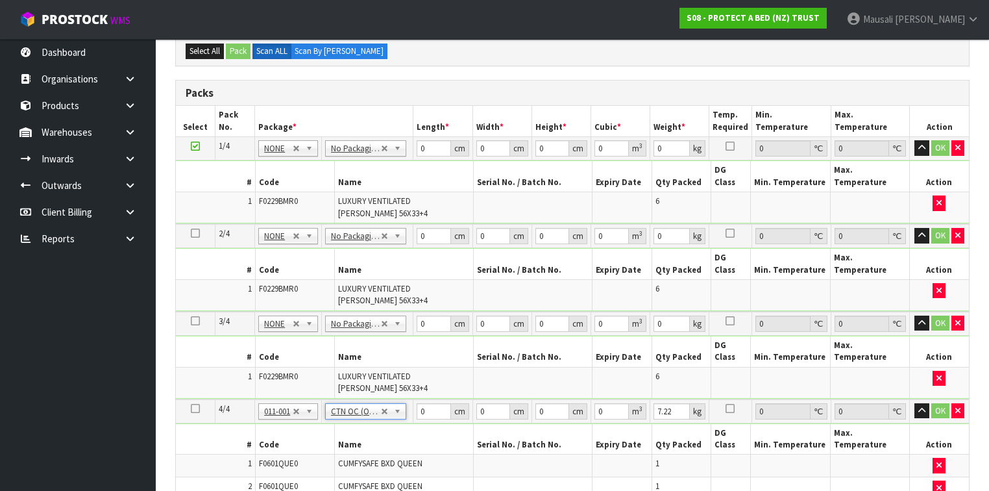
scroll to position [273, 0]
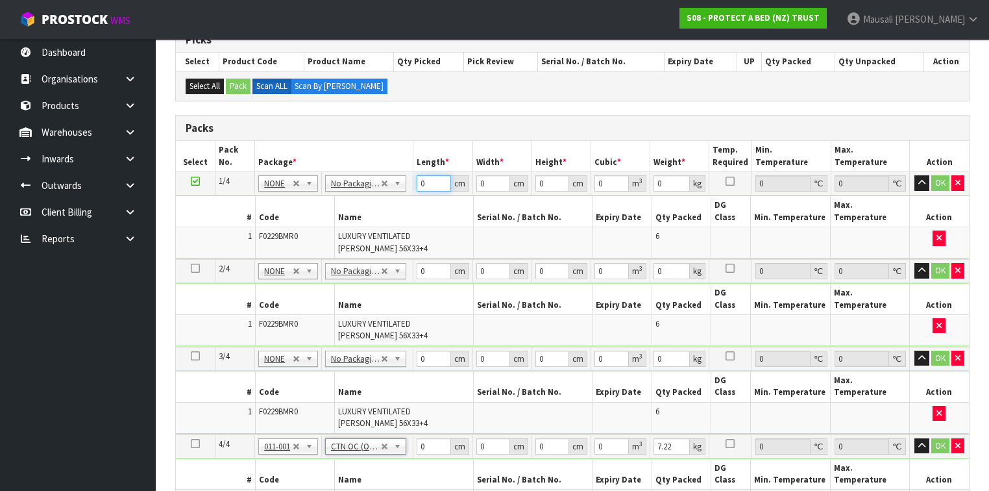
drag, startPoint x: 428, startPoint y: 181, endPoint x: 413, endPoint y: 190, distance: 17.7
click at [413, 190] on tr "1/4 NONE 007-001 007-002 007-004 007-009 007-013 007-014 007-015 007-017 007-01…" at bounding box center [572, 183] width 793 height 23
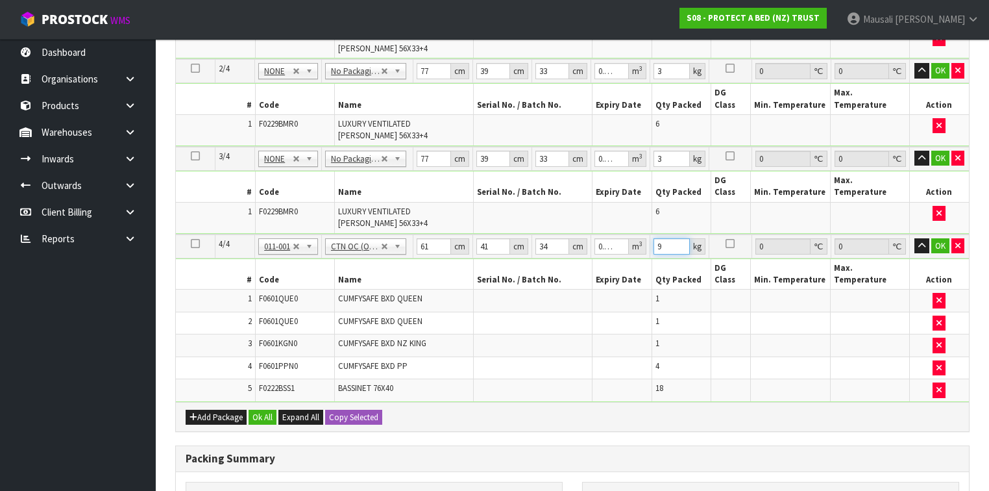
scroll to position [584, 0]
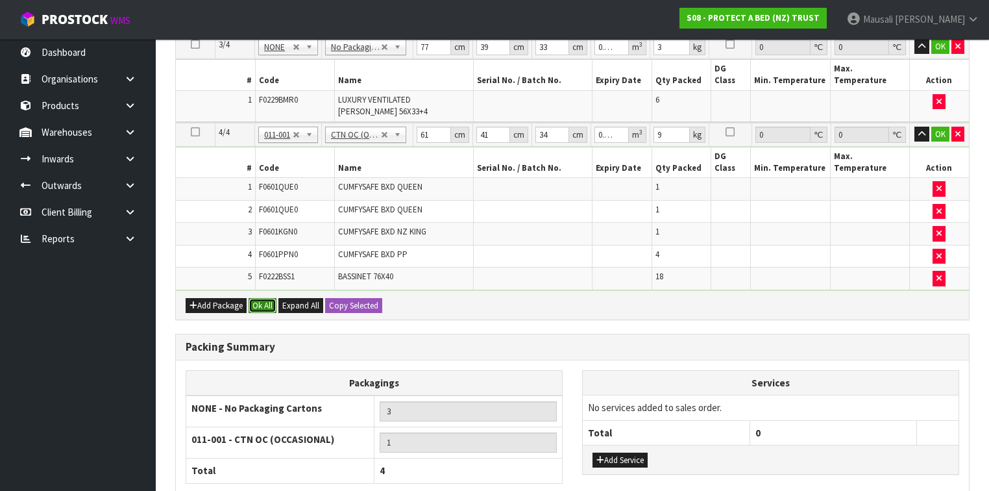
click at [269, 298] on button "Ok All" at bounding box center [263, 306] width 28 height 16
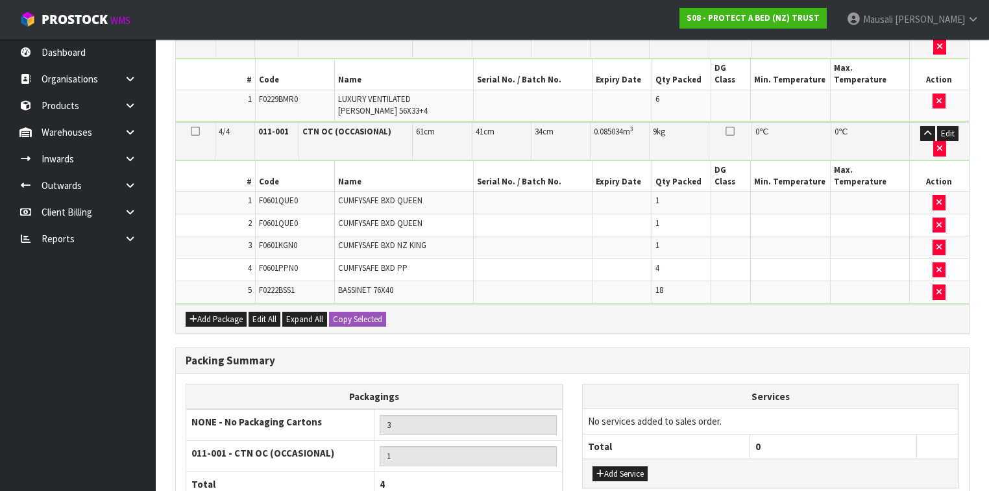
scroll to position [629, 0]
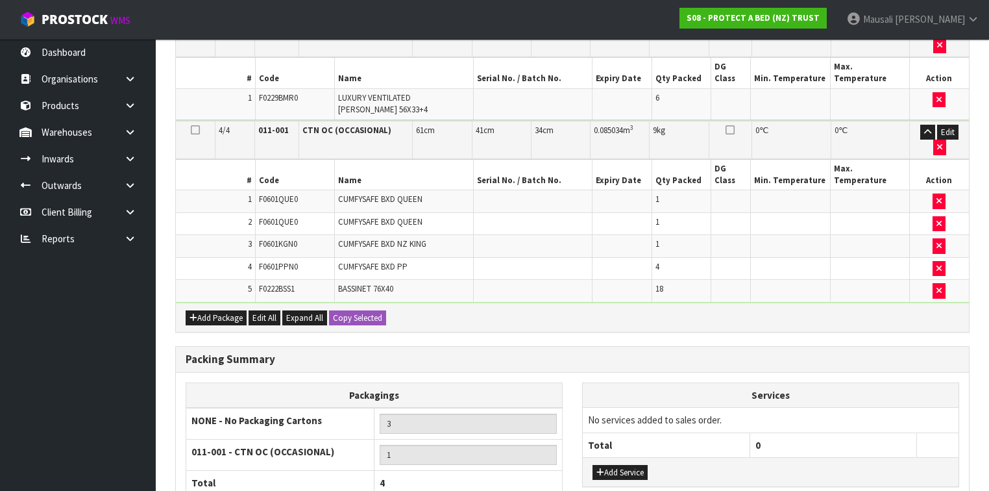
drag, startPoint x: 299, startPoint y: 459, endPoint x: 306, endPoint y: 455, distance: 8.7
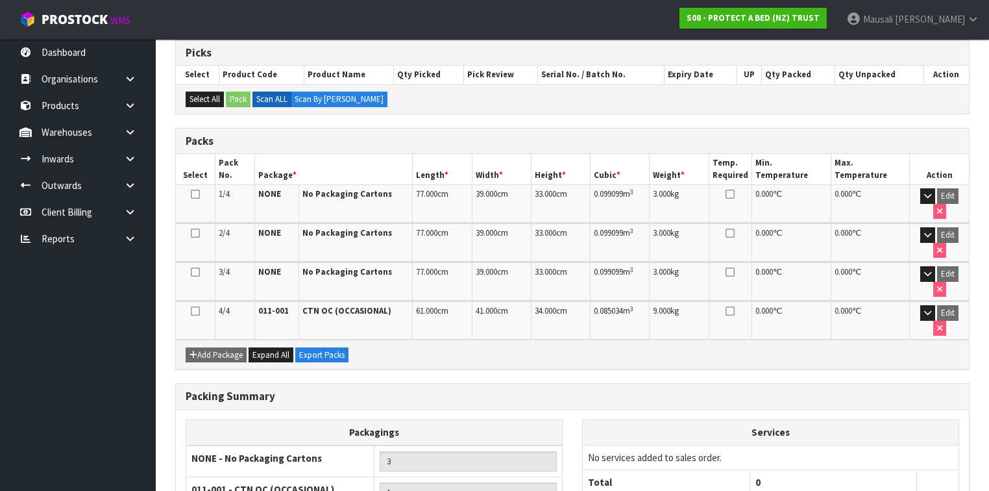
scroll to position [320, 0]
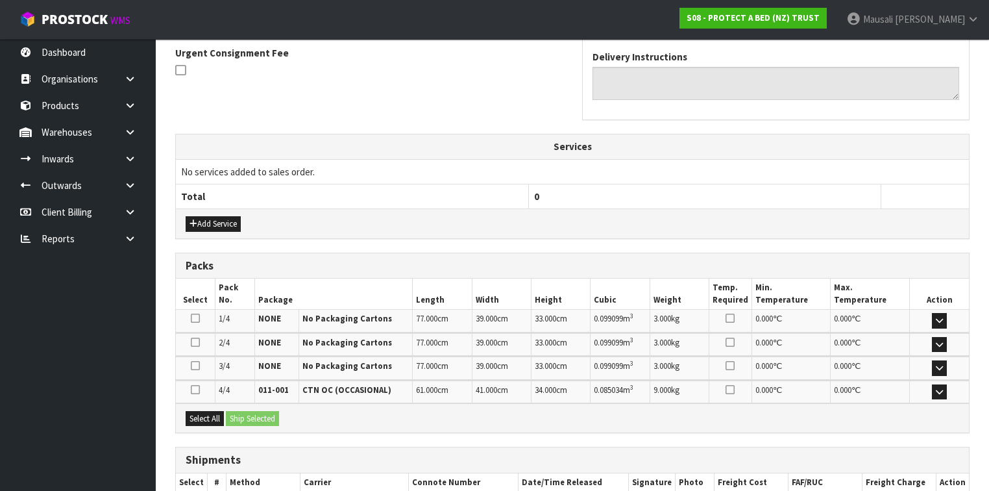
scroll to position [458, 0]
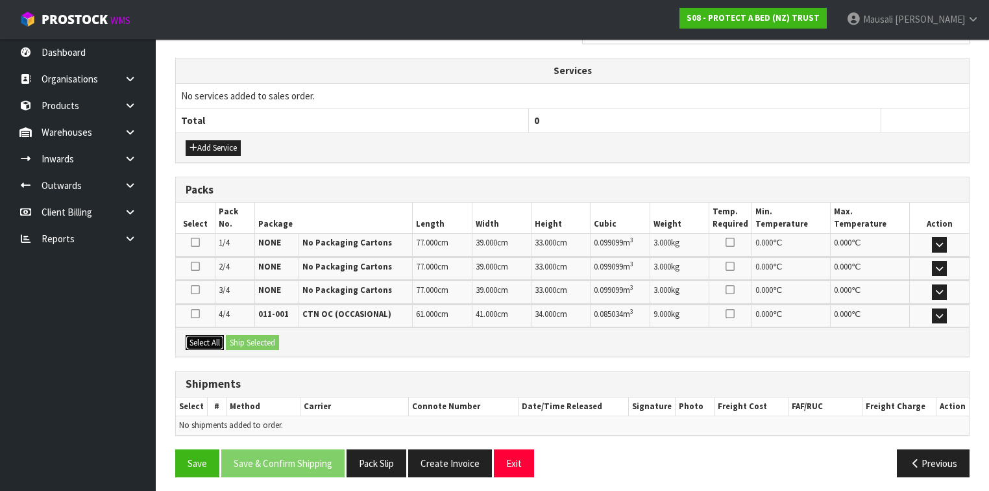
drag, startPoint x: 213, startPoint y: 330, endPoint x: 230, endPoint y: 334, distance: 17.3
click at [213, 335] on button "Select All" at bounding box center [205, 343] width 38 height 16
click at [231, 335] on button "Ship Selected" at bounding box center [252, 343] width 53 height 16
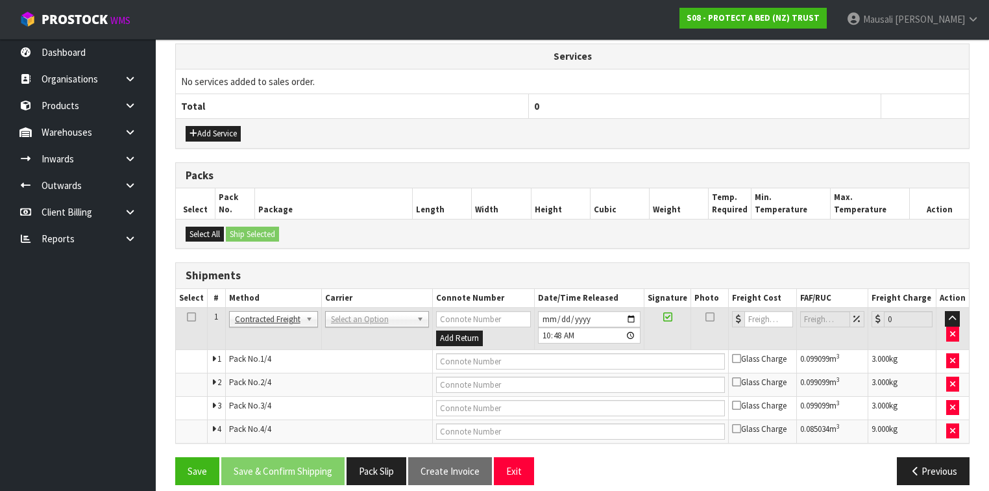
scroll to position [481, 0]
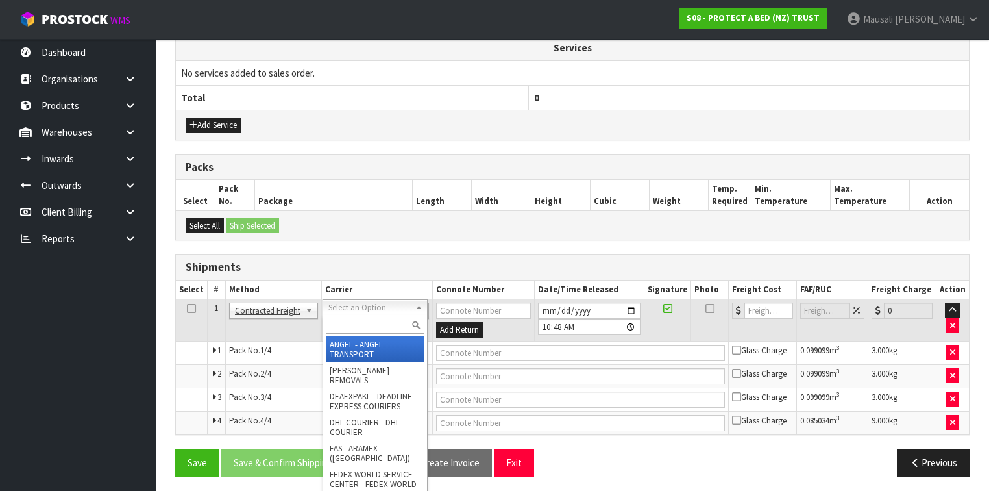
click at [361, 319] on input "text" at bounding box center [375, 325] width 99 height 16
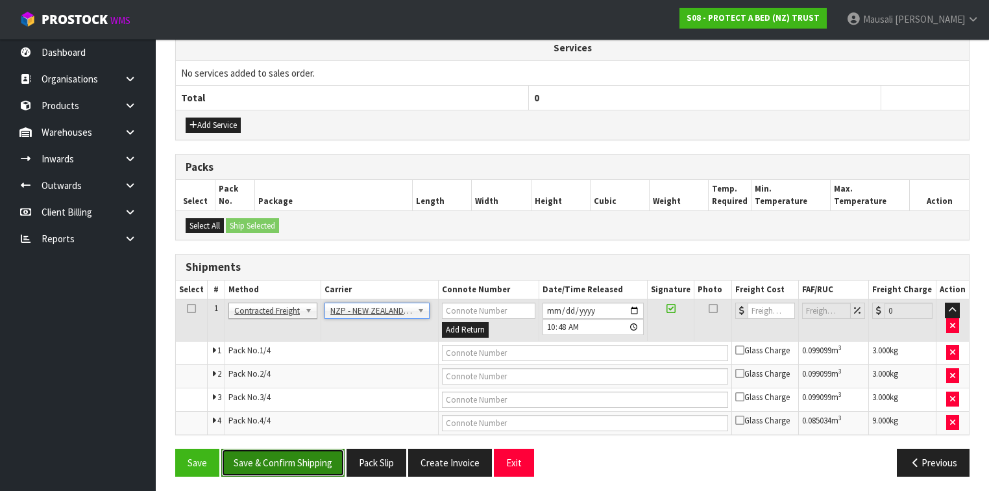
click at [277, 458] on button "Save & Confirm Shipping" at bounding box center [282, 463] width 123 height 28
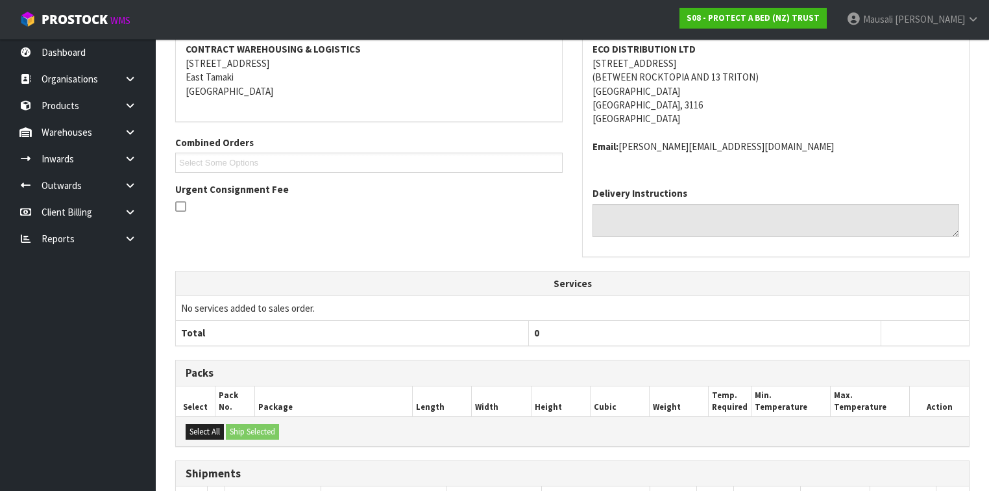
scroll to position [460, 0]
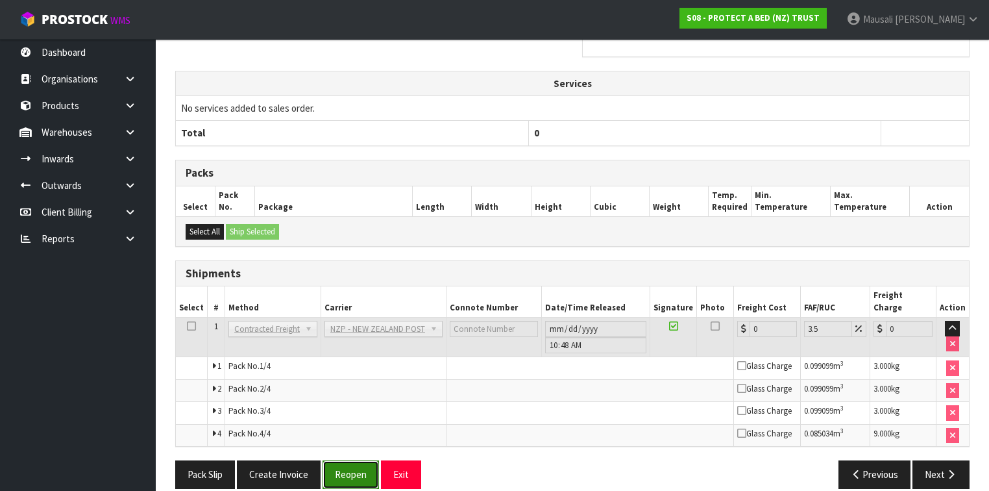
click at [348, 460] on button "Reopen" at bounding box center [351, 474] width 56 height 28
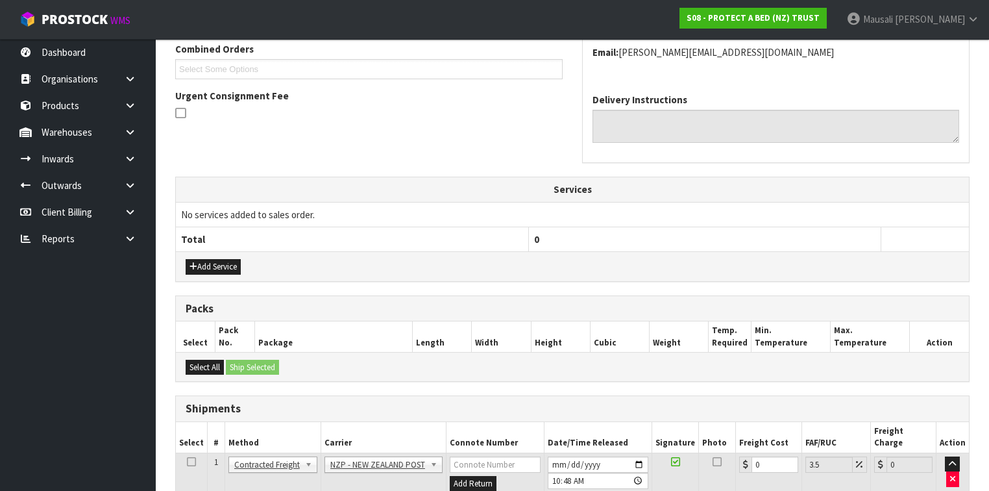
scroll to position [481, 0]
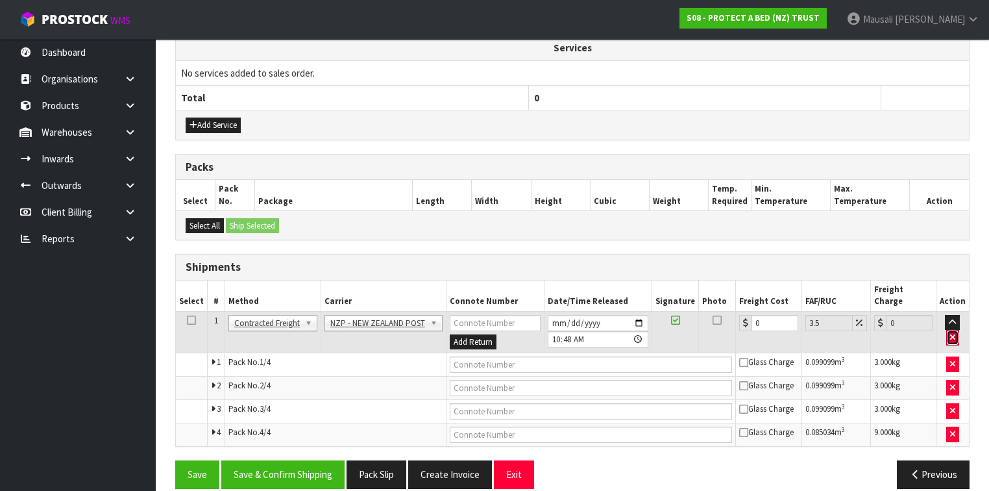
click at [958, 330] on button "button" at bounding box center [952, 338] width 13 height 16
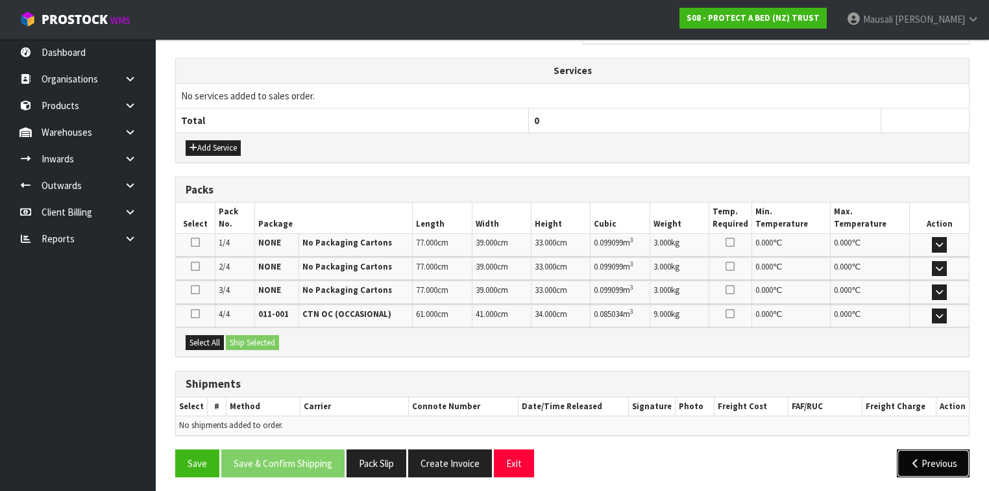
click at [909, 458] on icon "button" at bounding box center [915, 463] width 12 height 10
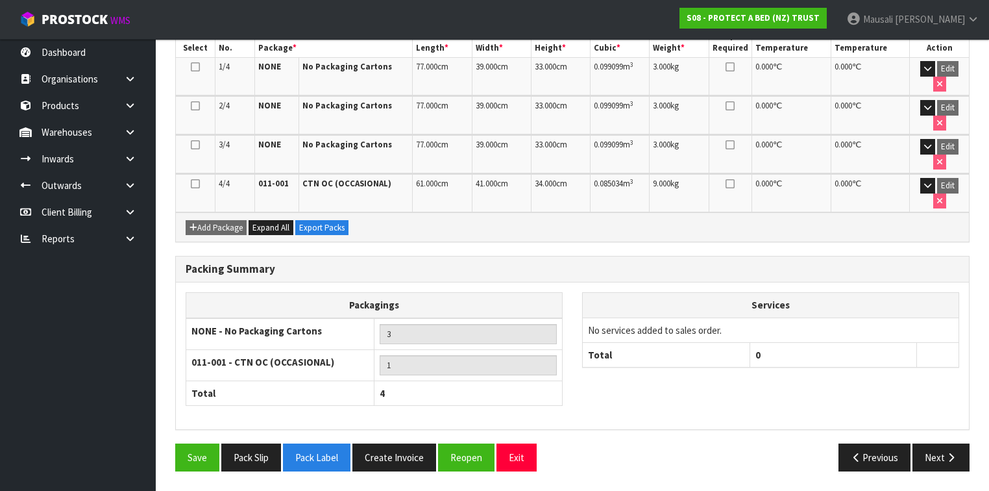
scroll to position [320, 0]
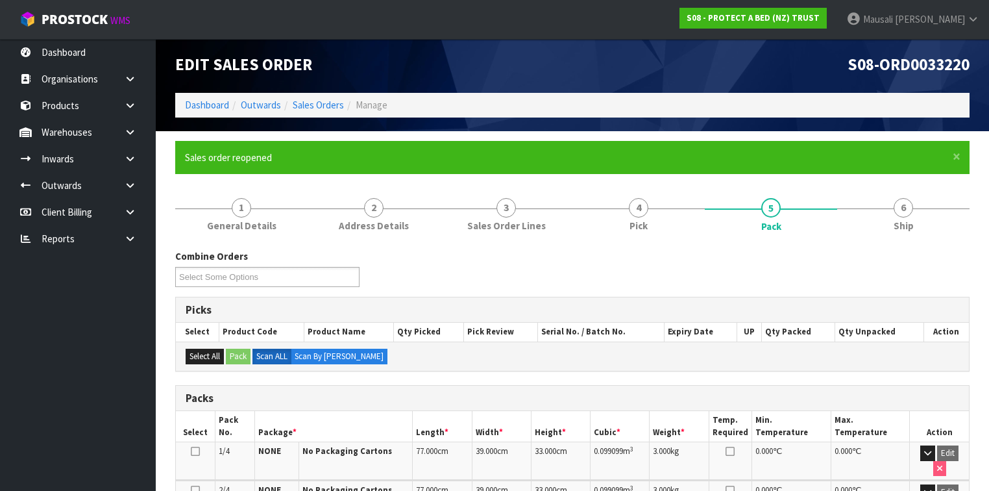
scroll to position [0, 0]
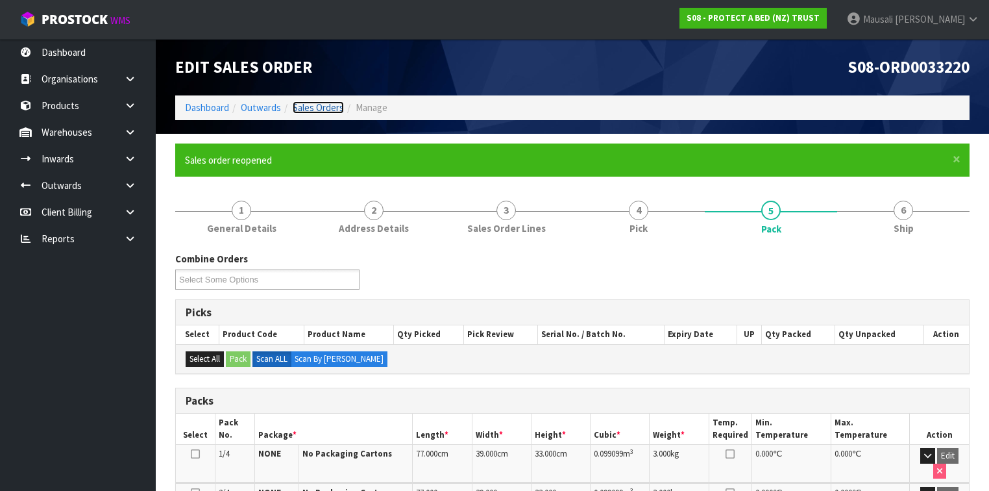
click at [330, 108] on link "Sales Orders" at bounding box center [318, 107] width 51 height 12
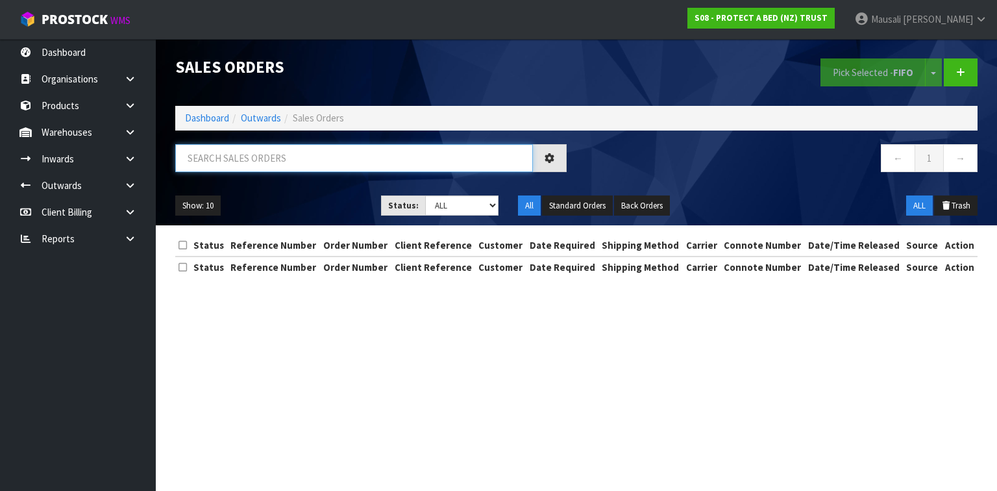
click at [226, 162] on input "text" at bounding box center [354, 158] width 358 height 28
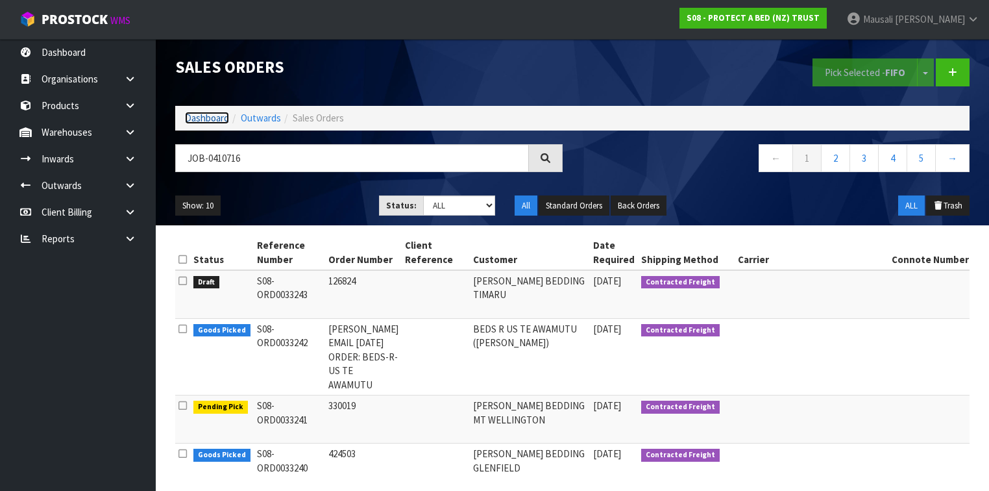
click at [208, 119] on link "Dashboard" at bounding box center [207, 118] width 44 height 12
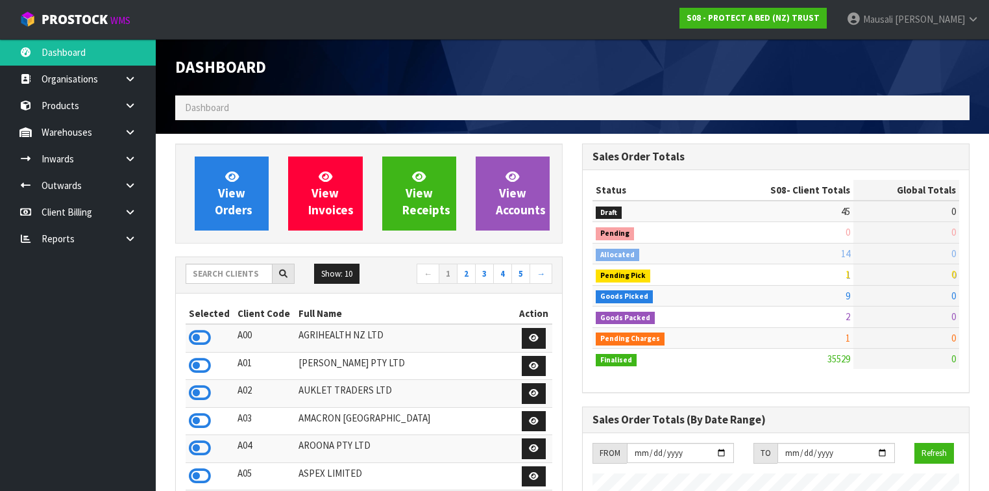
scroll to position [979, 407]
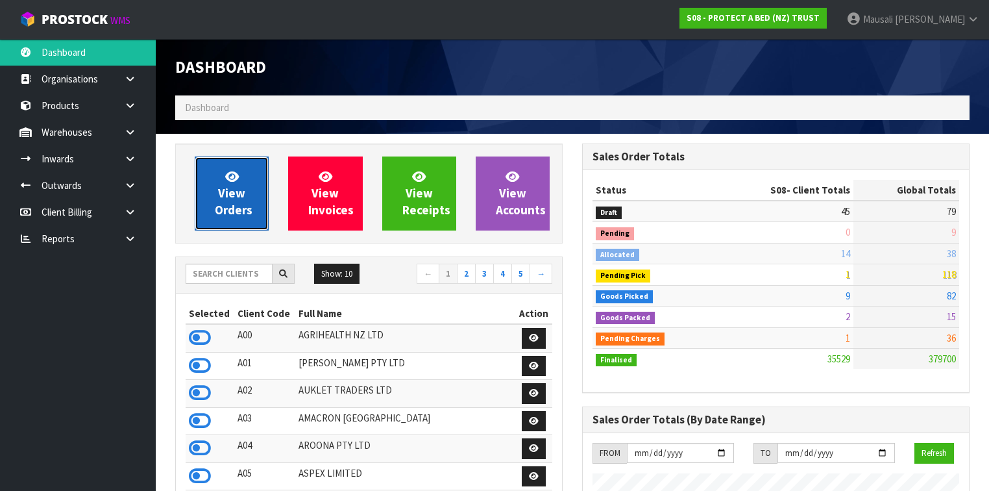
click at [244, 197] on link "View Orders" at bounding box center [232, 193] width 74 height 74
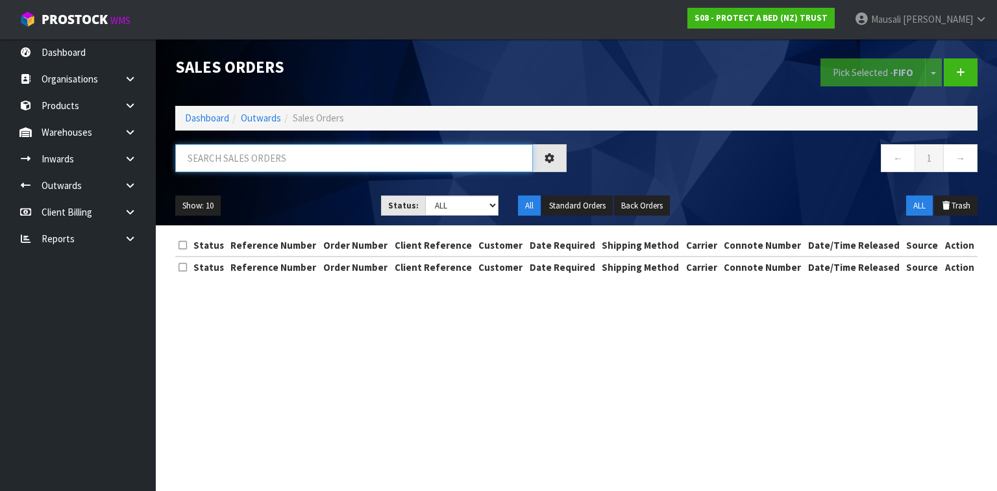
click at [212, 163] on input "text" at bounding box center [354, 158] width 358 height 28
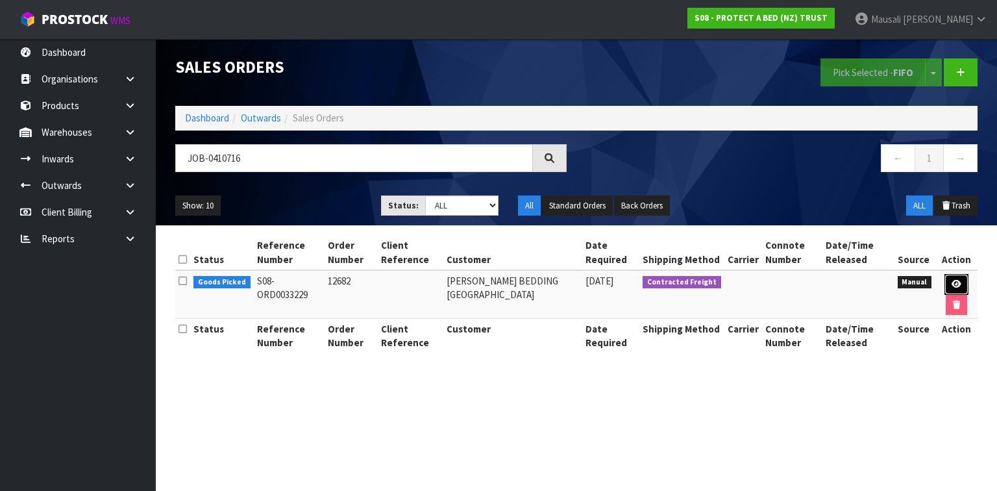
click at [952, 277] on link at bounding box center [956, 284] width 24 height 21
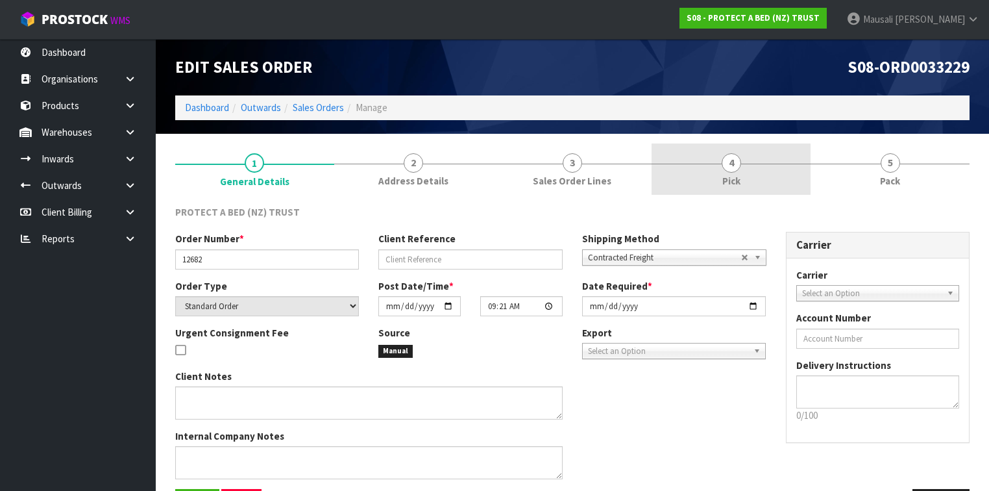
click at [745, 179] on link "4 Pick" at bounding box center [731, 168] width 159 height 51
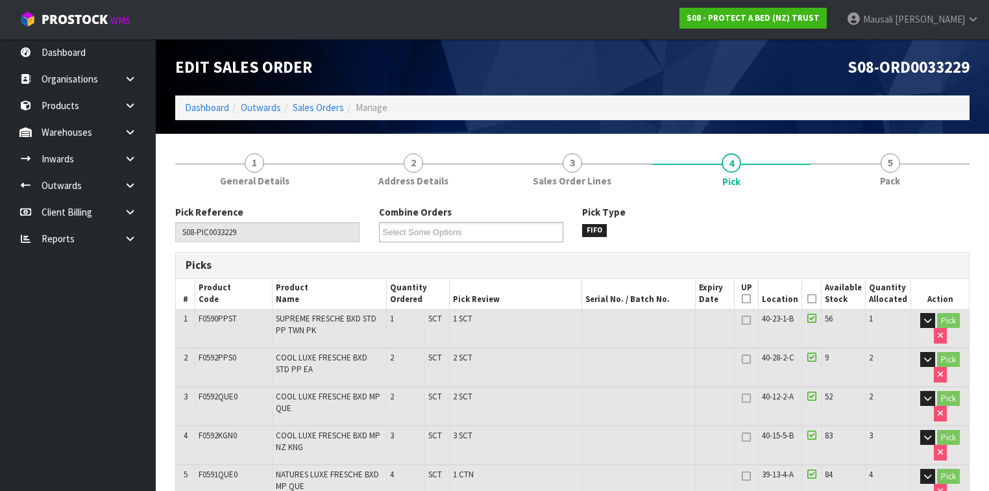
click at [817, 299] on icon at bounding box center [812, 299] width 9 height 1
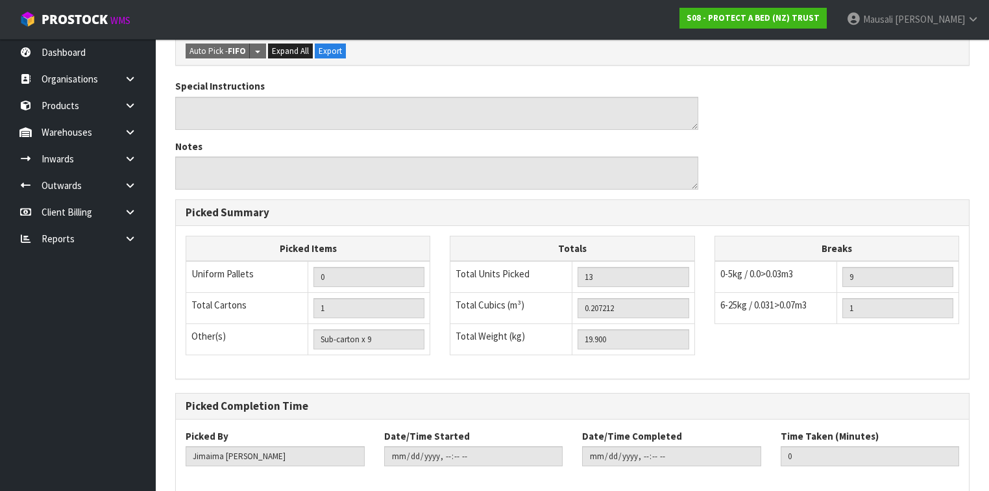
scroll to position [610, 0]
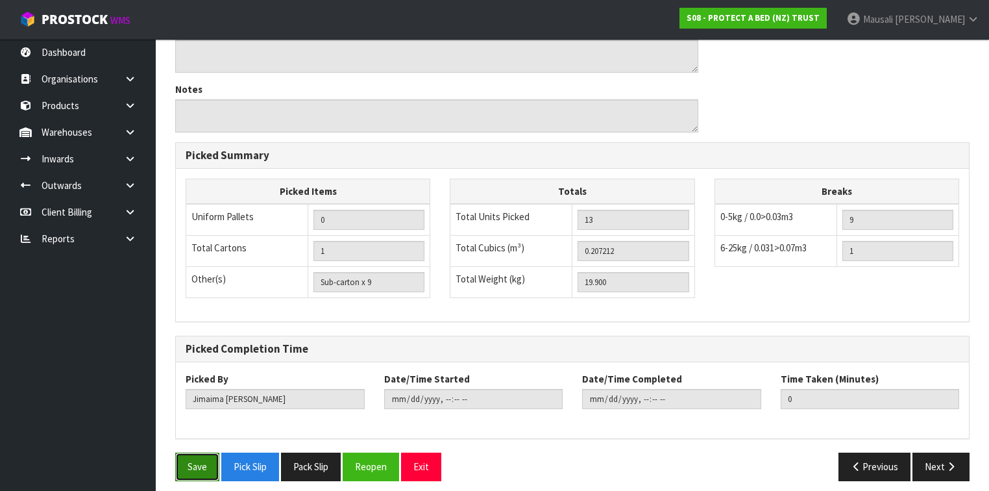
click at [181, 452] on button "Save" at bounding box center [197, 466] width 44 height 28
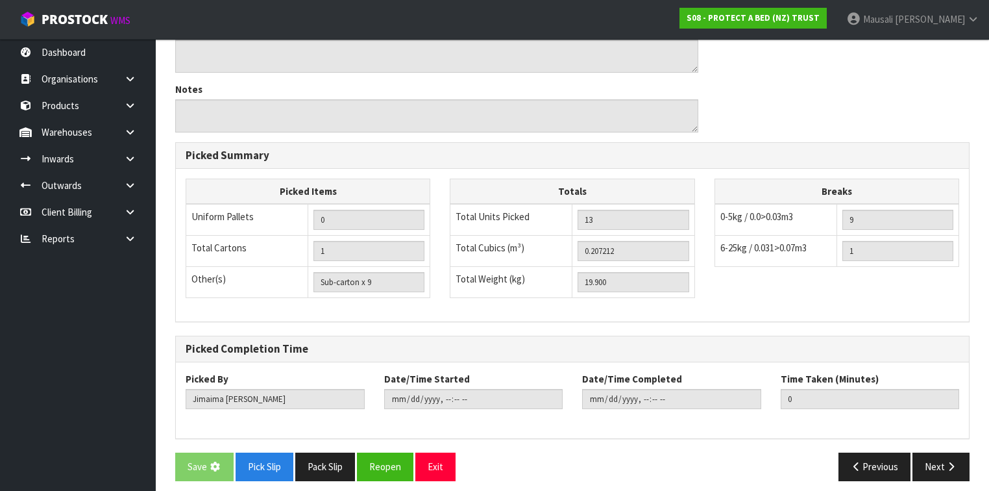
scroll to position [0, 0]
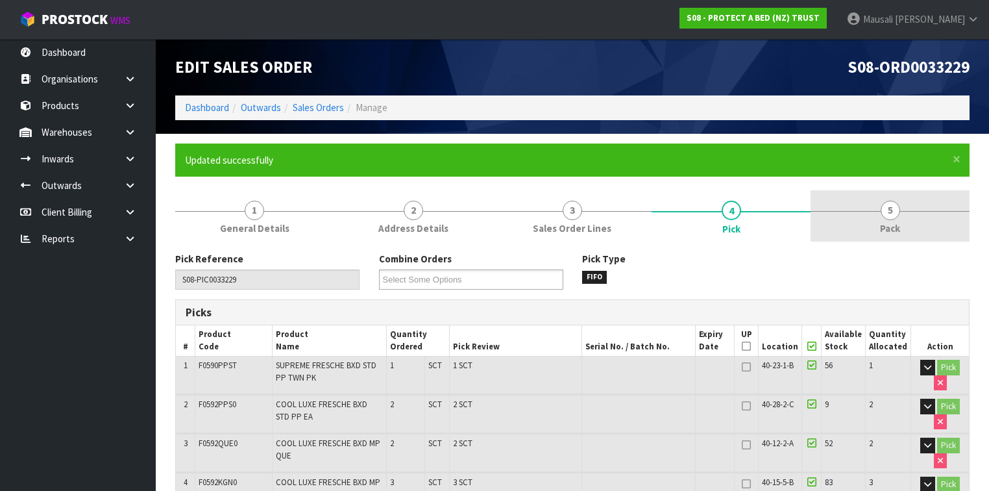
drag, startPoint x: 888, startPoint y: 216, endPoint x: 852, endPoint y: 232, distance: 39.8
click at [886, 217] on span "5" at bounding box center [890, 210] width 19 height 19
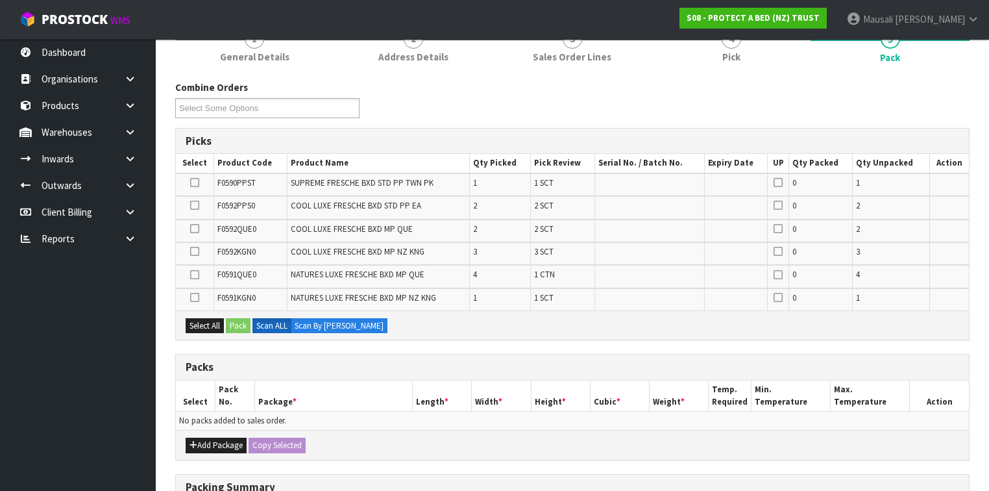
scroll to position [260, 0]
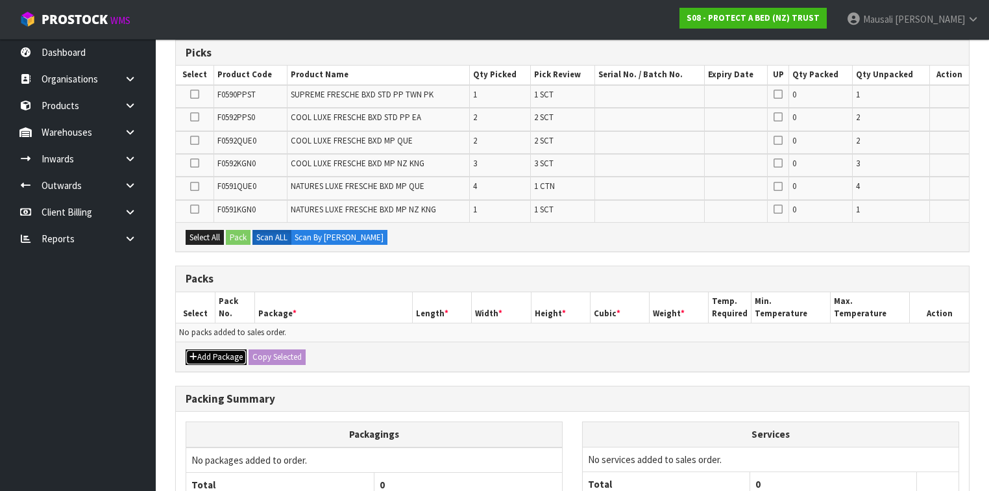
click at [223, 349] on button "Add Package" at bounding box center [216, 357] width 61 height 16
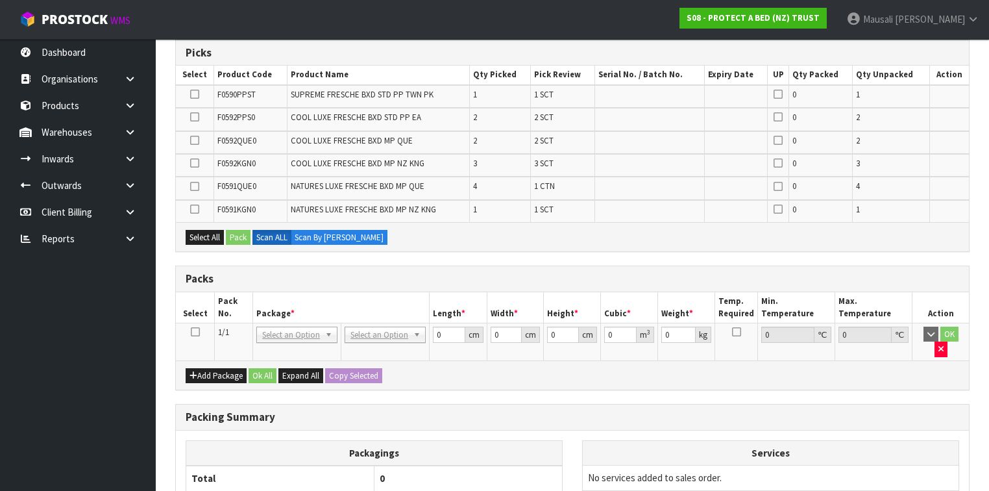
drag, startPoint x: 195, startPoint y: 329, endPoint x: 288, endPoint y: 302, distance: 96.7
click at [197, 332] on icon at bounding box center [195, 332] width 9 height 1
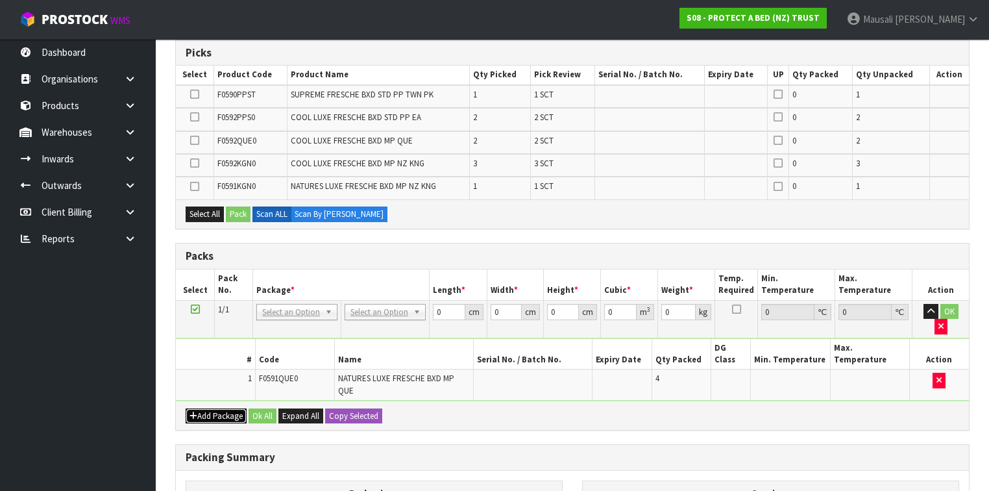
click at [204, 408] on button "Add Package" at bounding box center [216, 416] width 61 height 16
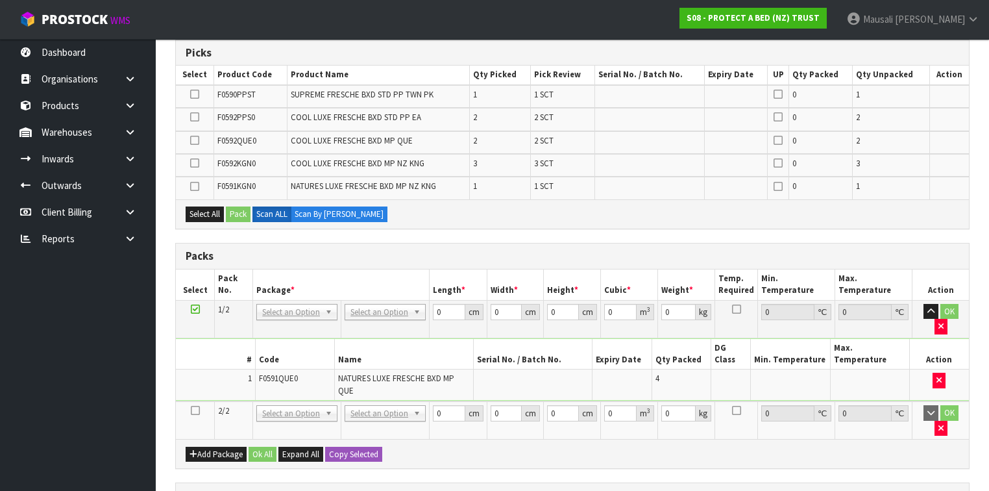
click at [190, 401] on td at bounding box center [195, 420] width 39 height 38
click at [195, 410] on icon at bounding box center [195, 410] width 9 height 1
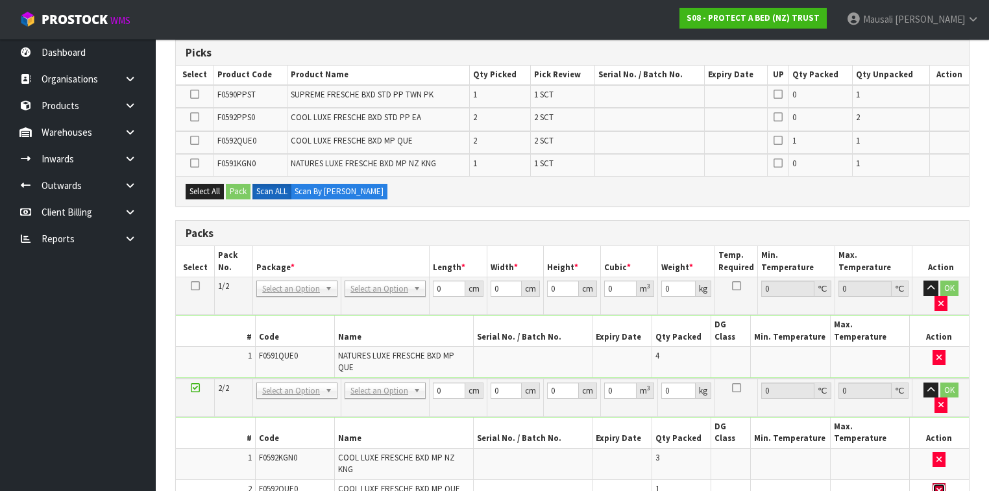
click at [940, 486] on icon "button" at bounding box center [939, 490] width 5 height 8
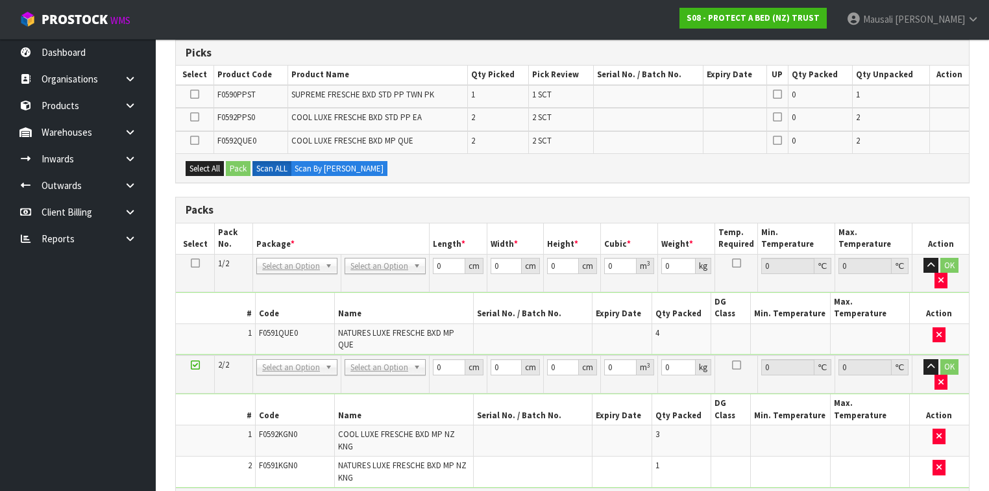
click at [195, 490] on icon at bounding box center [195, 497] width 9 height 1
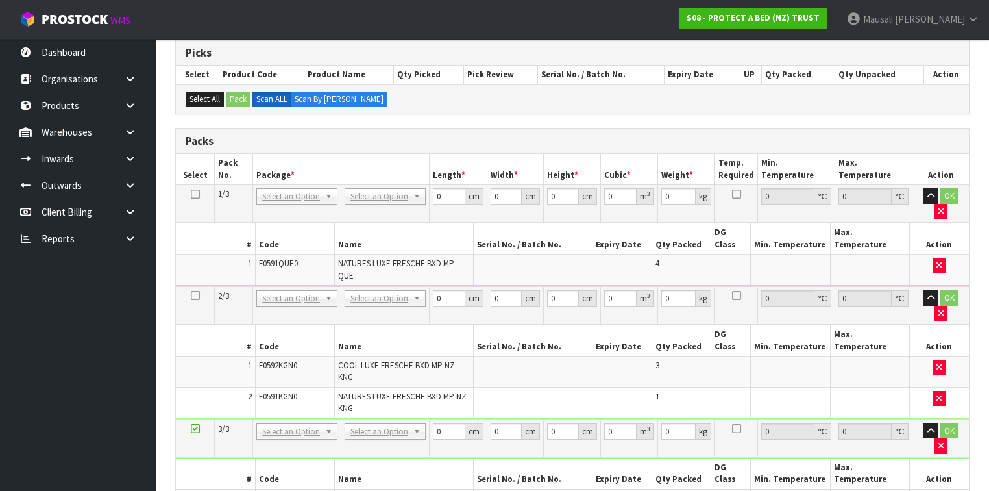
drag, startPoint x: 384, startPoint y: 190, endPoint x: 390, endPoint y: 203, distance: 13.6
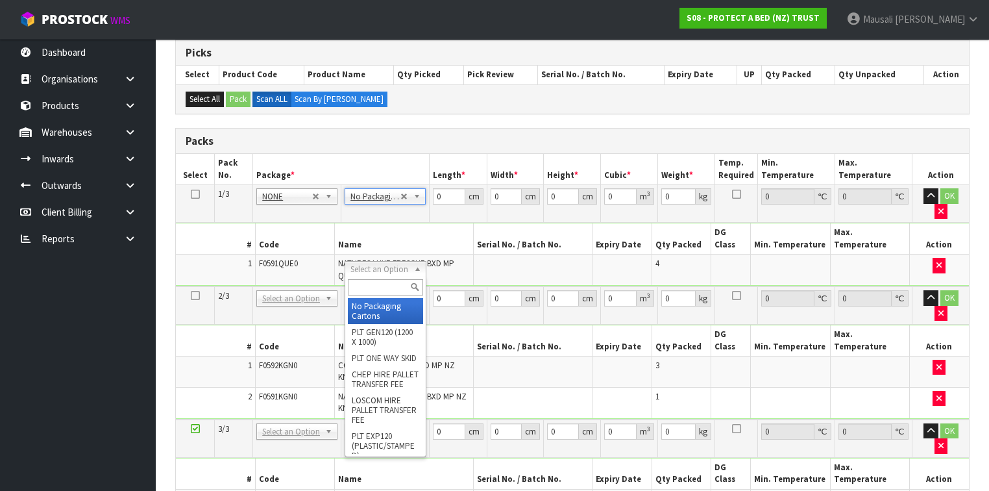
click at [376, 286] on input "text" at bounding box center [385, 287] width 75 height 16
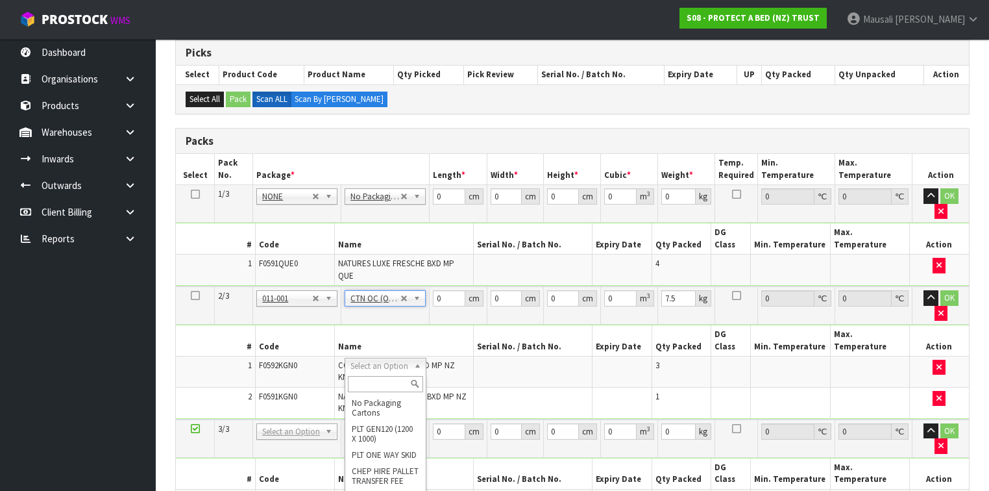
click at [366, 387] on input "text" at bounding box center [385, 384] width 75 height 16
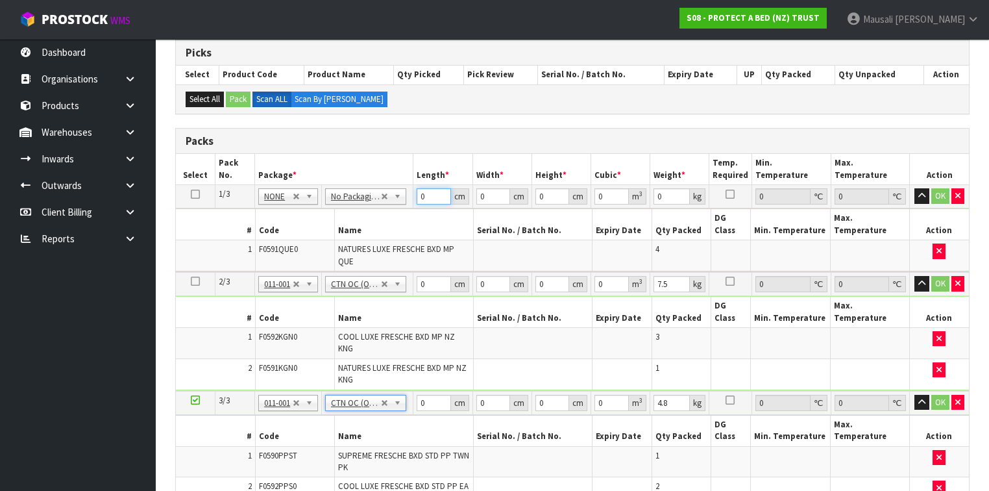
drag, startPoint x: 430, startPoint y: 196, endPoint x: 363, endPoint y: 216, distance: 70.3
click at [373, 210] on tbody "1/3 NONE 007-001 007-002 007-004 007-009 007-013 007-014 007-015 007-017 007-01…" at bounding box center [572, 228] width 793 height 87
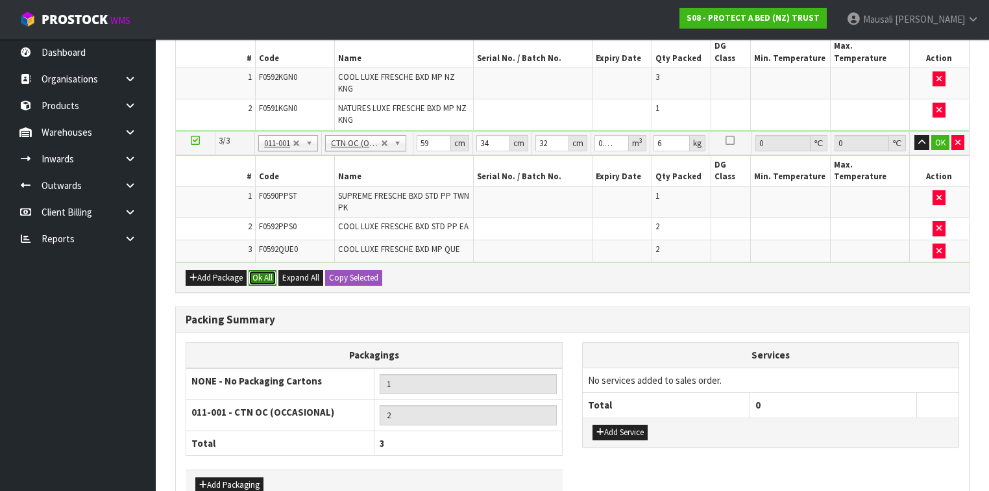
click at [254, 270] on button "Ok All" at bounding box center [263, 278] width 28 height 16
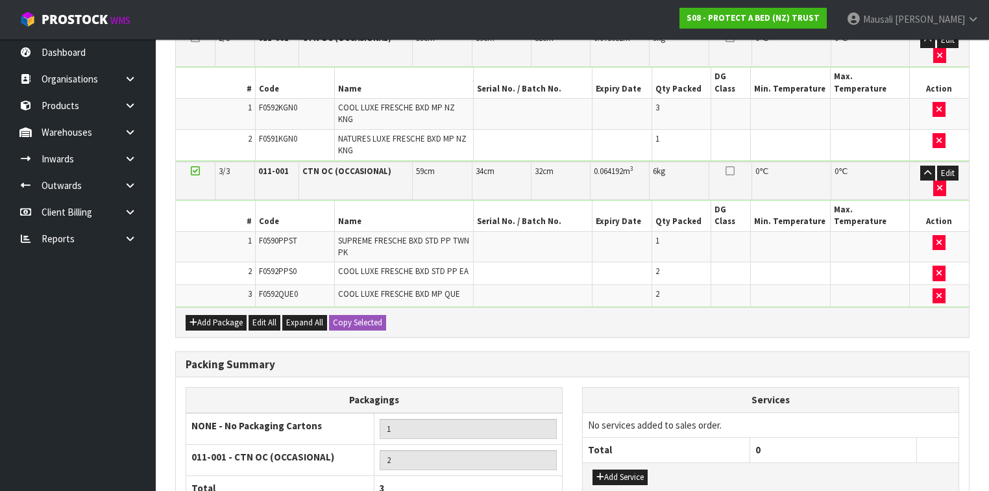
scroll to position [543, 0]
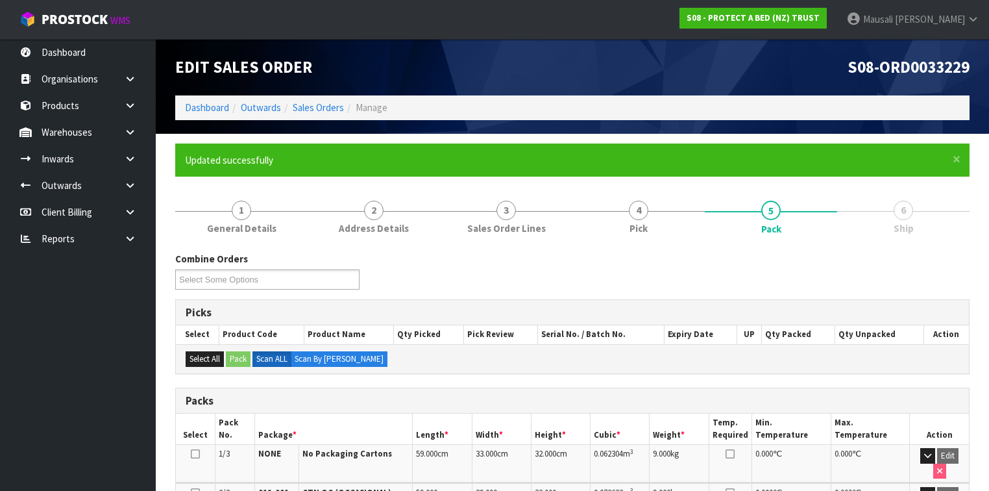
scroll to position [297, 0]
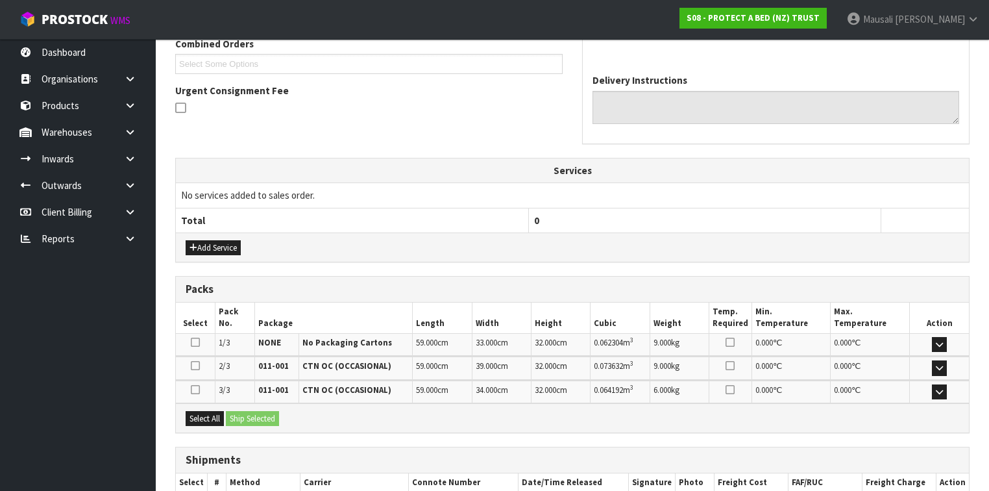
scroll to position [421, 0]
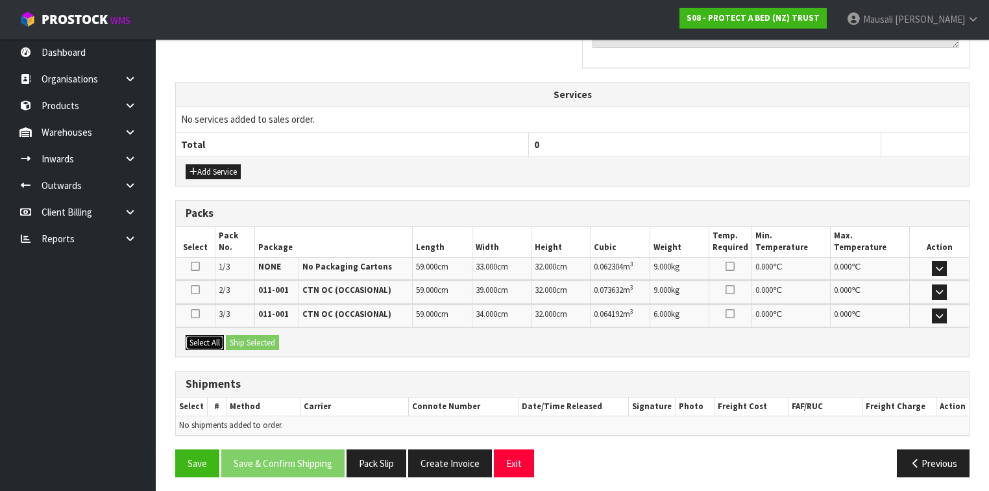
drag, startPoint x: 208, startPoint y: 332, endPoint x: 232, endPoint y: 332, distance: 24.7
click at [210, 335] on button "Select All" at bounding box center [205, 343] width 38 height 16
click at [232, 335] on button "Ship Selected" at bounding box center [252, 343] width 53 height 16
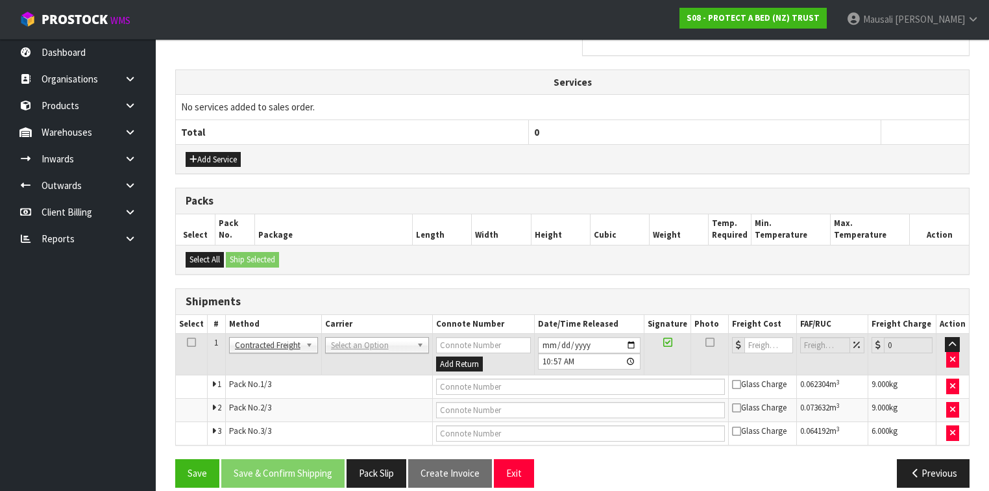
scroll to position [444, 0]
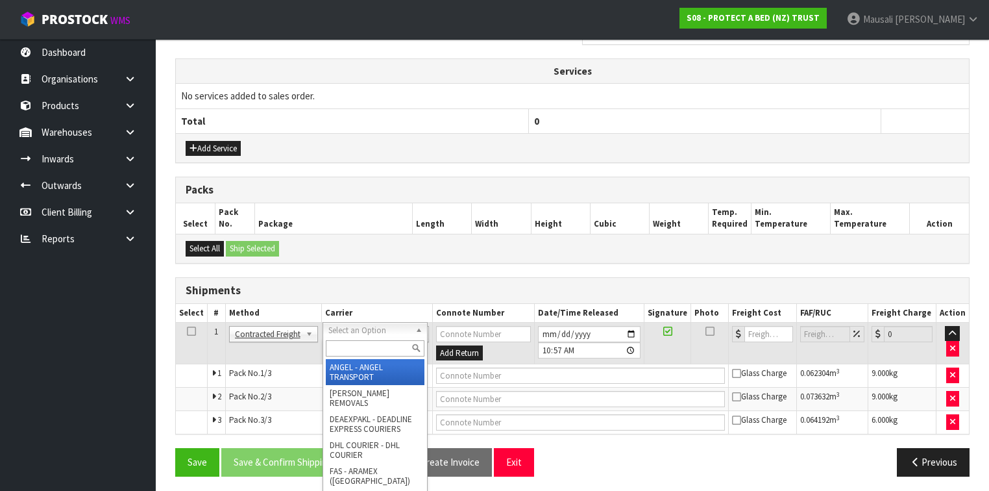
click at [363, 345] on input "text" at bounding box center [375, 348] width 99 height 16
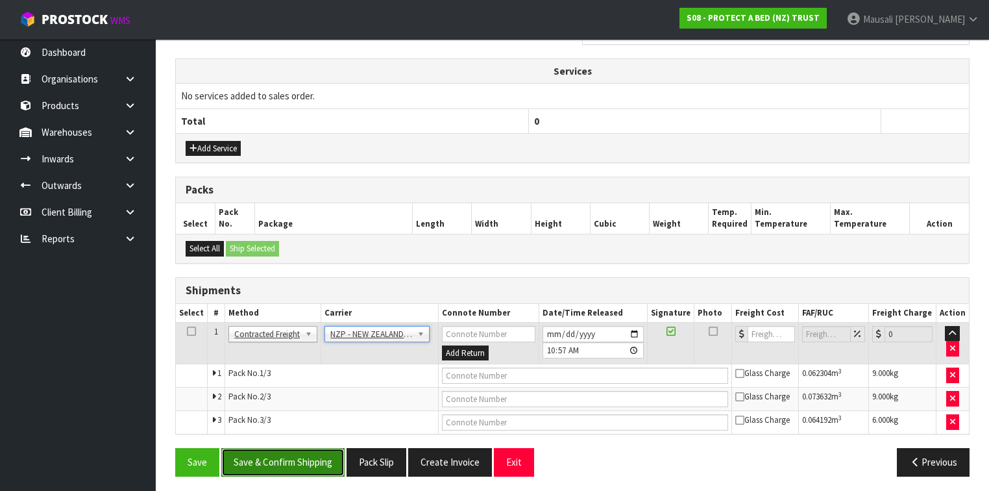
click at [271, 456] on button "Save & Confirm Shipping" at bounding box center [282, 462] width 123 height 28
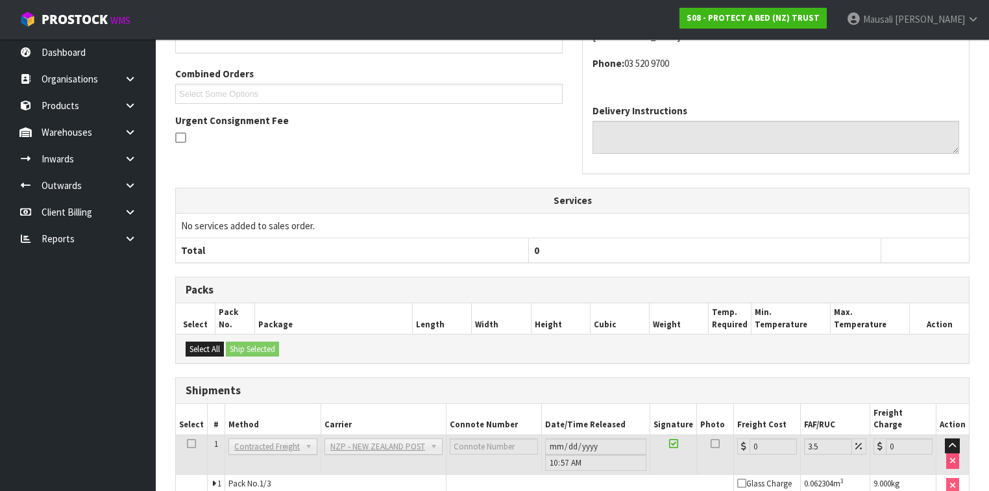
scroll to position [424, 0]
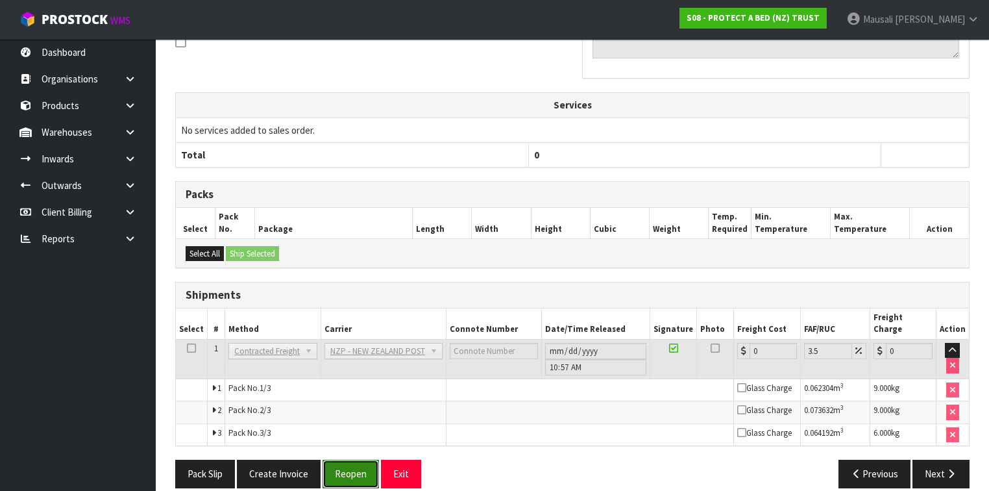
click at [347, 460] on button "Reopen" at bounding box center [351, 474] width 56 height 28
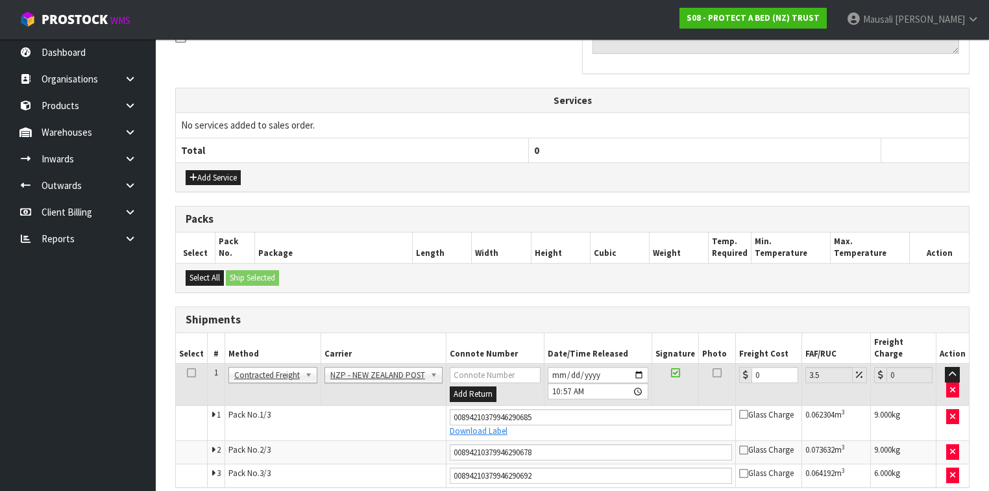
scroll to position [456, 0]
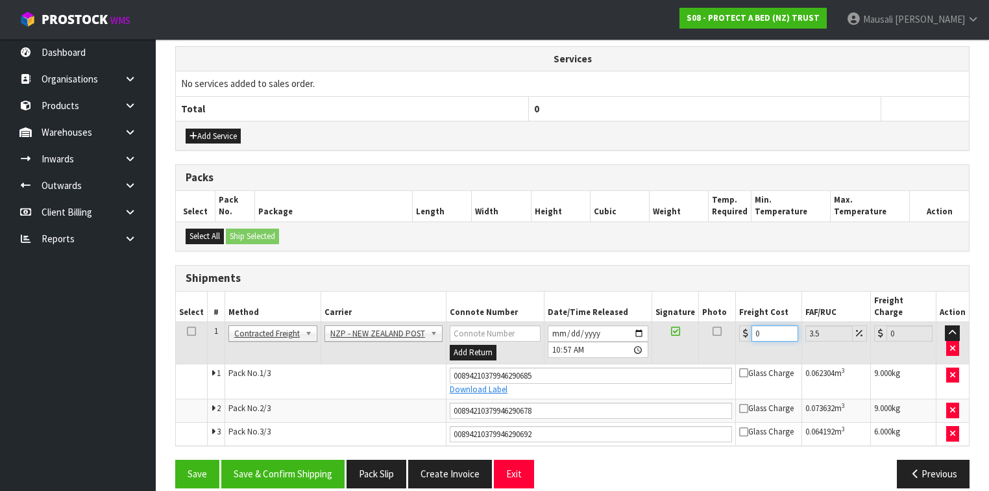
drag, startPoint x: 769, startPoint y: 321, endPoint x: 745, endPoint y: 330, distance: 25.7
click at [745, 330] on td "0" at bounding box center [769, 343] width 66 height 42
click at [309, 460] on button "Save & Confirm Shipping" at bounding box center [282, 474] width 123 height 28
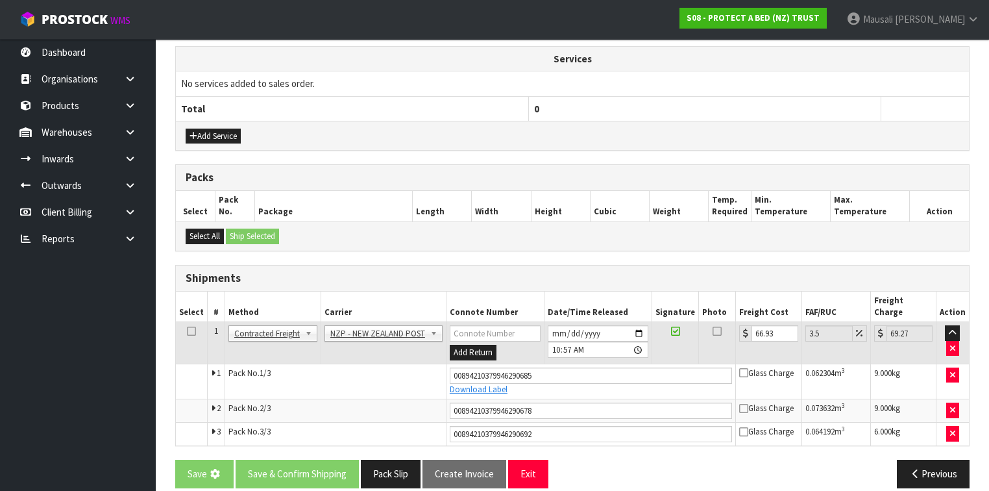
scroll to position [0, 0]
